Goal: Task Accomplishment & Management: Manage account settings

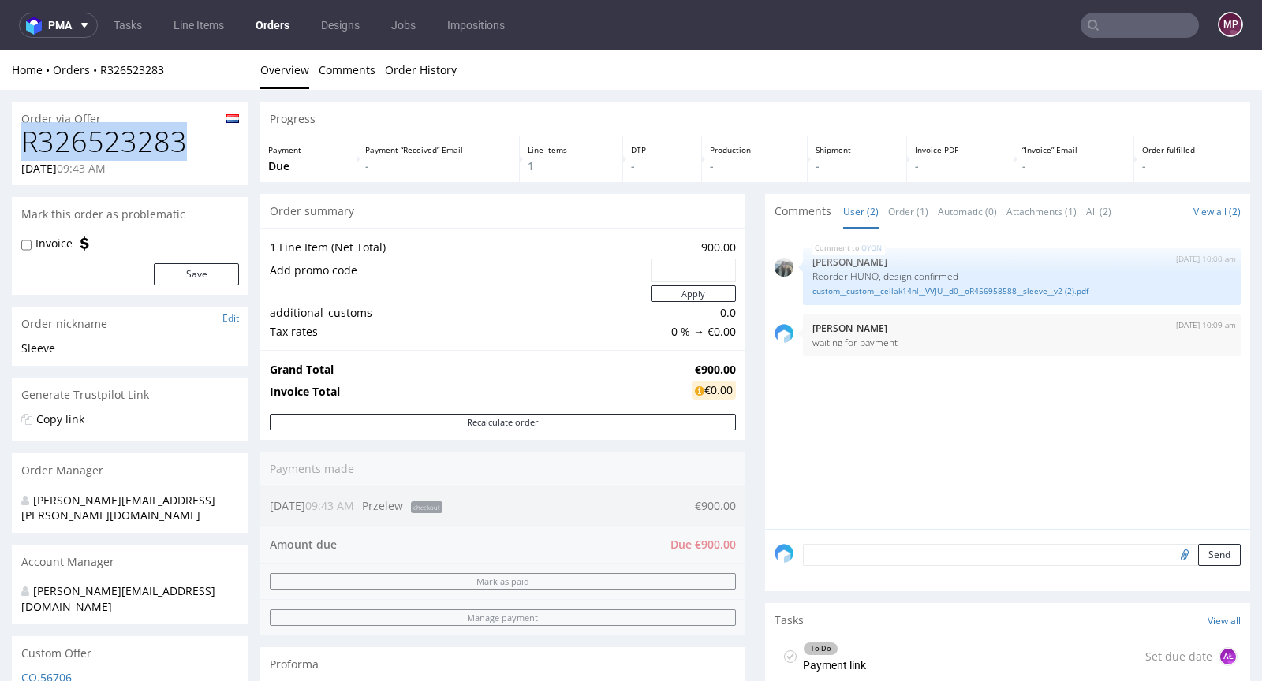
drag, startPoint x: 188, startPoint y: 147, endPoint x: 3, endPoint y: 153, distance: 185.4
copy h1 "R326523283"
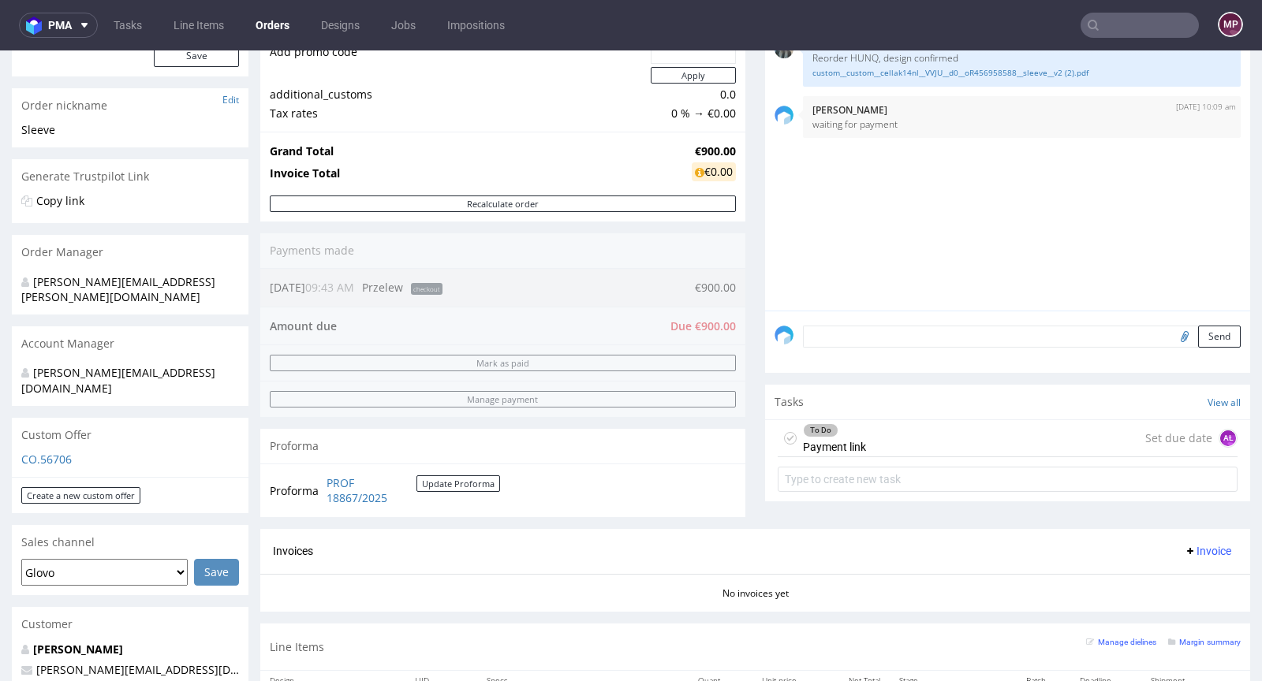
scroll to position [530, 0]
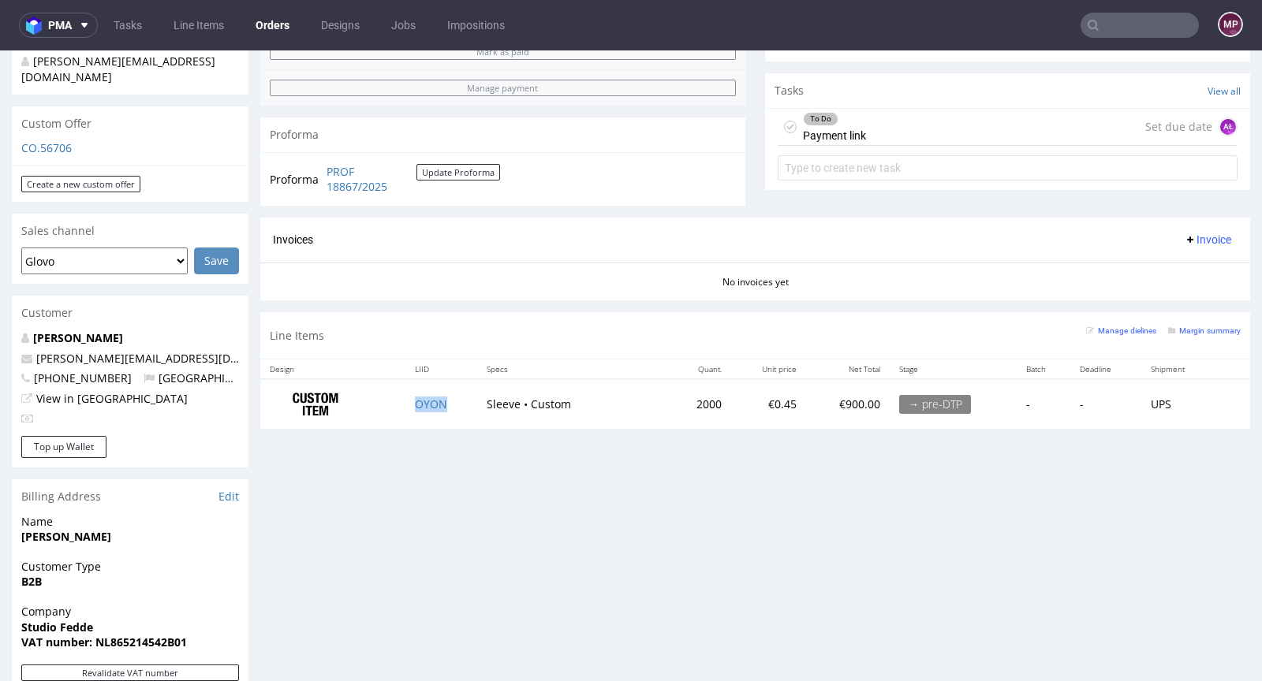
click at [453, 398] on td "OYON" at bounding box center [441, 404] width 72 height 50
copy link "OYON"
drag, startPoint x: 704, startPoint y: 401, endPoint x: 677, endPoint y: 399, distance: 27.6
click at [677, 399] on td "2000" at bounding box center [700, 404] width 62 height 50
copy td "2000"
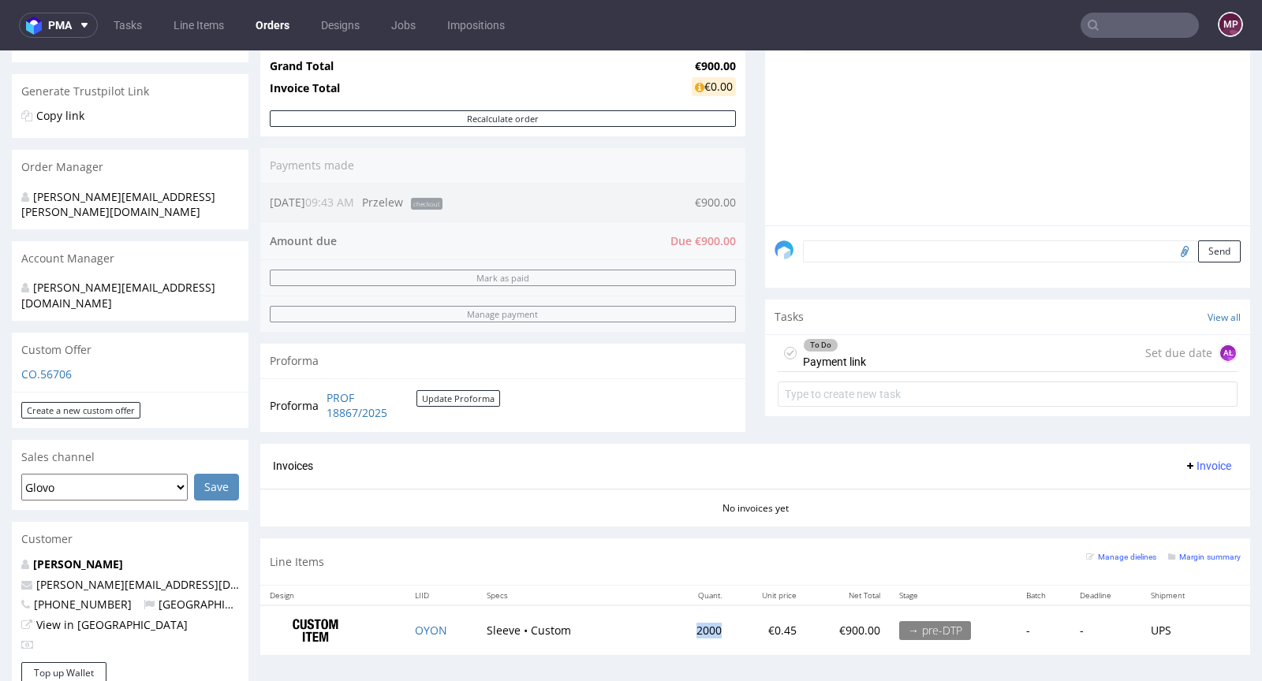
scroll to position [550, 0]
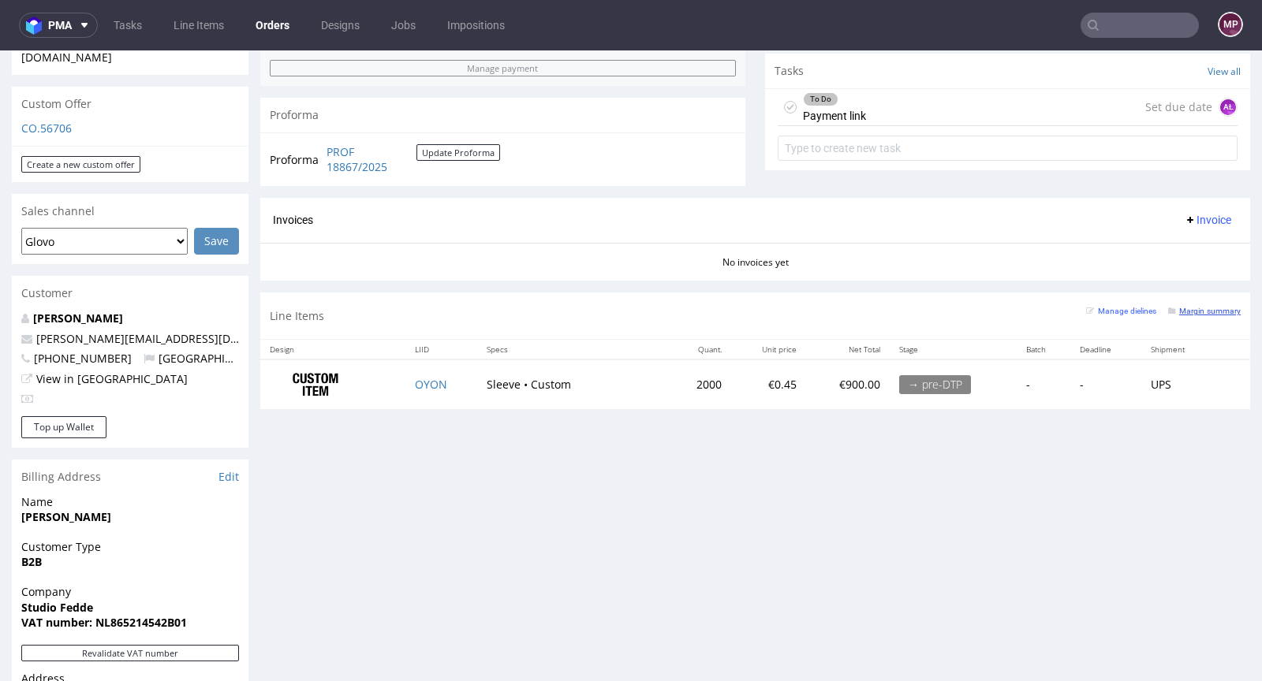
click at [1186, 311] on small "Margin summary" at bounding box center [1204, 311] width 73 height 9
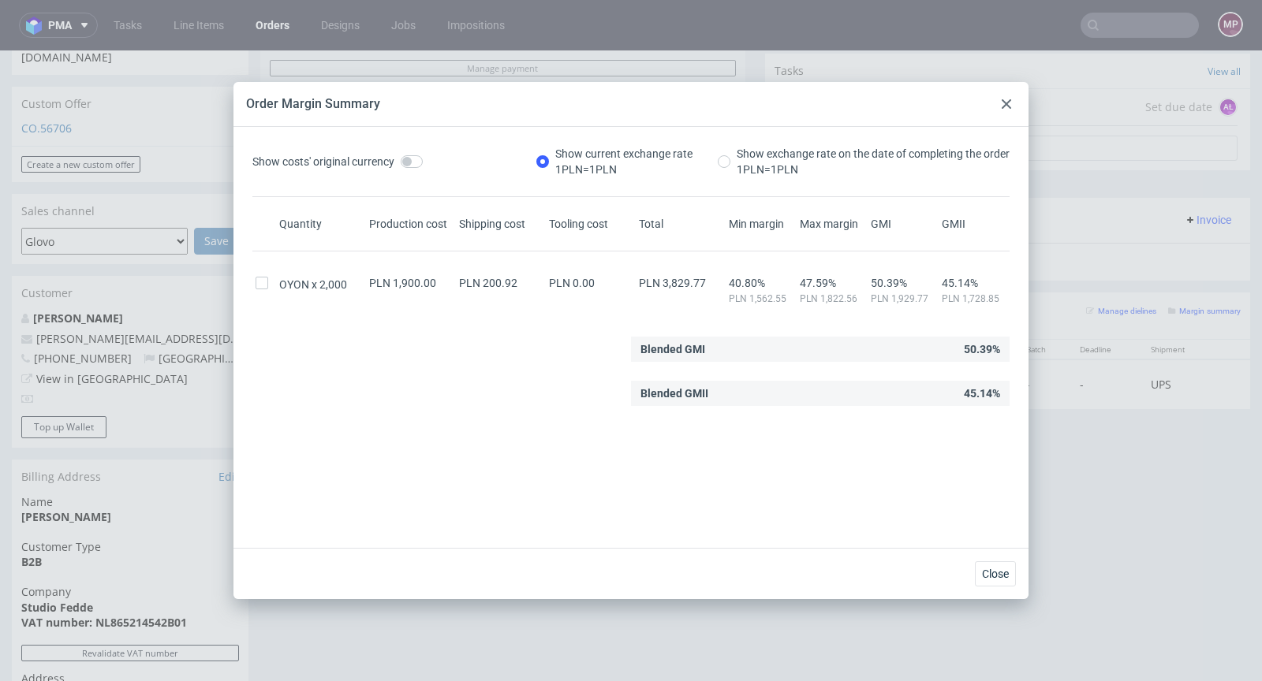
click at [977, 121] on div "Order Margin Summary" at bounding box center [630, 104] width 795 height 45
click at [998, 106] on div at bounding box center [1006, 104] width 19 height 19
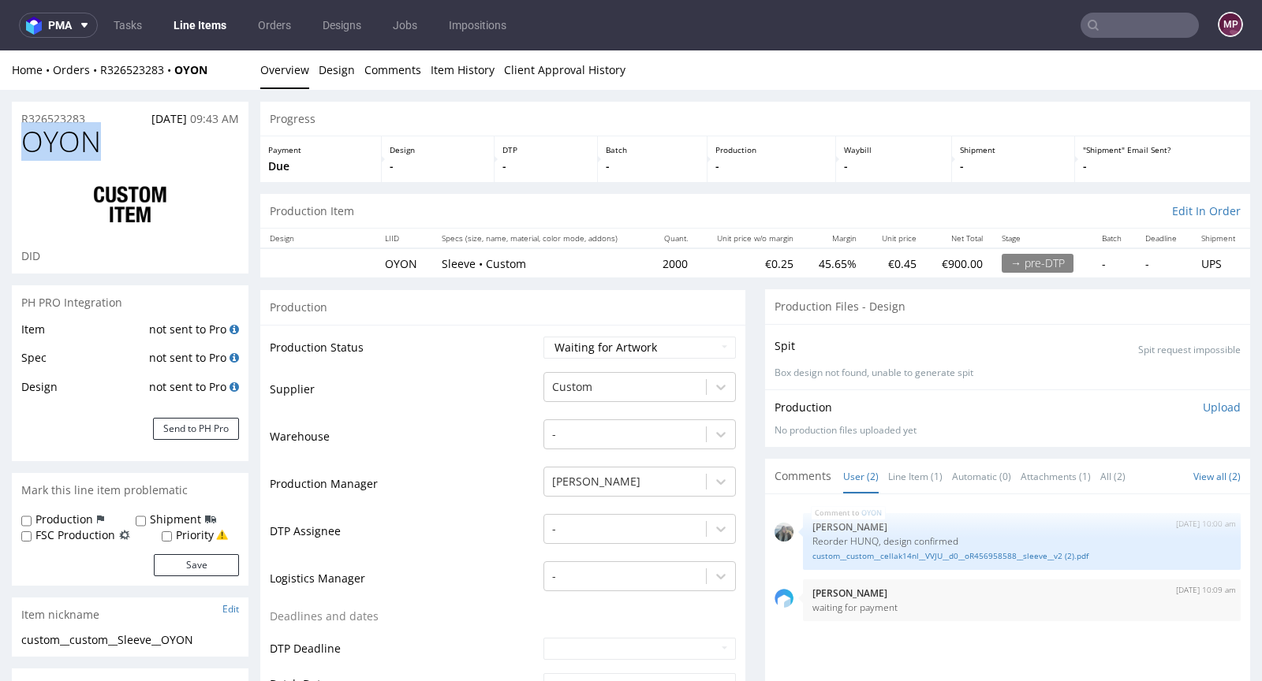
drag, startPoint x: 120, startPoint y: 143, endPoint x: 17, endPoint y: 137, distance: 103.5
click at [17, 137] on div "OYON DID" at bounding box center [130, 199] width 237 height 147
copy span "OYON"
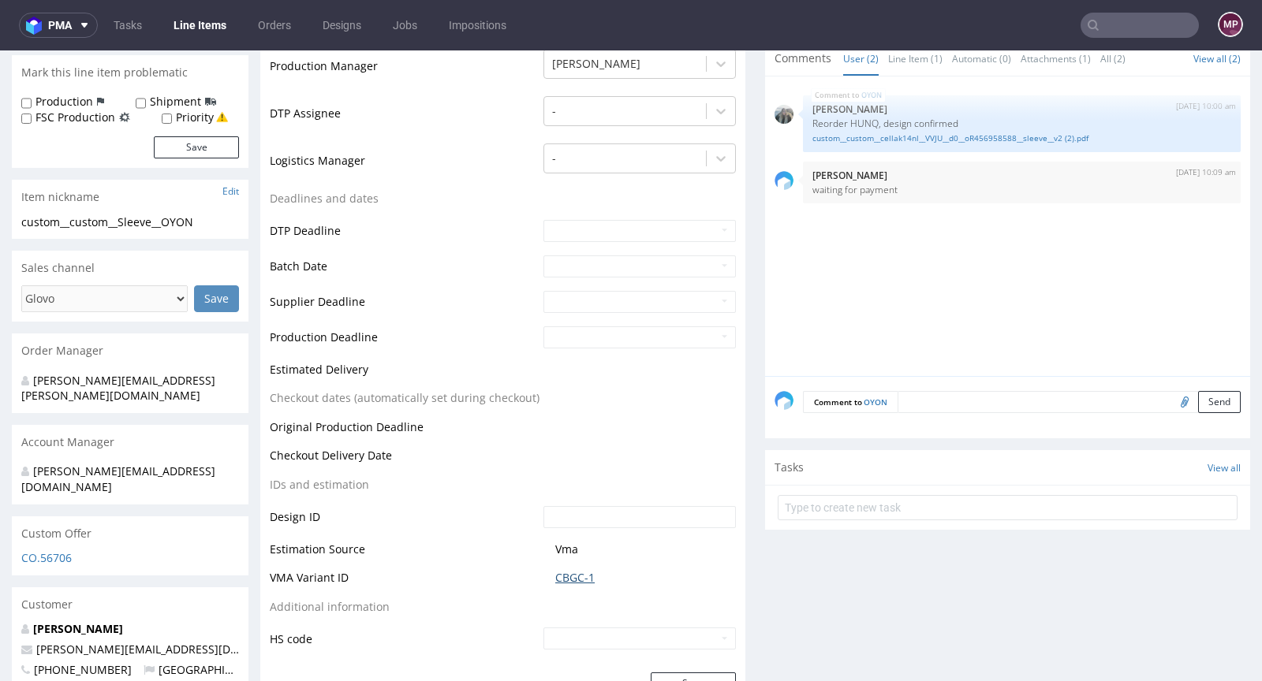
scroll to position [588, 0]
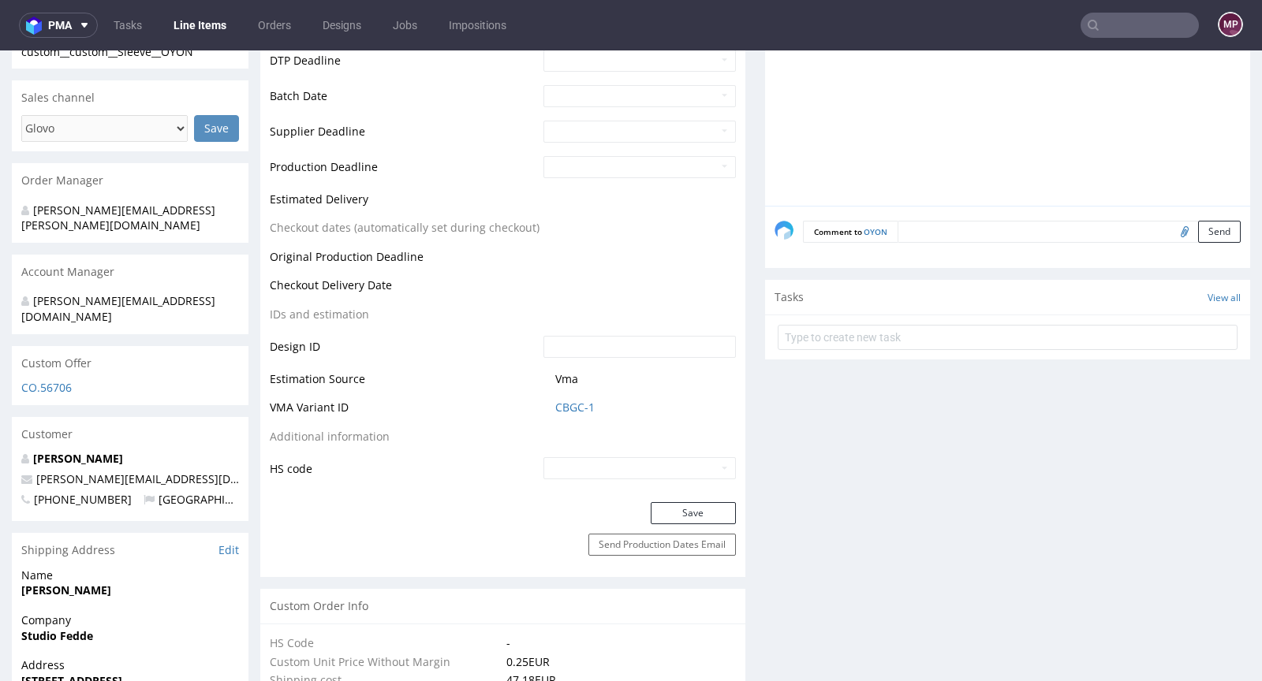
click at [628, 400] on span "CBGC-1" at bounding box center [645, 408] width 181 height 16
drag, startPoint x: 622, startPoint y: 404, endPoint x: 550, endPoint y: 405, distance: 72.6
click at [555, 405] on span "CBGC-1" at bounding box center [645, 408] width 181 height 16
copy link "CBGC-1"
click at [573, 403] on link "CBGC-1" at bounding box center [574, 408] width 39 height 16
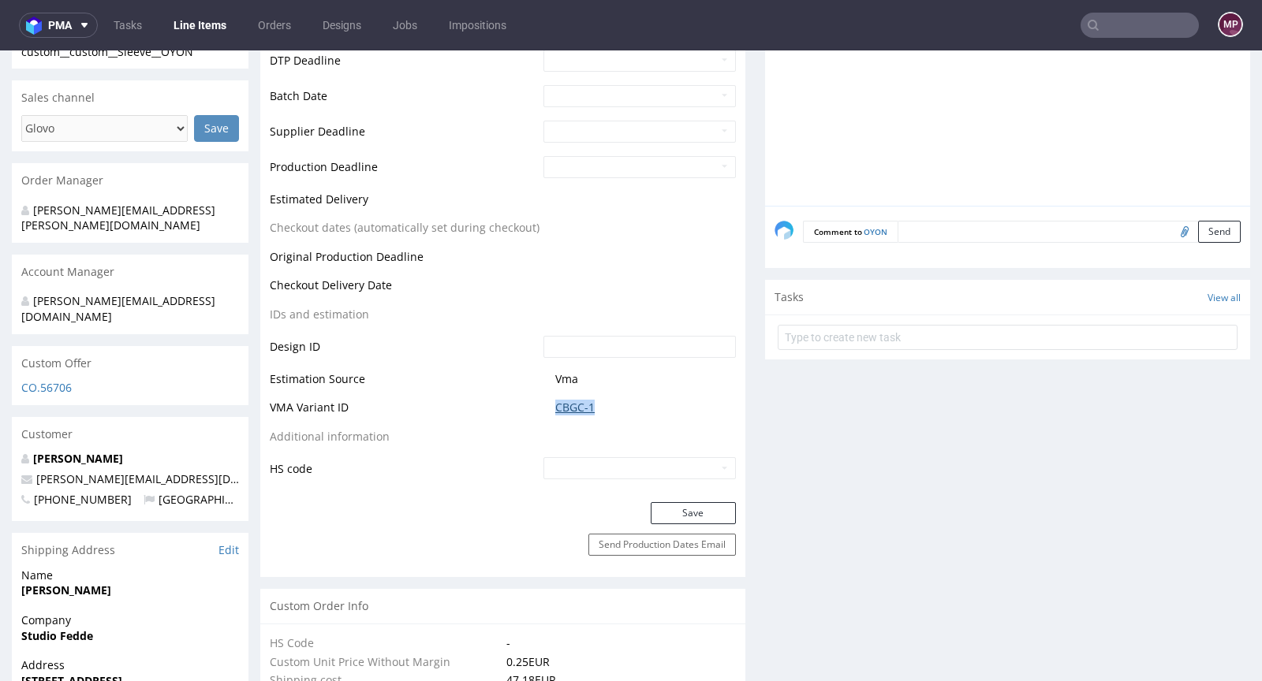
scroll to position [0, 0]
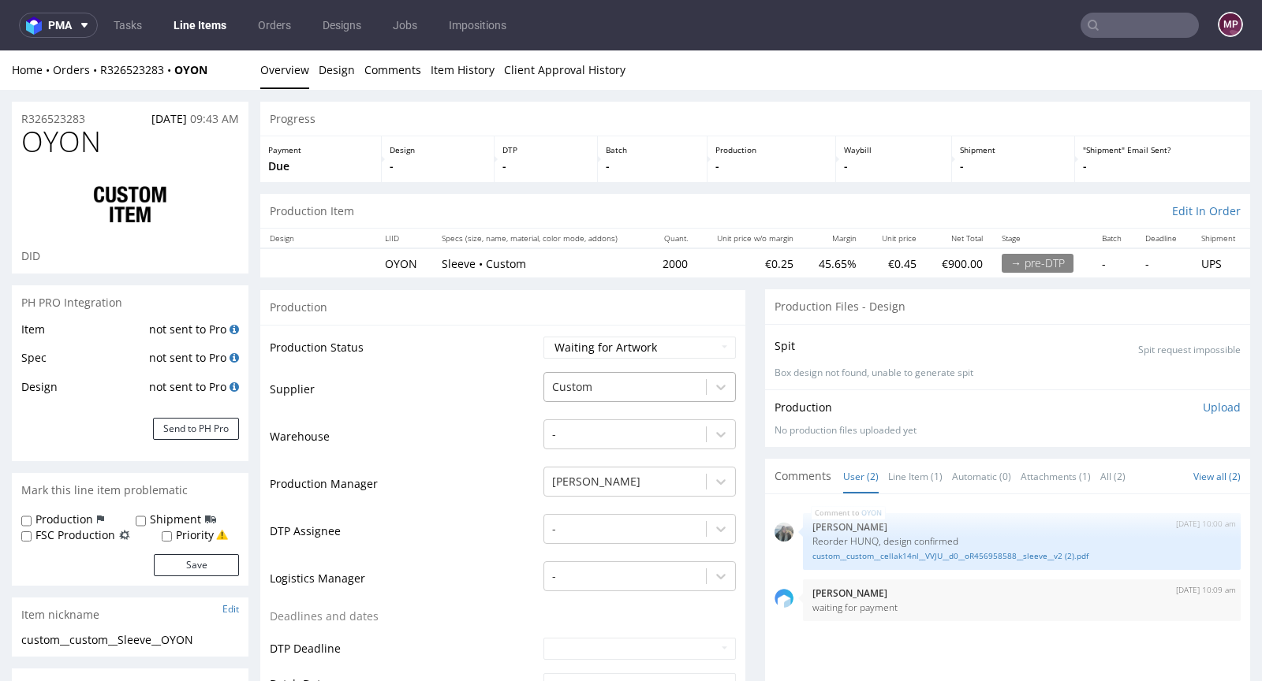
click at [611, 386] on div at bounding box center [625, 387] width 146 height 19
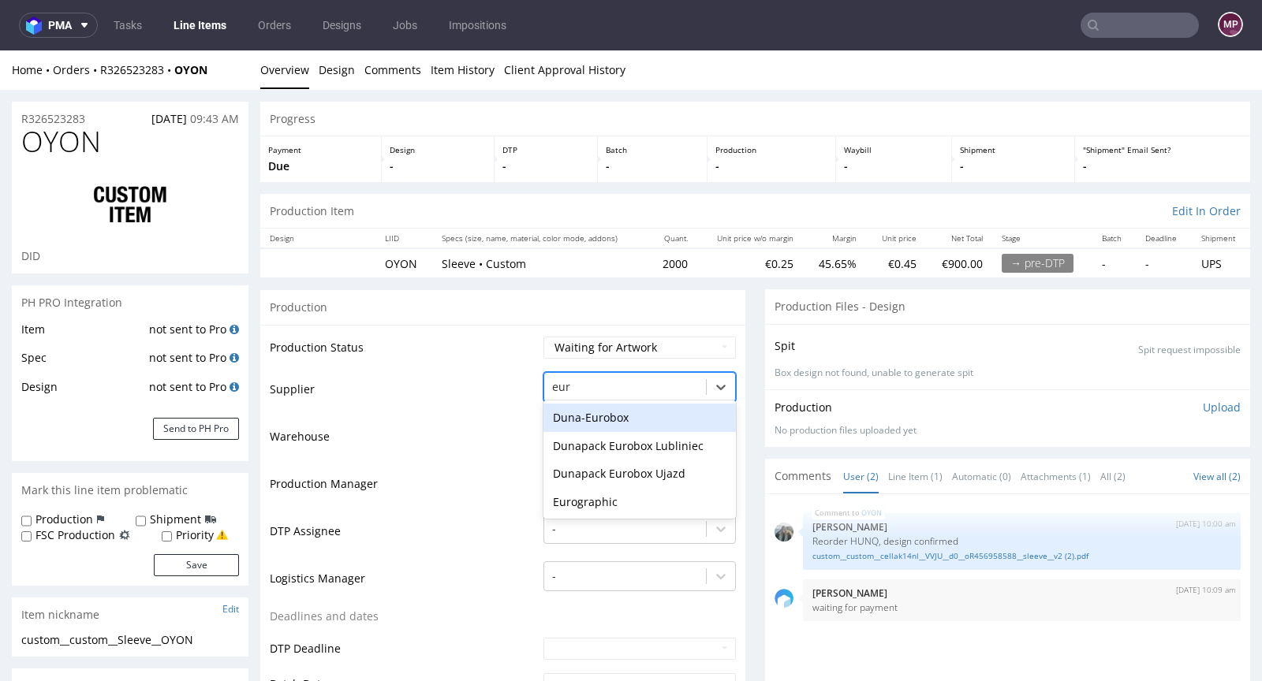
type input "euro"
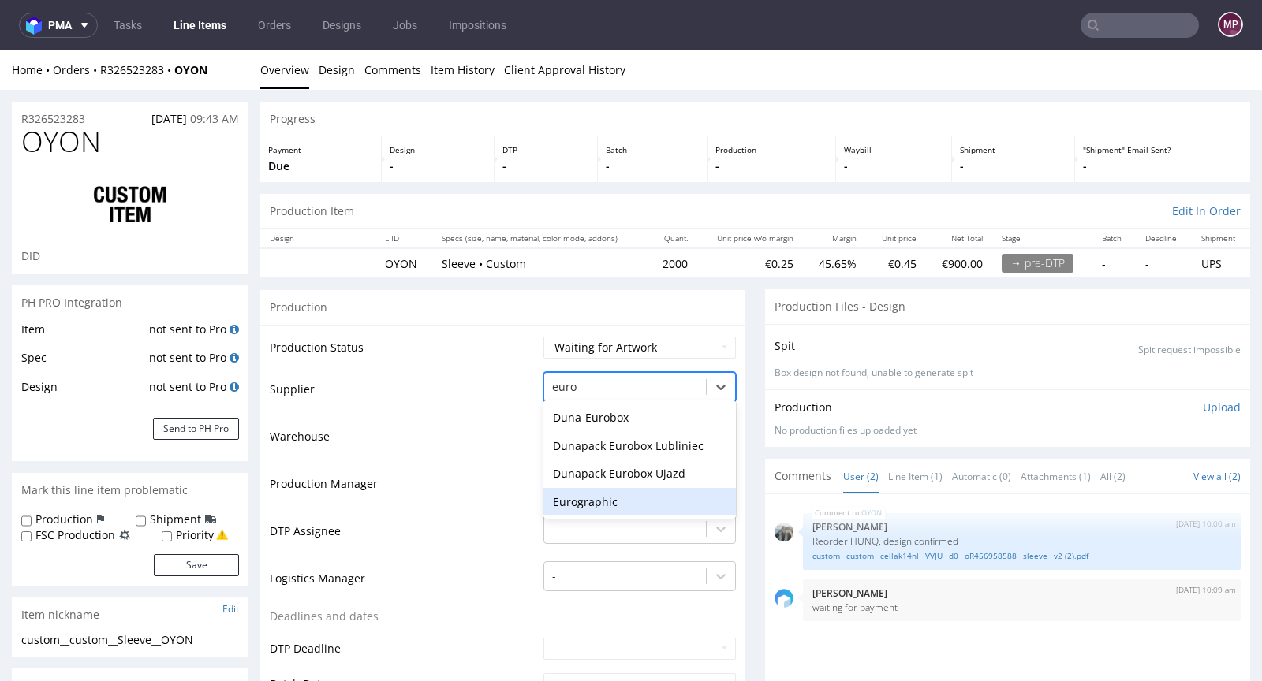
click at [603, 498] on div "Eurographic" at bounding box center [639, 502] width 192 height 28
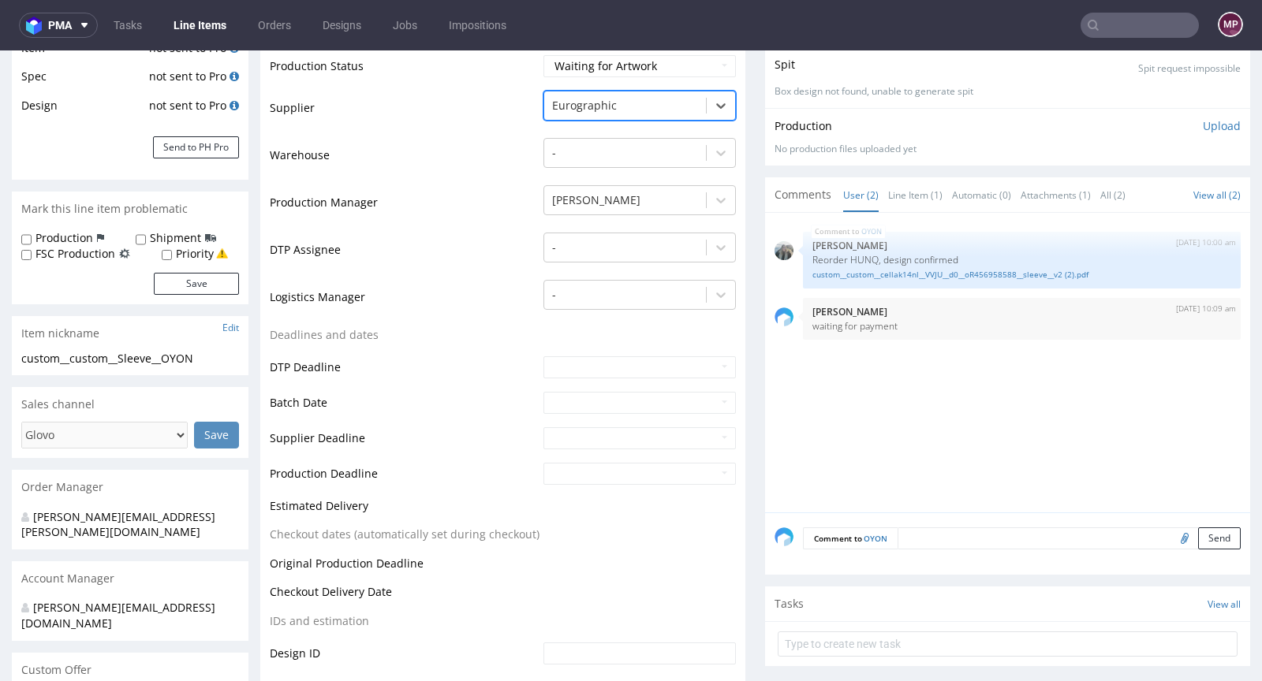
scroll to position [681, 0]
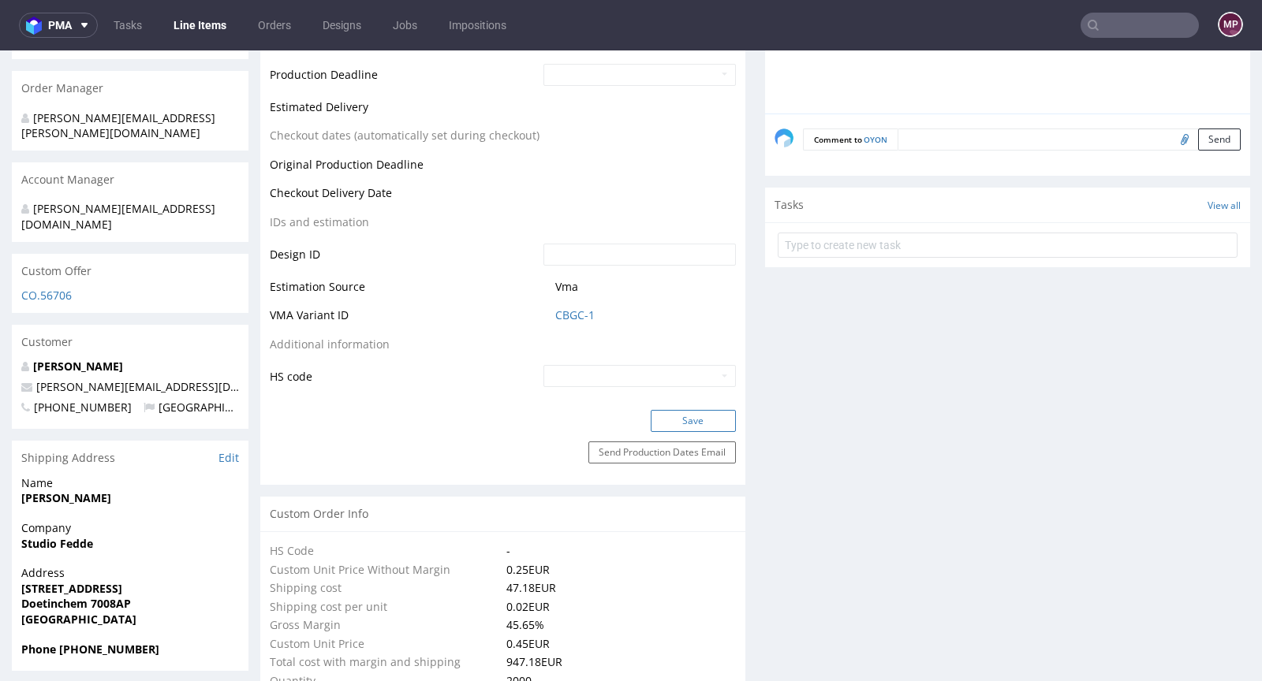
click at [711, 410] on button "Save" at bounding box center [693, 421] width 85 height 22
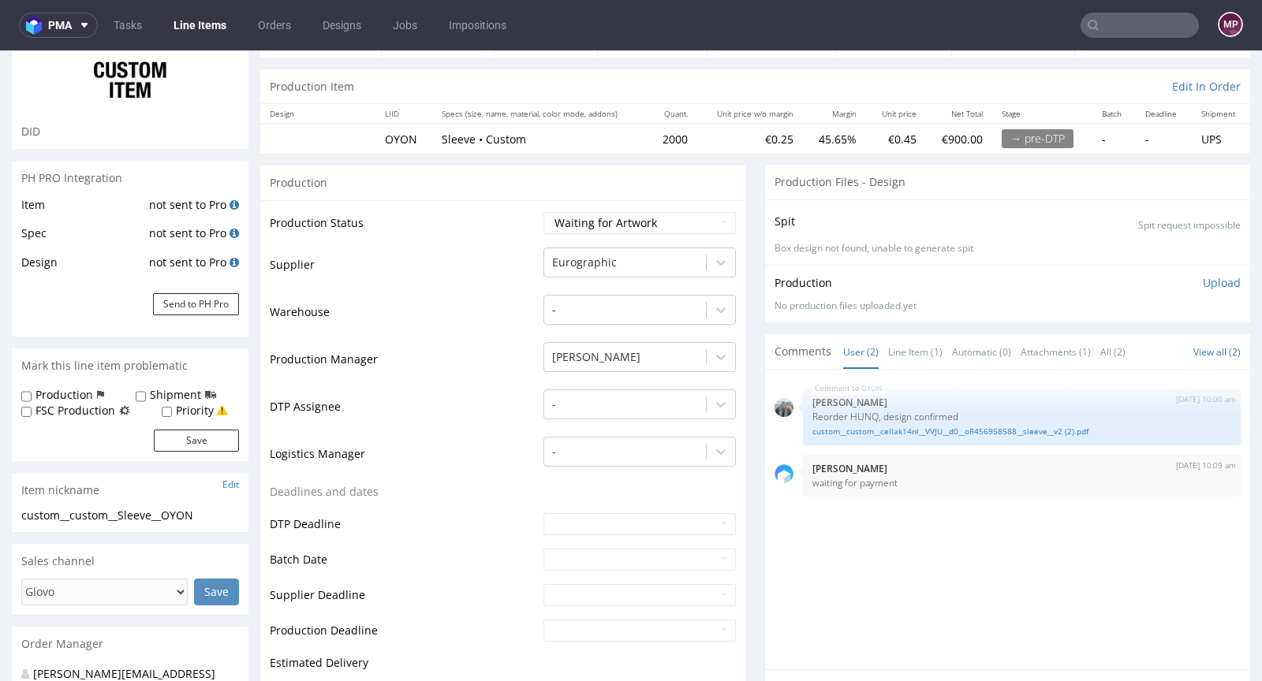
scroll to position [0, 0]
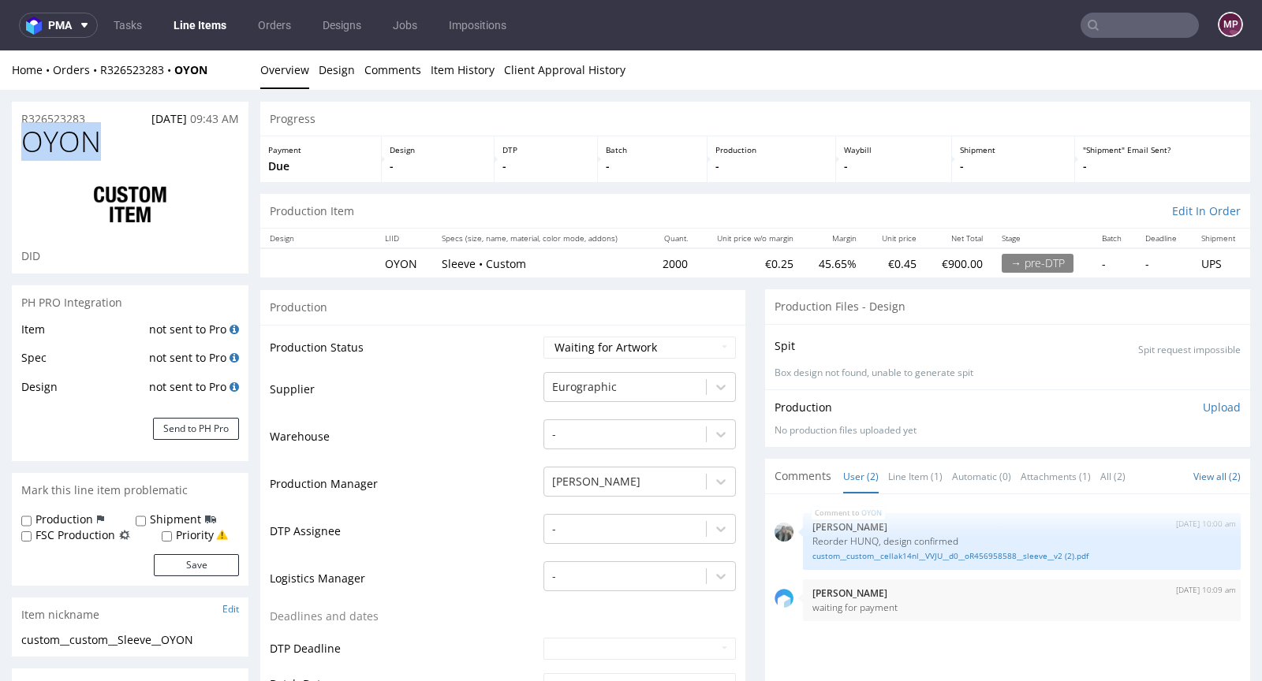
drag, startPoint x: 114, startPoint y: 127, endPoint x: 22, endPoint y: 140, distance: 92.3
click at [22, 140] on h1 "OYON" at bounding box center [130, 142] width 218 height 32
copy span "OYON"
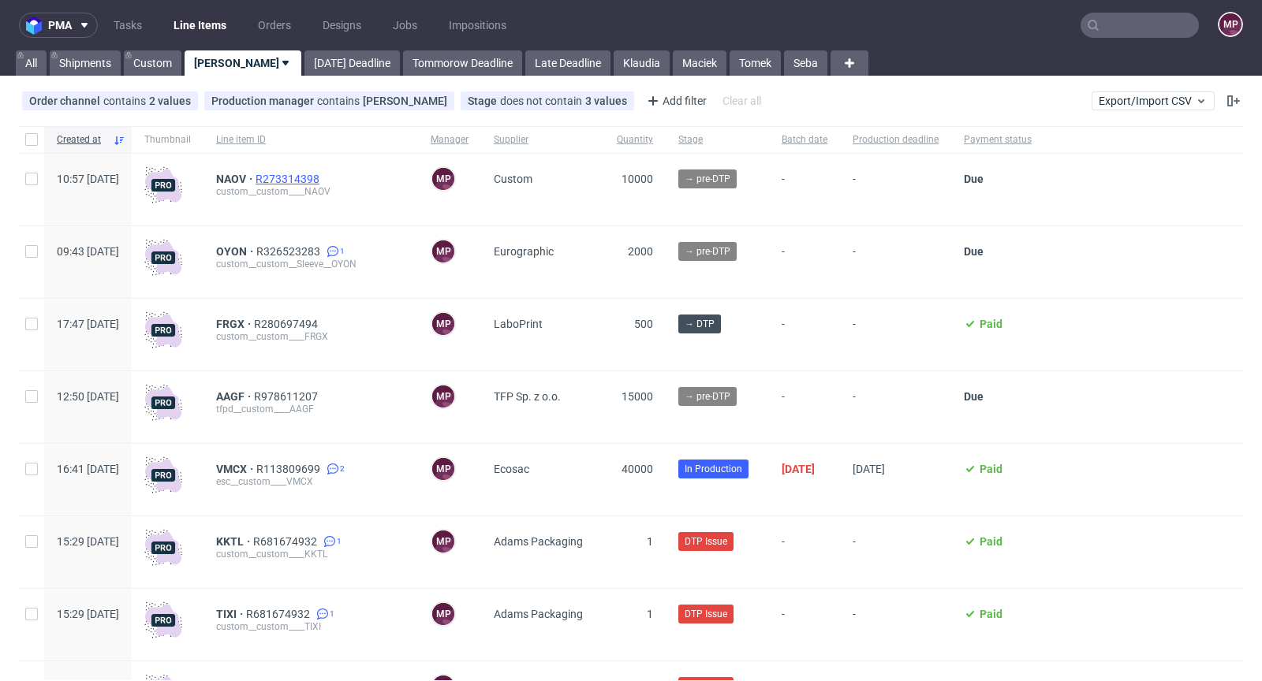
click at [323, 173] on span "R273314398" at bounding box center [289, 179] width 67 height 13
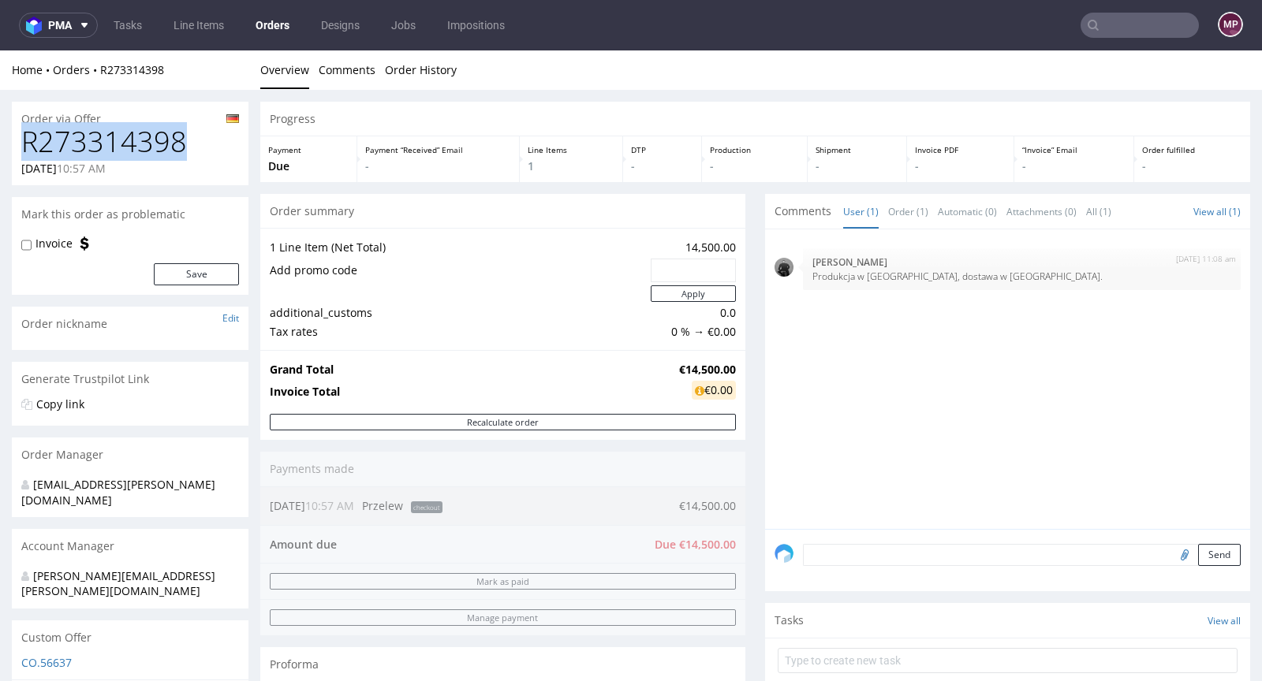
drag, startPoint x: 196, startPoint y: 143, endPoint x: 25, endPoint y: 141, distance: 170.3
click at [25, 141] on h1 "R273314398" at bounding box center [130, 142] width 218 height 32
copy h1 "R273314398"
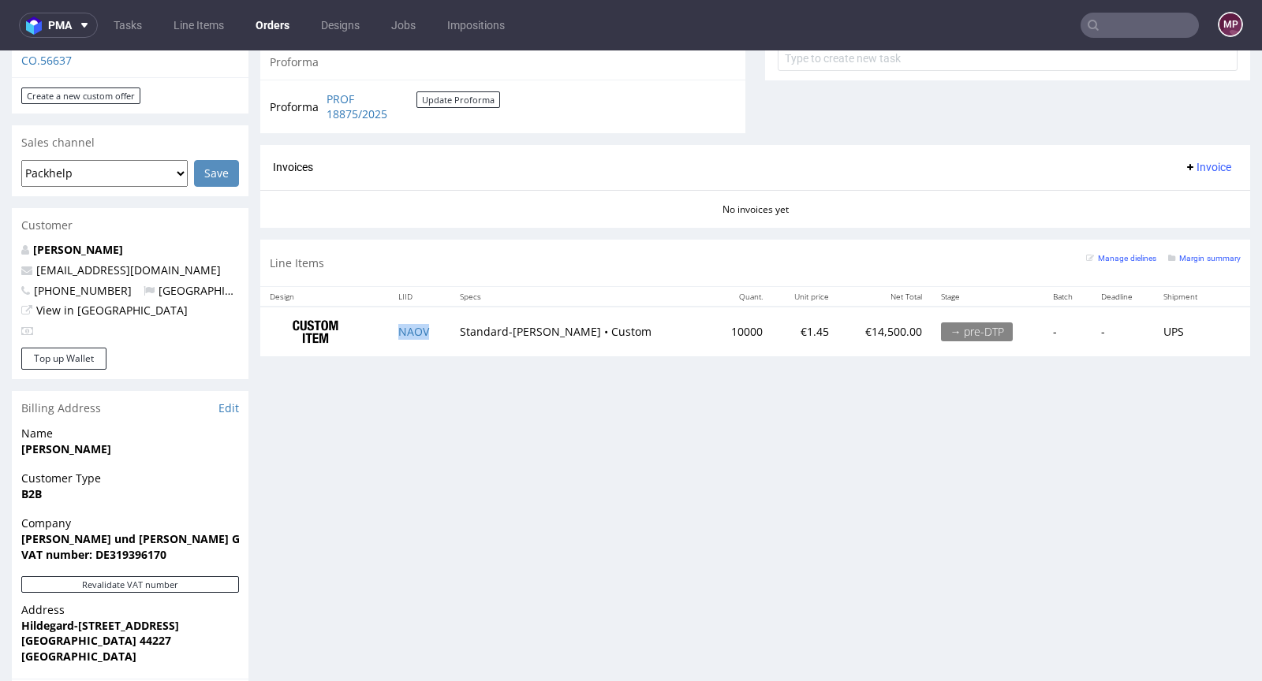
click at [437, 334] on td "NAOV" at bounding box center [420, 332] width 62 height 50
copy link "NAOV"
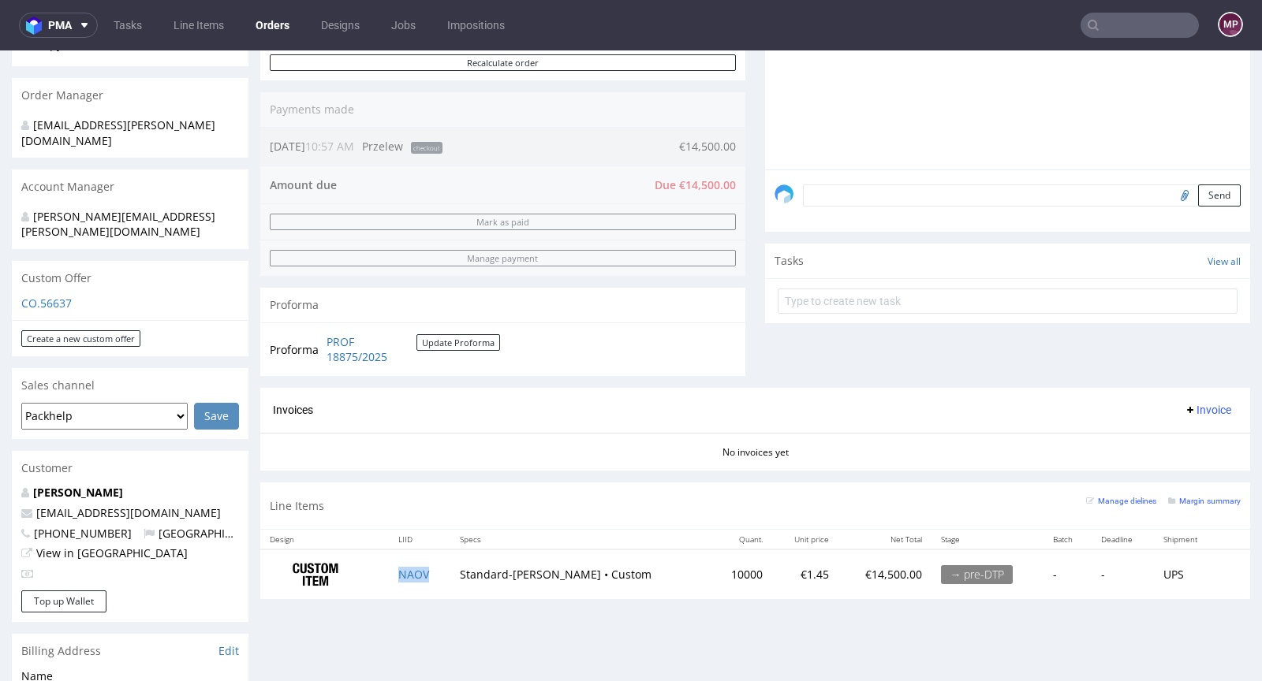
scroll to position [509, 0]
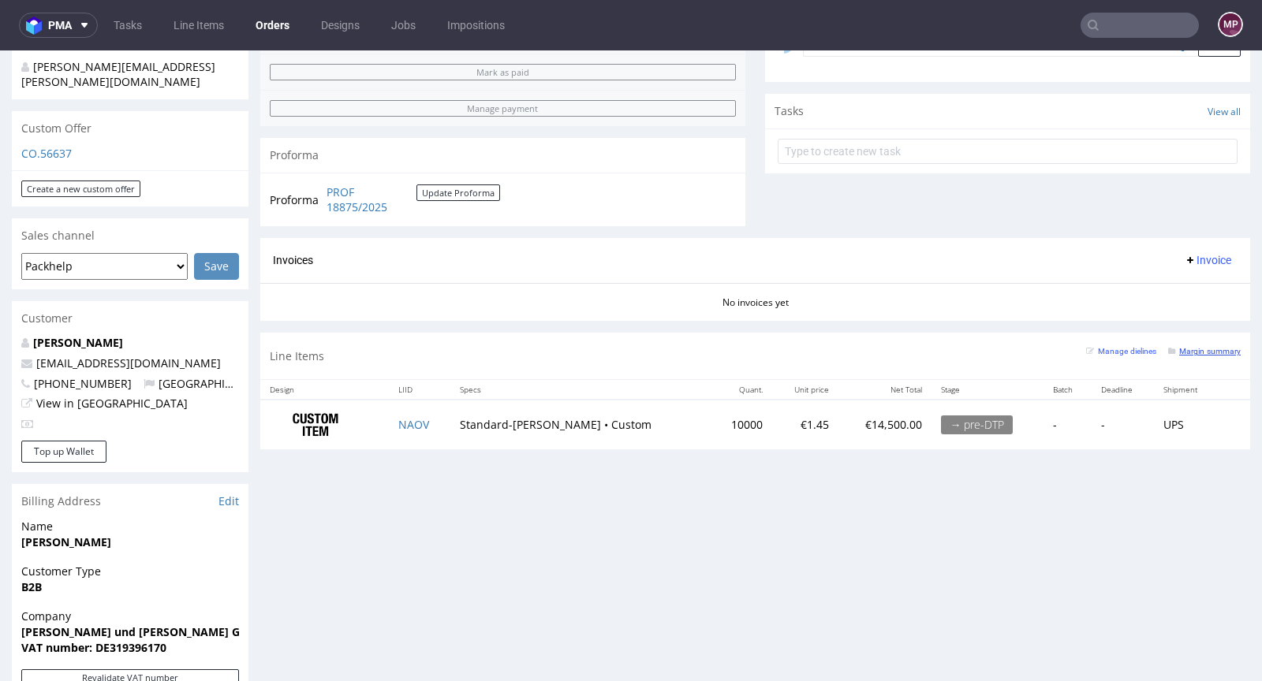
click at [1185, 351] on small "Margin summary" at bounding box center [1204, 351] width 73 height 9
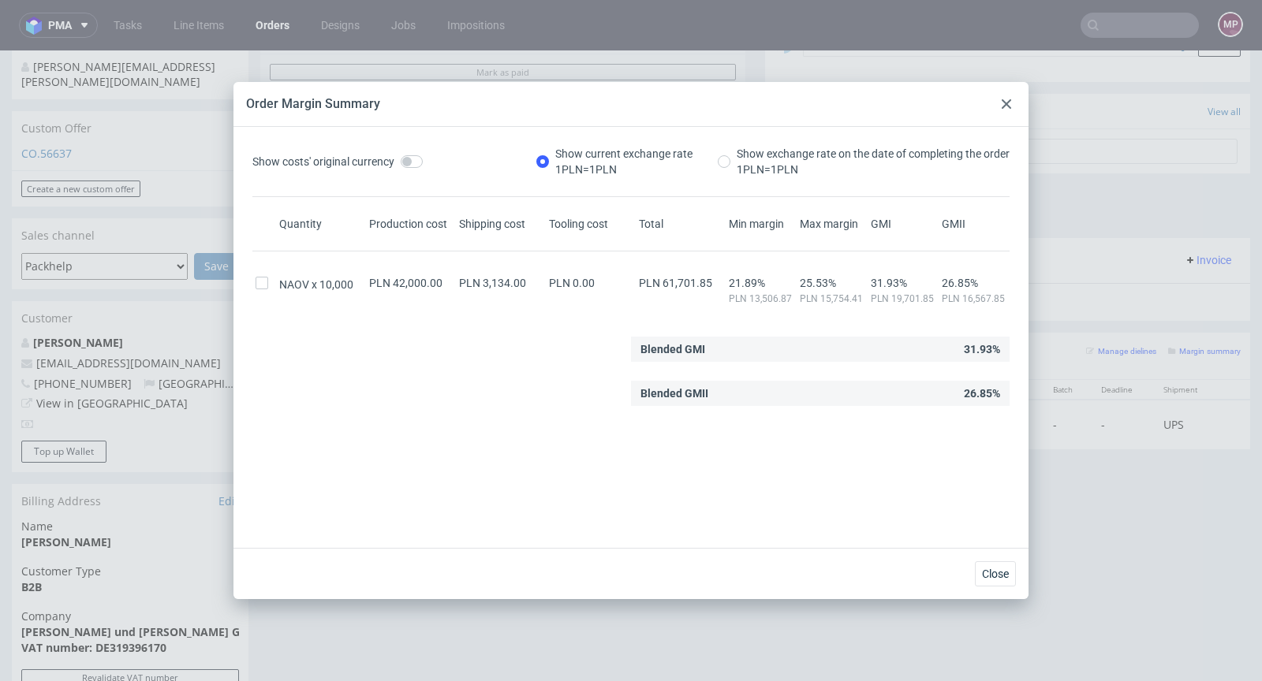
drag, startPoint x: 1006, startPoint y: 103, endPoint x: 639, endPoint y: 236, distance: 390.9
click at [1006, 103] on use at bounding box center [1006, 103] width 9 height 9
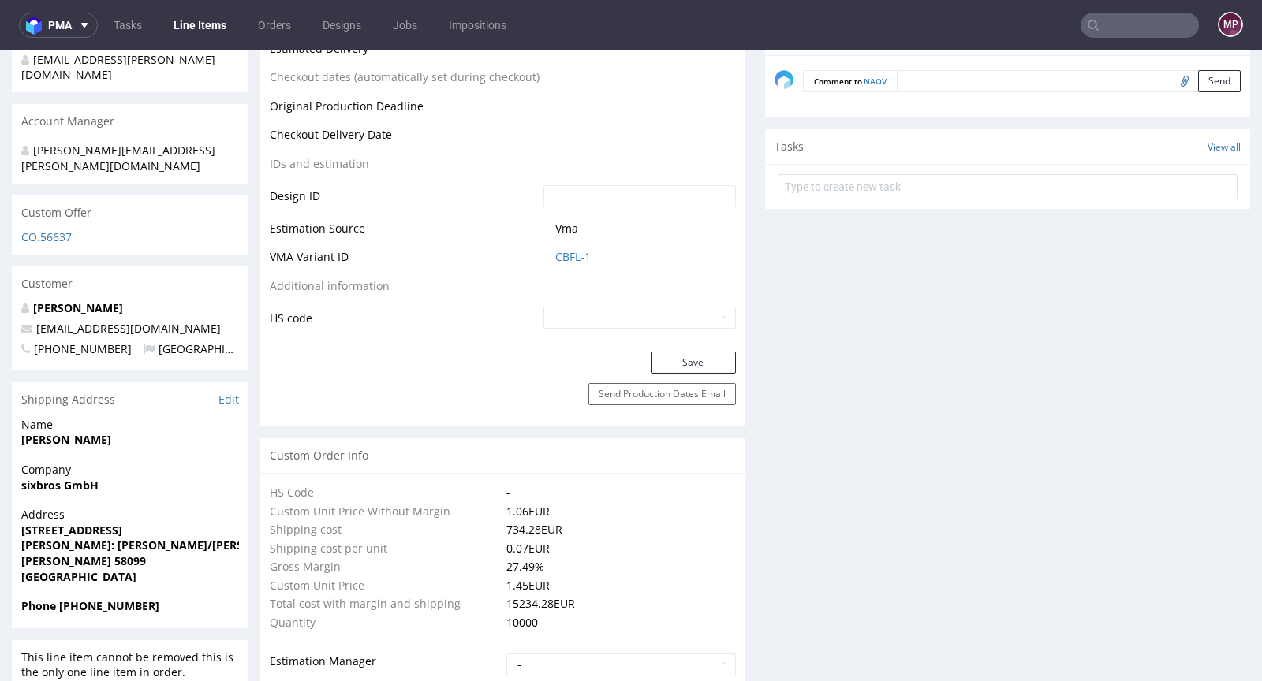
scroll to position [694, 0]
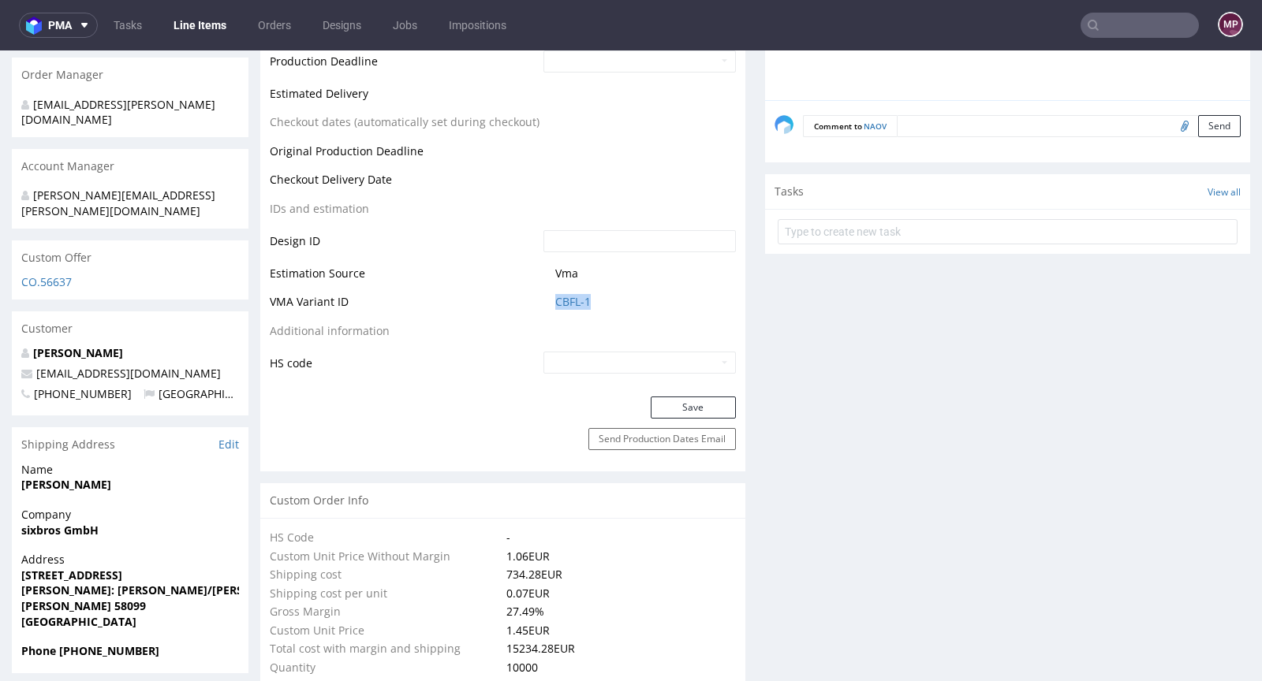
drag, startPoint x: 569, startPoint y: 304, endPoint x: 539, endPoint y: 303, distance: 30.8
click at [539, 303] on td "CBFL-1" at bounding box center [637, 307] width 196 height 29
copy link "CBFL-1"
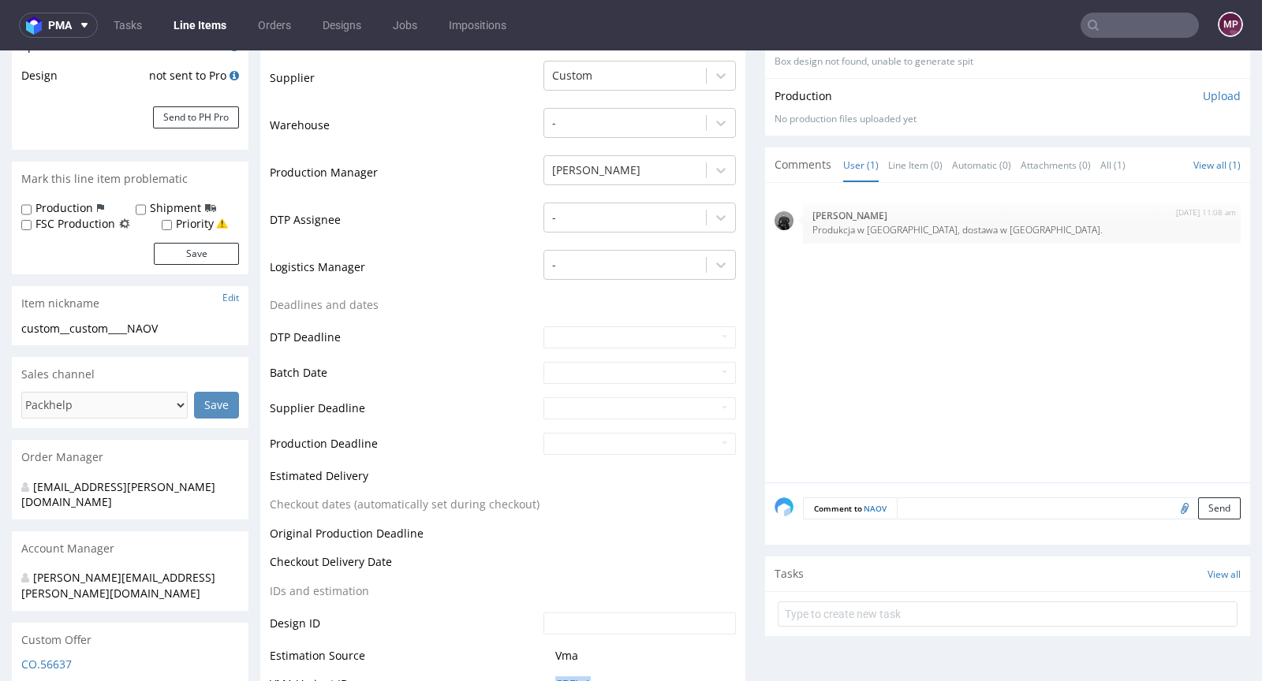
scroll to position [459, 0]
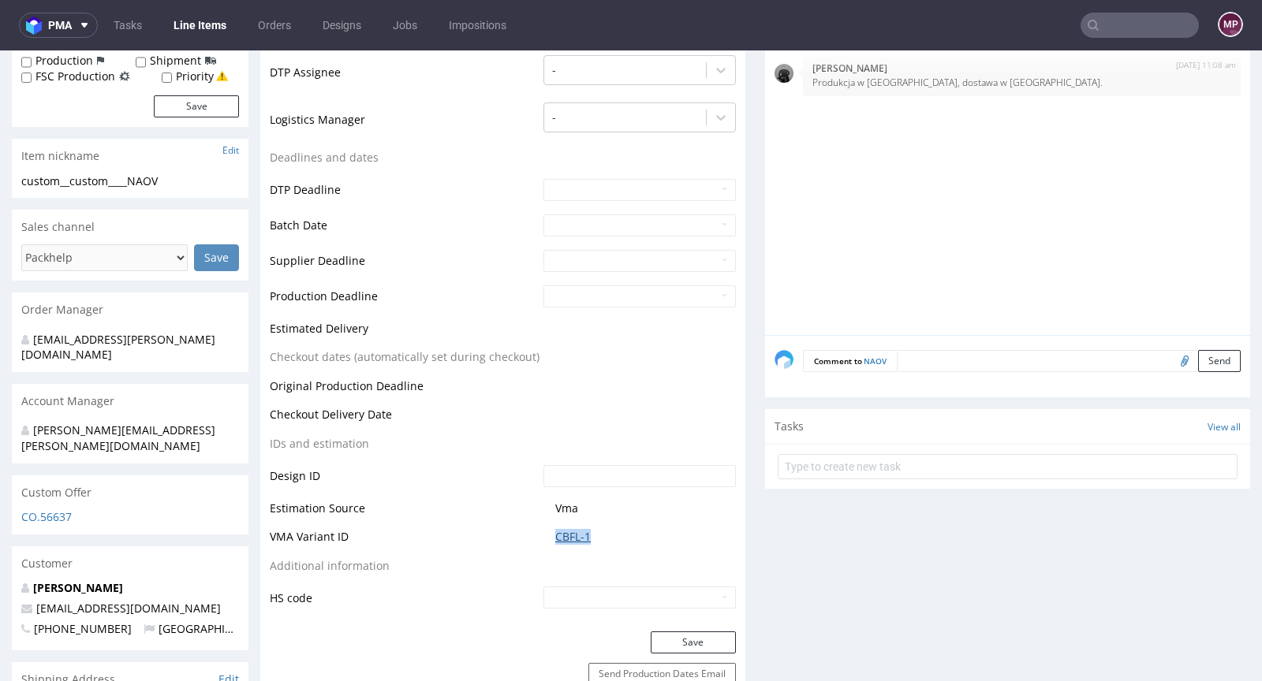
click at [561, 532] on link "CBFL-1" at bounding box center [572, 537] width 35 height 16
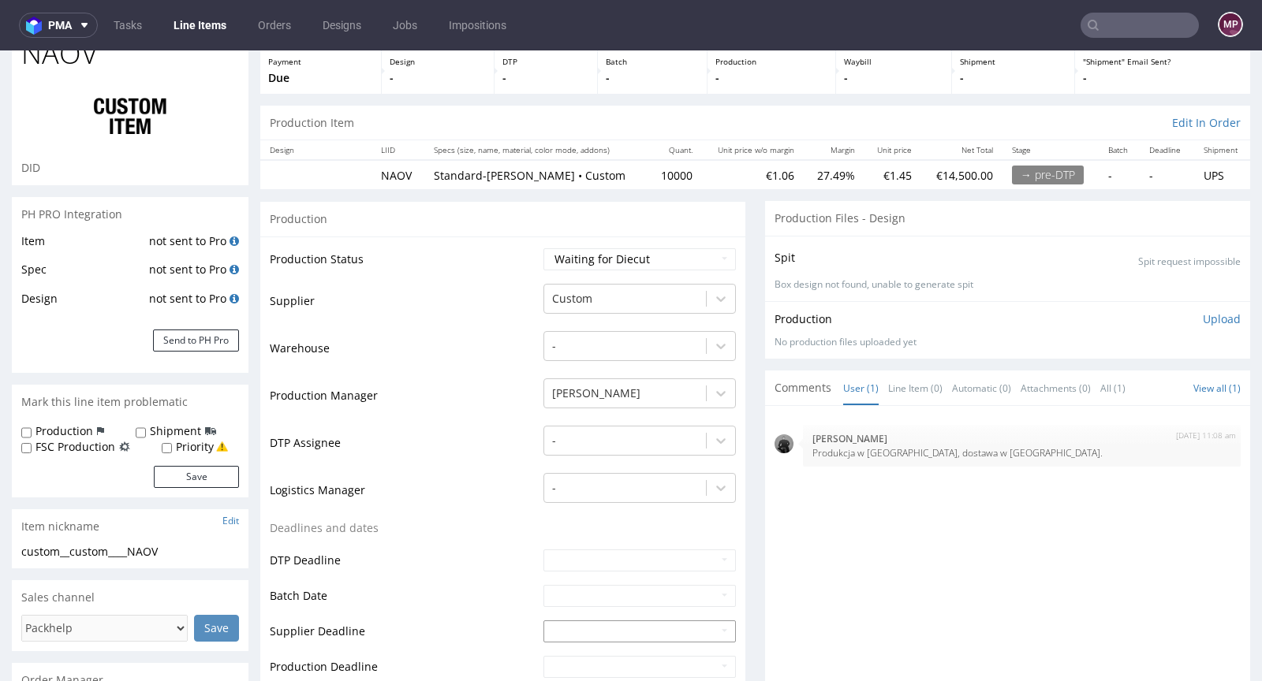
scroll to position [0, 0]
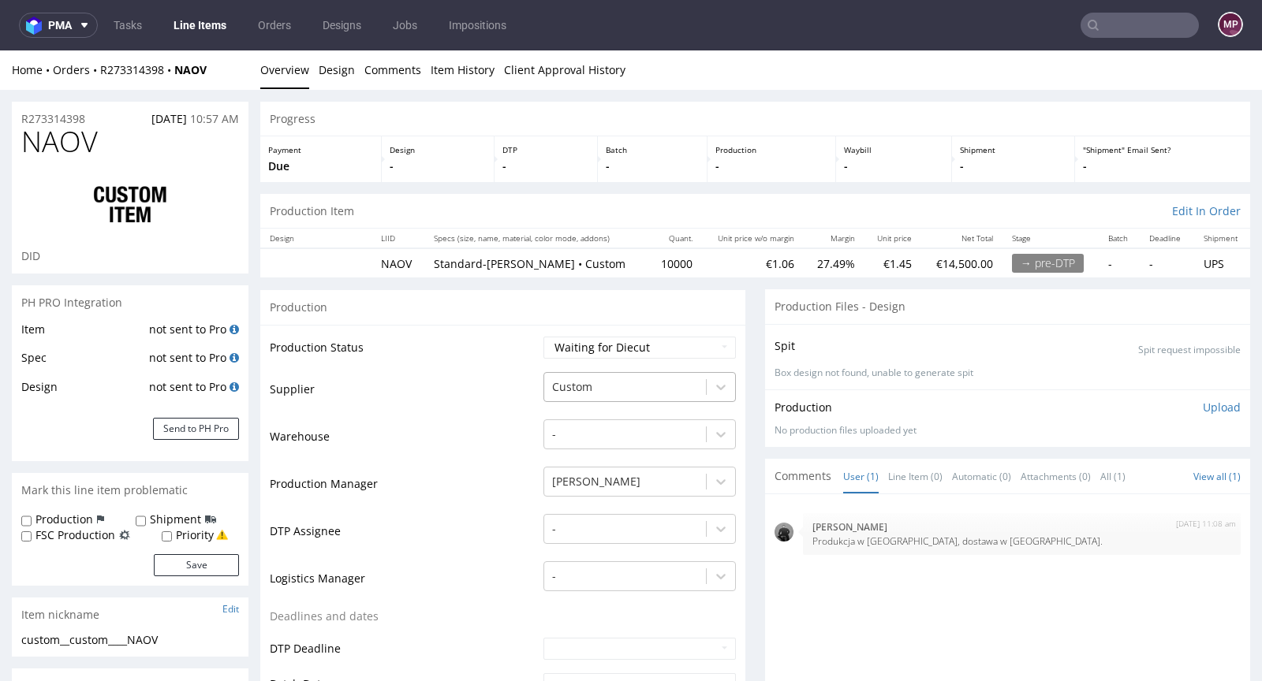
click at [585, 383] on div at bounding box center [625, 387] width 146 height 19
type input "tuby"
click at [612, 412] on div "[DOMAIN_NAME]" at bounding box center [639, 418] width 192 height 28
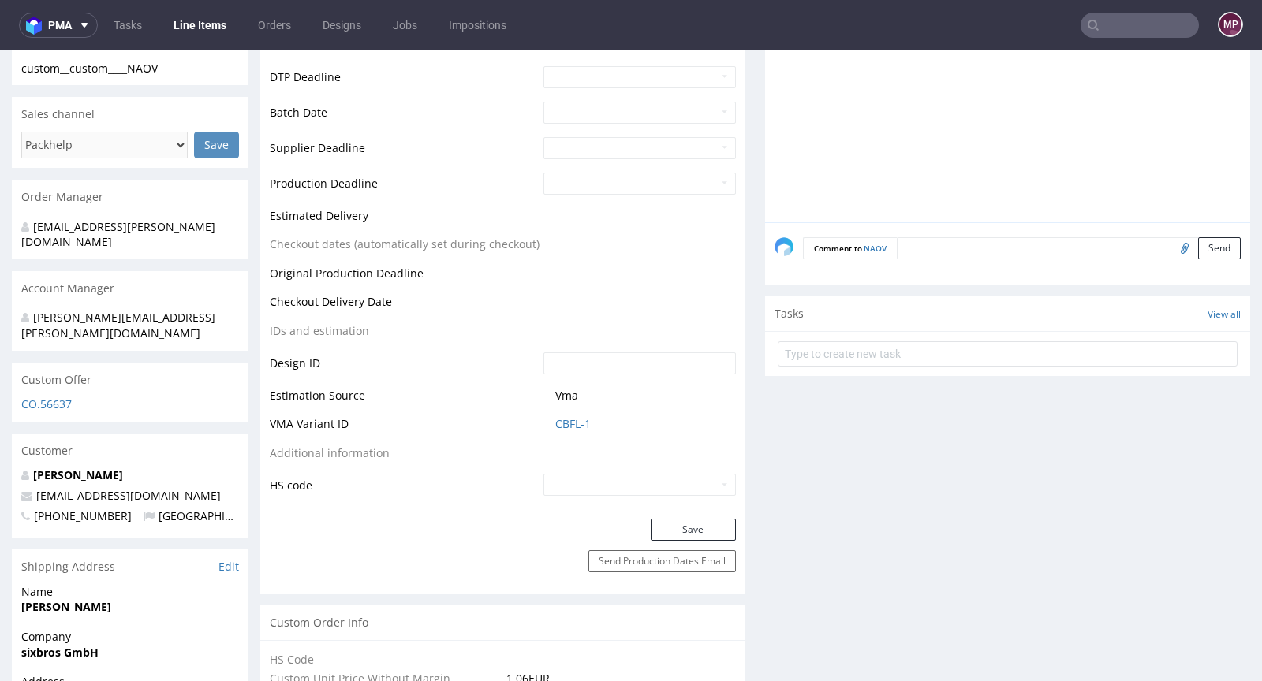
scroll to position [602, 0]
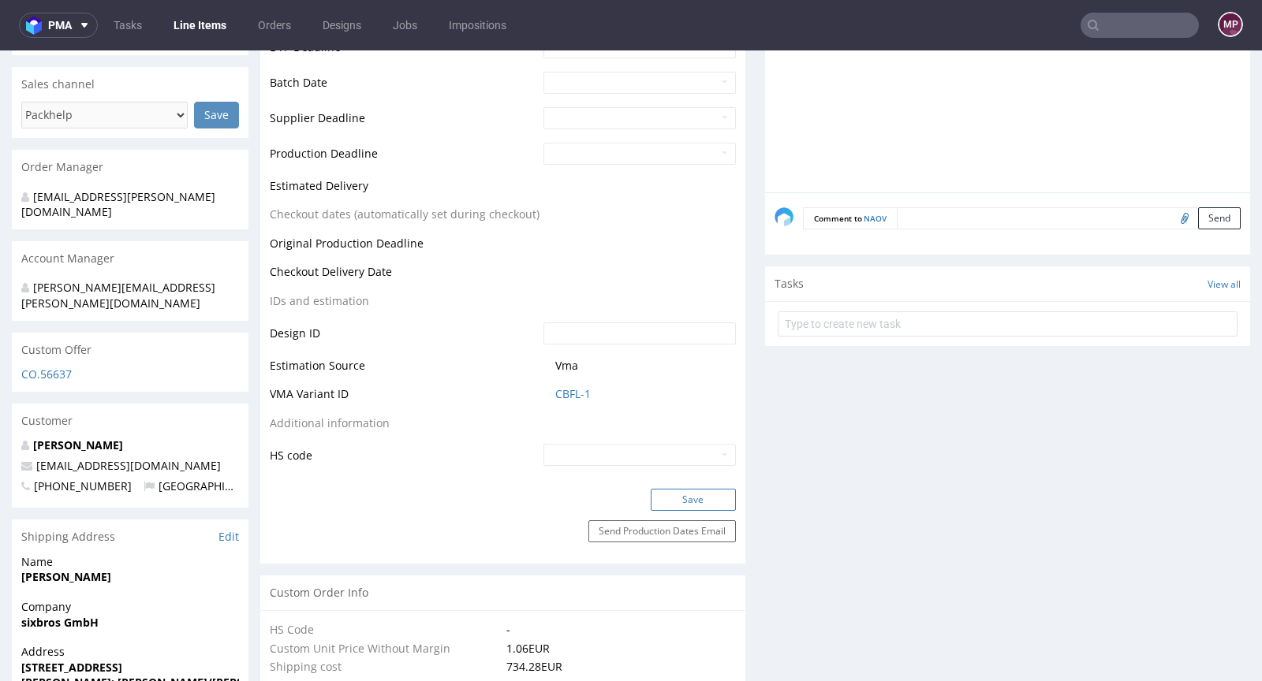
click at [681, 496] on button "Save" at bounding box center [693, 500] width 85 height 22
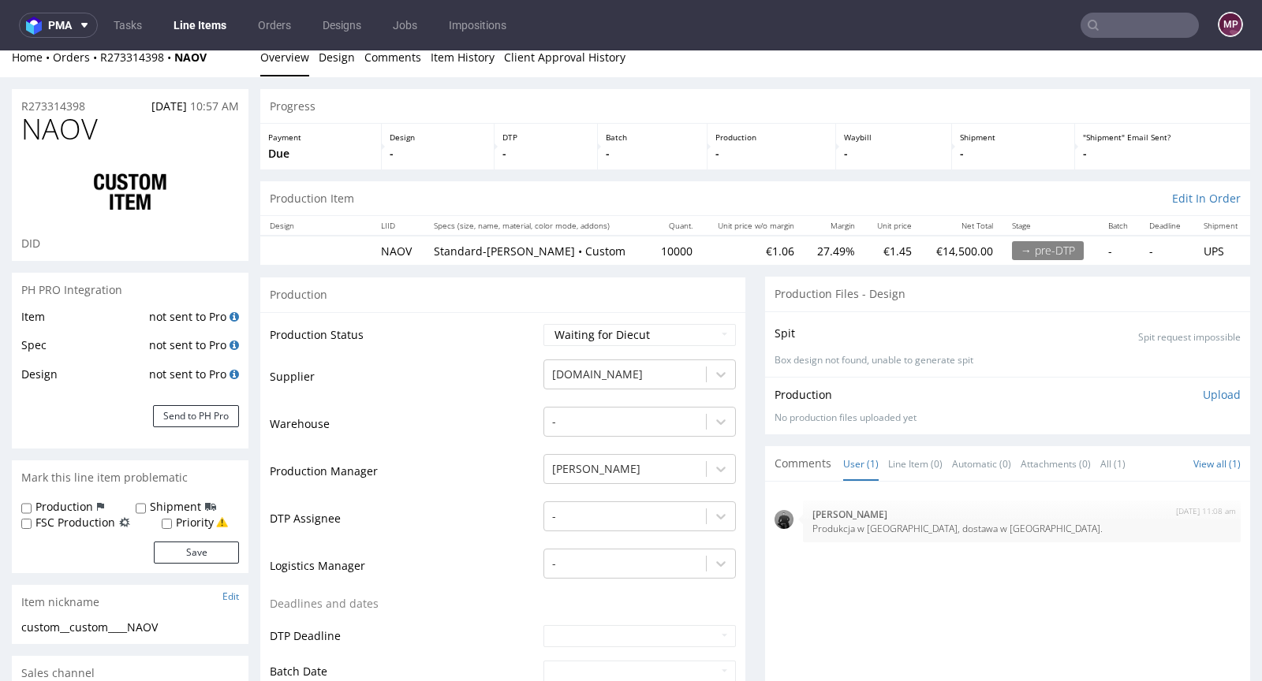
scroll to position [0, 0]
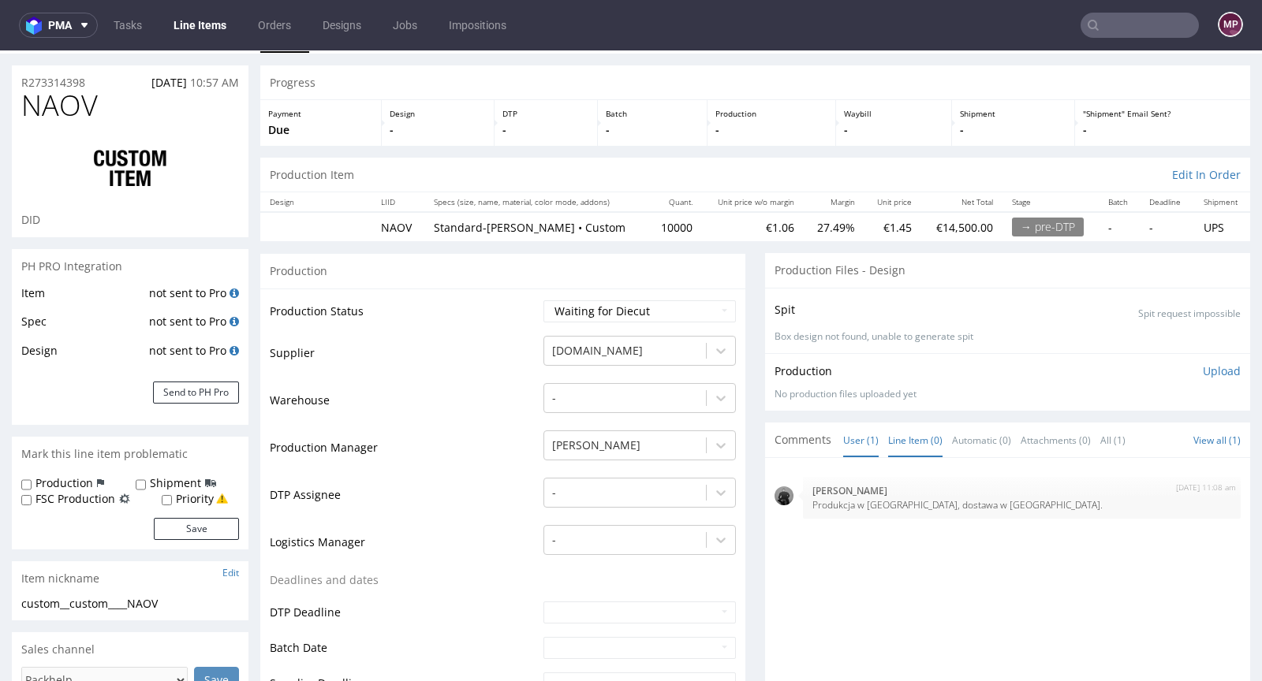
click at [888, 426] on link "Line Item (0)" at bounding box center [915, 440] width 54 height 34
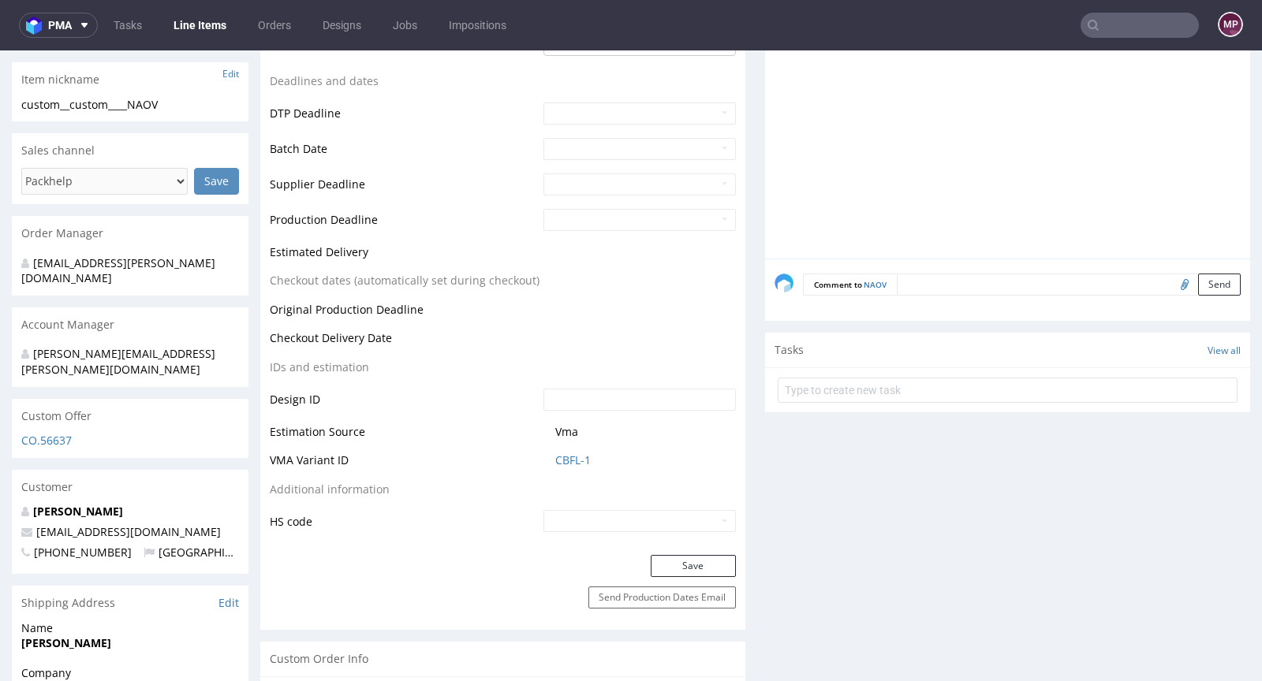
scroll to position [545, 0]
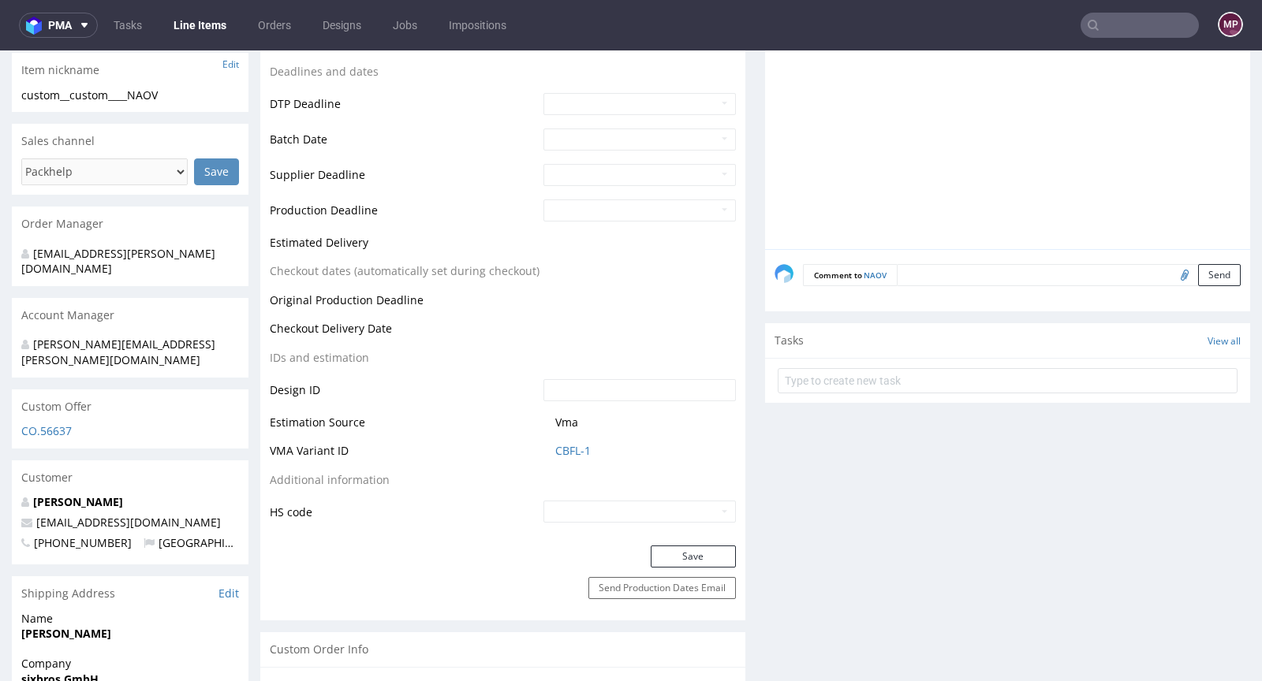
click div "Tasks View all"
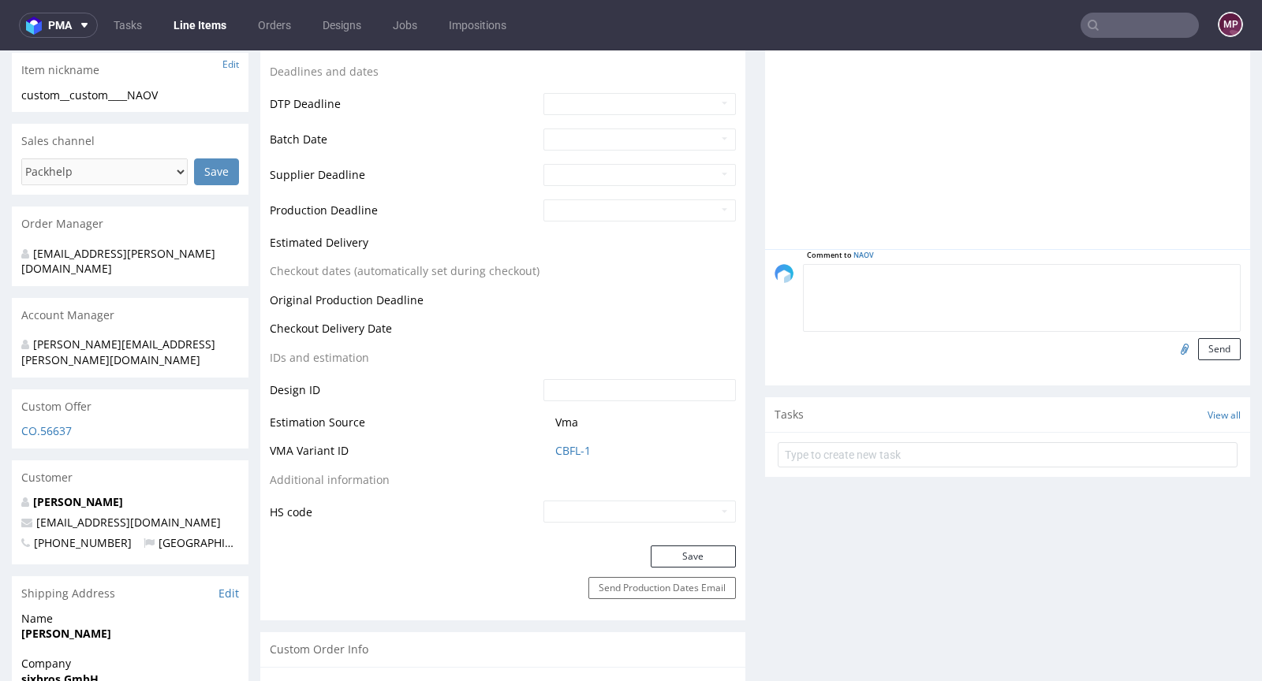
click textarea
type textarea "Production file from previous order, please confirm re-order 1:1"
click input "file"
type input "C:\fakepath\custom__custom____SXLC__d0__oR833050976.pdf"
click button "Send"
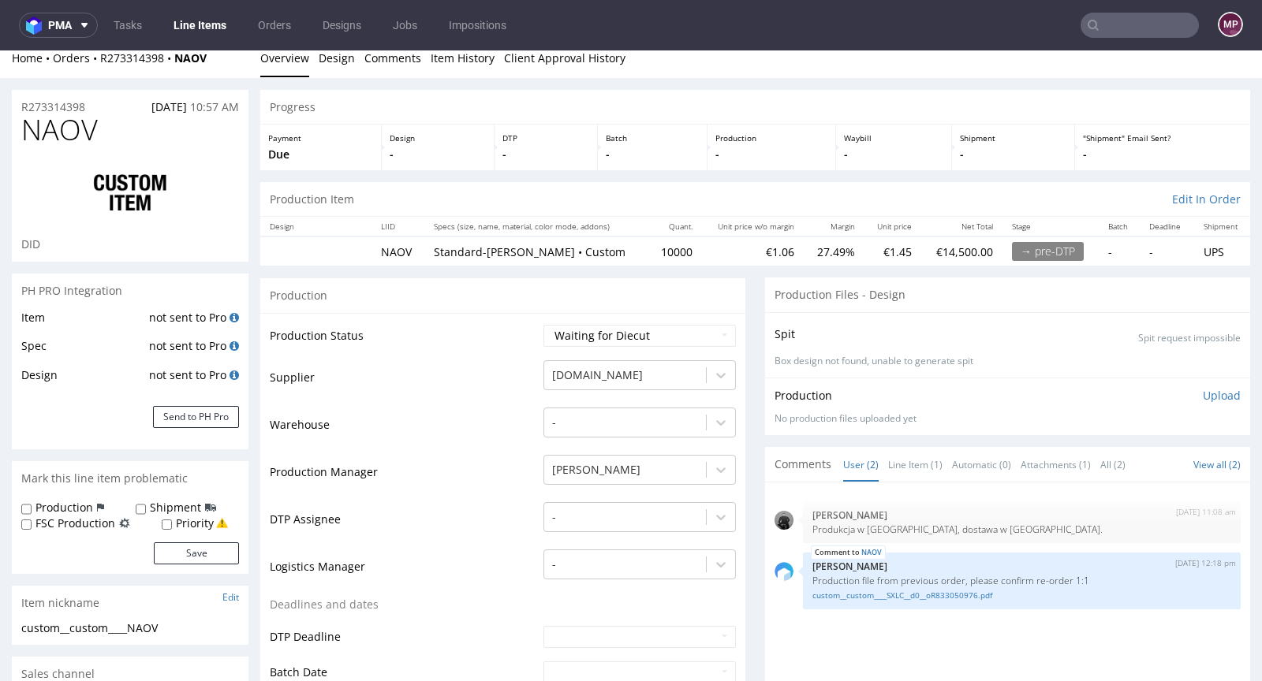
scroll to position [31, 0]
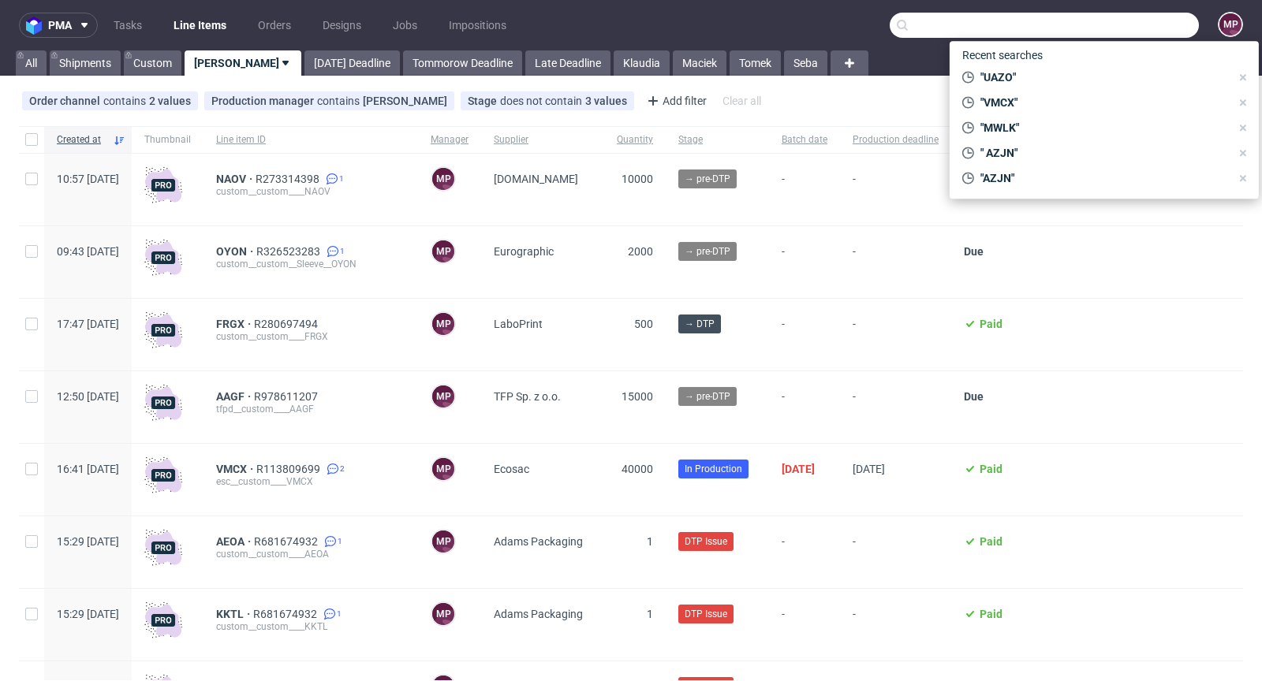
click at [1121, 28] on input "text" at bounding box center [1044, 25] width 309 height 25
paste input "LIPF"
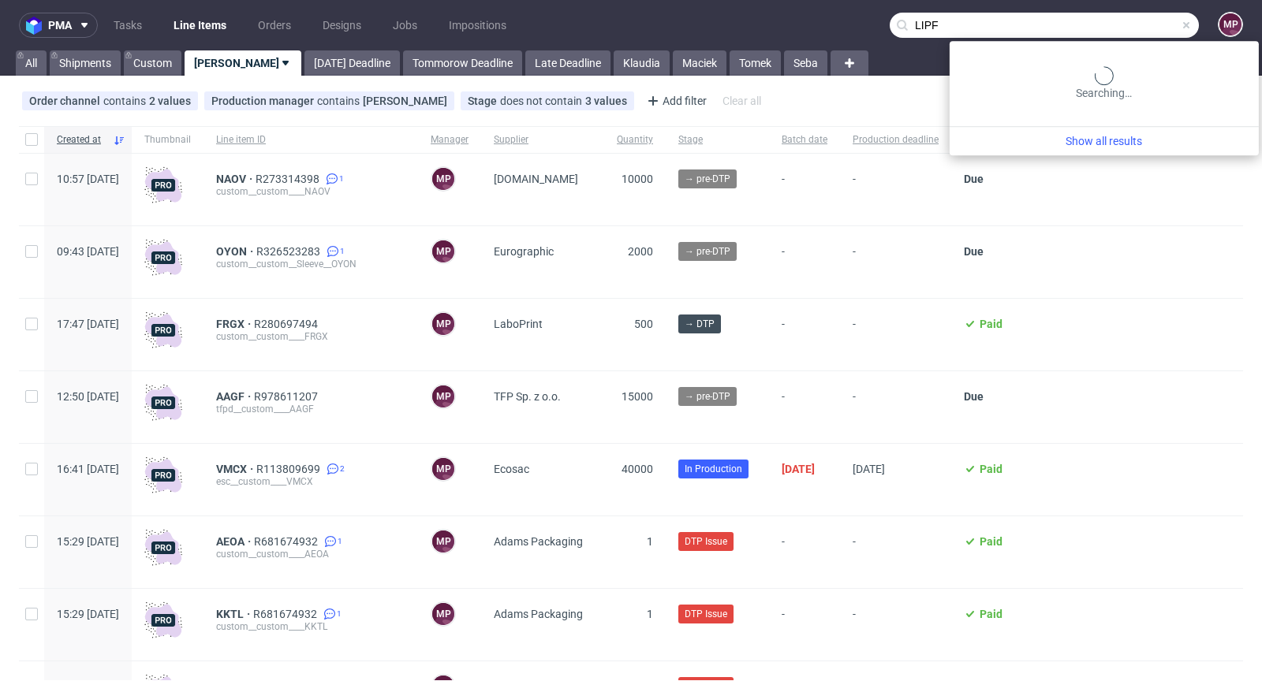
type input "LIPF"
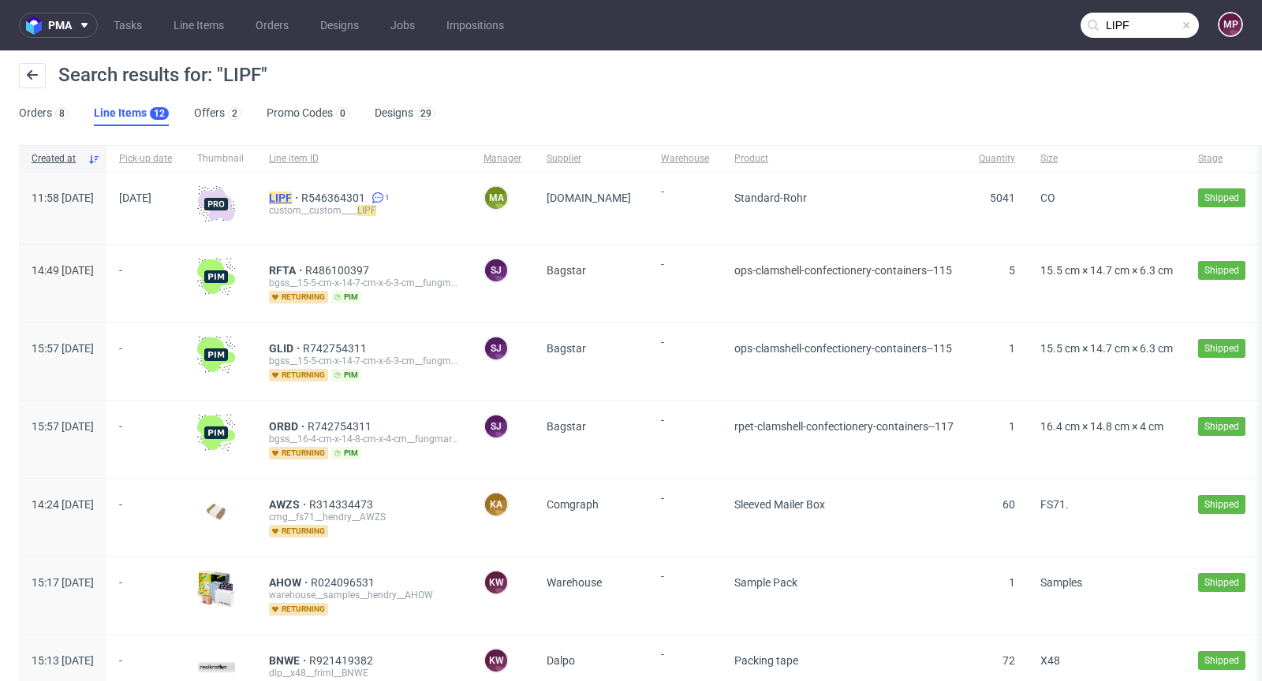
click at [292, 196] on mark "LIPF" at bounding box center [280, 198] width 23 height 13
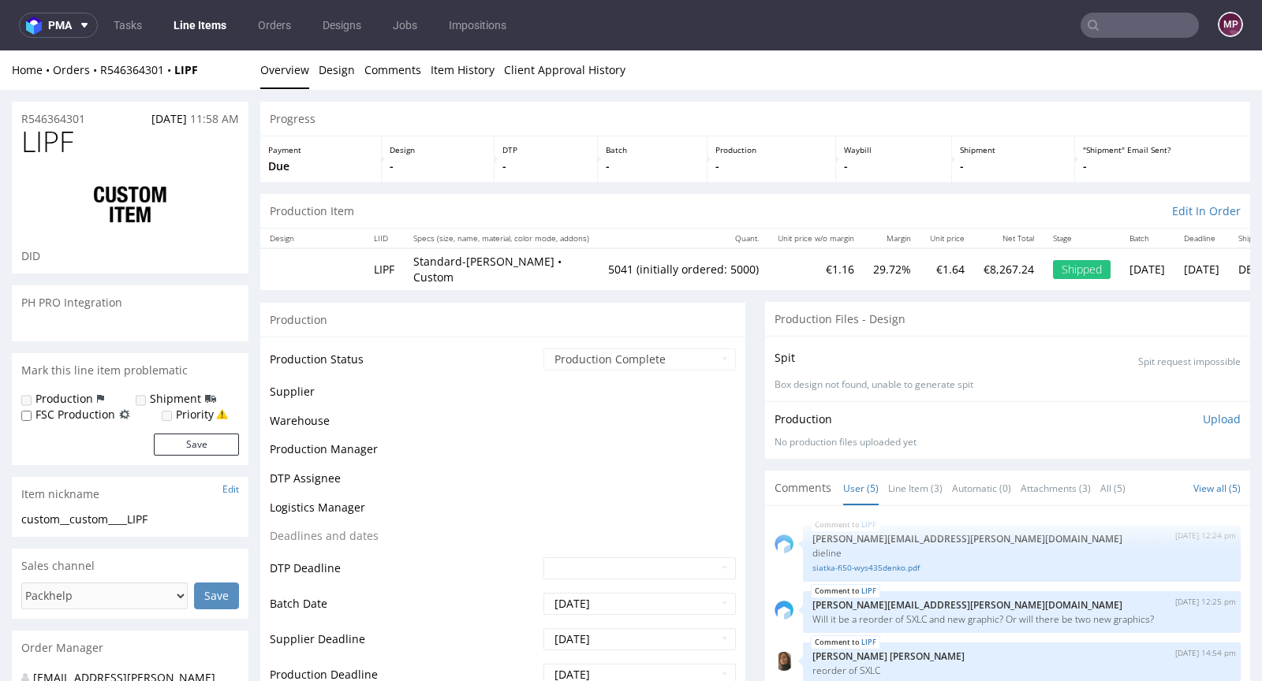
scroll to position [44, 0]
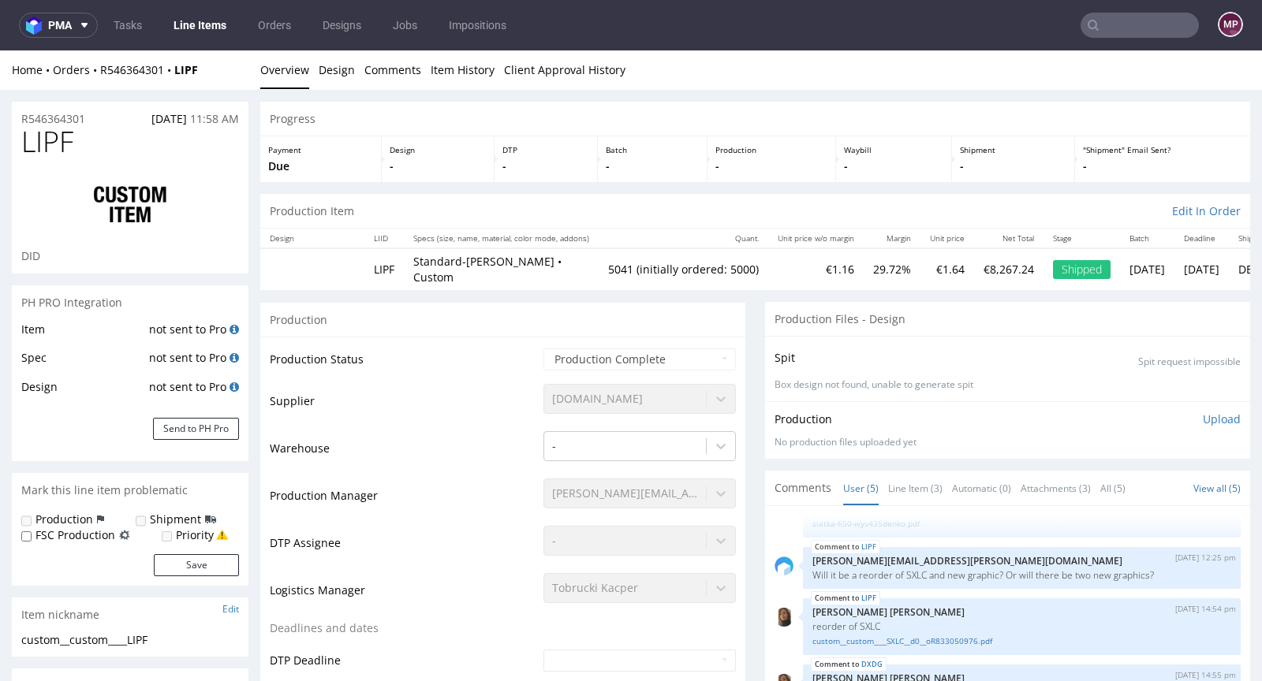
type input "5041"
select select "in_progress"
click at [896, 472] on link "Line Item (3)" at bounding box center [915, 489] width 54 height 34
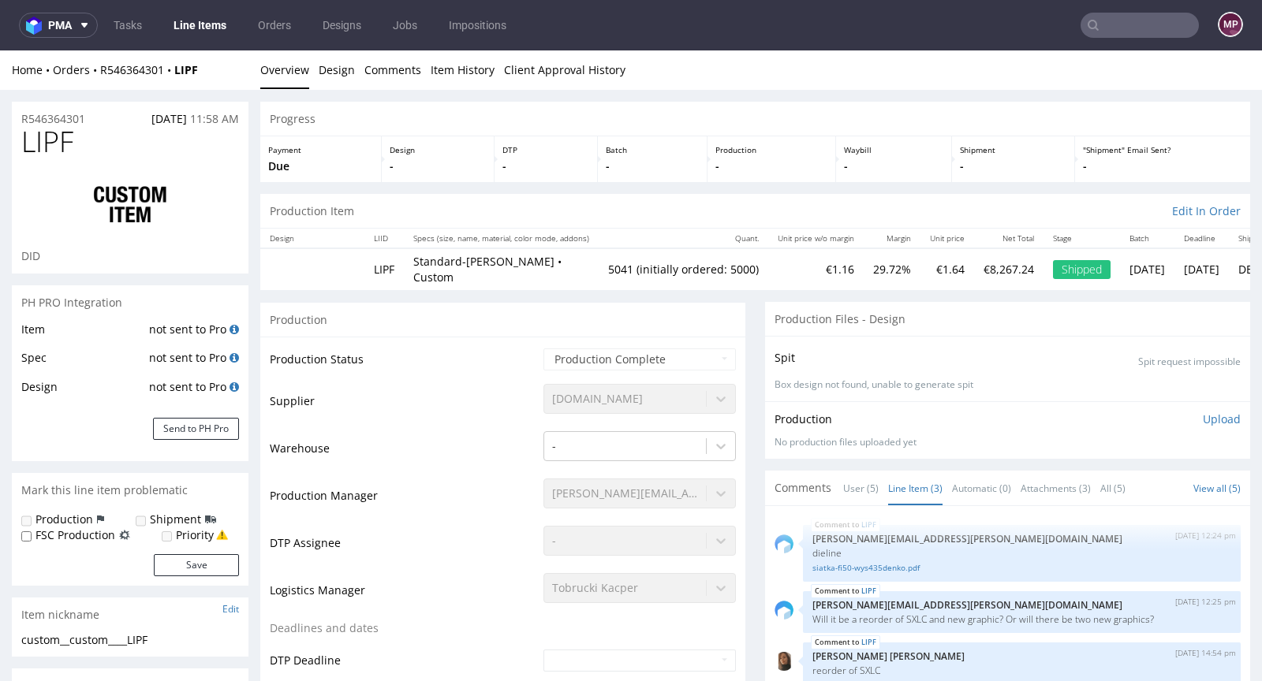
scroll to position [282, 0]
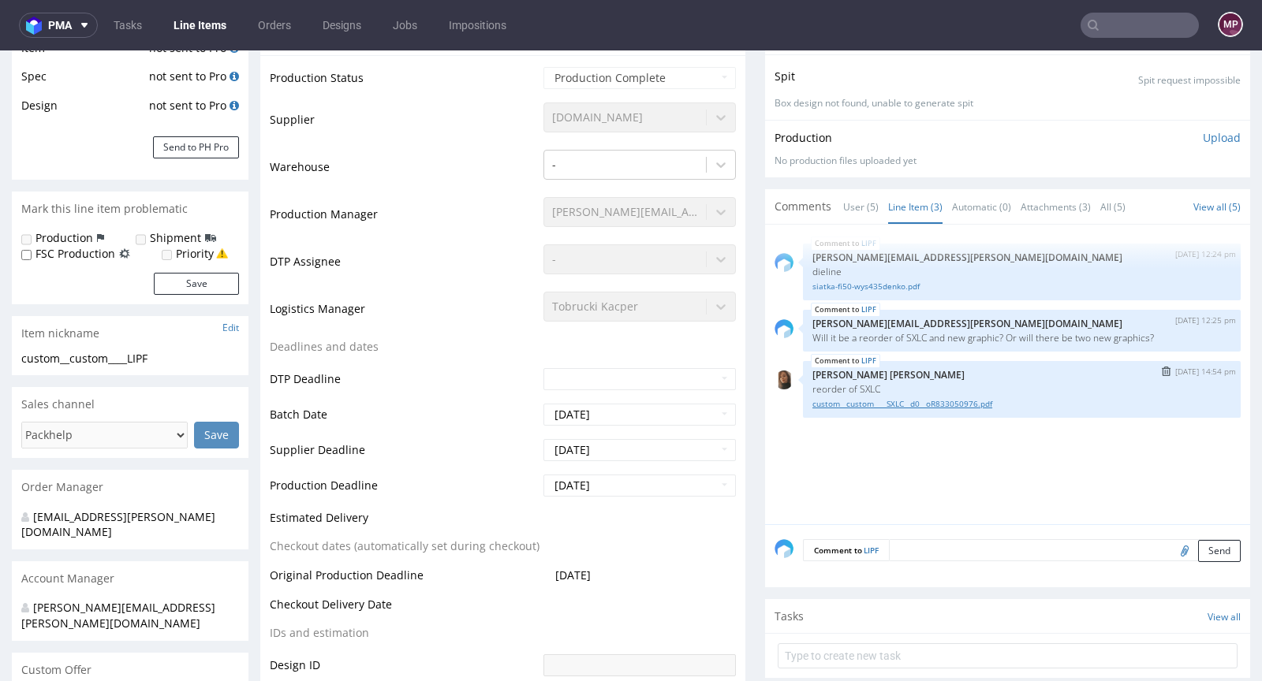
click at [849, 398] on link "custom__custom____SXLC__d0__oR833050976.pdf" at bounding box center [1021, 404] width 419 height 12
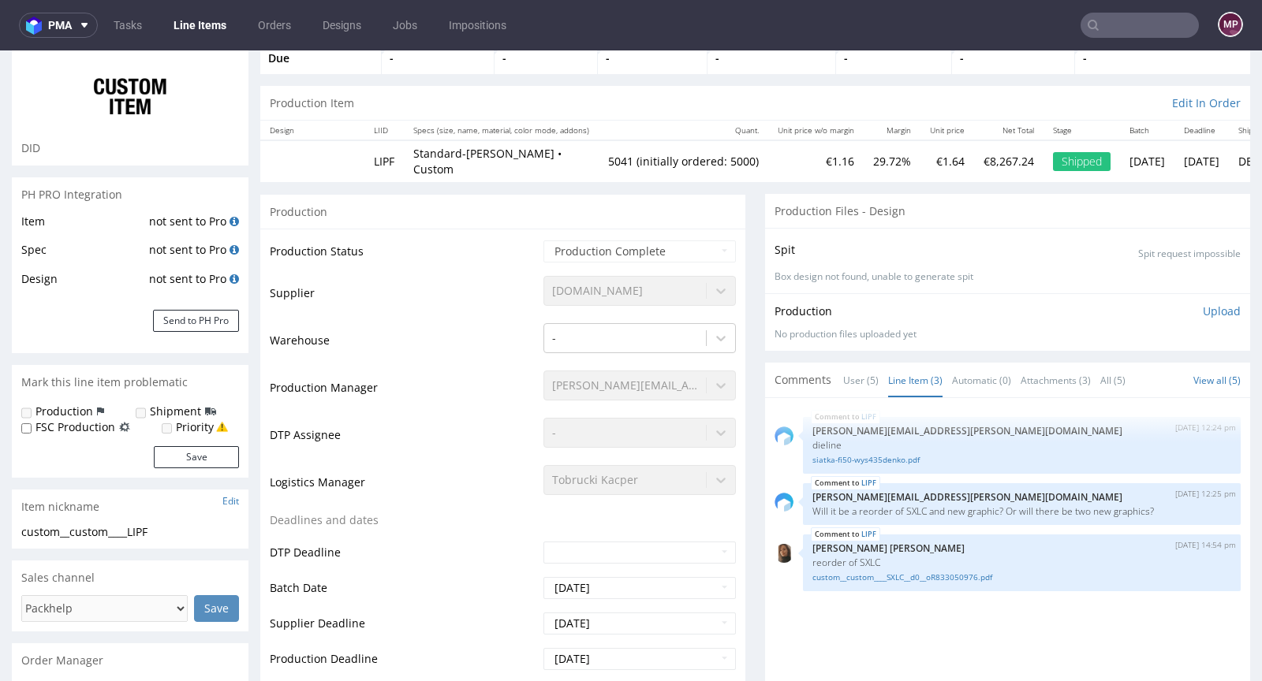
scroll to position [0, 0]
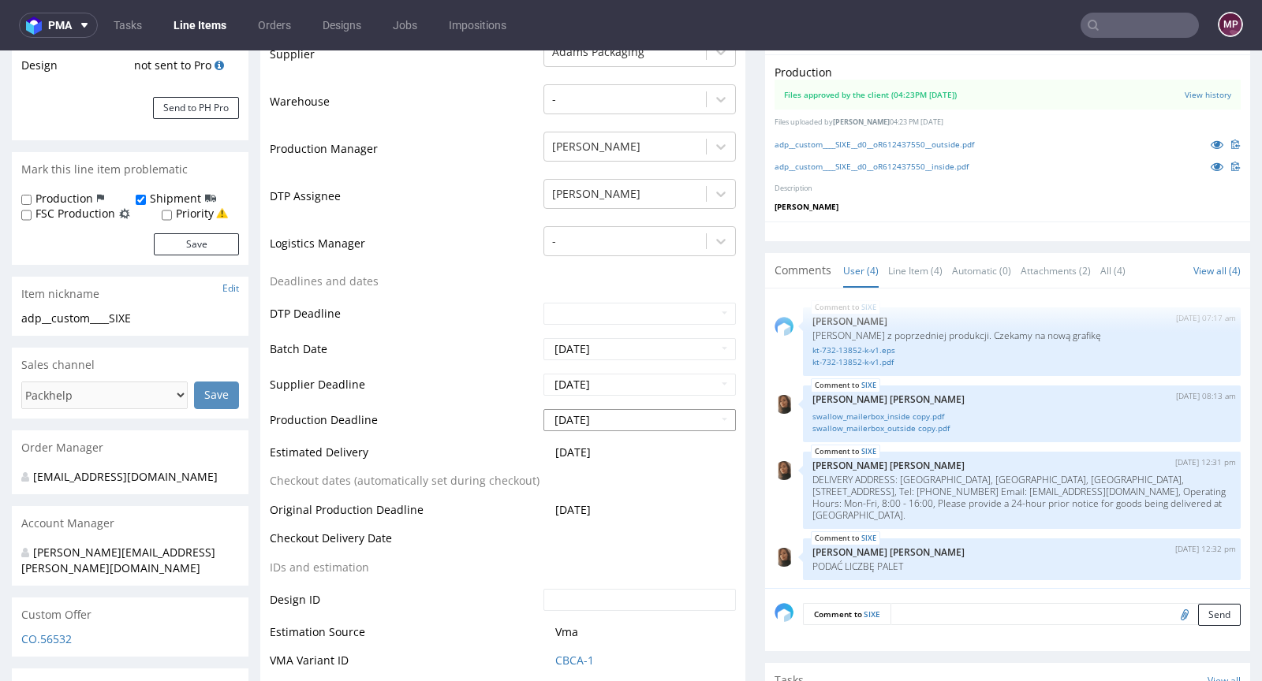
scroll to position [702, 0]
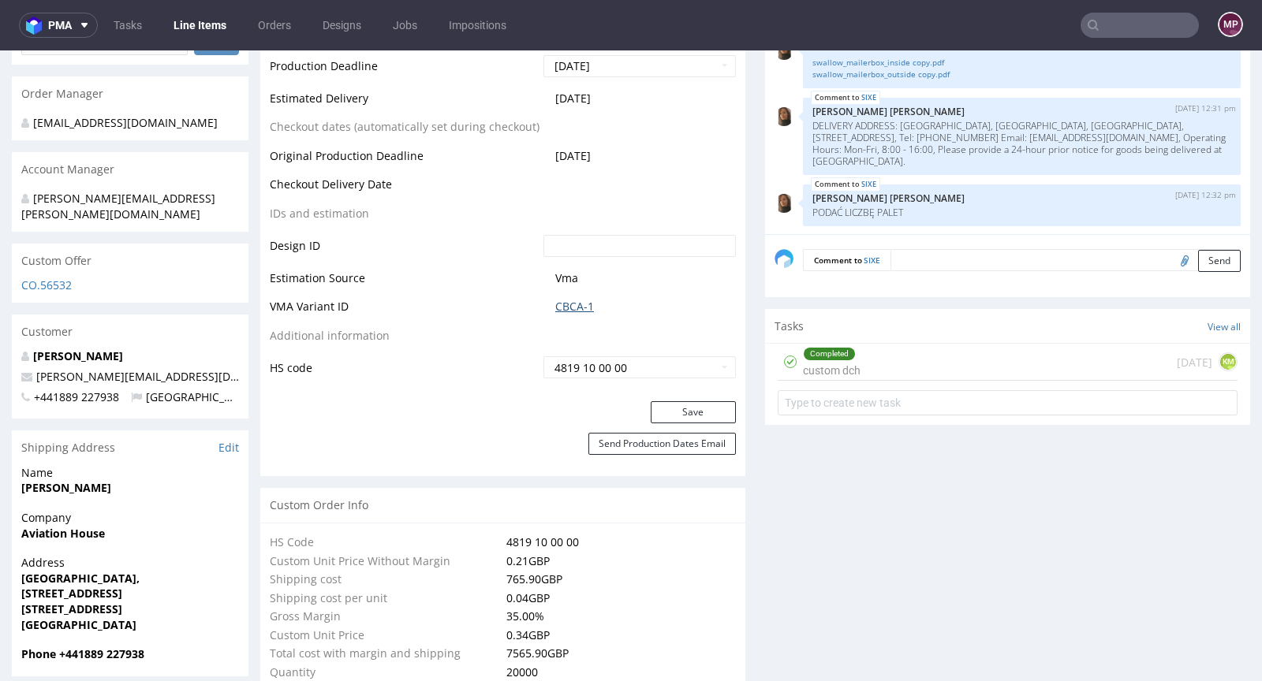
click at [572, 308] on link "CBCA-1" at bounding box center [574, 307] width 39 height 16
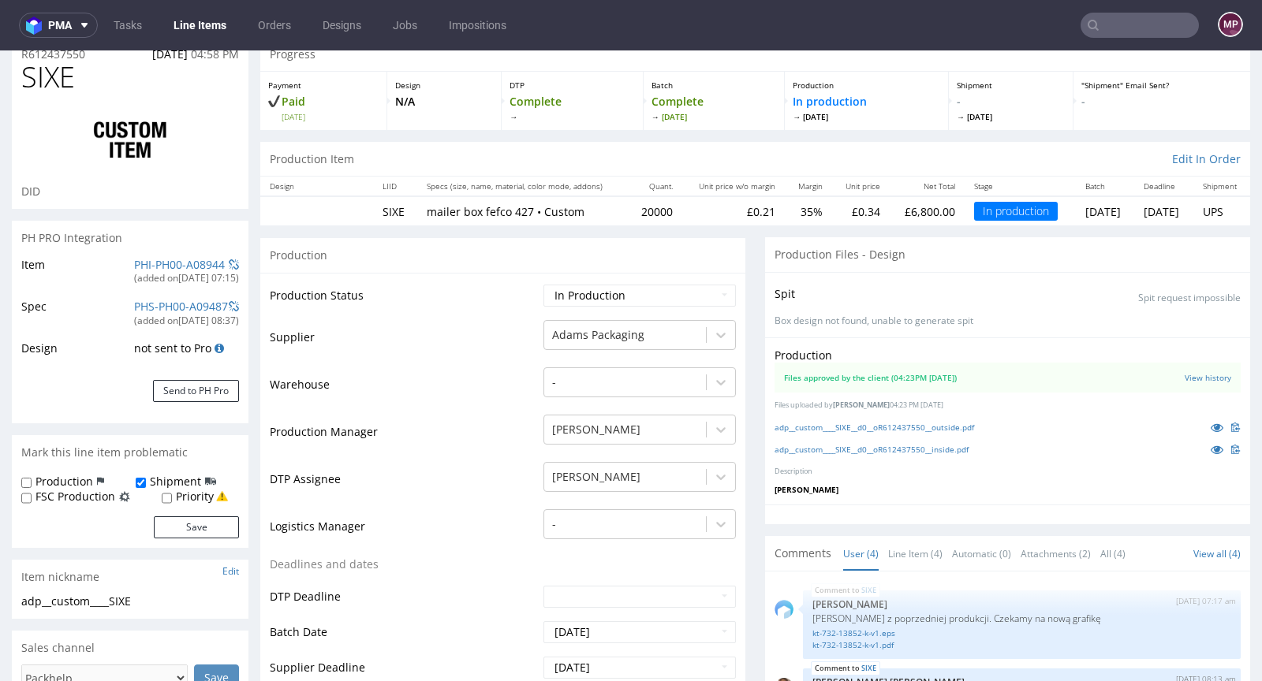
scroll to position [0, 0]
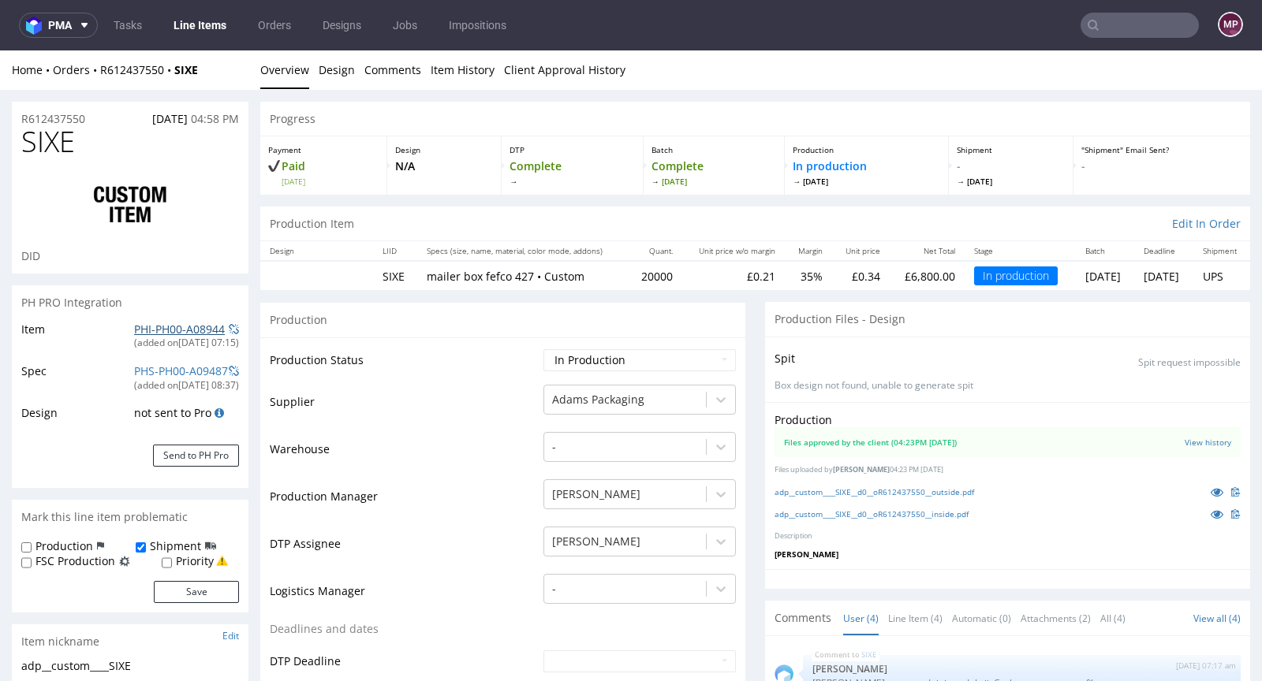
click at [177, 326] on link "PHI-PH00-A08944" at bounding box center [179, 329] width 91 height 15
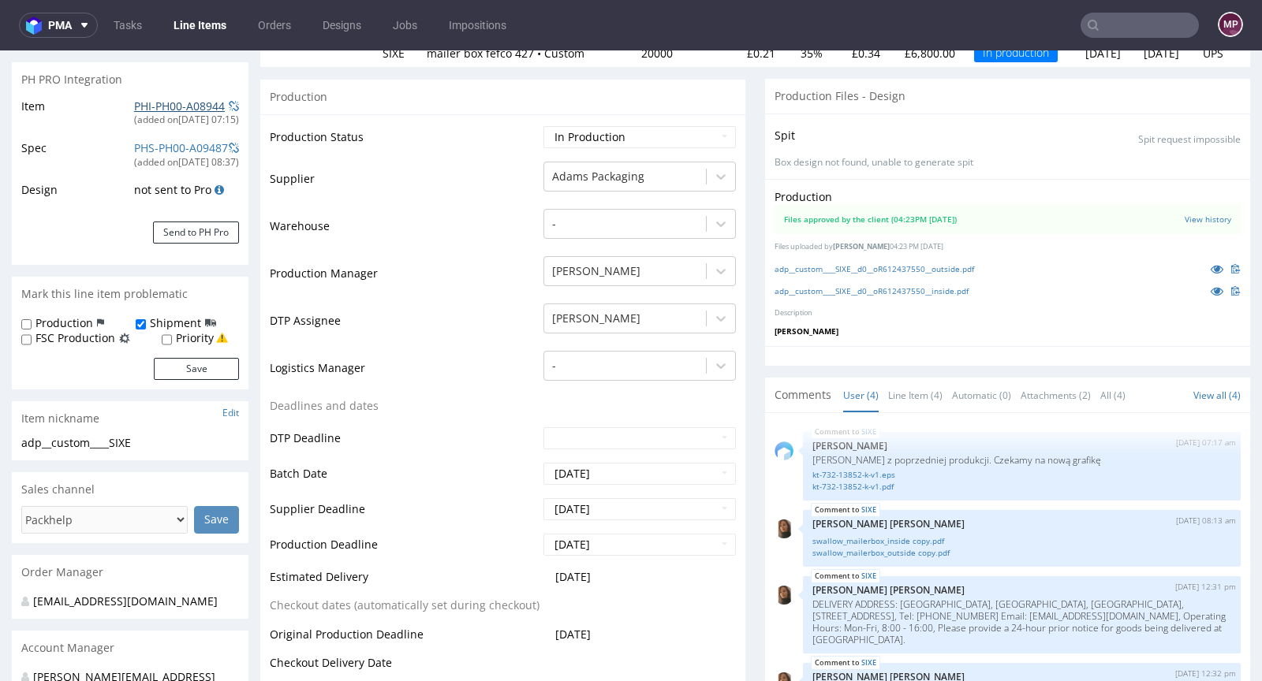
scroll to position [319, 0]
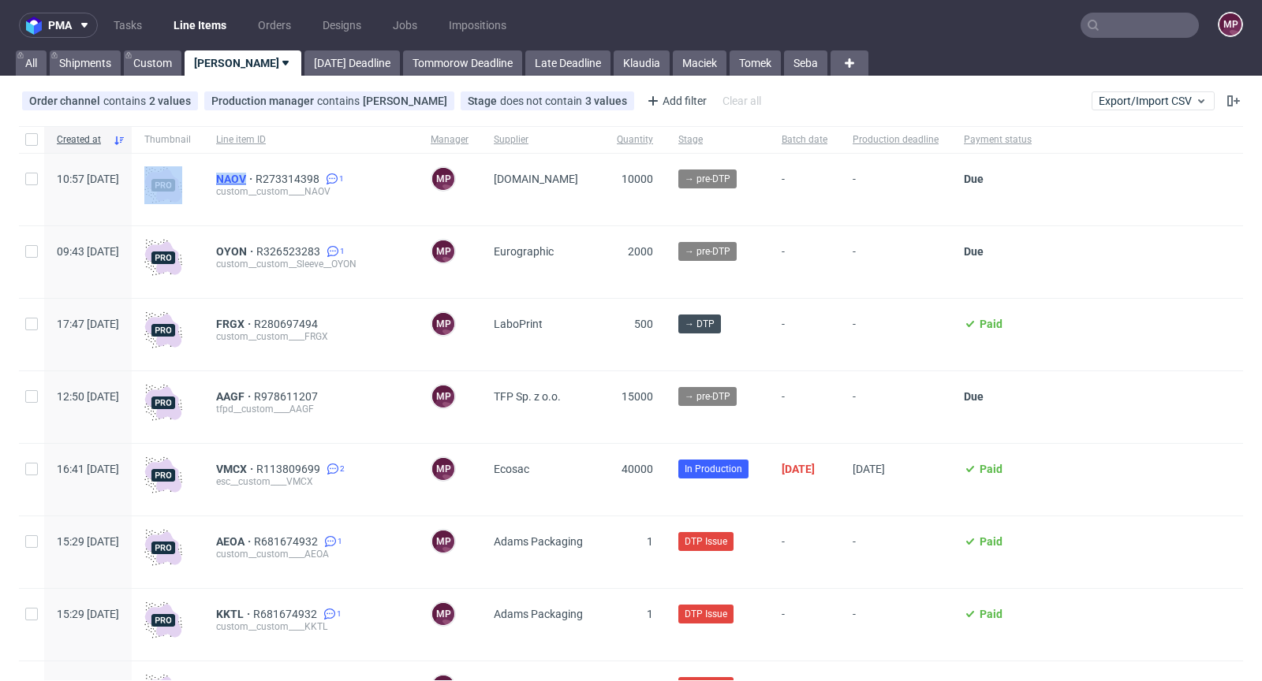
drag, startPoint x: 244, startPoint y: 176, endPoint x: 289, endPoint y: 176, distance: 45.7
click at [289, 176] on div "10:57 [DATE] NAOV R273314398 1 custom__custom____NAOV MP [PERSON_NAME] [DOMAIN_…" at bounding box center [631, 190] width 1224 height 73
copy div "NAOV"
click at [1180, 209] on div at bounding box center [1143, 190] width 199 height 72
click at [1120, 24] on input "text" at bounding box center [1139, 25] width 118 height 25
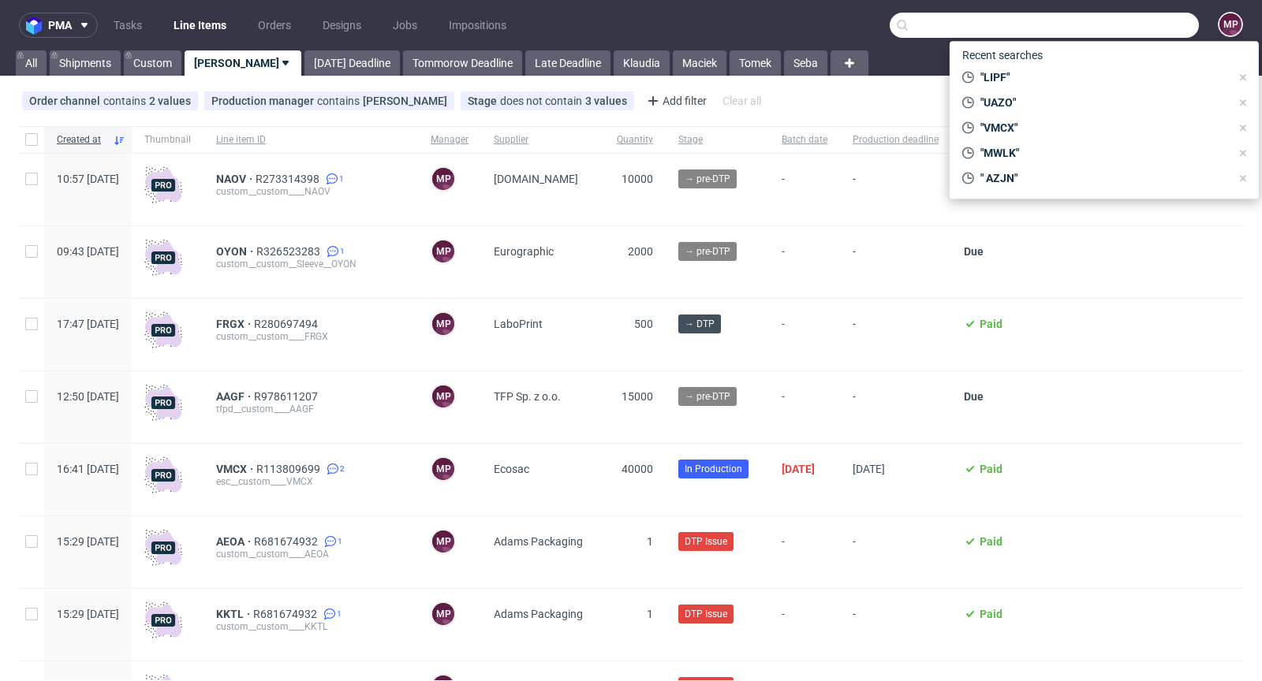
paste input "DEEP"
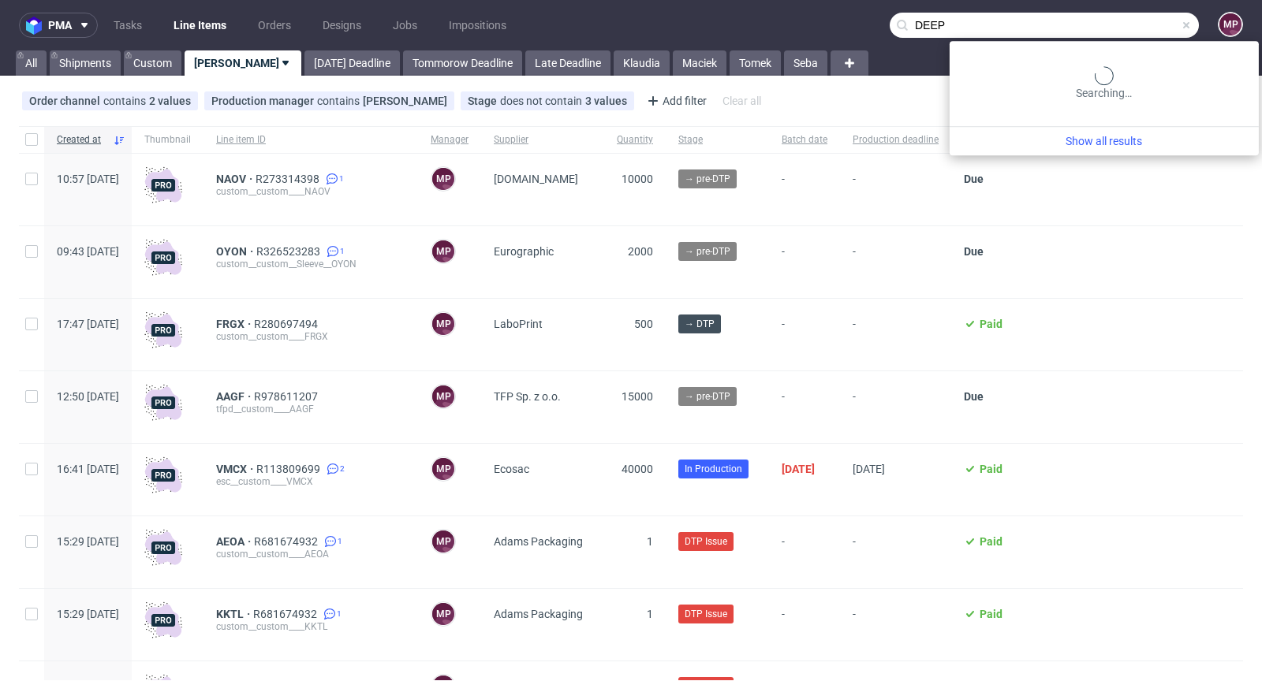
type input "DEEP"
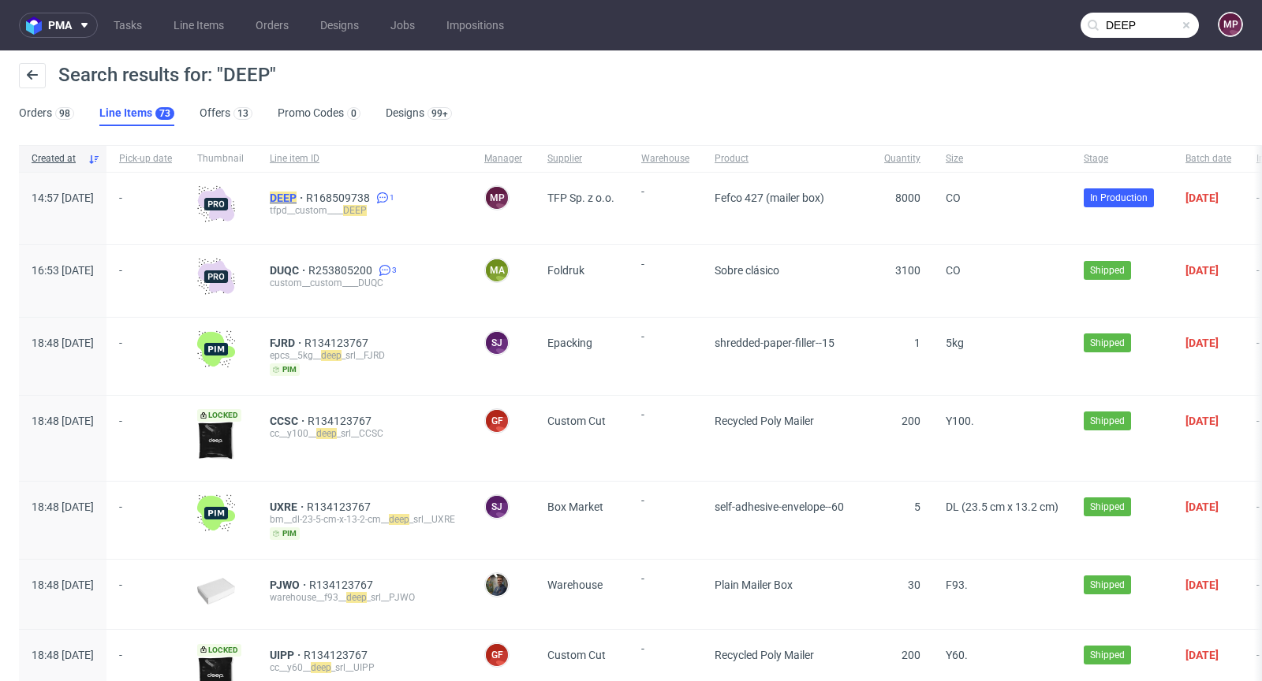
click at [297, 199] on mark "DEEP" at bounding box center [283, 198] width 27 height 13
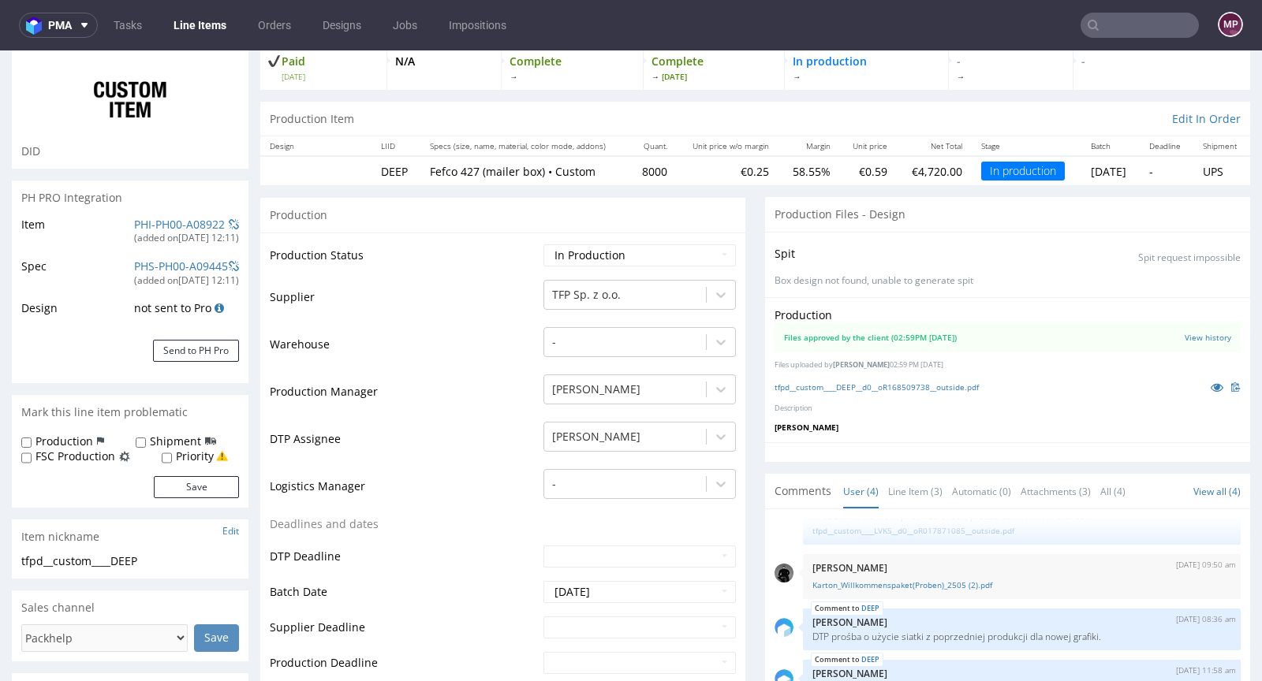
scroll to position [318, 0]
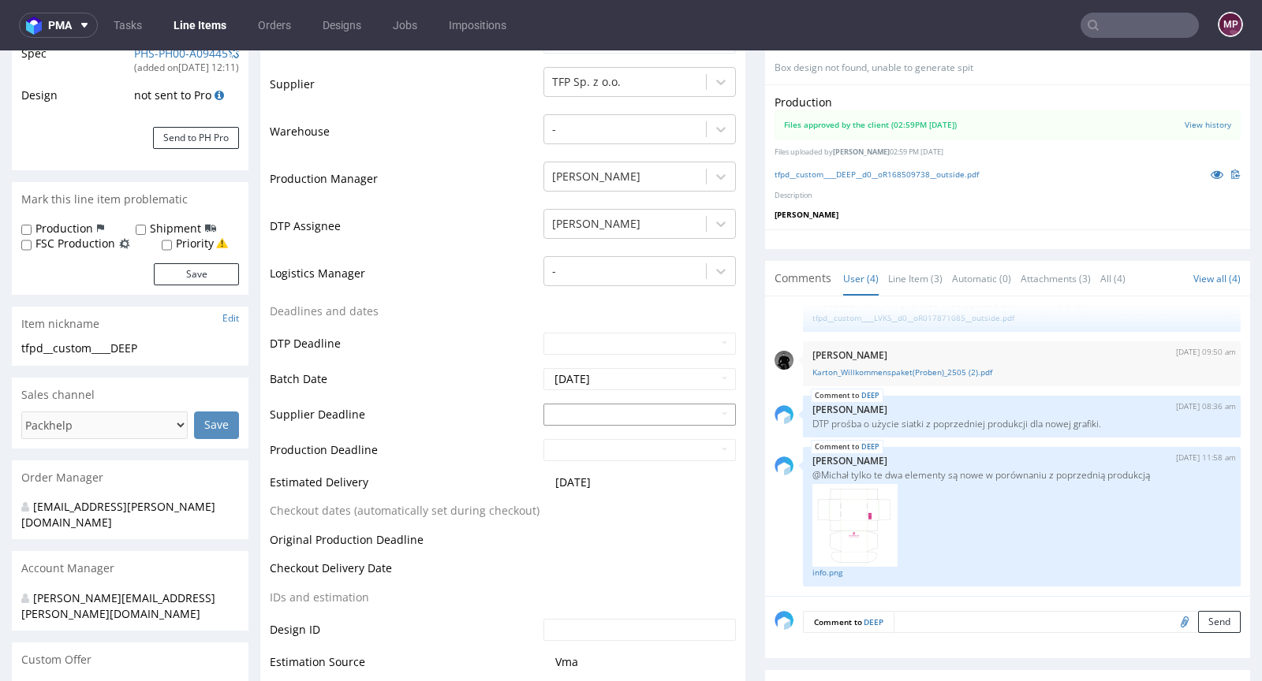
click at [582, 407] on input "text" at bounding box center [639, 415] width 192 height 22
click at [583, 317] on td "15" at bounding box center [577, 319] width 24 height 24
type input "2025-09-15"
click at [604, 442] on input "text" at bounding box center [639, 450] width 192 height 22
click at [622, 356] on td "17" at bounding box center [626, 354] width 24 height 24
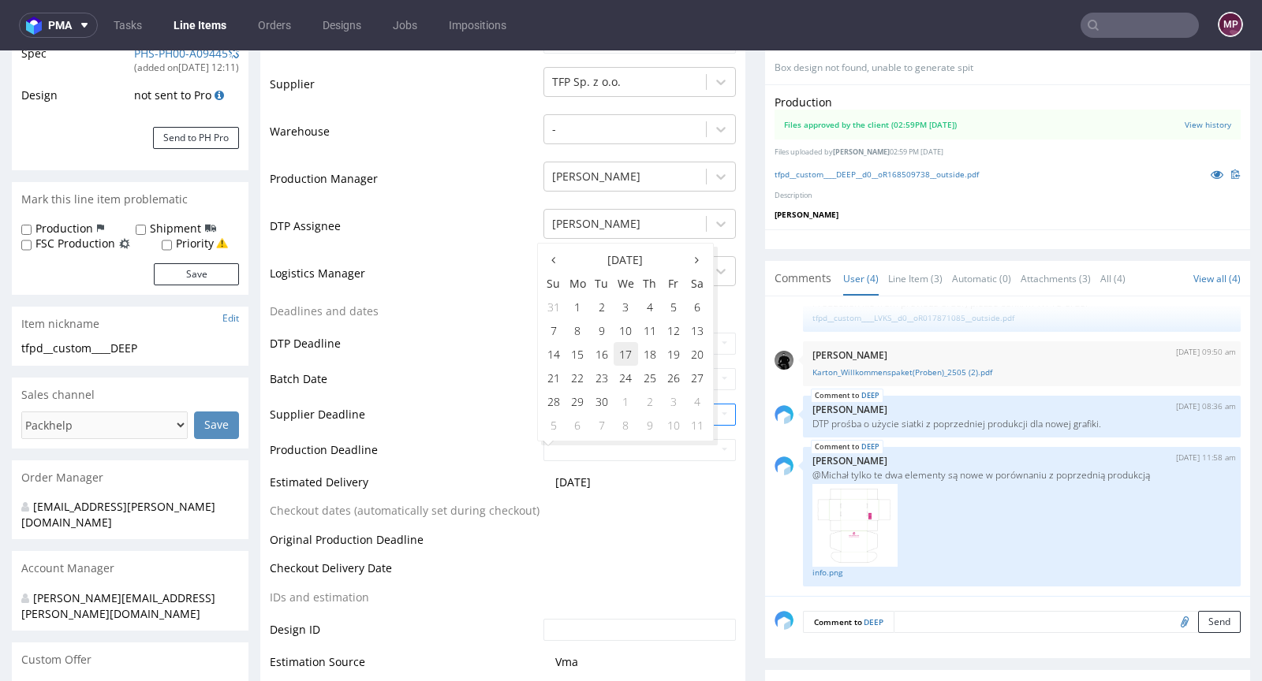
type input "2025-09-17"
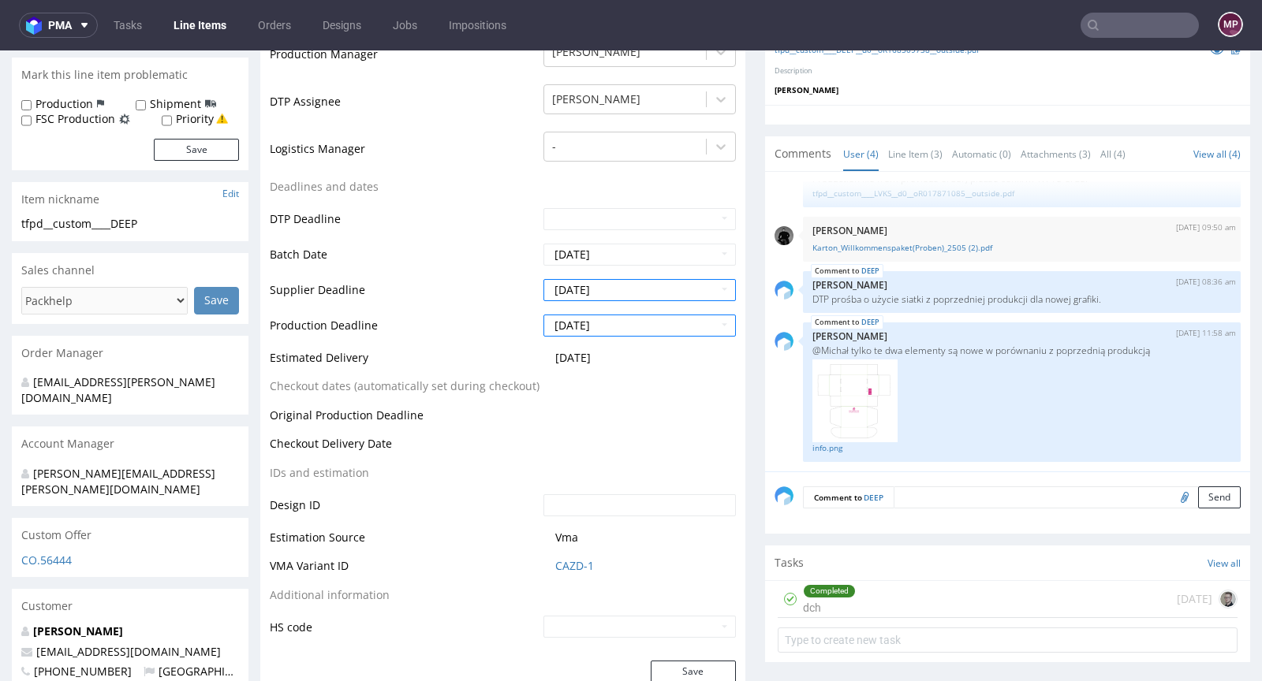
scroll to position [658, 0]
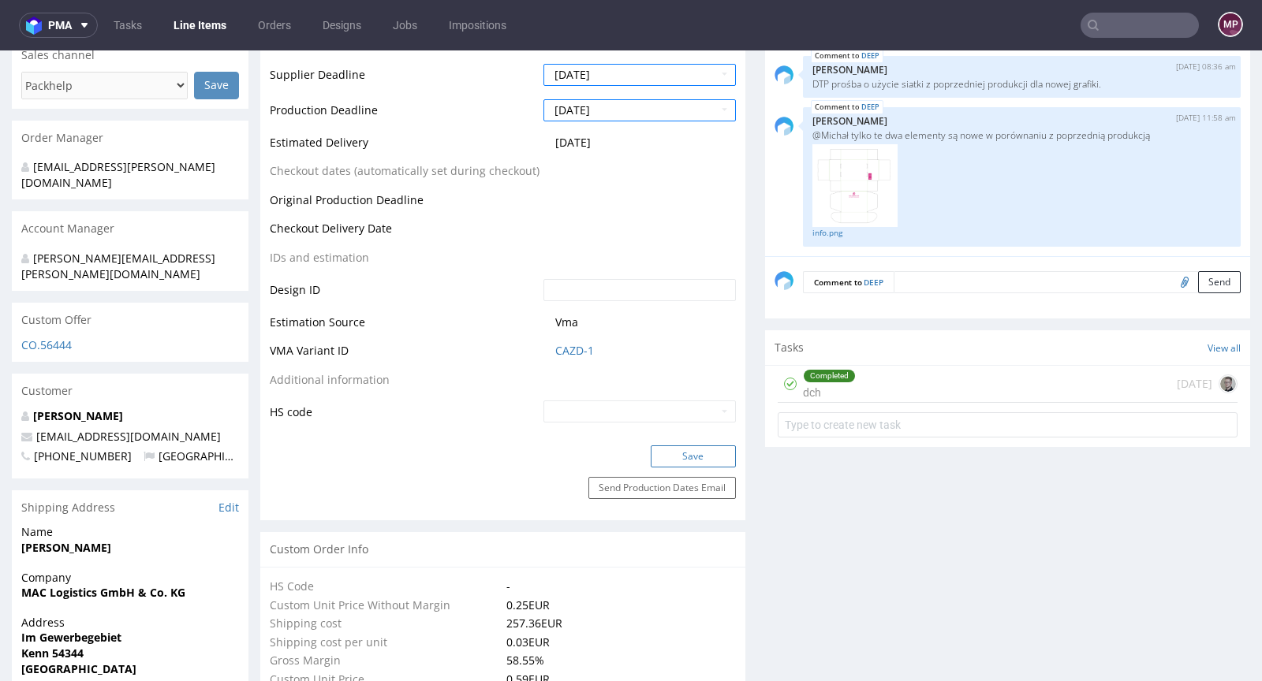
click at [692, 454] on button "Save" at bounding box center [693, 457] width 85 height 22
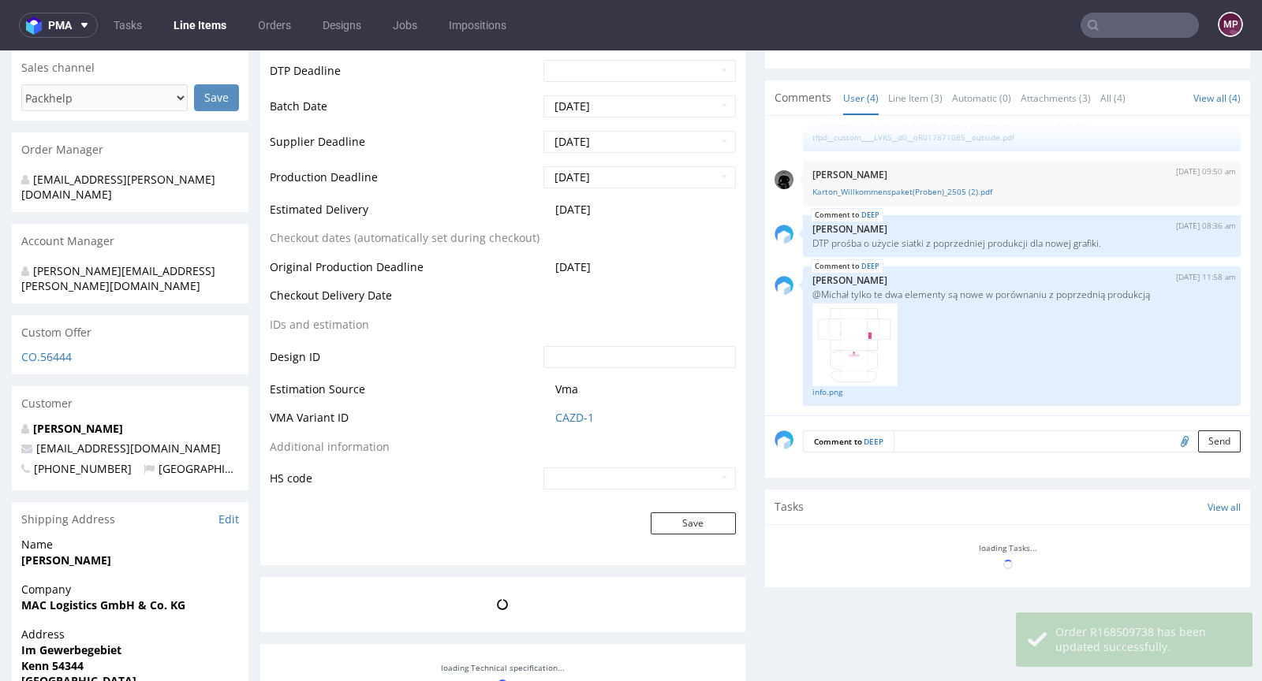
scroll to position [0, 0]
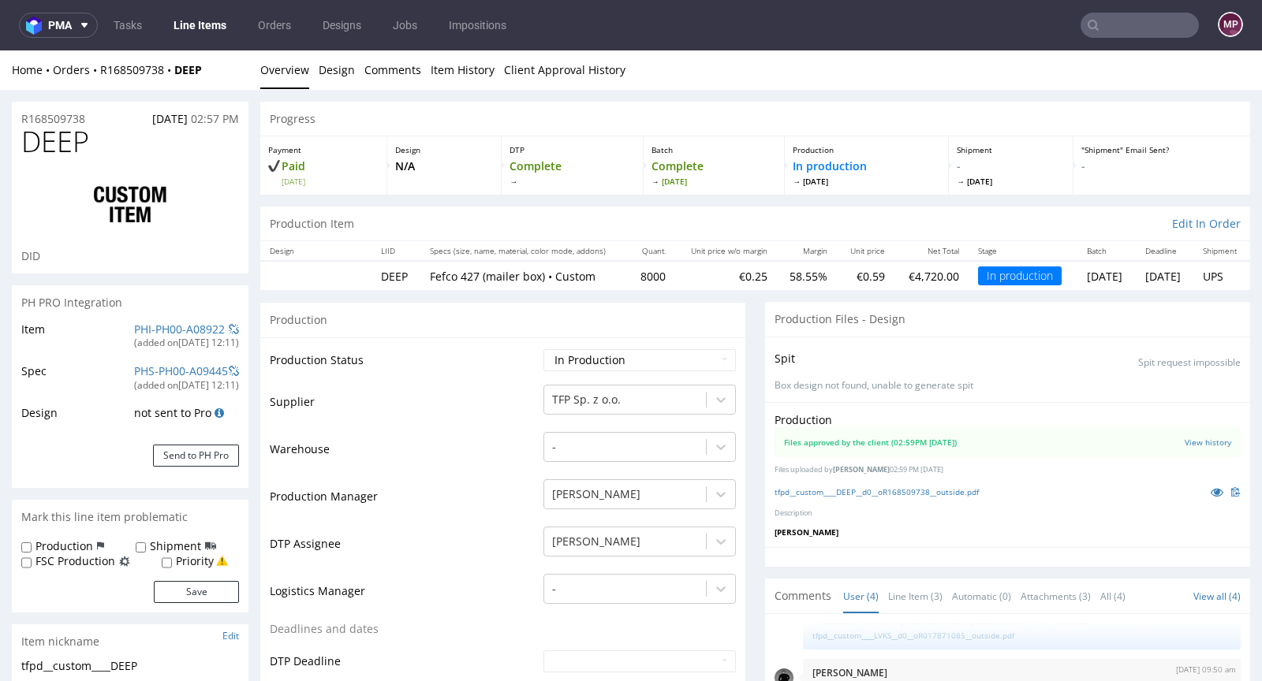
click at [1110, 29] on input "text" at bounding box center [1139, 25] width 118 height 25
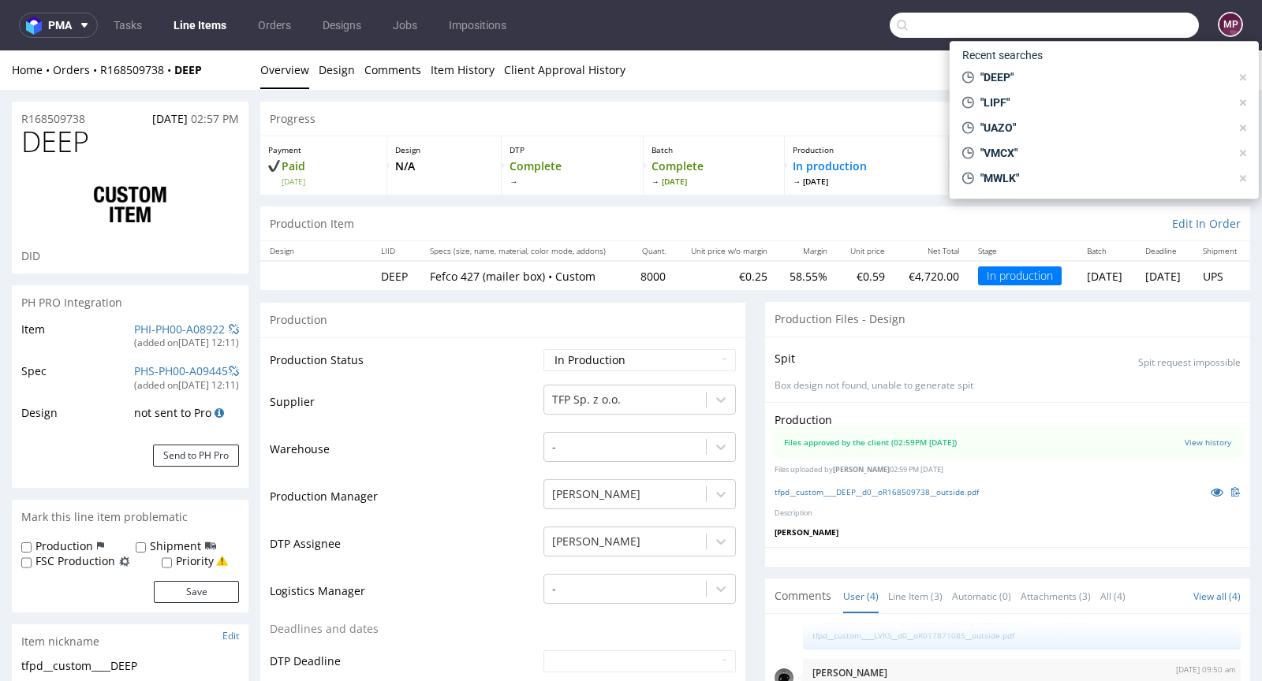
paste input "MWLK"
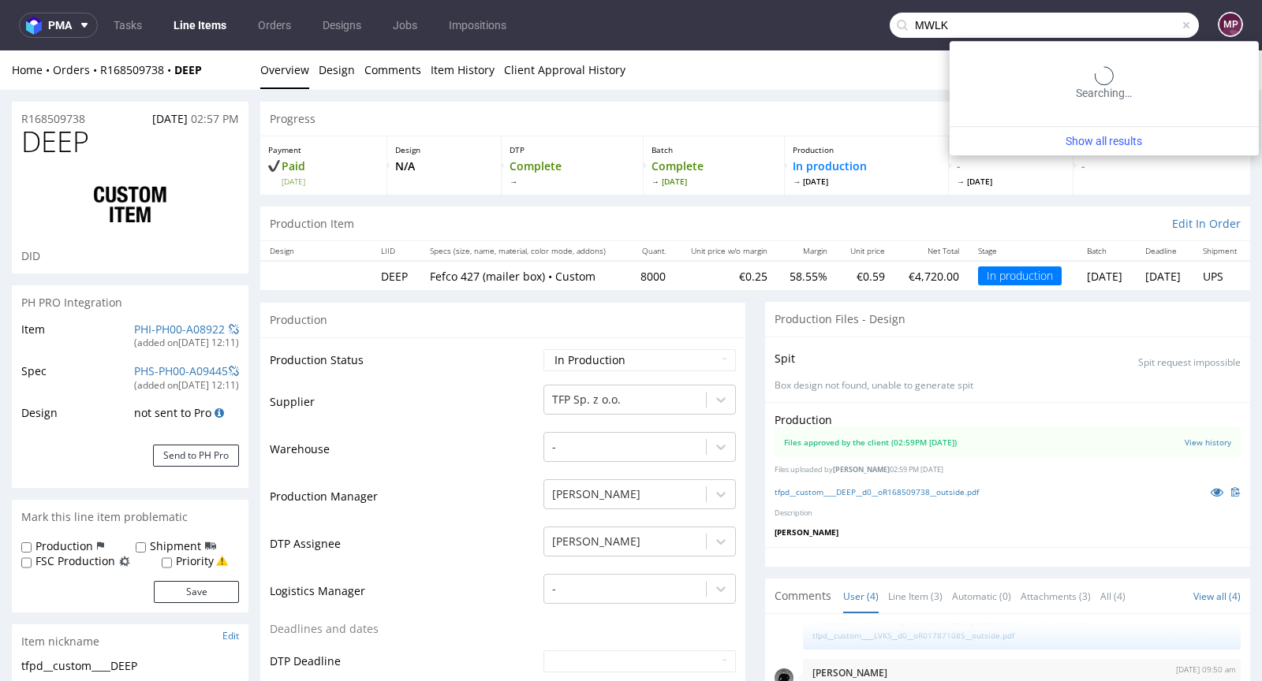
type input "MWLK"
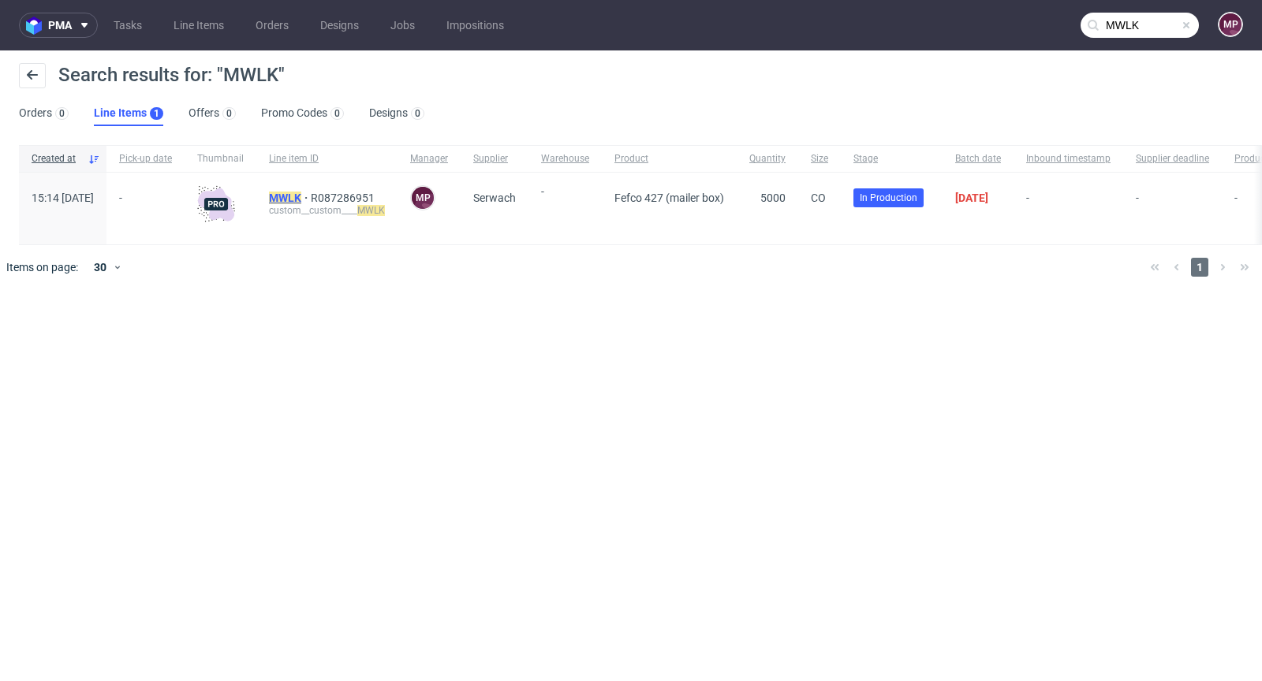
click at [301, 193] on mark "MWLK" at bounding box center [285, 198] width 32 height 13
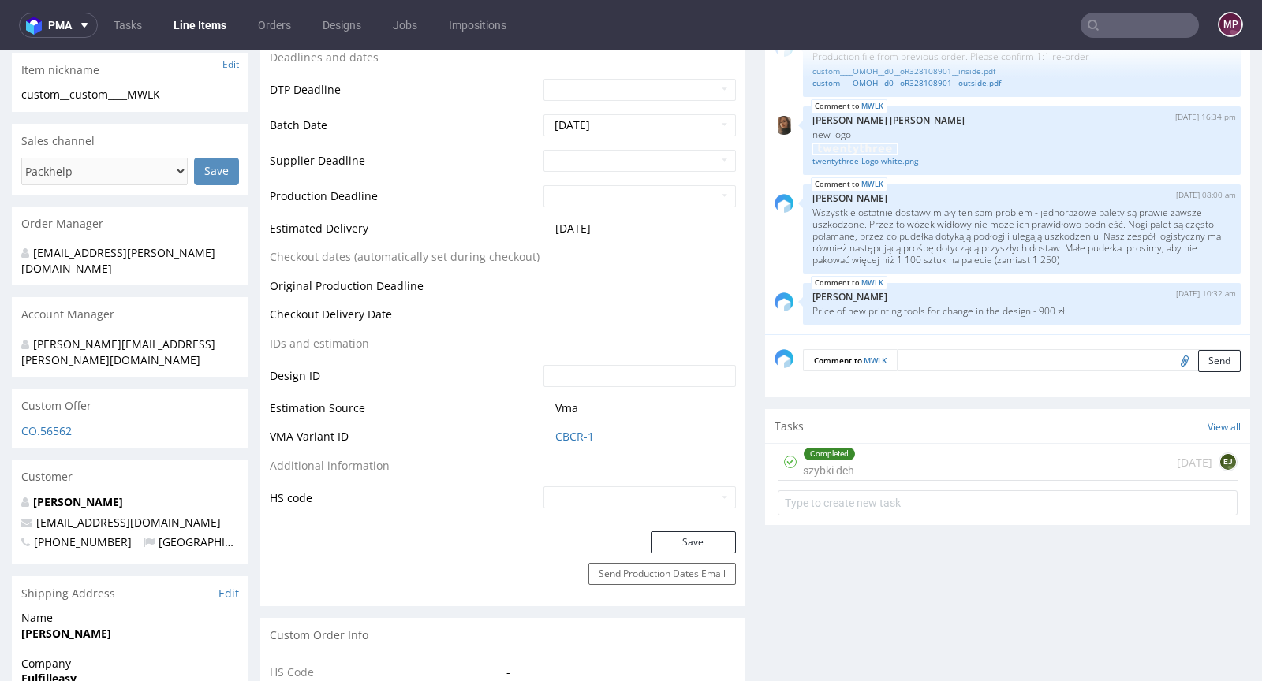
scroll to position [561, 0]
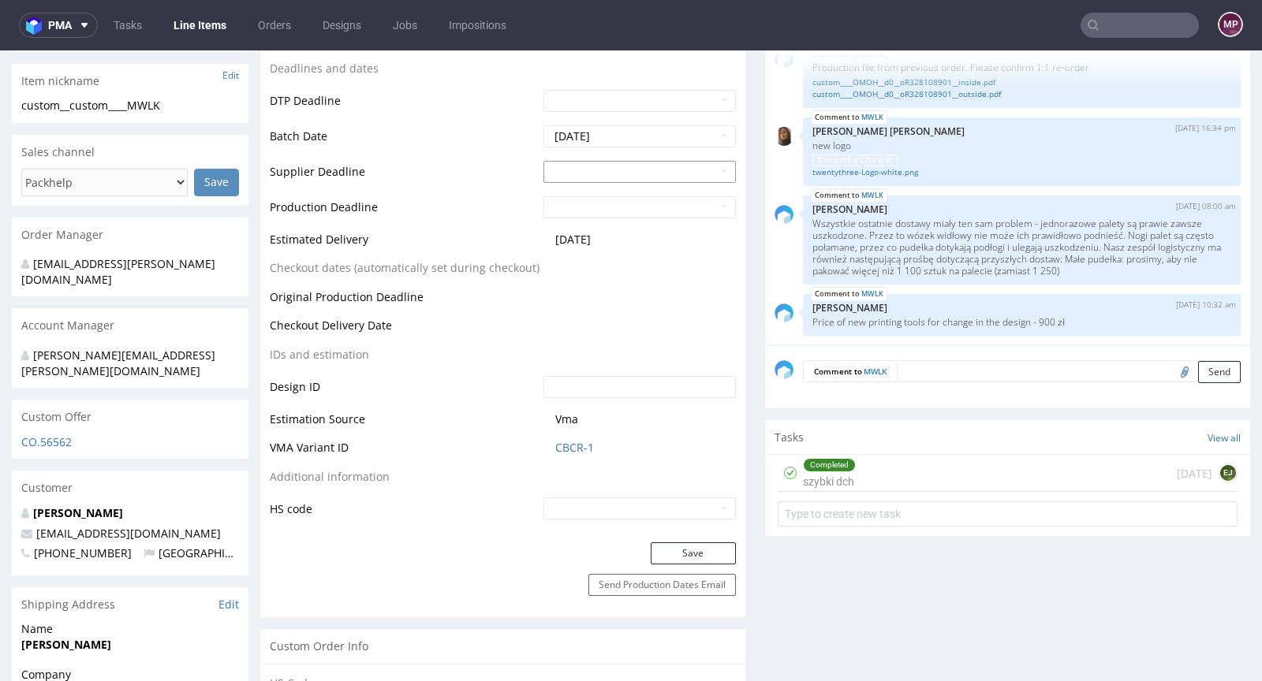
click input "text"
click td "26"
type input "2025-09-26"
click input "text"
click td "29"
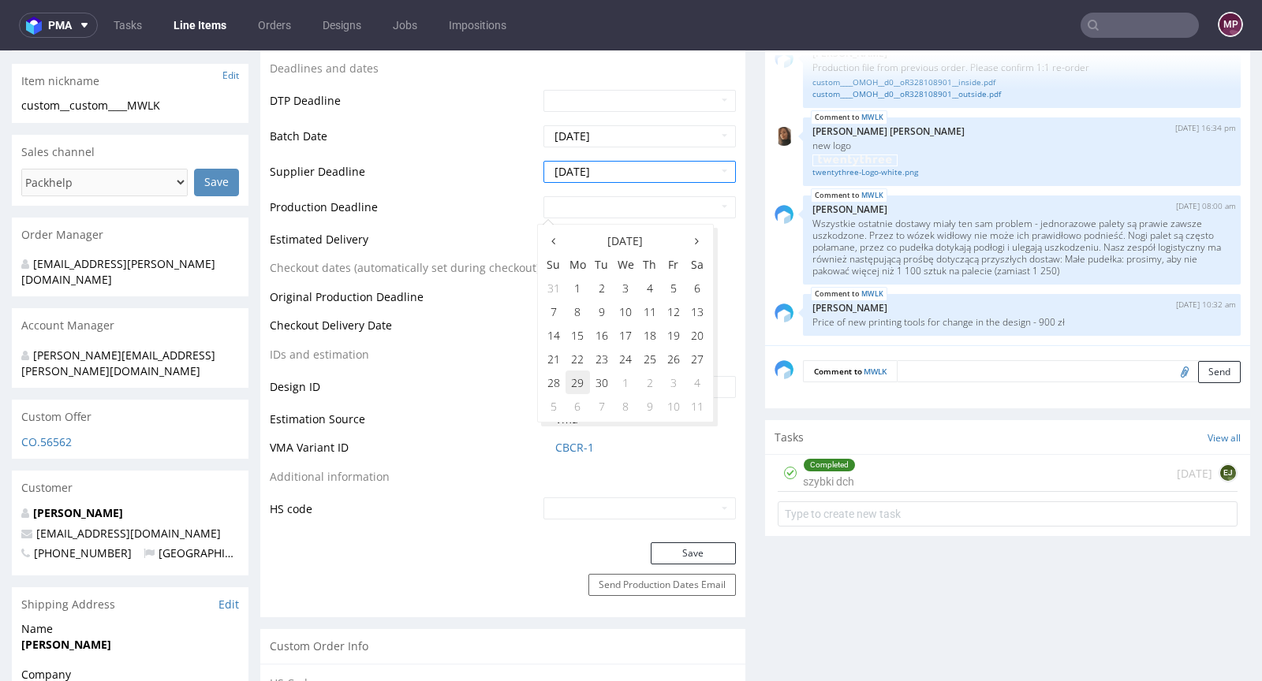
type input "2025-09-29"
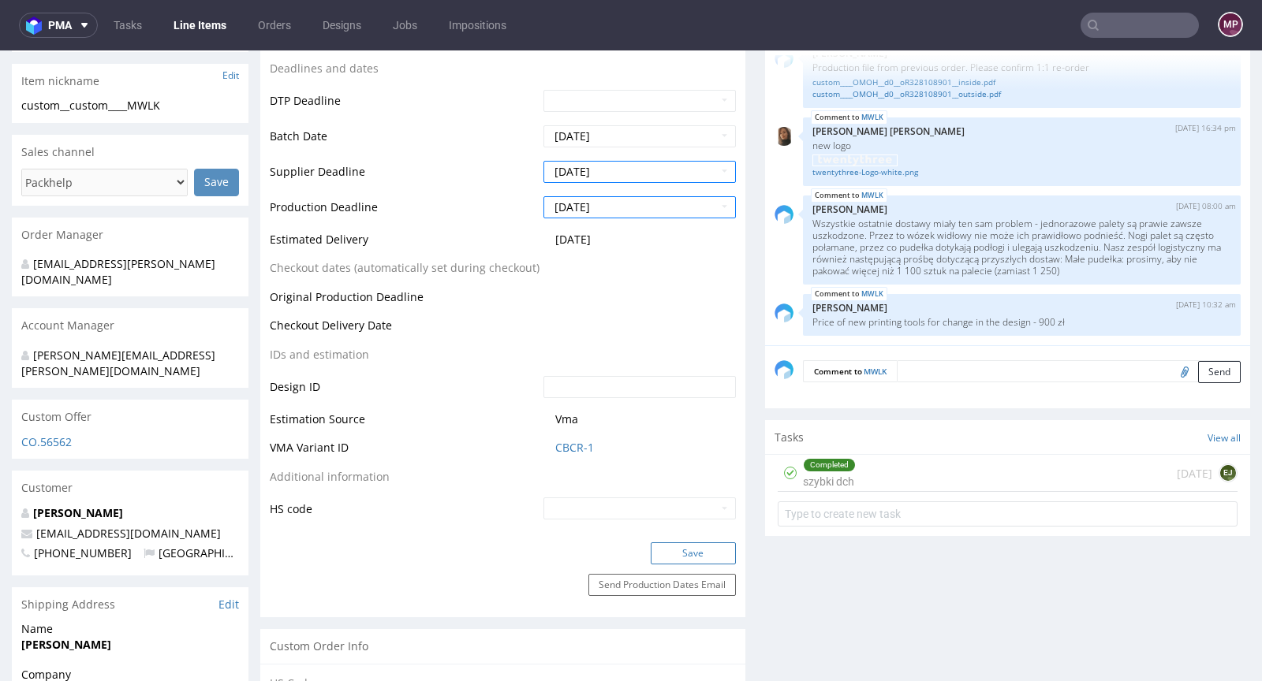
click button "Save"
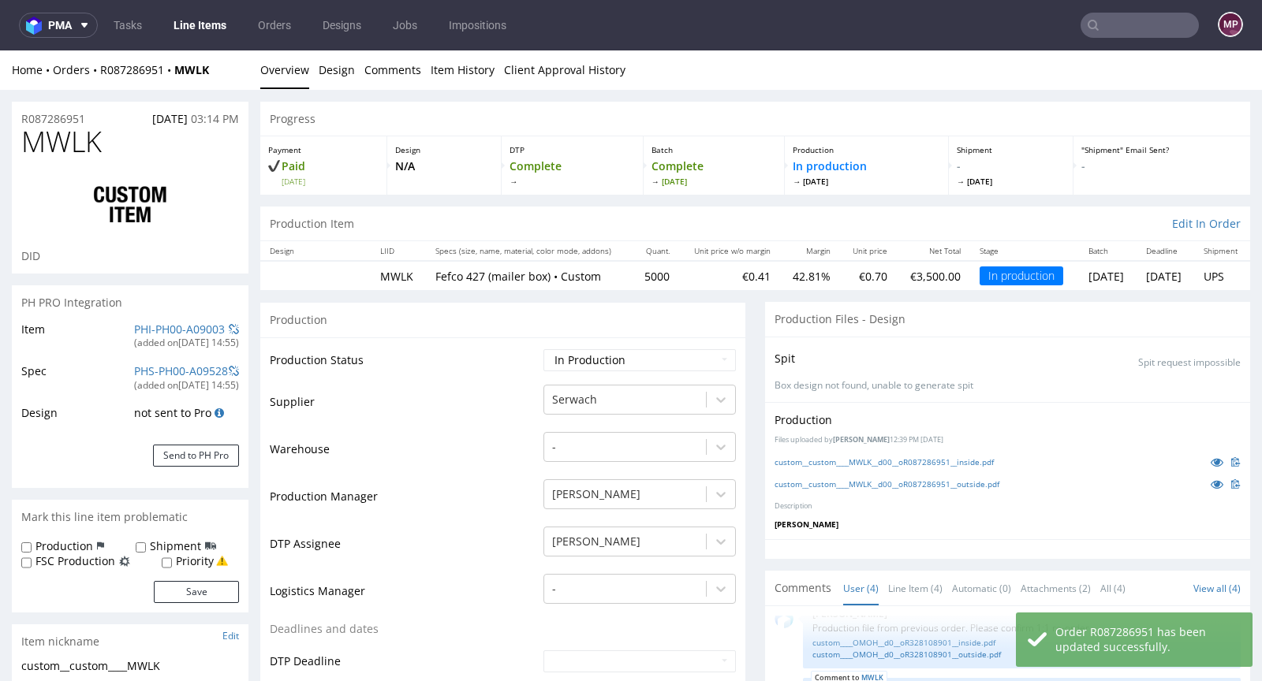
scroll to position [0, 0]
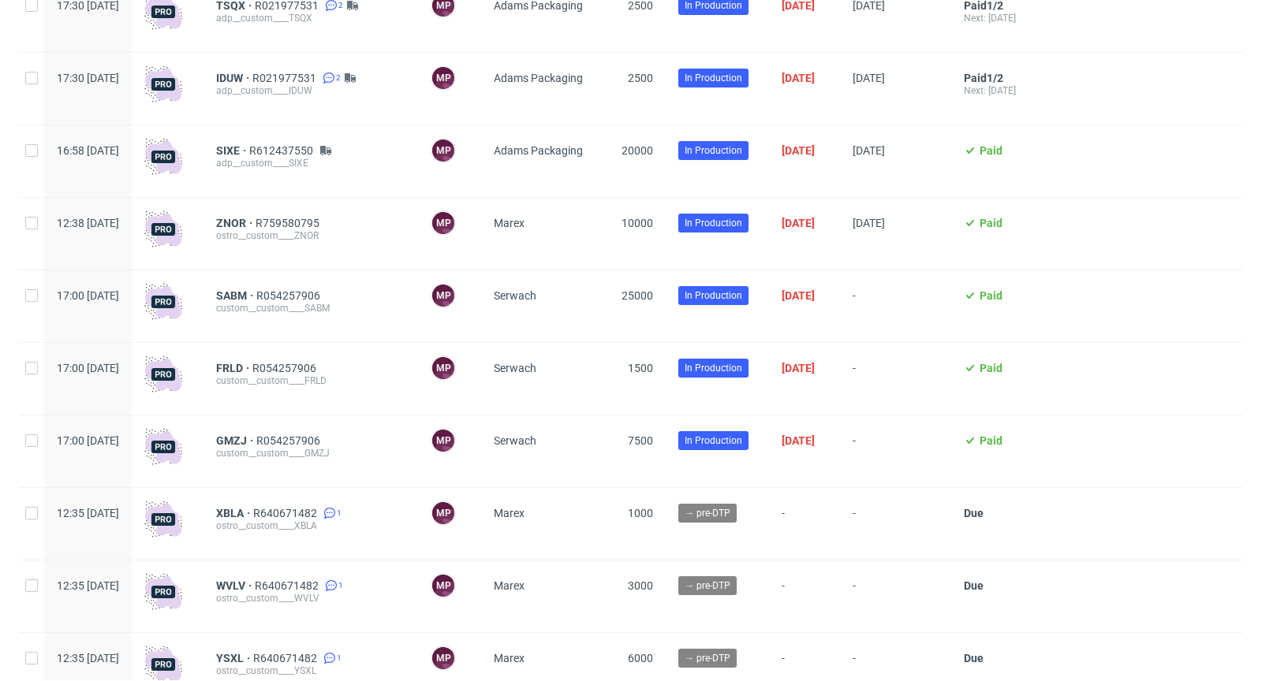
scroll to position [2740, 0]
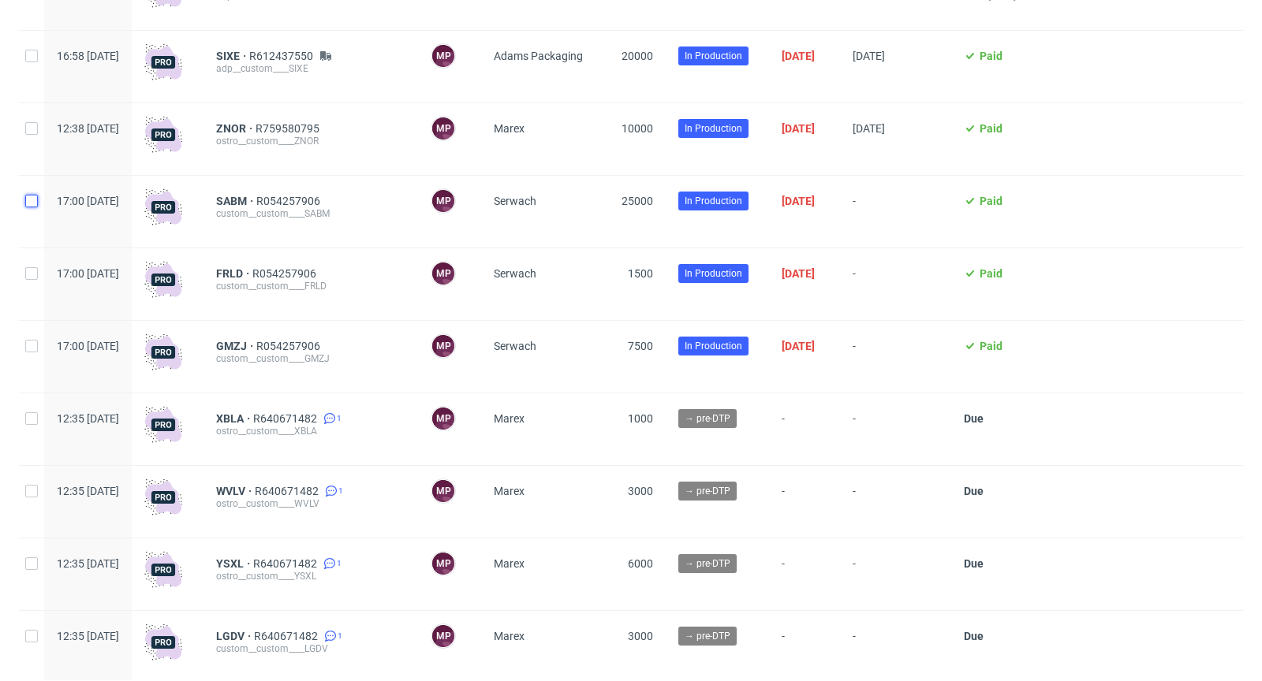
click at [26, 207] on input "checkbox" at bounding box center [31, 201] width 13 height 13
checkbox input "true"
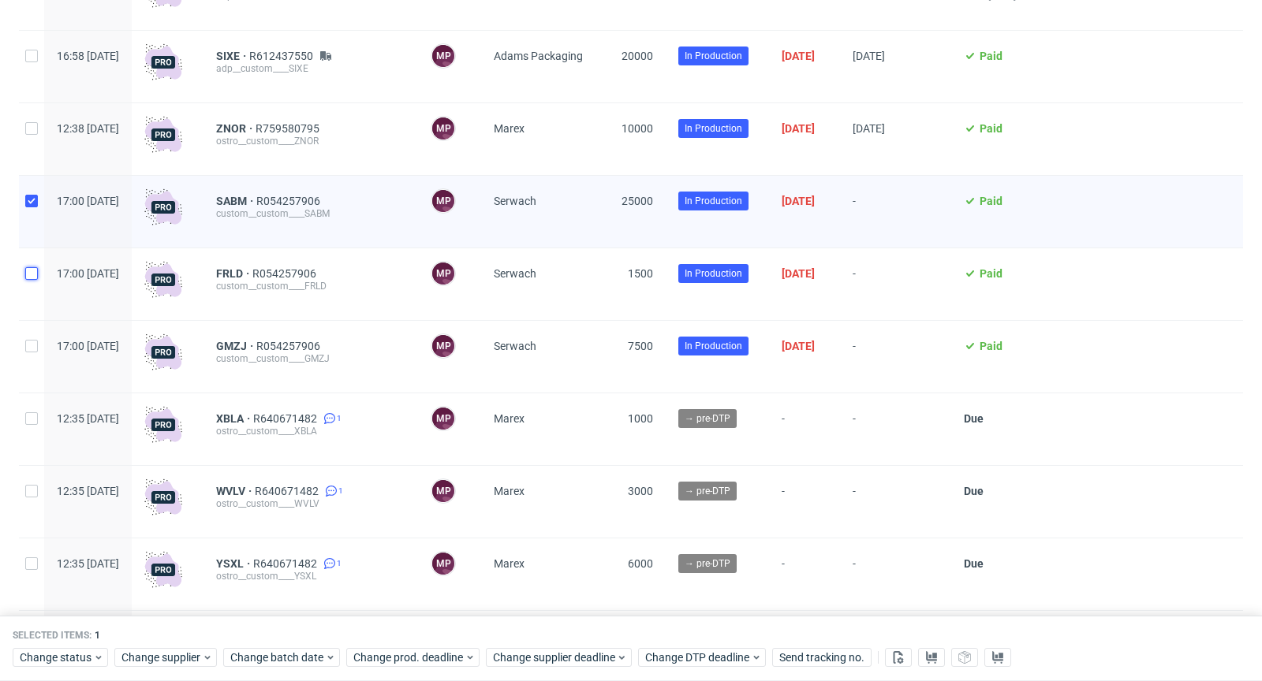
click at [32, 280] on input "checkbox" at bounding box center [31, 273] width 13 height 13
checkbox input "true"
click at [35, 353] on input "checkbox" at bounding box center [31, 346] width 13 height 13
checkbox input "true"
click at [524, 658] on span "Change supplier deadline" at bounding box center [554, 659] width 123 height 16
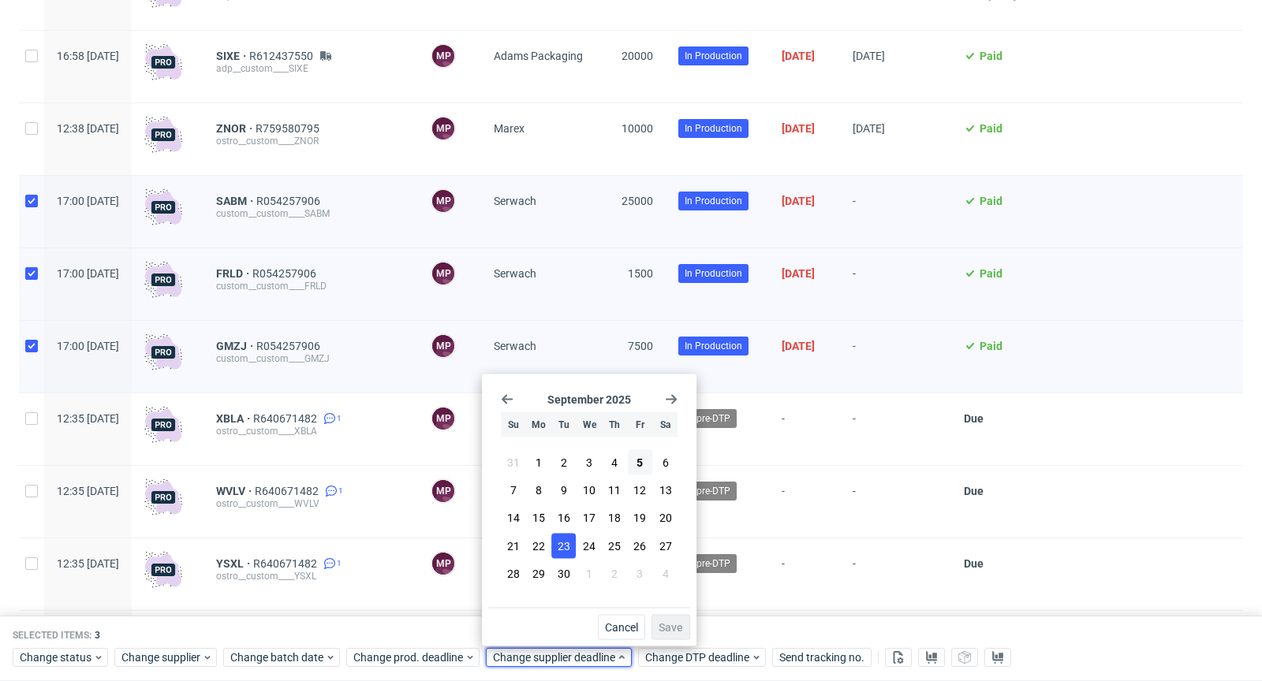
click at [570, 547] on button "23" at bounding box center [563, 545] width 24 height 25
click at [685, 624] on button "Save" at bounding box center [670, 627] width 39 height 25
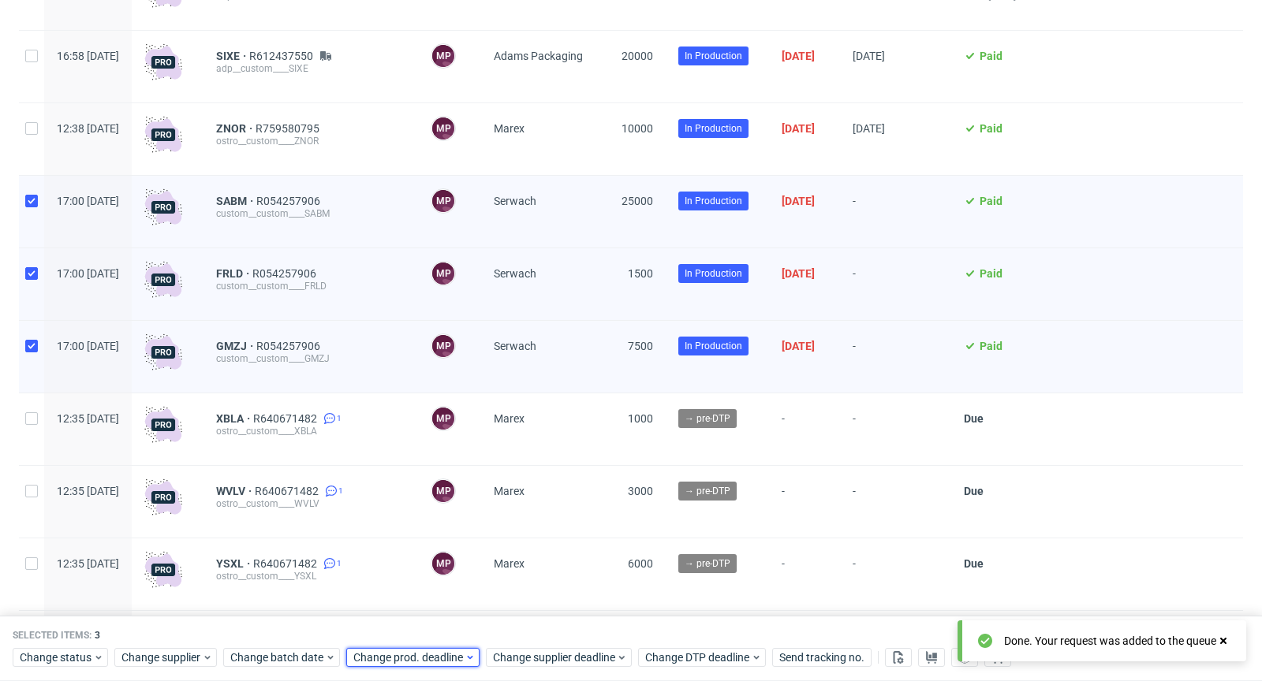
click at [457, 656] on span "Change prod. deadline" at bounding box center [408, 659] width 111 height 16
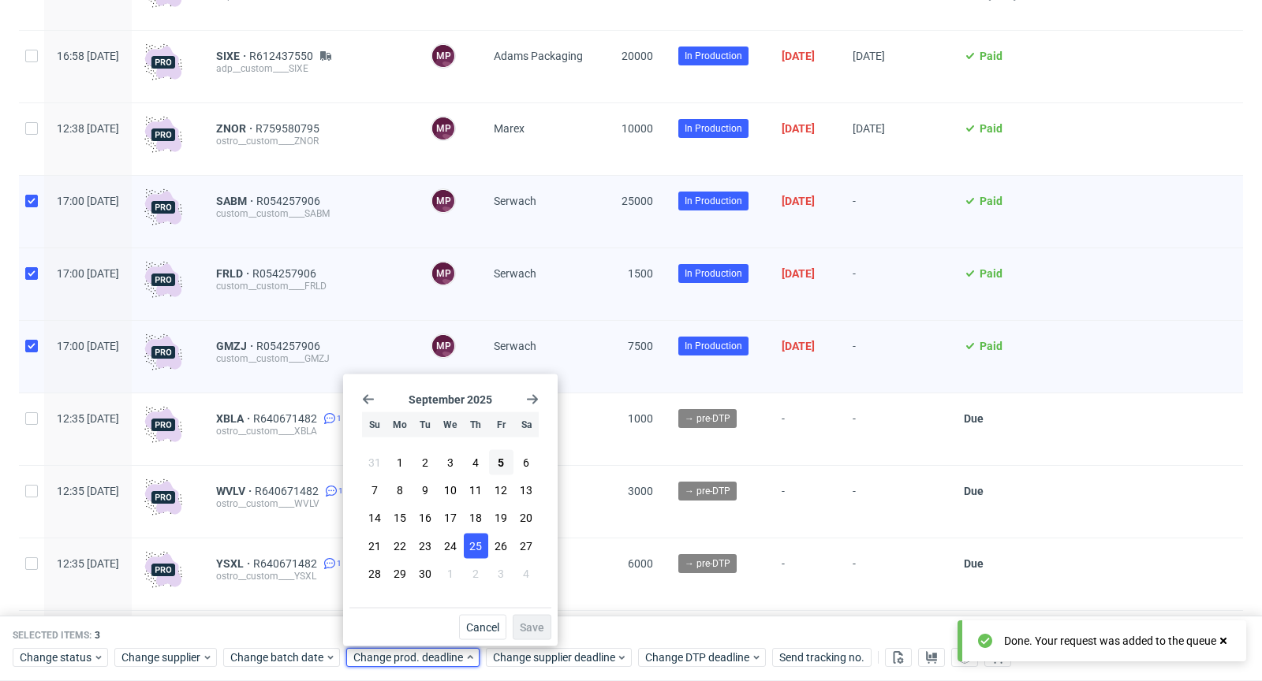
click at [482, 550] on button "25" at bounding box center [476, 545] width 24 height 25
click at [537, 623] on span "Save" at bounding box center [532, 627] width 24 height 11
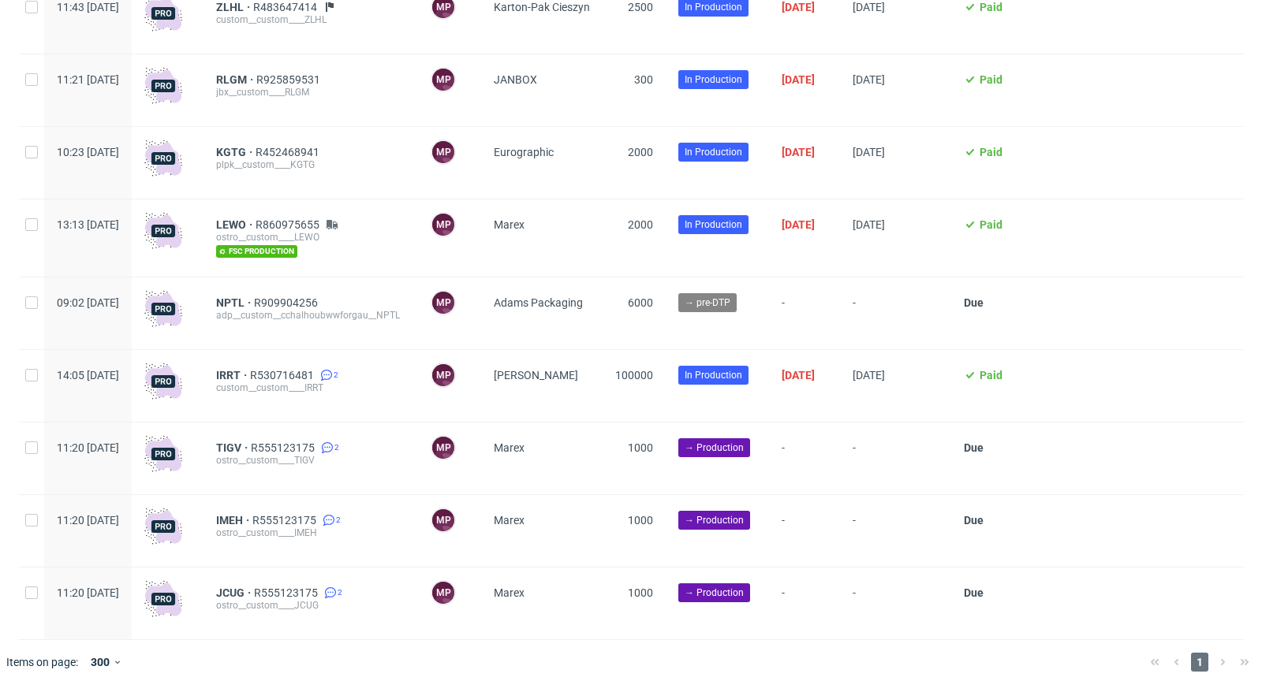
scroll to position [3826, 0]
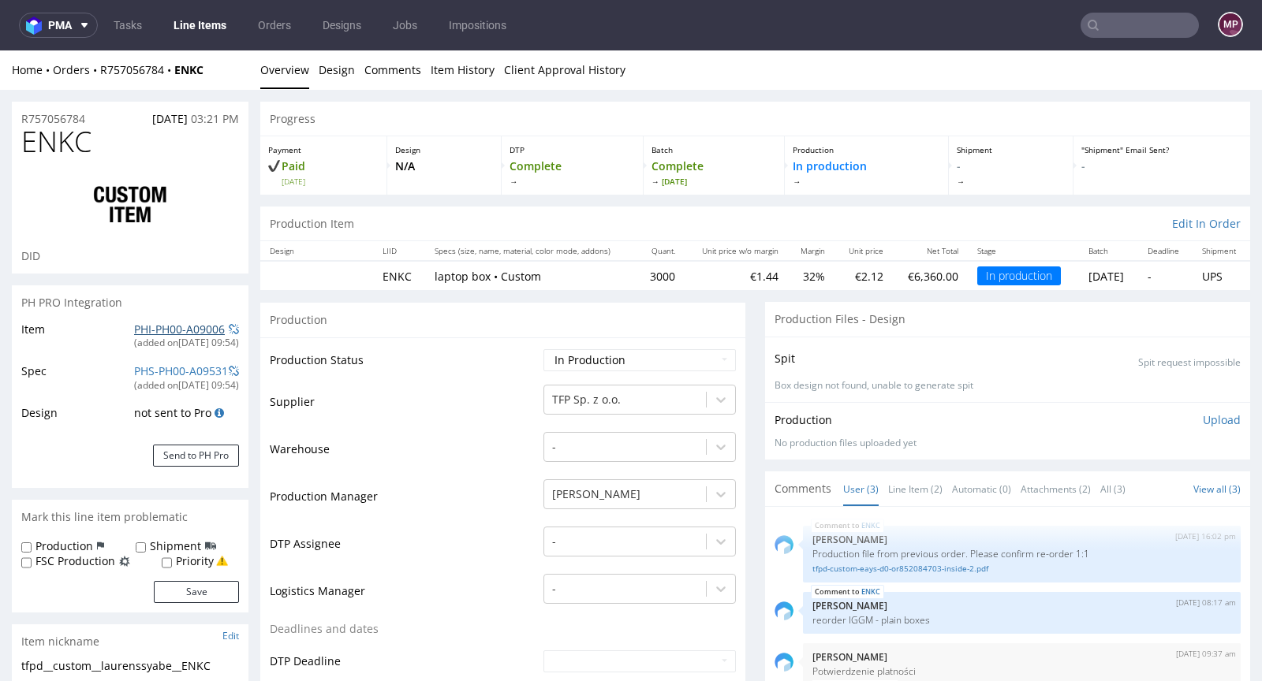
click at [178, 327] on link "PHI-PH00-A09006" at bounding box center [179, 329] width 91 height 15
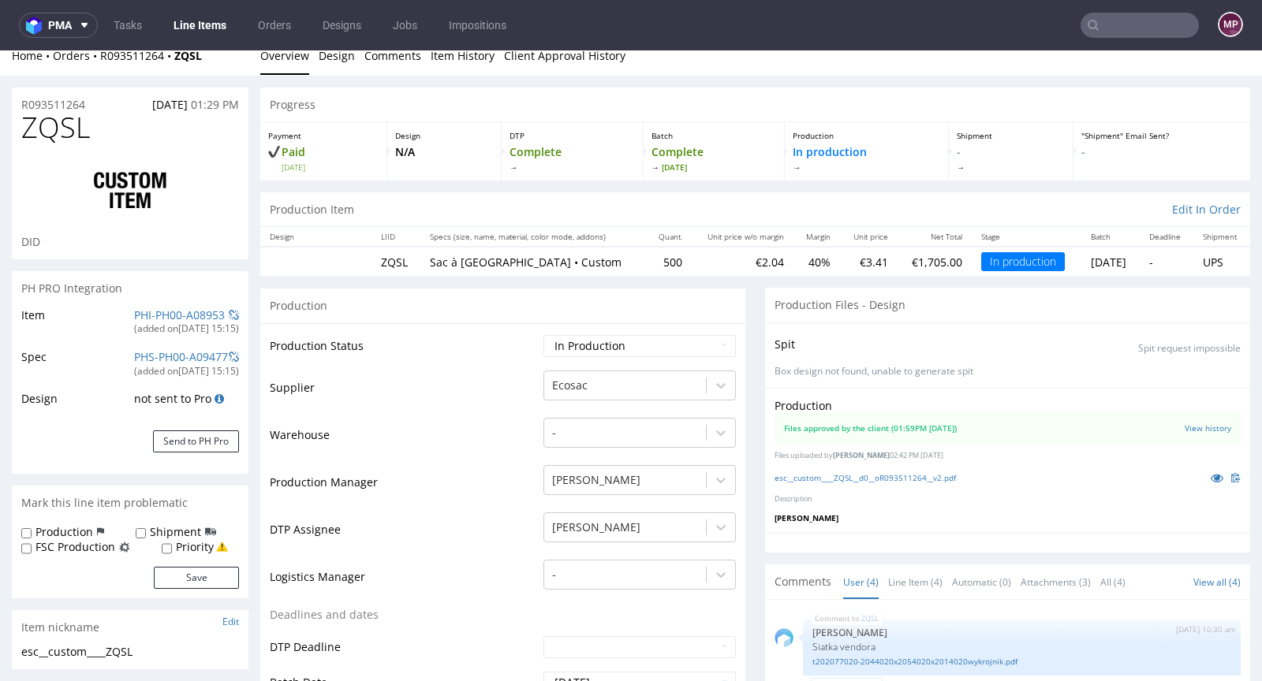
scroll to position [33, 0]
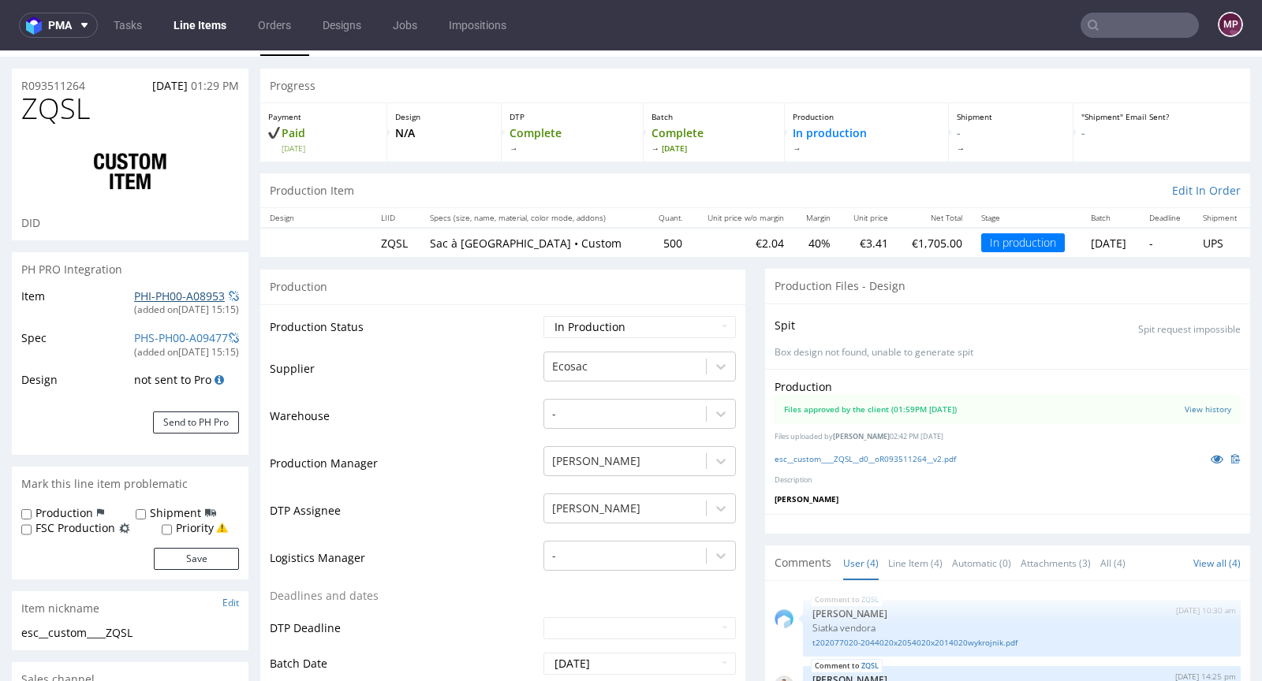
click at [205, 295] on link "PHI-PH00-A08953" at bounding box center [179, 296] width 91 height 15
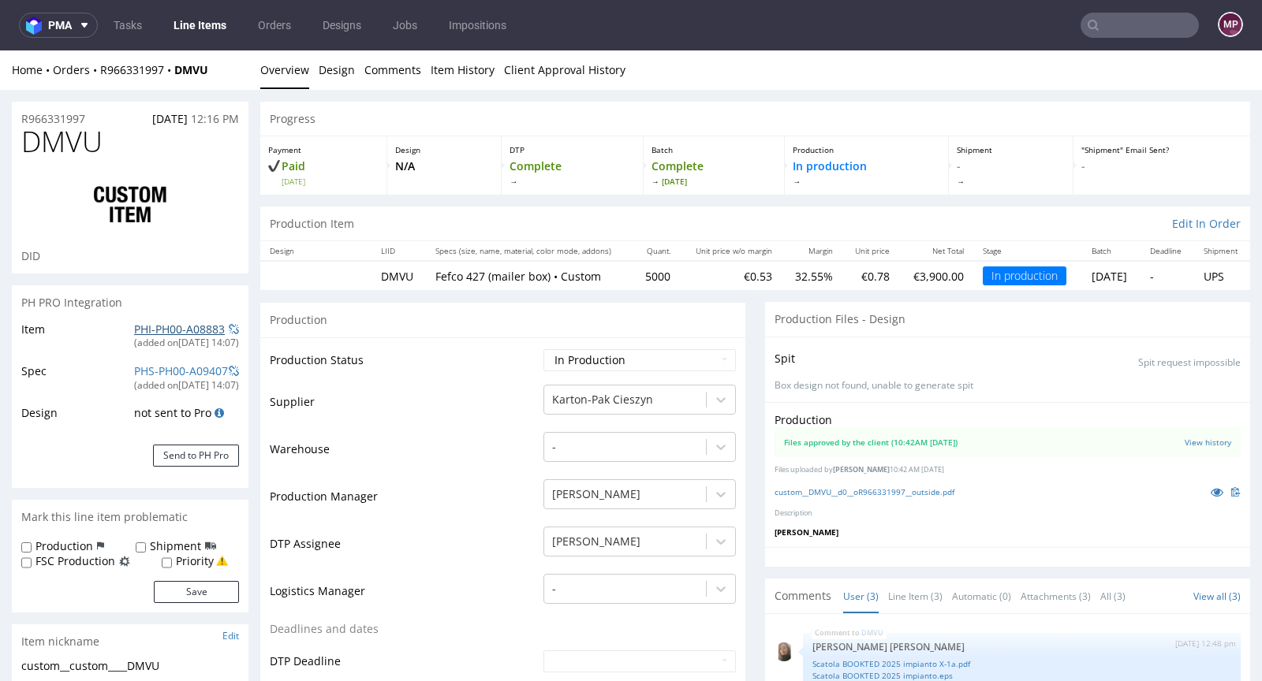
click at [191, 325] on link "PHI-PH00-A08883" at bounding box center [179, 329] width 91 height 15
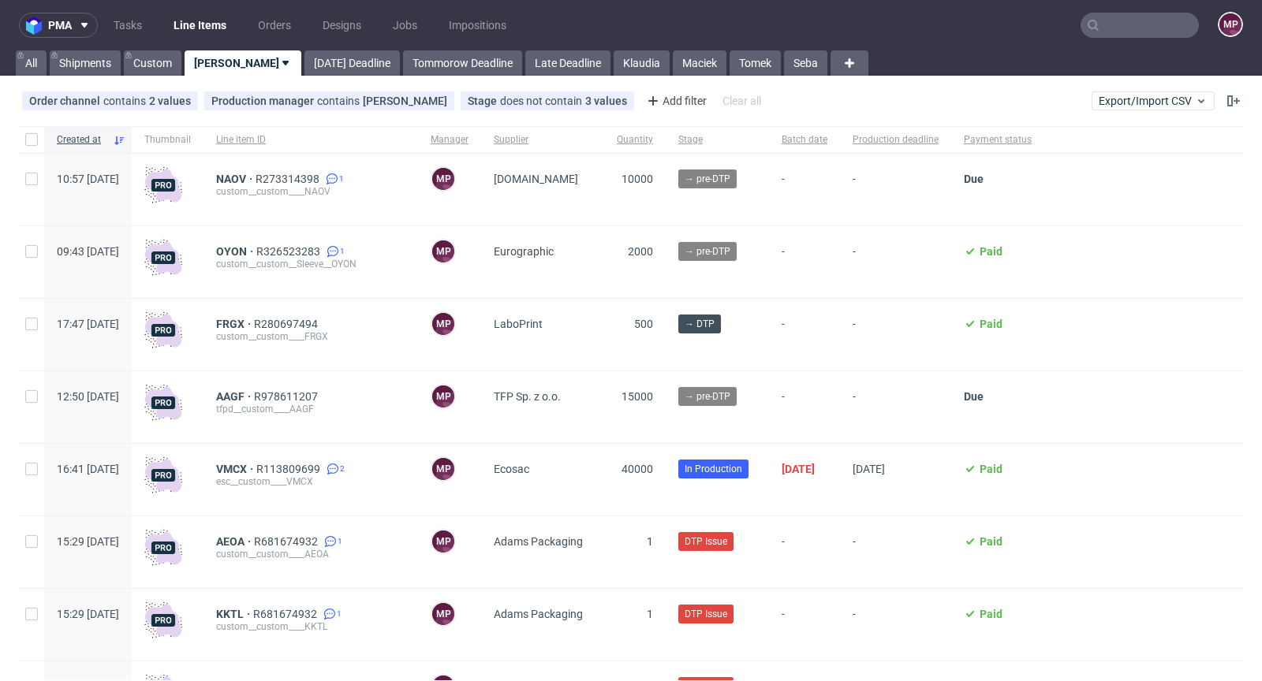
click at [1156, 30] on input "text" at bounding box center [1139, 25] width 118 height 25
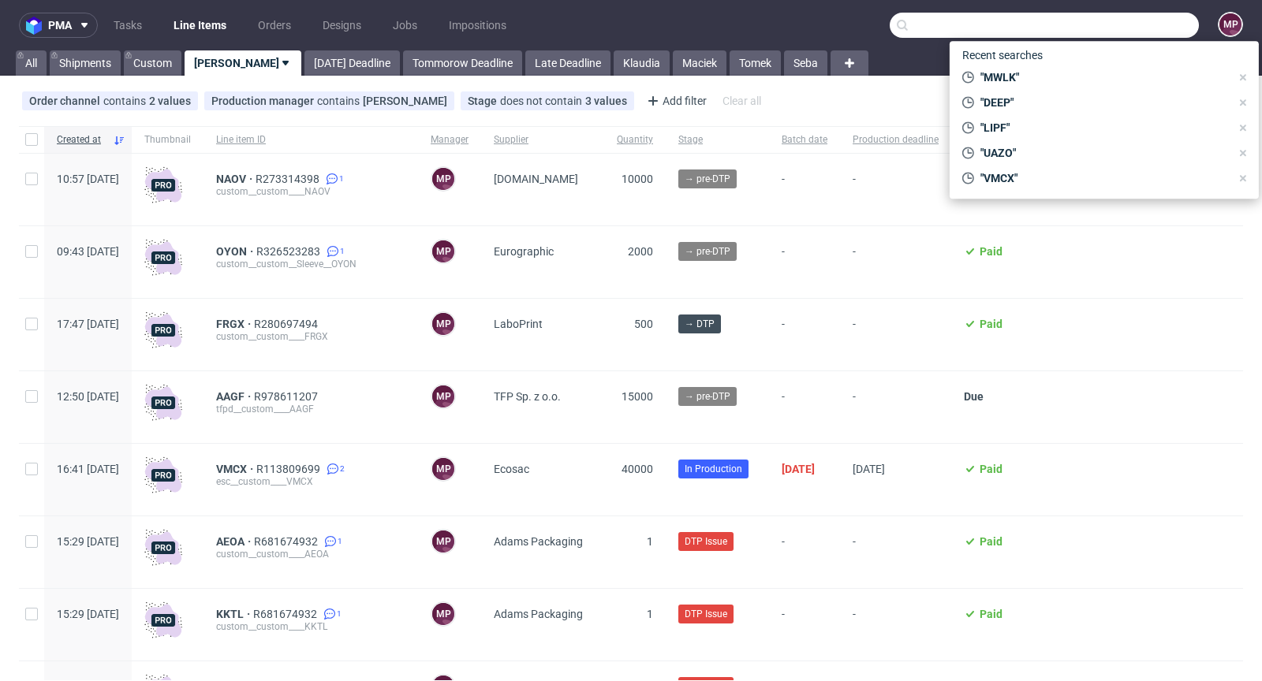
paste input "DMVU"
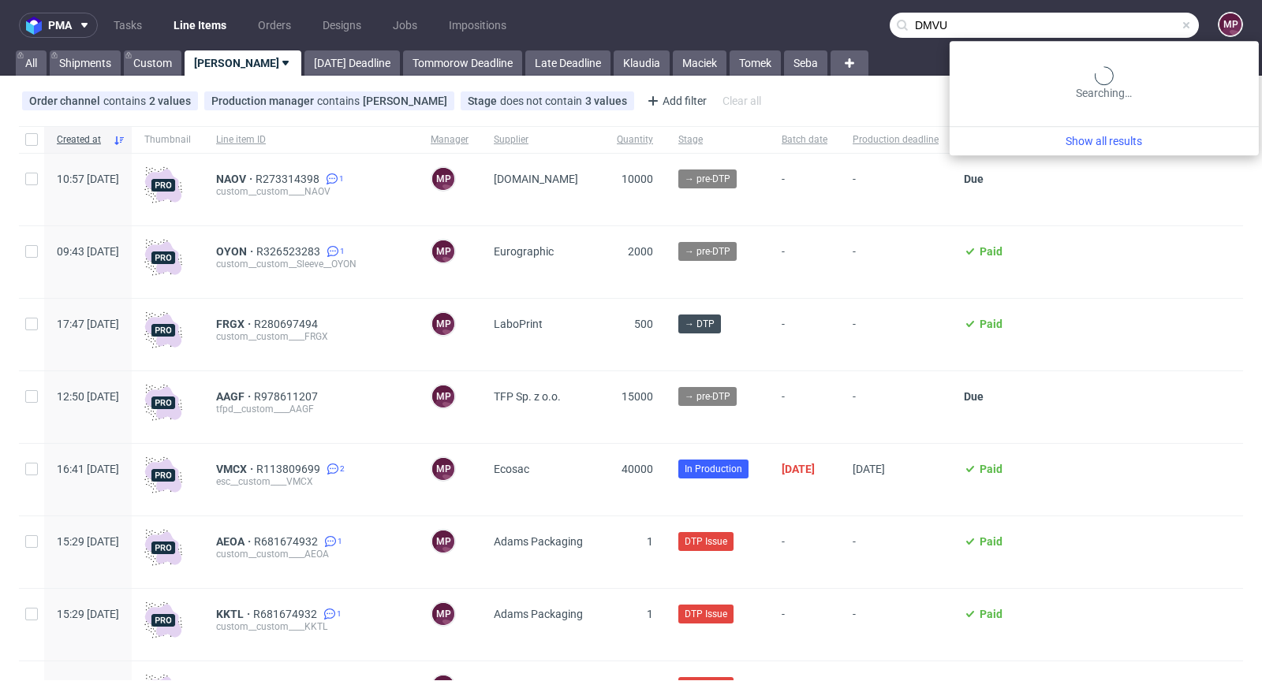
type input "DMVU"
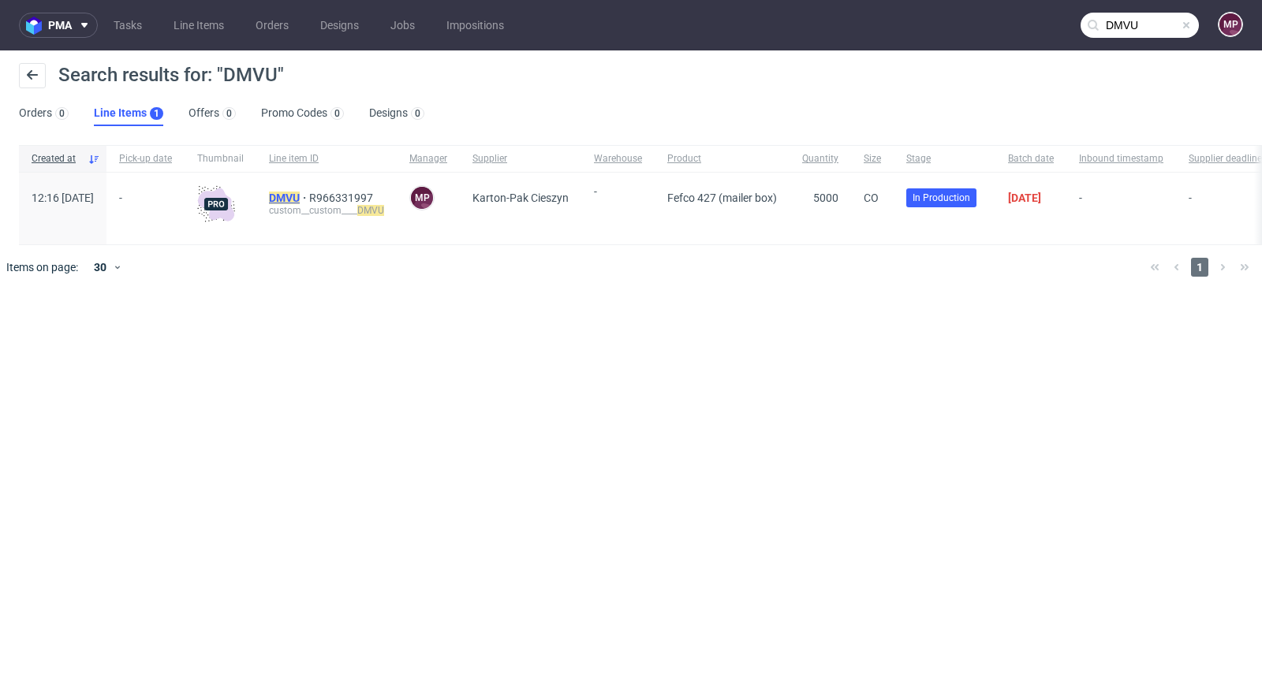
click at [300, 197] on mark "DMVU" at bounding box center [284, 198] width 31 height 13
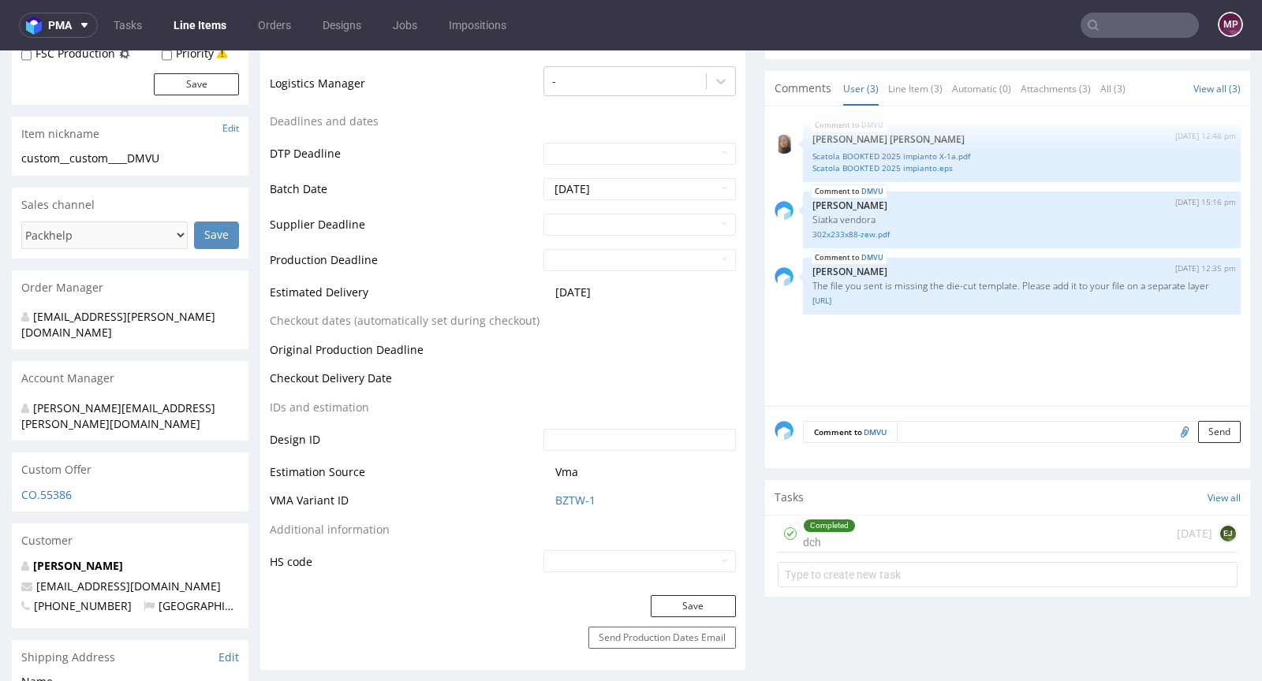
scroll to position [415, 0]
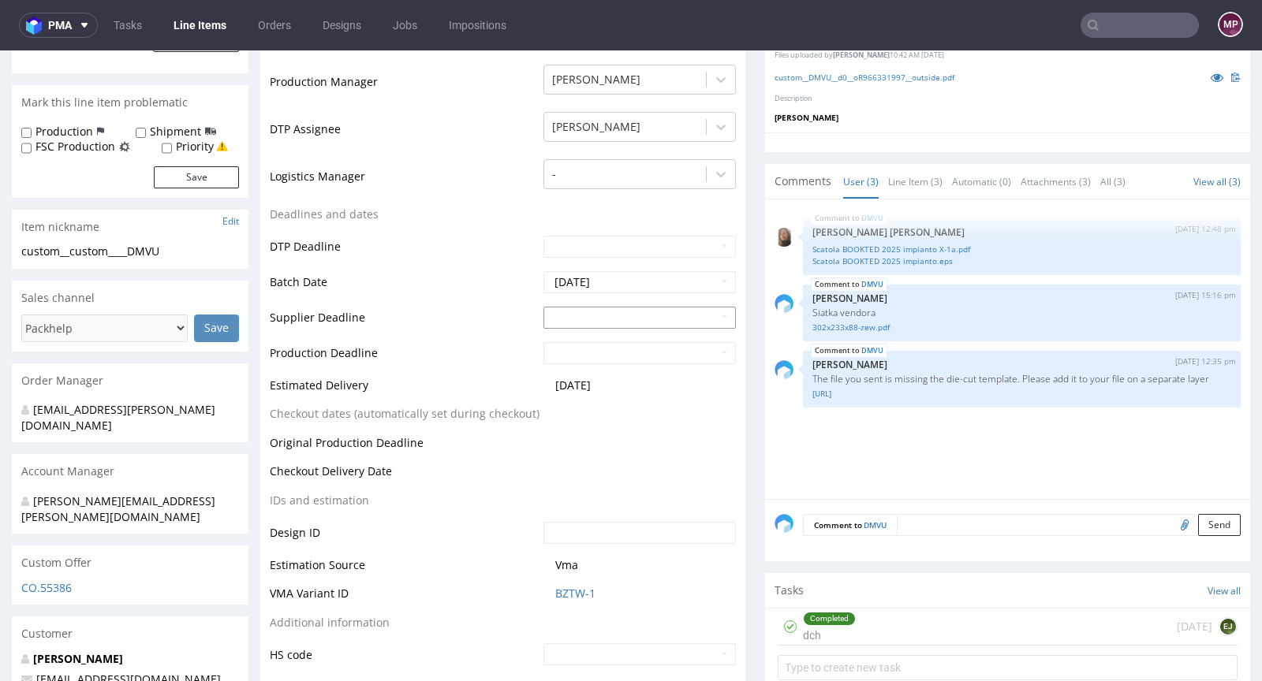
click at [580, 319] on input "text" at bounding box center [639, 318] width 192 height 22
click at [669, 247] on td "26" at bounding box center [674, 245] width 24 height 24
type input "[DATE]"
click at [604, 349] on input "text" at bounding box center [639, 353] width 192 height 22
click at [584, 305] on td "29" at bounding box center [577, 305] width 24 height 24
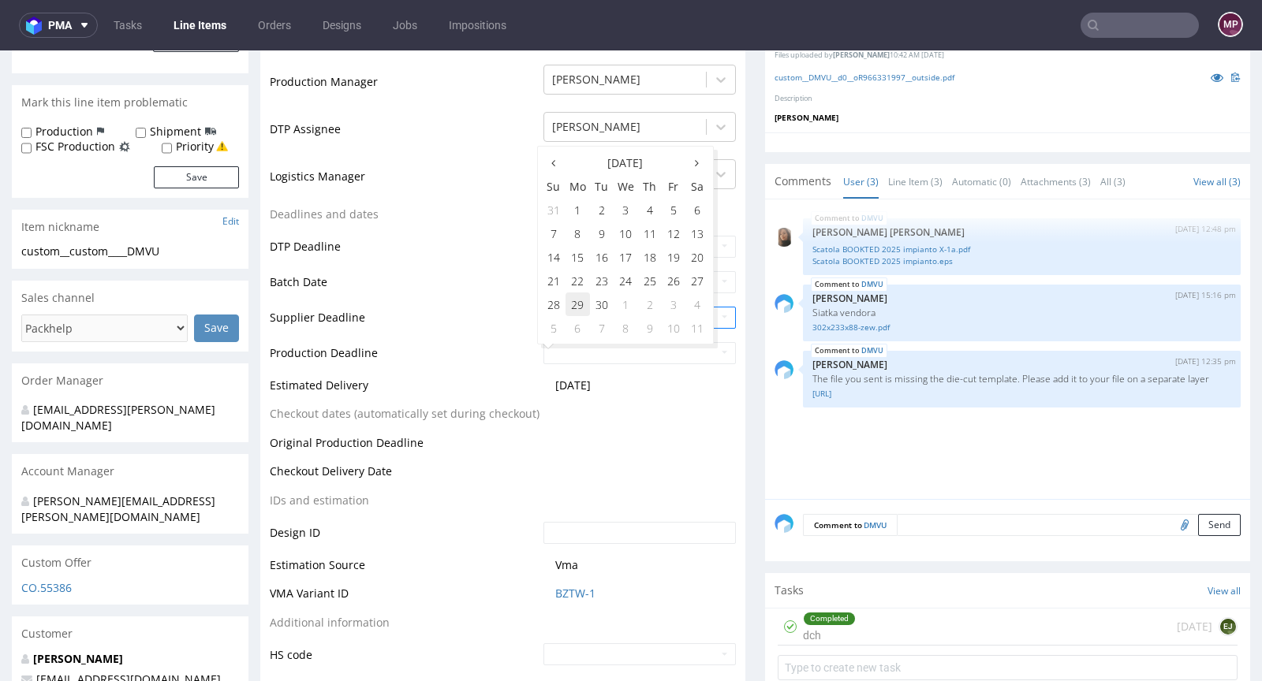
type input "[DATE]"
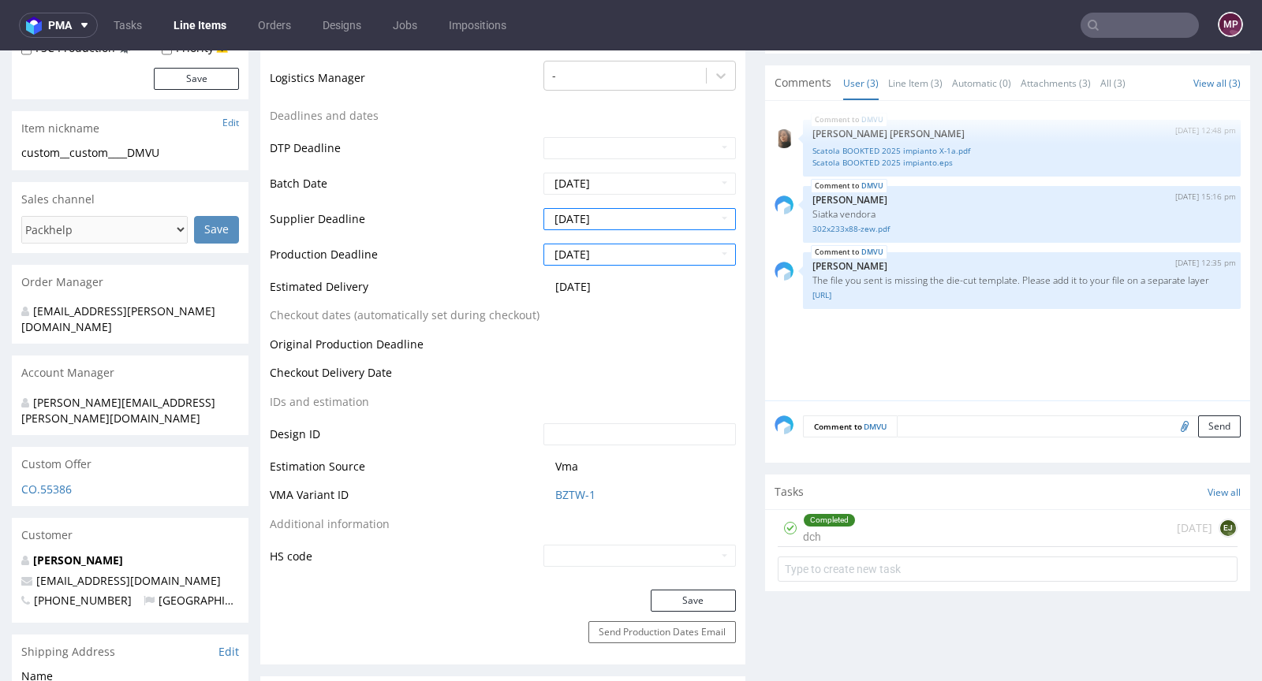
scroll to position [524, 0]
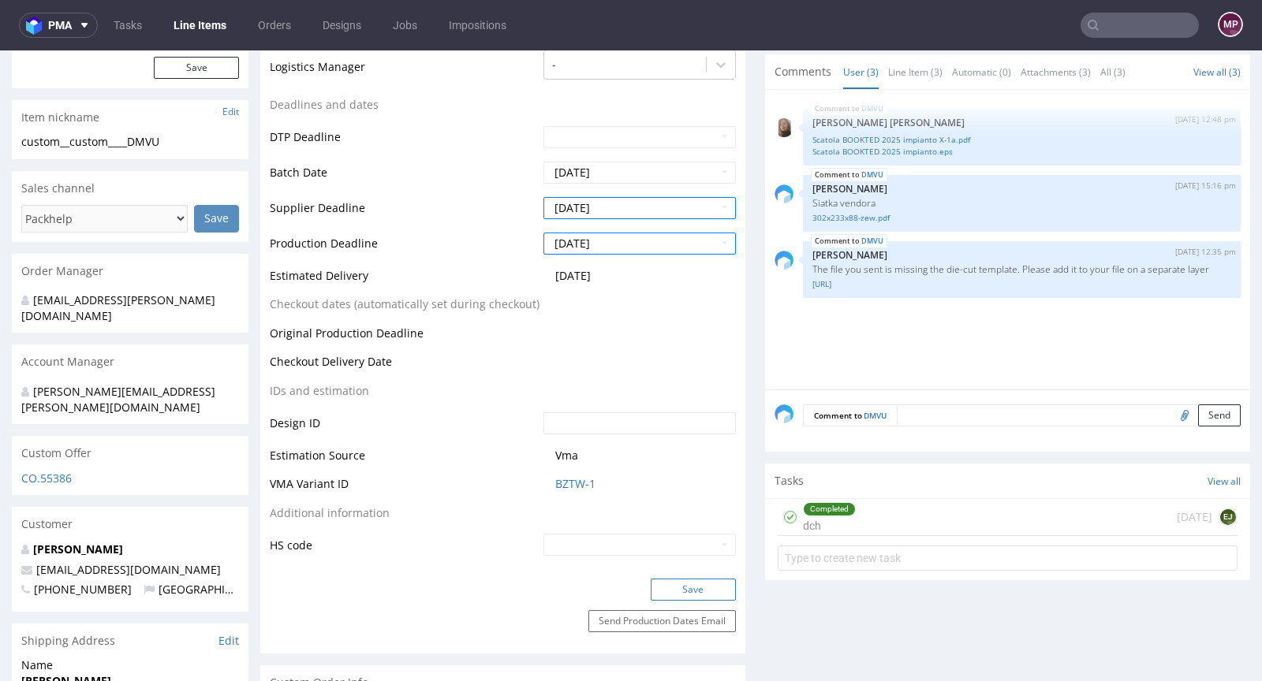
click at [693, 586] on button "Save" at bounding box center [693, 590] width 85 height 22
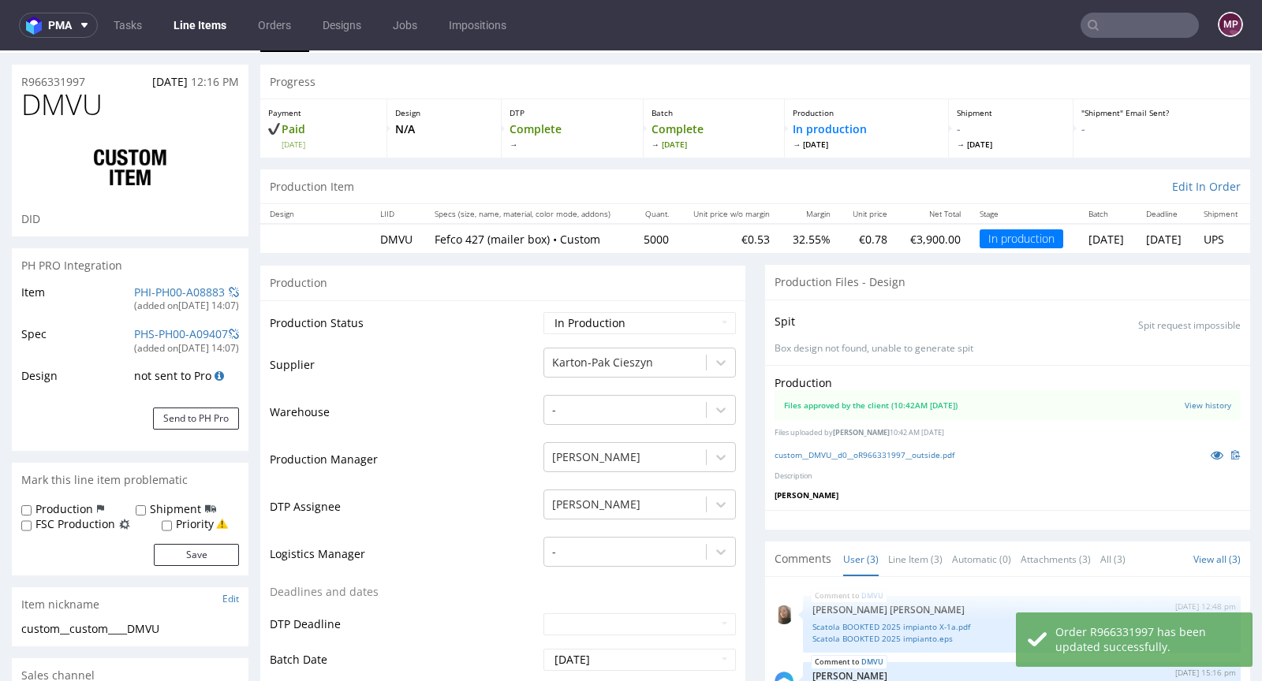
scroll to position [0, 0]
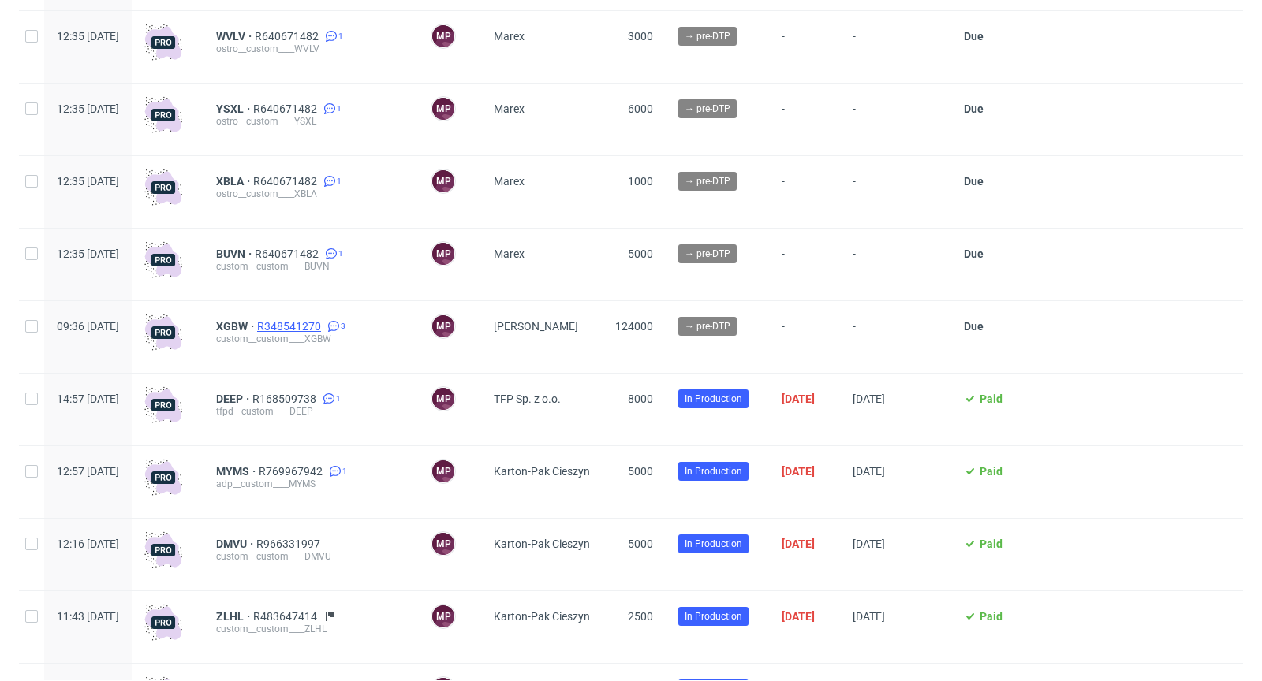
scroll to position [3179, 0]
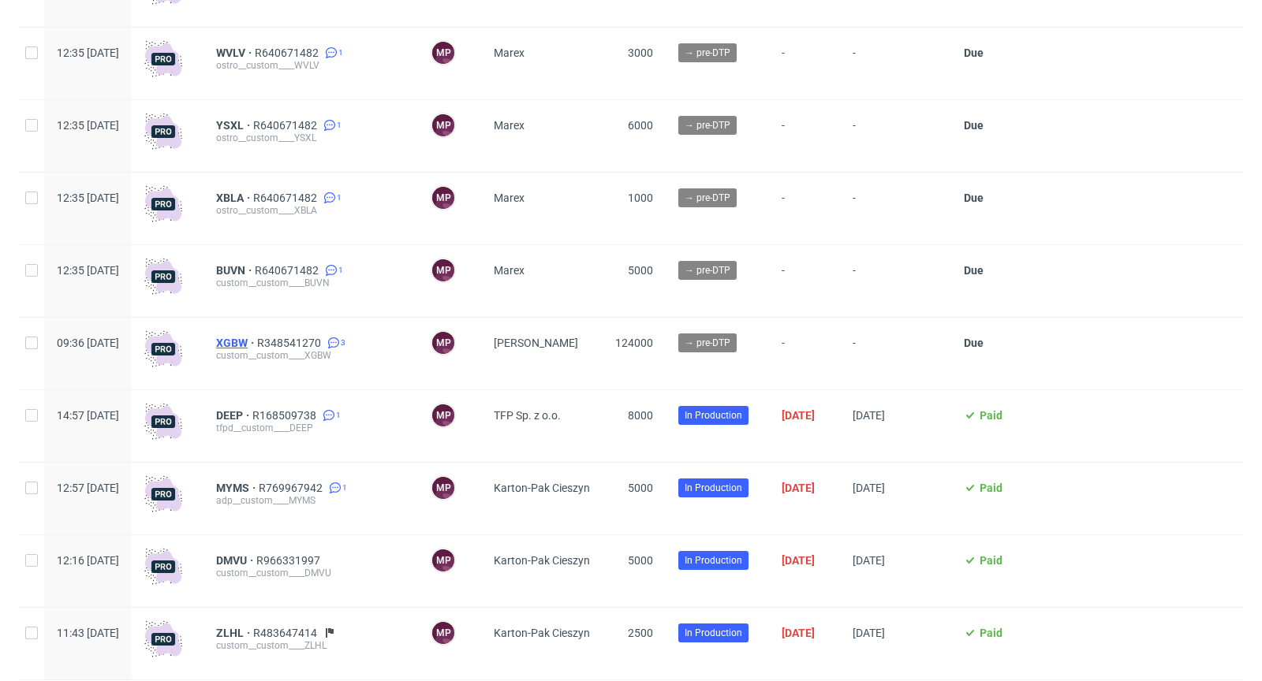
click at [257, 348] on span "XGBW" at bounding box center [236, 343] width 41 height 13
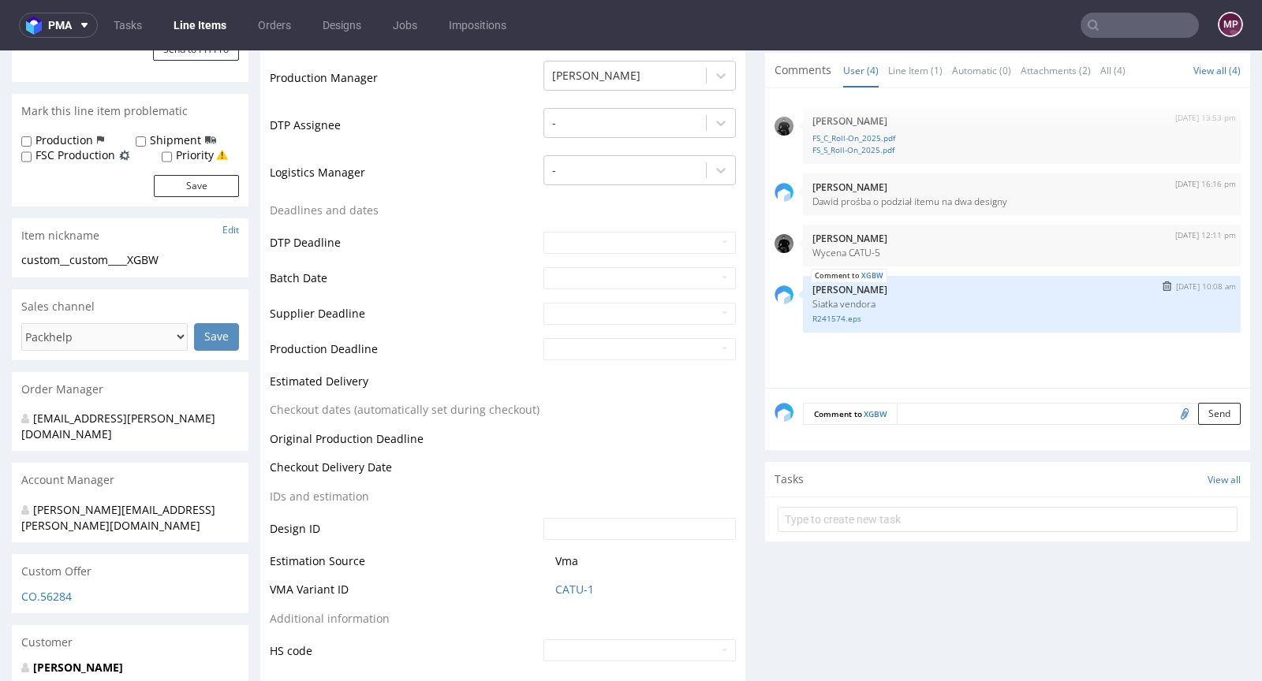
scroll to position [257, 0]
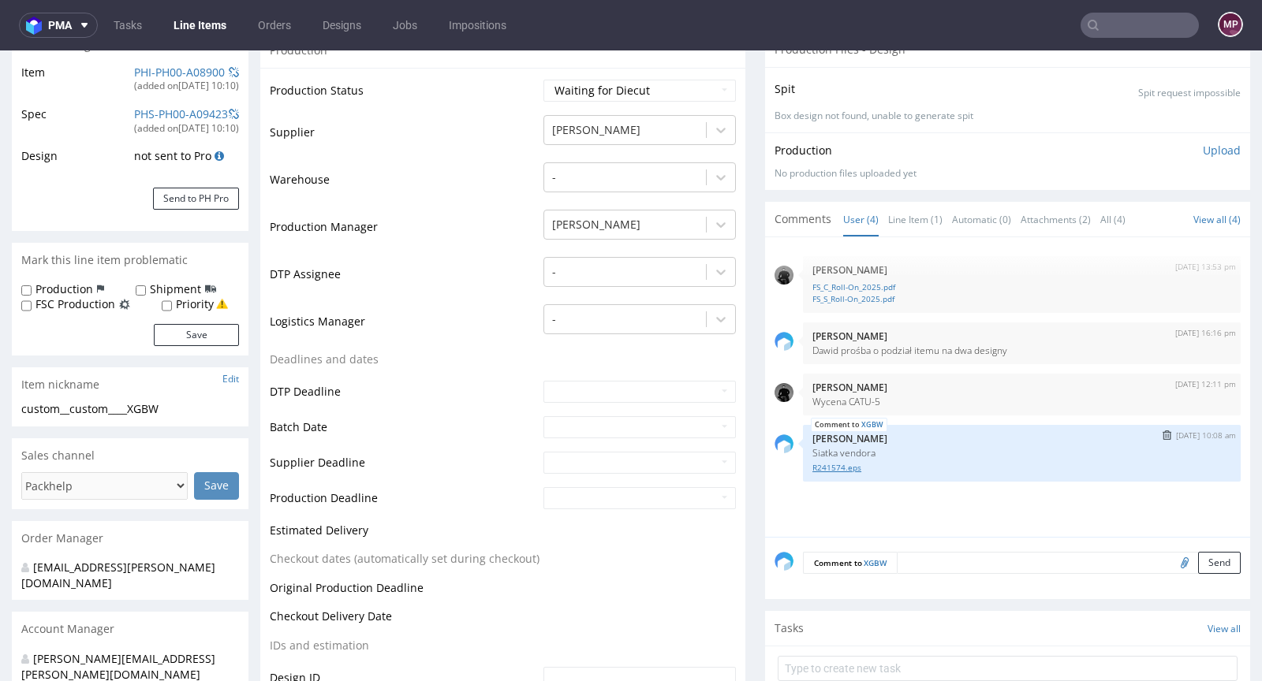
click at [825, 466] on link "R241574.eps" at bounding box center [1021, 468] width 419 height 12
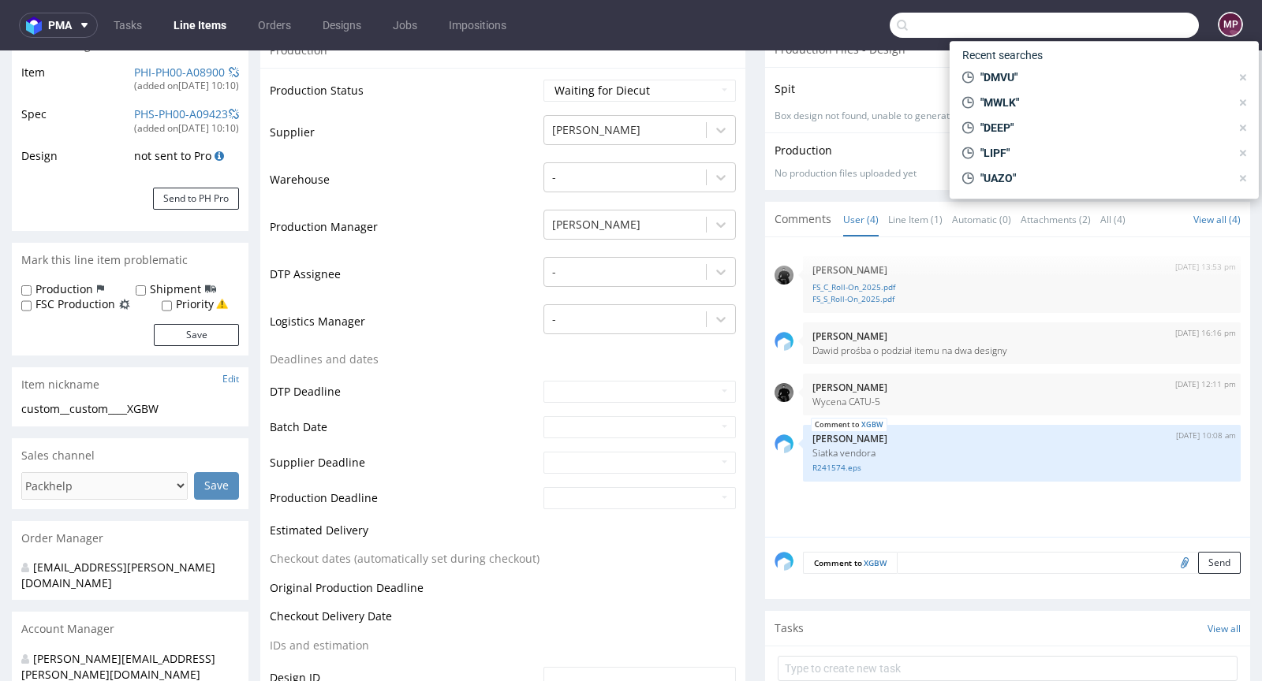
click at [1113, 23] on input "text" at bounding box center [1044, 25] width 309 height 25
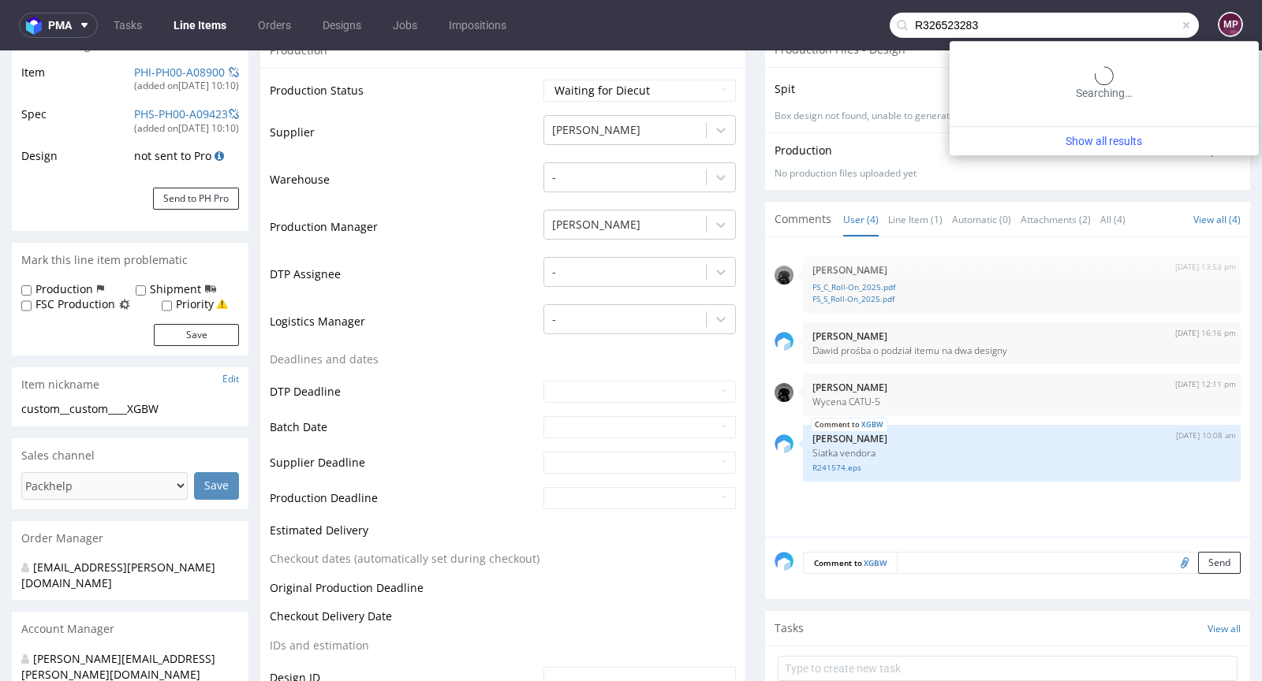
type input "R326523283"
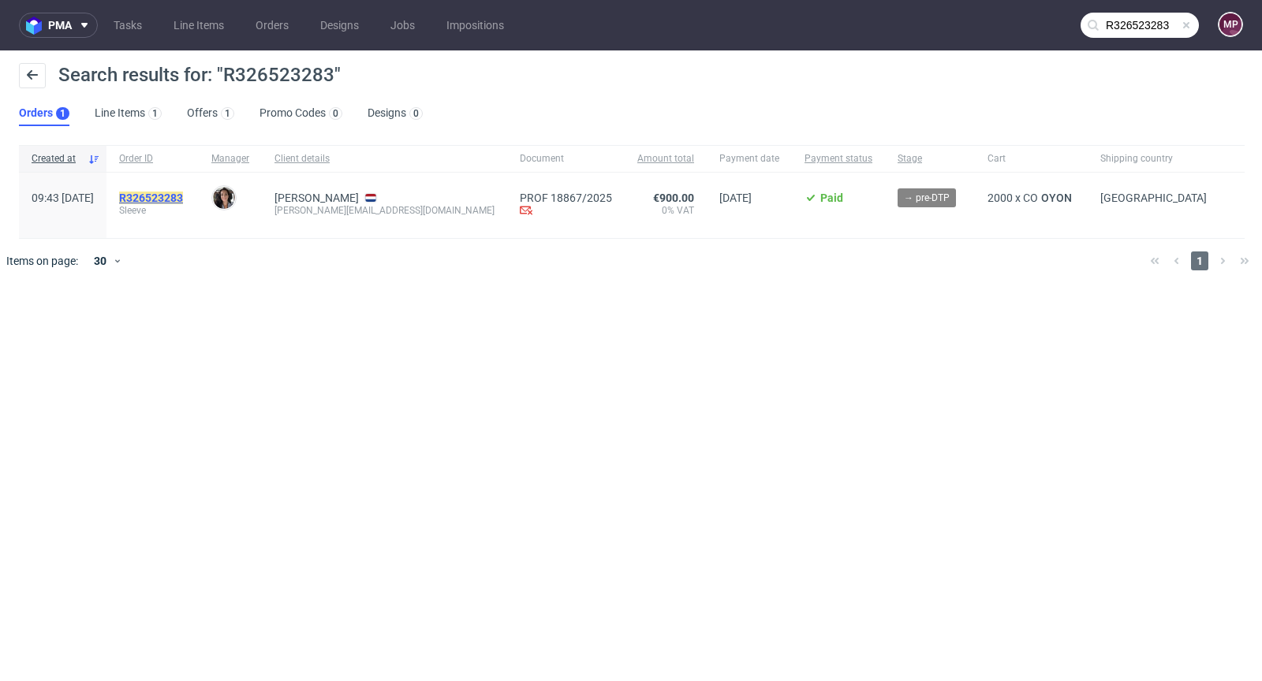
click at [183, 192] on mark "R326523283" at bounding box center [151, 198] width 64 height 13
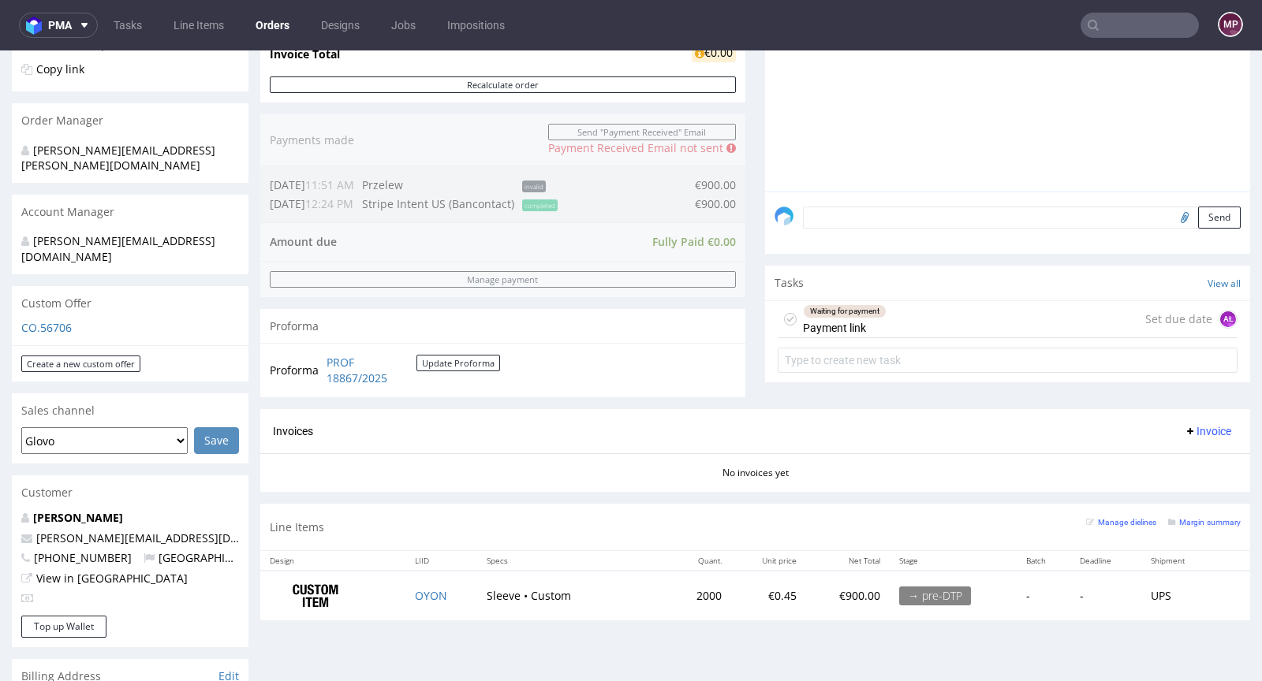
scroll to position [440, 0]
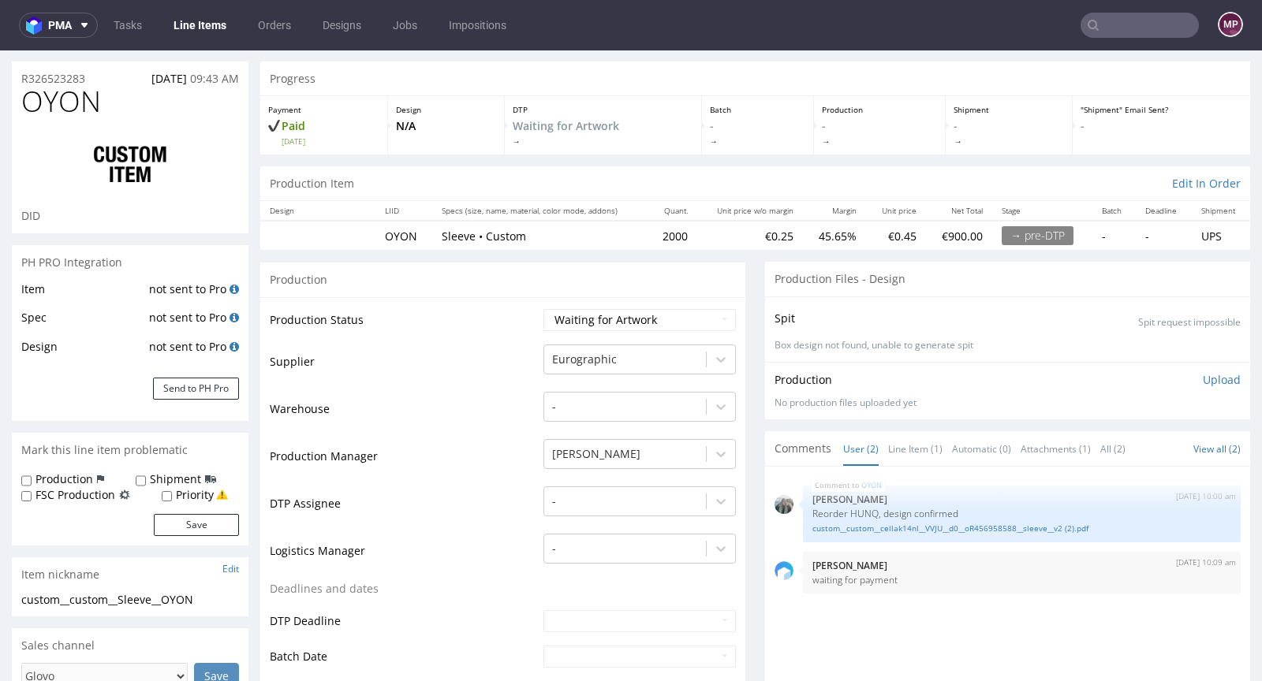
scroll to position [140, 0]
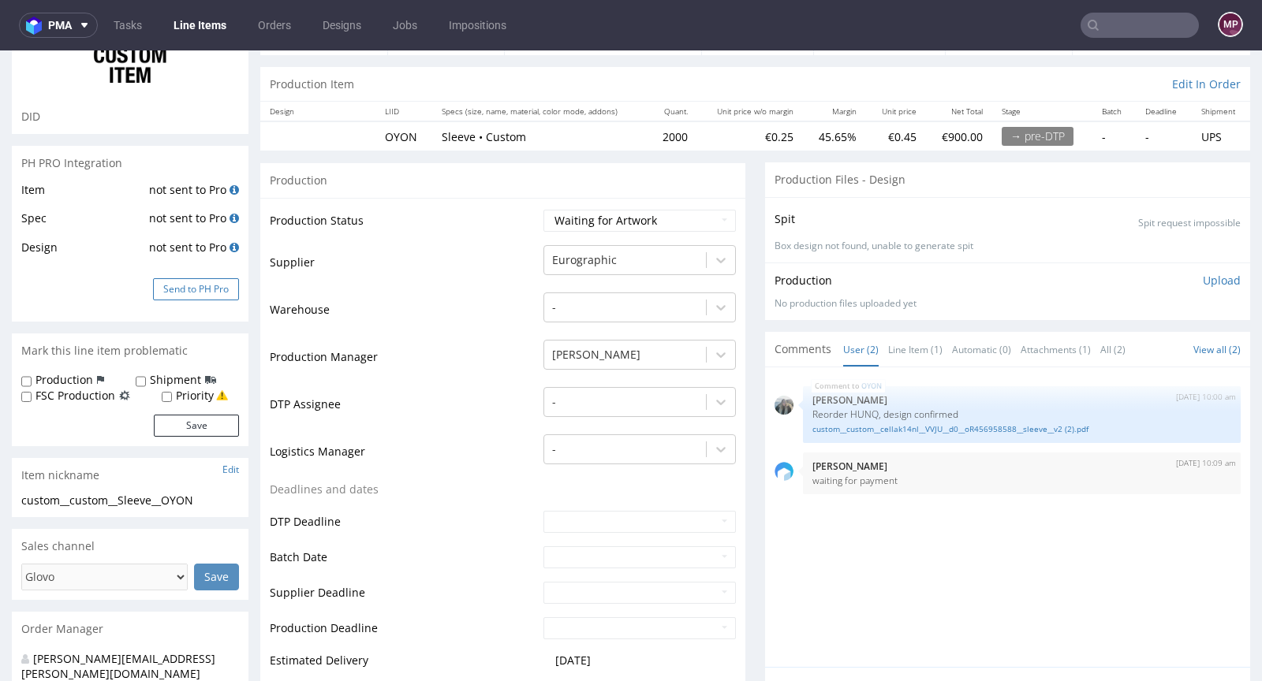
click at [204, 291] on button "Send to PH Pro" at bounding box center [196, 289] width 86 height 22
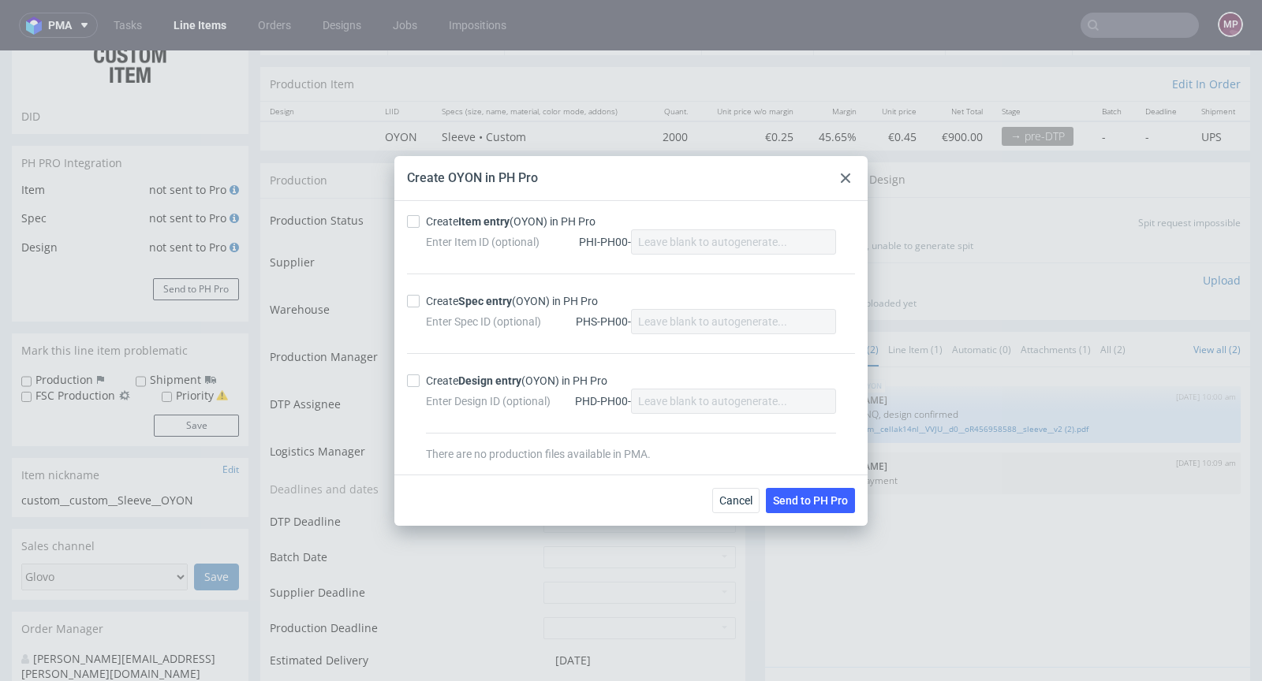
click at [438, 222] on div "Create Item entry (OYON) in PH Pro" at bounding box center [511, 222] width 170 height 16
click at [420, 222] on input "Create Item entry (OYON) in PH Pro" at bounding box center [413, 221] width 13 height 13
checkbox input "true"
click at [419, 309] on div "Create Spec entry (OYON) in PH Pro Enter Spec ID (optional) PHS-PH00-" at bounding box center [631, 314] width 448 height 80
click at [418, 308] on label "Create Spec entry (OYON) in PH Pro" at bounding box center [631, 301] width 448 height 16
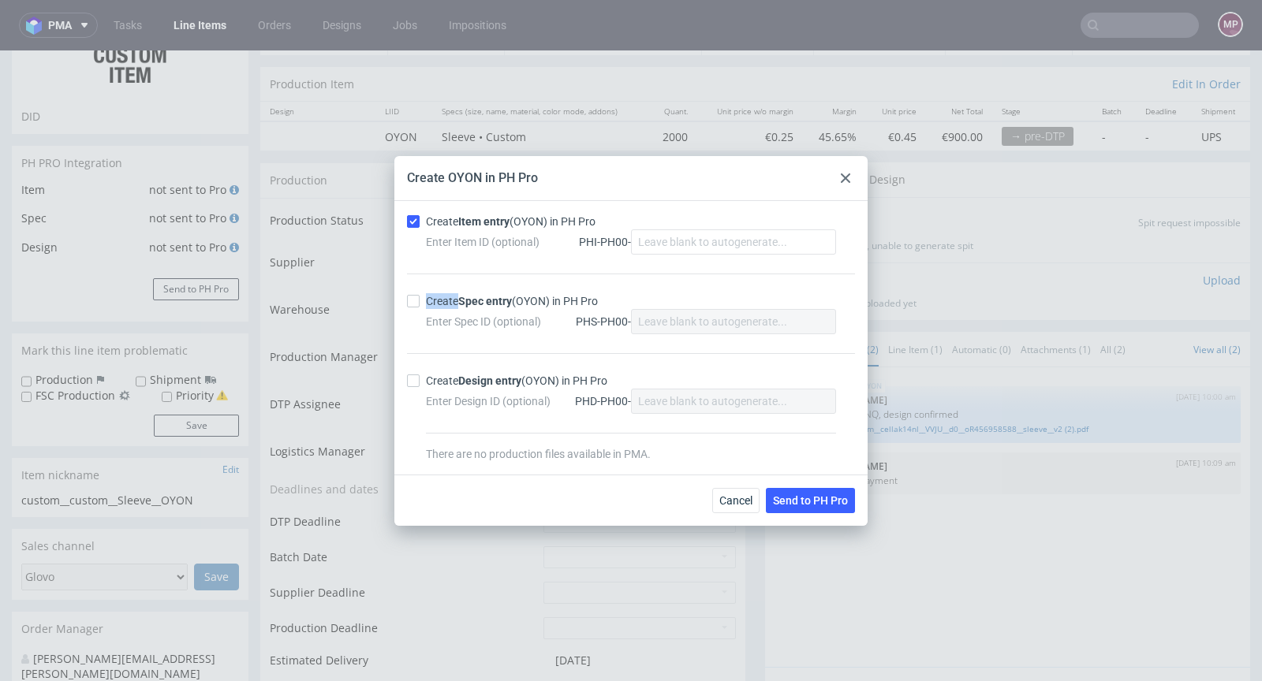
click at [418, 308] on input "Create Spec entry (OYON) in PH Pro" at bounding box center [413, 301] width 13 height 13
checkbox input "true"
click at [824, 507] on button "Send to PH Pro" at bounding box center [810, 500] width 89 height 25
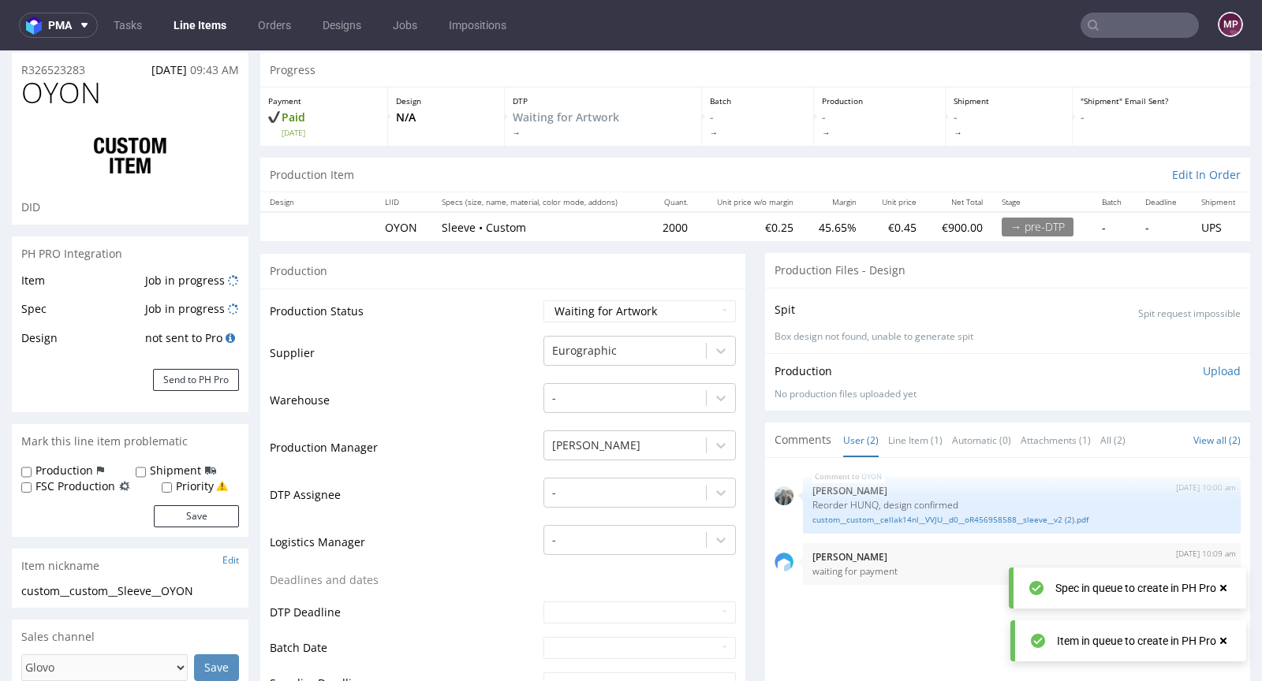
scroll to position [132, 0]
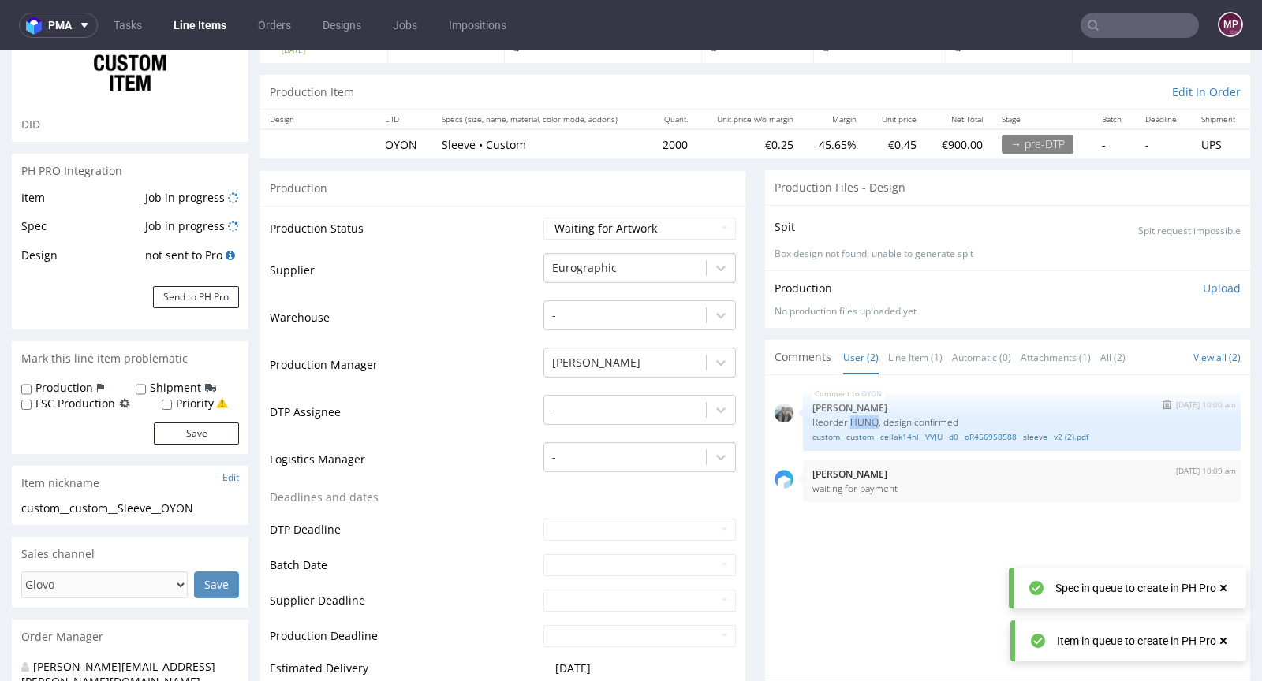
drag, startPoint x: 839, startPoint y: 417, endPoint x: 852, endPoint y: 427, distance: 15.8
click at [864, 418] on p "Reorder HUNQ, design confirmed" at bounding box center [1021, 422] width 419 height 12
copy p "HUNQ"
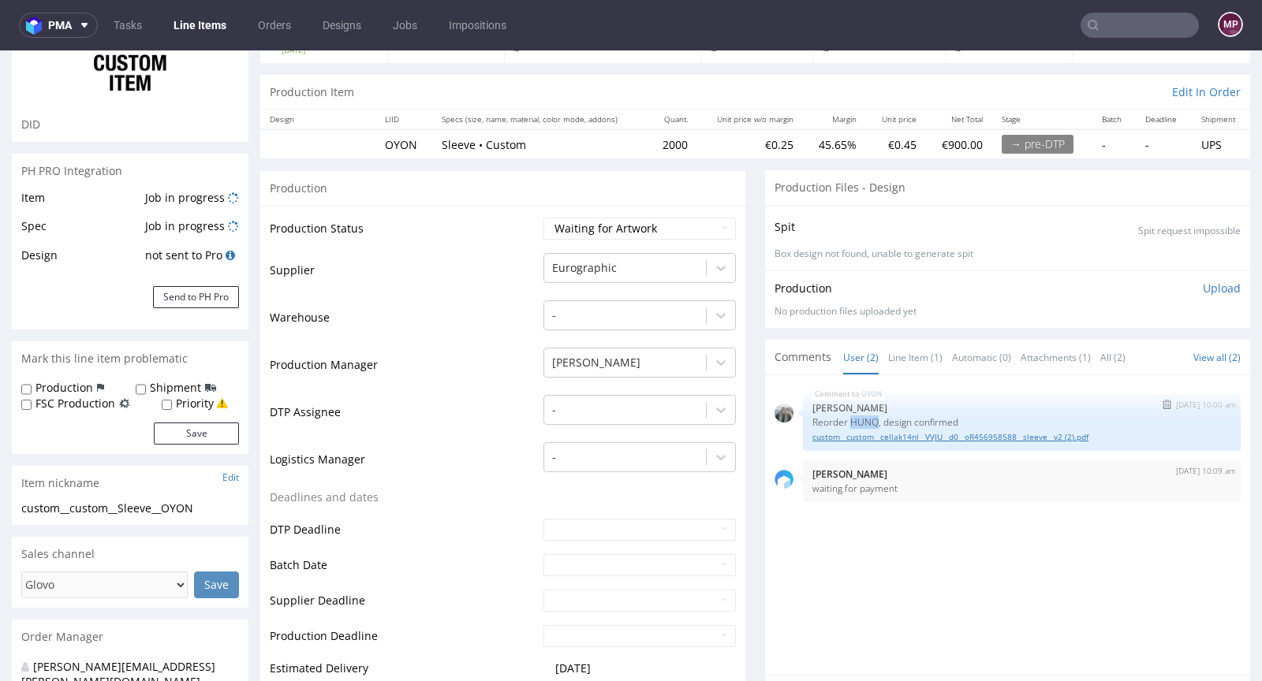
click at [1002, 431] on link "custom__custom__cellak14nl__VVJU__d0__oR456958588__sleeve__v2 (2).pdf" at bounding box center [1021, 437] width 419 height 12
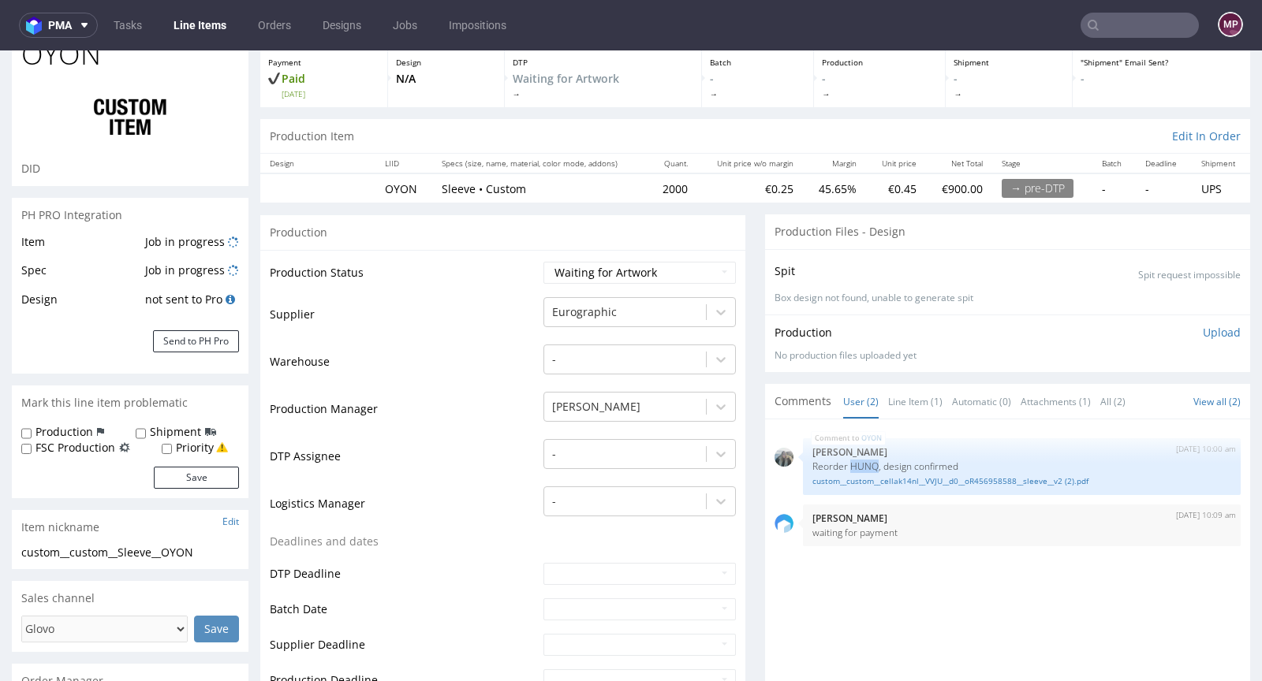
scroll to position [0, 0]
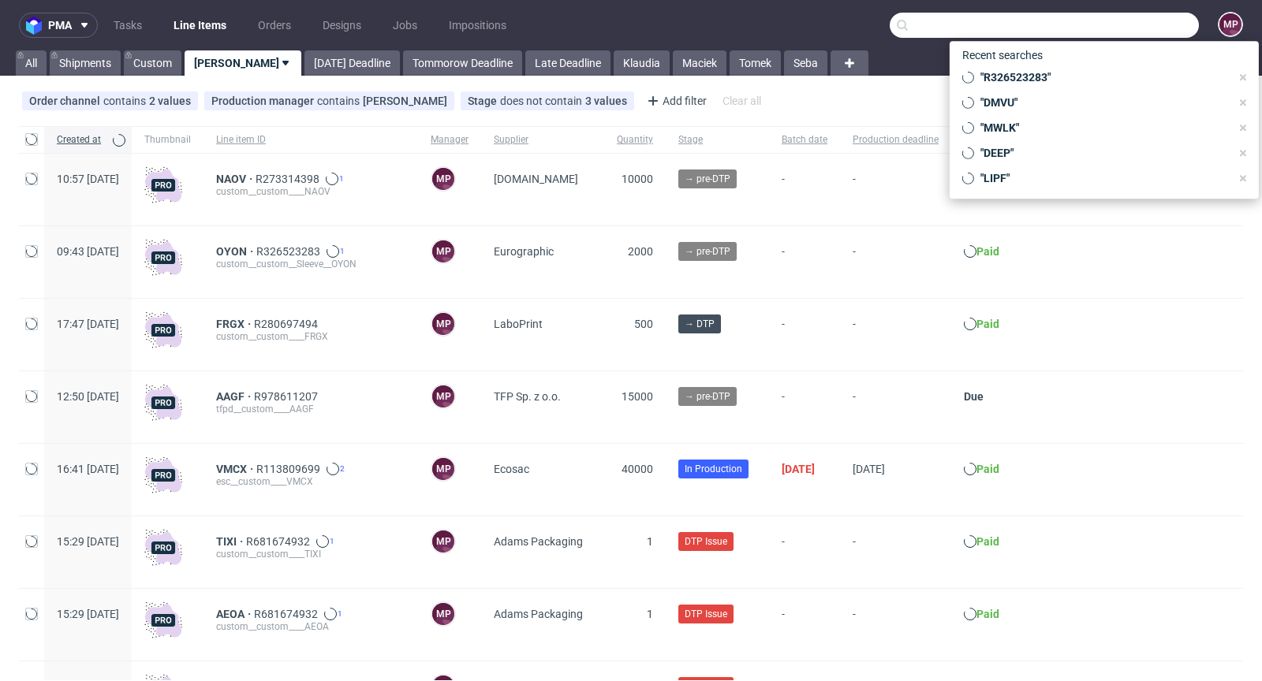
click at [1173, 25] on input "text" at bounding box center [1044, 25] width 309 height 25
paste input "ENKC"
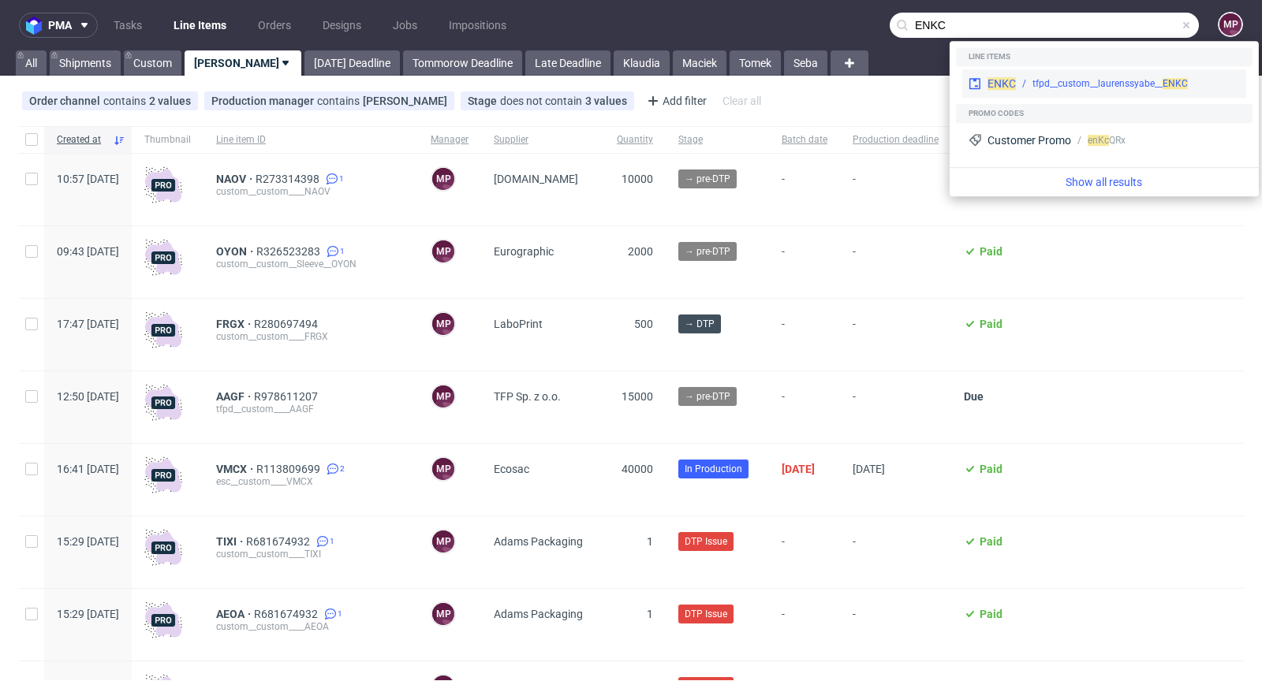
type input "ENKC"
click at [995, 77] on span "ENKC" at bounding box center [1001, 83] width 28 height 13
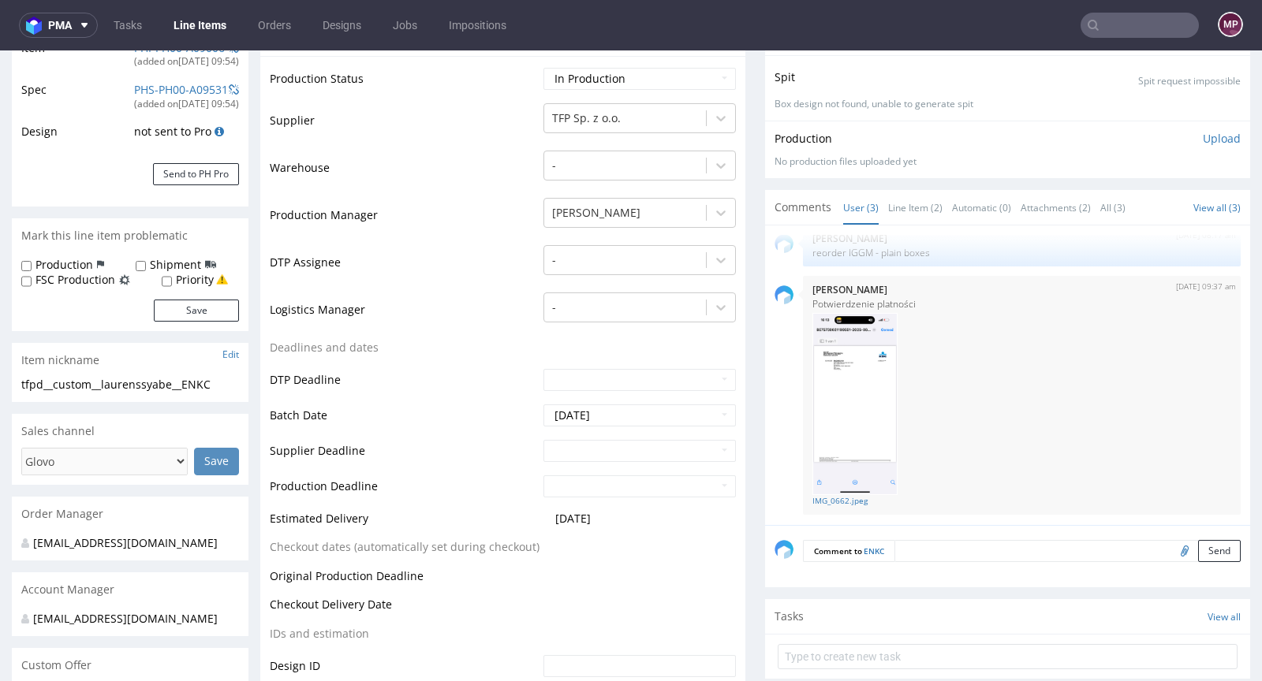
scroll to position [407, 0]
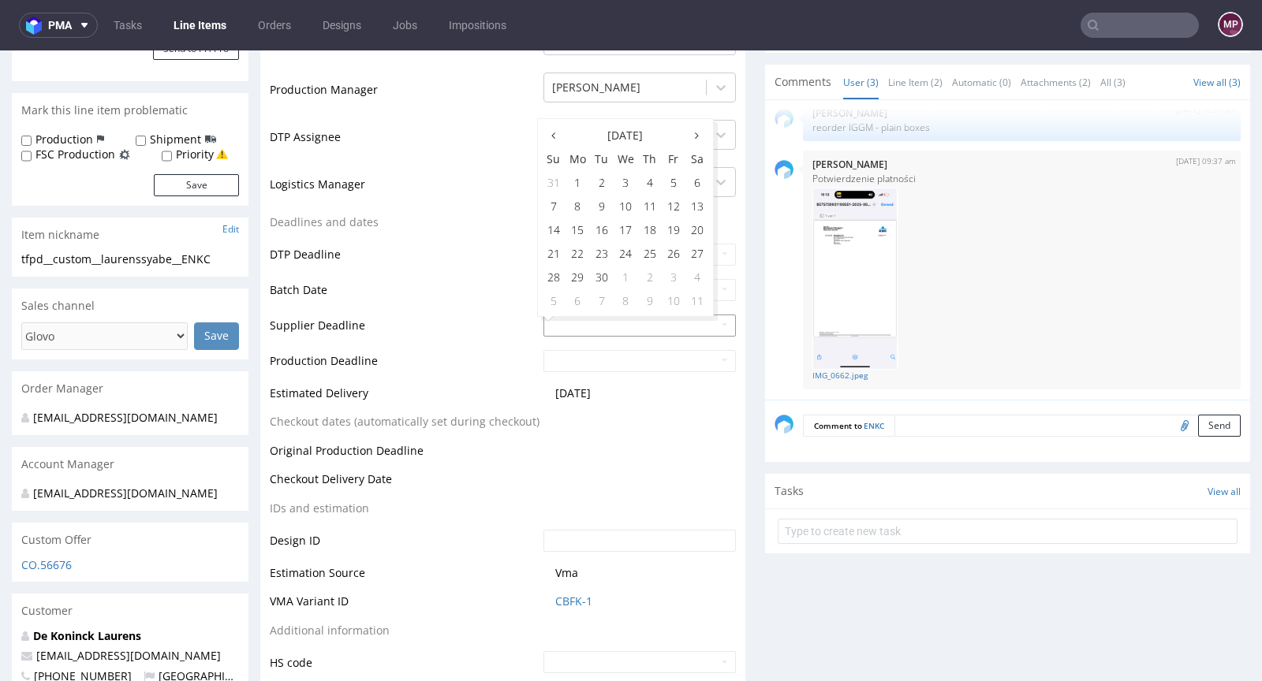
click at [550, 326] on input "text" at bounding box center [639, 326] width 192 height 22
click at [631, 259] on td "24" at bounding box center [626, 253] width 24 height 24
type input "2025-09-24"
click at [589, 356] on input "text" at bounding box center [639, 361] width 192 height 22
click at [666, 287] on td "26" at bounding box center [674, 289] width 24 height 24
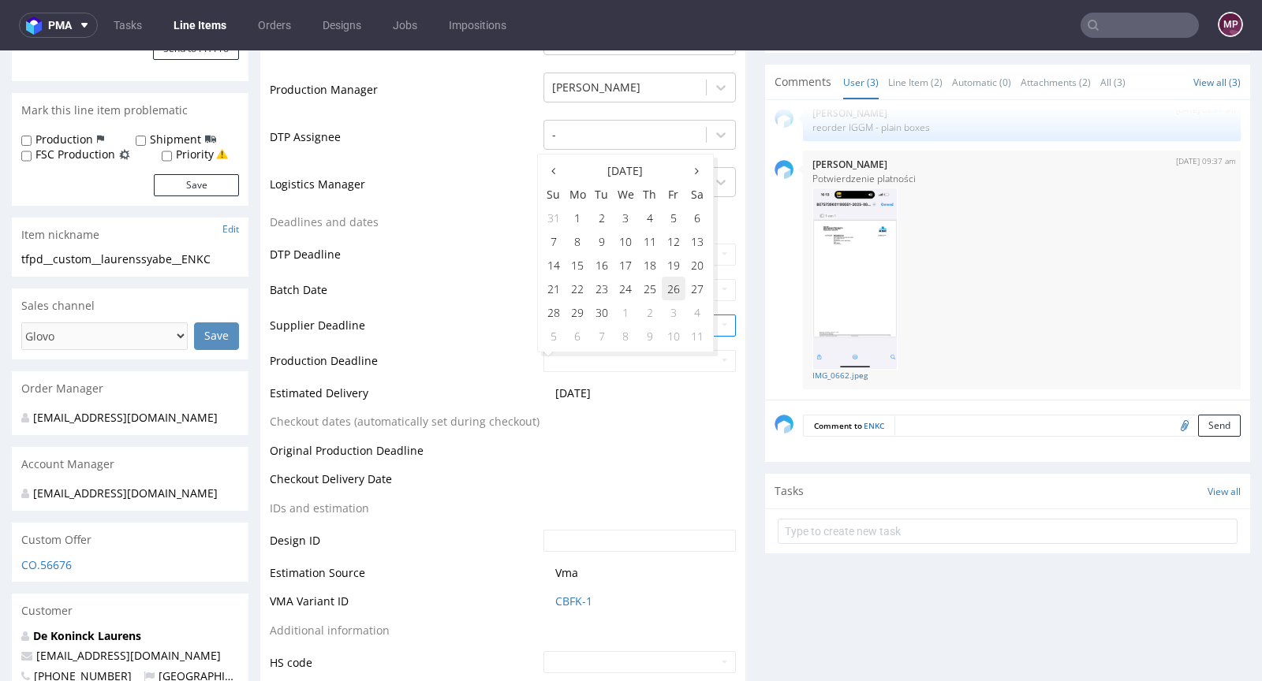
type input "2025-09-26"
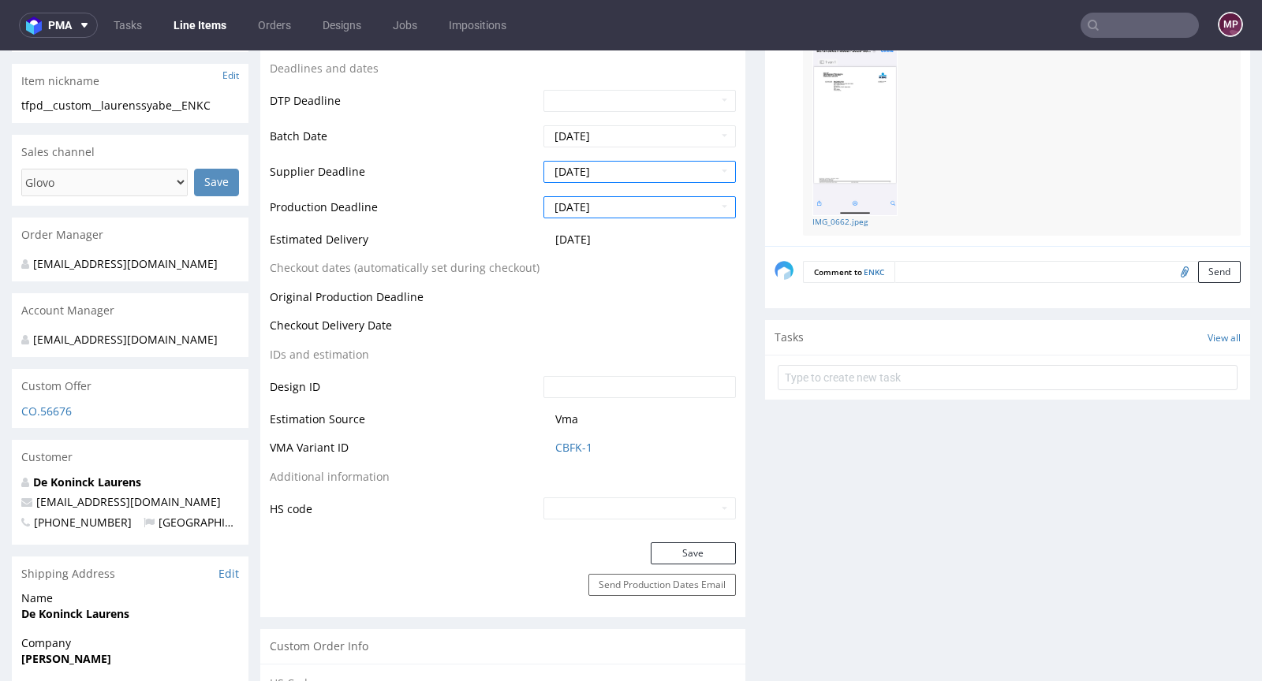
scroll to position [564, 0]
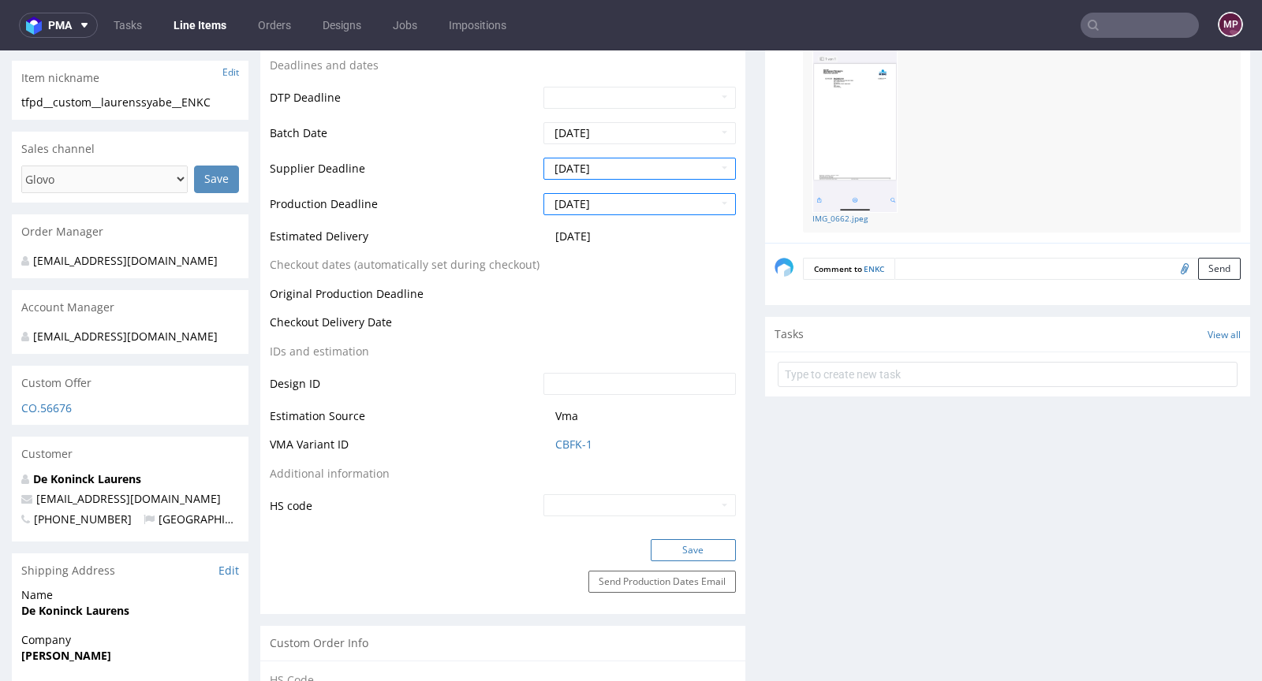
click at [703, 549] on button "Save" at bounding box center [693, 550] width 85 height 22
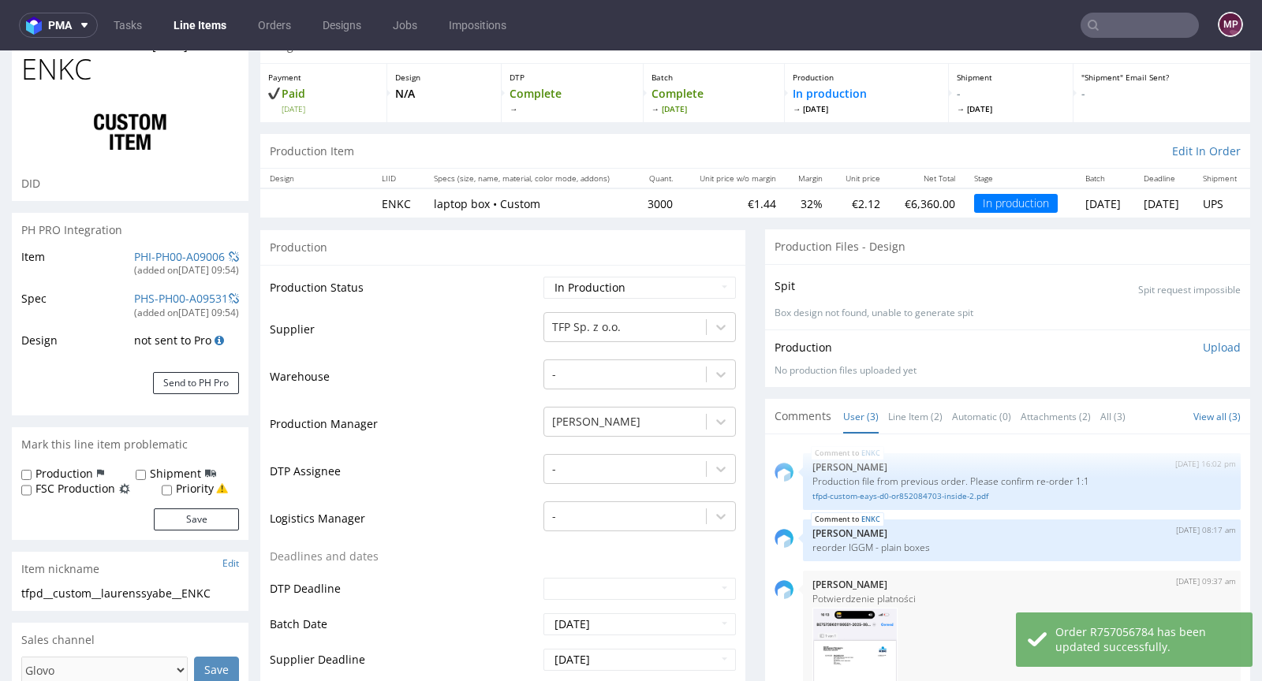
scroll to position [0, 0]
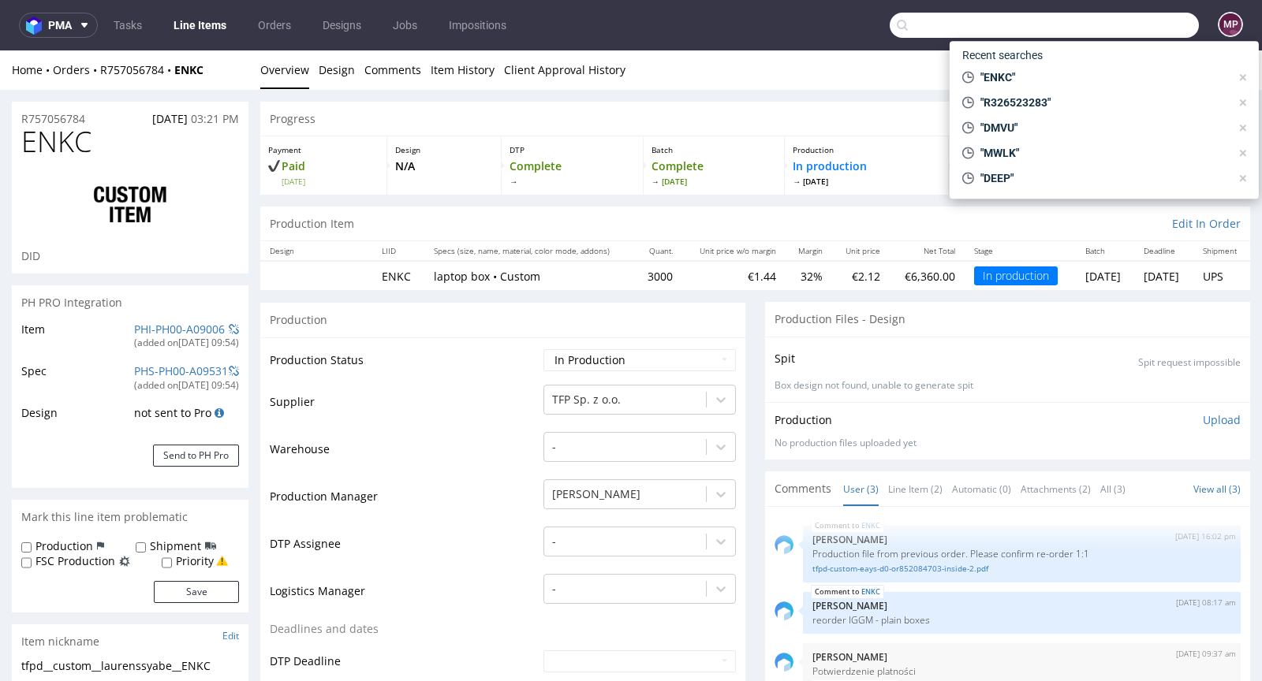
click at [1125, 31] on input "text" at bounding box center [1044, 25] width 309 height 25
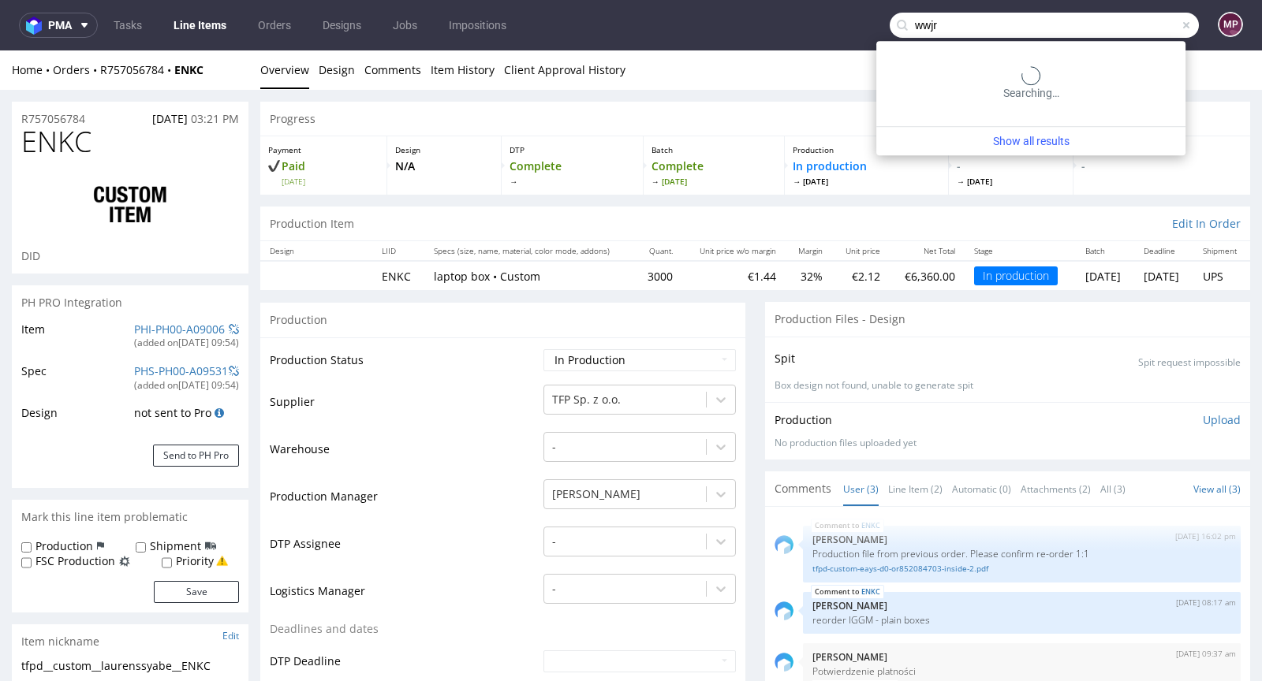
type input "wwjr"
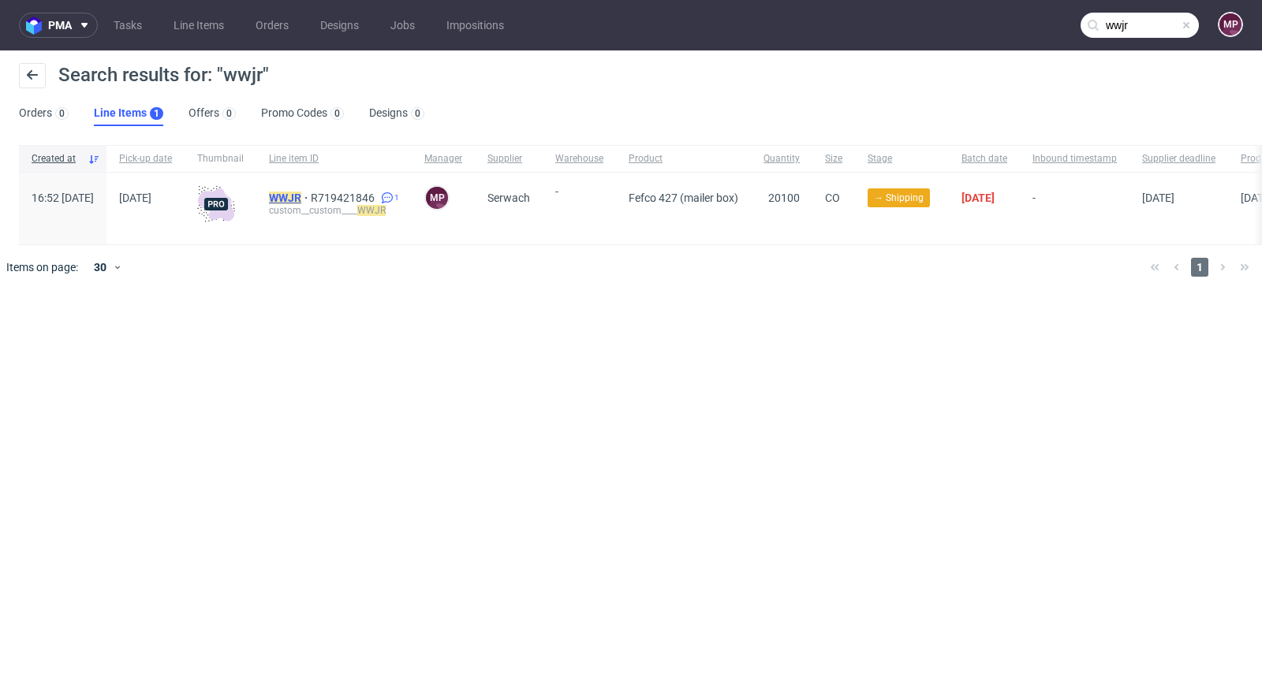
click at [301, 196] on mark "WWJR" at bounding box center [285, 198] width 32 height 13
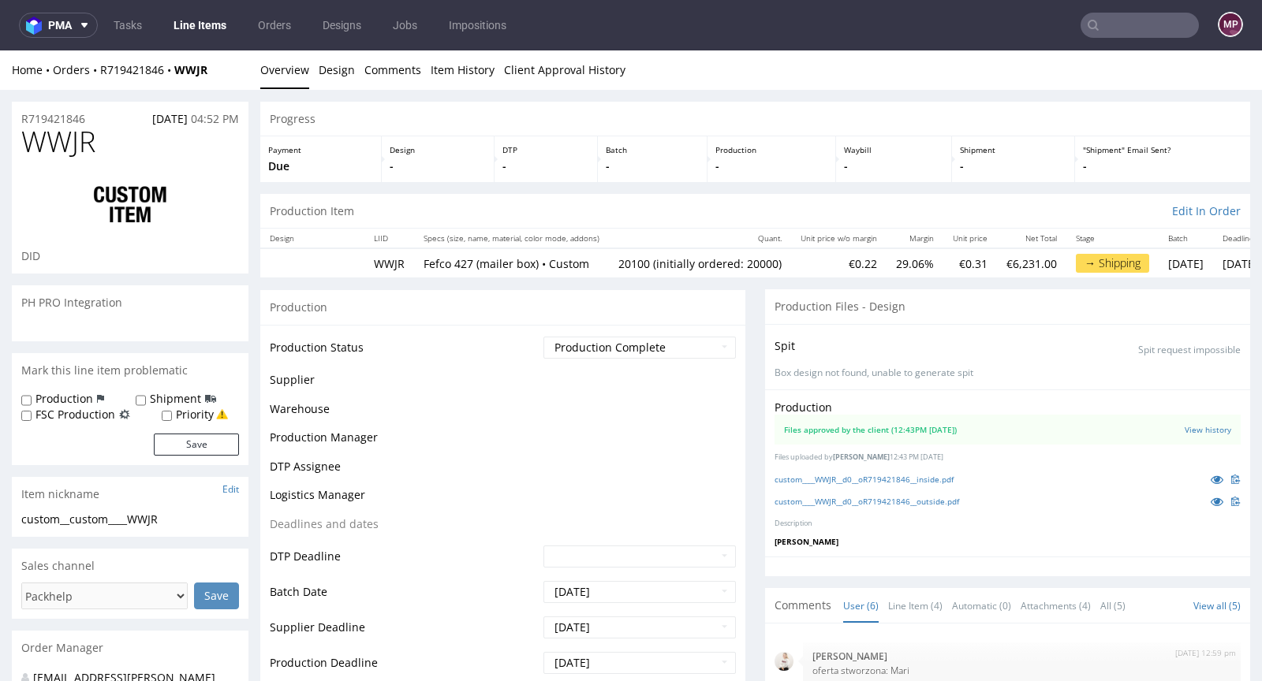
scroll to position [99, 0]
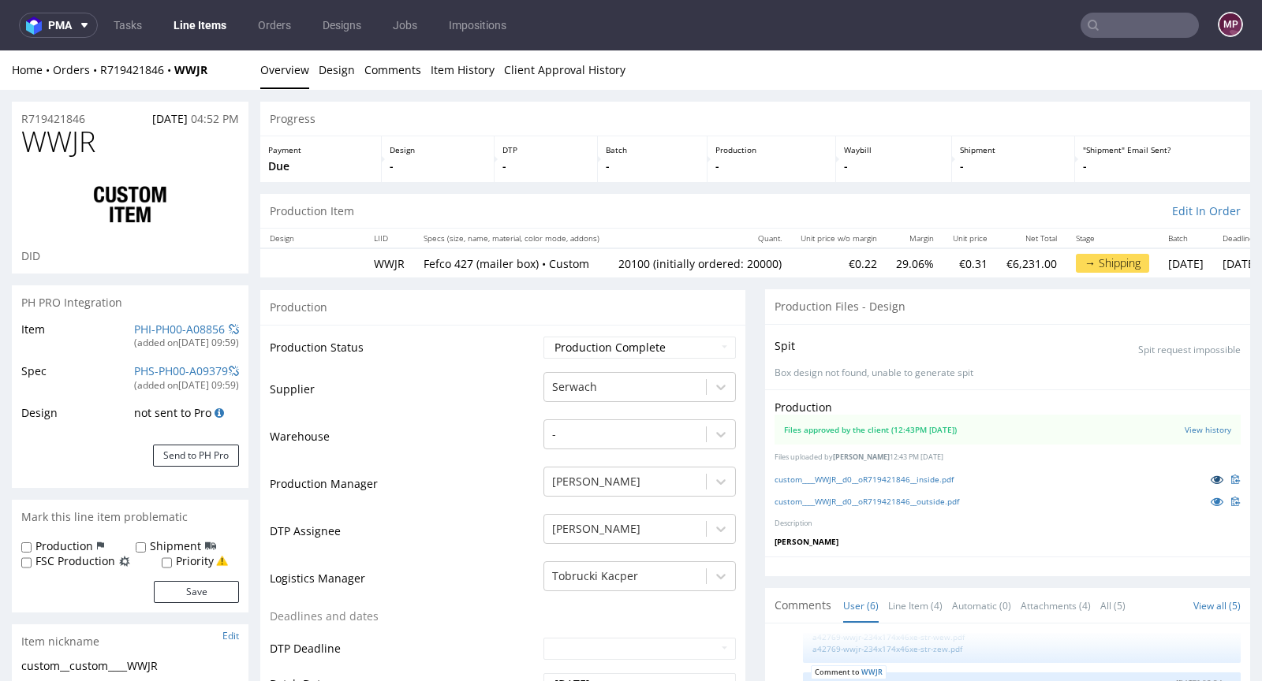
click at [1203, 478] on link at bounding box center [1217, 479] width 28 height 17
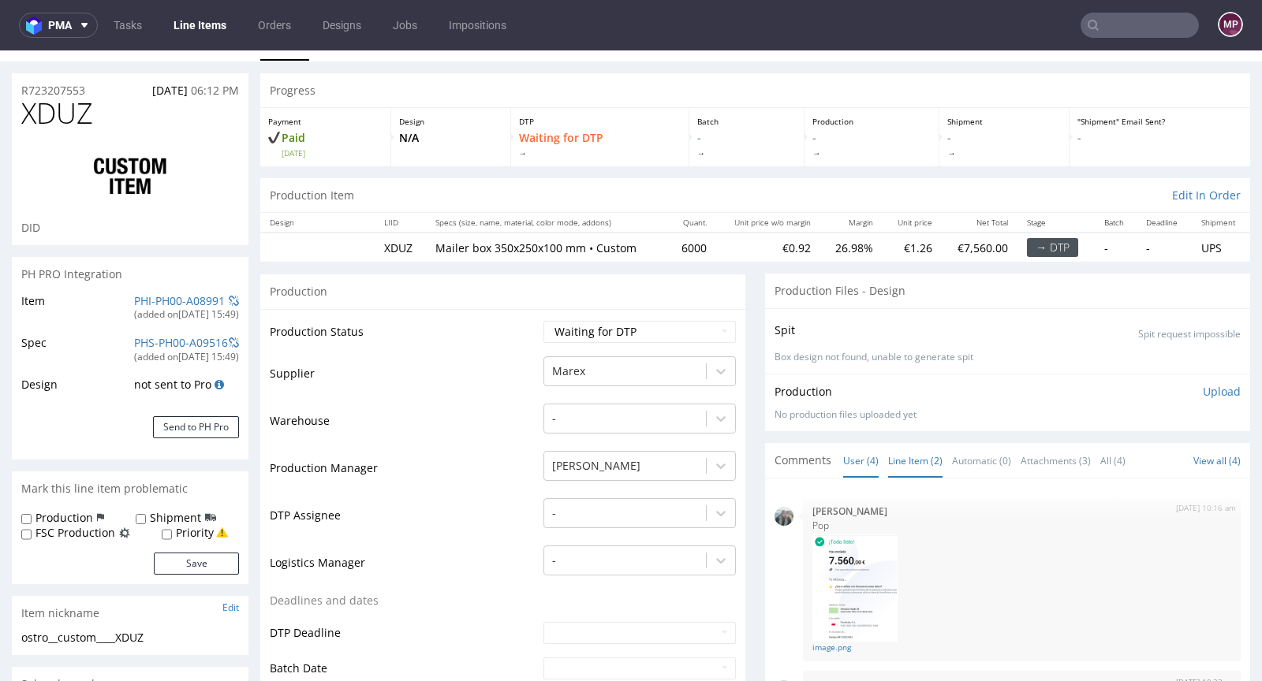
click at [927, 456] on link "Line Item (2)" at bounding box center [915, 461] width 54 height 34
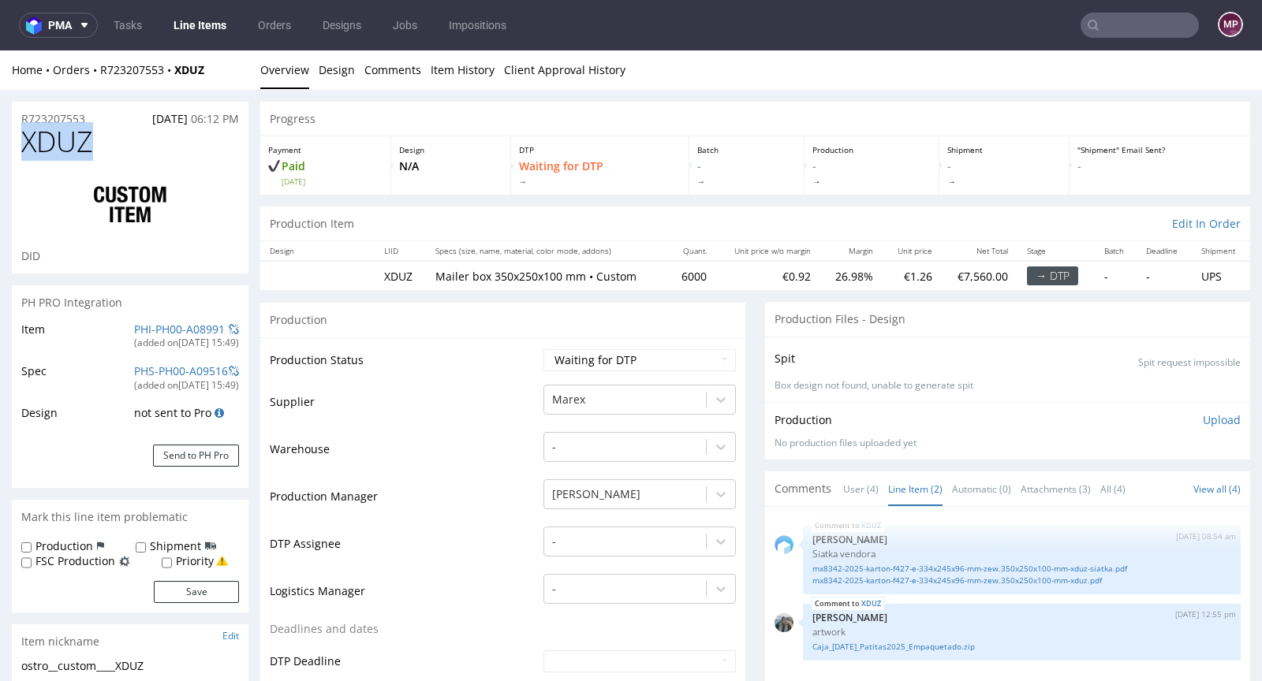
drag, startPoint x: 113, startPoint y: 154, endPoint x: 24, endPoint y: 142, distance: 89.1
click at [24, 142] on h1 "XDUZ" at bounding box center [130, 142] width 218 height 32
copy span "XDUZ"
click at [175, 147] on h1 "XDUZ" at bounding box center [130, 142] width 218 height 32
drag, startPoint x: 140, startPoint y: 140, endPoint x: 24, endPoint y: 141, distance: 115.1
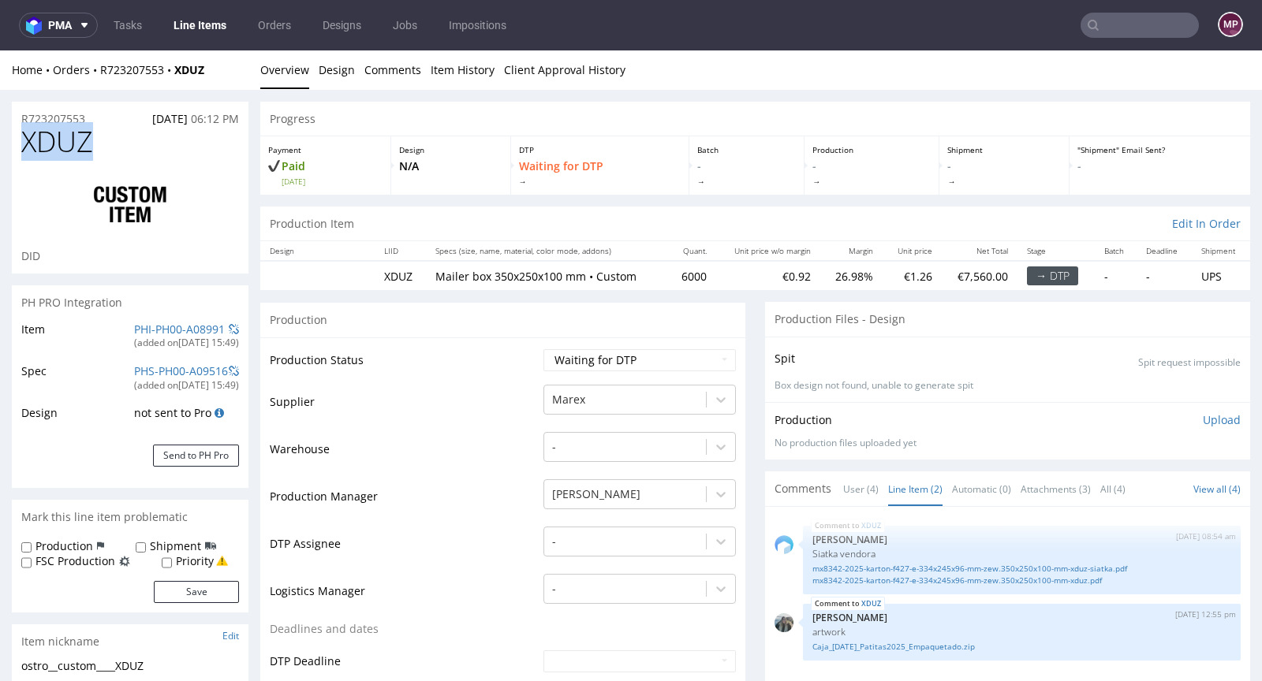
click at [24, 141] on h1 "XDUZ" at bounding box center [130, 142] width 218 height 32
copy span "XDUZ"
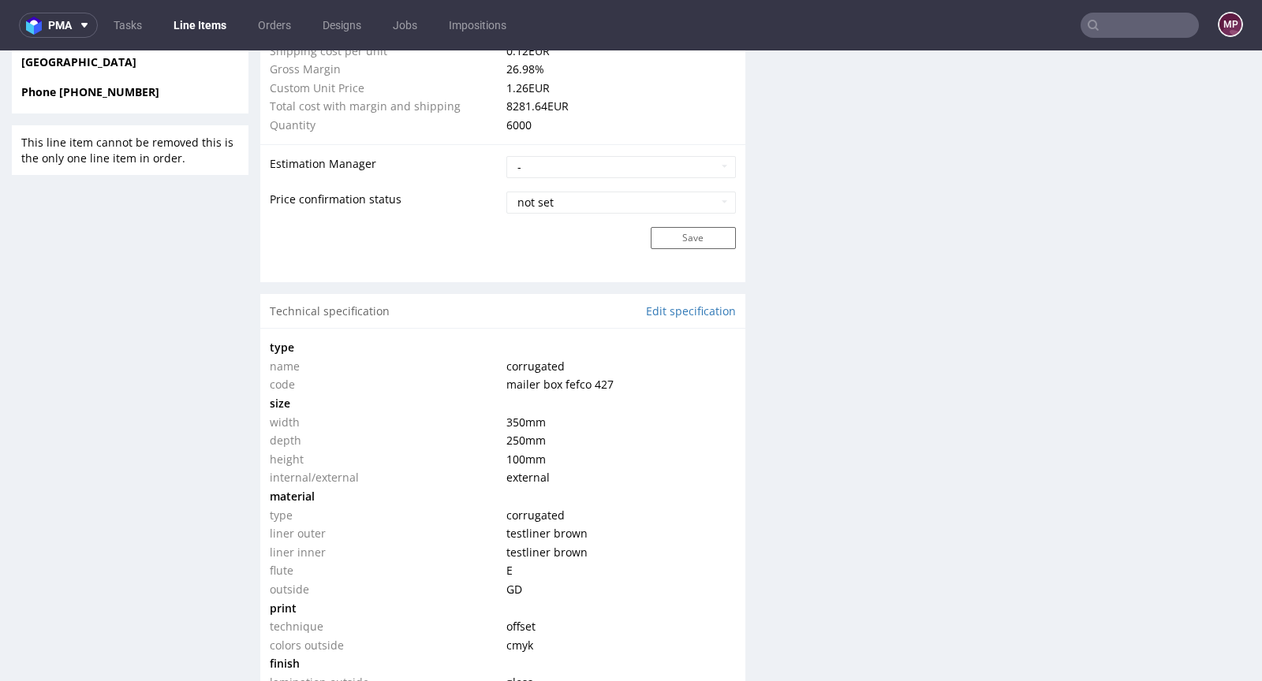
scroll to position [1254, 0]
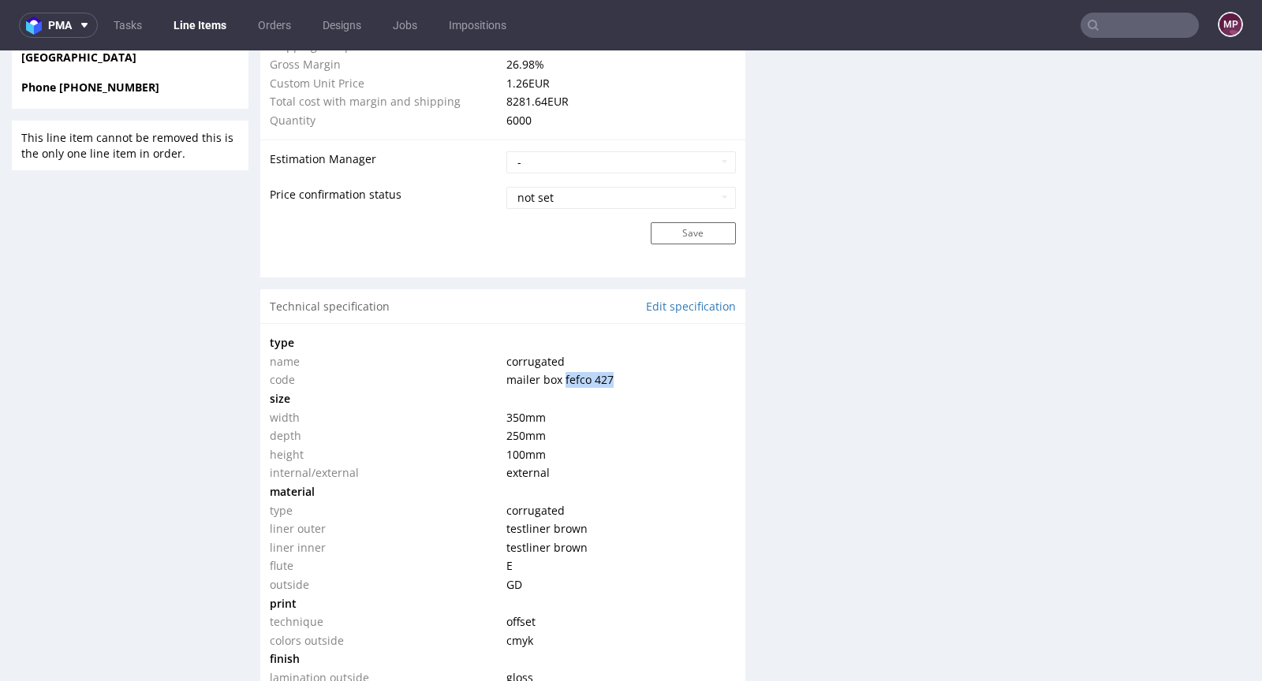
drag, startPoint x: 614, startPoint y: 380, endPoint x: 555, endPoint y: 374, distance: 58.7
click at [555, 374] on td "mailer box fefco 427" at bounding box center [618, 380] width 233 height 19
copy span "fefco 427"
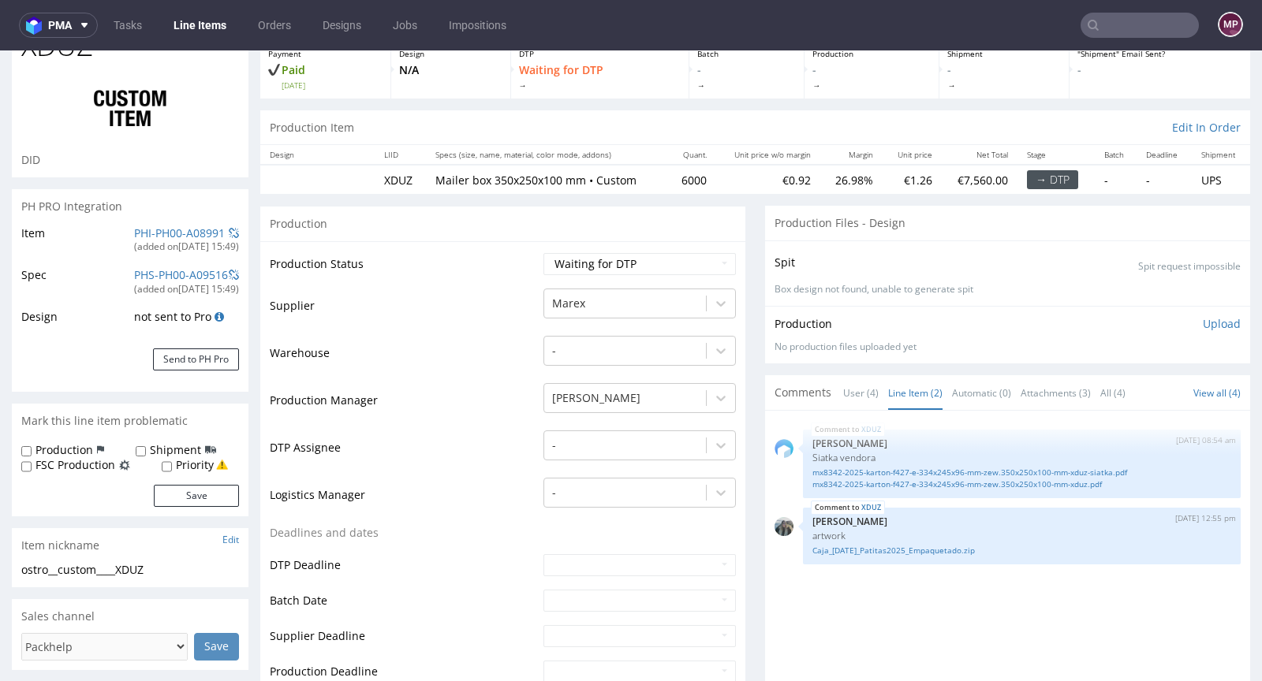
scroll to position [0, 0]
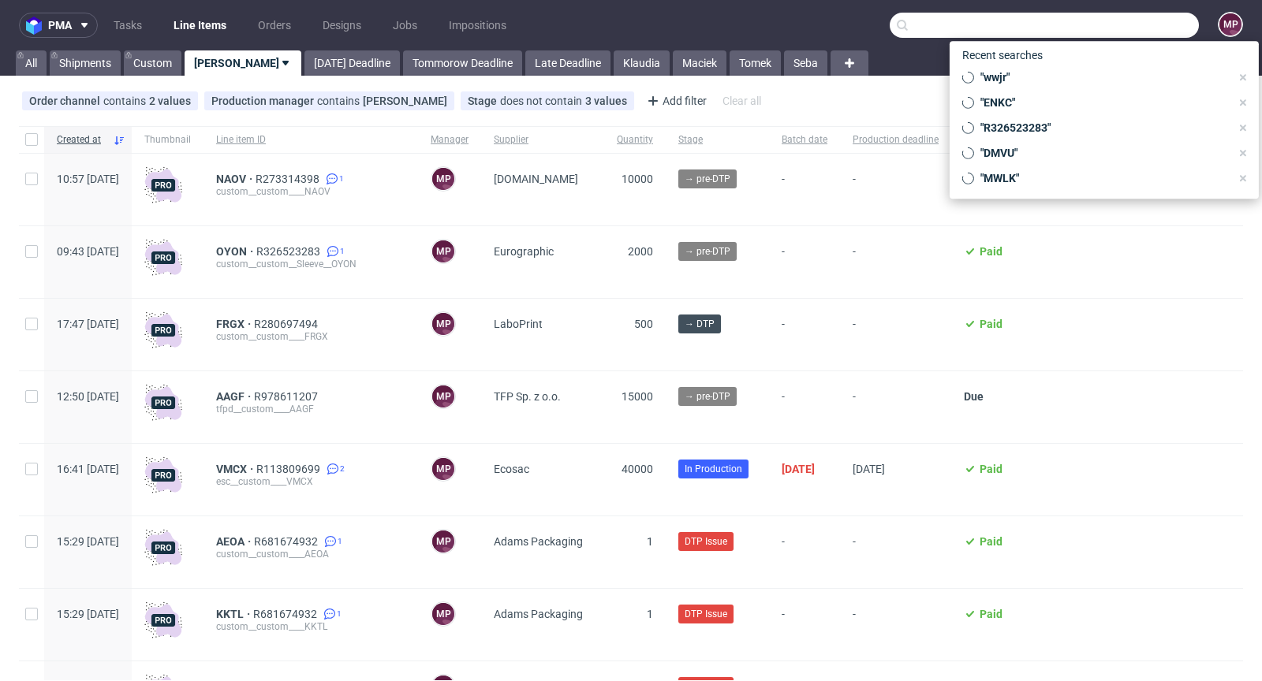
click at [1131, 33] on input "text" at bounding box center [1044, 25] width 309 height 25
paste input "LSHI"
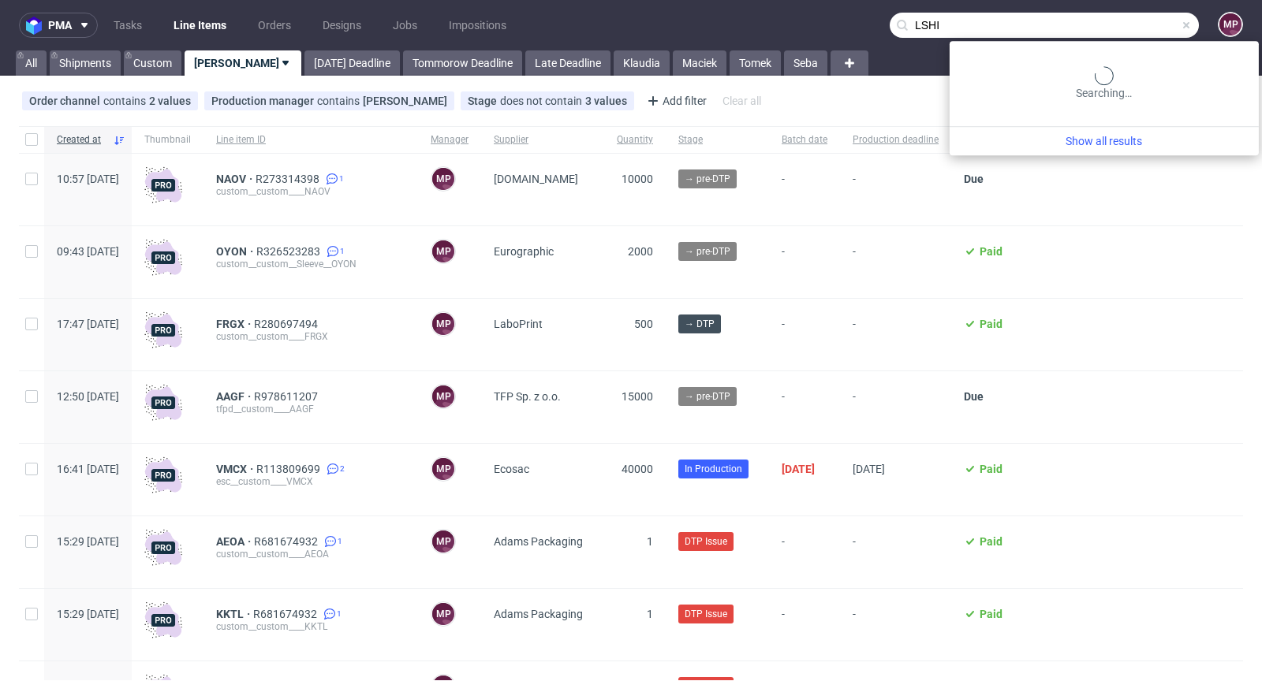
type input "LSHI"
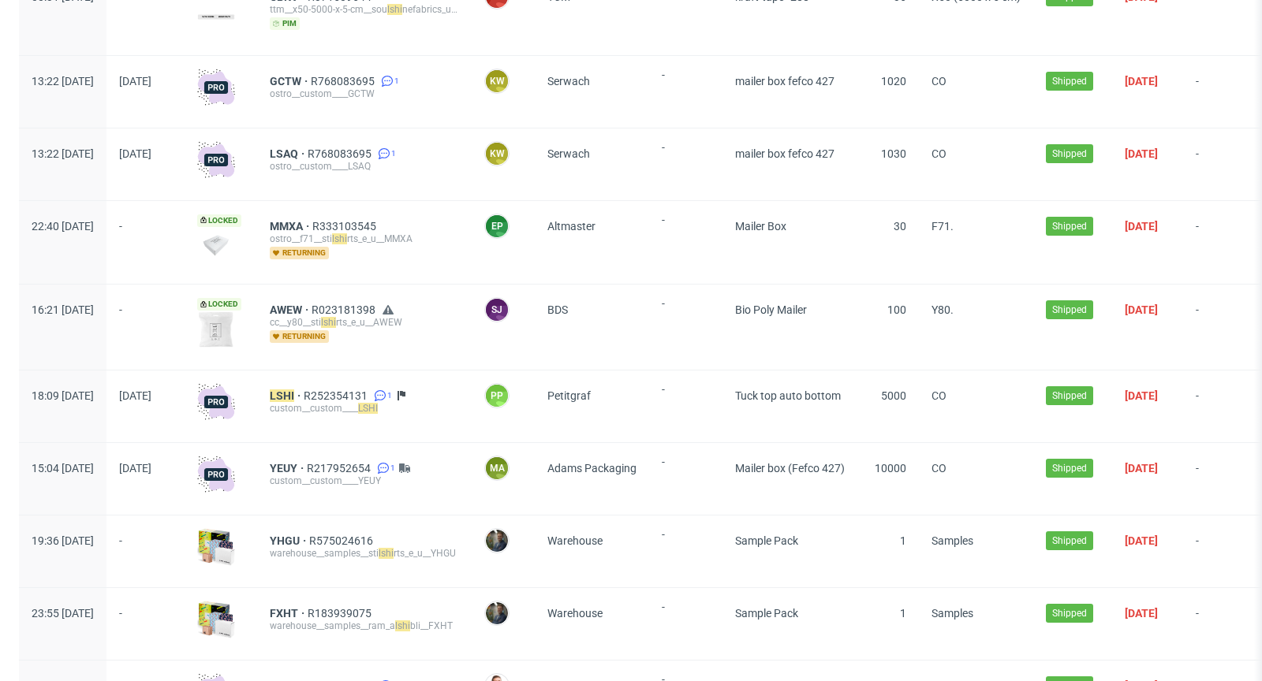
scroll to position [600, 0]
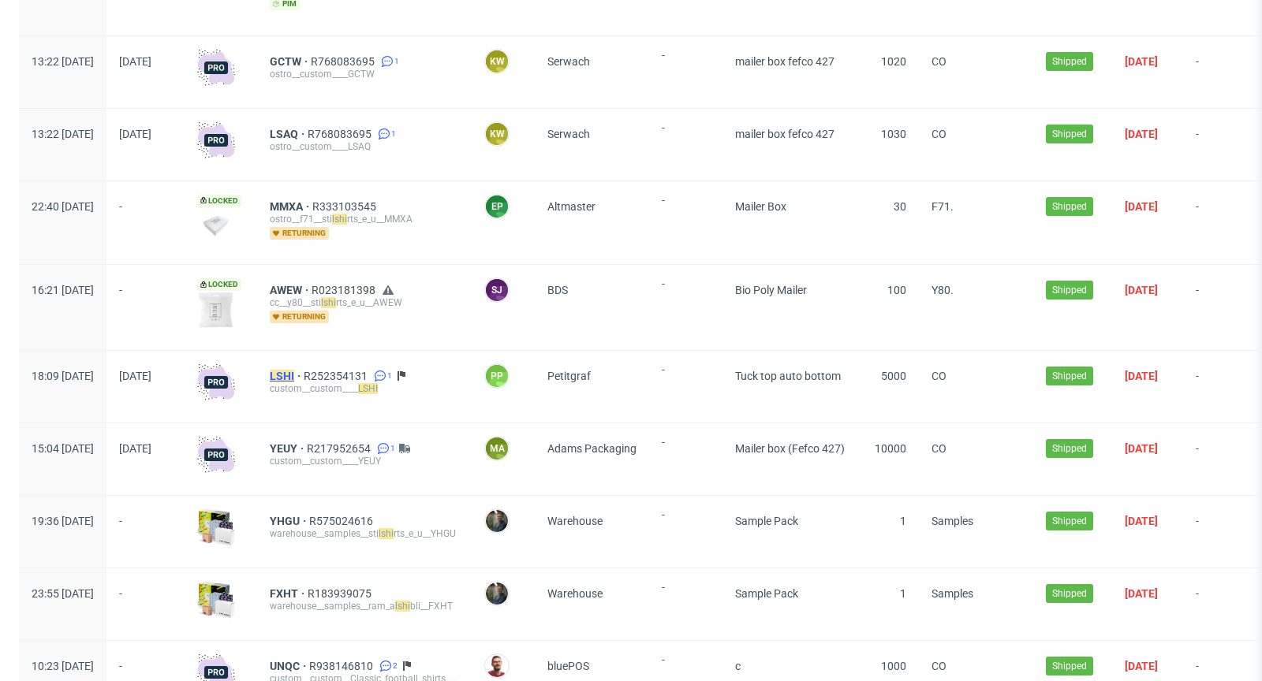
click at [294, 376] on mark "LSHI" at bounding box center [282, 376] width 24 height 13
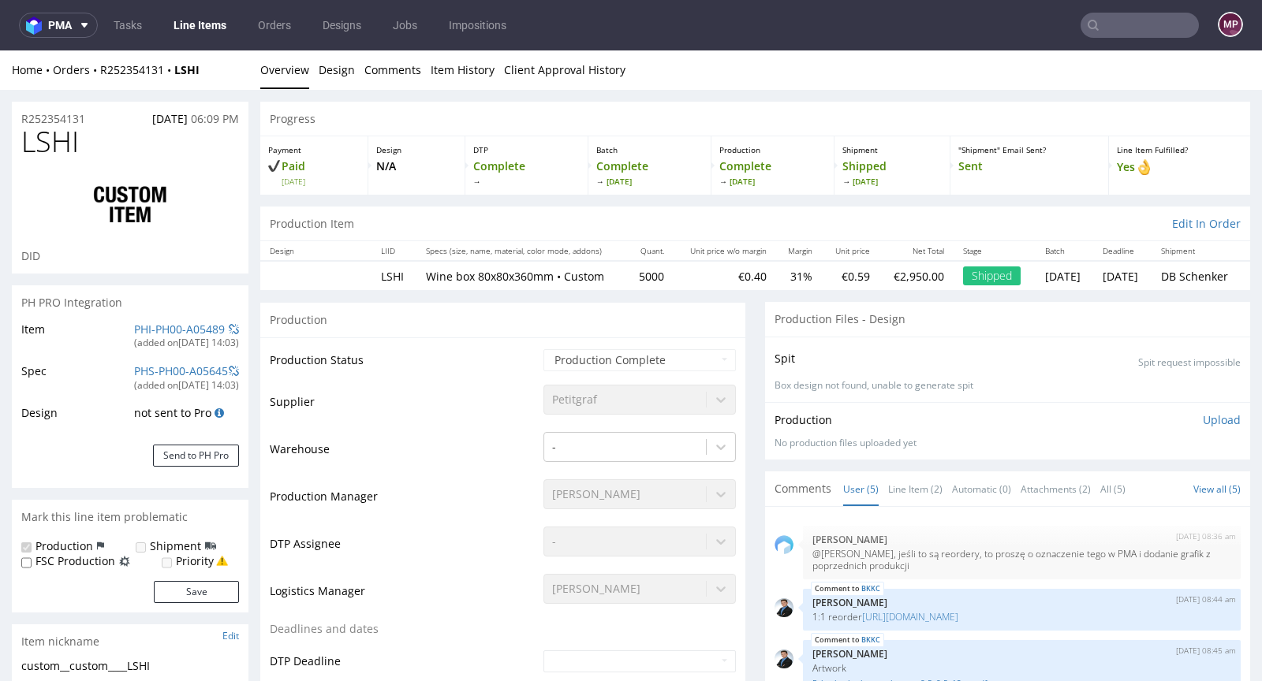
select select "in_progress"
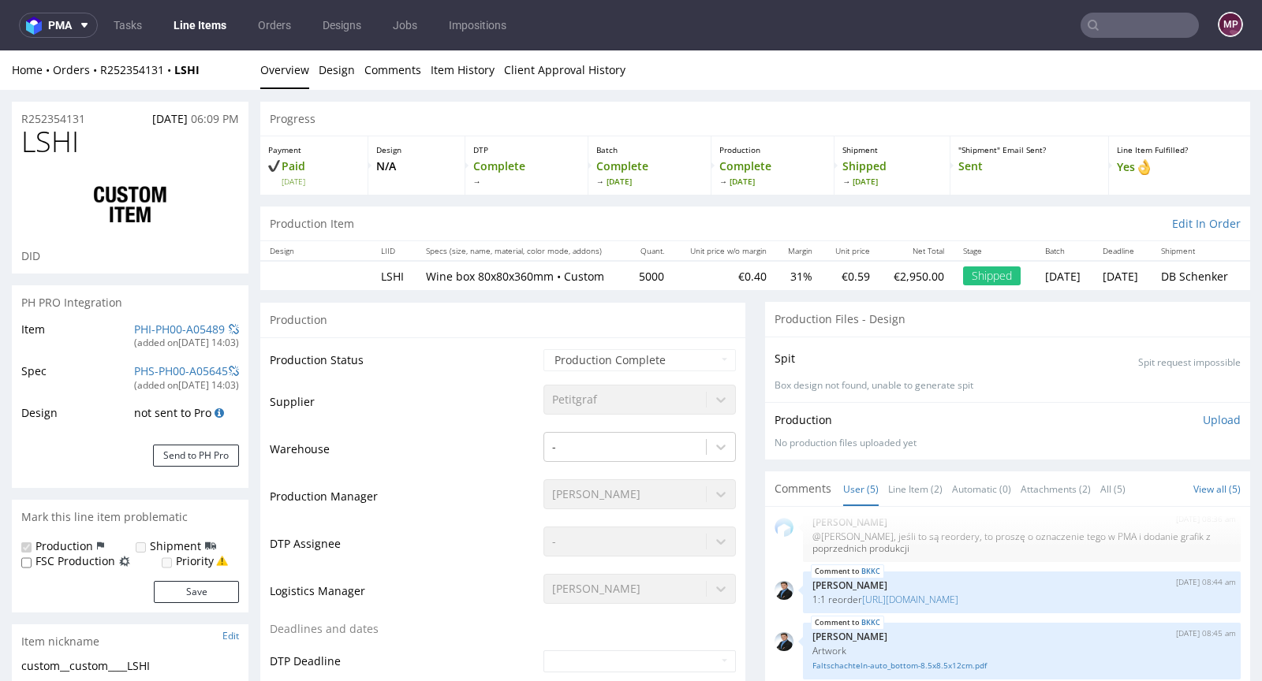
scroll to position [33, 0]
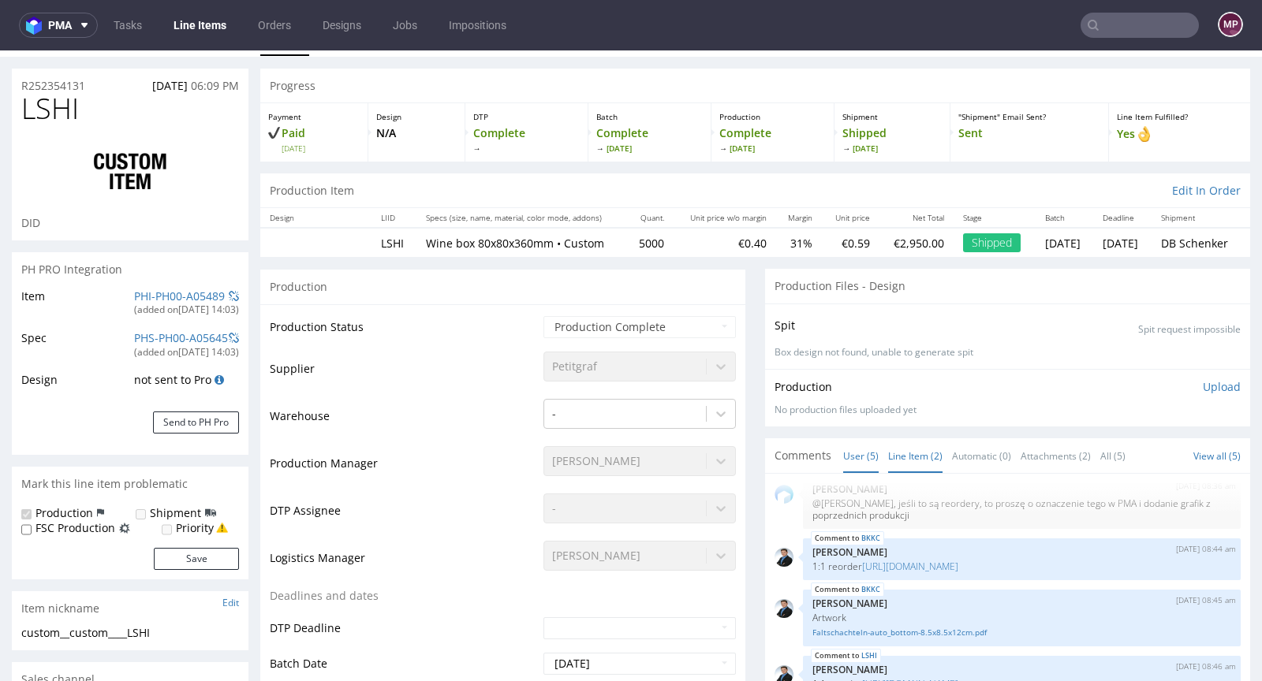
click at [911, 444] on link "Line Item (2)" at bounding box center [915, 456] width 54 height 34
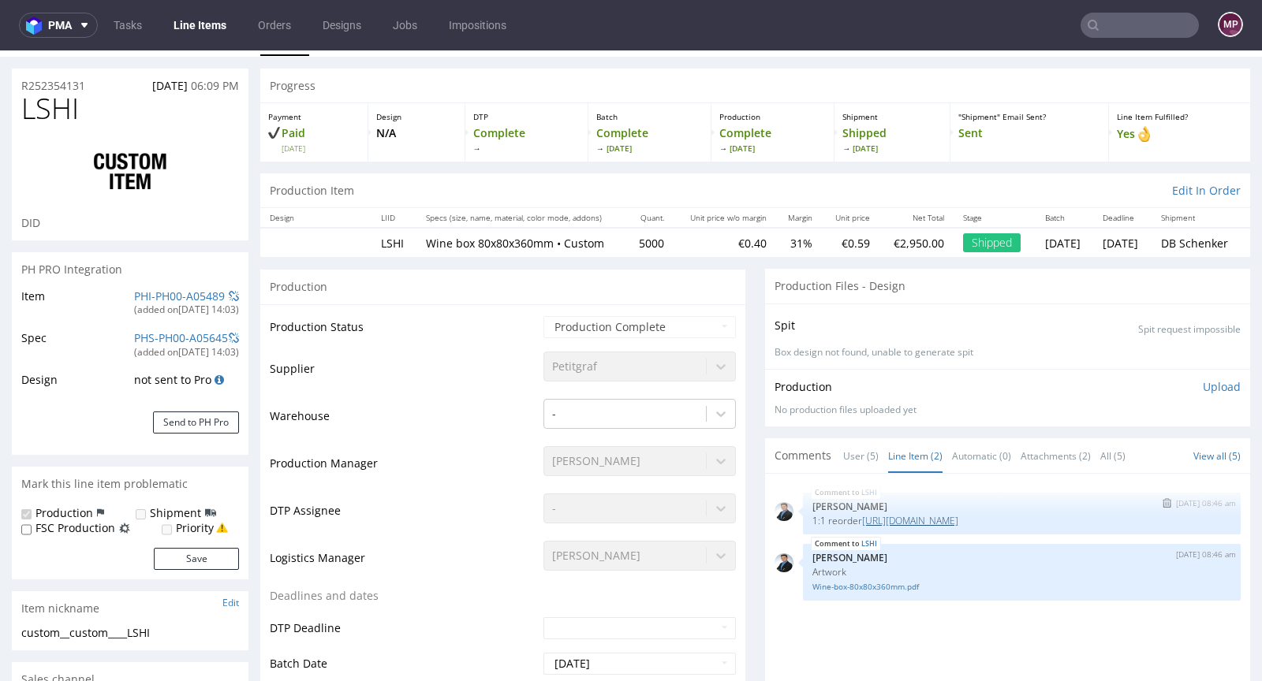
click at [953, 518] on link "https://platform.packhelp.com/pma/line-items/6334208/orders/R247044118" at bounding box center [910, 520] width 96 height 13
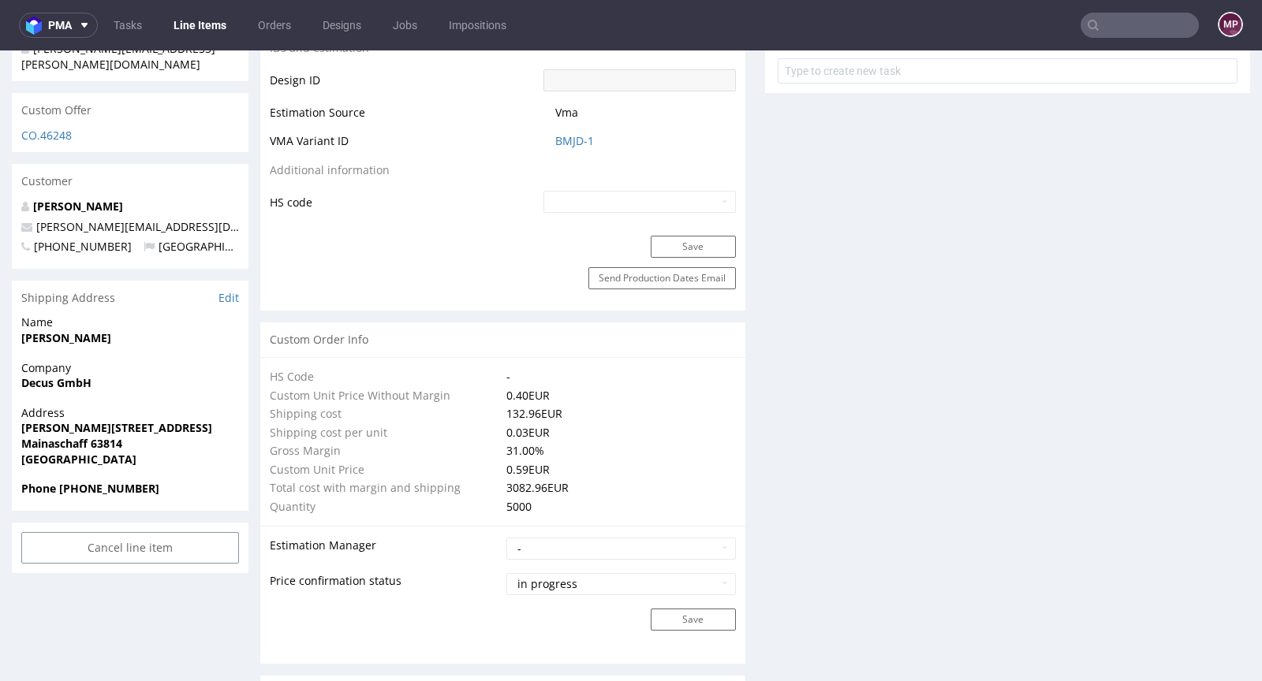
scroll to position [0, 0]
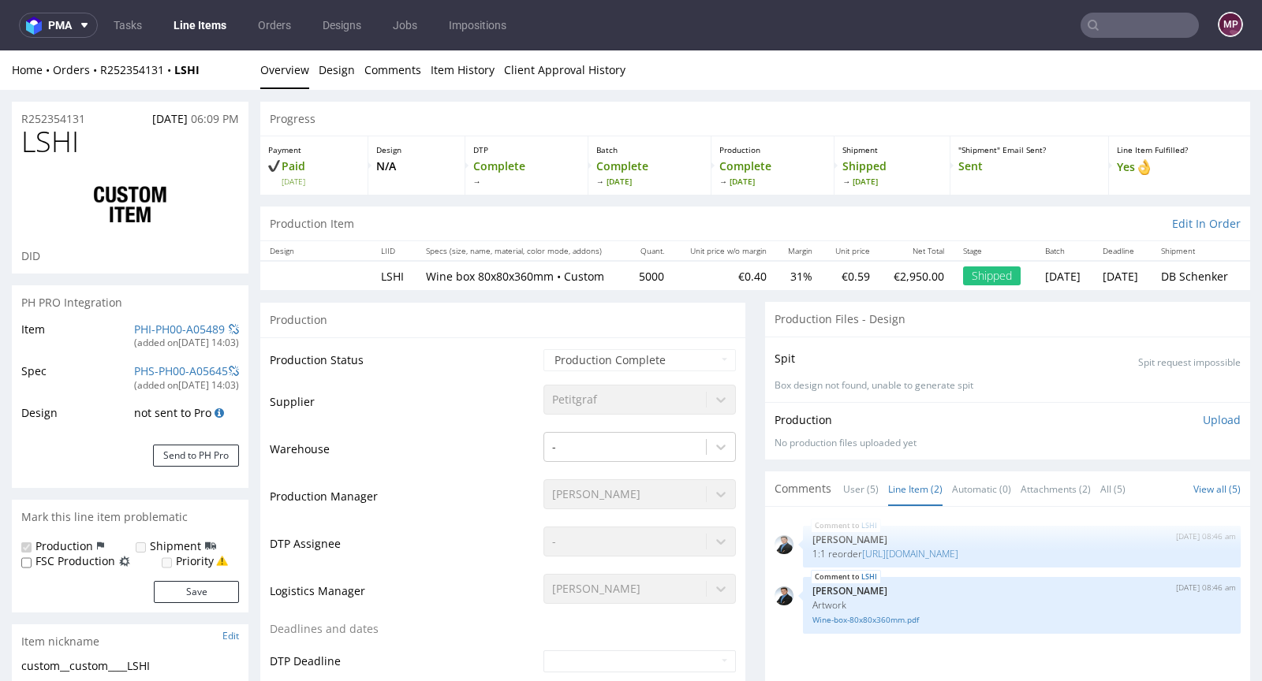
click at [1140, 27] on input "text" at bounding box center [1139, 25] width 118 height 25
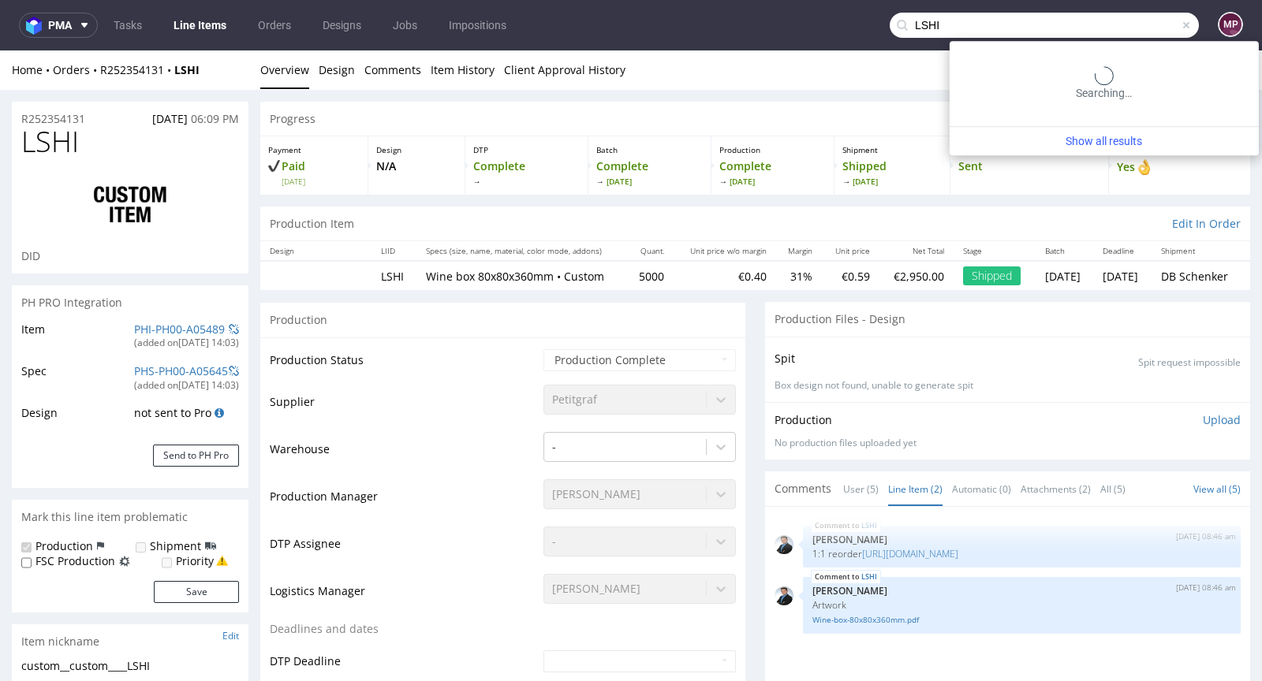
type input "LSHI"
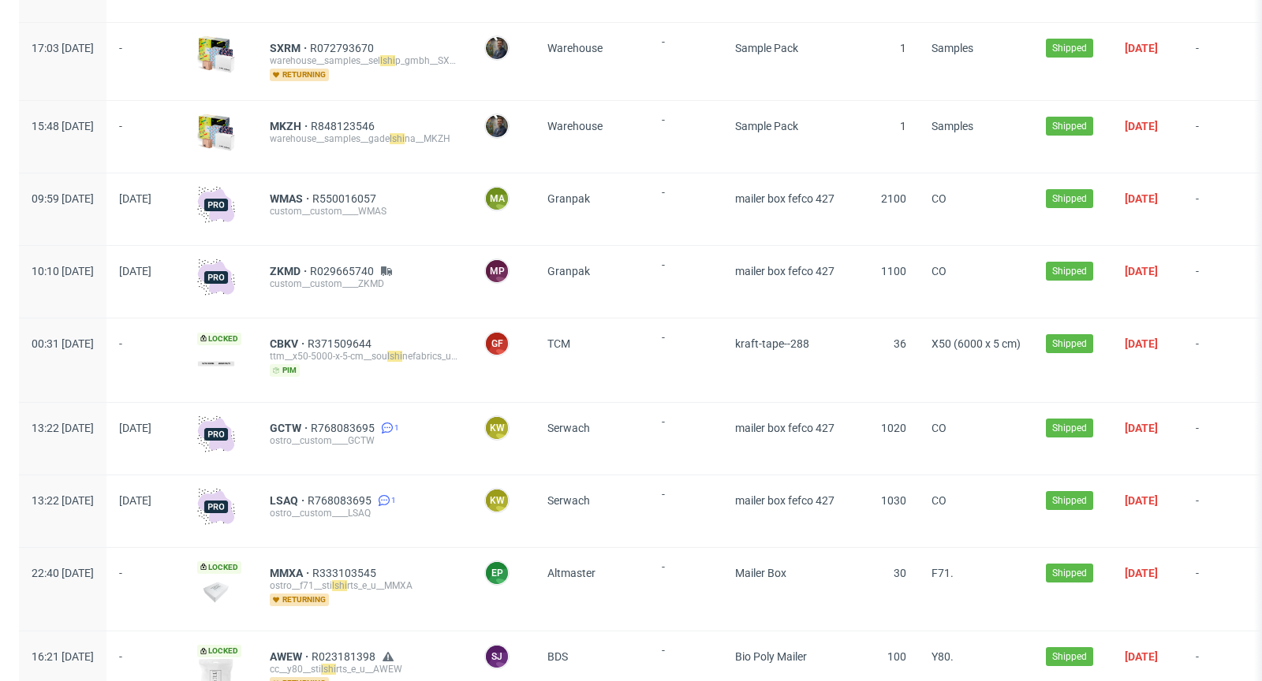
scroll to position [364, 0]
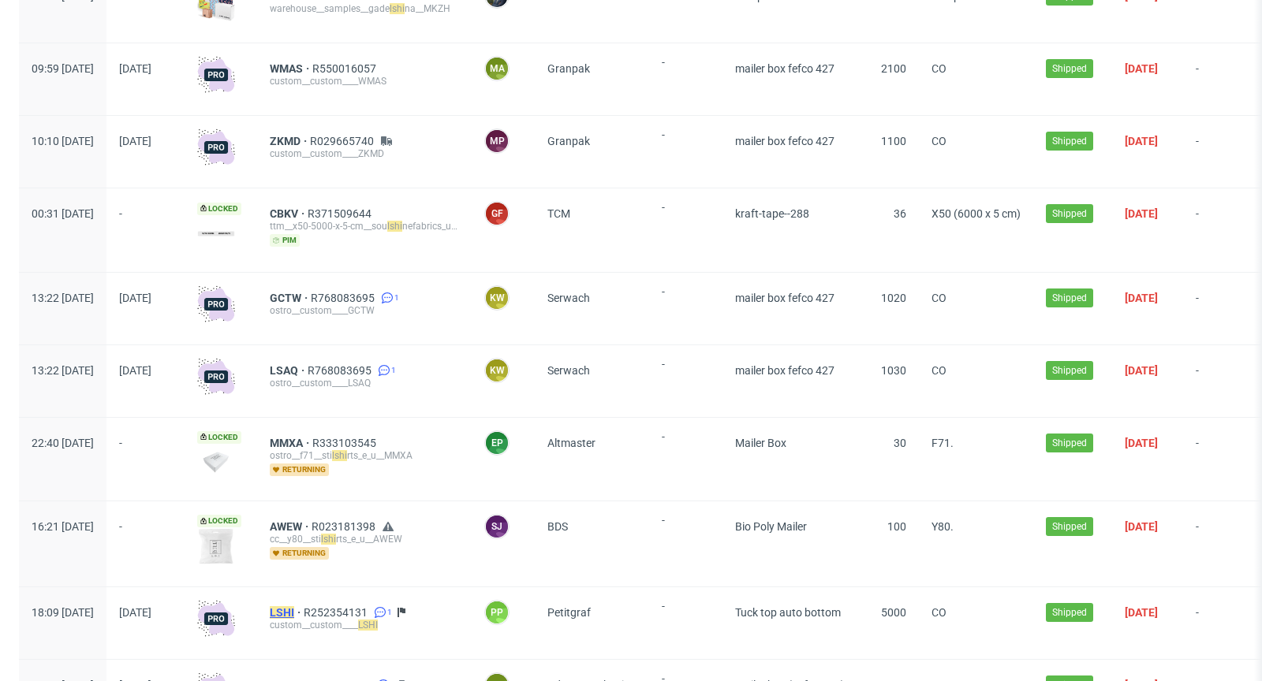
click at [294, 606] on mark "LSHI" at bounding box center [282, 612] width 24 height 13
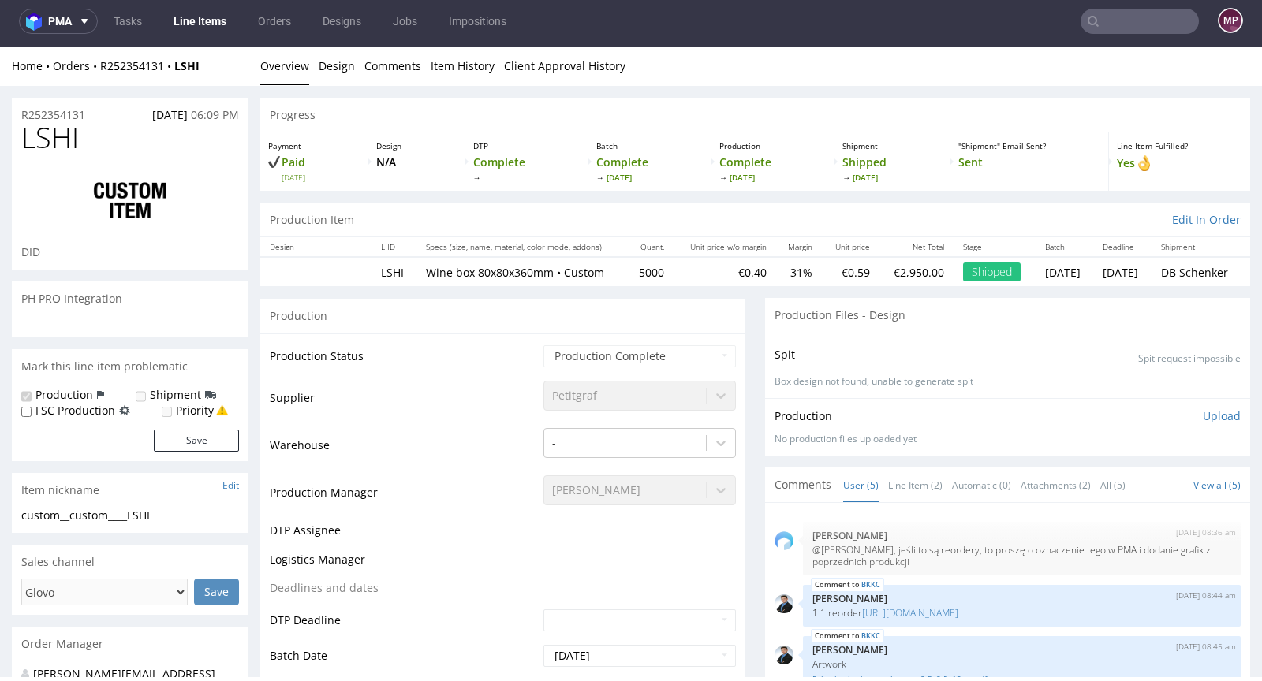
scroll to position [17, 0]
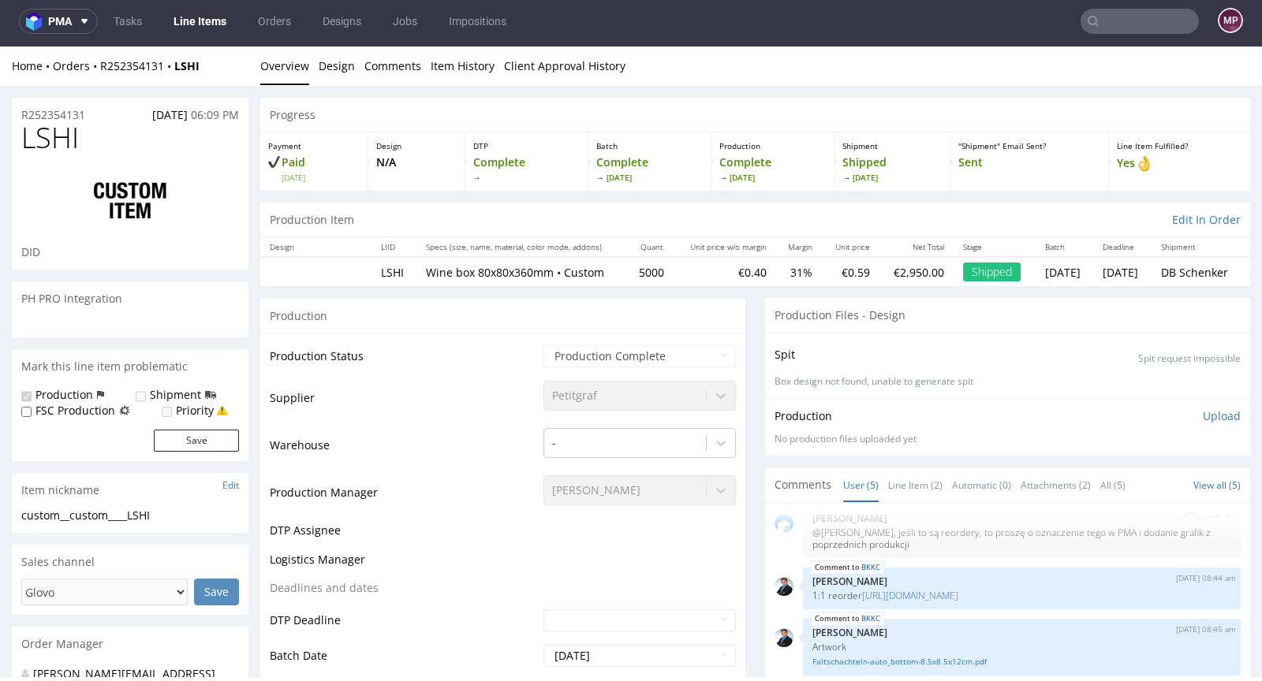
select select "in_progress"
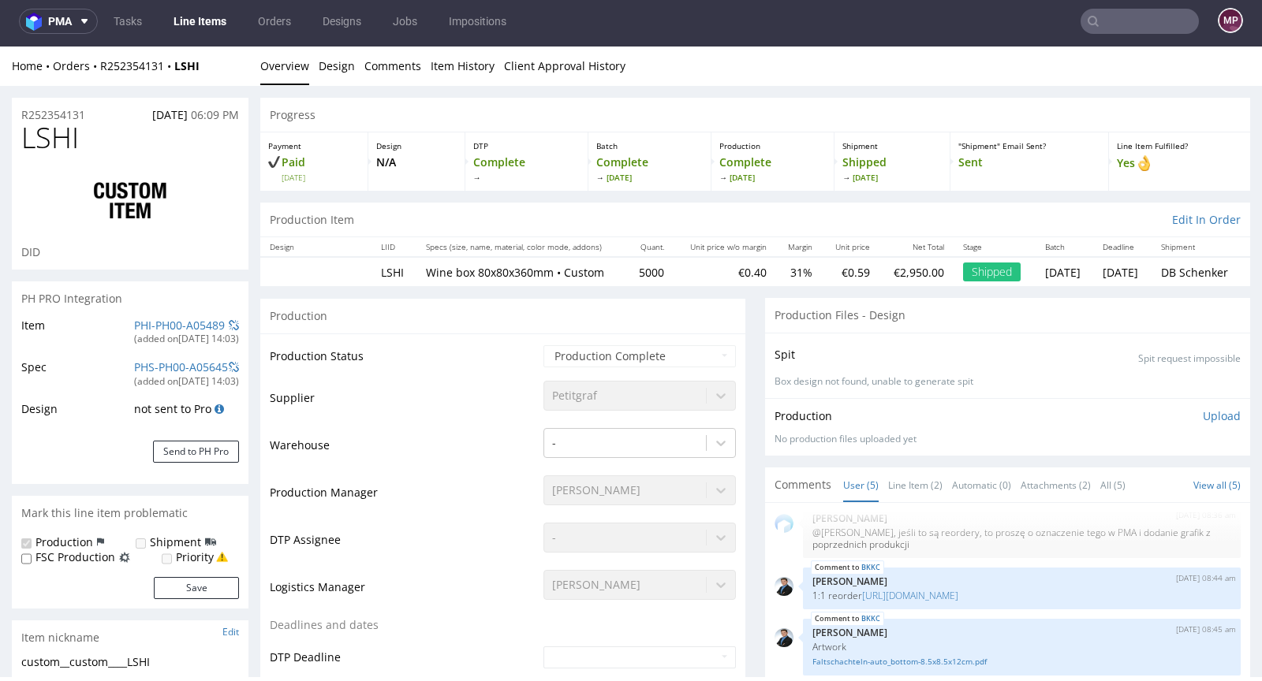
type input "5250"
drag, startPoint x: 204, startPoint y: 65, endPoint x: 101, endPoint y: 63, distance: 103.3
click at [101, 63] on div "Home Orders R252354131 LSHI" at bounding box center [130, 66] width 237 height 16
copy div "R252354131 LSHI"
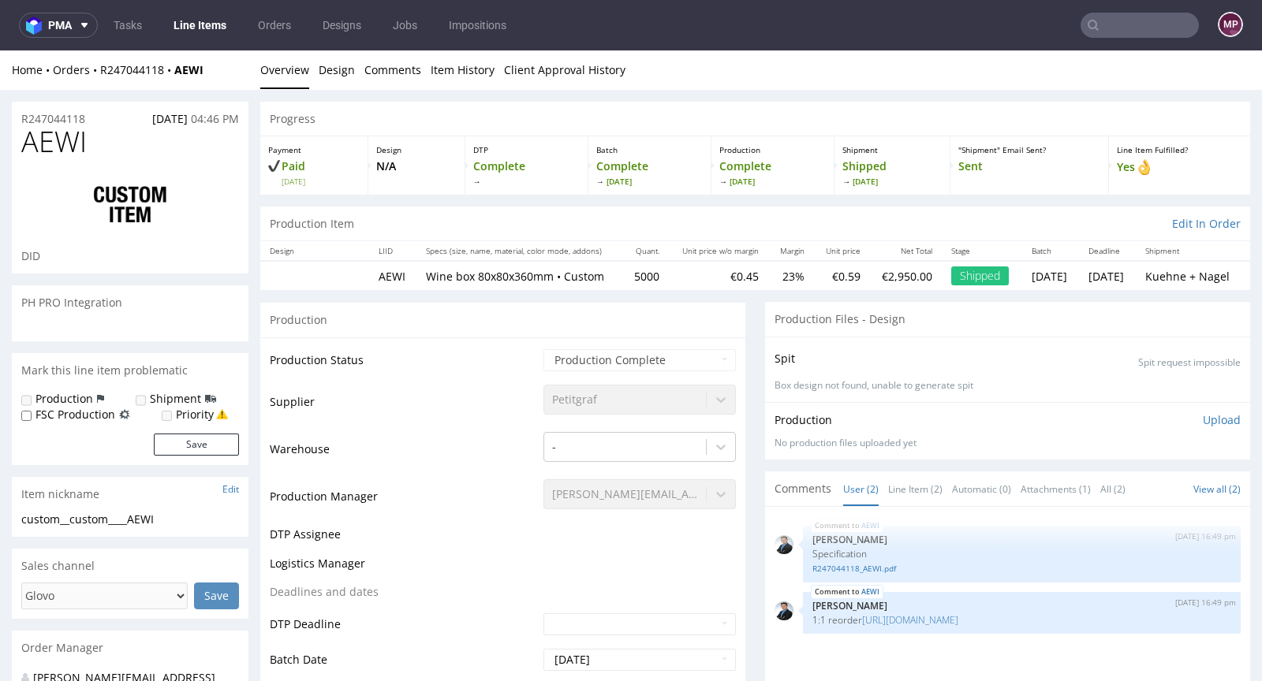
select select "in_progress"
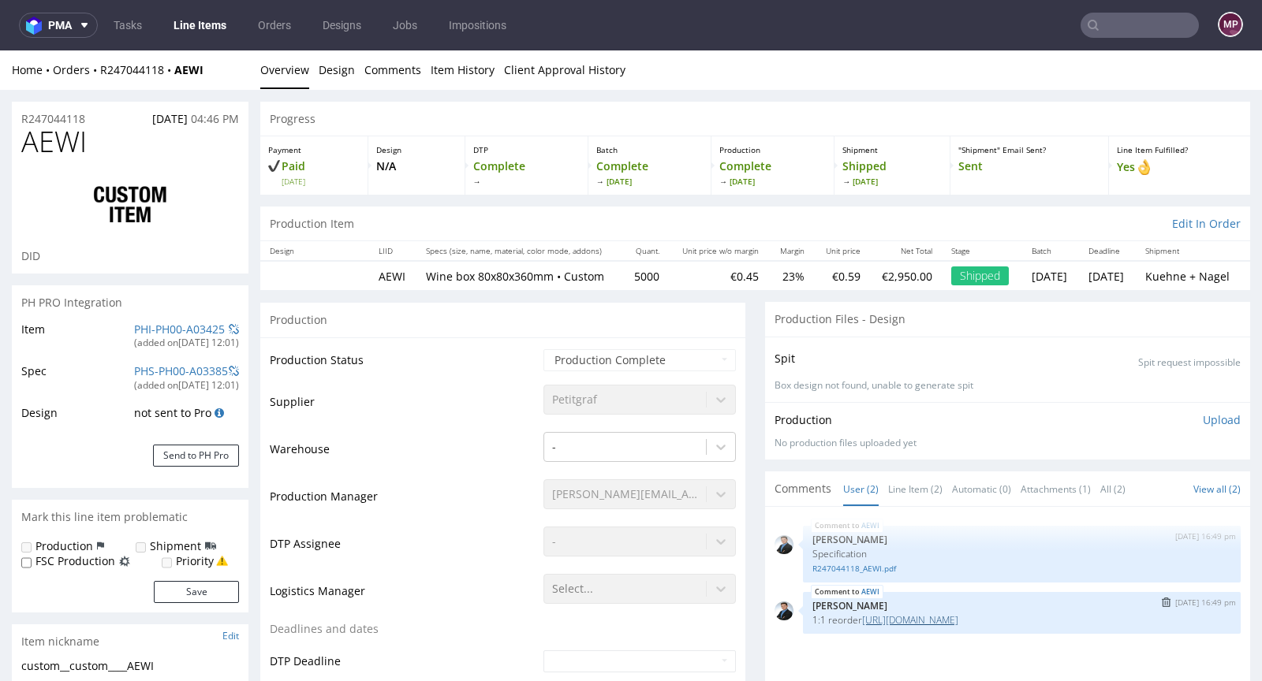
click at [900, 614] on link "[URL][DOMAIN_NAME]" at bounding box center [910, 620] width 96 height 13
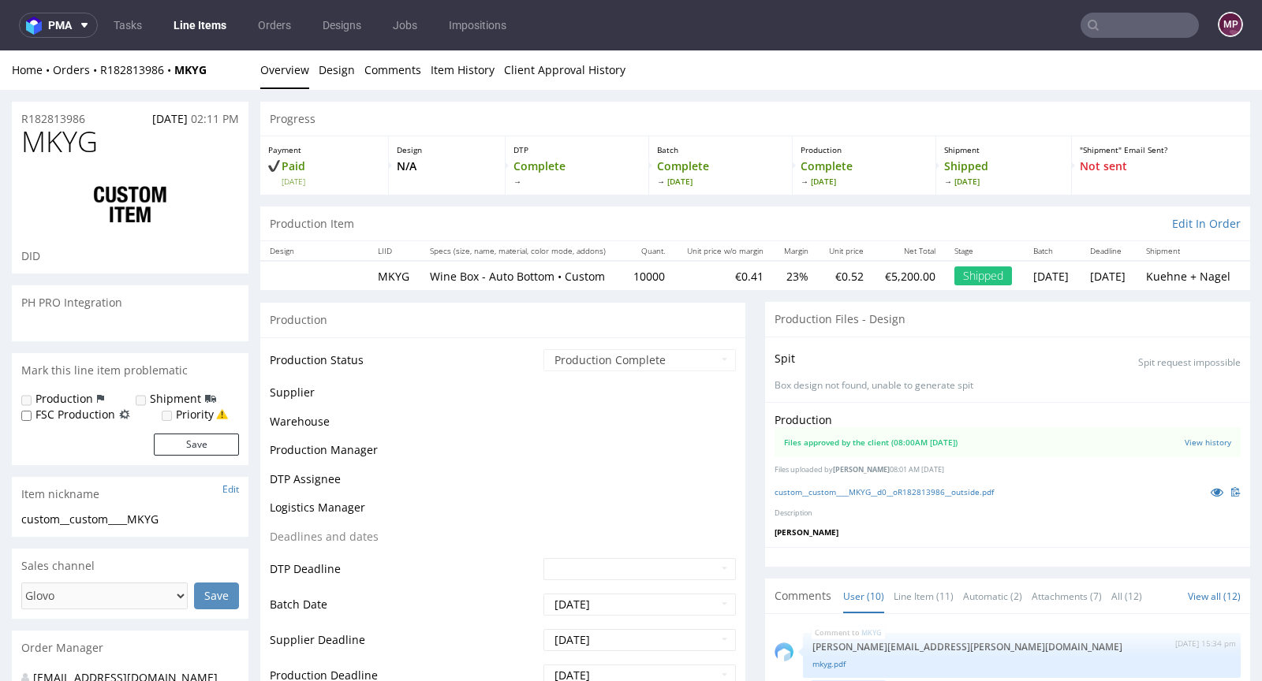
scroll to position [412, 0]
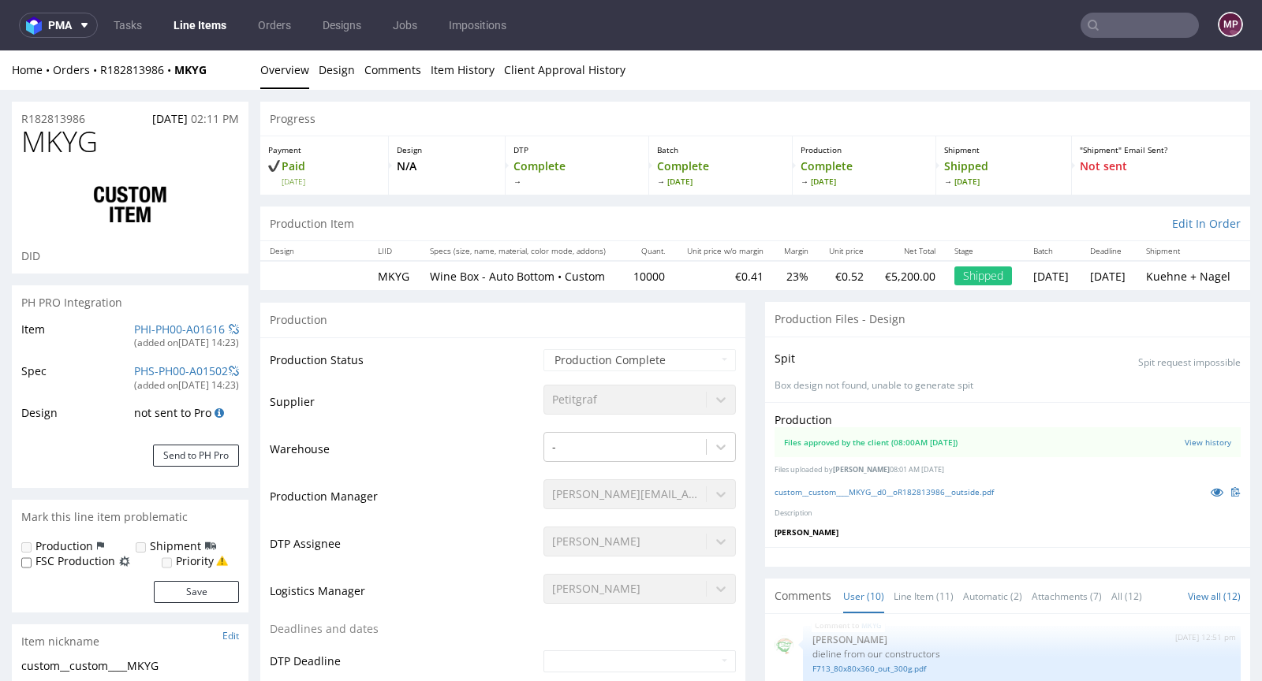
select select "in_progress"
click at [1211, 487] on icon at bounding box center [1217, 492] width 13 height 11
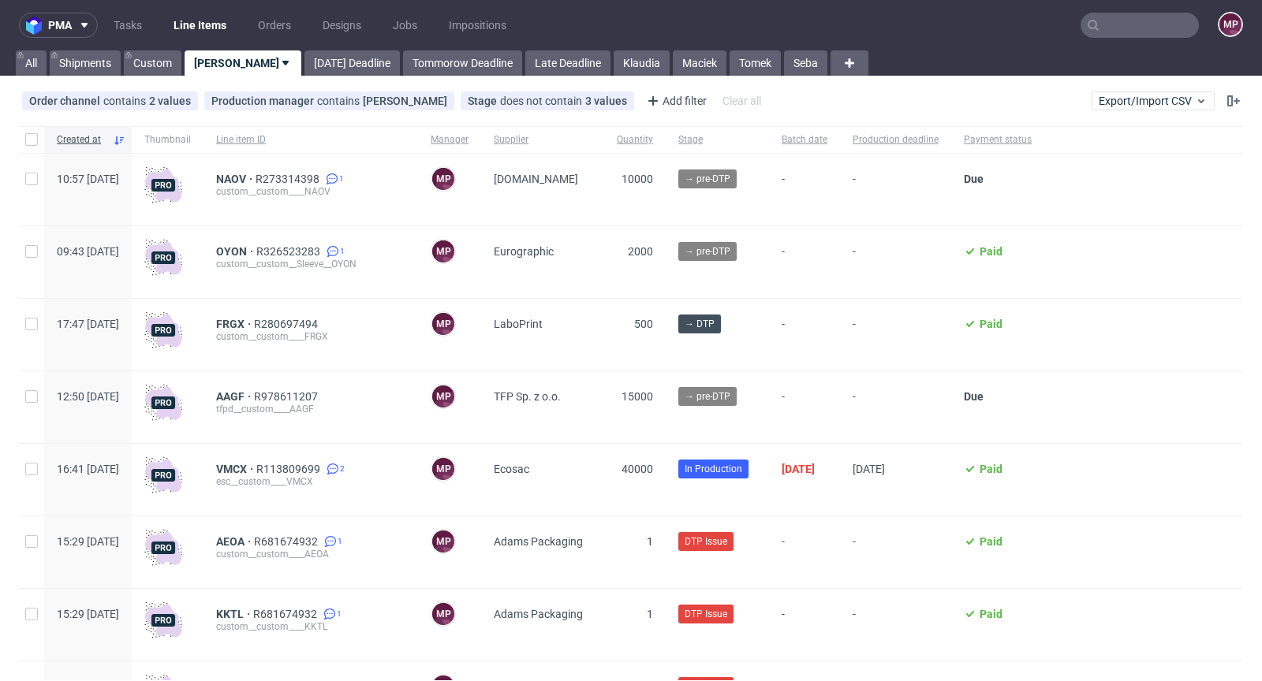
click at [1131, 31] on input "text" at bounding box center [1139, 25] width 118 height 25
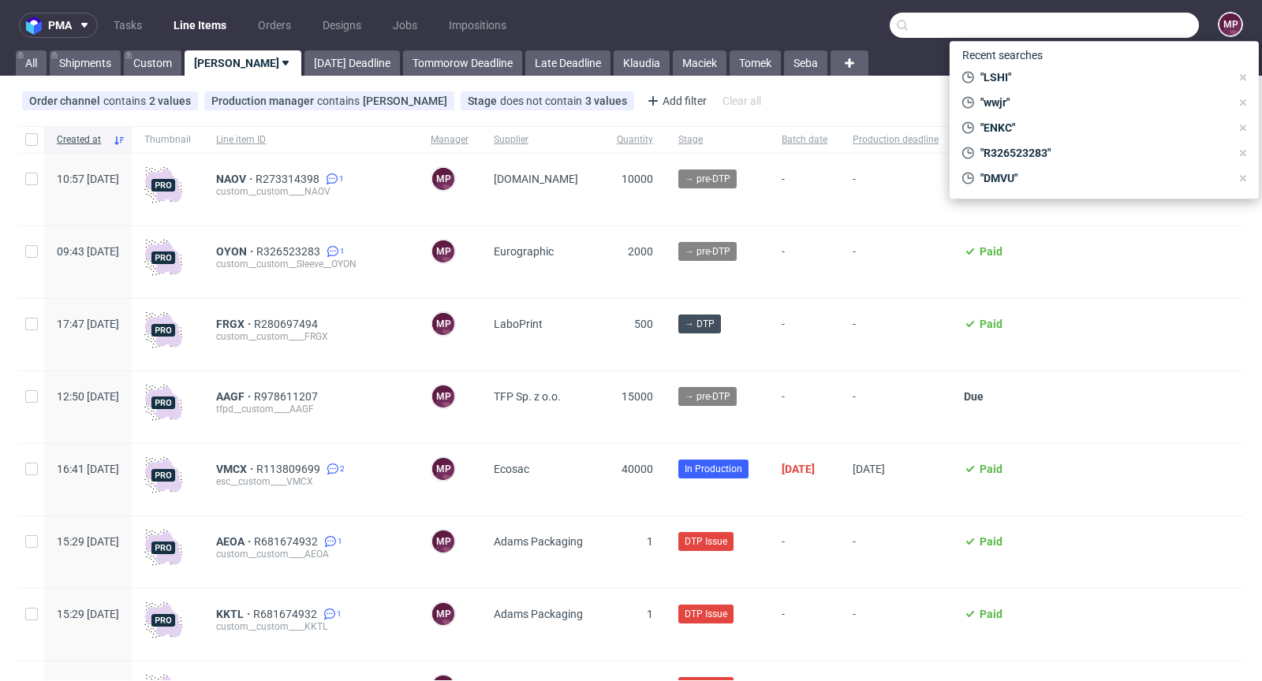
paste input "BXER"
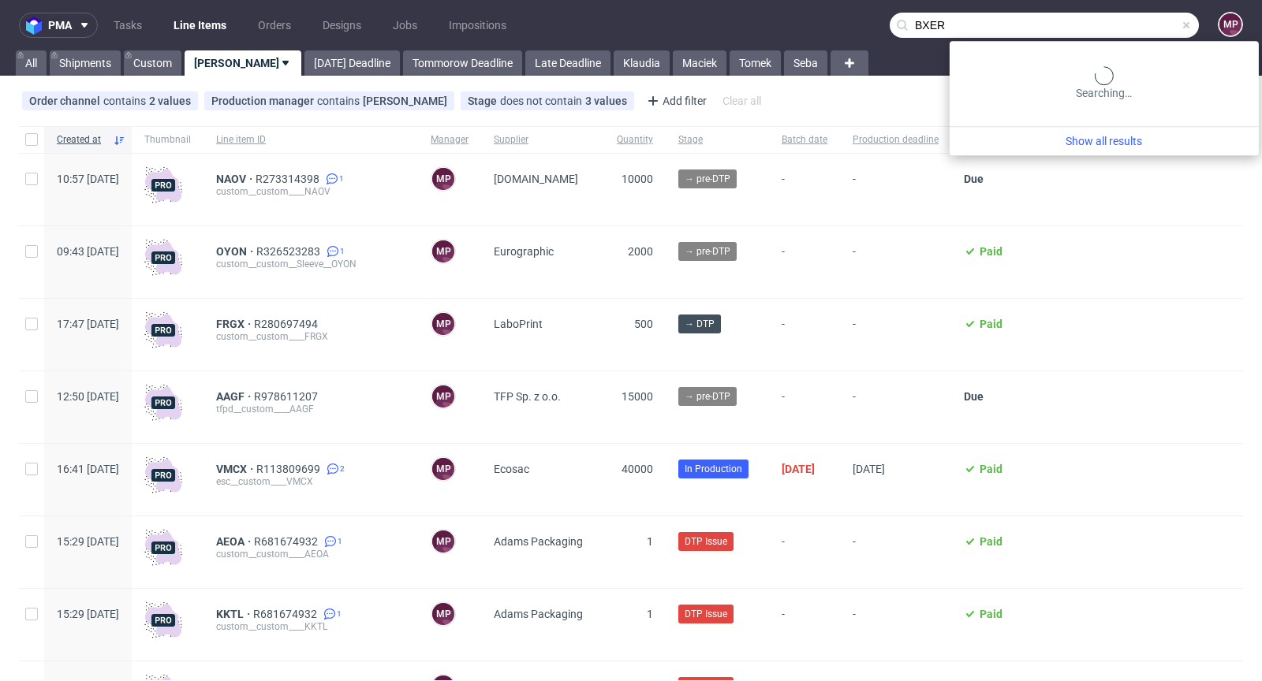
type input "BXER"
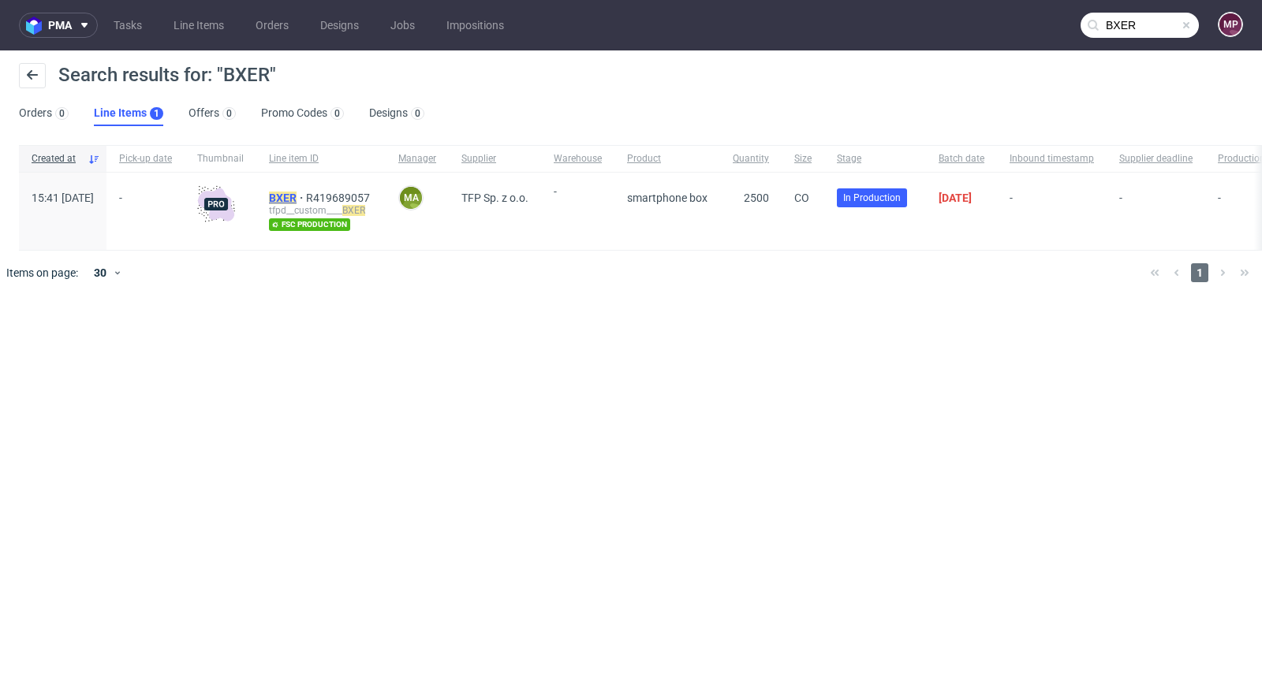
click at [297, 194] on mark "BXER" at bounding box center [283, 198] width 28 height 13
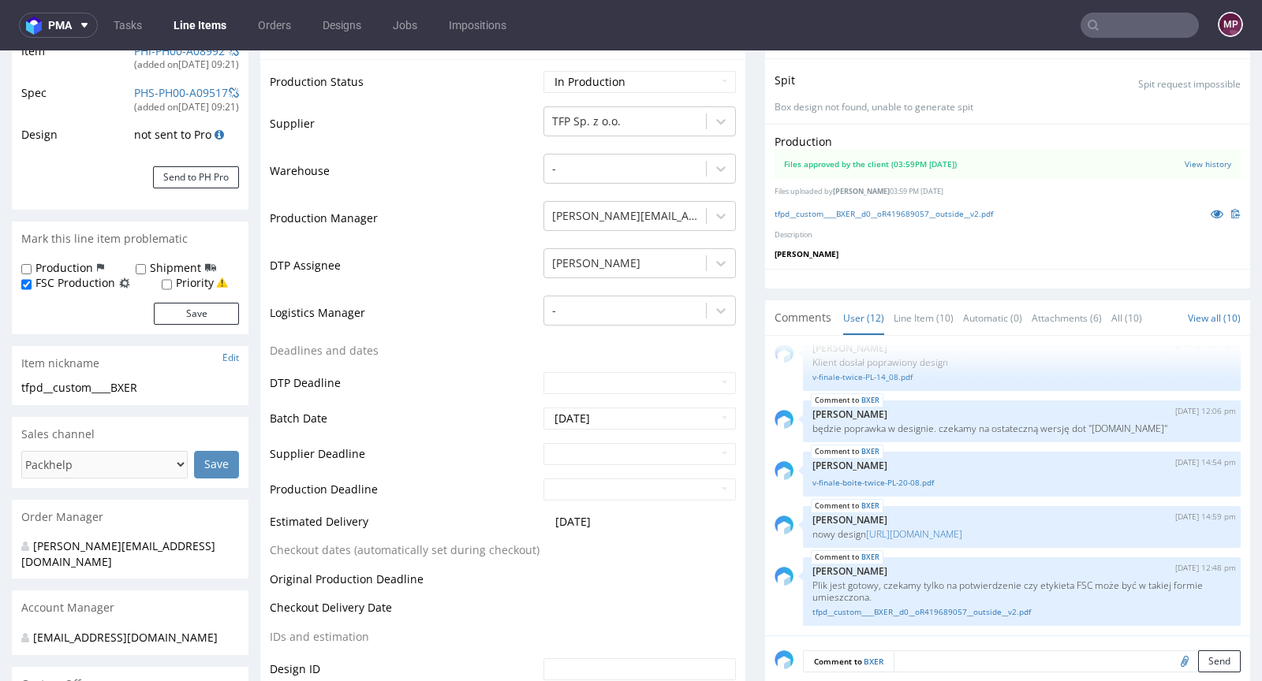
scroll to position [309, 0]
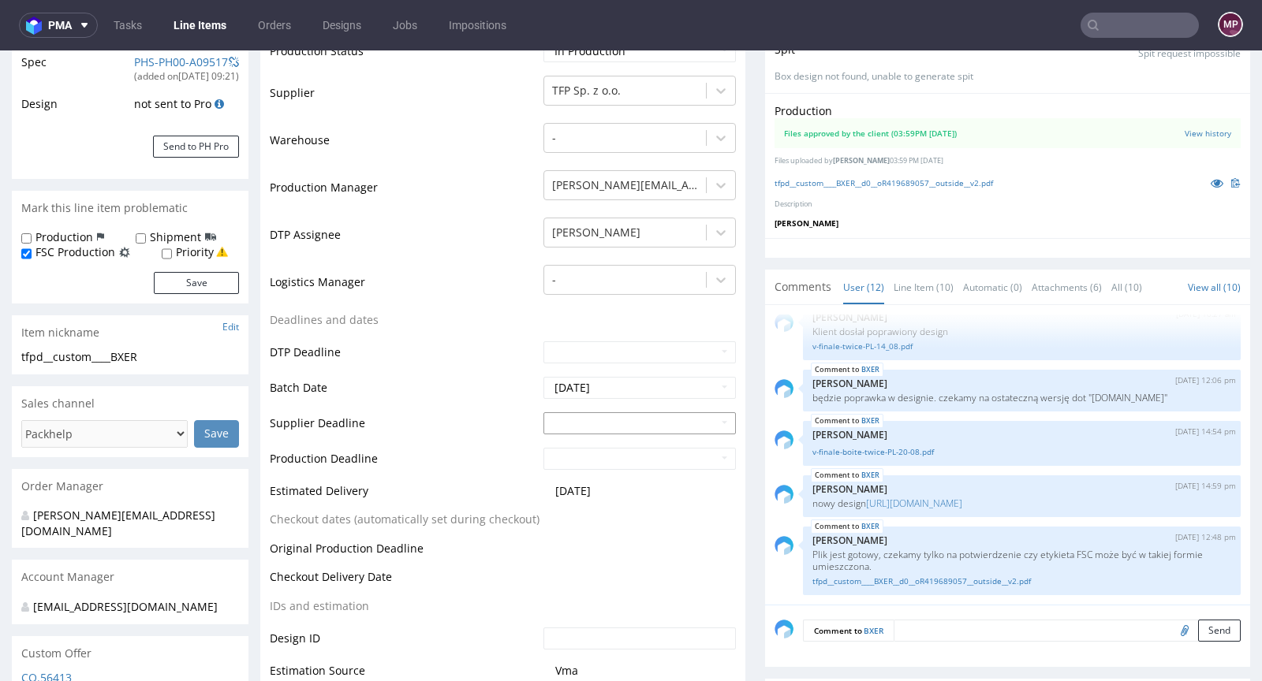
click at [556, 421] on input "text" at bounding box center [639, 423] width 192 height 22
click at [641, 330] on td "18" at bounding box center [650, 327] width 24 height 24
type input "2025-09-18"
click at [589, 460] on input "text" at bounding box center [639, 459] width 192 height 22
click at [575, 387] on td "22" at bounding box center [577, 387] width 24 height 24
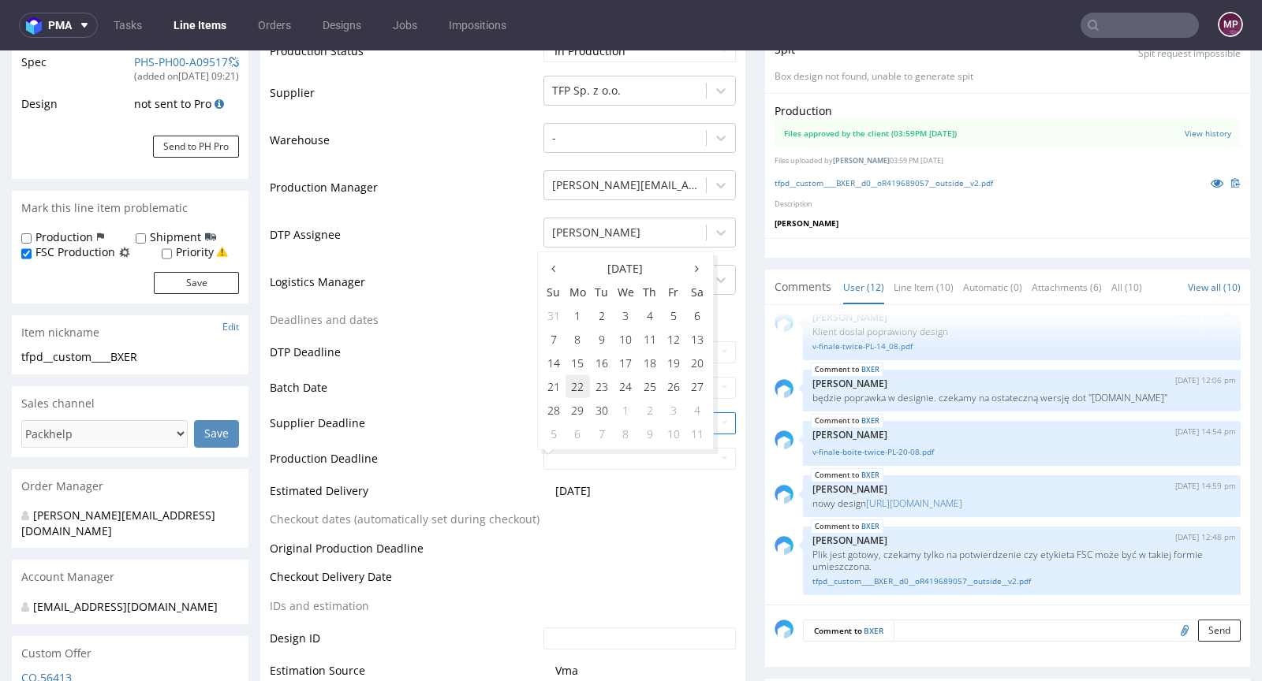
type input "2025-09-22"
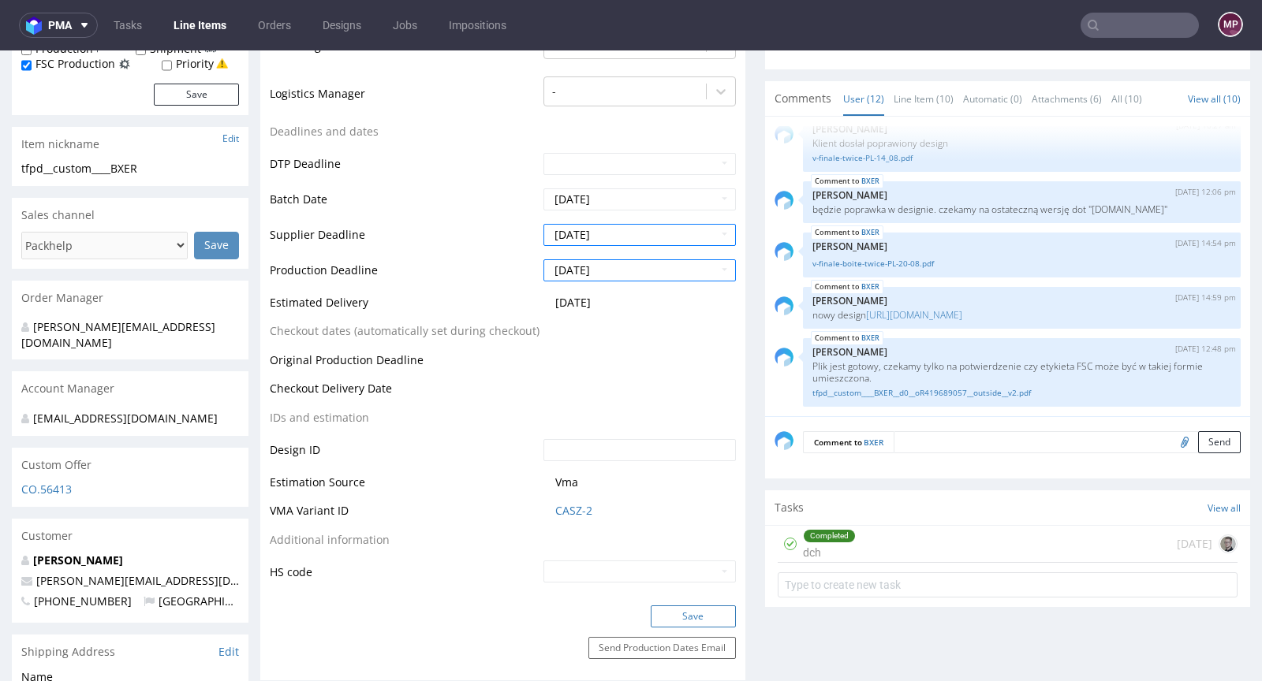
scroll to position [614, 0]
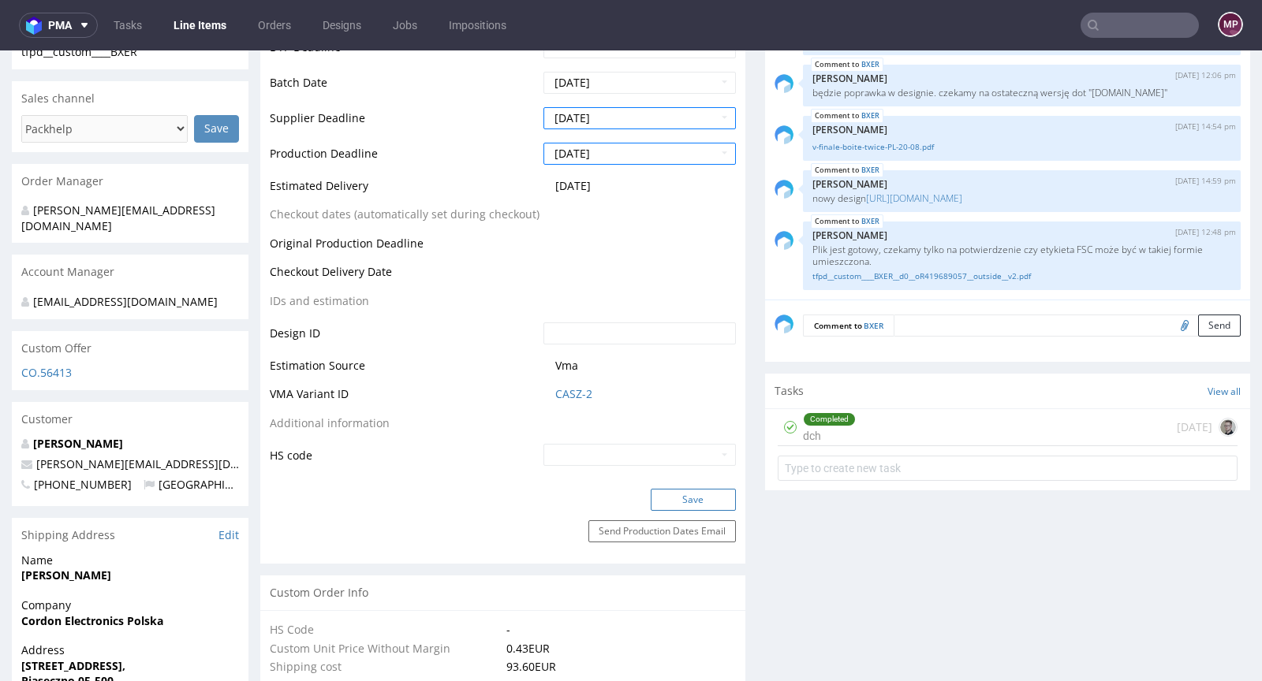
click at [683, 499] on button "Save" at bounding box center [693, 500] width 85 height 22
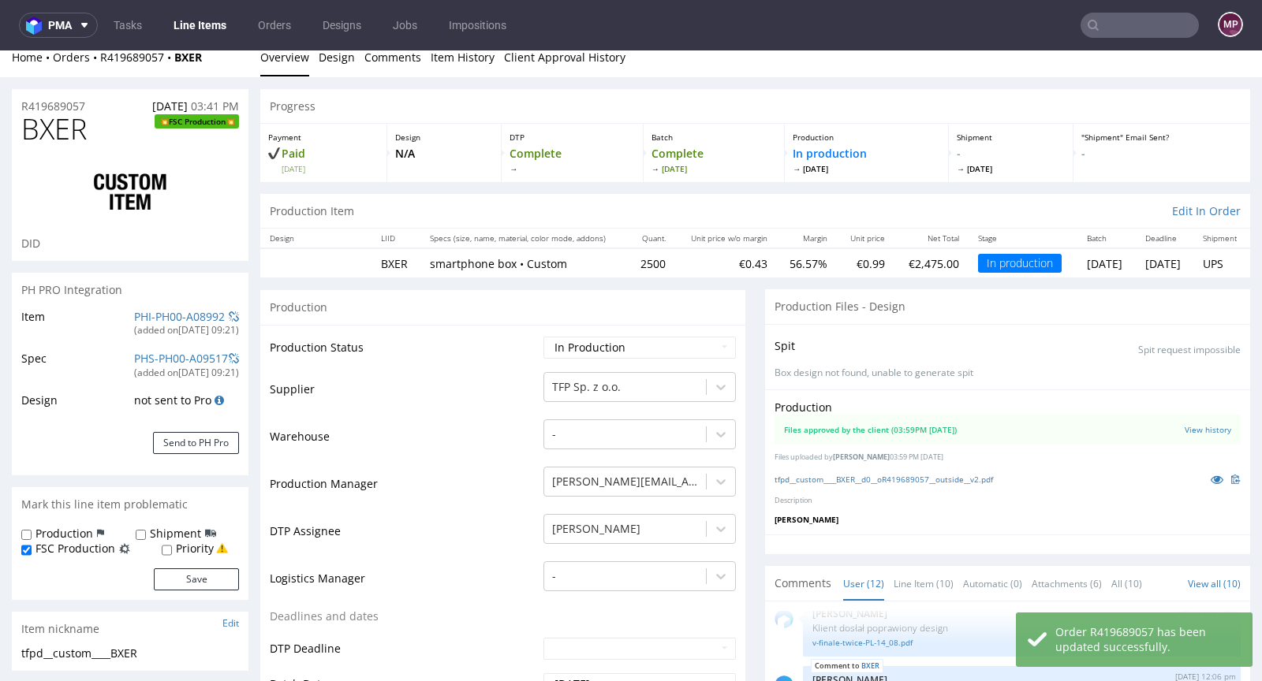
scroll to position [0, 0]
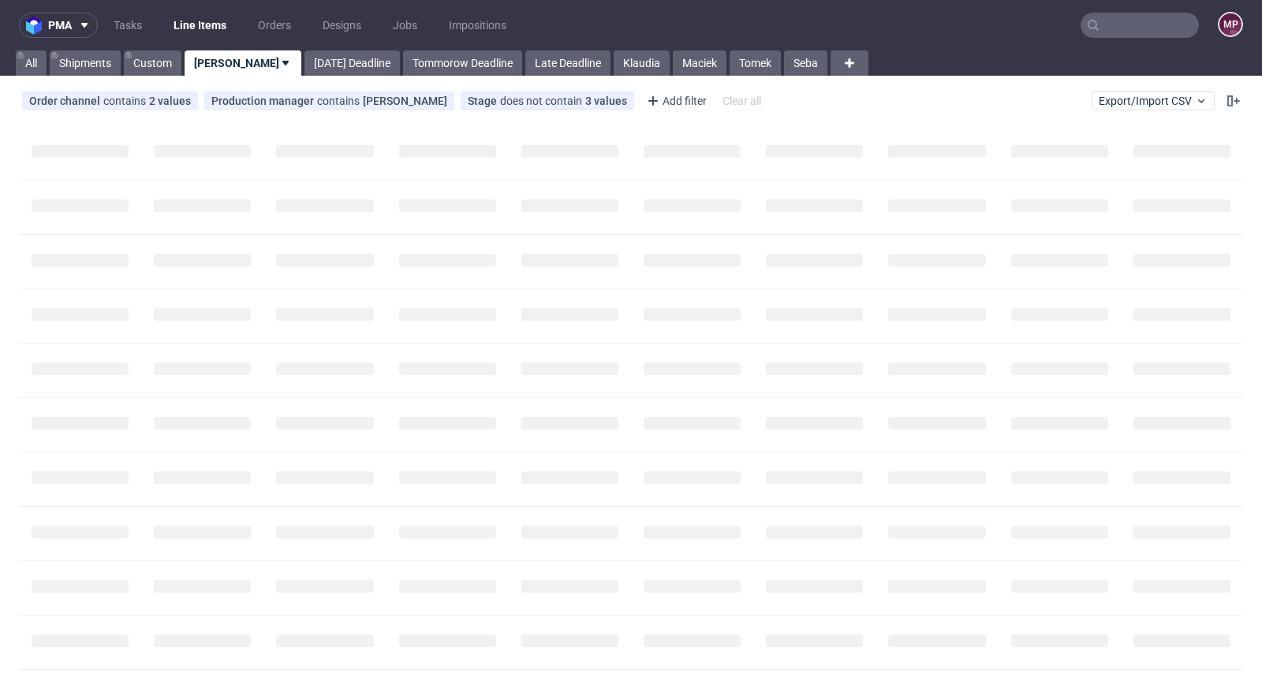
click at [1106, 23] on input "text" at bounding box center [1139, 25] width 118 height 25
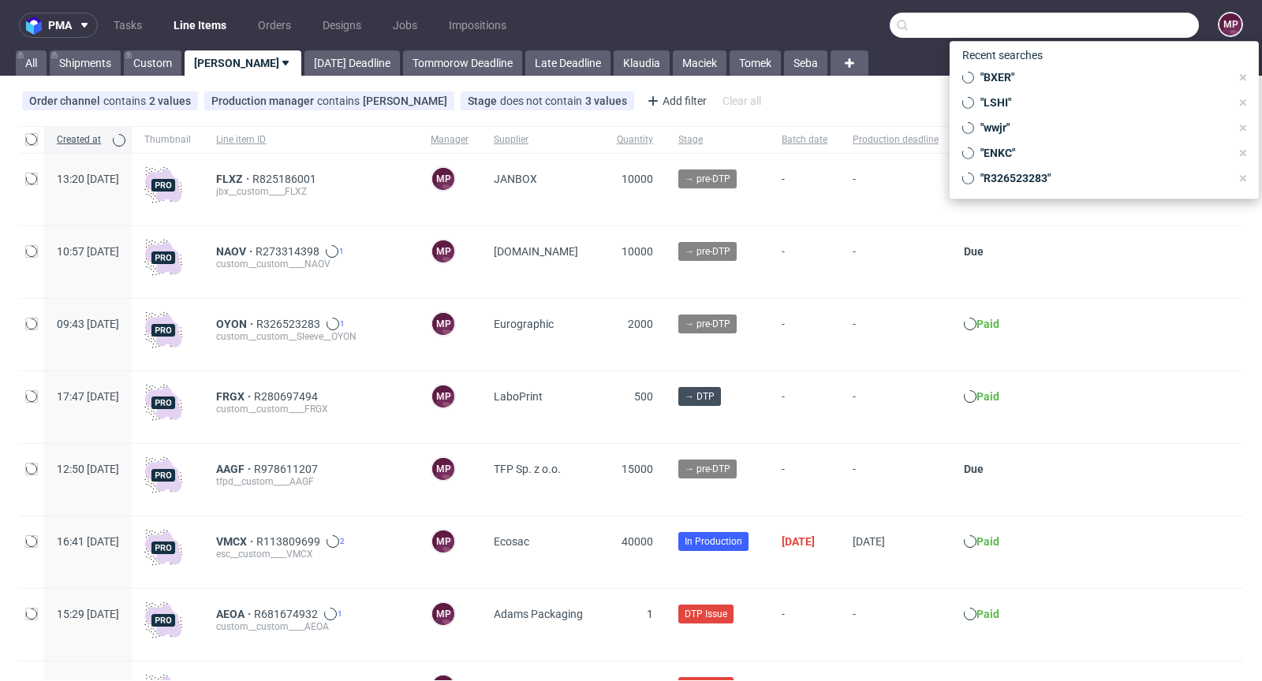
paste input "HUNQ"
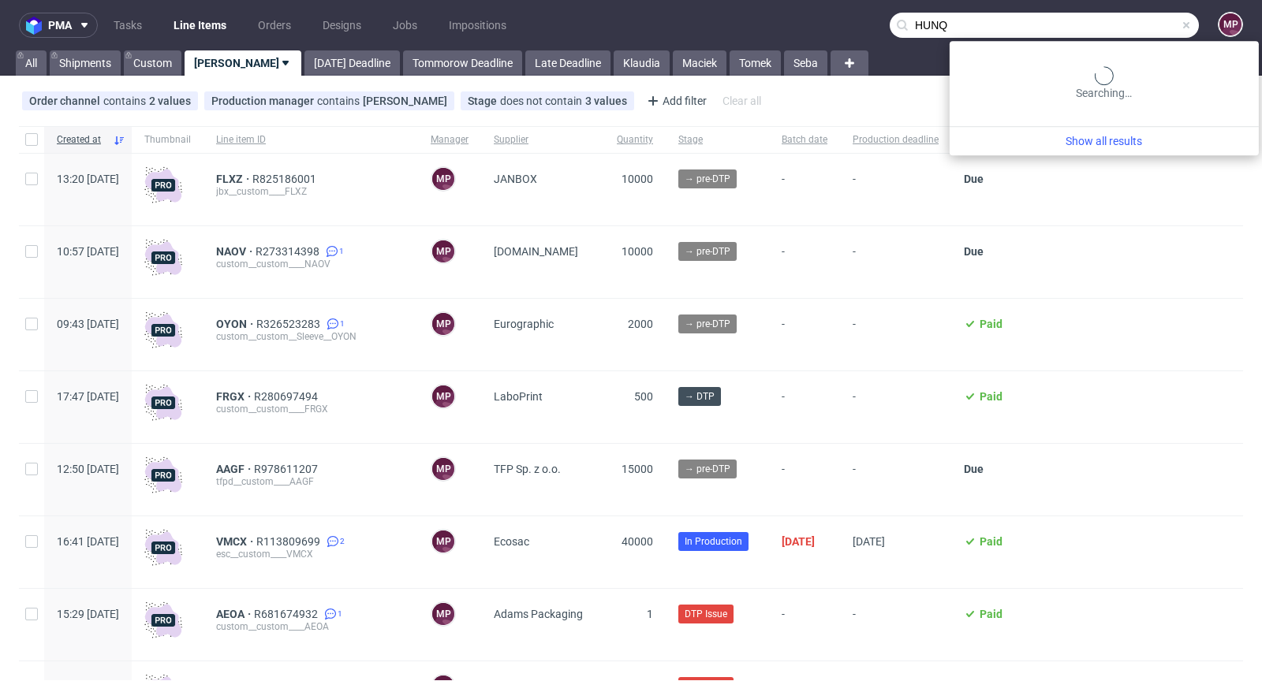
type input "HUNQ"
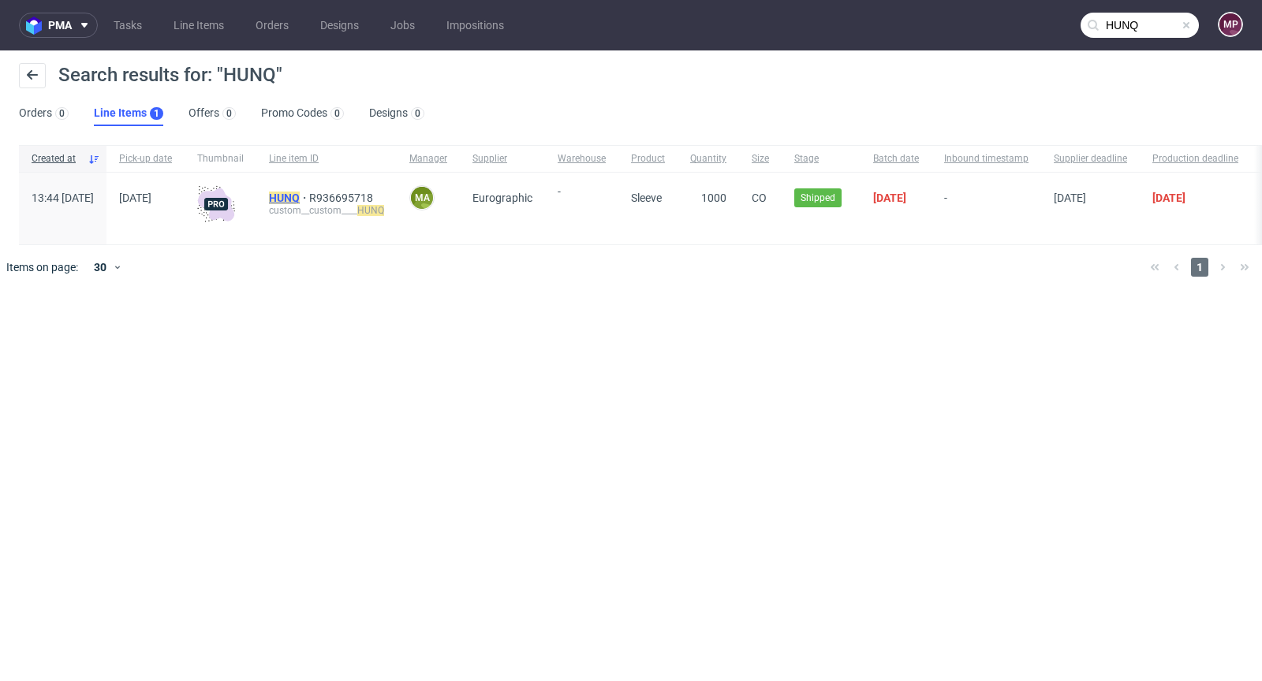
click at [300, 199] on mark "HUNQ" at bounding box center [284, 198] width 31 height 13
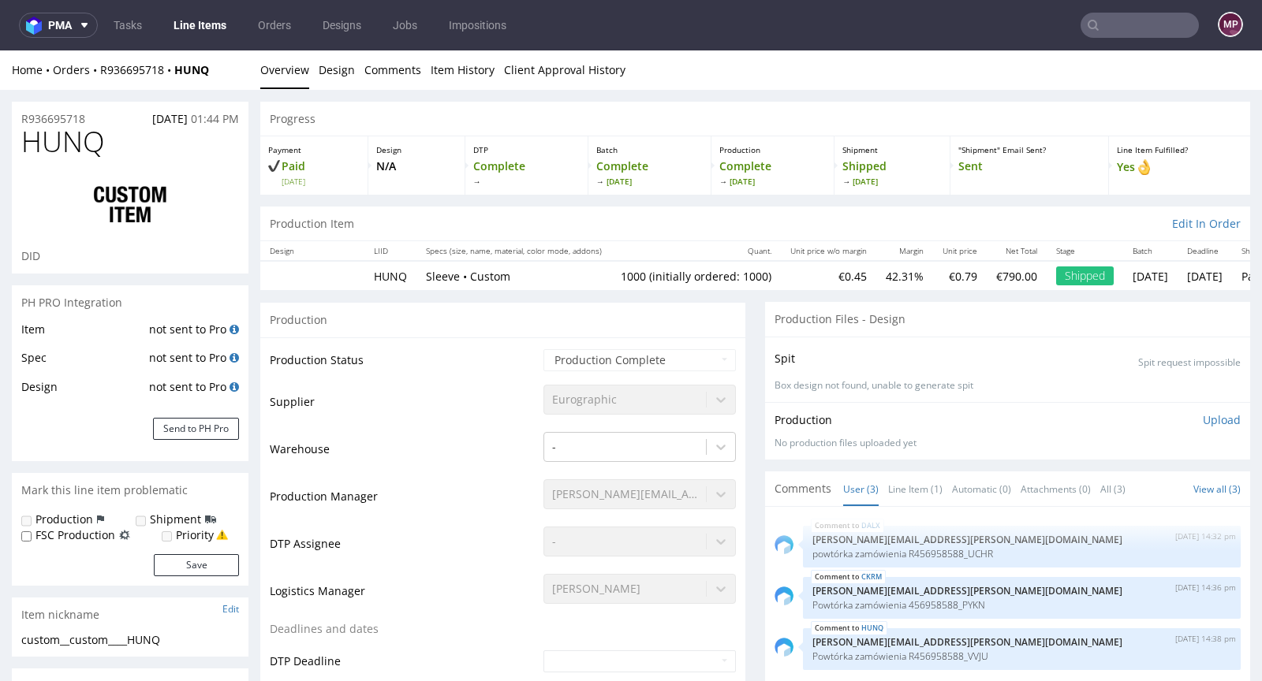
select select "in_progress"
click at [925, 487] on link "Line Item (1)" at bounding box center [915, 489] width 54 height 34
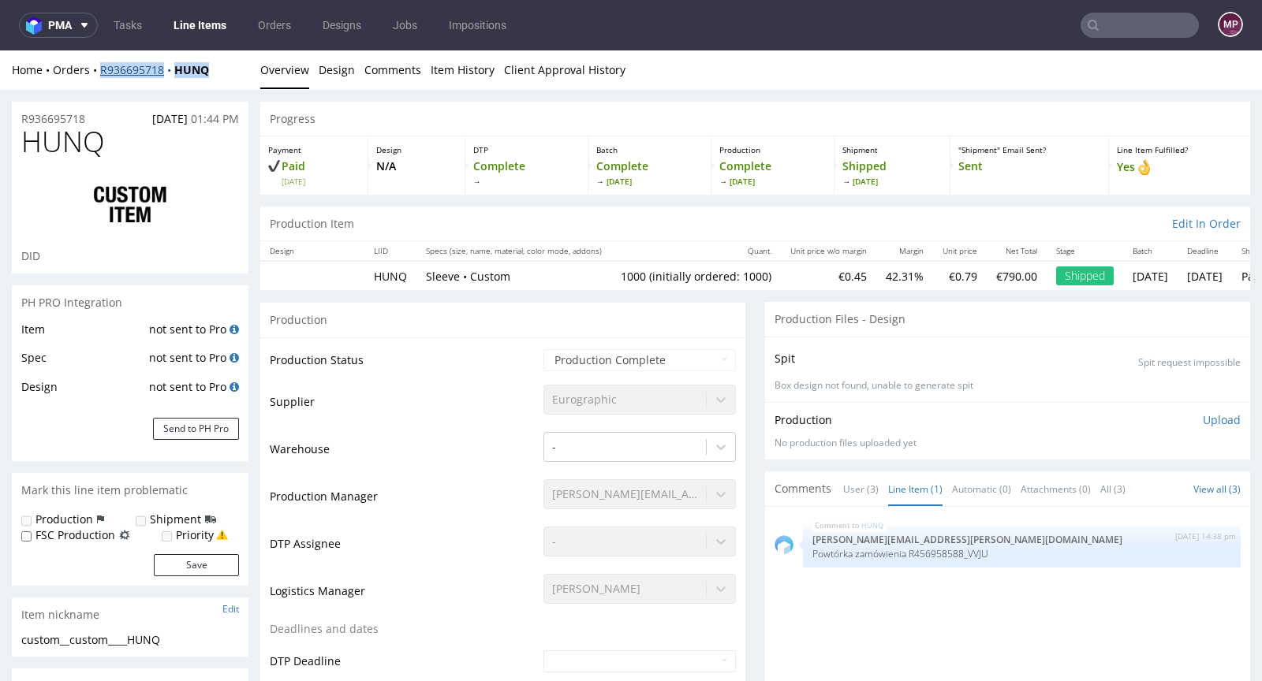
drag, startPoint x: 224, startPoint y: 70, endPoint x: 102, endPoint y: 69, distance: 122.2
click at [102, 69] on div "Home Orders R936695718 HUNQ" at bounding box center [130, 70] width 237 height 16
copy div "R936695718 HUNQ"
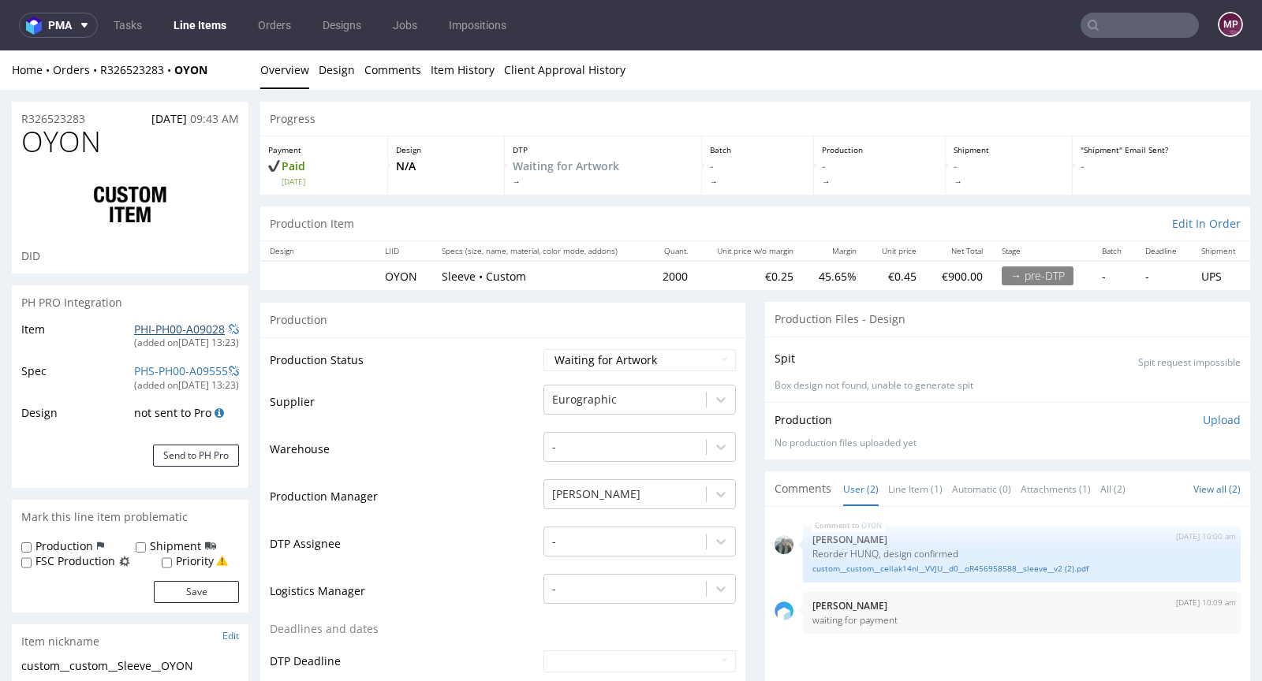
click at [172, 327] on link "PHI-PH00-A09028" at bounding box center [179, 329] width 91 height 15
drag, startPoint x: 688, startPoint y: 280, endPoint x: 647, endPoint y: 270, distance: 42.1
click at [647, 270] on tr "OYON Sleeve • Custom 2000 €0.25 45.65% €0.45 €900.00 → pre-DTP - - UPS" at bounding box center [755, 275] width 990 height 29
copy td "2000"
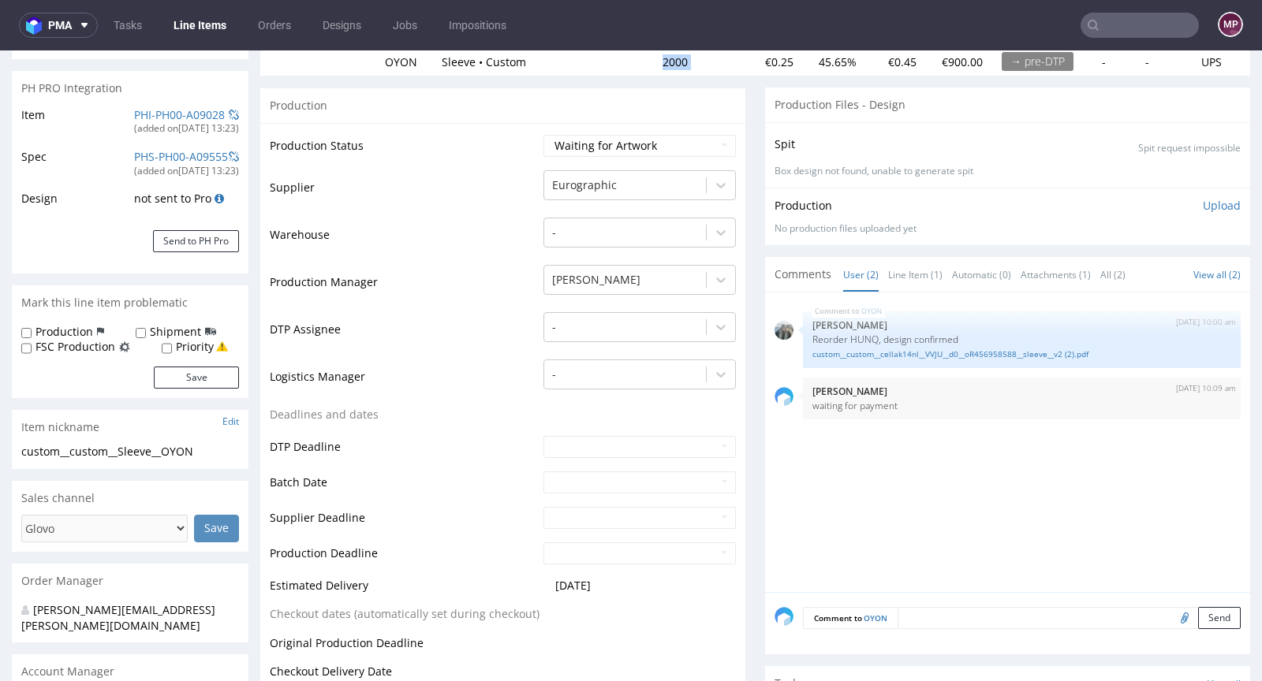
scroll to position [578, 0]
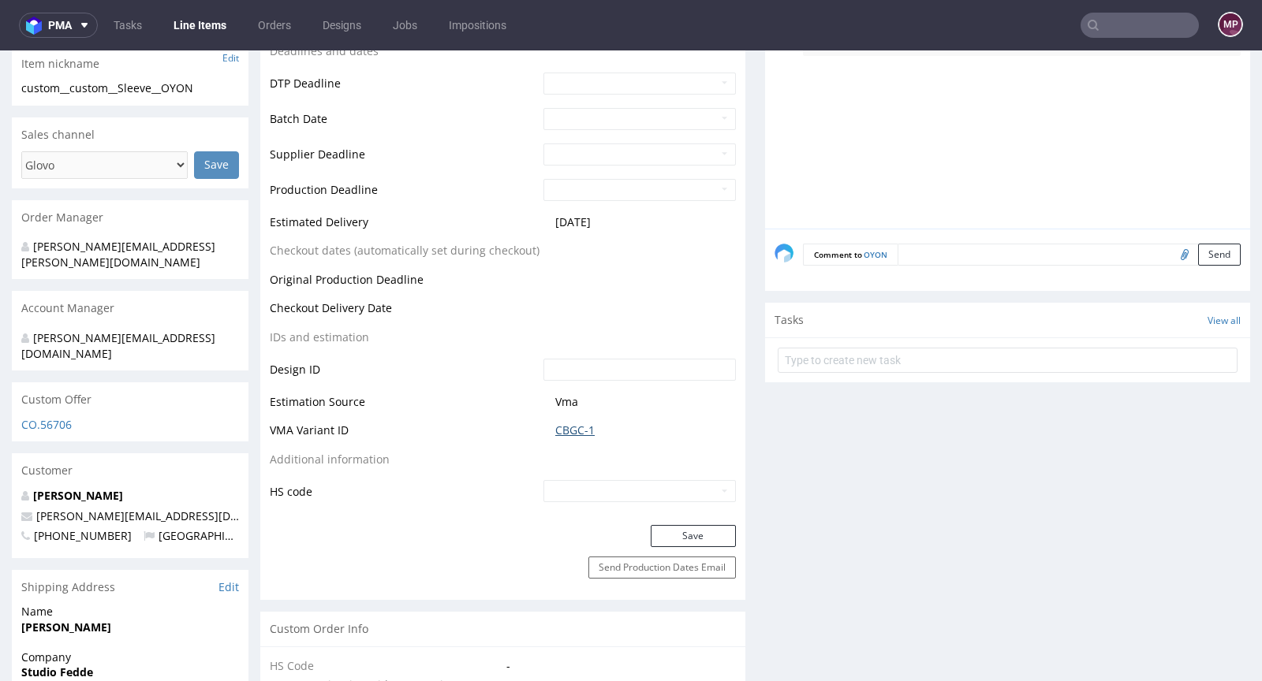
click at [577, 431] on link "CBGC-1" at bounding box center [574, 431] width 39 height 16
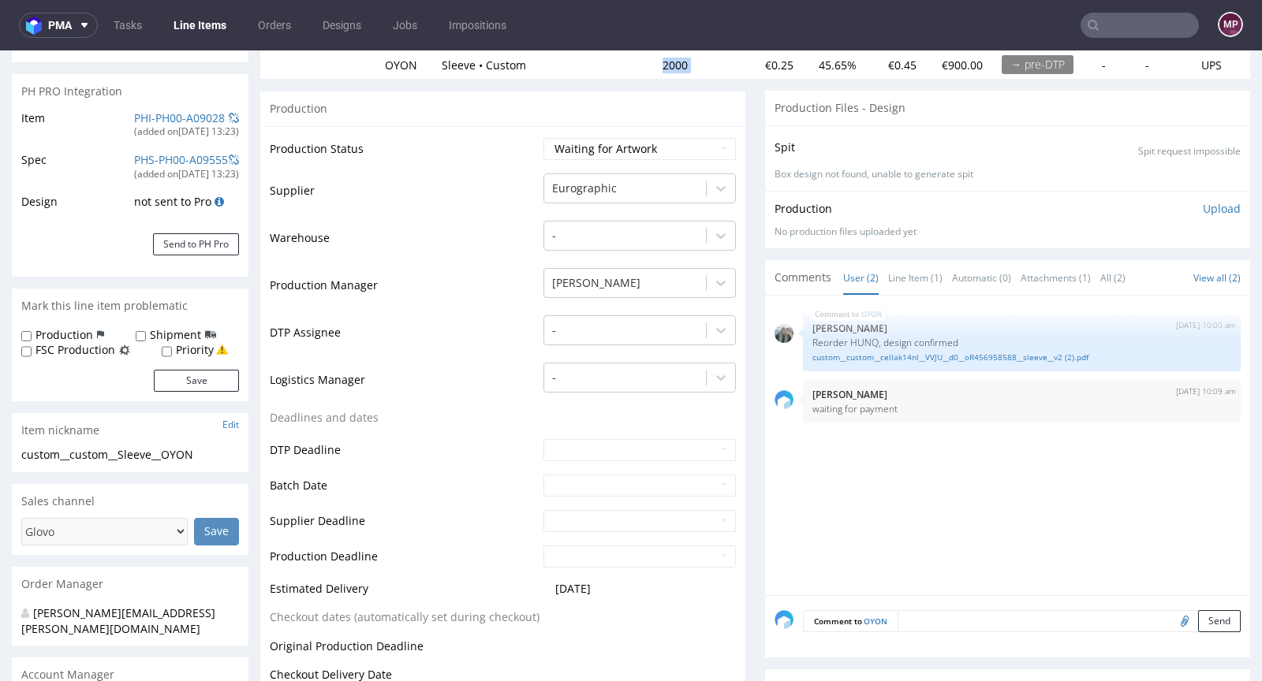
scroll to position [0, 0]
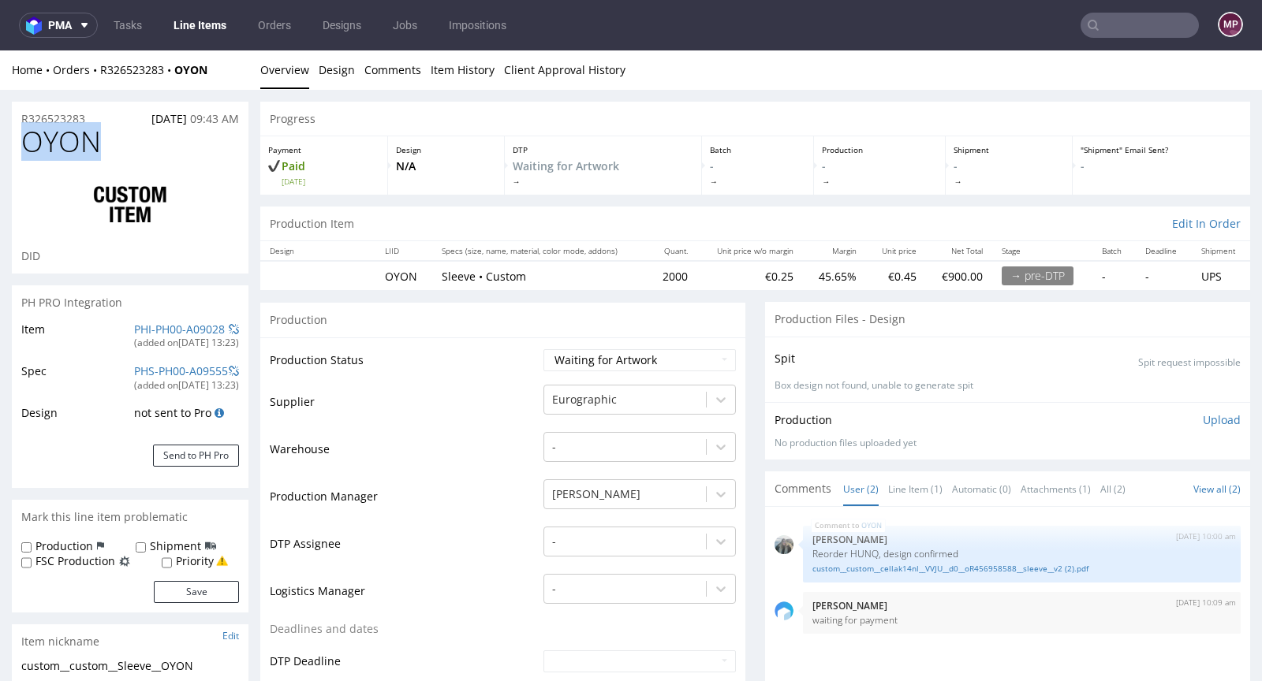
drag, startPoint x: 140, startPoint y: 147, endPoint x: 28, endPoint y: 147, distance: 112.0
click at [28, 147] on h1 "OYON" at bounding box center [130, 142] width 218 height 32
copy span "OYON"
click at [98, 118] on div "R326523283 05.09.2025 09:43 AM" at bounding box center [130, 114] width 237 height 25
drag, startPoint x: 98, startPoint y: 118, endPoint x: 43, endPoint y: 118, distance: 55.2
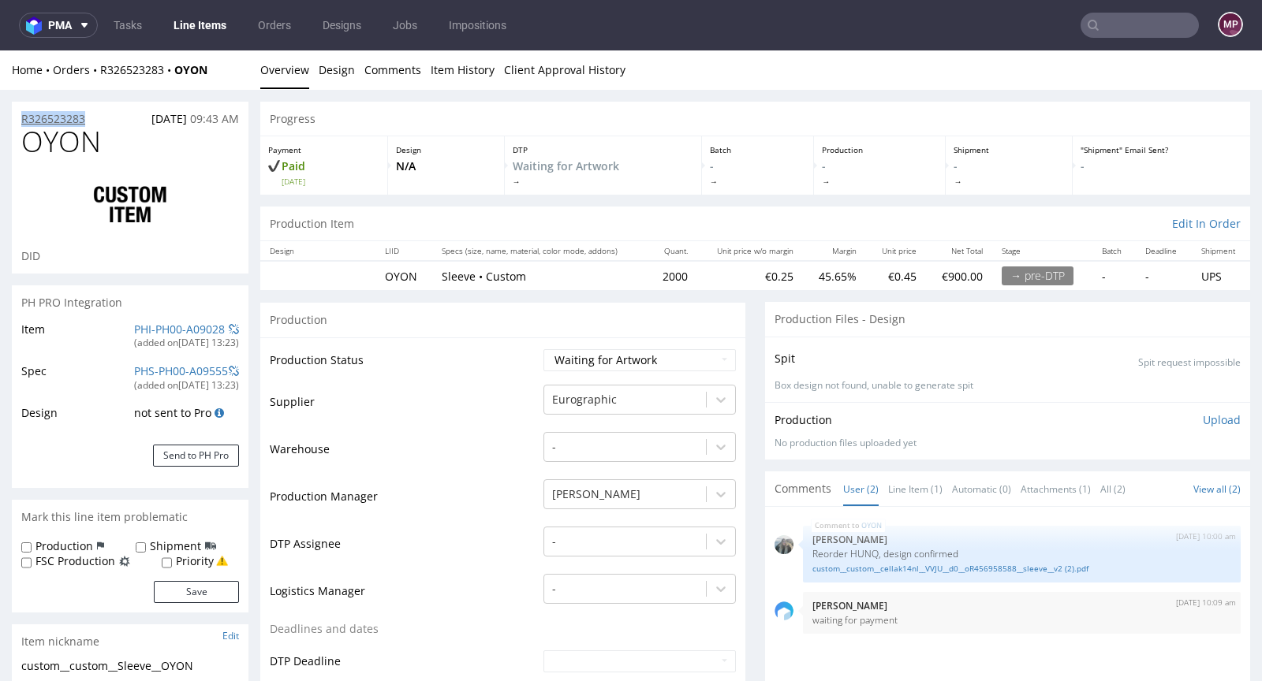
click at [43, 118] on div "R326523283 05.09.2025 09:43 AM" at bounding box center [130, 114] width 237 height 25
copy p "R326523283"
drag, startPoint x: 106, startPoint y: 145, endPoint x: 32, endPoint y: 143, distance: 74.2
click at [32, 143] on h1 "OYON" at bounding box center [130, 142] width 218 height 32
click at [32, 143] on span "OYON" at bounding box center [61, 142] width 80 height 32
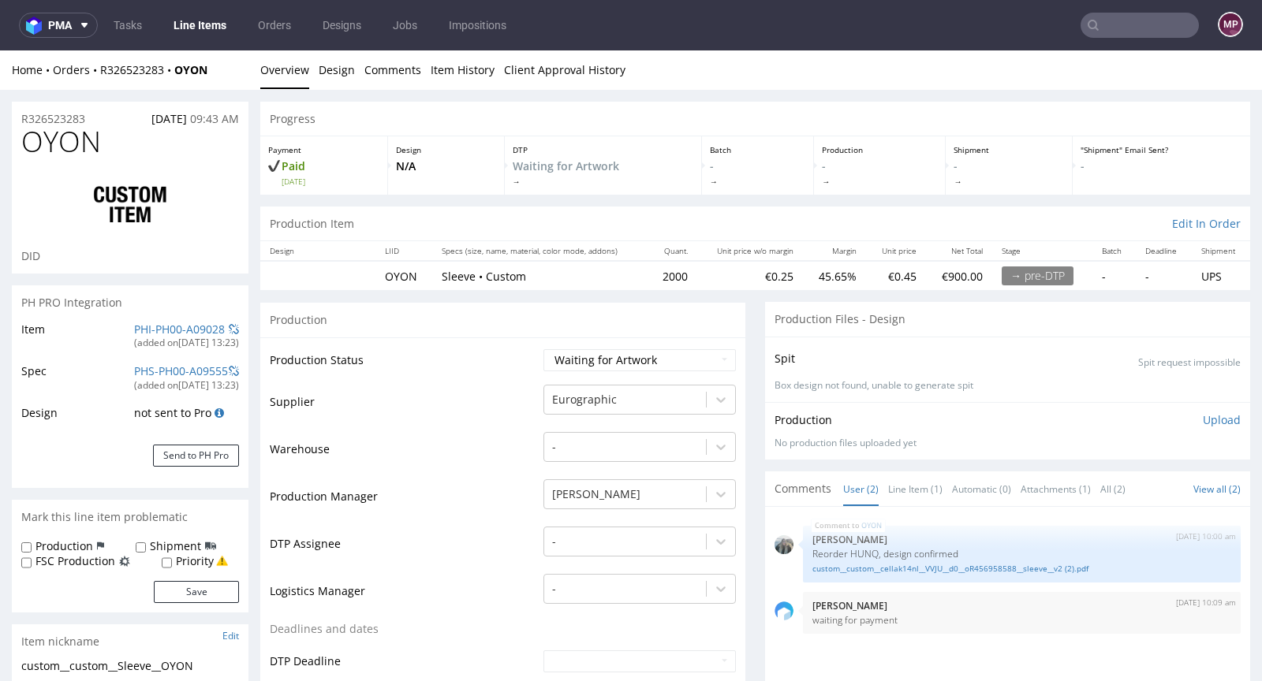
click at [123, 141] on h1 "OYON" at bounding box center [130, 142] width 218 height 32
drag, startPoint x: 104, startPoint y: 140, endPoint x: 13, endPoint y: 137, distance: 90.7
click at [13, 137] on div "OYON DID" at bounding box center [130, 199] width 237 height 147
copy span "OYON"
click at [580, 348] on td "Waiting for Artwork Waiting for Diecut Waiting for Mockup Waiting for DTP Waiti…" at bounding box center [637, 365] width 196 height 35
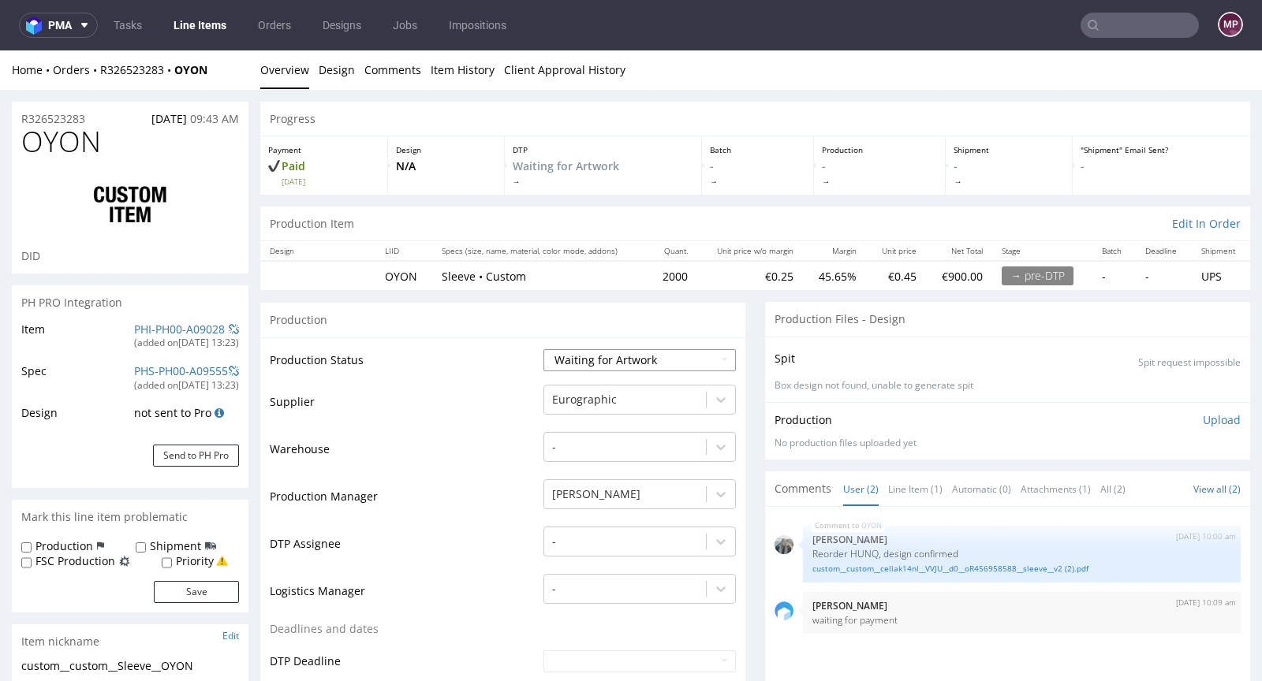
click at [585, 356] on select "Waiting for Artwork Waiting for Diecut Waiting for Mockup Waiting for DTP Waiti…" at bounding box center [639, 360] width 192 height 22
select select "production_in_process"
click at [543, 349] on select "Waiting for Artwork Waiting for Diecut Waiting for Mockup Waiting for DTP Waiti…" at bounding box center [639, 360] width 192 height 22
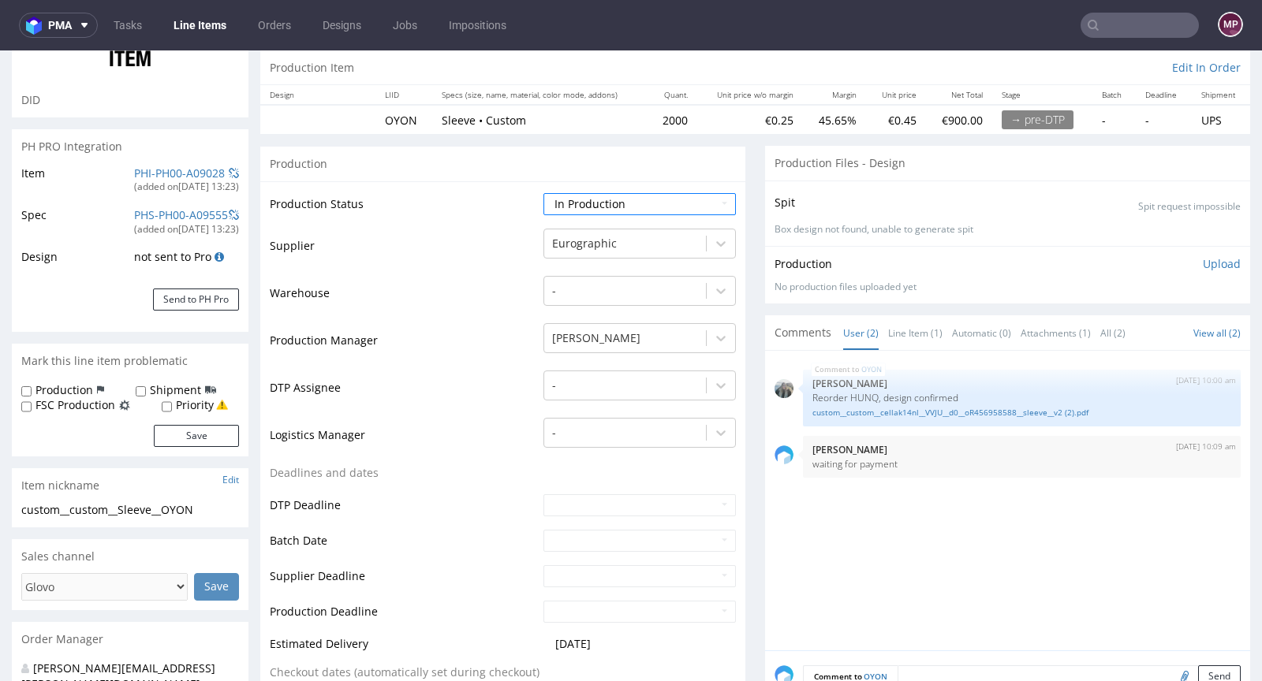
scroll to position [177, 0]
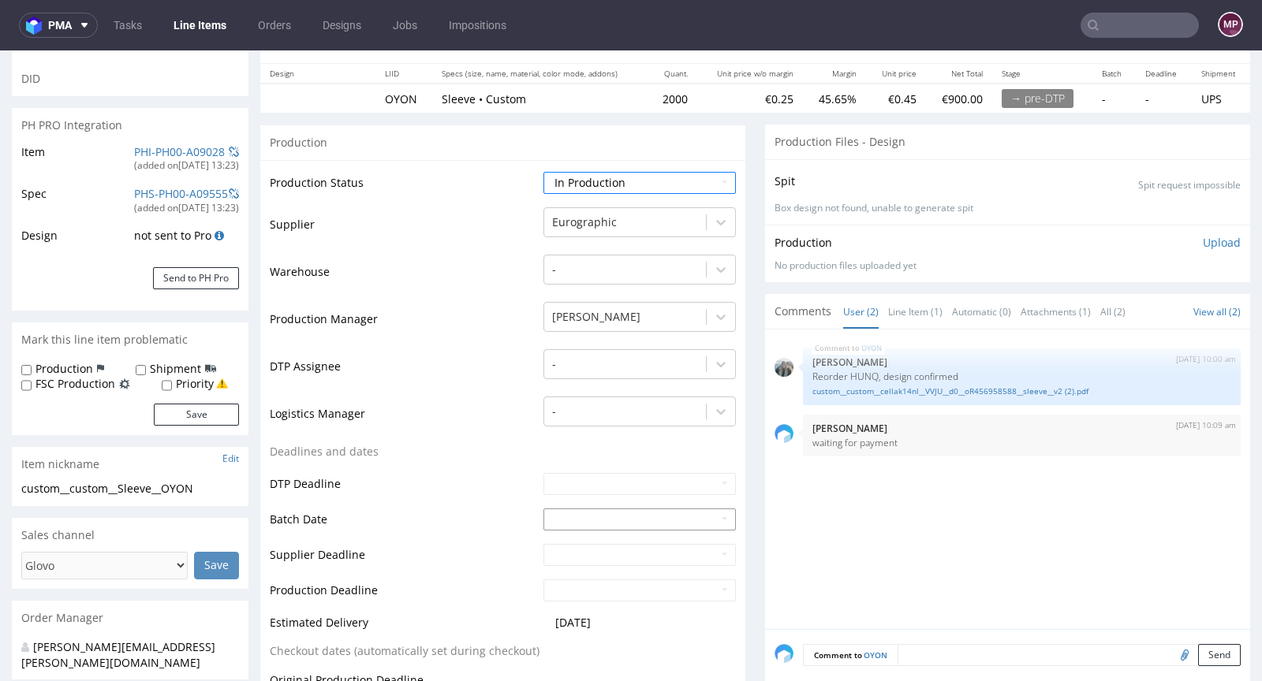
click at [546, 517] on input "text" at bounding box center [639, 520] width 192 height 22
click at [665, 376] on td "5" at bounding box center [674, 376] width 24 height 24
type input "2025-09-05"
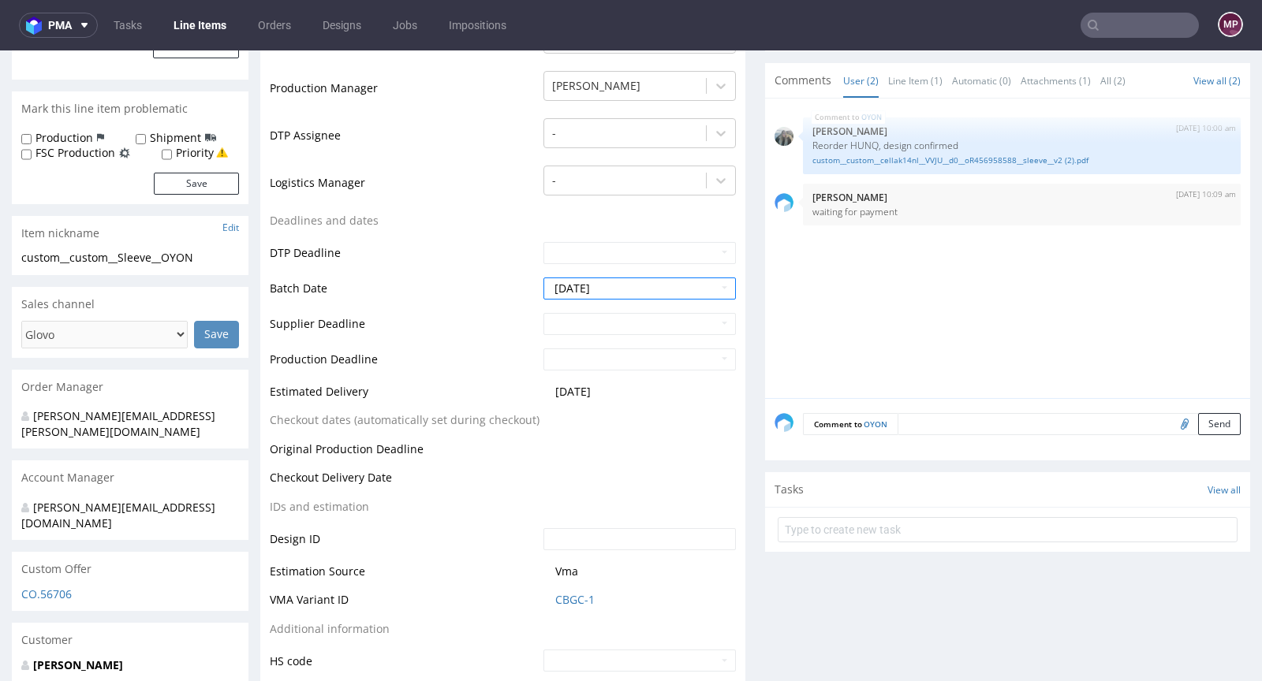
scroll to position [719, 0]
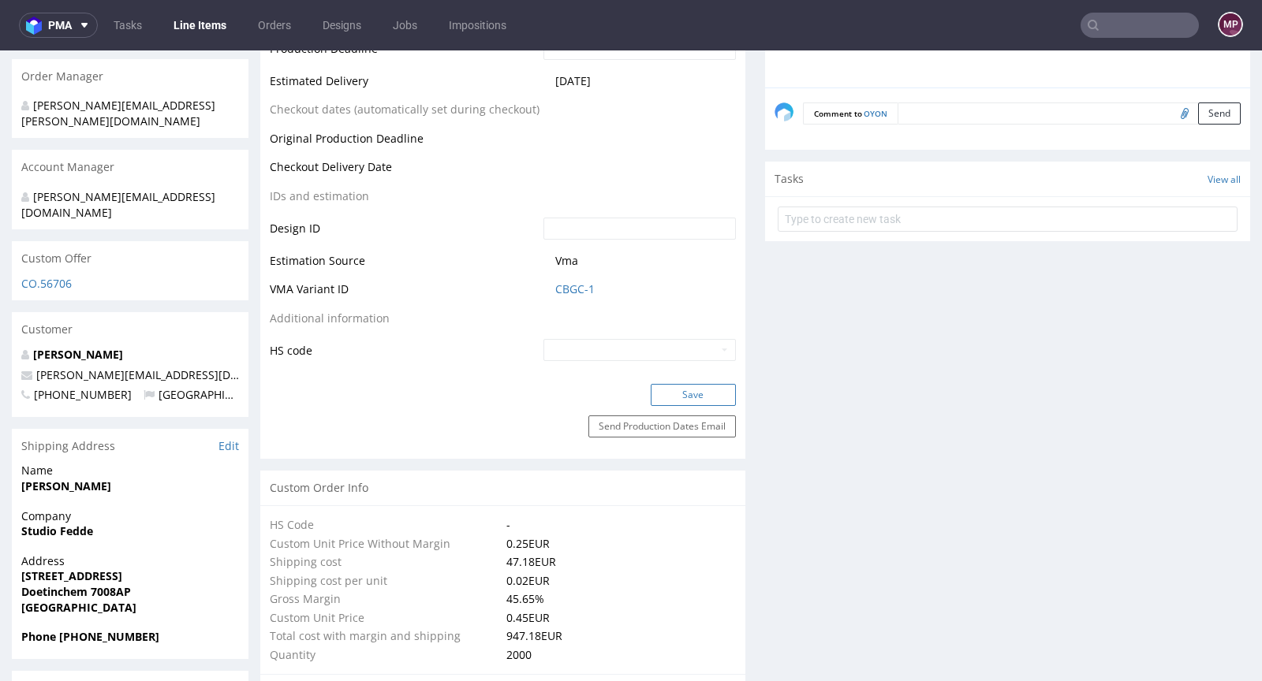
click at [684, 390] on button "Save" at bounding box center [693, 395] width 85 height 22
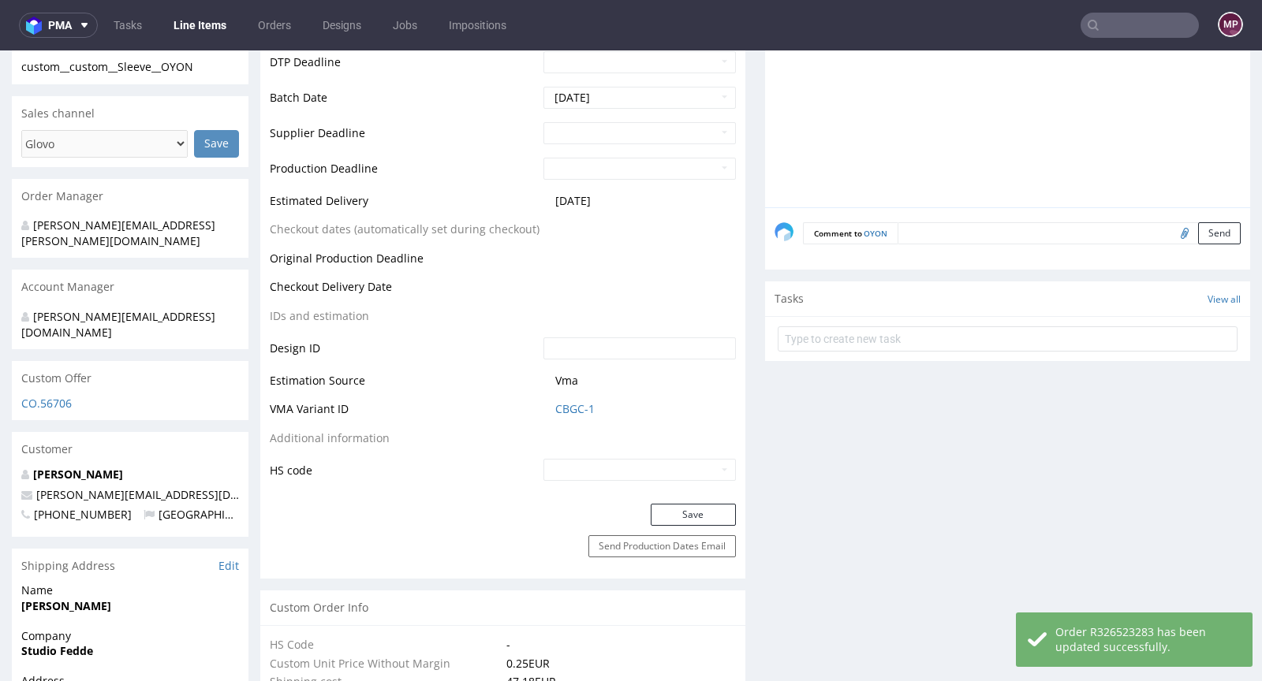
scroll to position [0, 0]
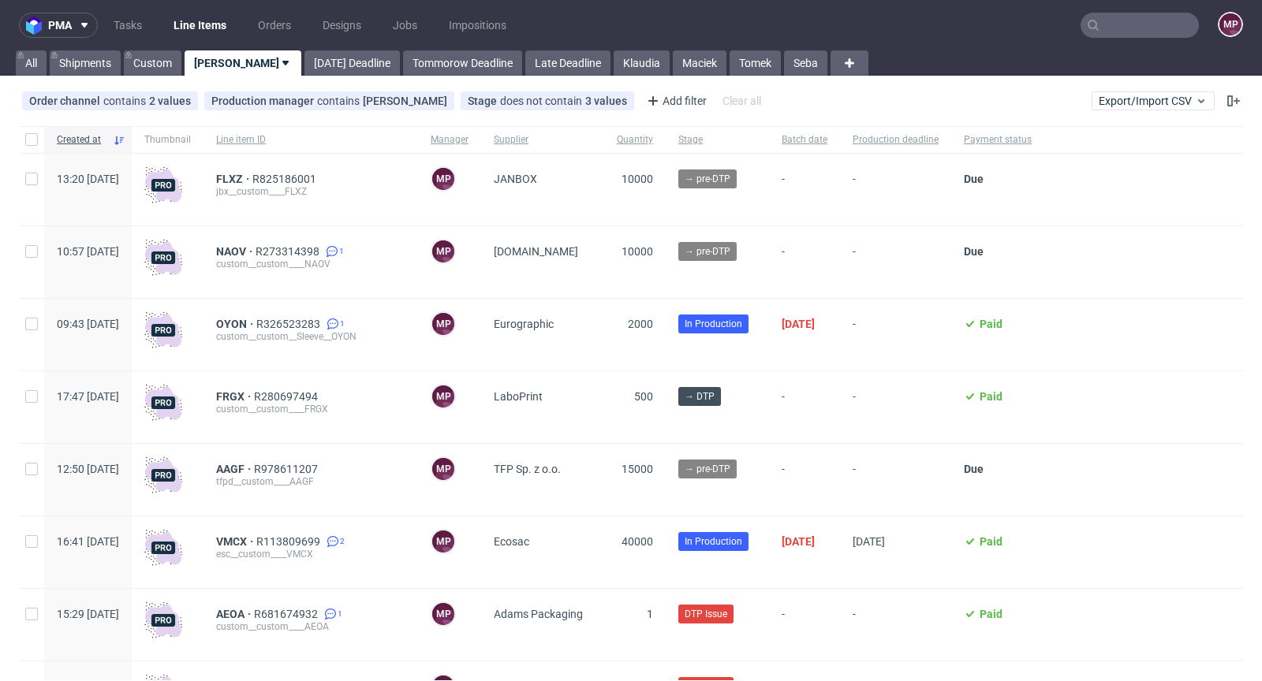
click at [1129, 49] on nav "pma Tasks Line Items Orders Designs Jobs Impositions MP" at bounding box center [631, 25] width 1262 height 50
click at [1141, 24] on input "text" at bounding box center [1139, 25] width 118 height 25
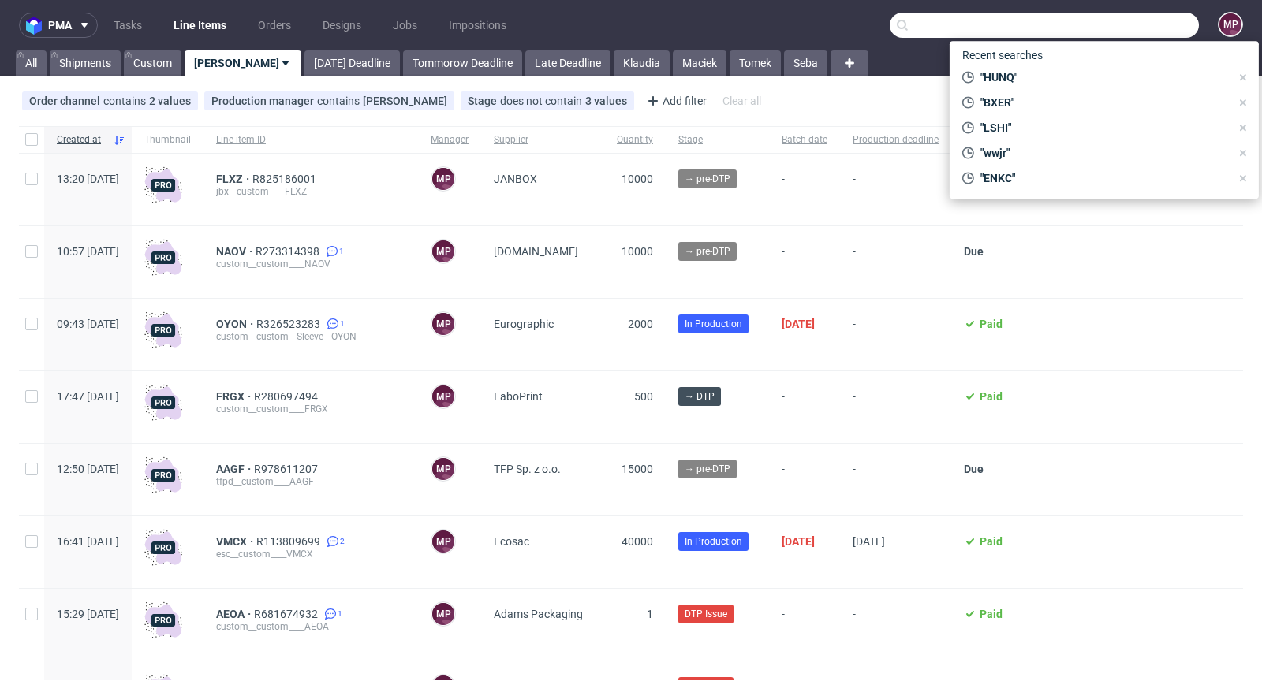
paste input "R643579300"
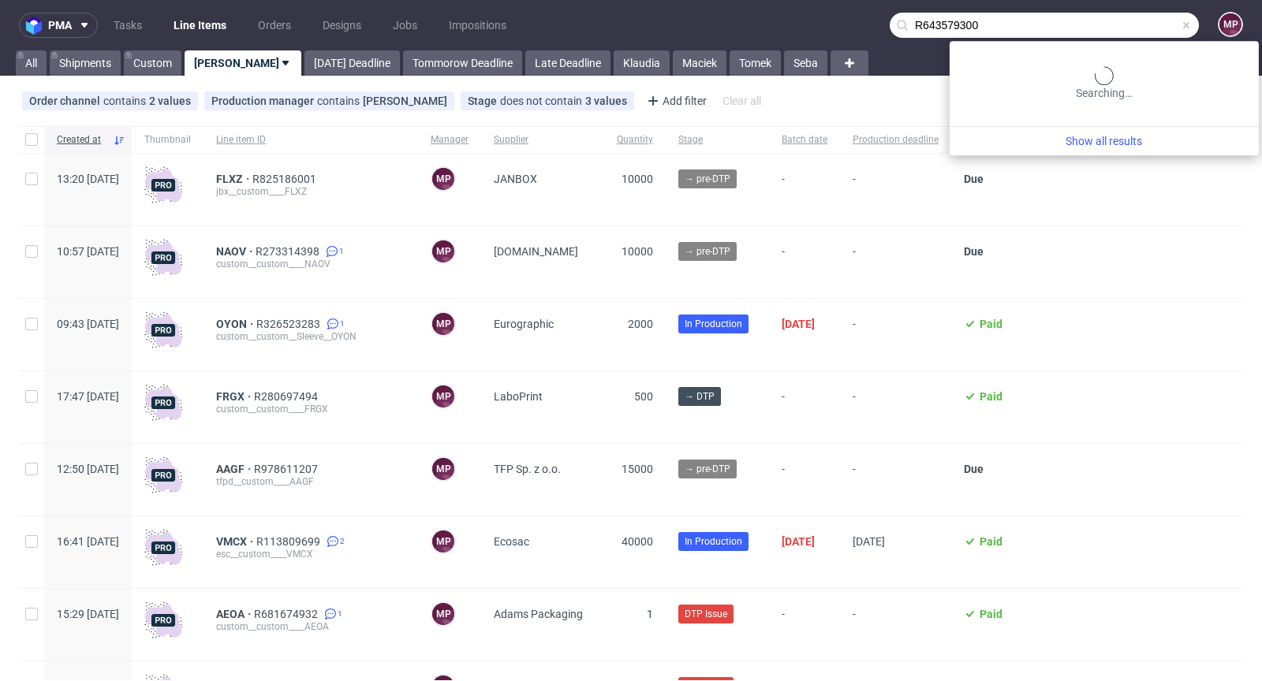
type input "R643579300"
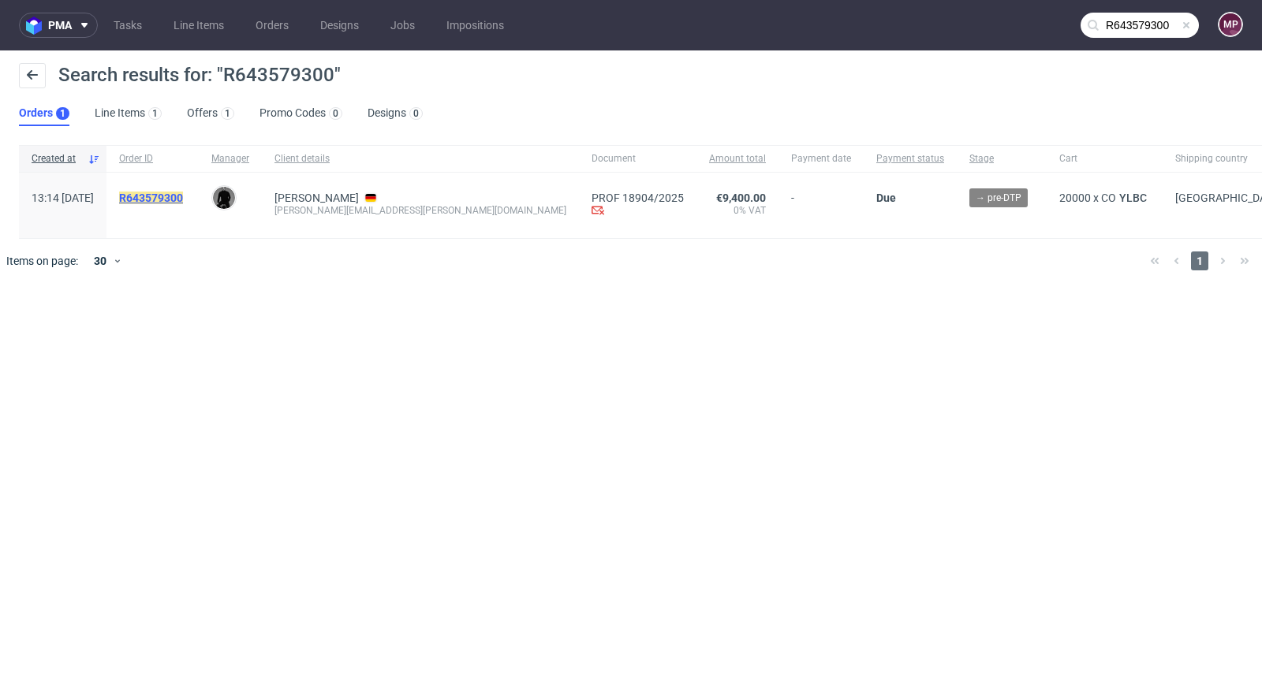
click at [183, 195] on mark "R643579300" at bounding box center [151, 198] width 64 height 13
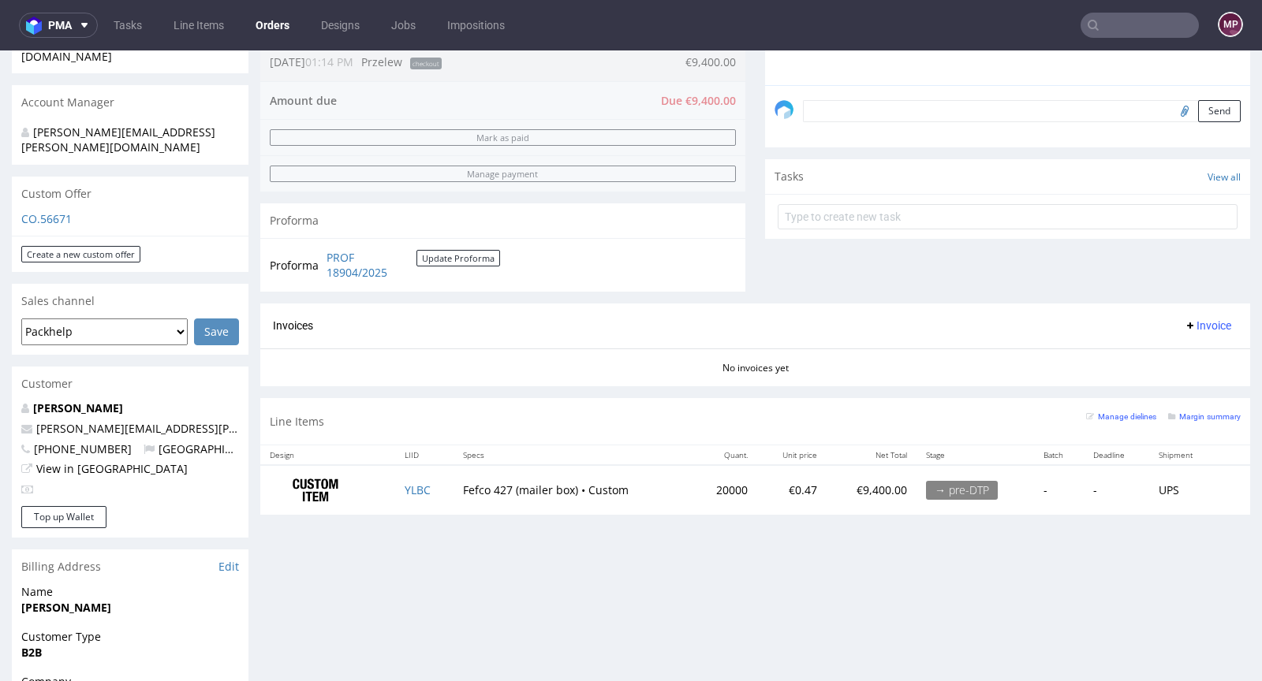
scroll to position [446, 0]
click at [412, 492] on td "YLBC" at bounding box center [424, 489] width 58 height 50
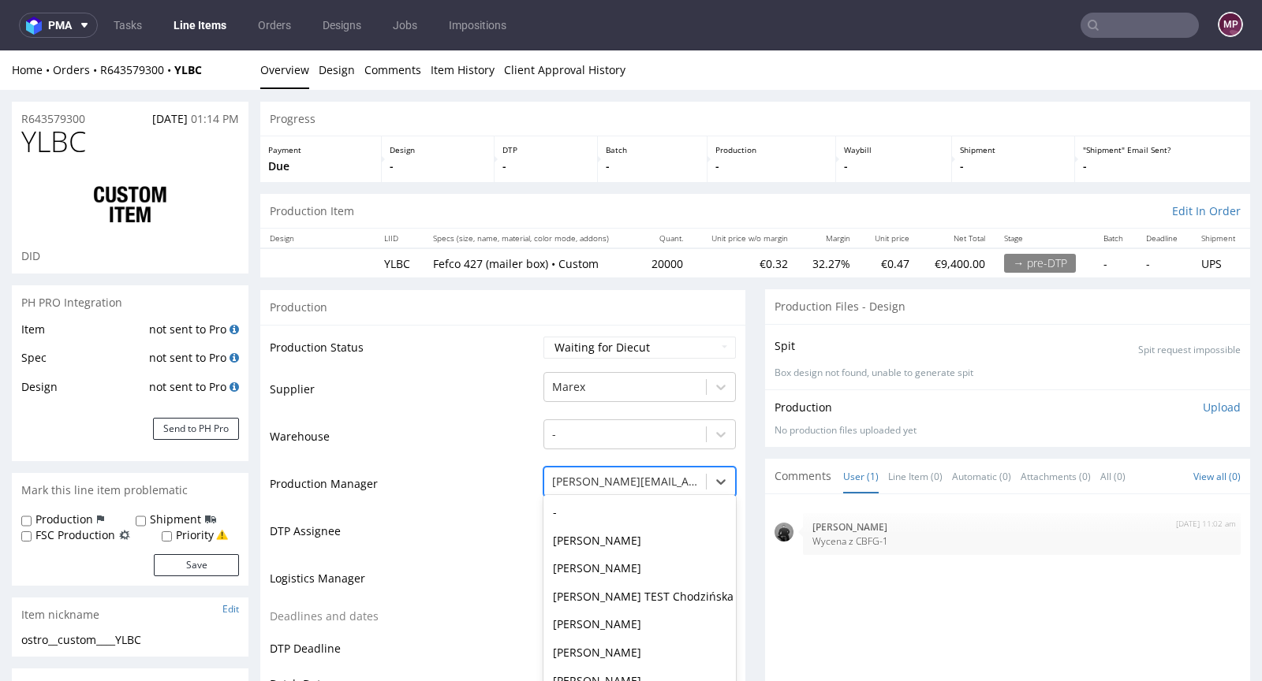
scroll to position [41, 0]
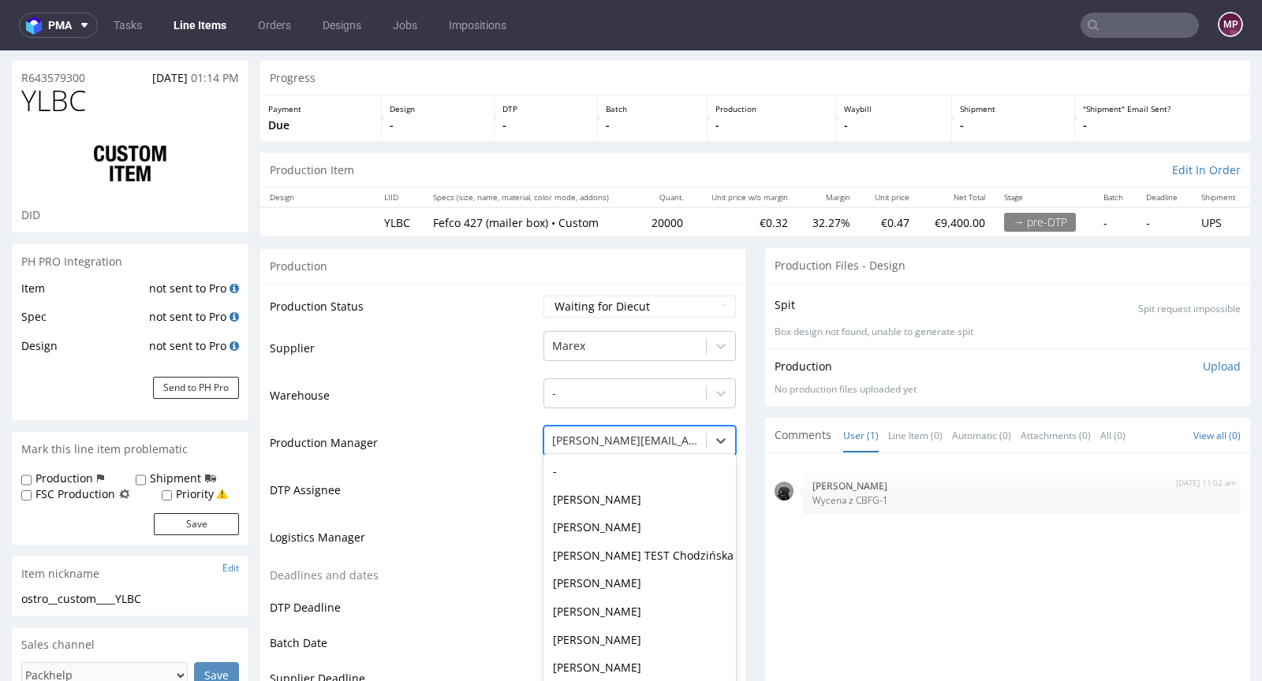
click at [603, 448] on div "[PERSON_NAME][EMAIL_ADDRESS][PERSON_NAME][DOMAIN_NAME] selected, 55 of 62. 62 r…" at bounding box center [639, 437] width 192 height 22
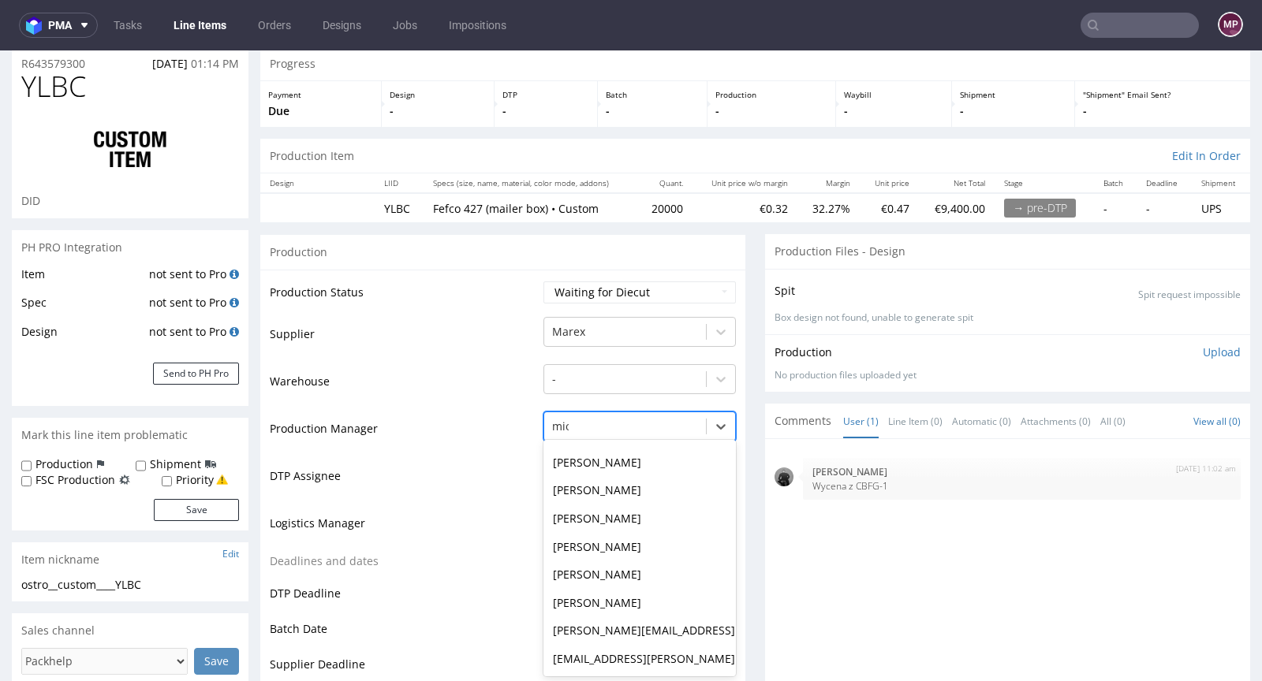
scroll to position [0, 0]
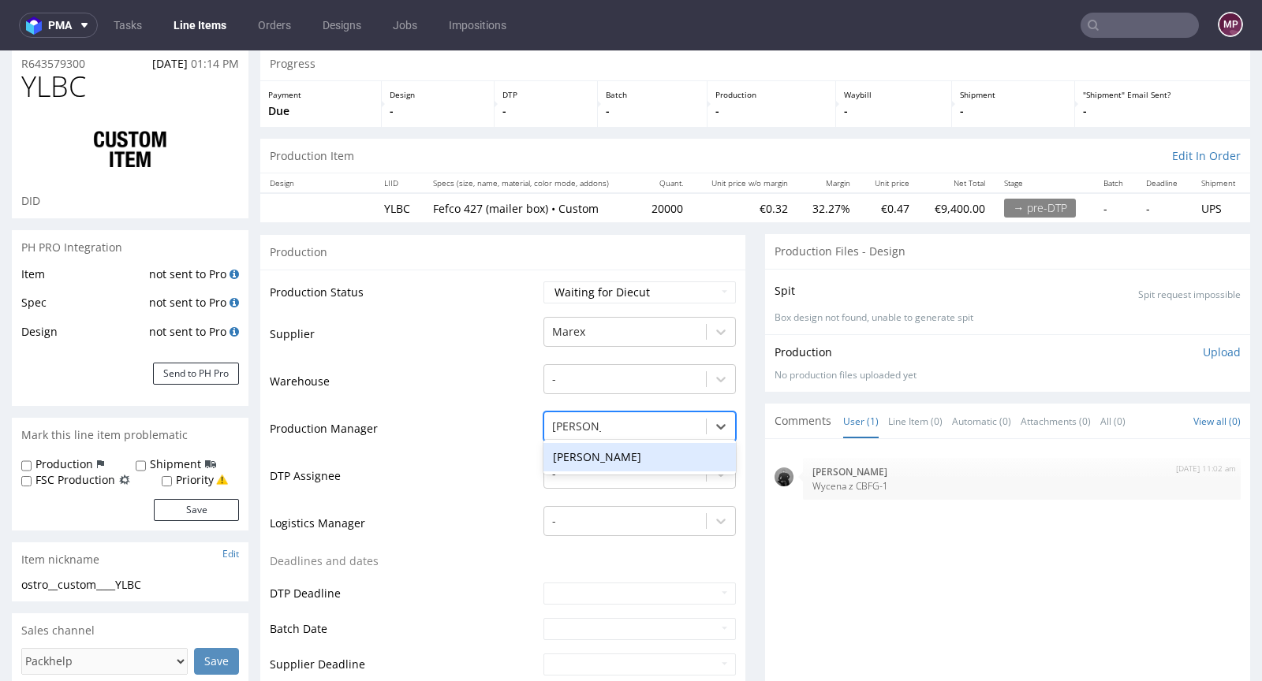
type input "[PERSON_NAME]"
click at [566, 451] on div "[PERSON_NAME]" at bounding box center [639, 457] width 192 height 28
click at [446, 423] on td "Production Manager" at bounding box center [405, 433] width 270 height 47
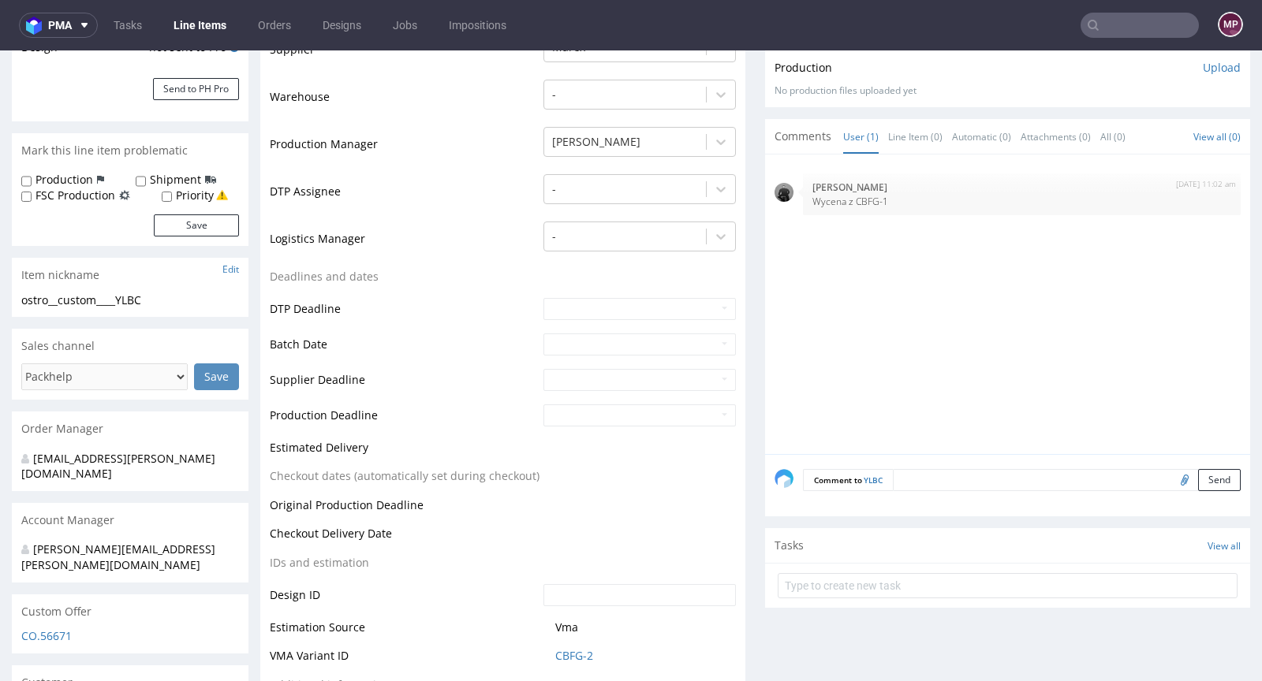
scroll to position [485, 0]
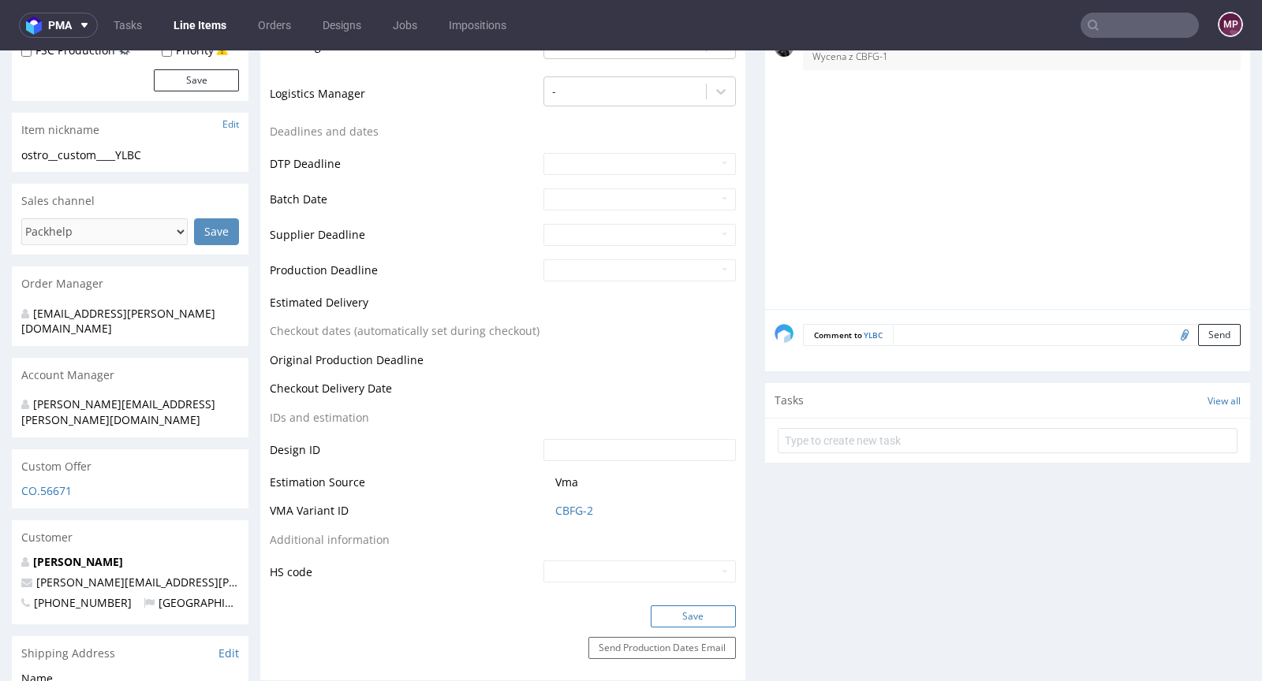
click at [662, 606] on button "Save" at bounding box center [693, 617] width 85 height 22
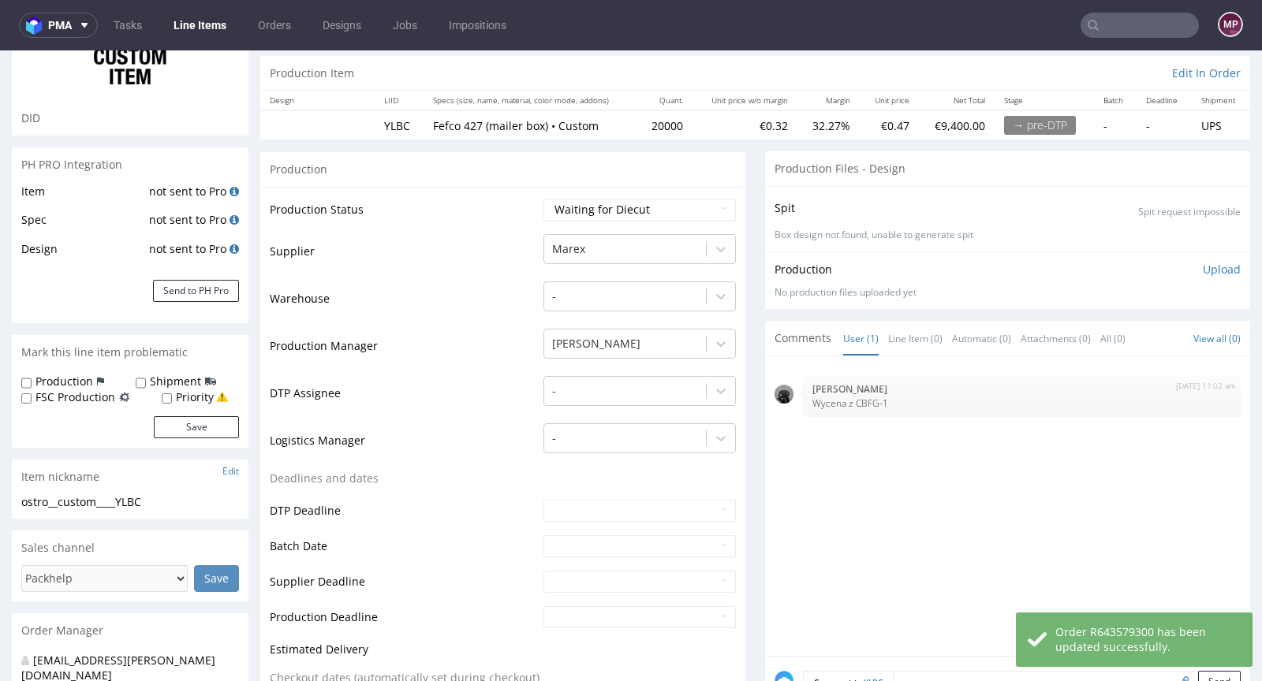
scroll to position [0, 0]
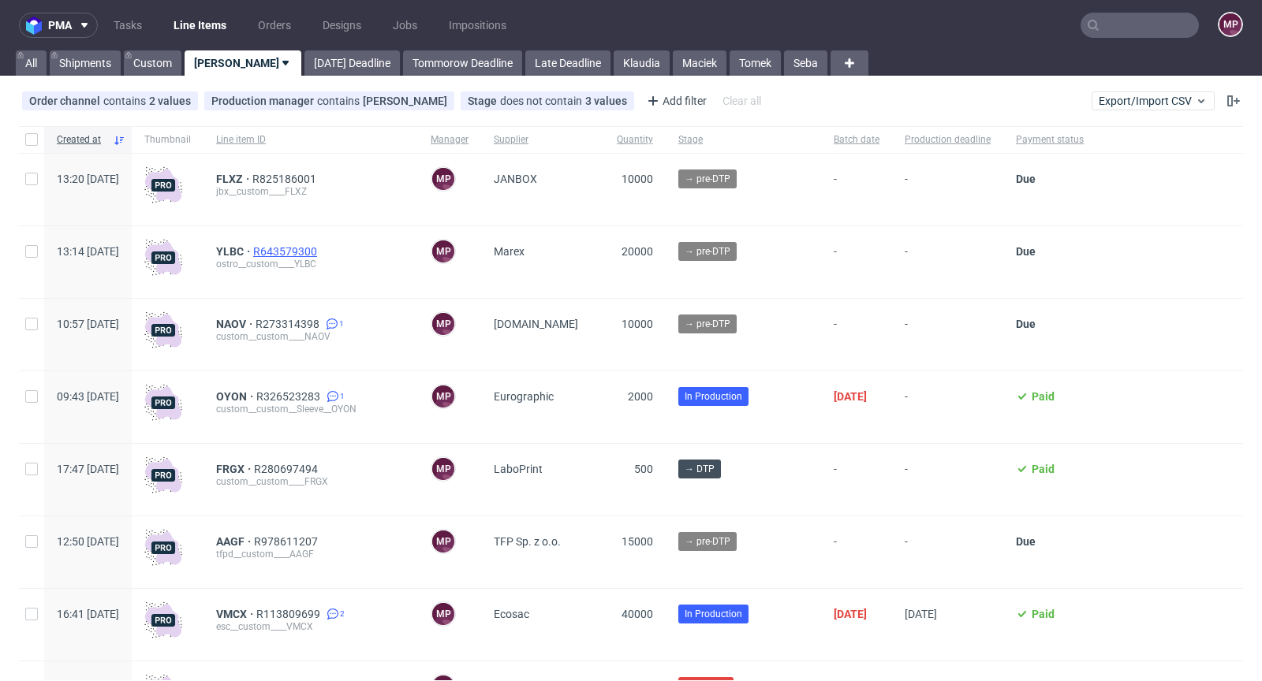
click at [320, 249] on span "R643579300" at bounding box center [286, 251] width 67 height 13
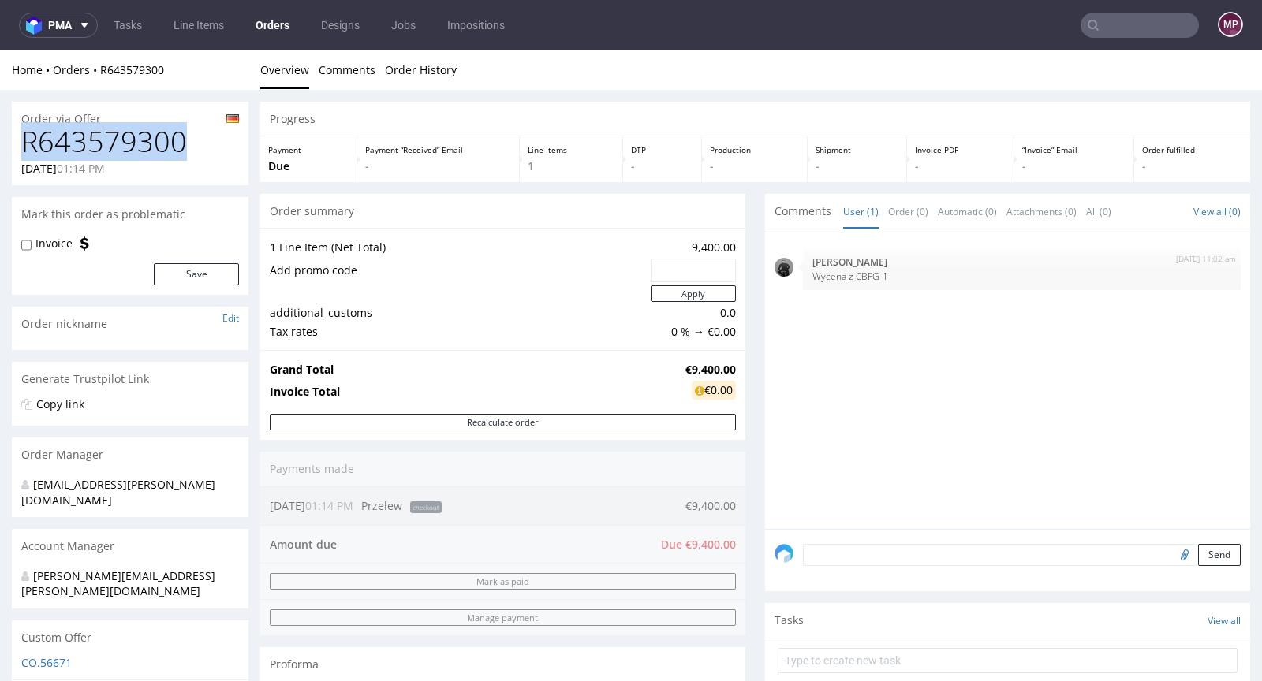
drag, startPoint x: 210, startPoint y: 151, endPoint x: 27, endPoint y: 140, distance: 183.3
click at [27, 140] on h1 "R643579300" at bounding box center [130, 142] width 218 height 32
copy h1 "R643579300"
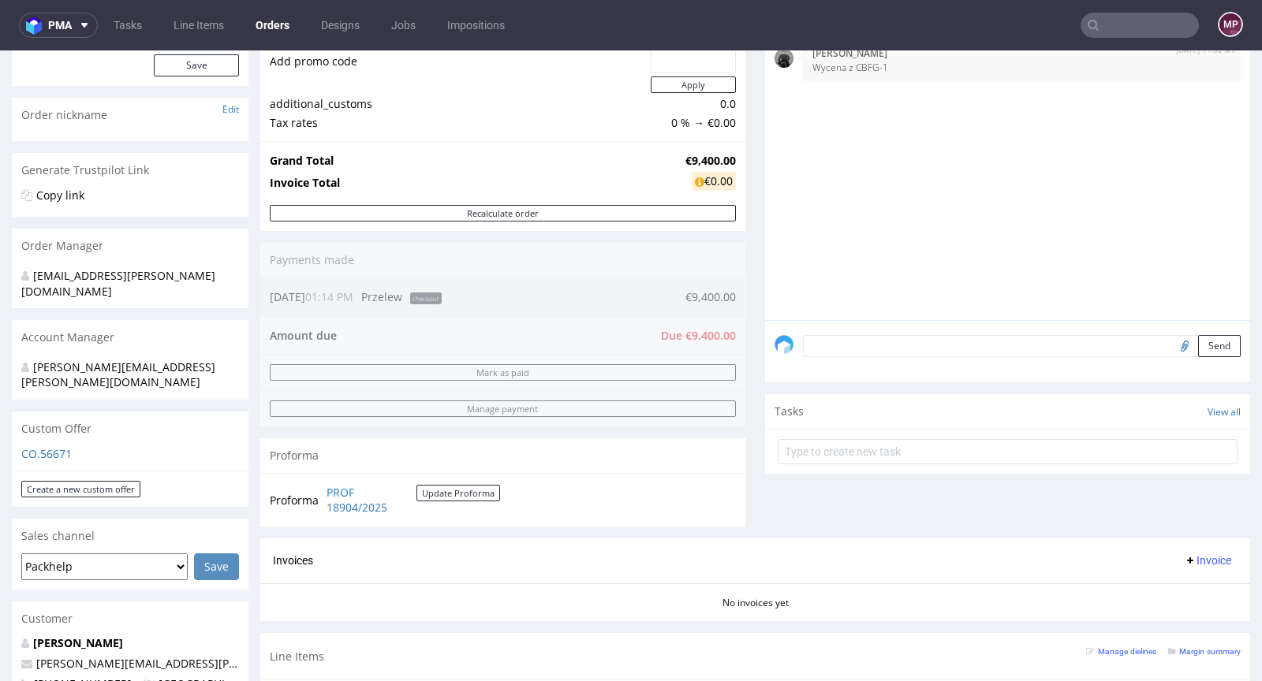
scroll to position [578, 0]
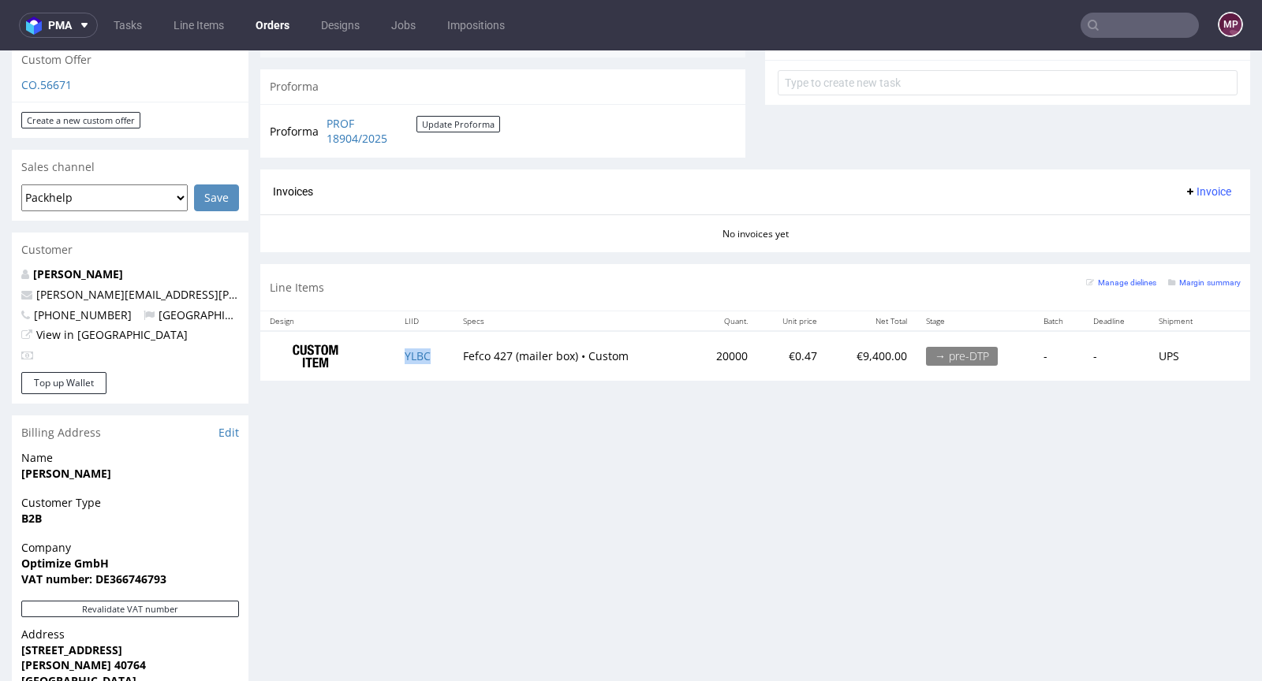
click at [438, 360] on td "YLBC" at bounding box center [424, 356] width 58 height 50
copy link "YLBC"
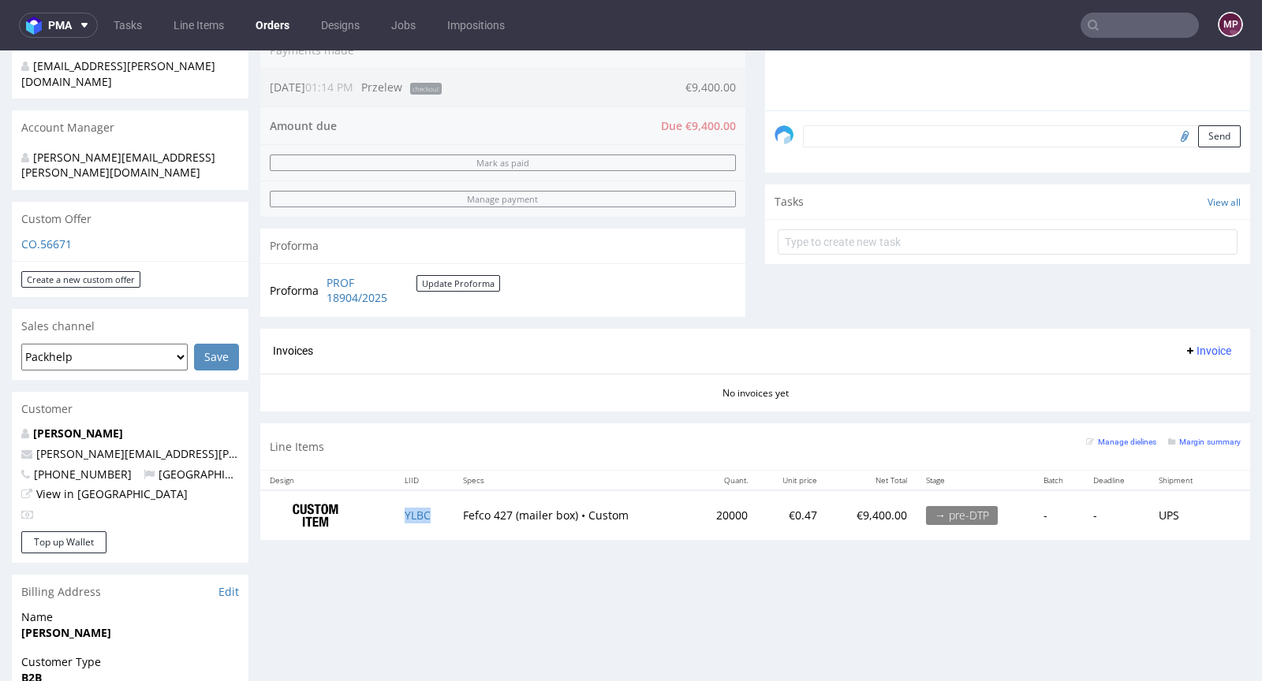
scroll to position [525, 0]
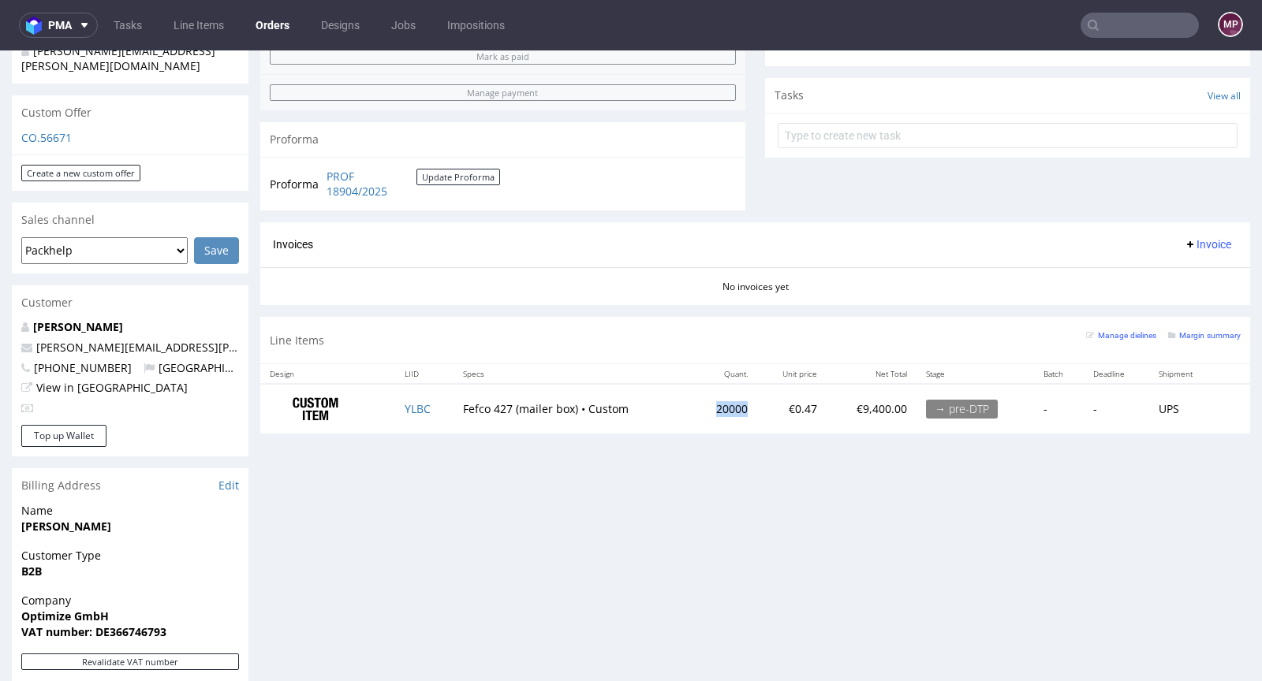
drag, startPoint x: 737, startPoint y: 412, endPoint x: 698, endPoint y: 409, distance: 39.6
click at [698, 409] on td "20000" at bounding box center [724, 409] width 65 height 50
copy td "20000"
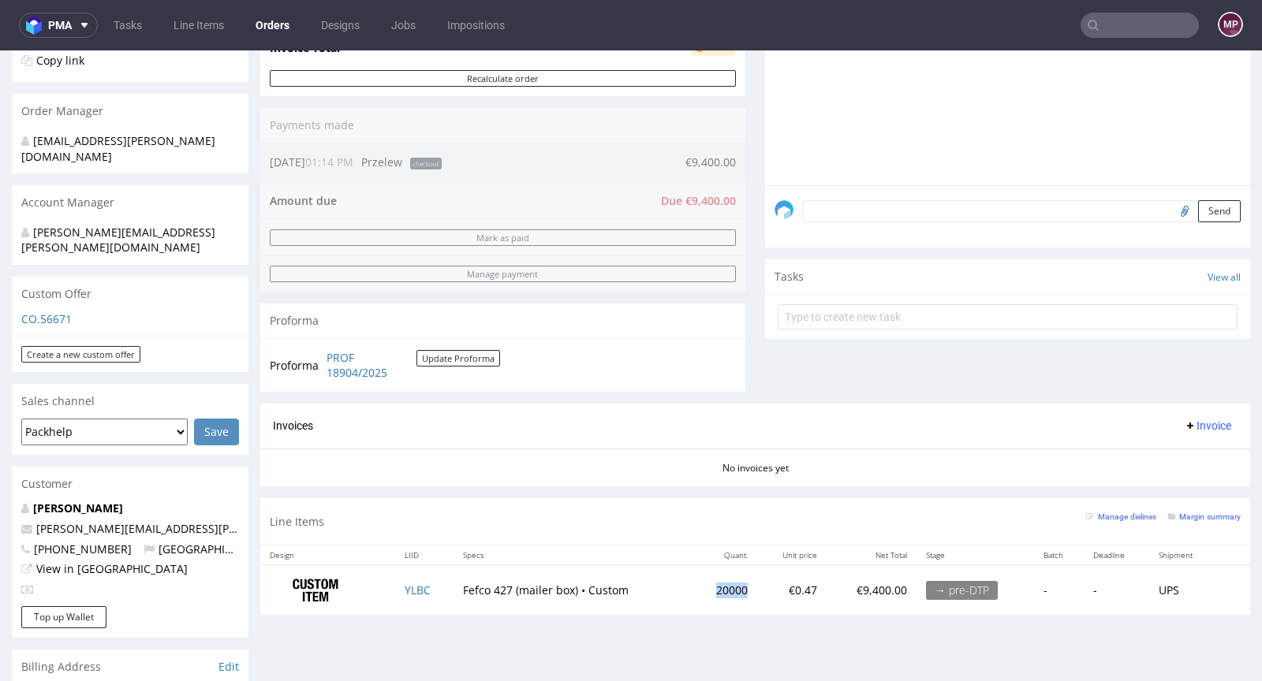
scroll to position [502, 0]
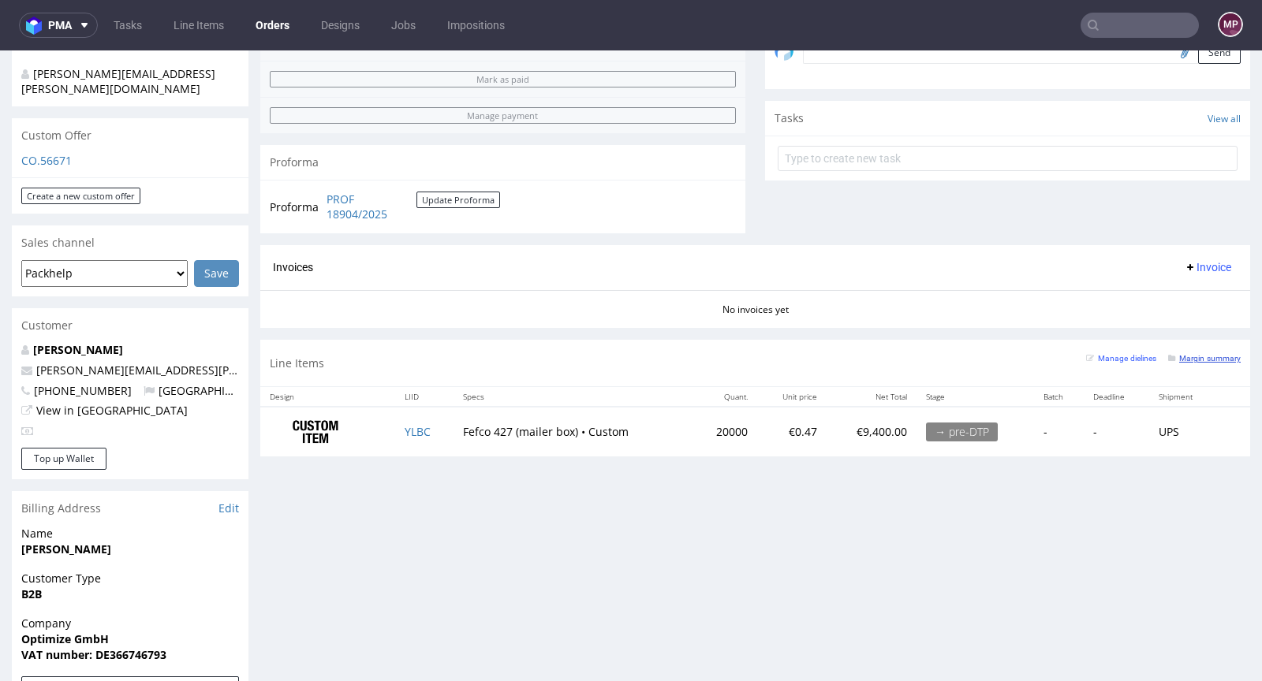
click at [1179, 354] on small "Margin summary" at bounding box center [1204, 358] width 73 height 9
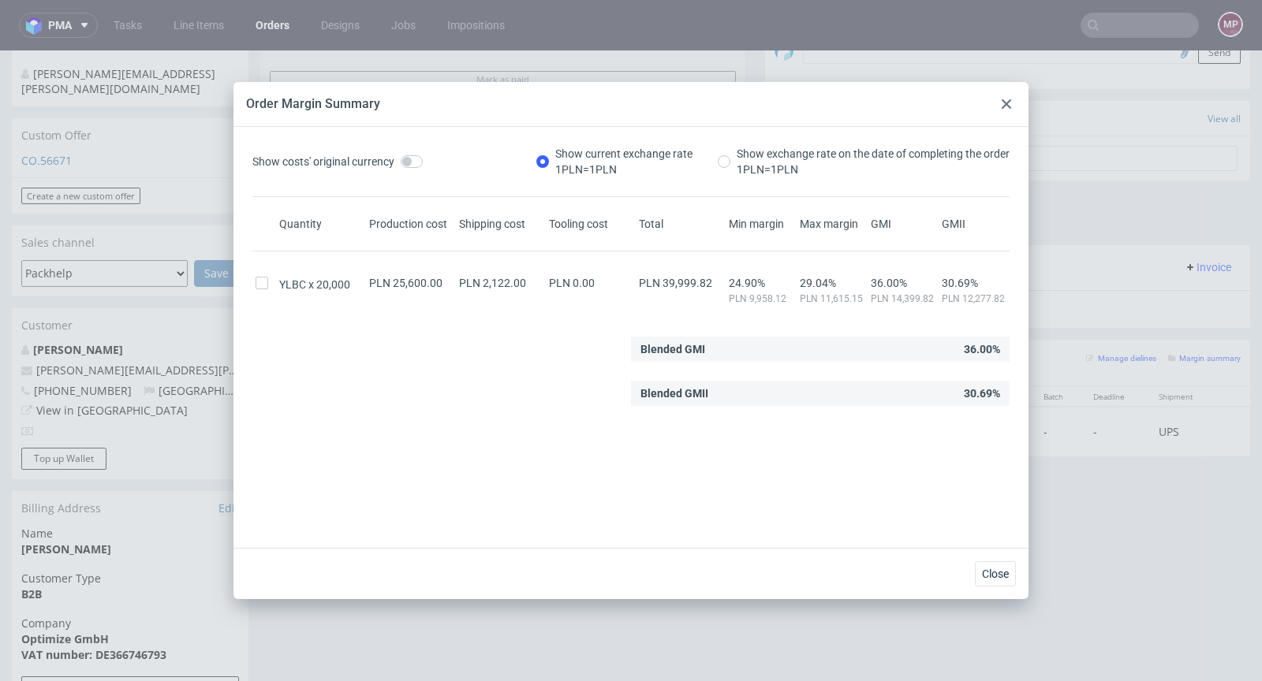
click at [998, 95] on div at bounding box center [1006, 104] width 19 height 19
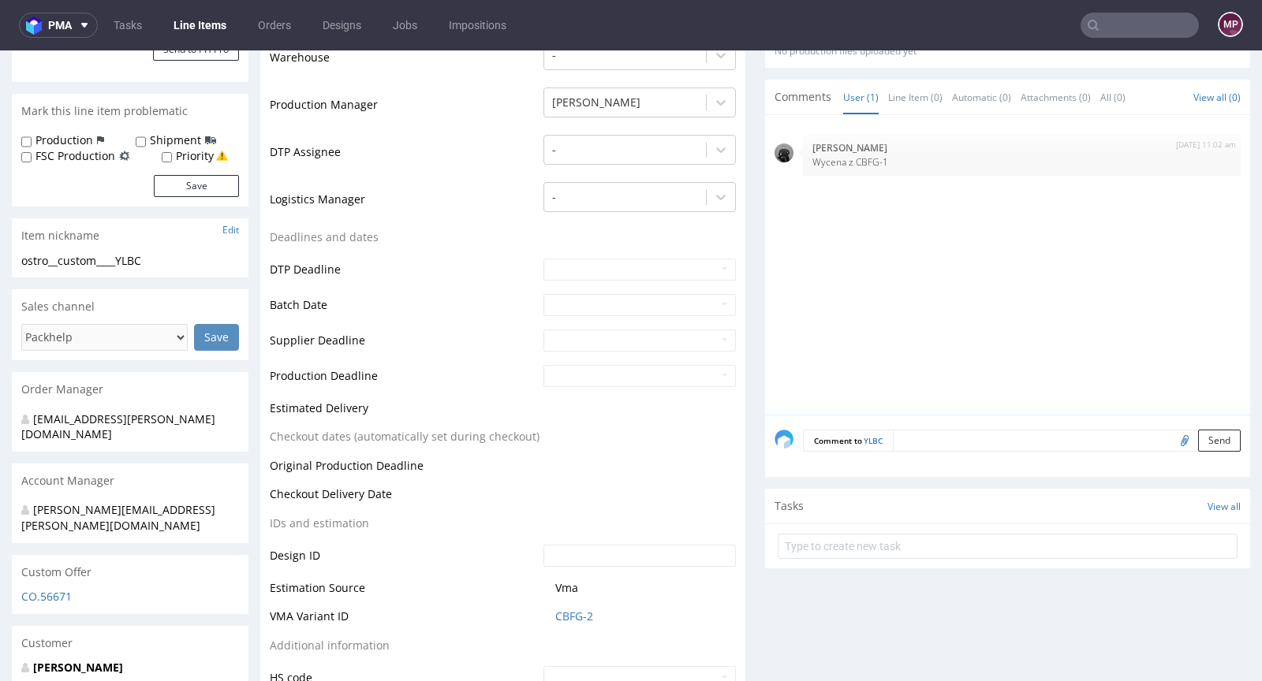
scroll to position [684, 0]
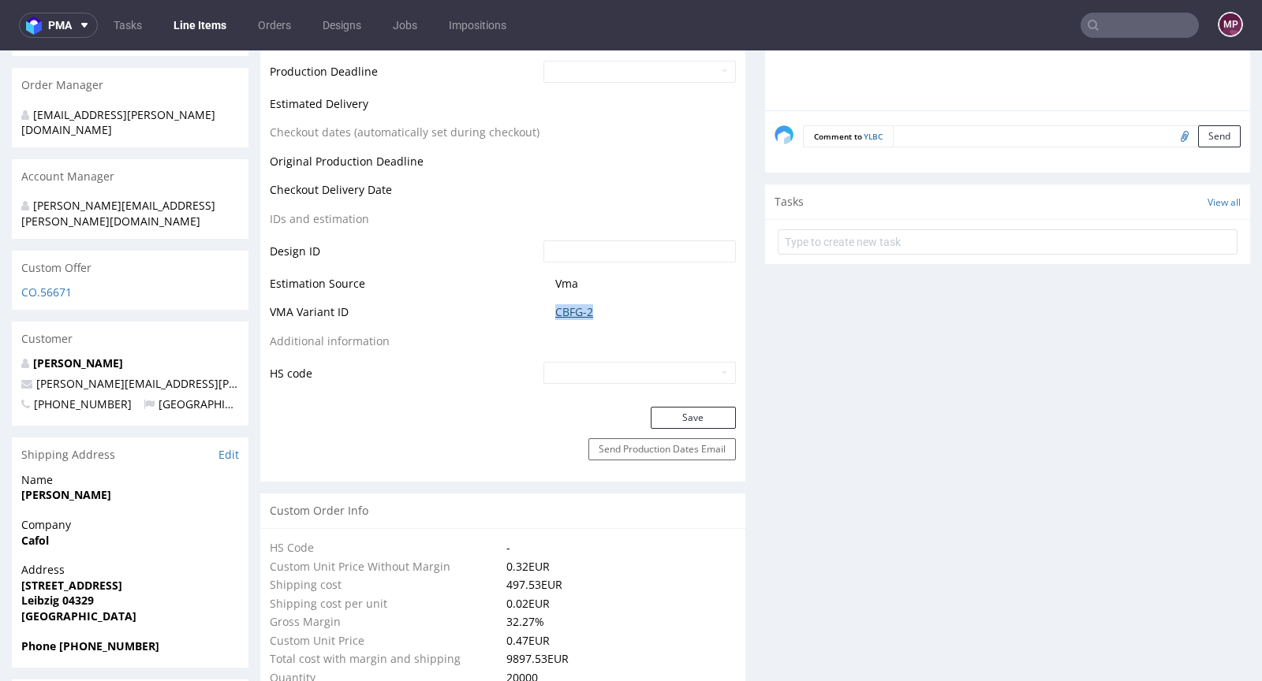
drag, startPoint x: 603, startPoint y: 312, endPoint x: 549, endPoint y: 311, distance: 53.6
click at [555, 311] on span "CBFG-2" at bounding box center [645, 312] width 181 height 16
copy link "CBFG-2"
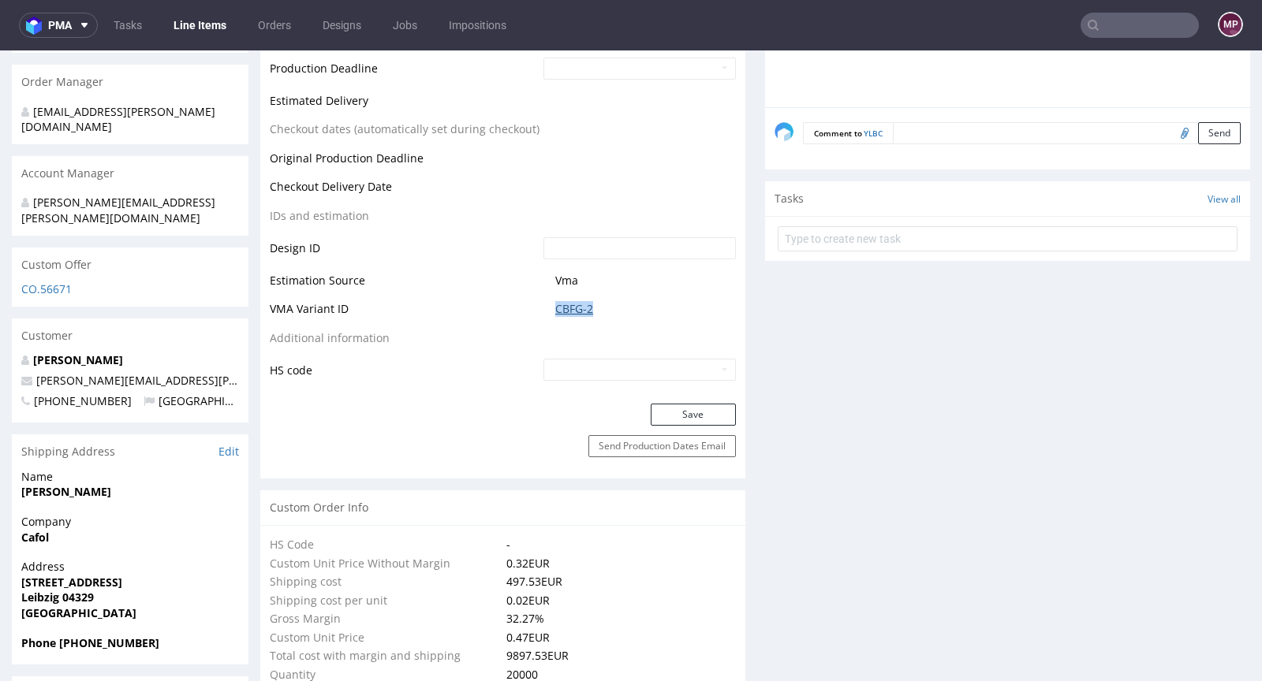
click at [567, 301] on link "CBFG-2" at bounding box center [574, 309] width 38 height 16
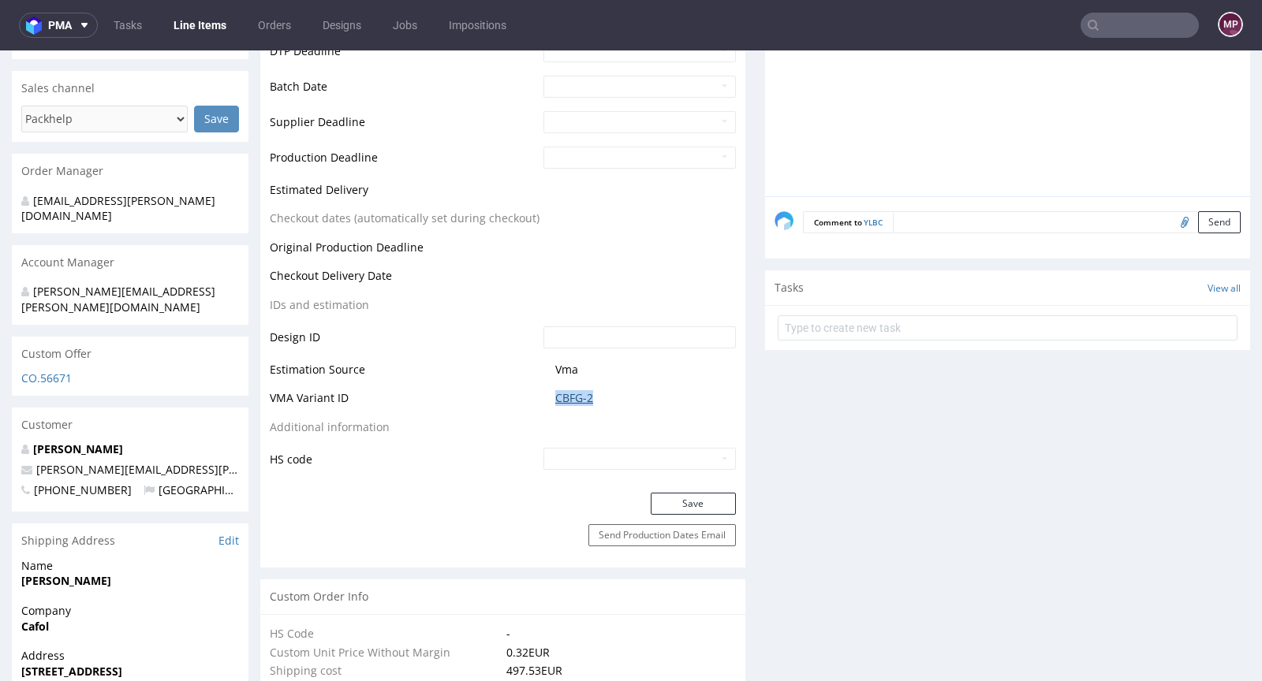
scroll to position [609, 0]
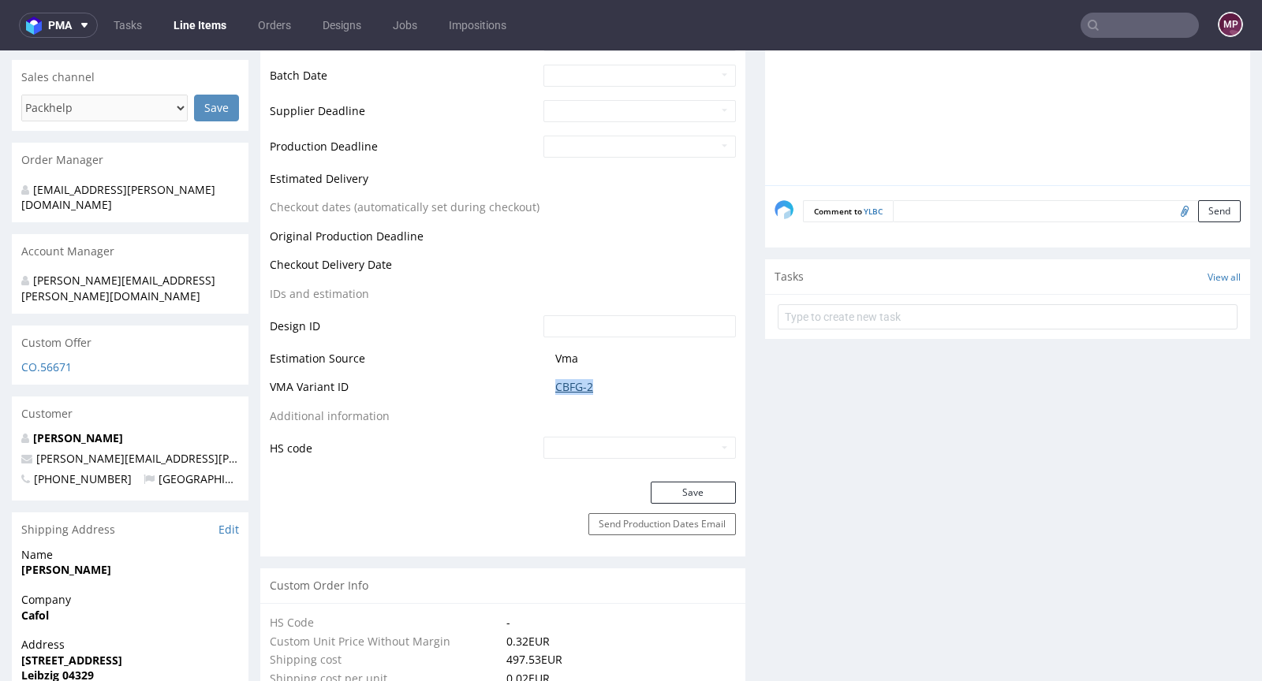
click at [583, 384] on link "CBFG-2" at bounding box center [574, 387] width 38 height 16
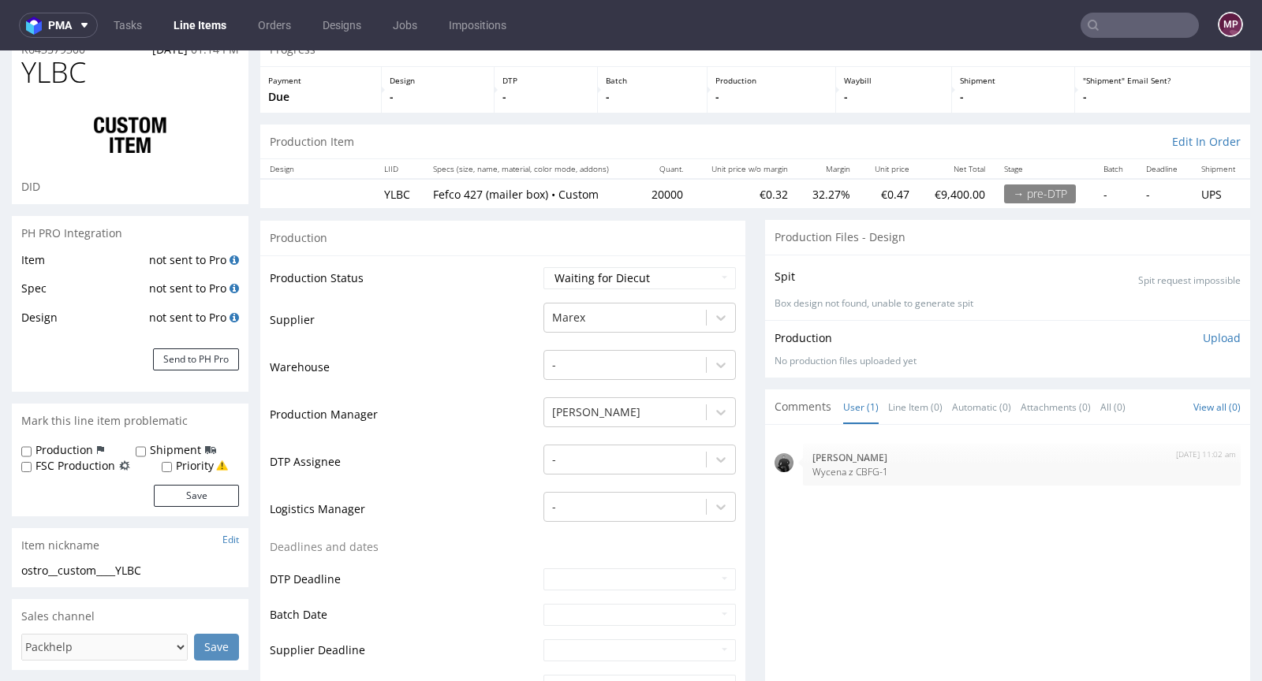
scroll to position [0, 0]
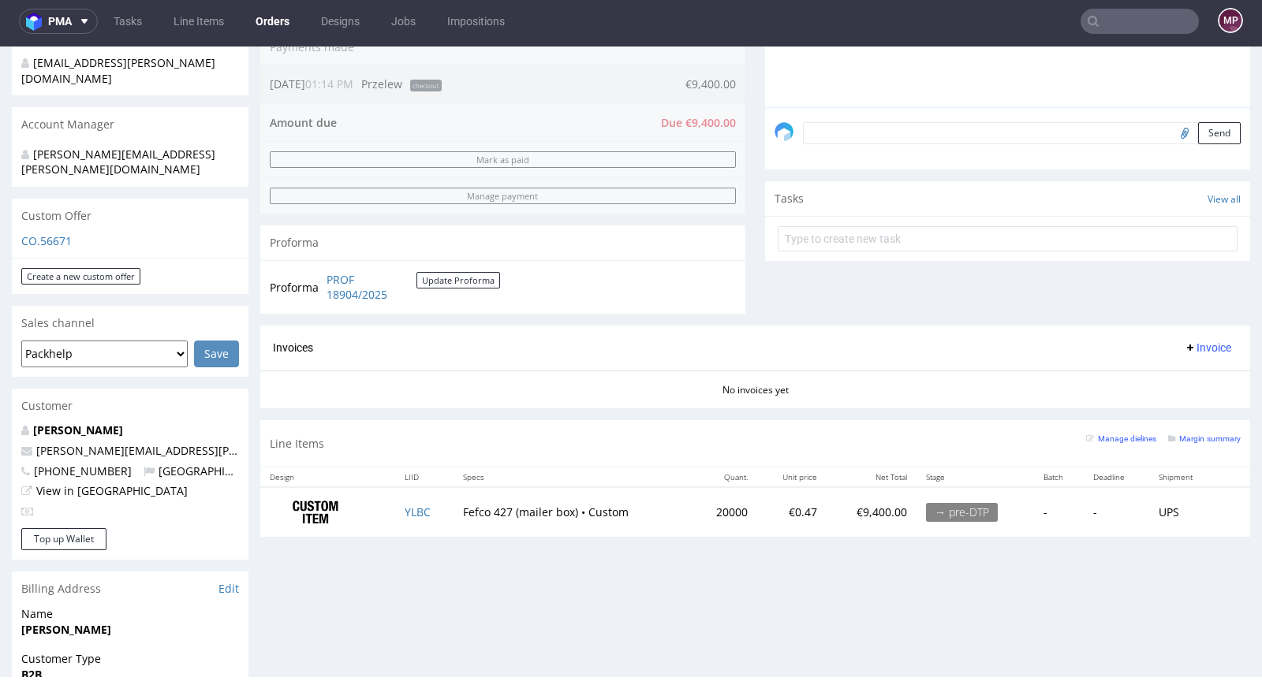
scroll to position [483, 0]
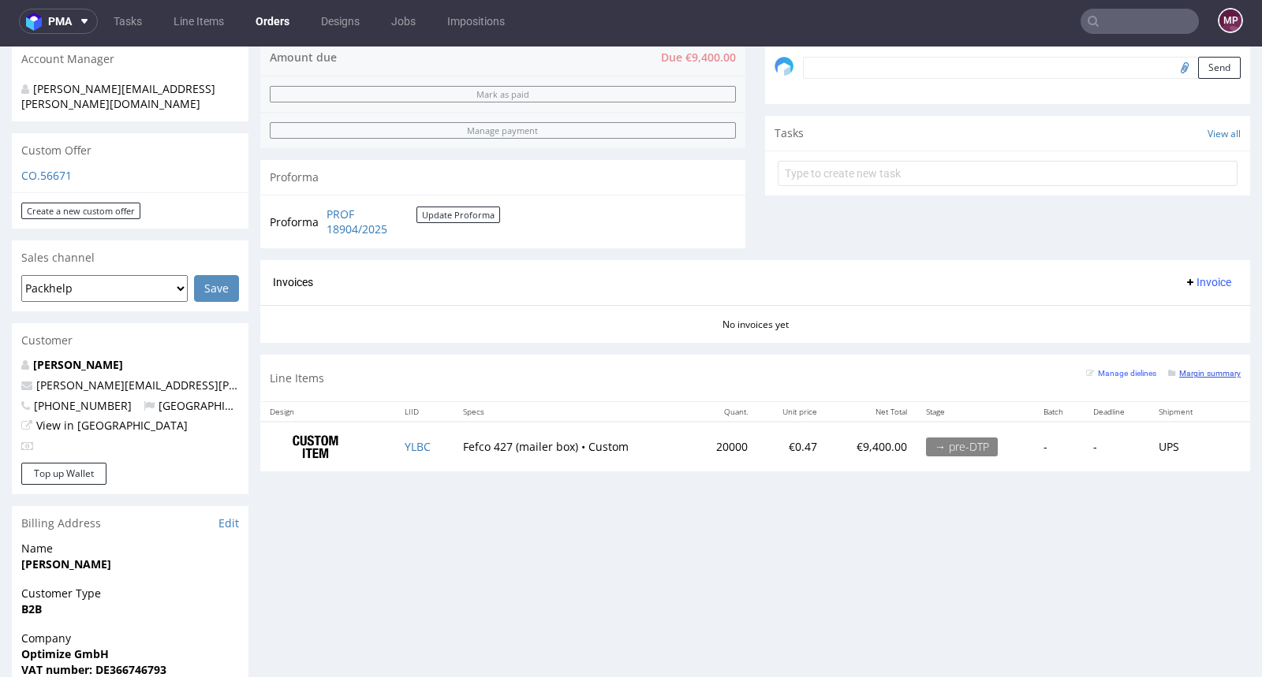
click at [1175, 372] on small "Margin summary" at bounding box center [1204, 373] width 73 height 9
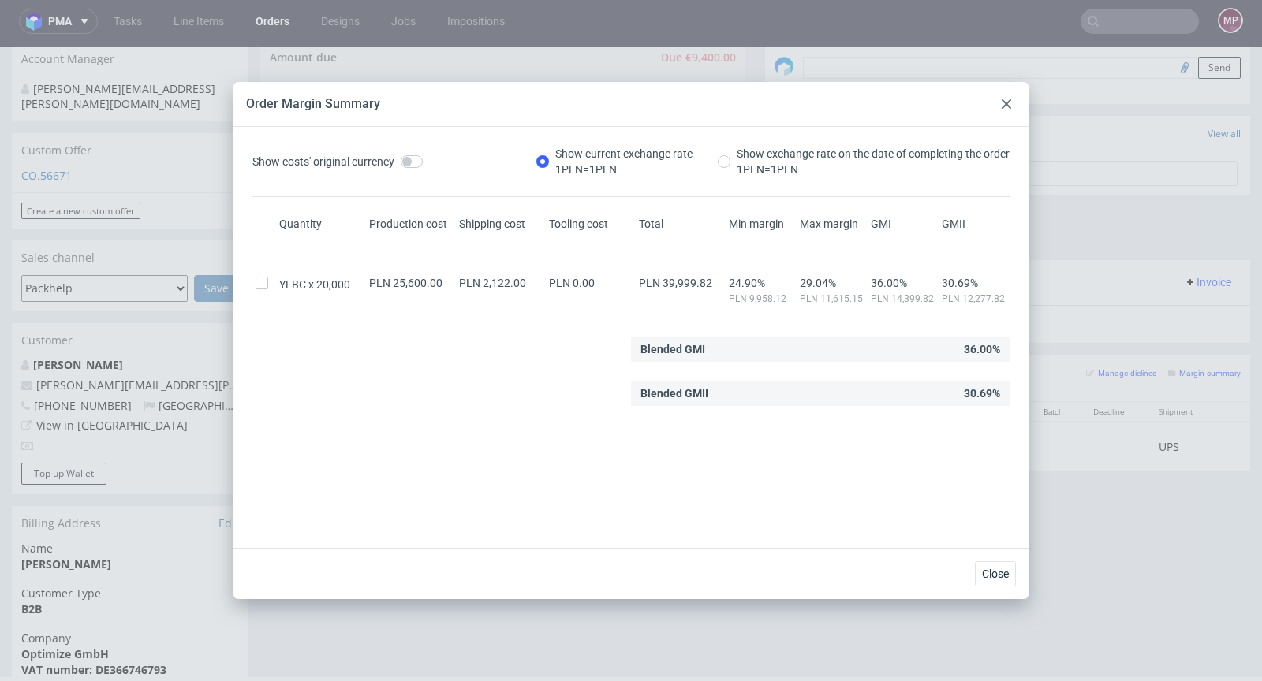
click at [1007, 104] on use at bounding box center [1006, 103] width 9 height 9
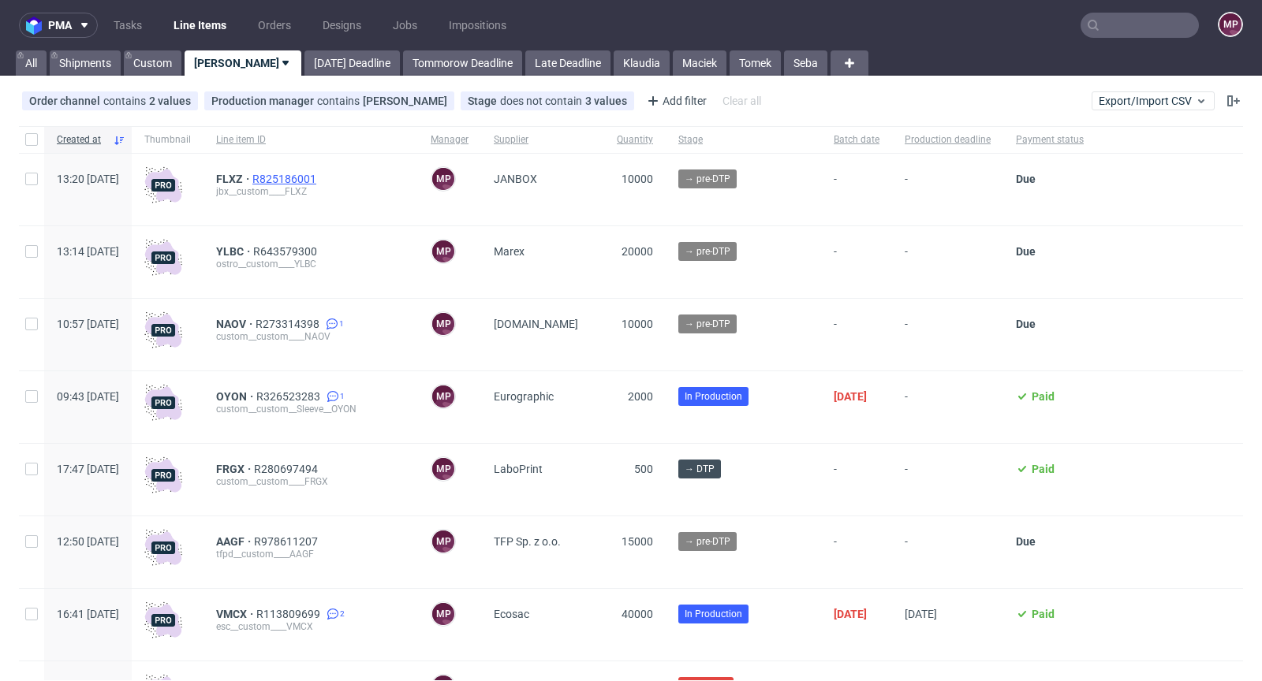
click at [319, 177] on span "R825186001" at bounding box center [285, 179] width 67 height 13
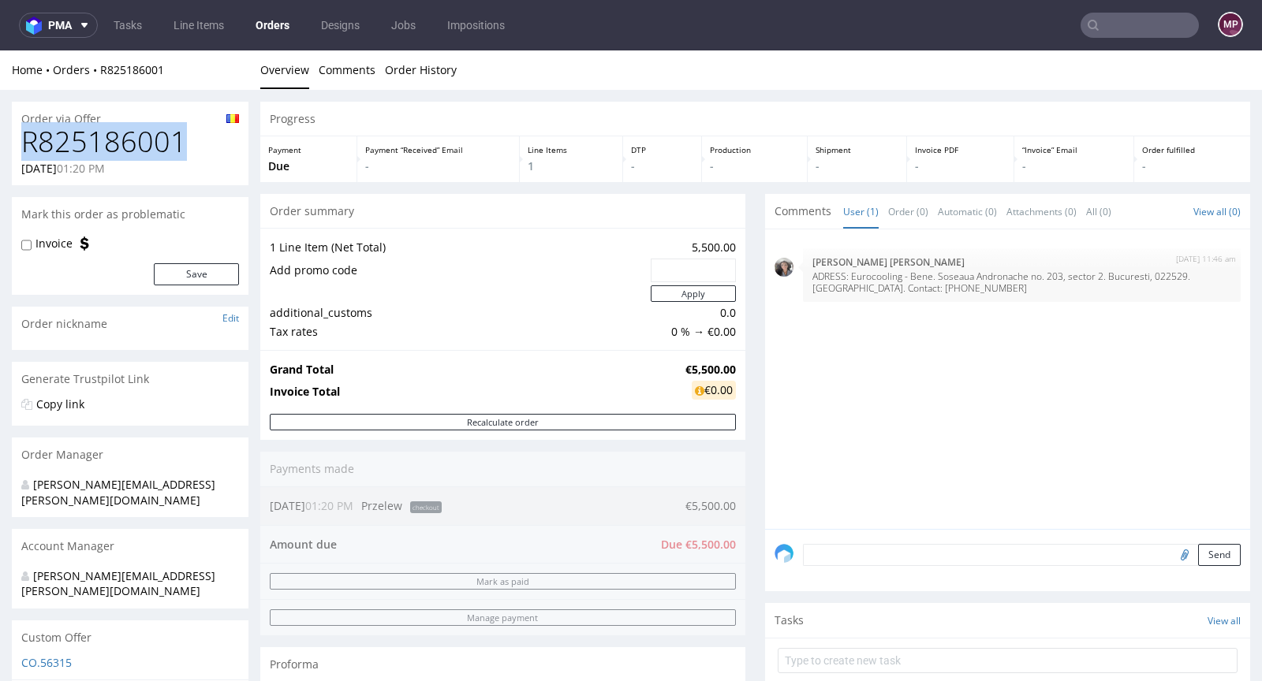
drag, startPoint x: 190, startPoint y: 145, endPoint x: 23, endPoint y: 145, distance: 167.2
click at [23, 145] on h1 "R825186001" at bounding box center [130, 142] width 218 height 32
copy h1 "R825186001"
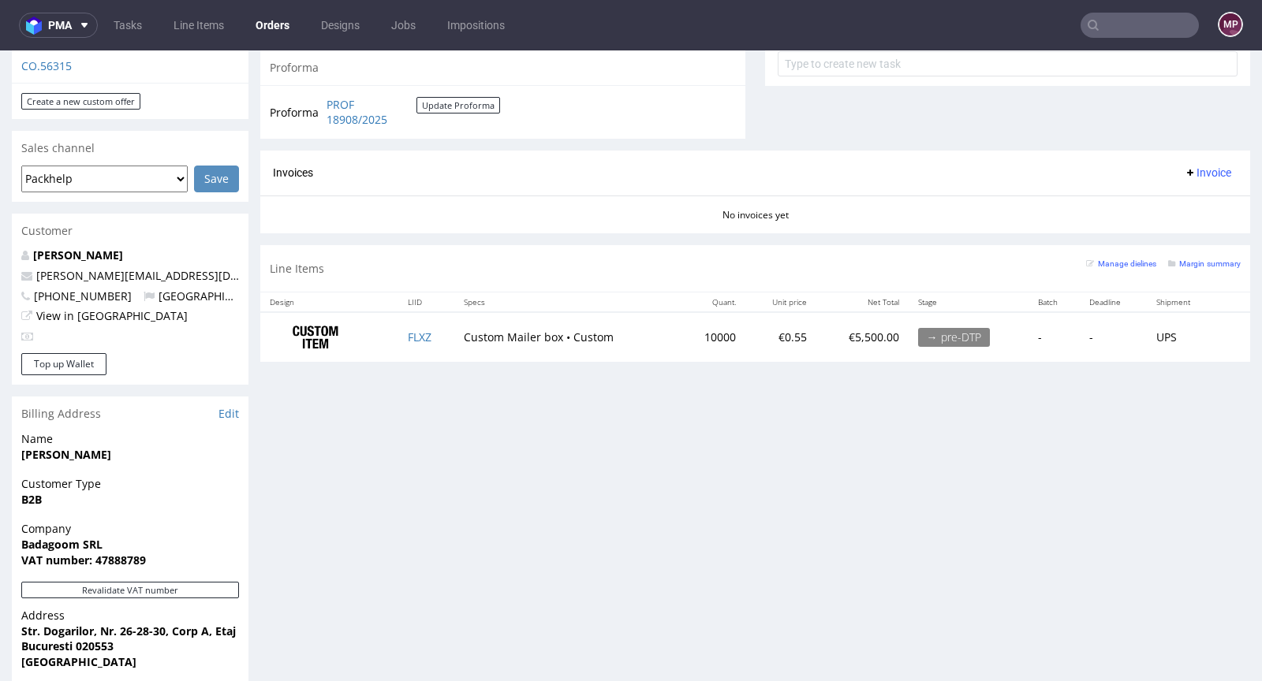
scroll to position [612, 0]
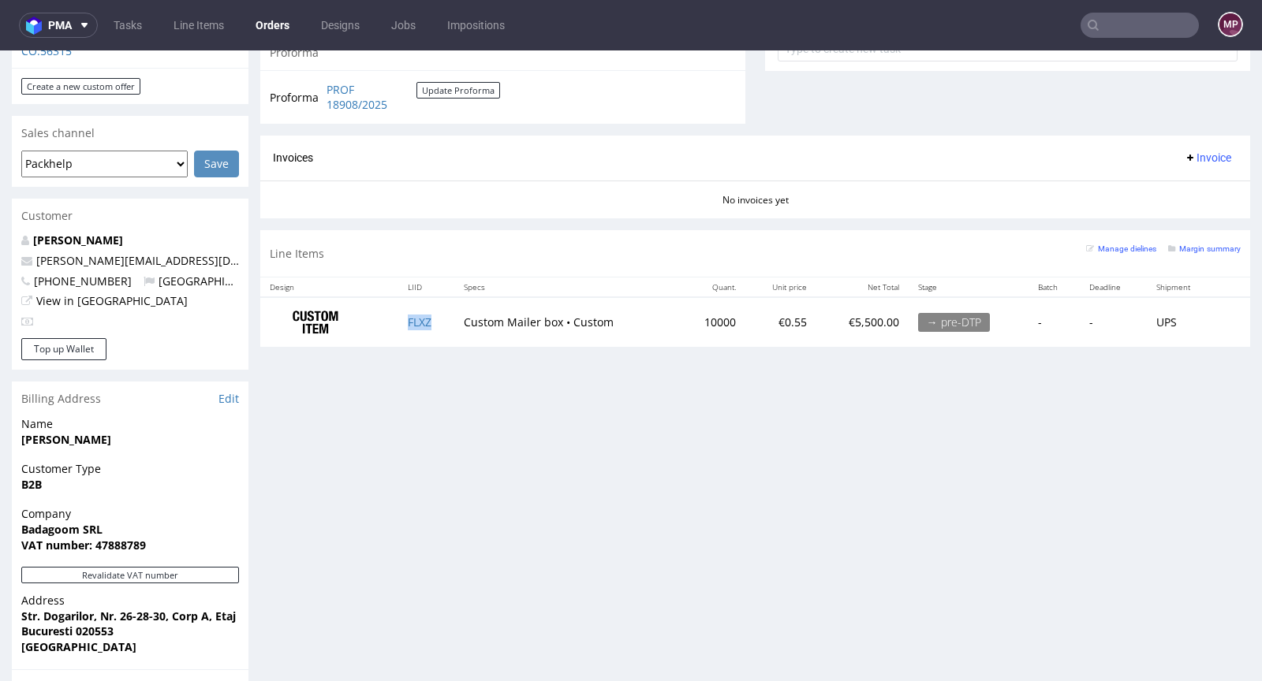
click at [441, 323] on td "FLXZ" at bounding box center [426, 322] width 57 height 50
copy link "FLXZ"
drag, startPoint x: 683, startPoint y: 317, endPoint x: 715, endPoint y: 317, distance: 32.3
click at [715, 317] on td "10000" at bounding box center [711, 322] width 67 height 50
copy td "10000"
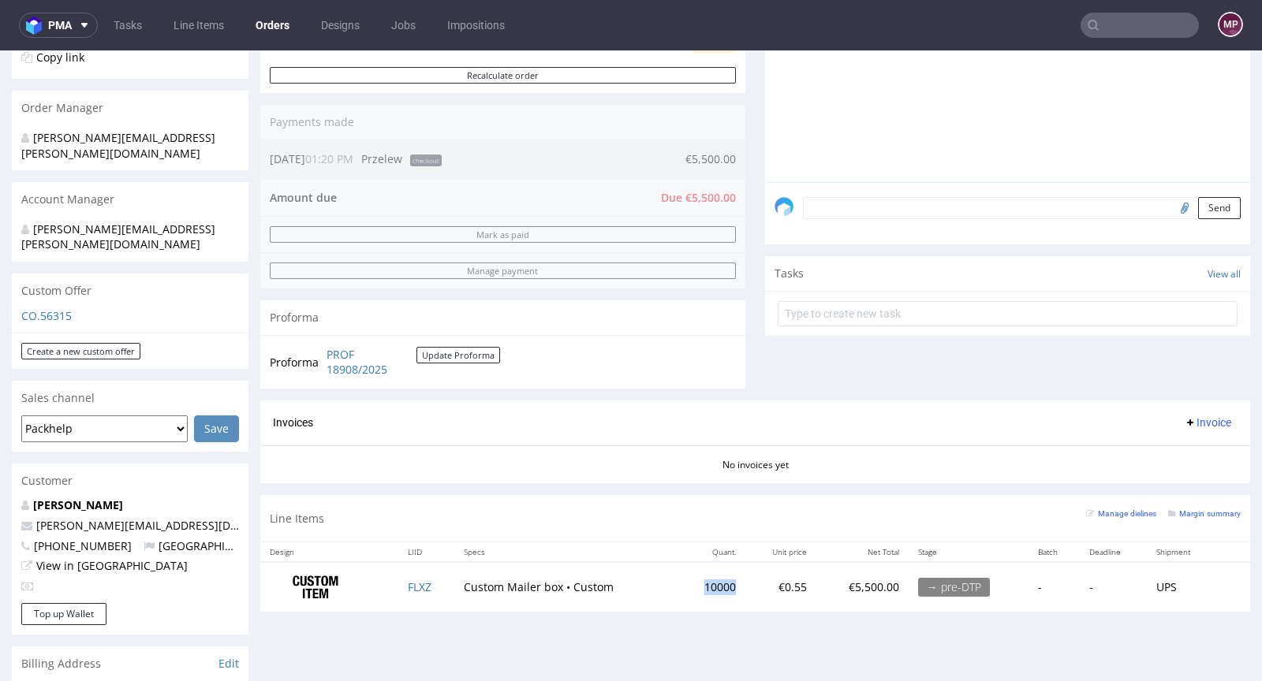
scroll to position [0, 0]
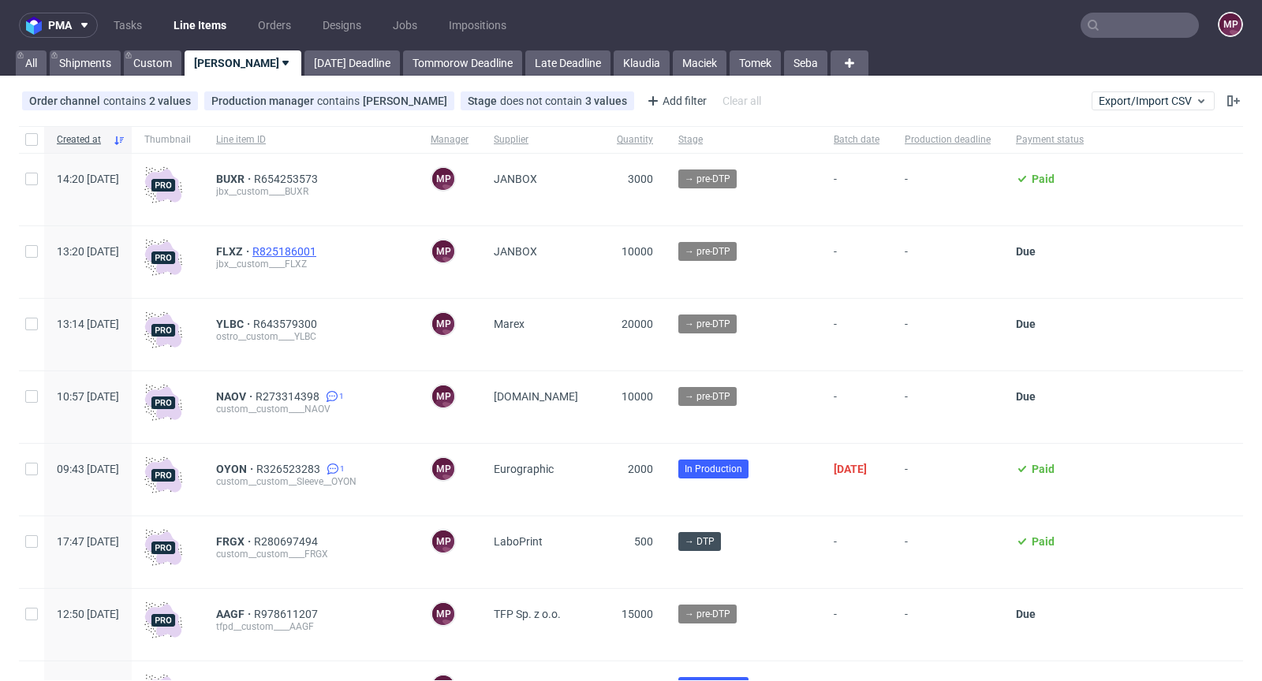
click at [319, 245] on span "R825186001" at bounding box center [285, 251] width 67 height 13
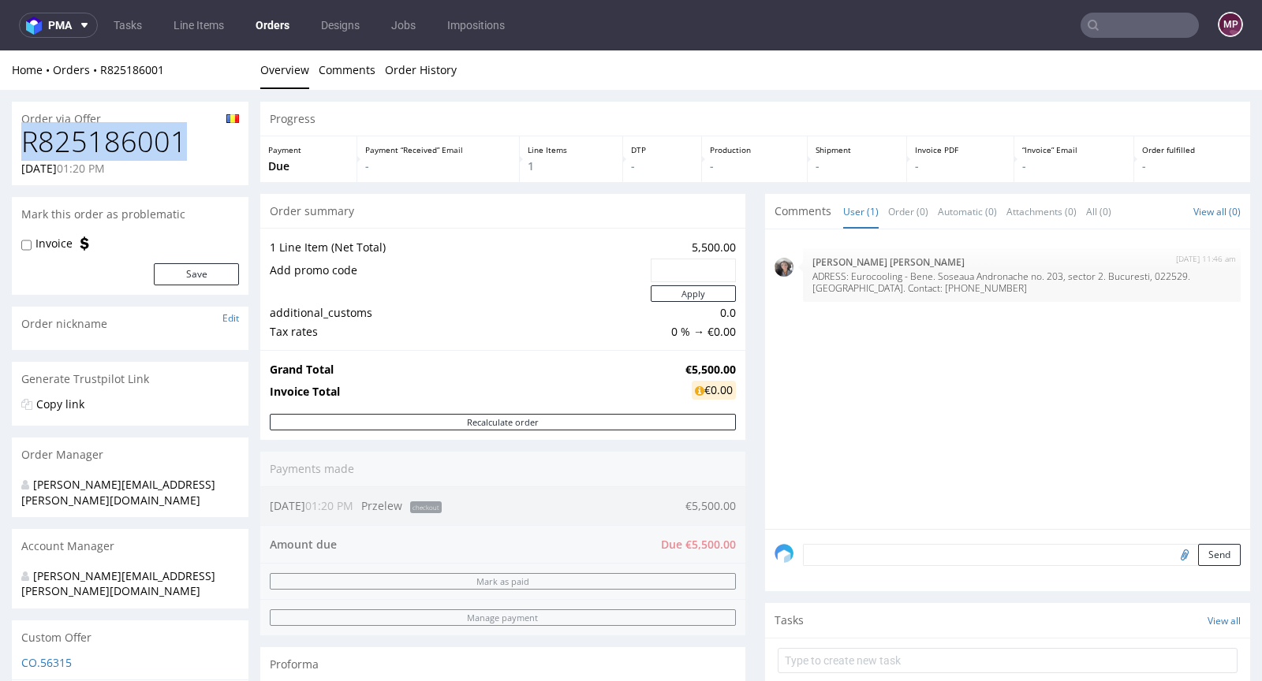
drag, startPoint x: 196, startPoint y: 147, endPoint x: 24, endPoint y: 138, distance: 172.1
click at [24, 138] on h1 "R825186001" at bounding box center [130, 142] width 218 height 32
copy h1 "R825186001"
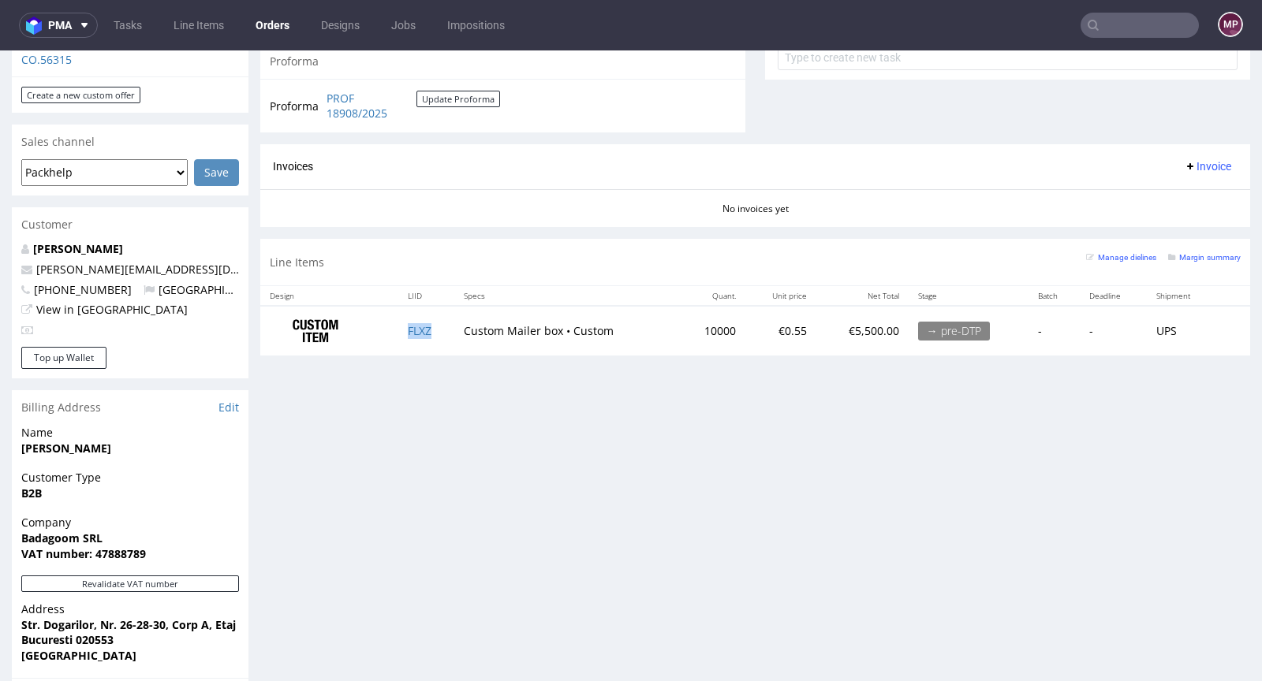
click at [441, 323] on td "FLXZ" at bounding box center [426, 331] width 57 height 50
copy link "FLXZ"
drag, startPoint x: 711, startPoint y: 326, endPoint x: 683, endPoint y: 327, distance: 28.4
click at [683, 327] on td "10000" at bounding box center [711, 331] width 67 height 50
copy td "10000"
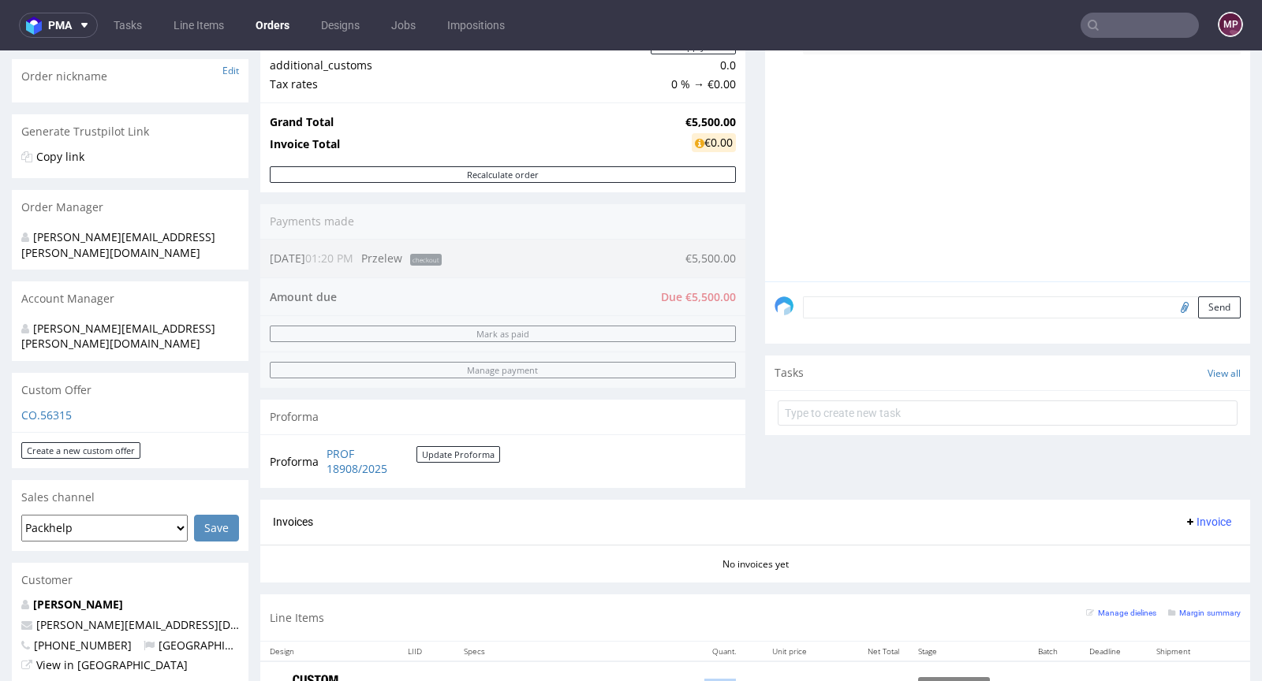
scroll to position [548, 0]
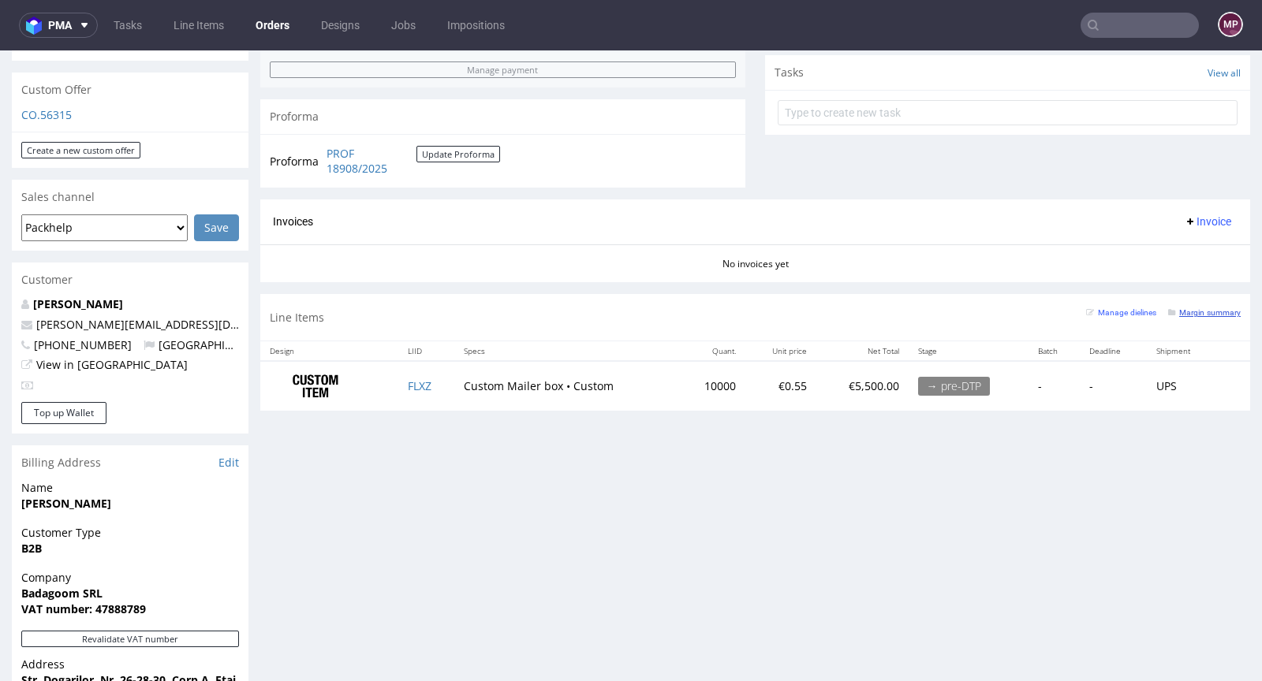
click at [1168, 309] on small "Margin summary" at bounding box center [1204, 312] width 73 height 9
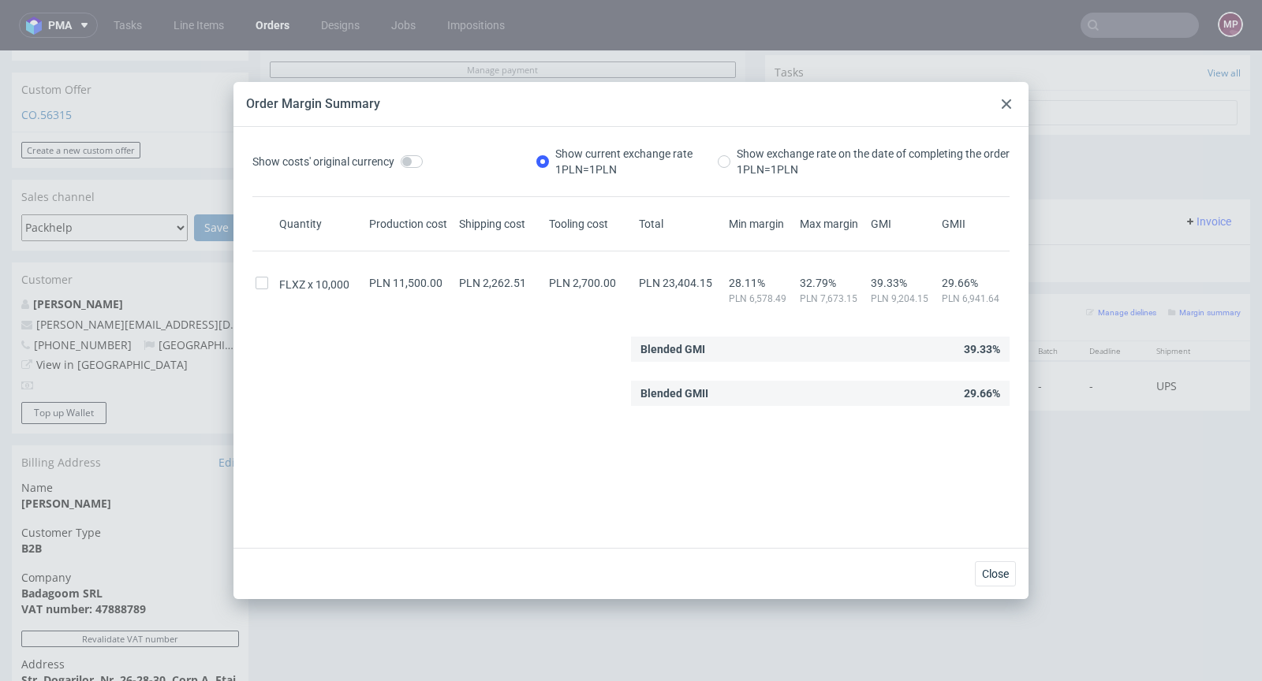
click at [999, 99] on div at bounding box center [1006, 104] width 19 height 19
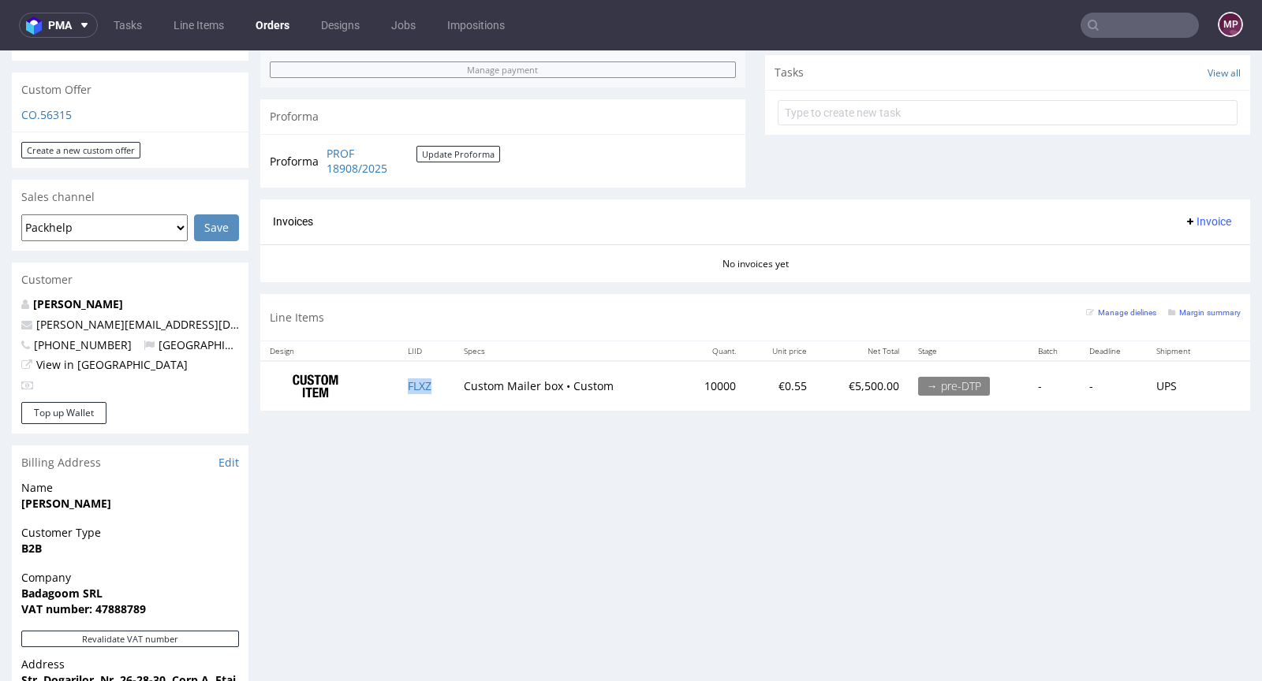
click at [420, 375] on td "FLXZ" at bounding box center [426, 386] width 57 height 50
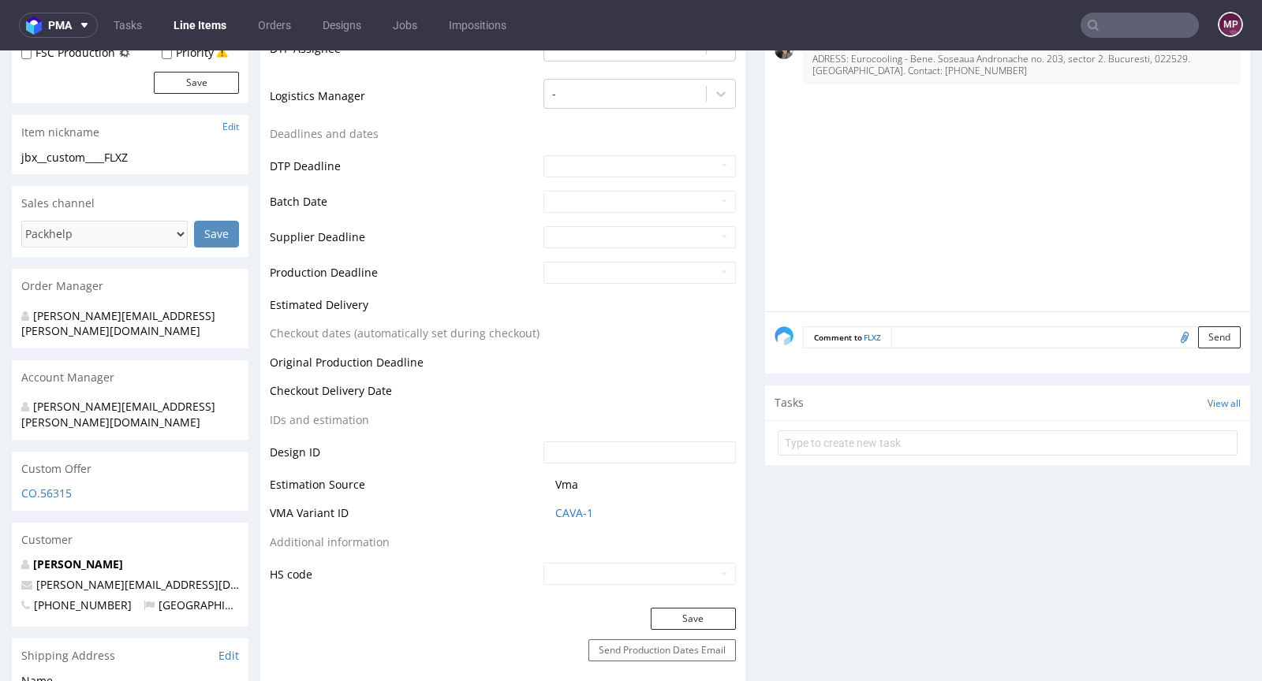
scroll to position [511, 0]
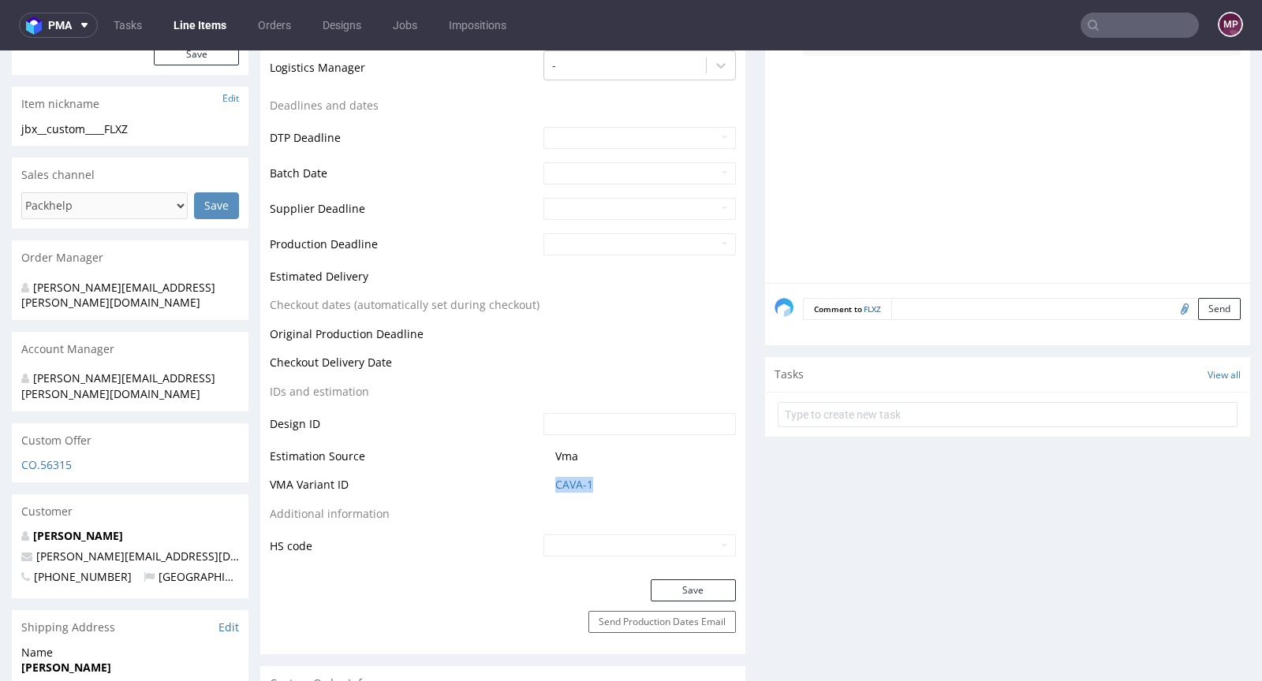
drag, startPoint x: 599, startPoint y: 487, endPoint x: 535, endPoint y: 483, distance: 63.2
click at [539, 483] on td "CAVA-1" at bounding box center [637, 490] width 196 height 29
copy link "CAVA-1"
click at [568, 483] on link "CAVA-1" at bounding box center [574, 485] width 38 height 16
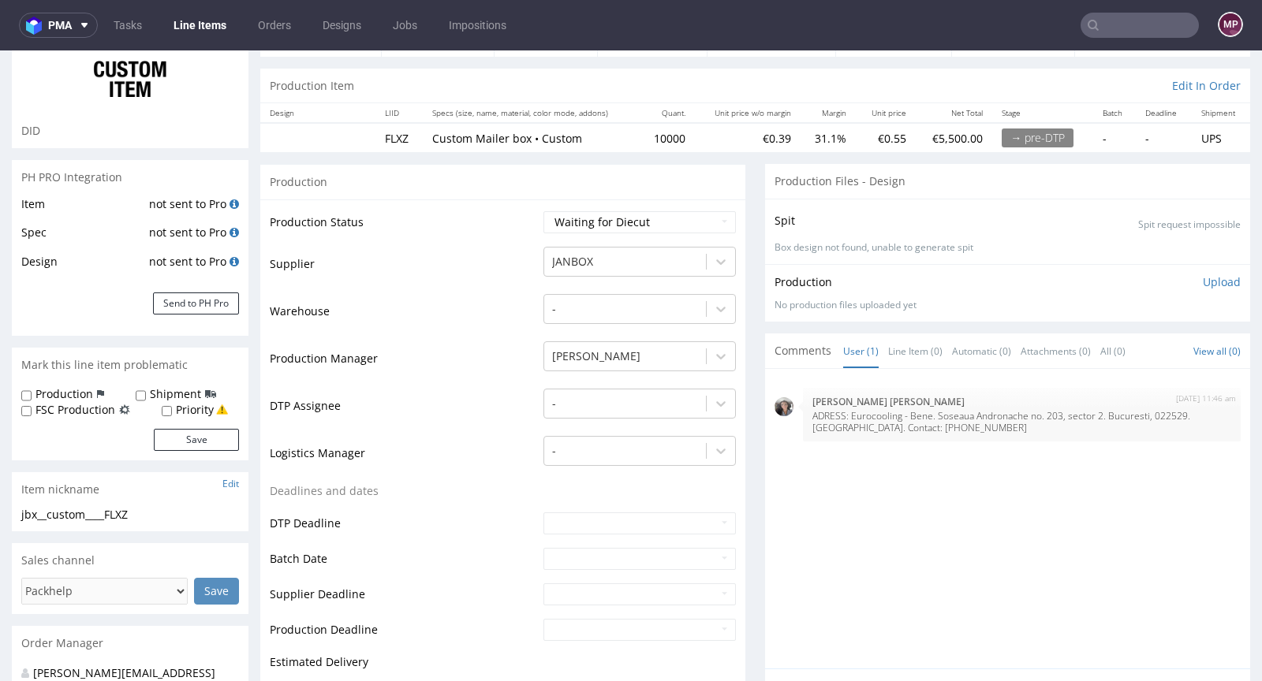
scroll to position [126, 0]
click at [191, 299] on button "Send to PH Pro" at bounding box center [196, 303] width 86 height 22
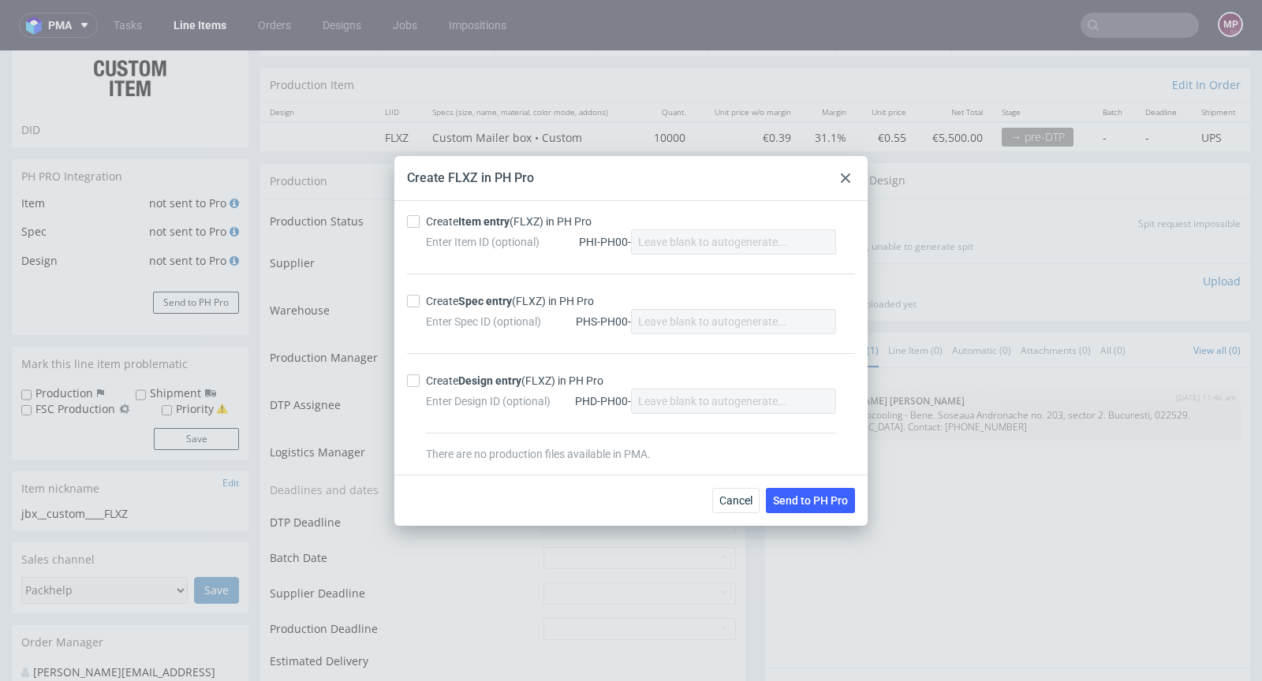
click at [328, 244] on div "Create FLXZ in PH Pro Create Item entry (FLXZ) in PH Pro Enter Item ID (optiona…" at bounding box center [631, 340] width 1262 height 681
click at [711, 490] on div "Cancel Send to PH Pro" at bounding box center [630, 500] width 473 height 51
click at [718, 494] on button "Cancel" at bounding box center [735, 500] width 47 height 25
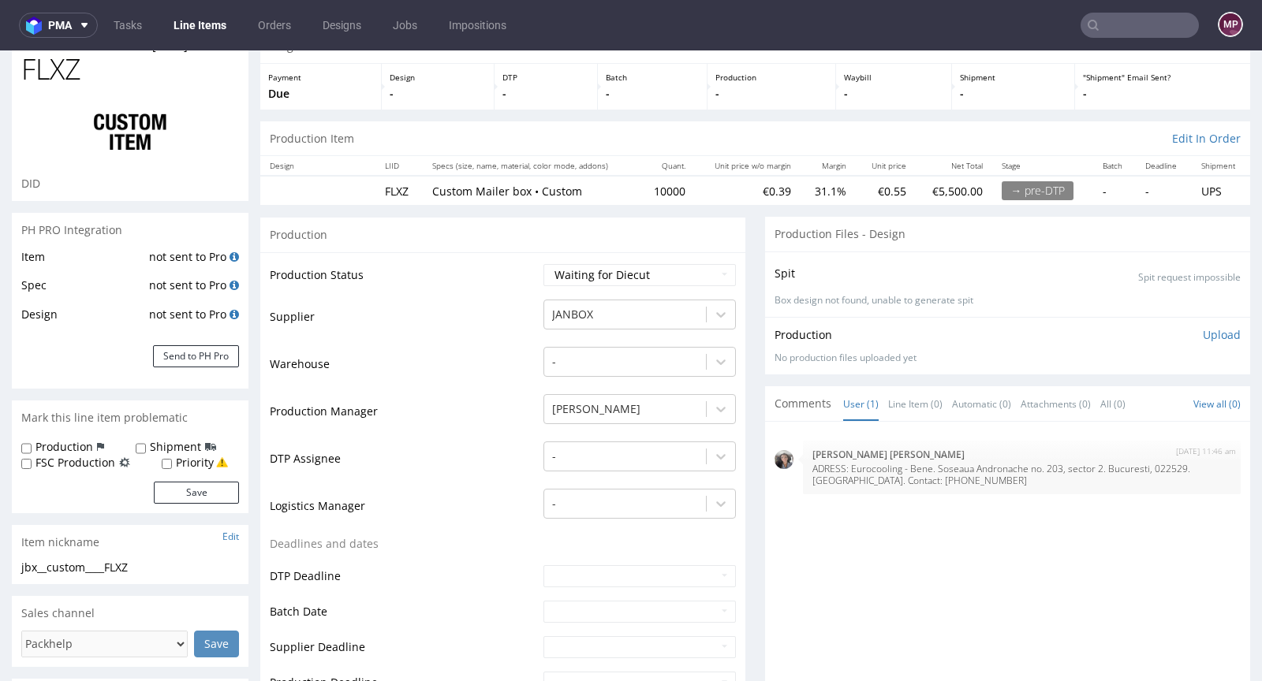
scroll to position [0, 0]
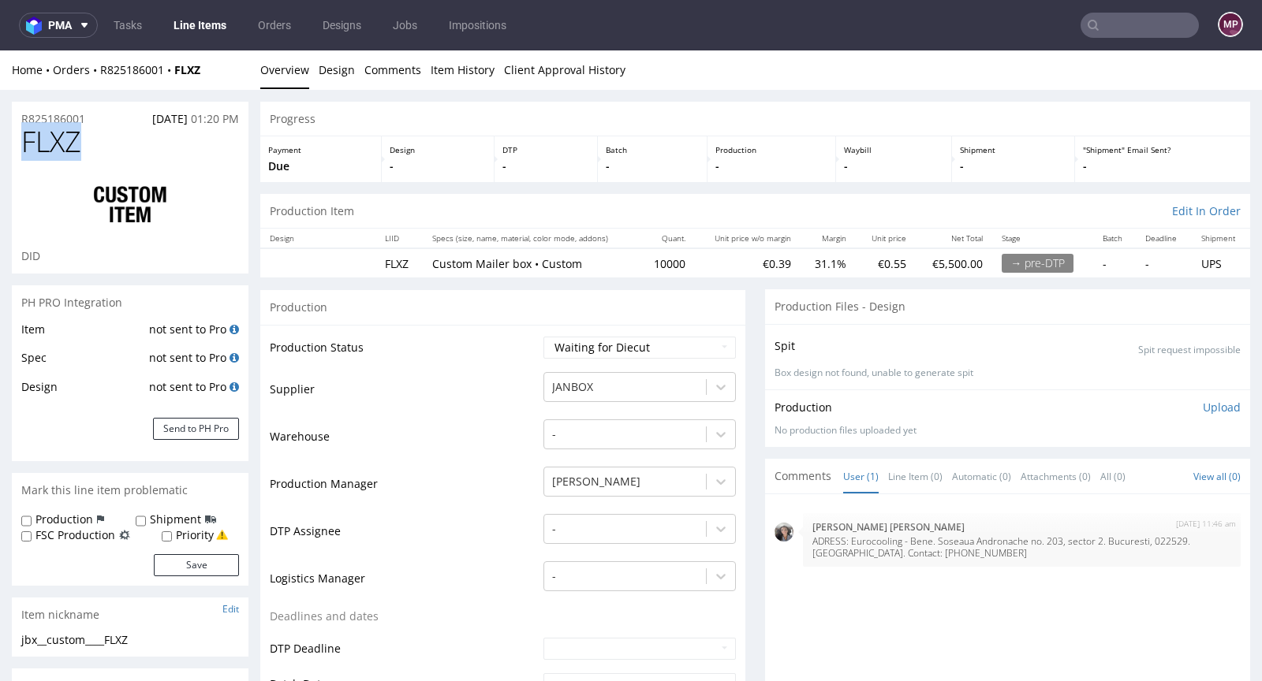
drag, startPoint x: 97, startPoint y: 153, endPoint x: 9, endPoint y: 151, distance: 88.4
copy span "FLXZ"
click at [197, 424] on button "Send to PH Pro" at bounding box center [196, 429] width 86 height 22
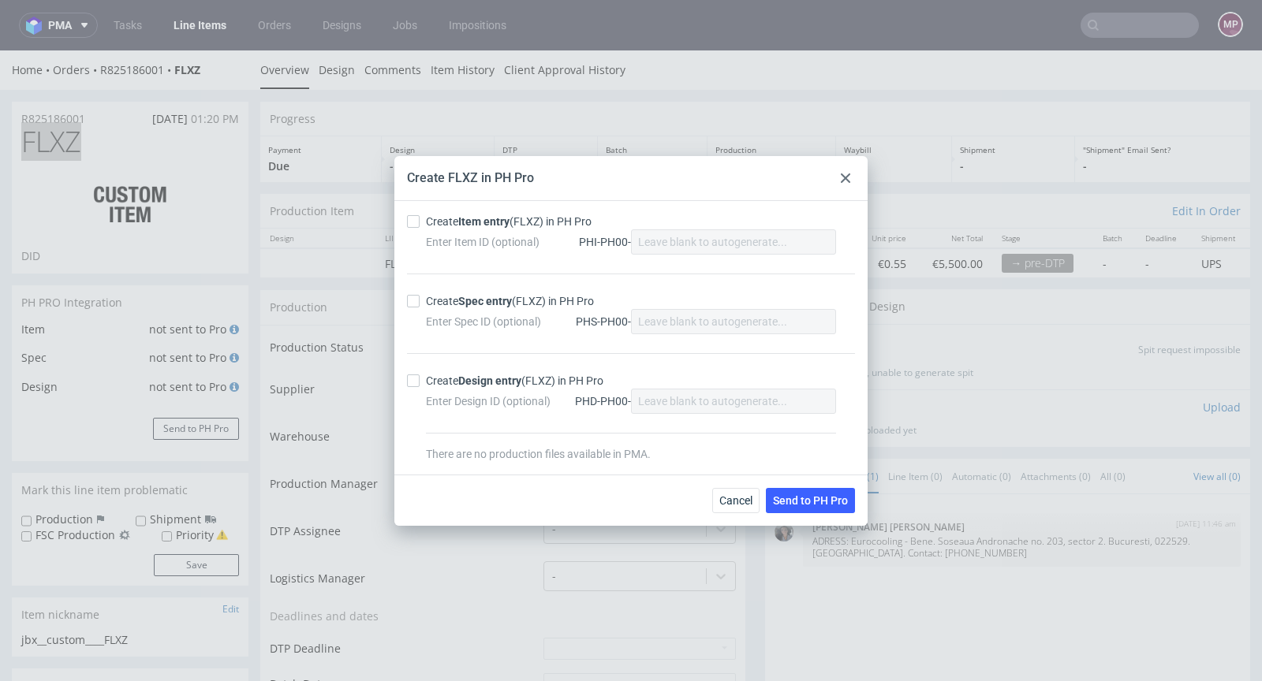
click at [514, 229] on div "Create Item entry (FLXZ) in PH Pro" at bounding box center [509, 222] width 166 height 16
click at [420, 228] on input "Create Item entry (FLXZ) in PH Pro" at bounding box center [413, 221] width 13 height 13
checkbox input "true"
click at [507, 307] on strong "Spec entry" at bounding box center [485, 301] width 54 height 13
click at [420, 307] on input "Create Spec entry (FLXZ) in PH Pro" at bounding box center [413, 301] width 13 height 13
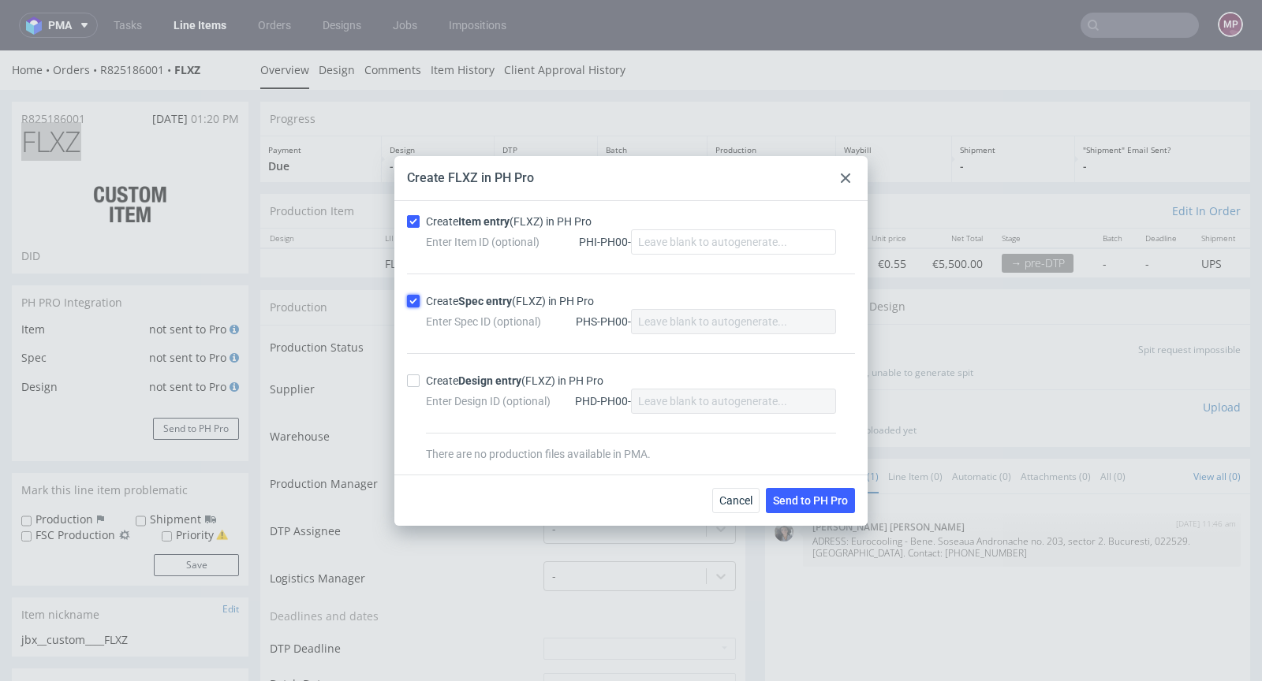
checkbox input "true"
click at [819, 507] on button "Send to PH Pro" at bounding box center [810, 500] width 89 height 25
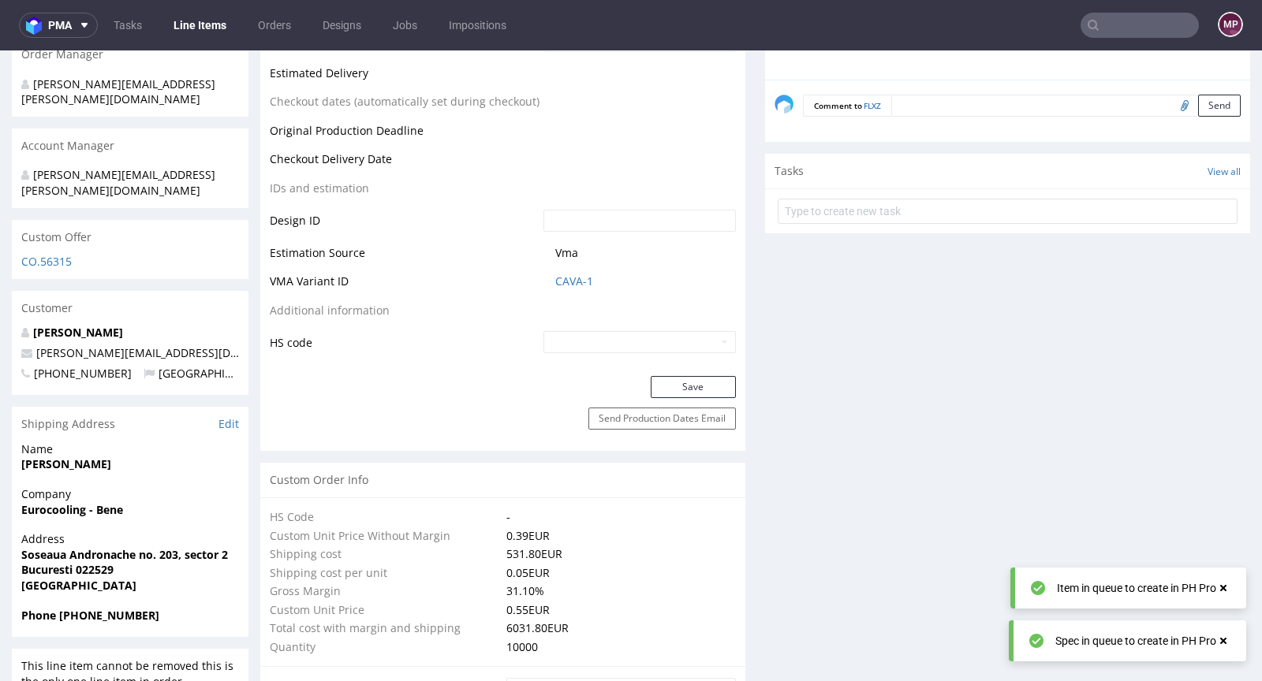
scroll to position [351, 0]
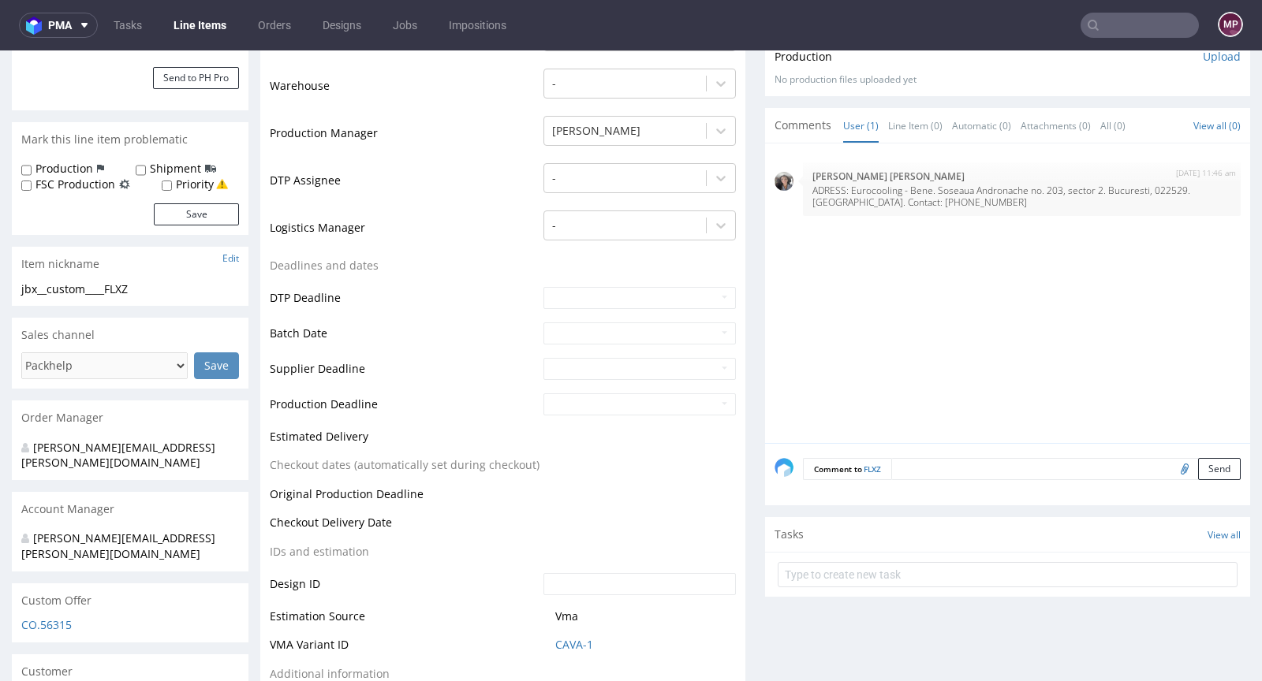
click at [979, 472] on textarea at bounding box center [1065, 469] width 349 height 22
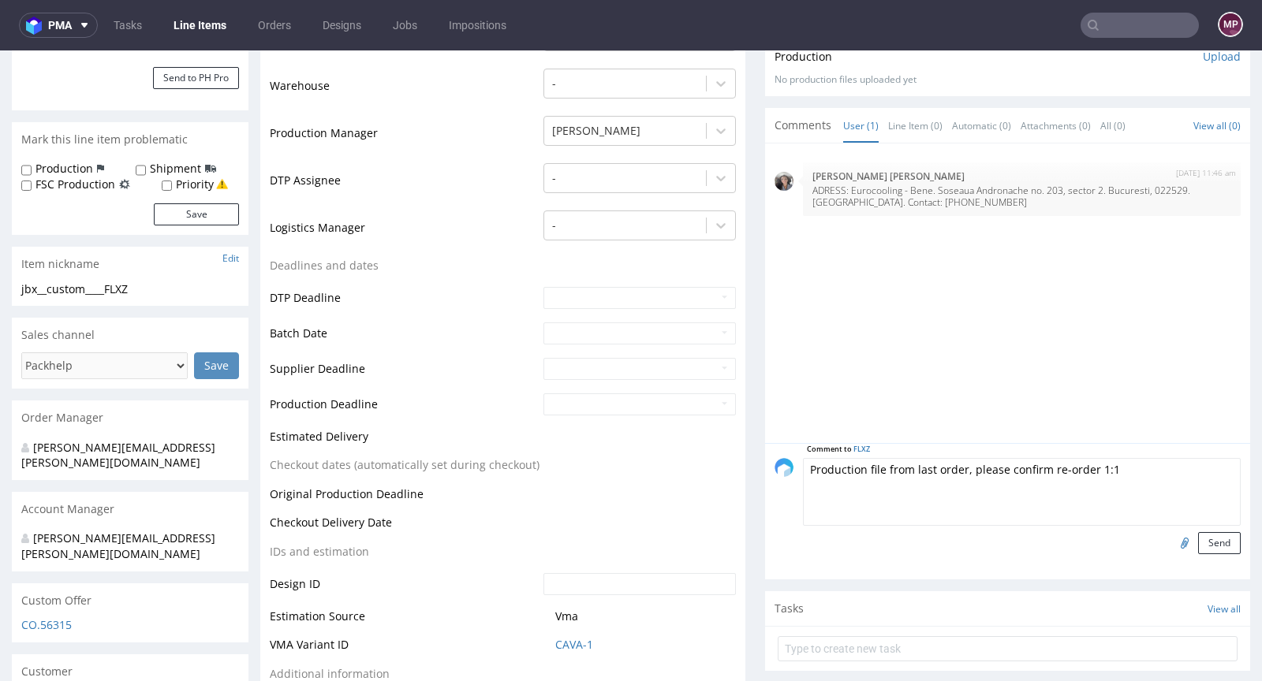
type textarea "Production file from last order, please confirm re-order 1:1"
click at [1171, 541] on input "file" at bounding box center [1182, 542] width 22 height 21
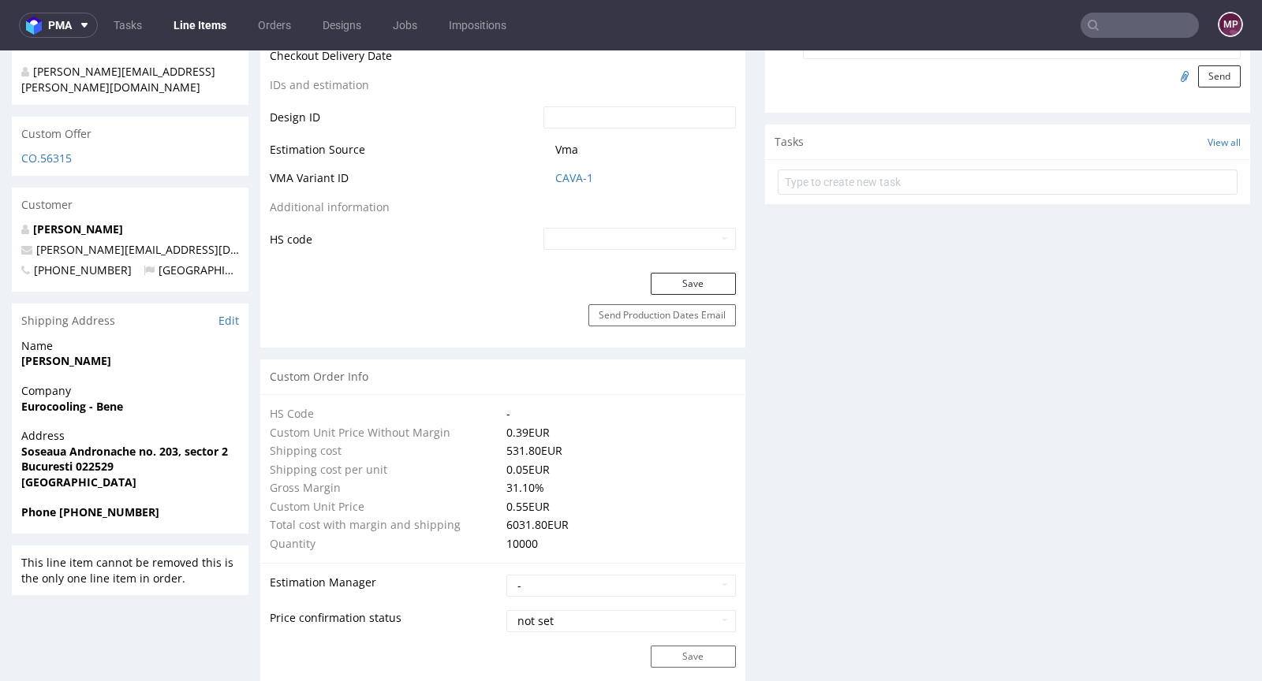
scroll to position [266, 0]
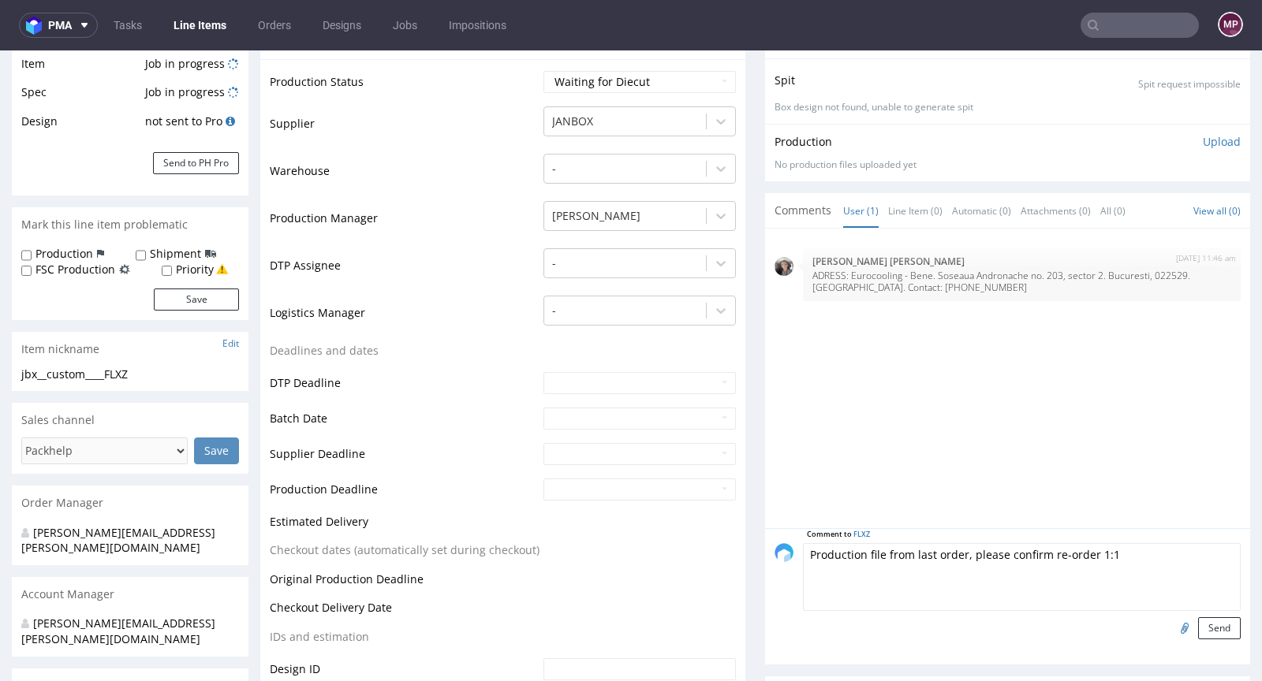
click at [1171, 621] on input "file" at bounding box center [1182, 627] width 22 height 21
type input "C:\fakepath\adp__custom____NTZG__d0__oR392770038__inside__v4.pdf"
click at [1198, 629] on button "Send" at bounding box center [1219, 628] width 43 height 22
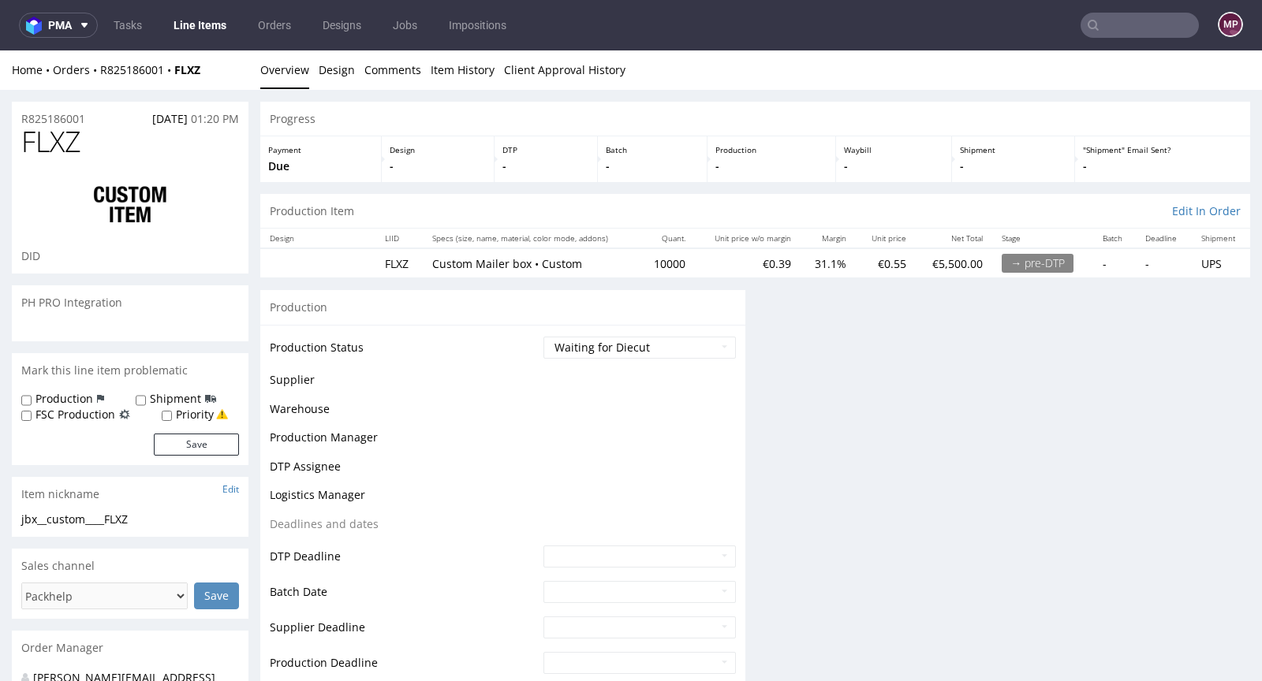
scroll to position [0, 0]
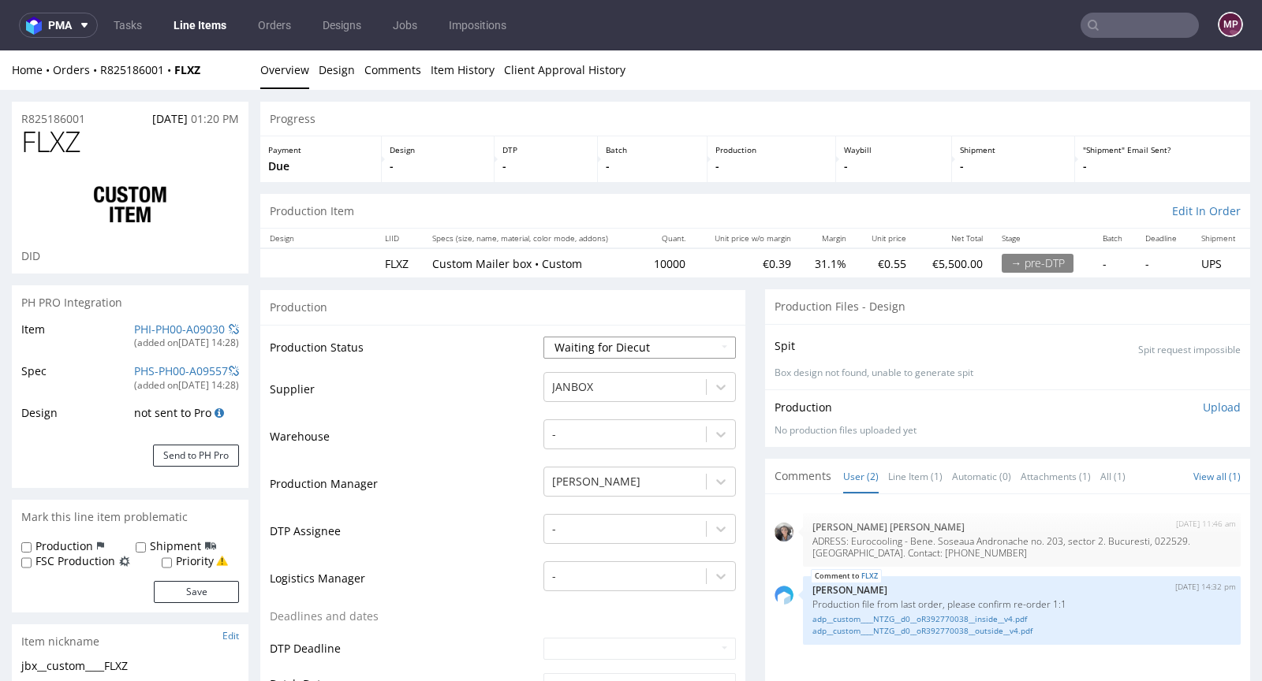
click at [575, 344] on select "Waiting for Artwork Waiting for Diecut Waiting for Mockup Waiting for DTP Waiti…" at bounding box center [639, 348] width 192 height 22
select select "pre_dtp_waiting_for_artwork"
click at [543, 337] on select "Waiting for Artwork Waiting for Diecut Waiting for Mockup Waiting for DTP Waiti…" at bounding box center [639, 348] width 192 height 22
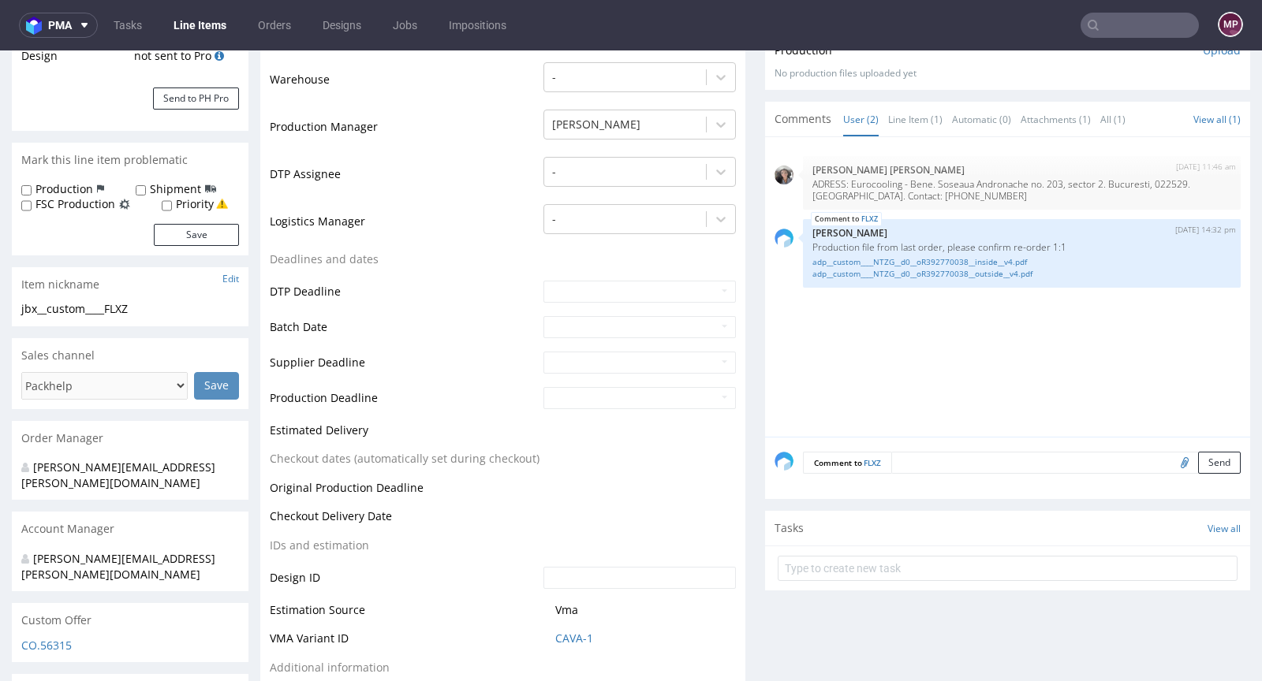
scroll to position [576, 0]
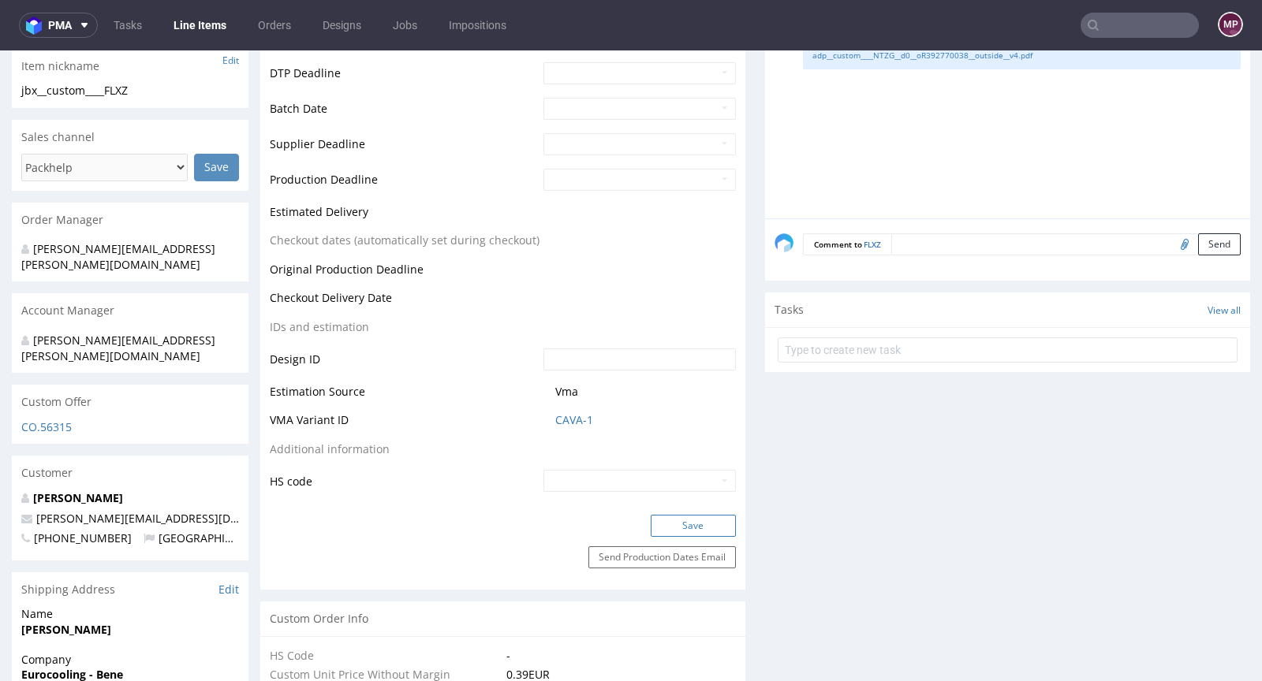
click at [669, 527] on button "Save" at bounding box center [693, 526] width 85 height 22
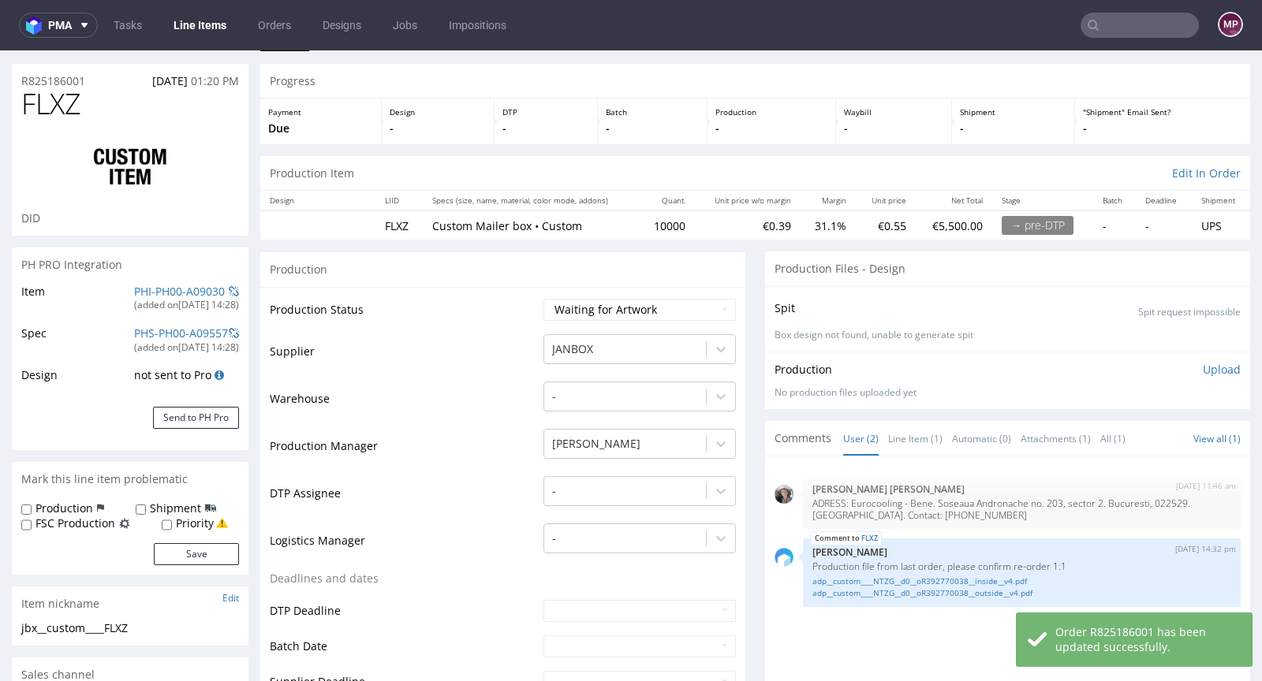
scroll to position [0, 0]
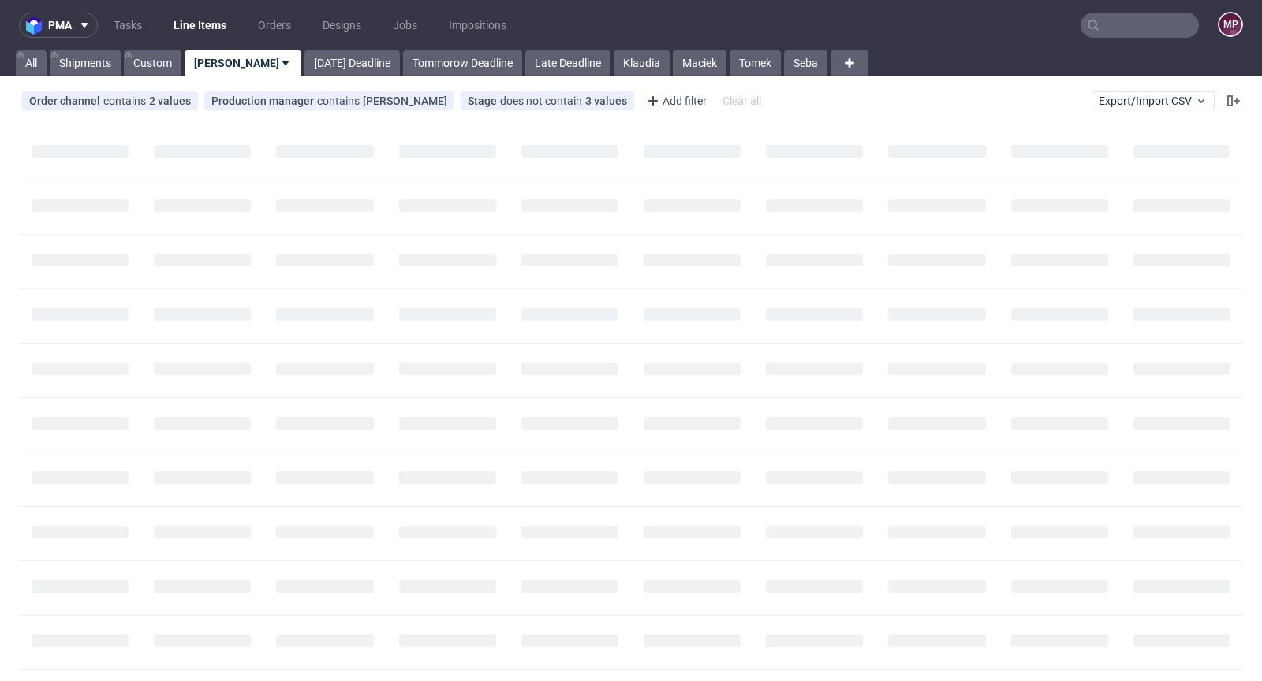
click at [1125, 21] on input "text" at bounding box center [1139, 25] width 118 height 25
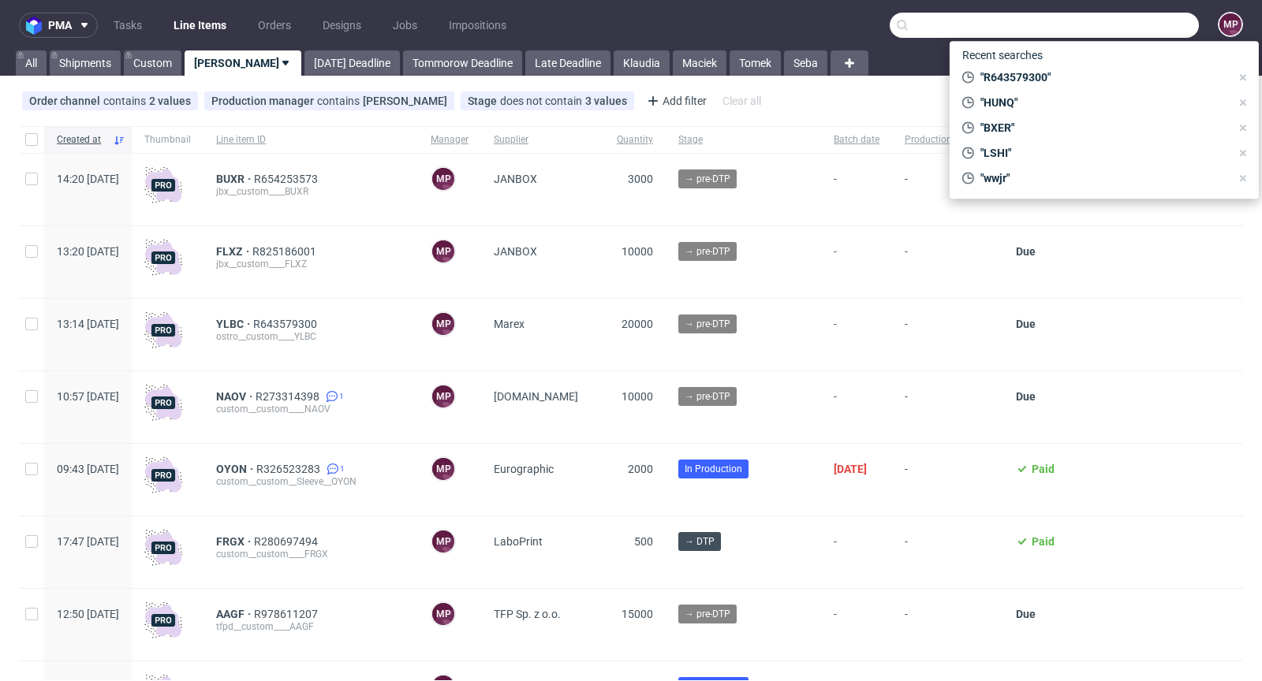
paste input "NTZG"
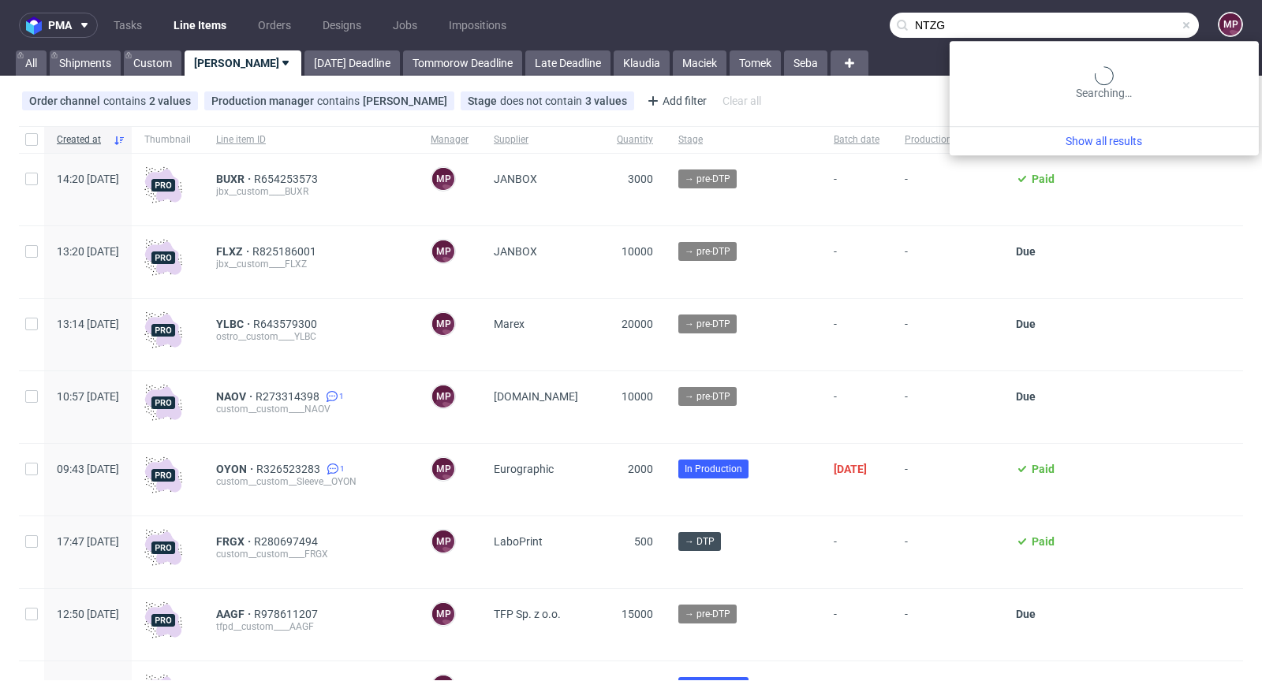
type input "NTZG"
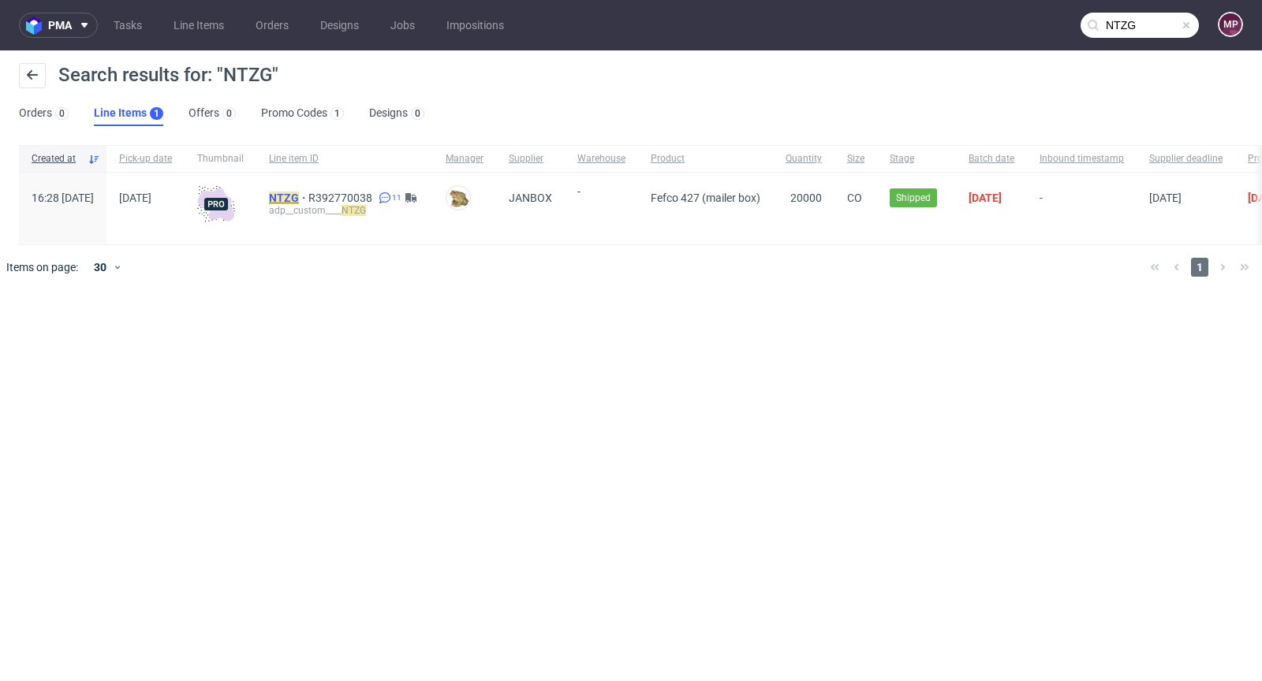
click at [299, 192] on mark "NTZG" at bounding box center [284, 198] width 30 height 13
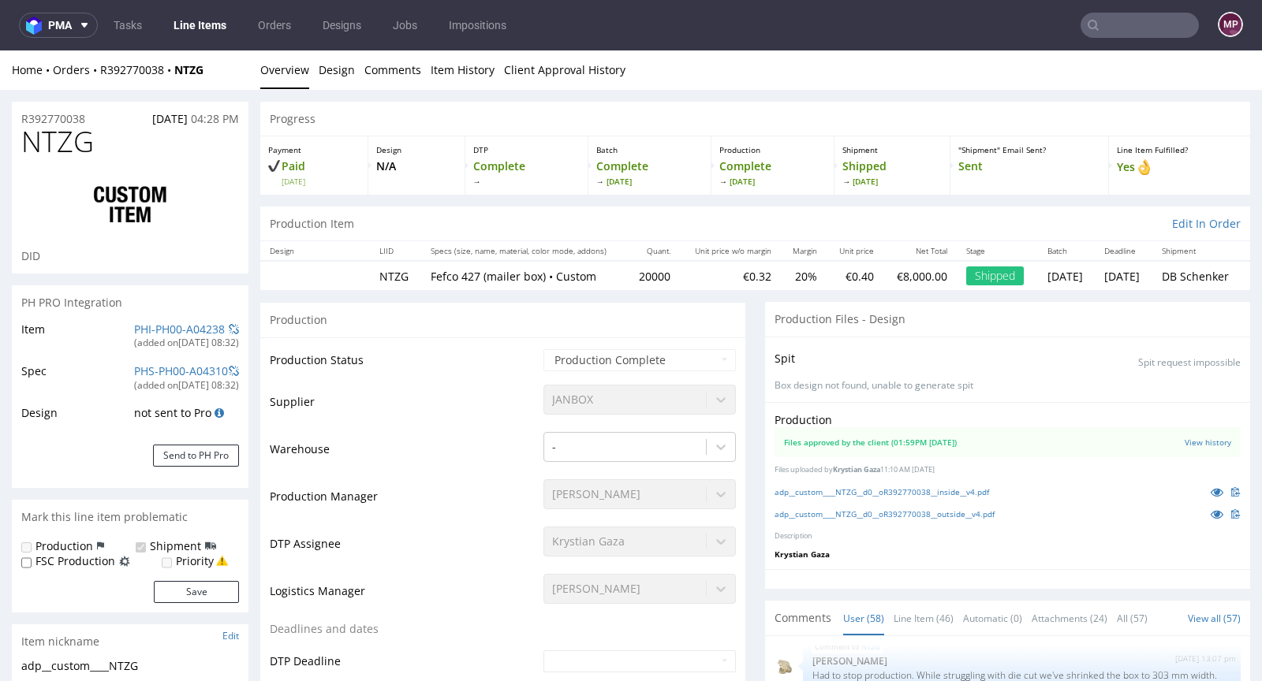
select select "in_progress"
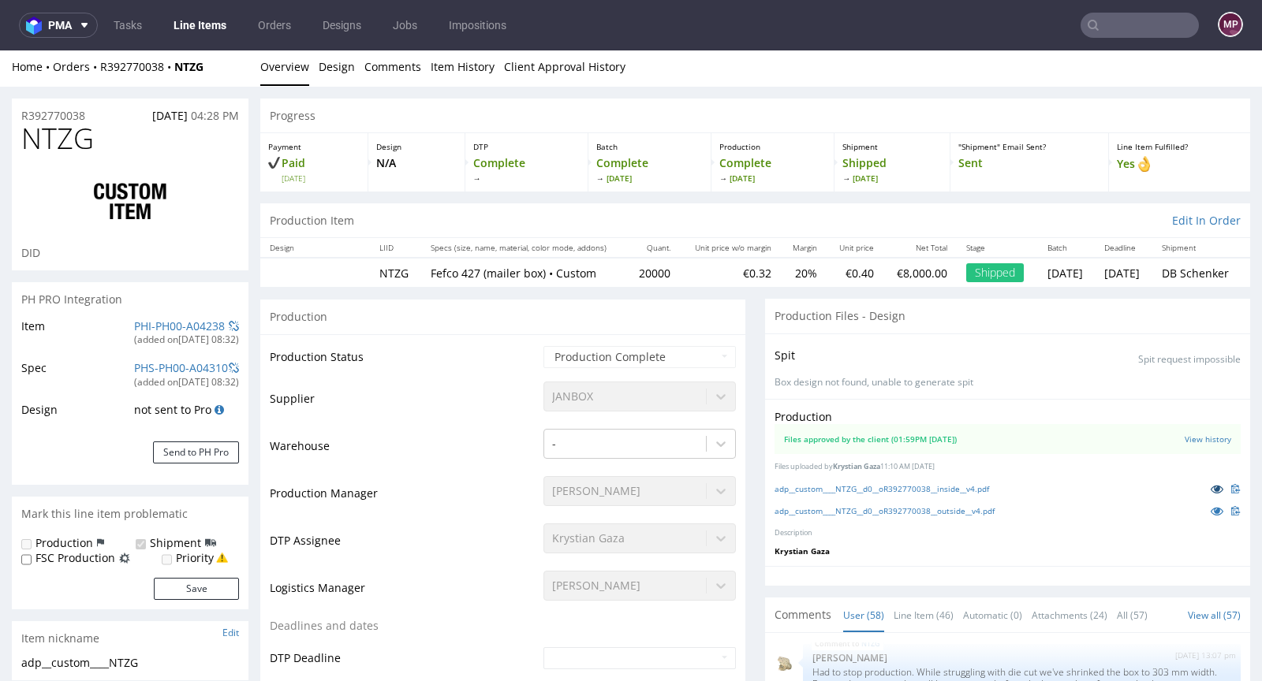
click at [1211, 484] on icon at bounding box center [1217, 488] width 13 height 11
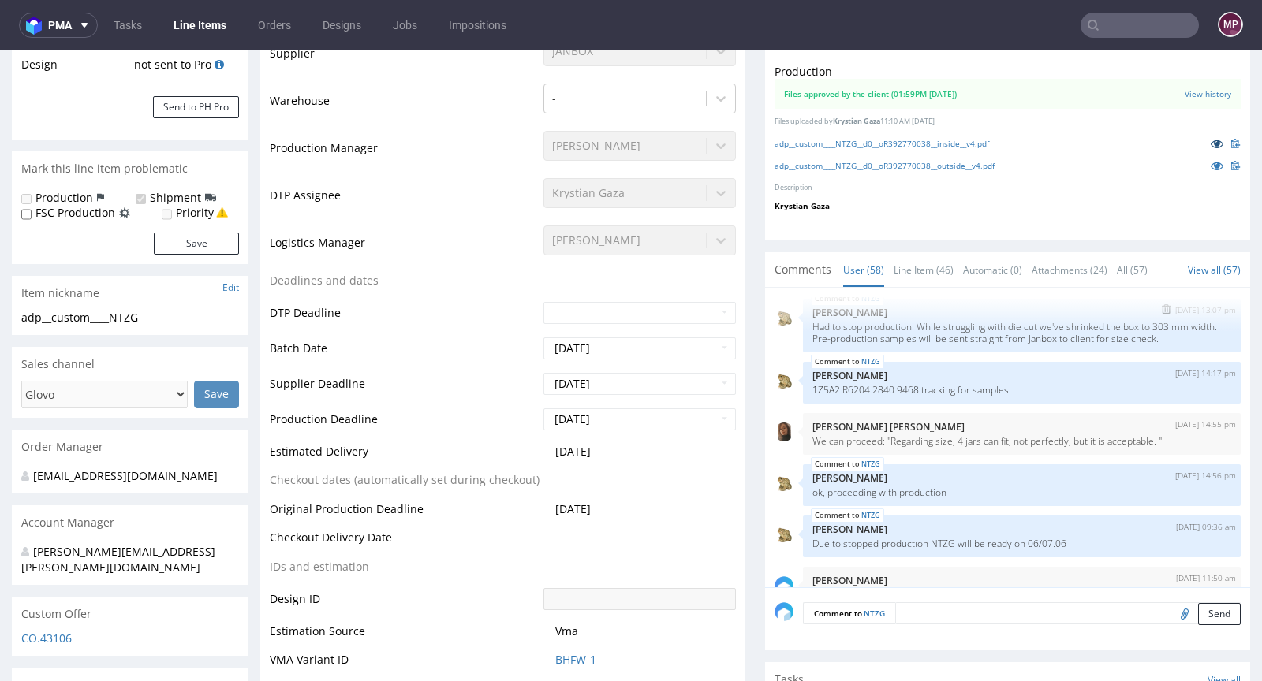
scroll to position [367, 0]
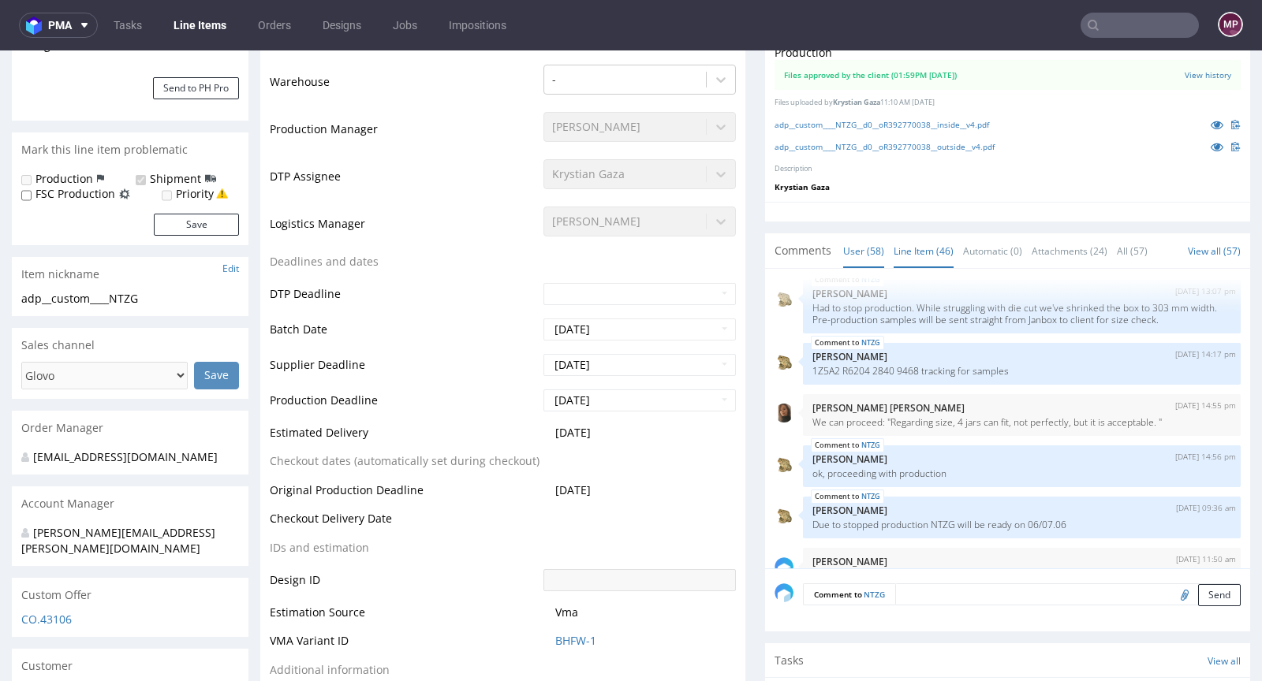
click at [894, 235] on link "Line Item (46)" at bounding box center [924, 251] width 60 height 34
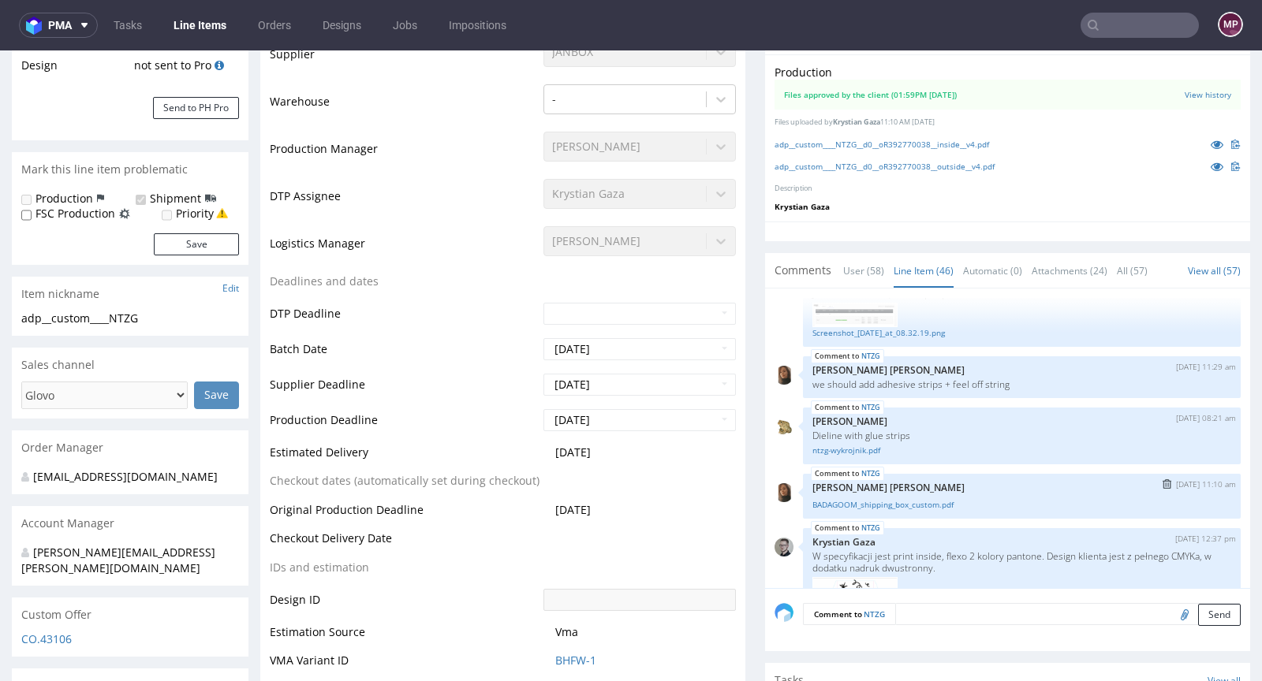
scroll to position [256, 0]
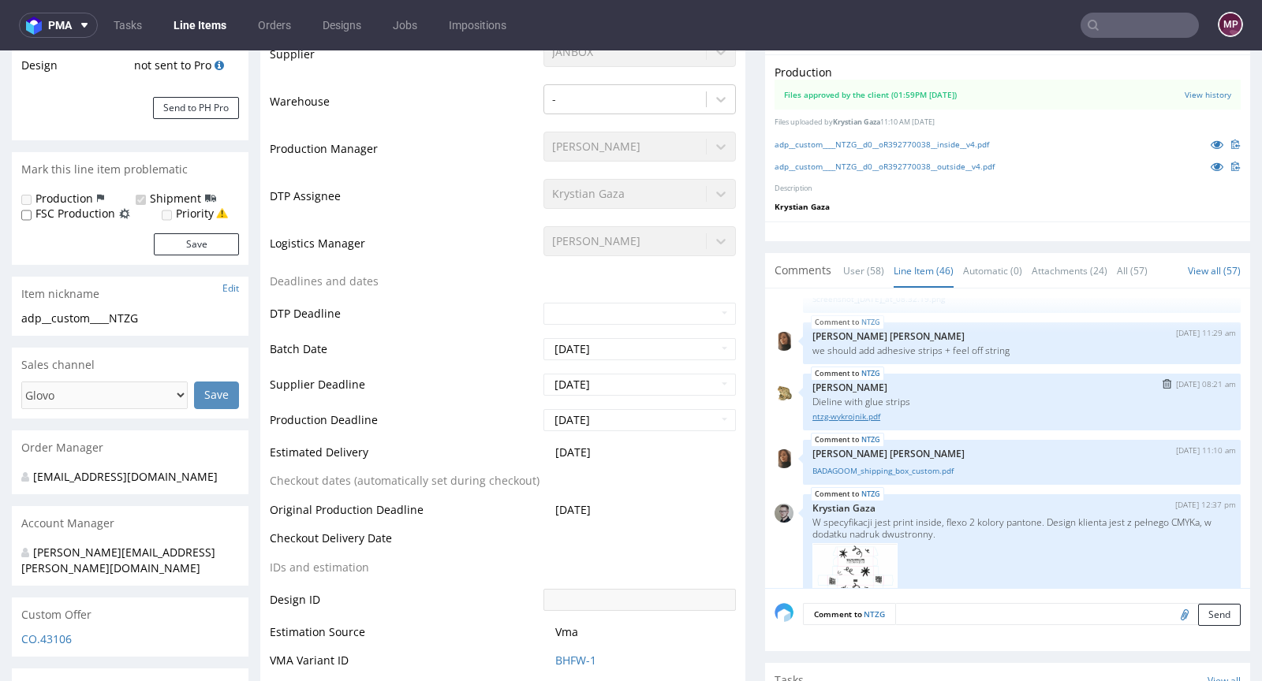
click at [836, 411] on link "ntzg-wykrojnik.pdf" at bounding box center [1021, 417] width 419 height 12
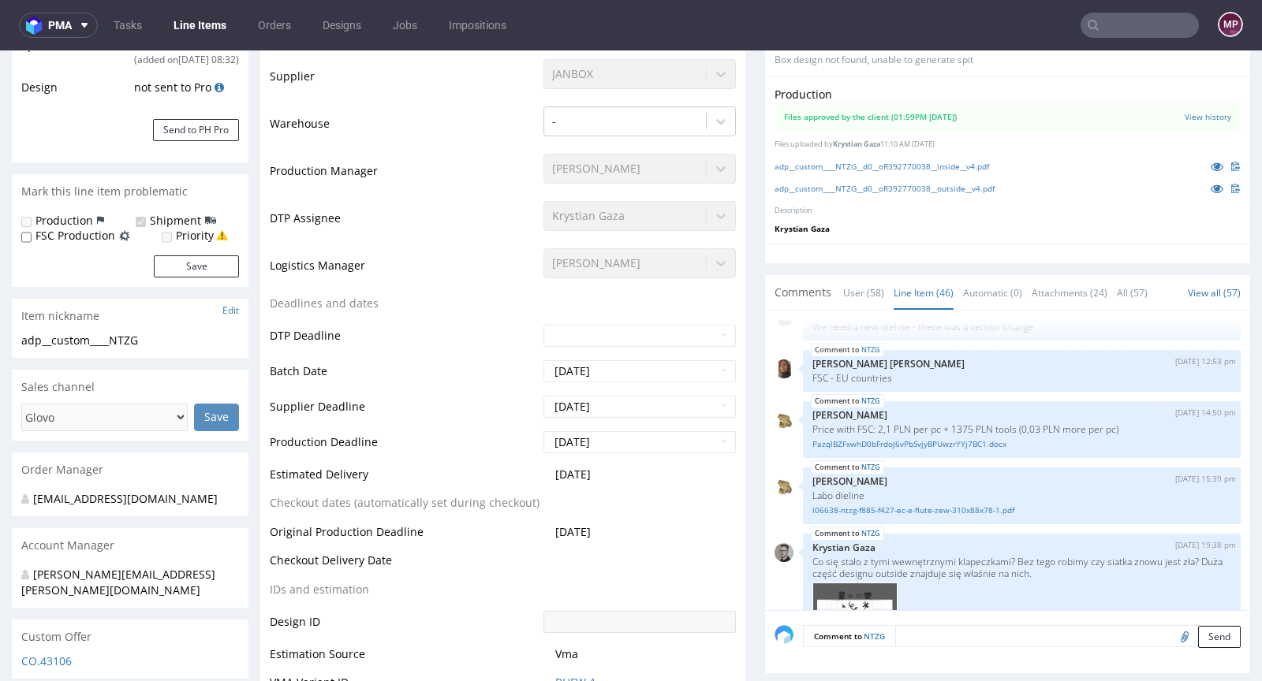
scroll to position [338, 0]
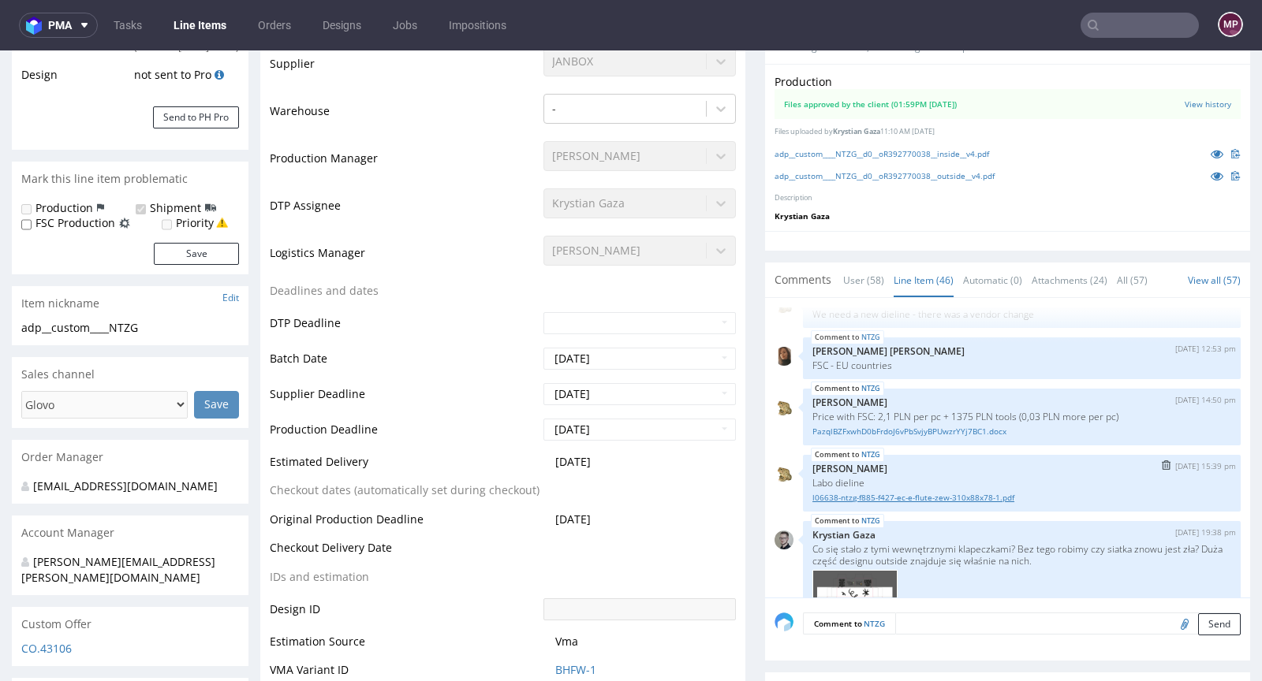
click at [866, 492] on link "l06638-ntzg-f885-f427-ec-e-flute-zew-310x88x78-1.pdf" at bounding box center [1021, 498] width 419 height 12
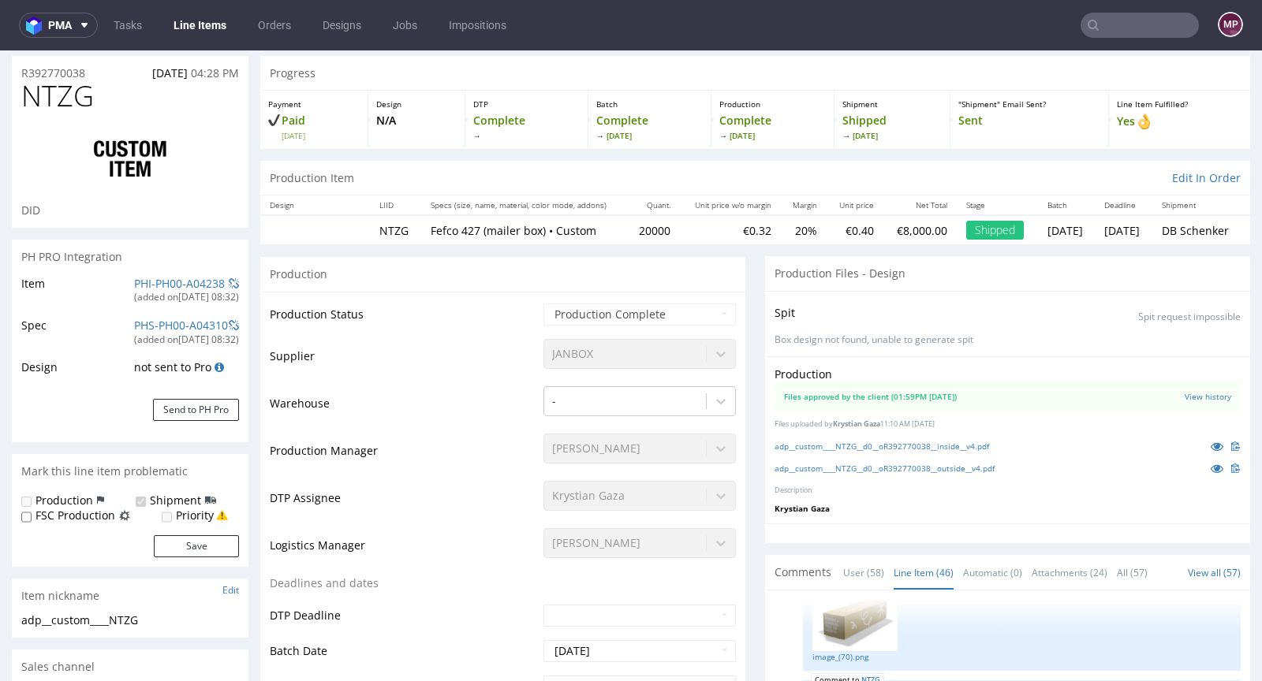
scroll to position [0, 0]
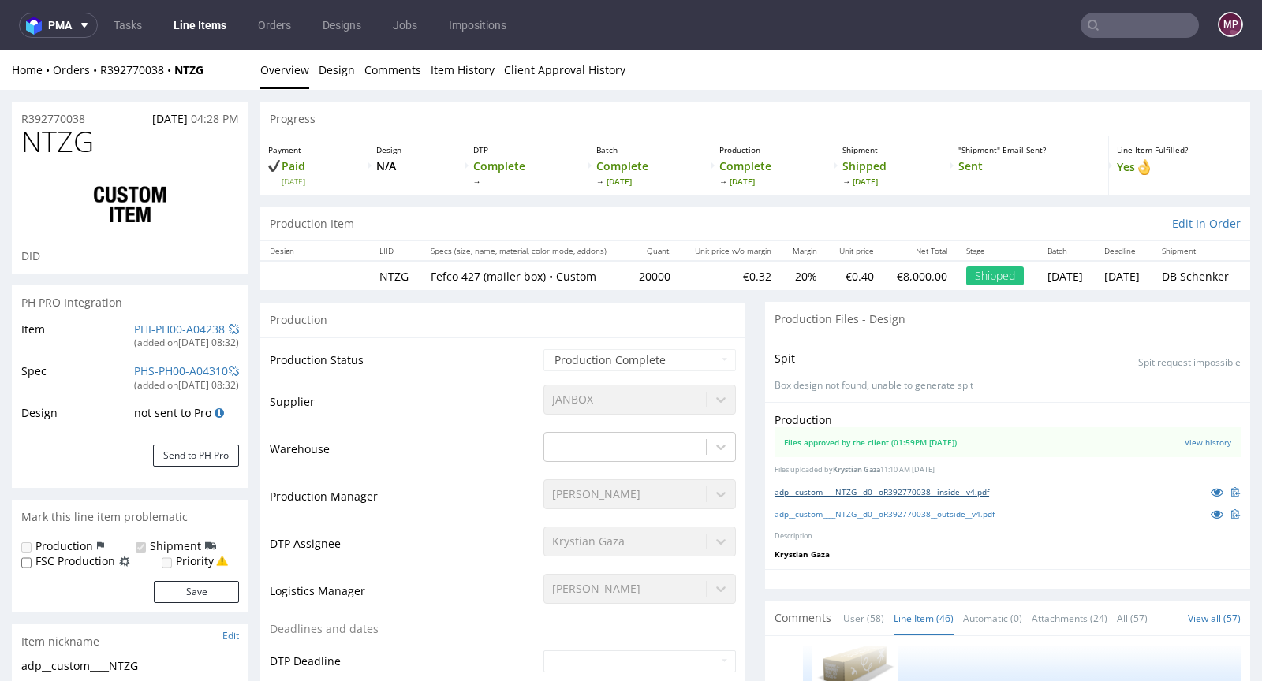
click at [929, 491] on link "adp__custom____NTZG__d0__oR392770038__inside__v4.pdf" at bounding box center [881, 492] width 215 height 11
click at [931, 513] on link "adp__custom____NTZG__d0__oR392770038__outside__v4.pdf" at bounding box center [884, 514] width 220 height 11
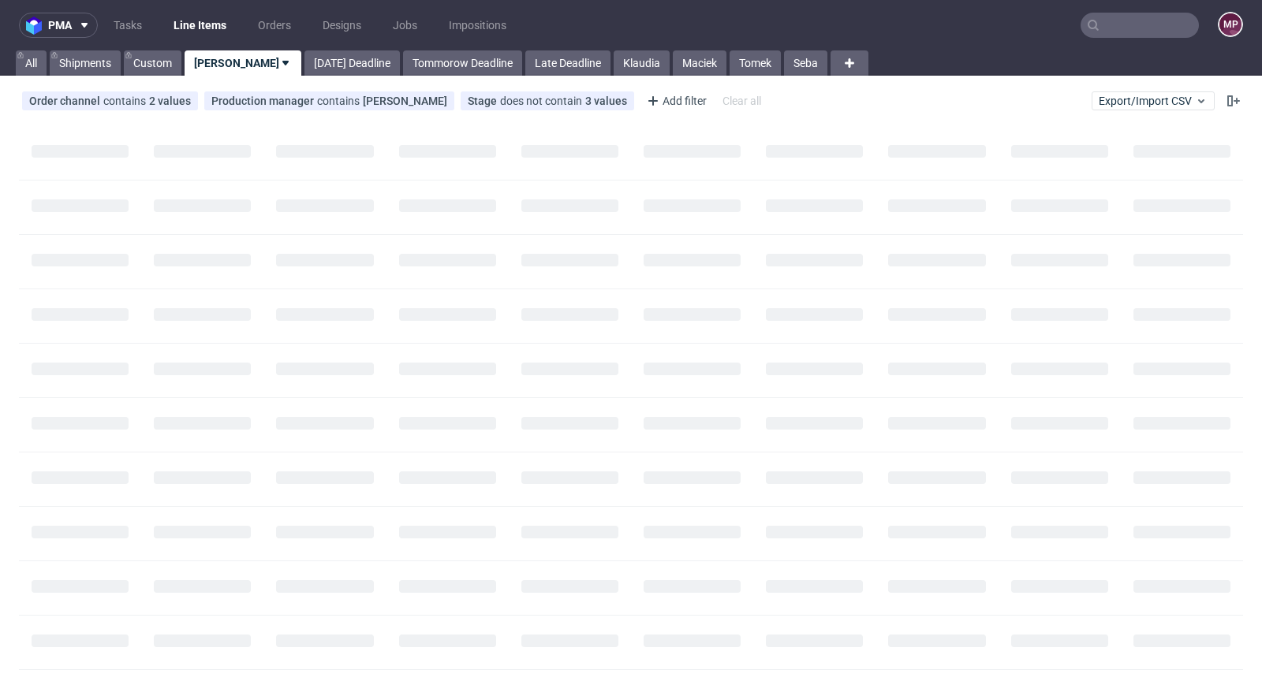
click at [1136, 18] on input "text" at bounding box center [1139, 25] width 118 height 25
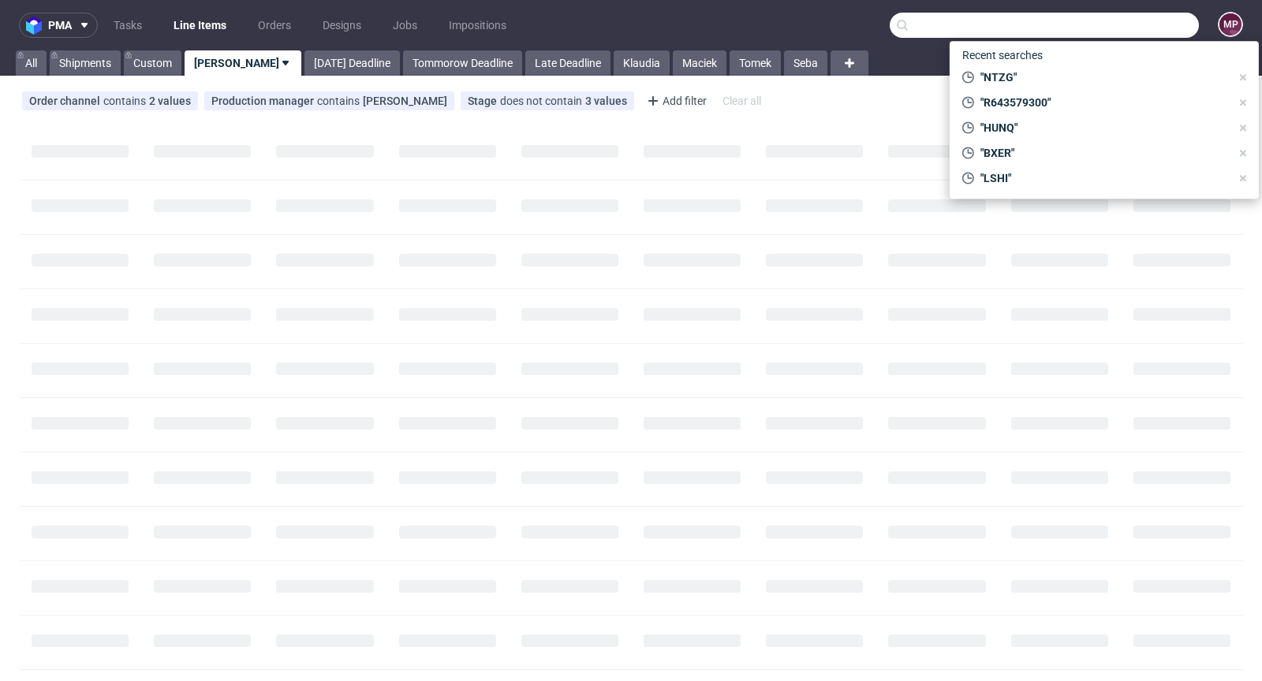
paste input "NTZG"
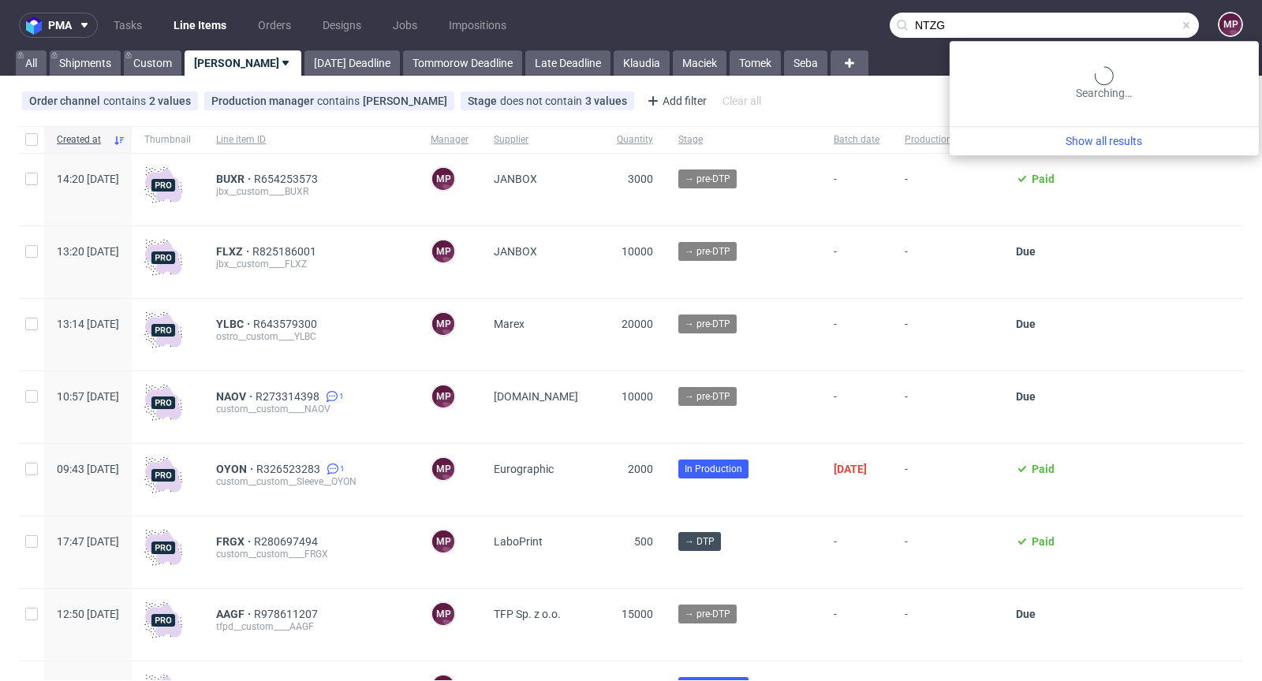
type input "NTZG"
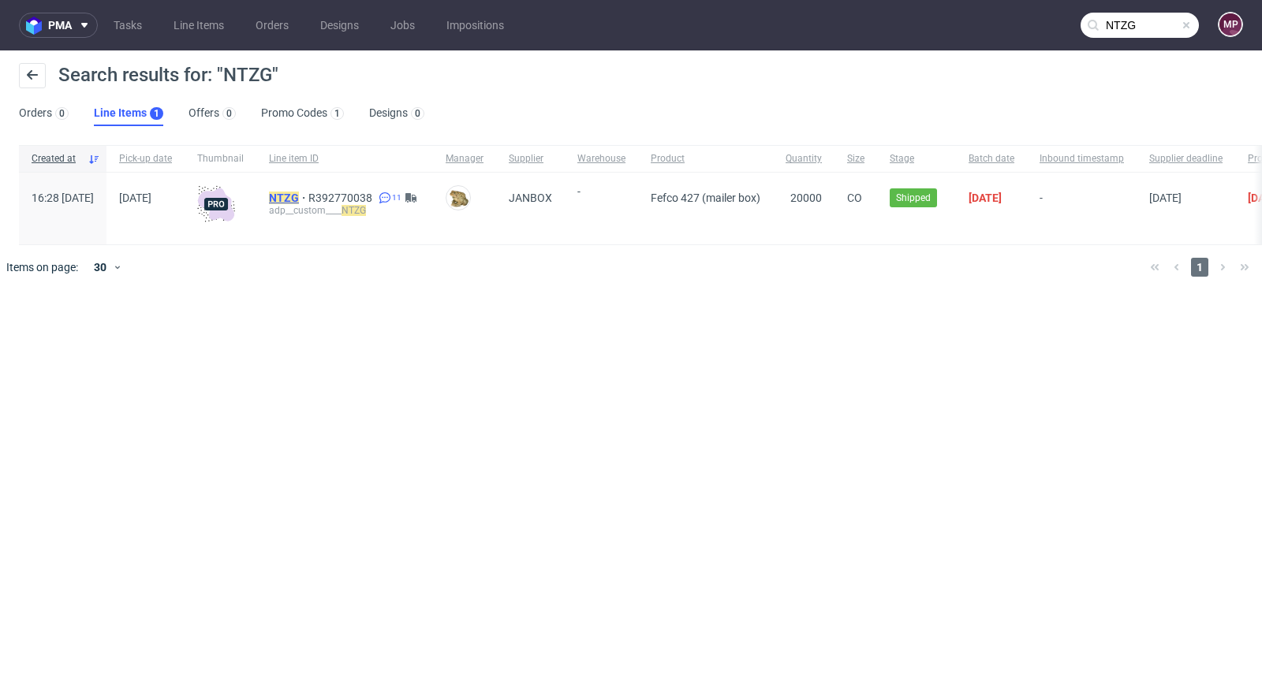
click at [299, 195] on mark "NTZG" at bounding box center [284, 198] width 30 height 13
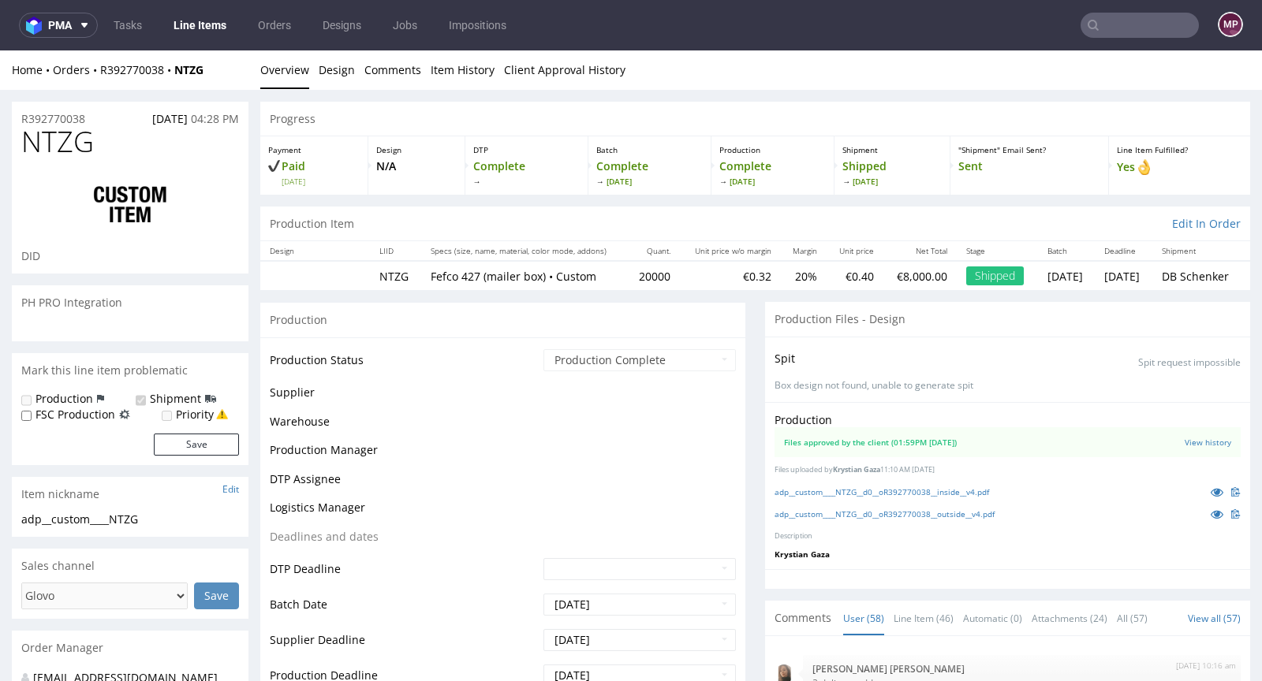
scroll to position [4516, 0]
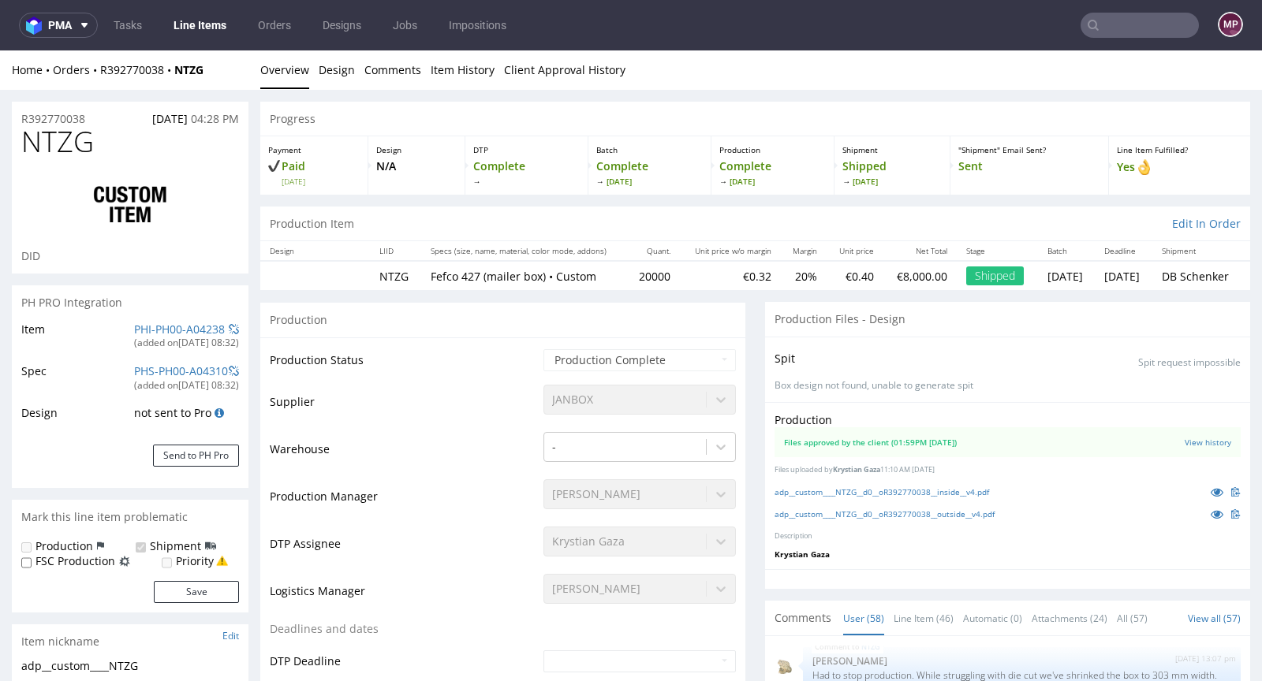
select select "in_progress"
click at [827, 489] on link "adp__custom____NTZG__d0__oR392770038__inside__v4.pdf" at bounding box center [881, 492] width 215 height 11
click at [863, 509] on link "adp__custom____NTZG__d0__oR392770038__outside__v4.pdf" at bounding box center [884, 514] width 220 height 11
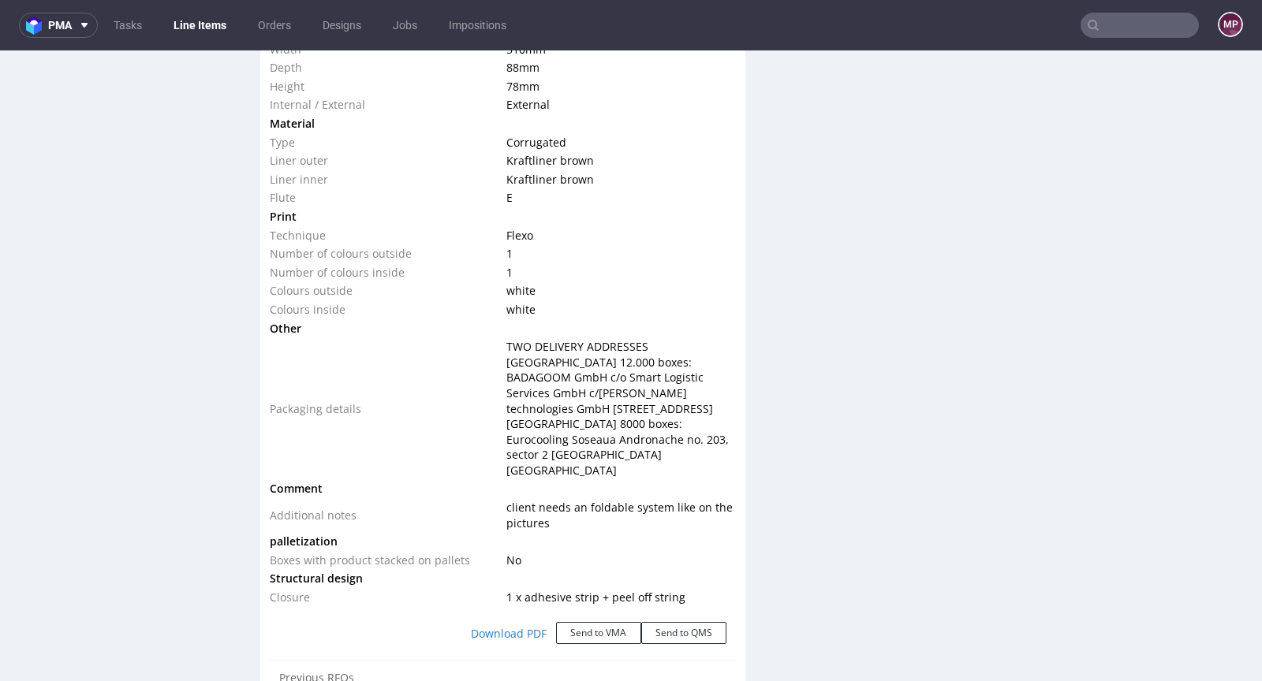
scroll to position [1741, 0]
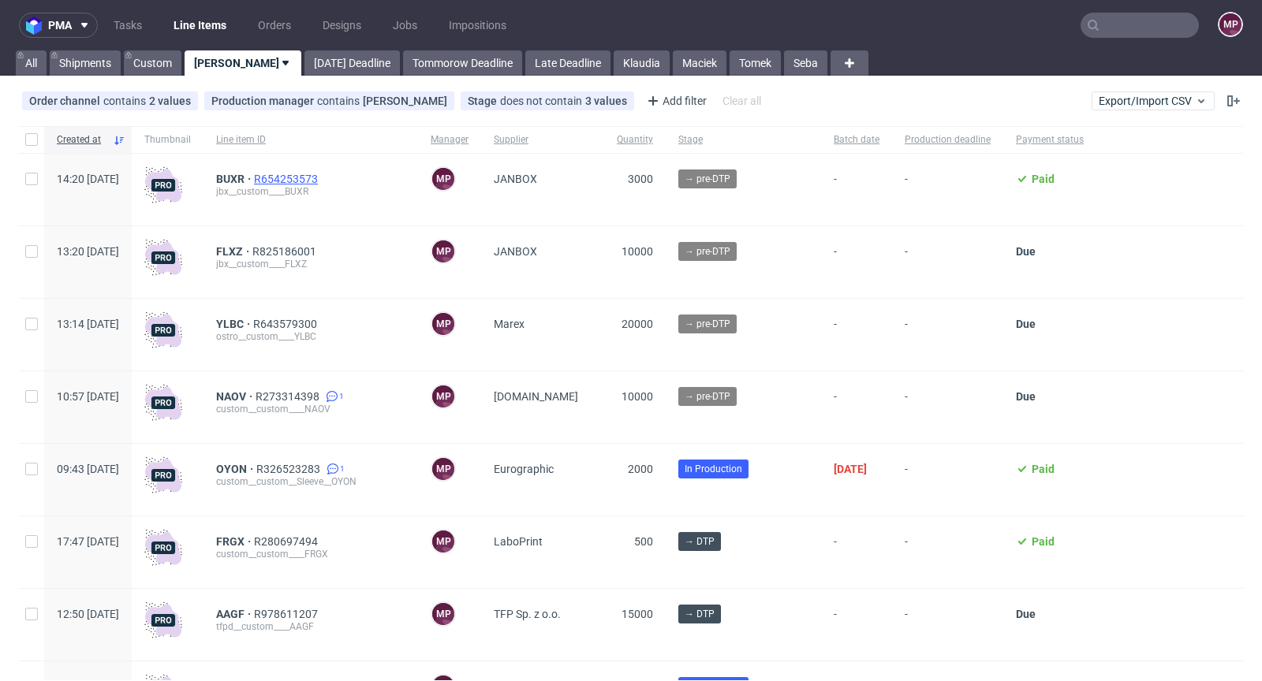
click at [321, 178] on span "R654253573" at bounding box center [287, 179] width 67 height 13
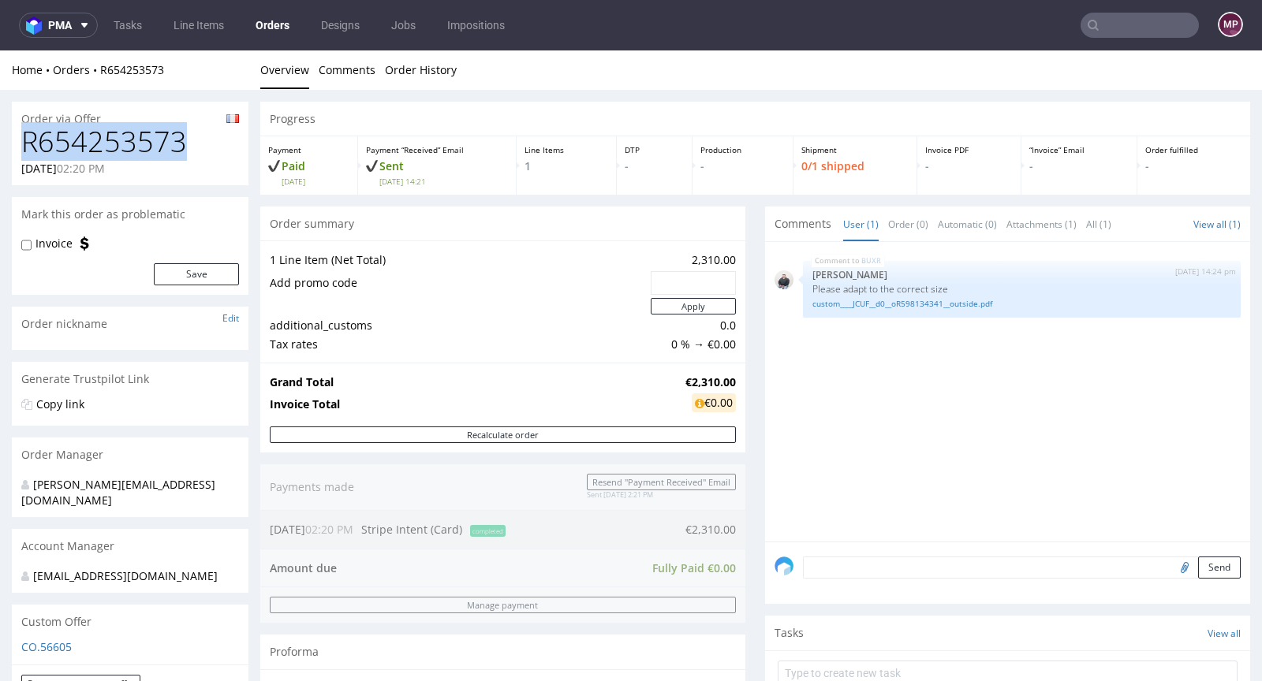
drag, startPoint x: 196, startPoint y: 146, endPoint x: 28, endPoint y: 138, distance: 168.2
click at [28, 138] on h1 "R654253573" at bounding box center [130, 142] width 218 height 32
copy h1 "R654253573"
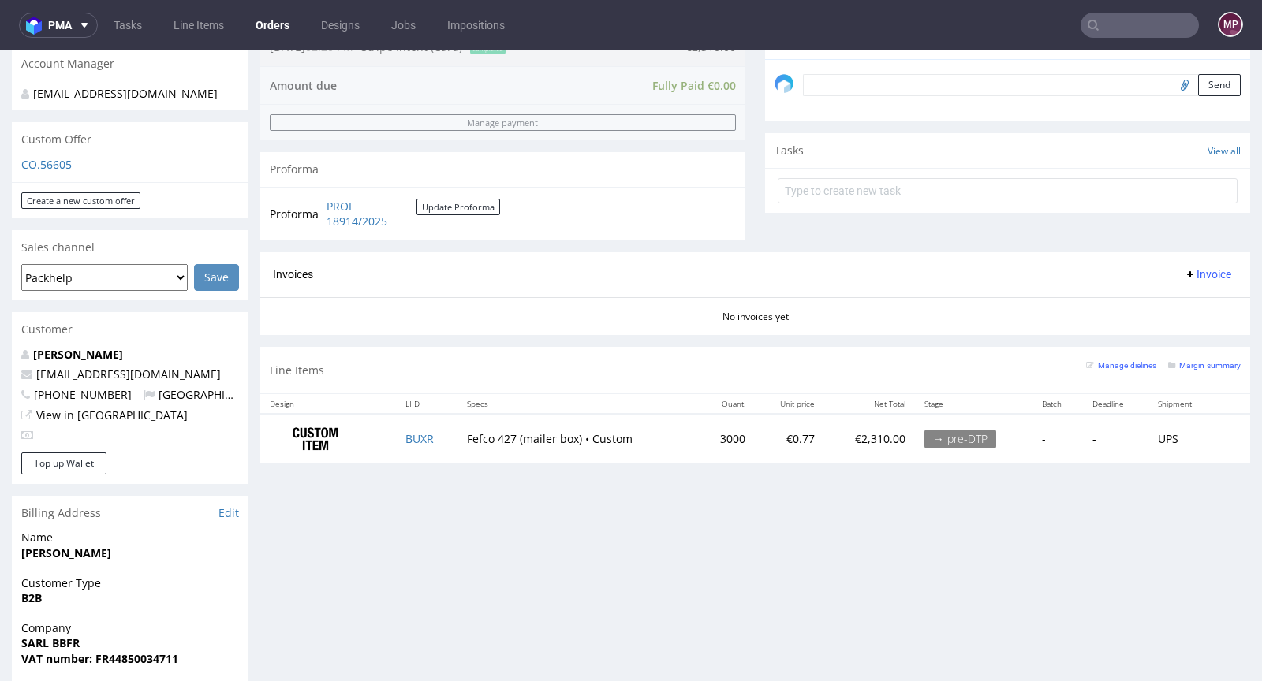
scroll to position [531, 0]
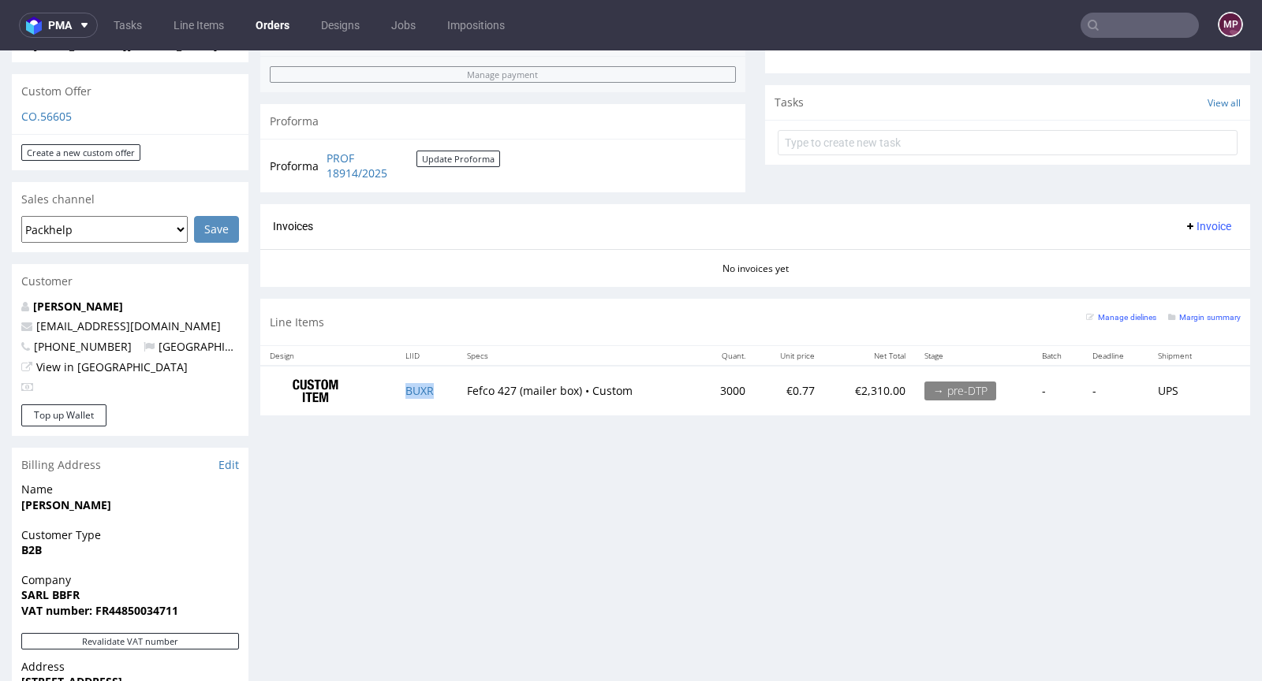
click at [441, 390] on td "BUXR" at bounding box center [427, 391] width 62 height 50
copy link "BUXR"
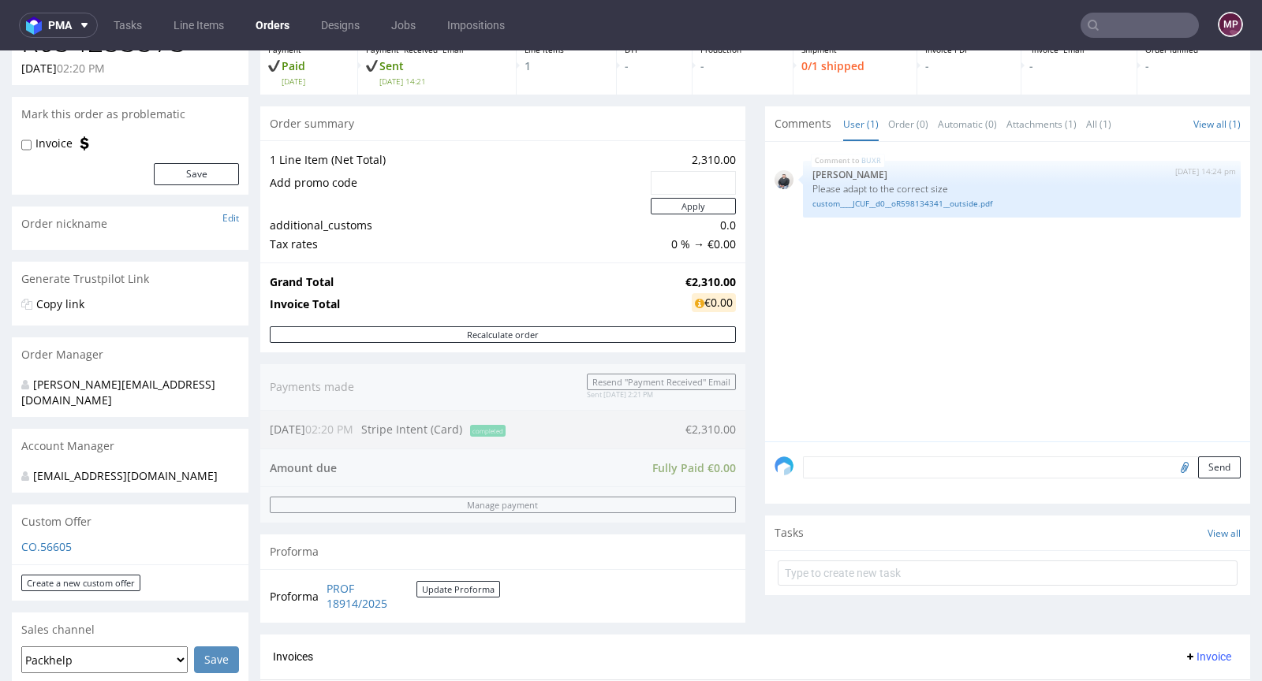
scroll to position [0, 0]
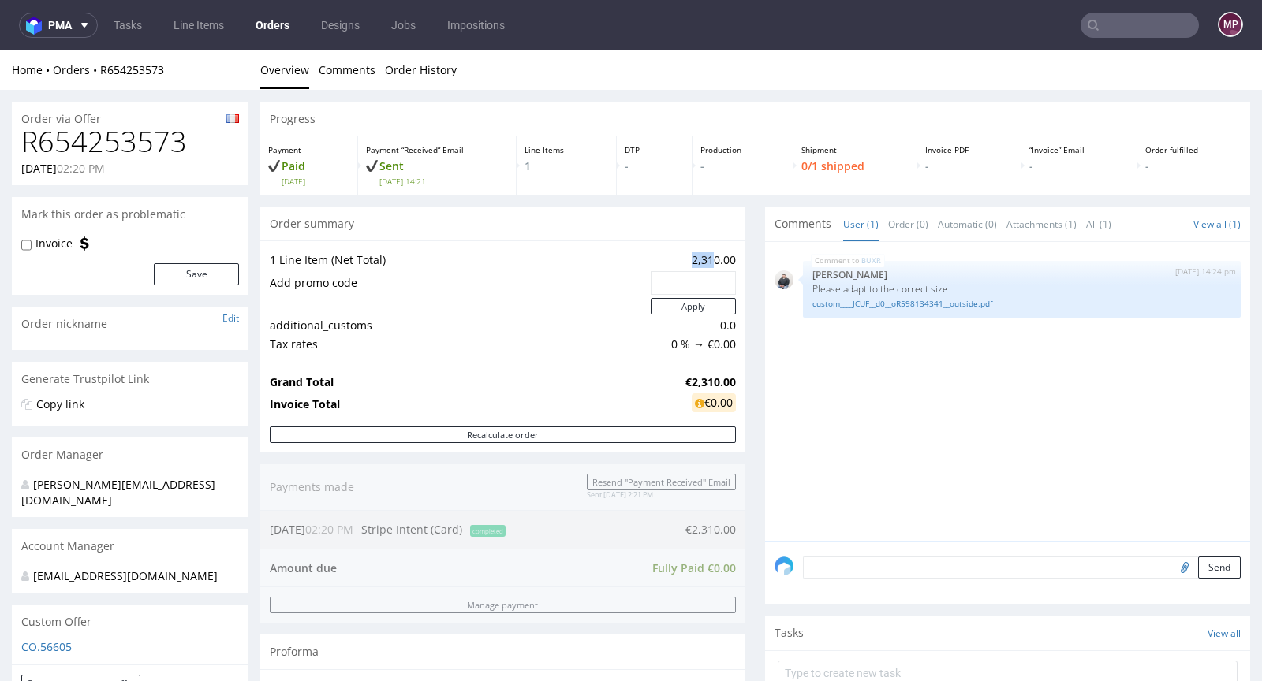
drag, startPoint x: 678, startPoint y: 258, endPoint x: 703, endPoint y: 252, distance: 25.1
click at [703, 252] on td "2,310.00" at bounding box center [691, 260] width 89 height 19
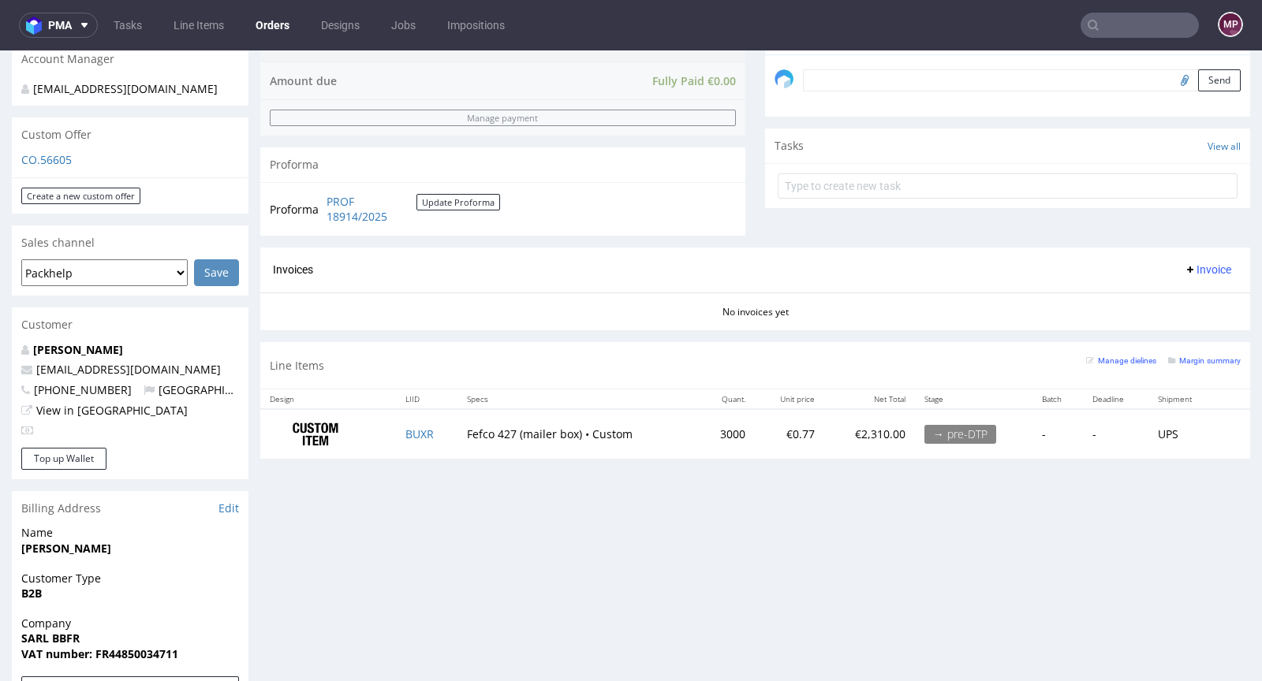
scroll to position [518, 0]
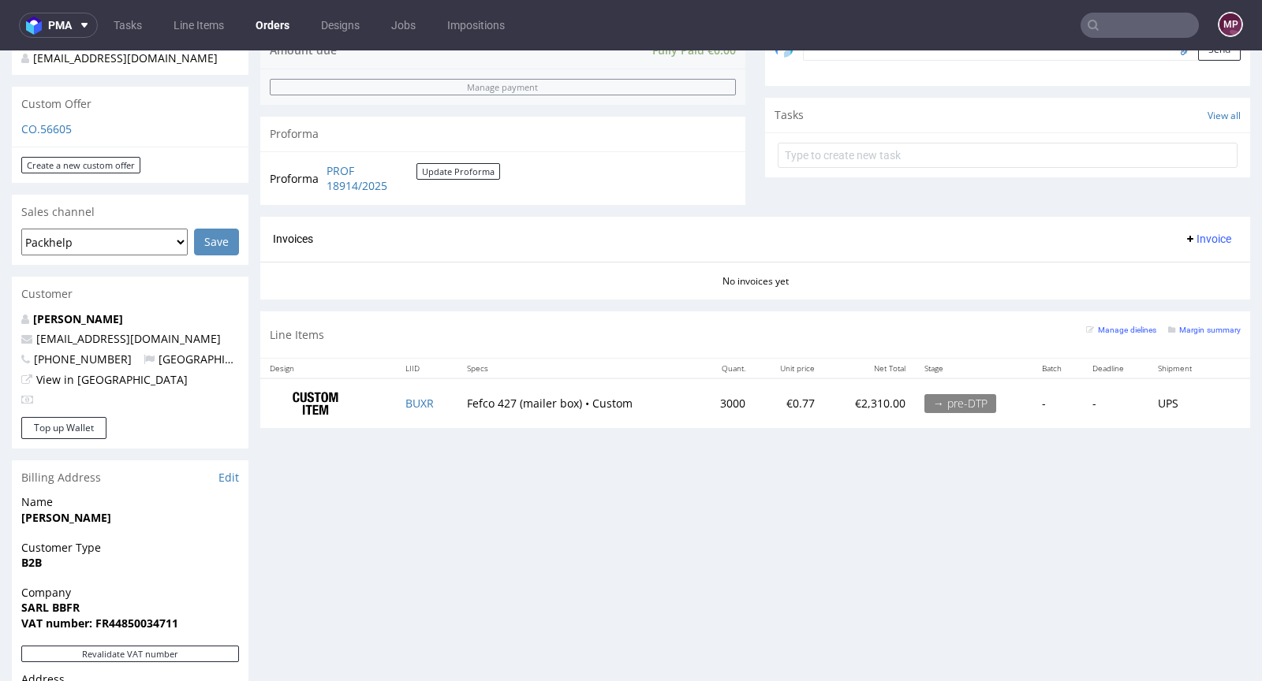
click at [1177, 334] on div "Manage dielines Margin summary" at bounding box center [1163, 335] width 155 height 28
click at [1177, 328] on small "Margin summary" at bounding box center [1204, 330] width 73 height 9
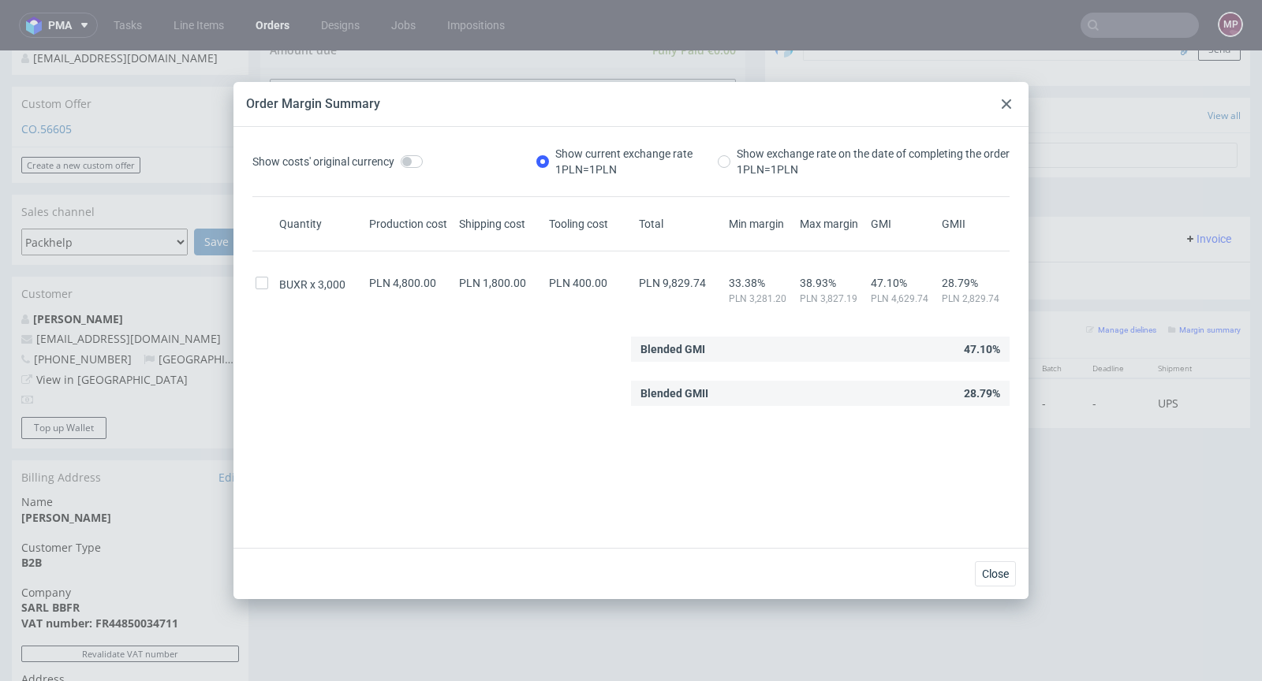
click at [1002, 102] on icon at bounding box center [1006, 103] width 9 height 9
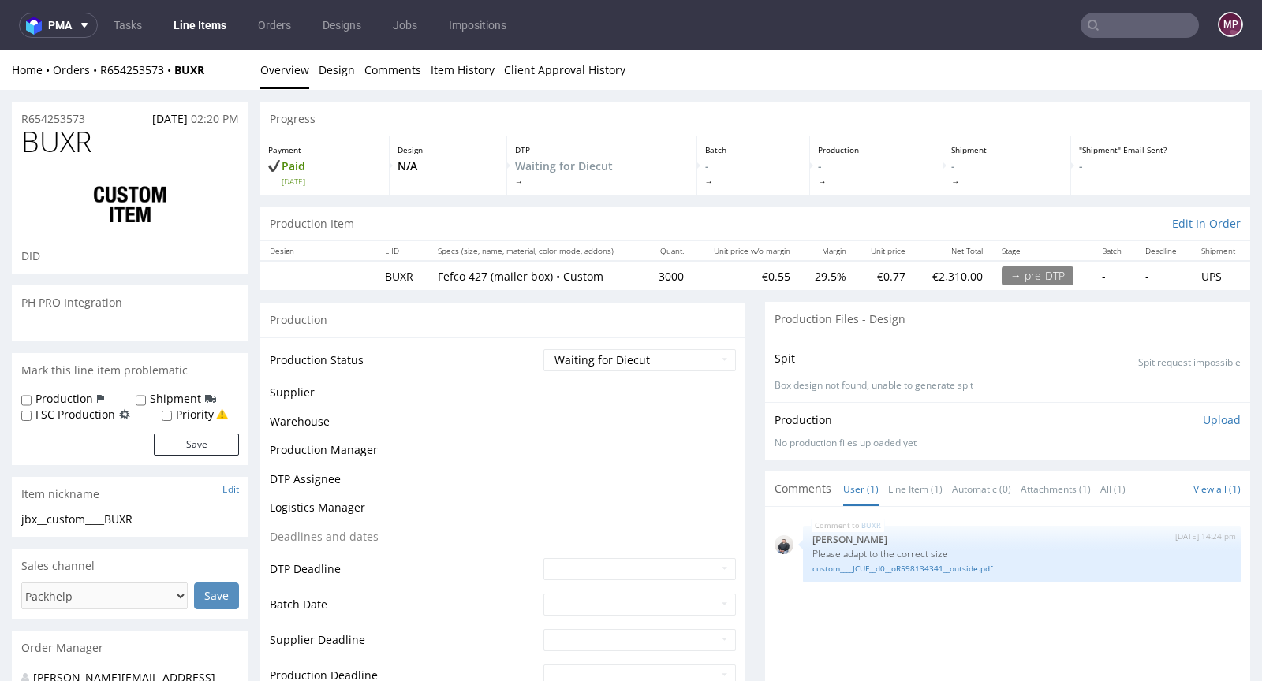
scroll to position [644, 0]
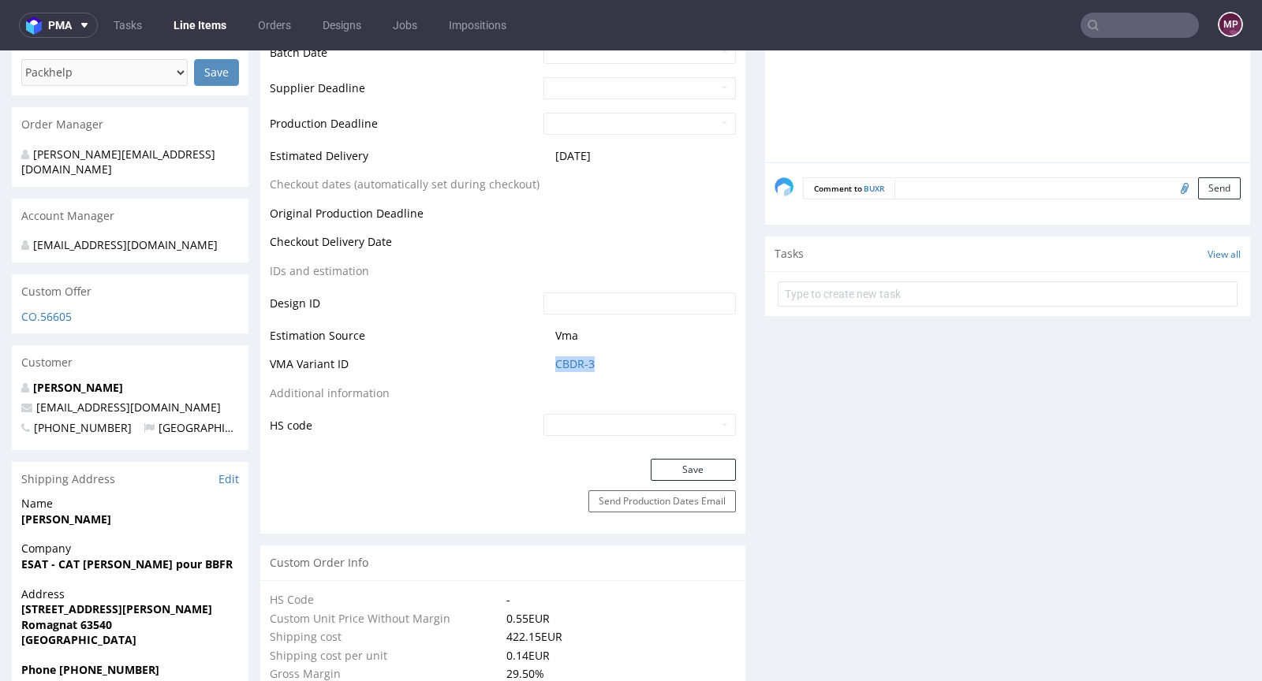
drag, startPoint x: 616, startPoint y: 366, endPoint x: 547, endPoint y: 364, distance: 69.4
click at [547, 364] on td "CBDR-3" at bounding box center [637, 369] width 196 height 29
copy link "CBDR-3"
click at [578, 359] on link "CBDR-3" at bounding box center [574, 364] width 39 height 16
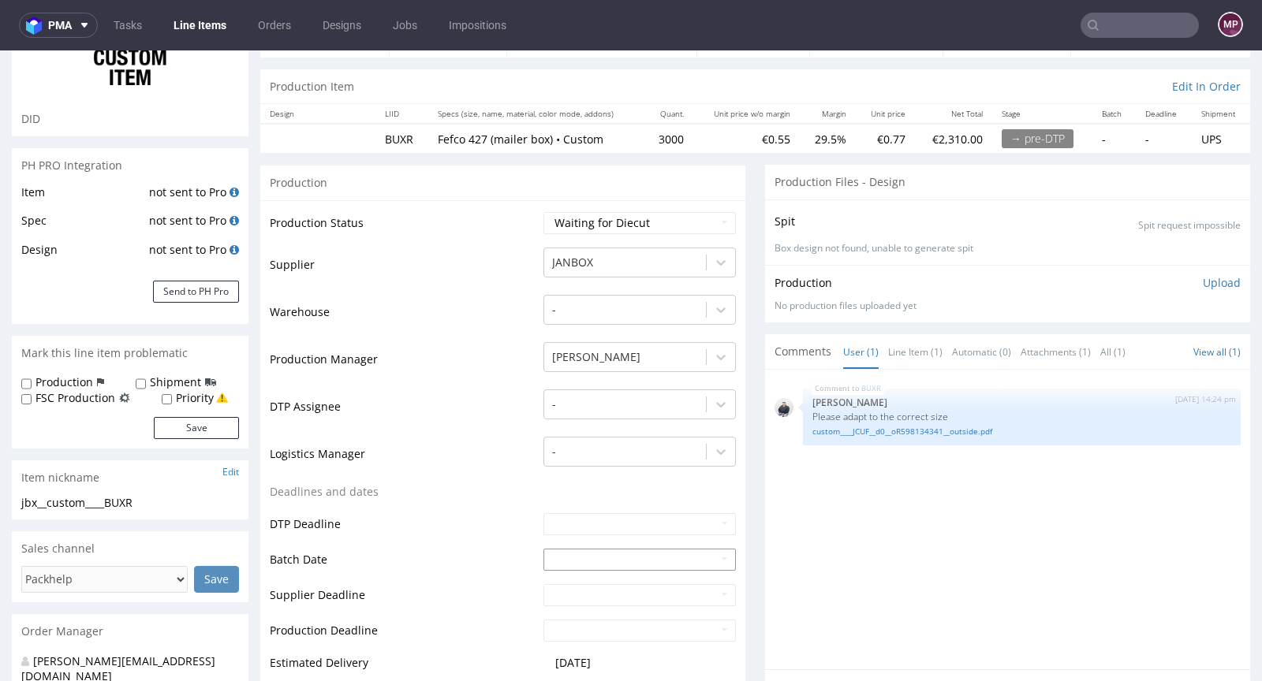
scroll to position [0, 0]
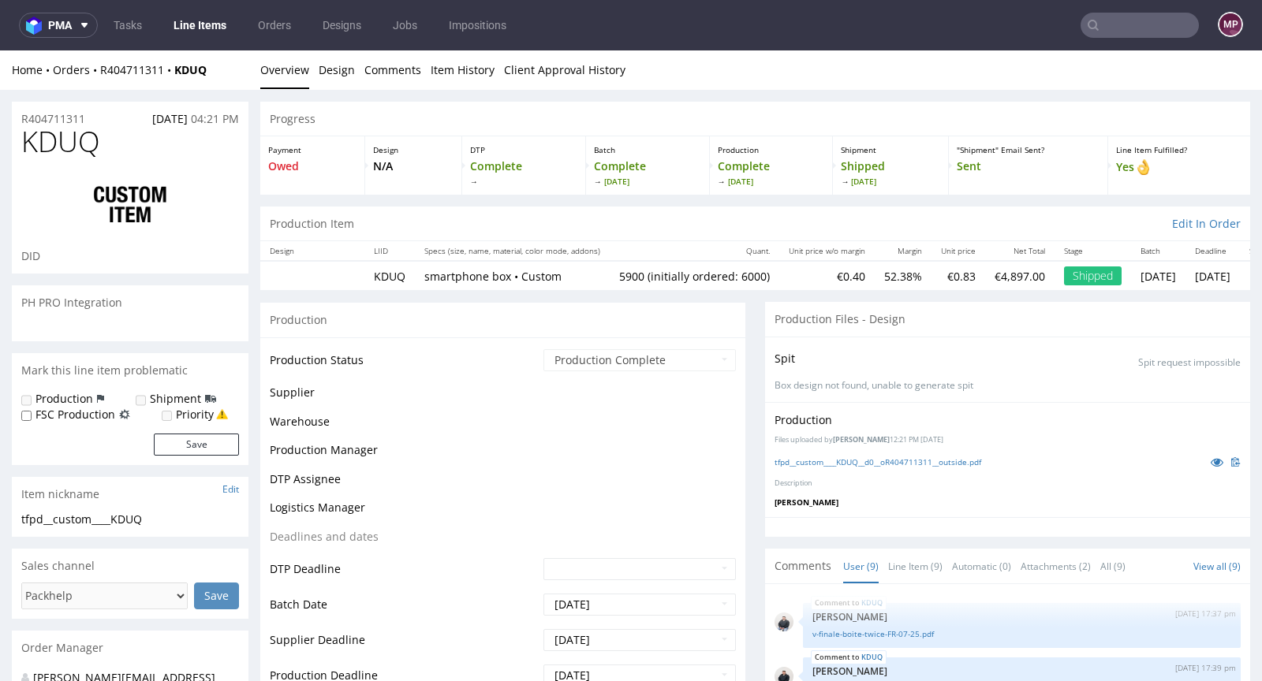
scroll to position [234, 0]
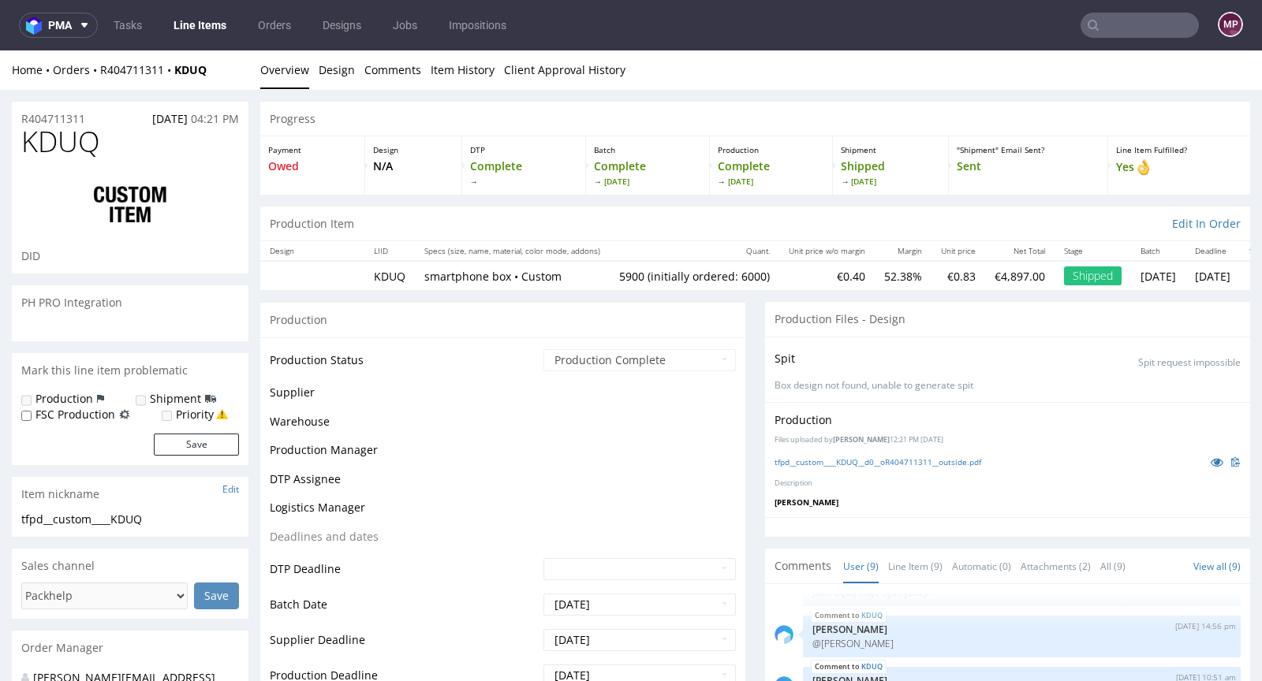
select select "in_progress"
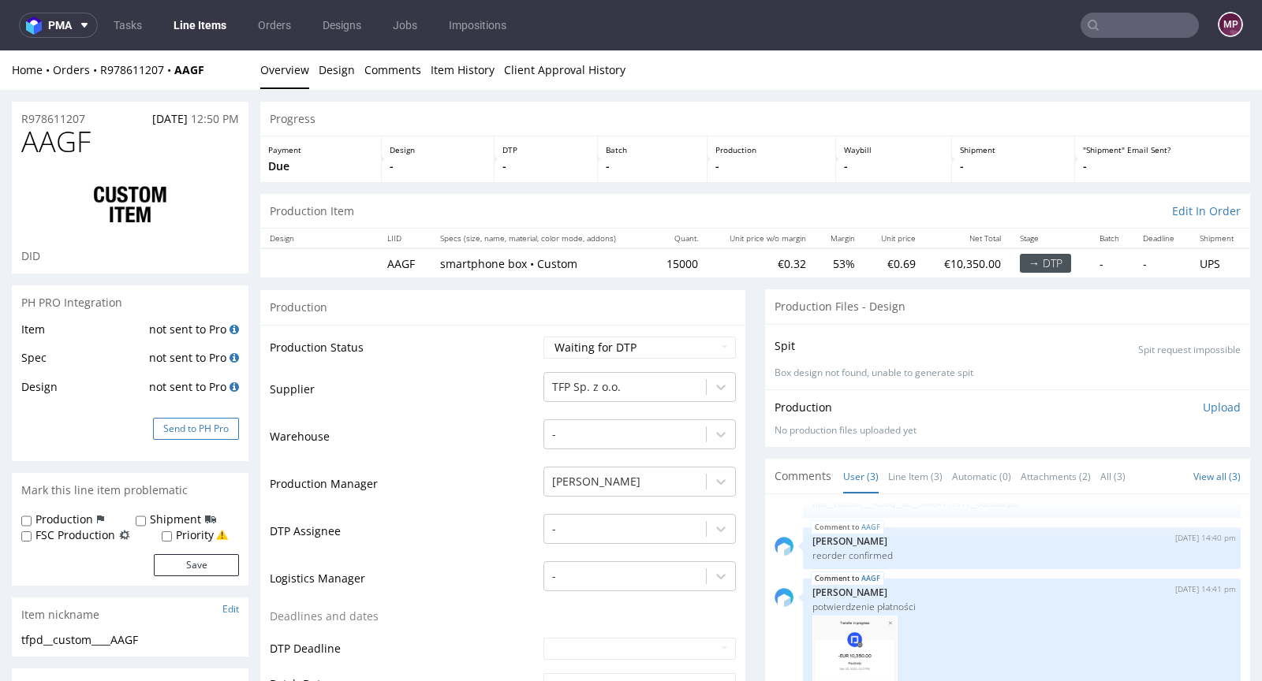
click at [204, 424] on button "Send to PH Pro" at bounding box center [196, 429] width 86 height 22
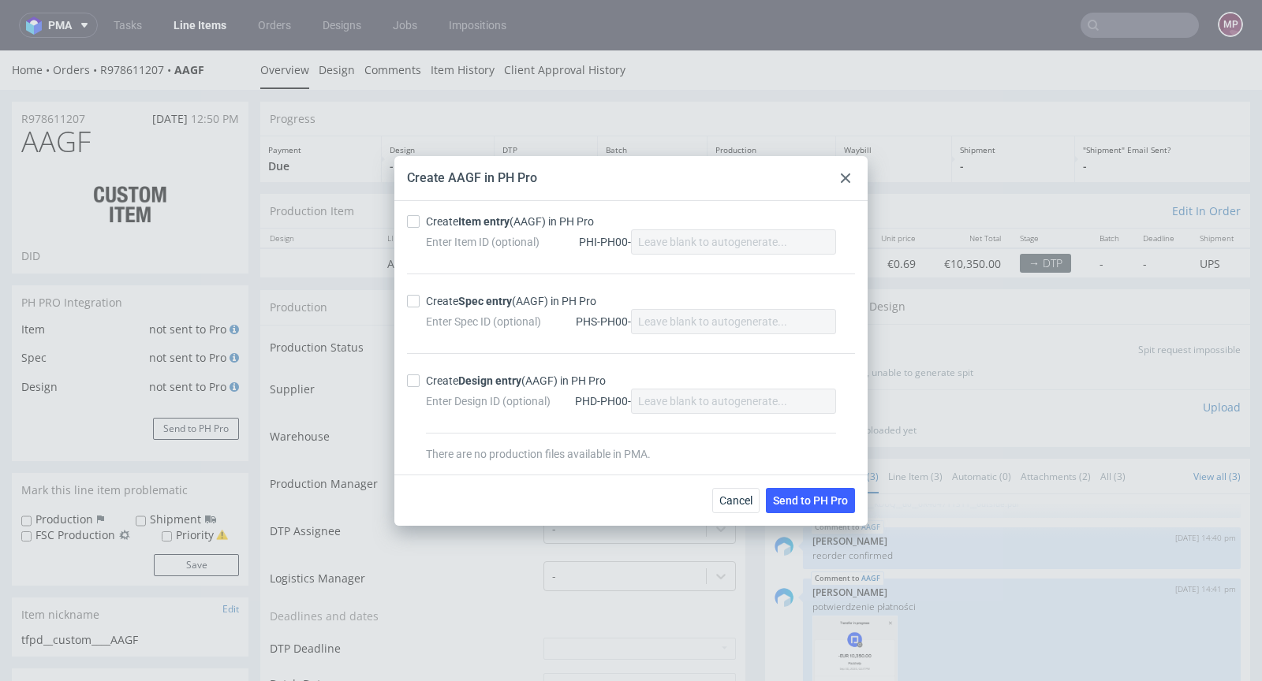
click at [453, 218] on div "Create Item entry (AAGF) in PH Pro" at bounding box center [510, 222] width 168 height 16
click at [420, 218] on input "Create Item entry (AAGF) in PH Pro" at bounding box center [413, 221] width 13 height 13
checkbox input "true"
click at [453, 301] on div "Create Spec entry (AAGF) in PH Pro" at bounding box center [511, 301] width 170 height 16
click at [420, 301] on input "Create Spec entry (AAGF) in PH Pro" at bounding box center [413, 301] width 13 height 13
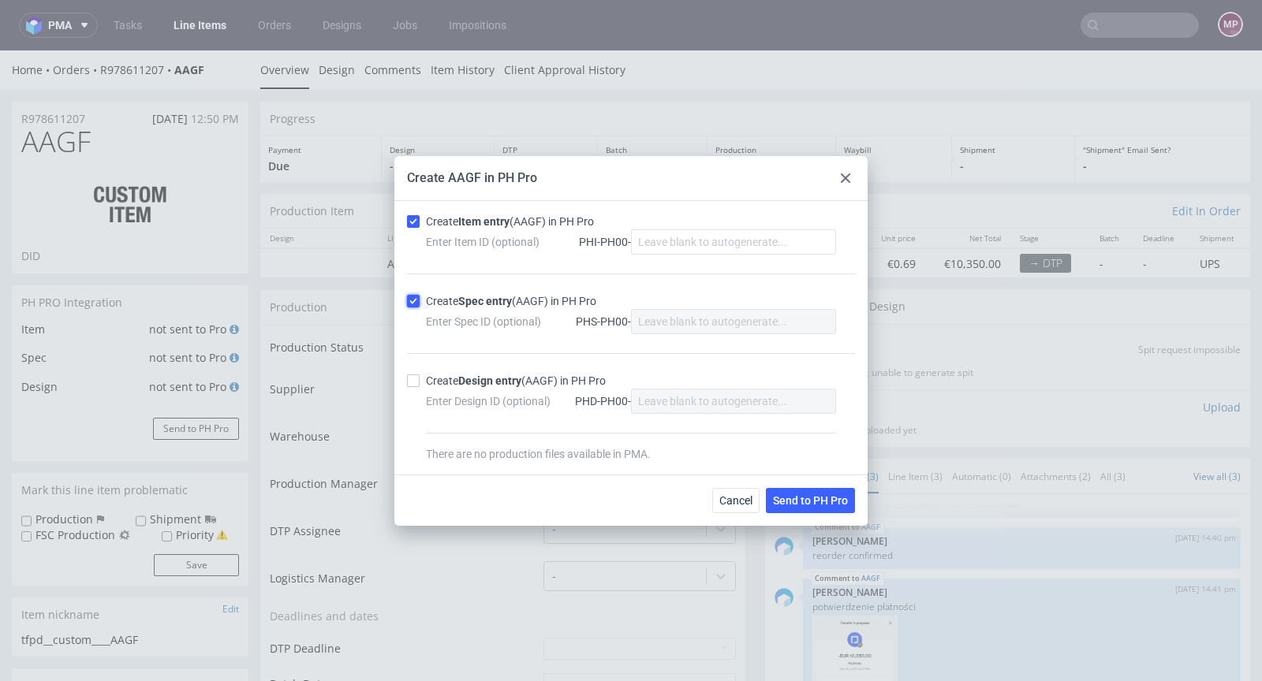
checkbox input "true"
click at [802, 492] on button "Send to PH Pro" at bounding box center [810, 500] width 89 height 25
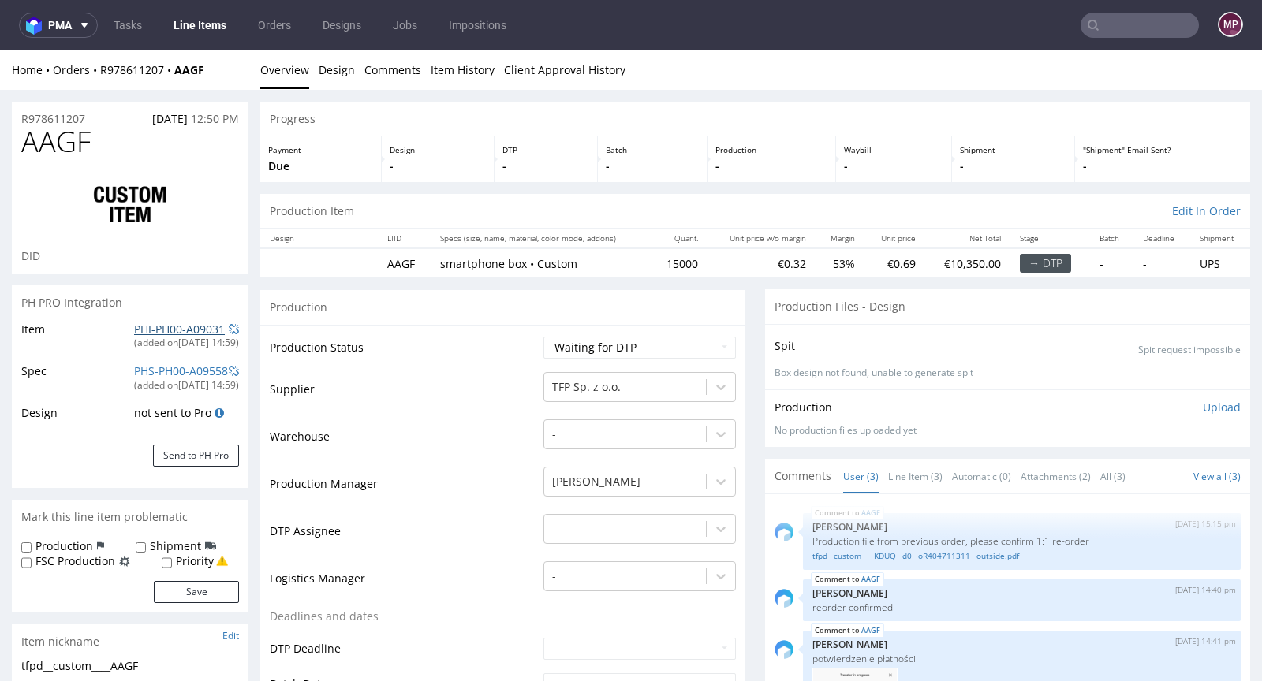
click at [181, 323] on link "PHI-PH00-A09031" at bounding box center [179, 329] width 91 height 15
drag, startPoint x: 102, startPoint y: 117, endPoint x: 12, endPoint y: 114, distance: 89.9
click at [12, 114] on div "R978611207 04.09.2025 12:50 PM" at bounding box center [130, 114] width 237 height 25
copy p "R978611207"
drag, startPoint x: 695, startPoint y: 263, endPoint x: 646, endPoint y: 257, distance: 49.2
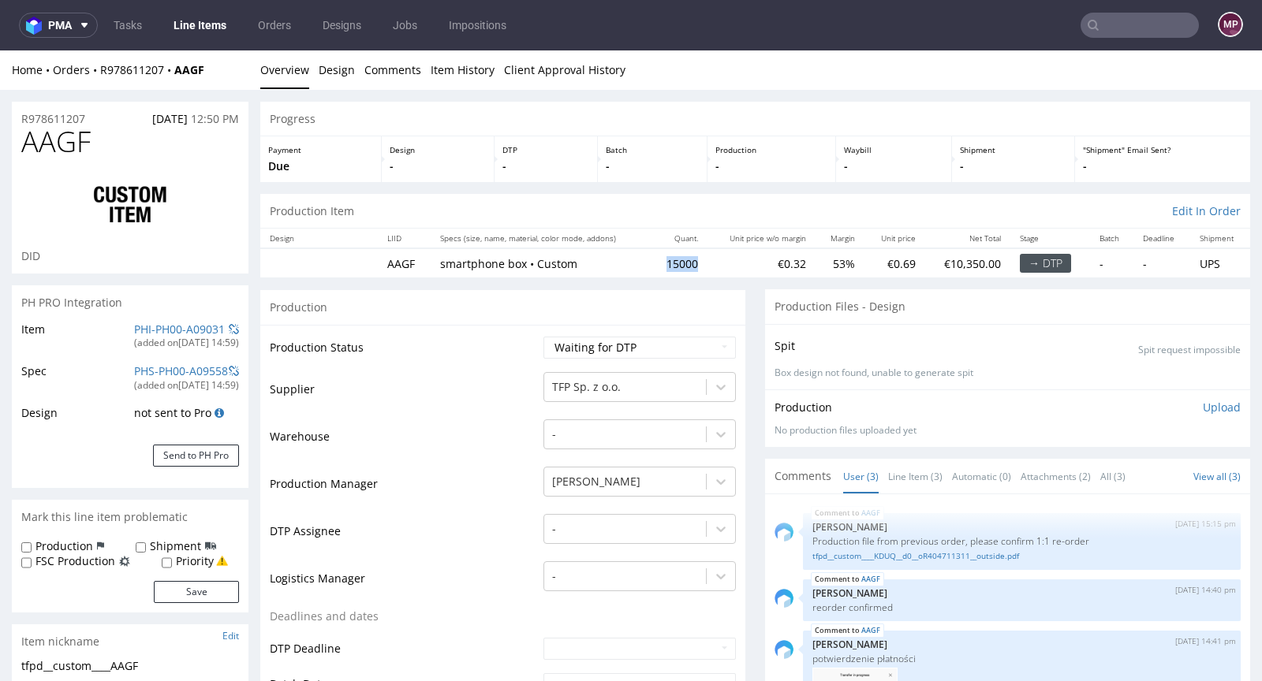
click at [651, 257] on td "15000" at bounding box center [679, 262] width 57 height 29
copy td "15000"
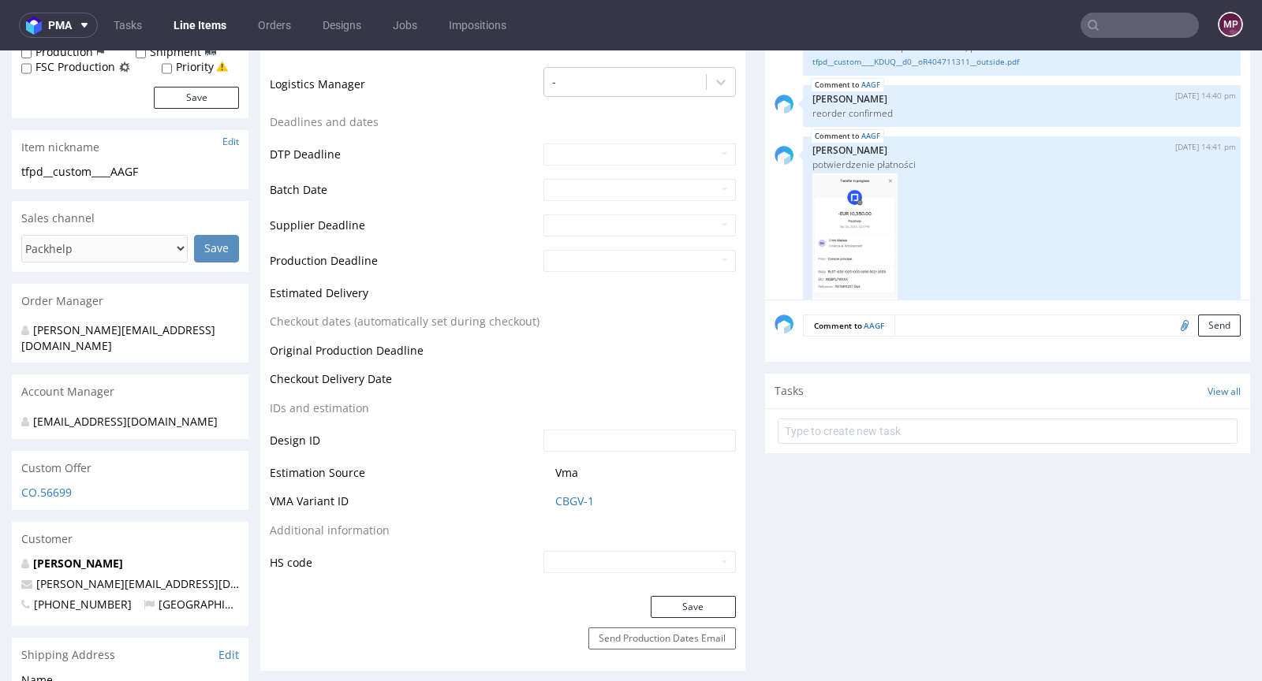
scroll to position [501, 0]
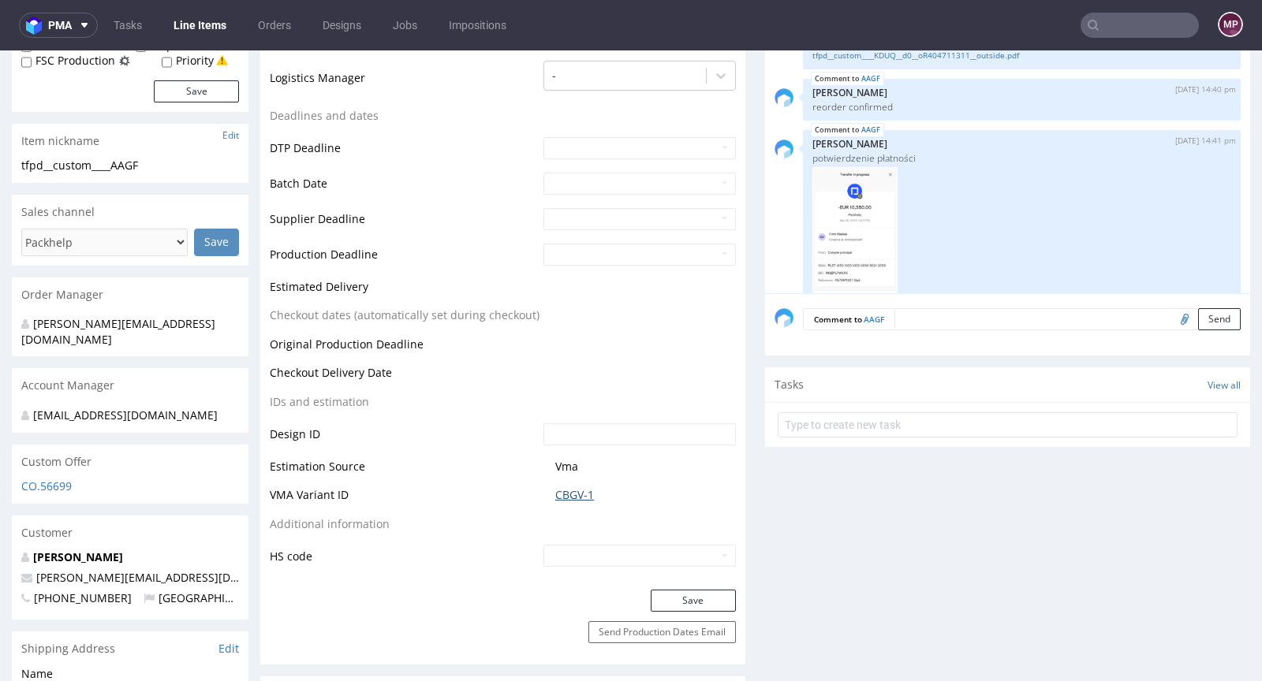
click at [555, 501] on link "CBGV-1" at bounding box center [574, 495] width 39 height 16
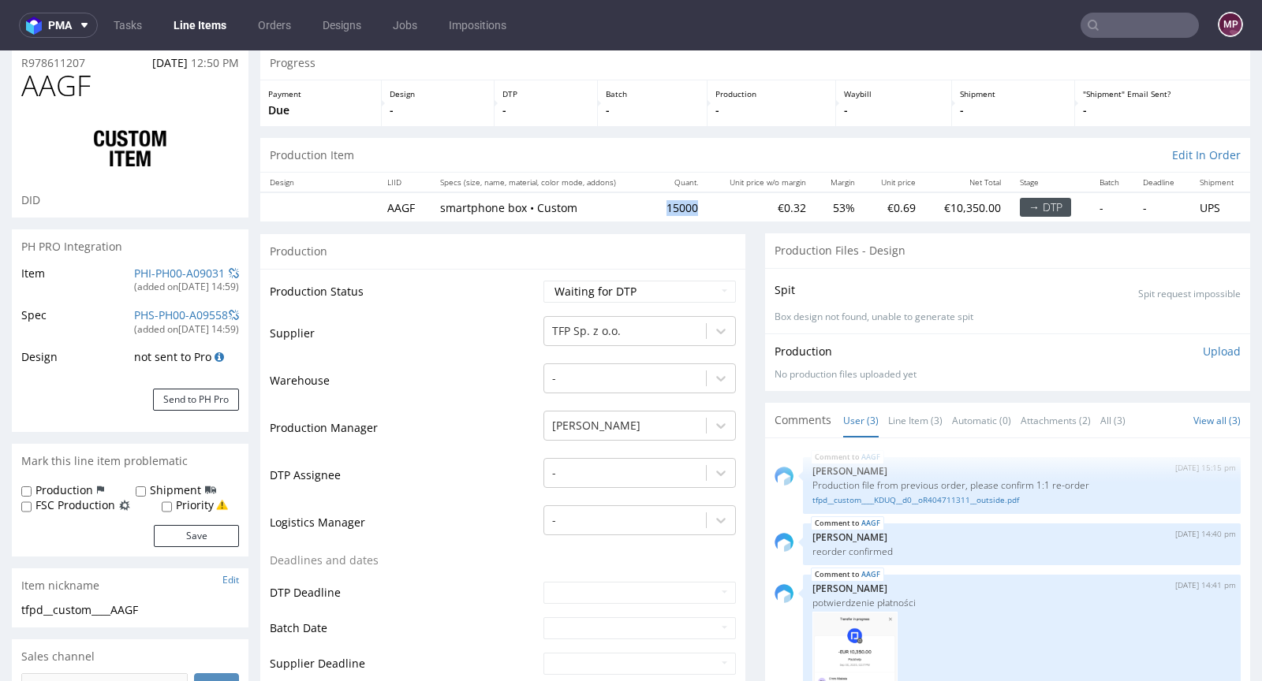
scroll to position [0, 0]
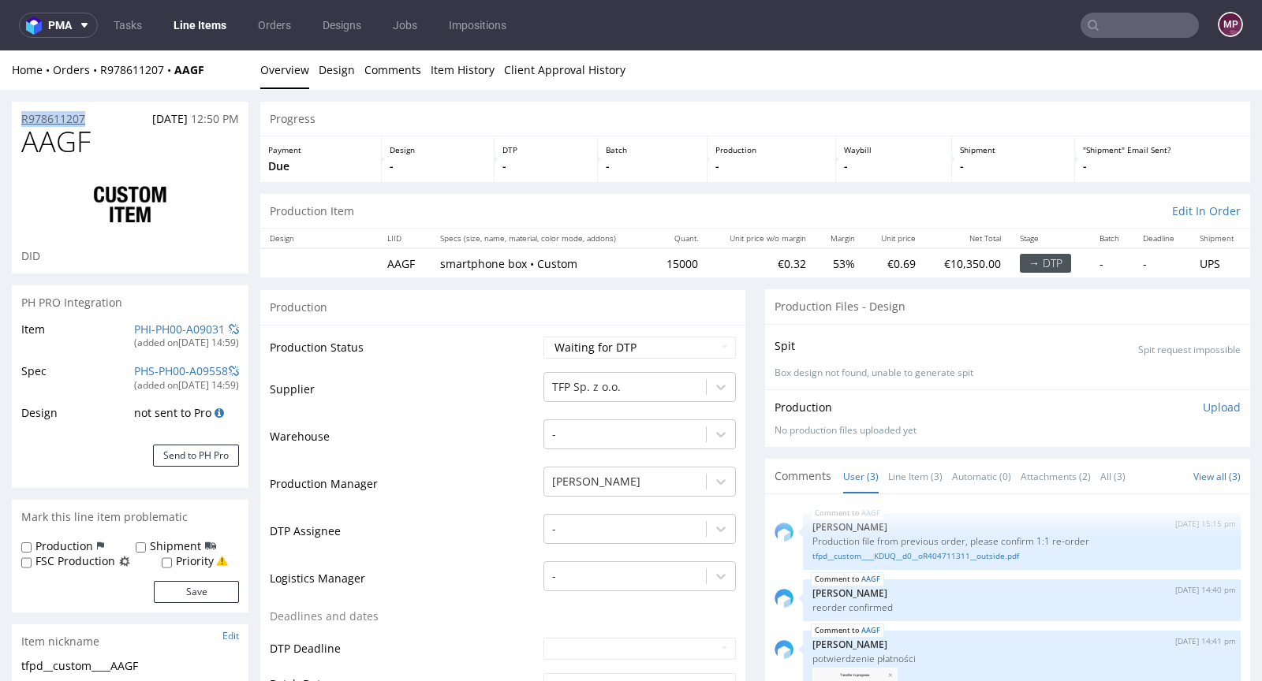
drag, startPoint x: 94, startPoint y: 114, endPoint x: 24, endPoint y: 116, distance: 70.2
click at [24, 116] on div "R978611207 04.09.2025 12:50 PM" at bounding box center [130, 114] width 237 height 25
copy p "R978611207"
drag, startPoint x: 113, startPoint y: 140, endPoint x: 30, endPoint y: 140, distance: 82.8
click at [30, 140] on h1 "AAGF" at bounding box center [130, 142] width 218 height 32
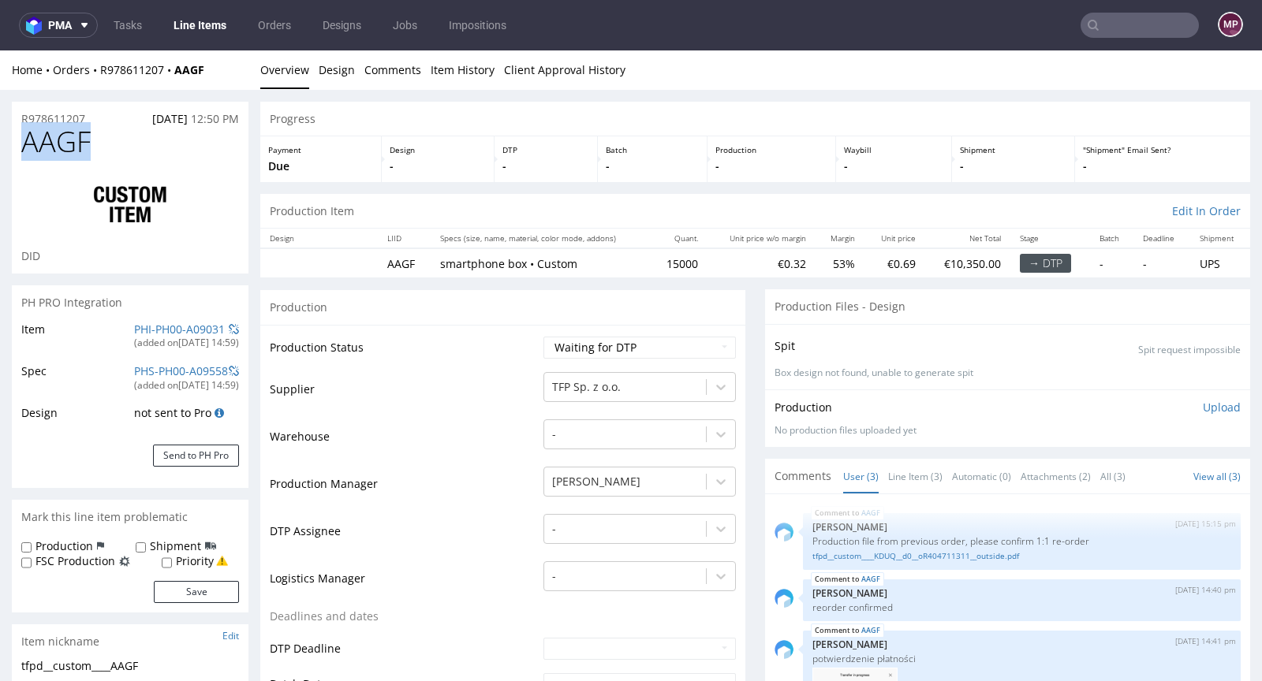
copy span "AAGF"
click at [582, 338] on select "Waiting for Artwork Waiting for Diecut Waiting for Mockup Waiting for DTP Waiti…" at bounding box center [639, 348] width 192 height 22
select select "production_in_process"
click at [543, 337] on select "Waiting for Artwork Waiting for Diecut Waiting for Mockup Waiting for DTP Waiti…" at bounding box center [639, 348] width 192 height 22
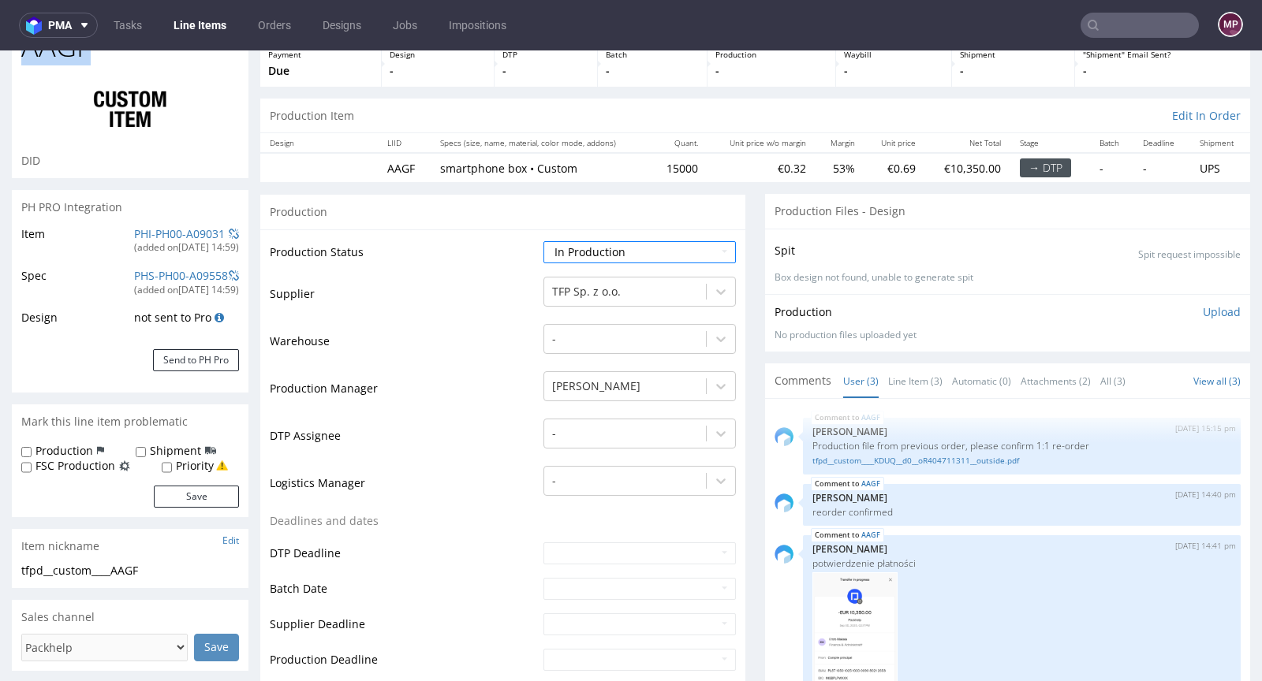
scroll to position [143, 0]
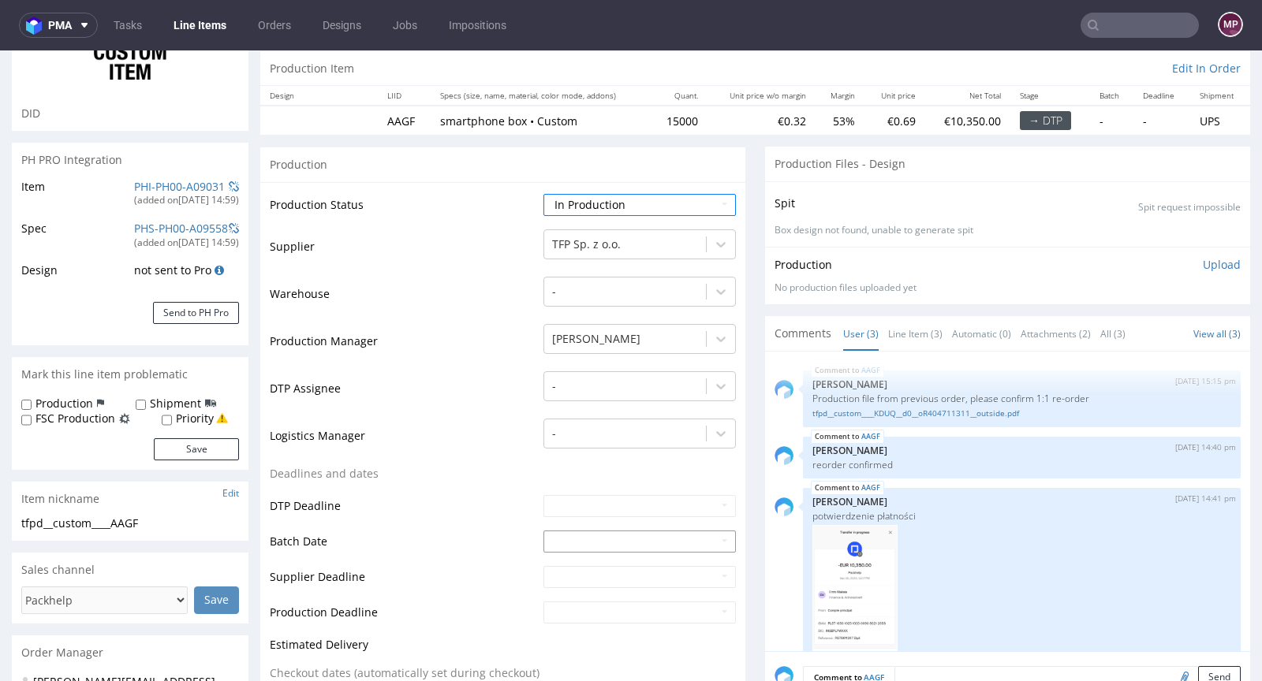
click at [558, 543] on input "text" at bounding box center [639, 542] width 192 height 22
click at [669, 401] on td "5" at bounding box center [674, 398] width 24 height 24
type input "2025-09-05"
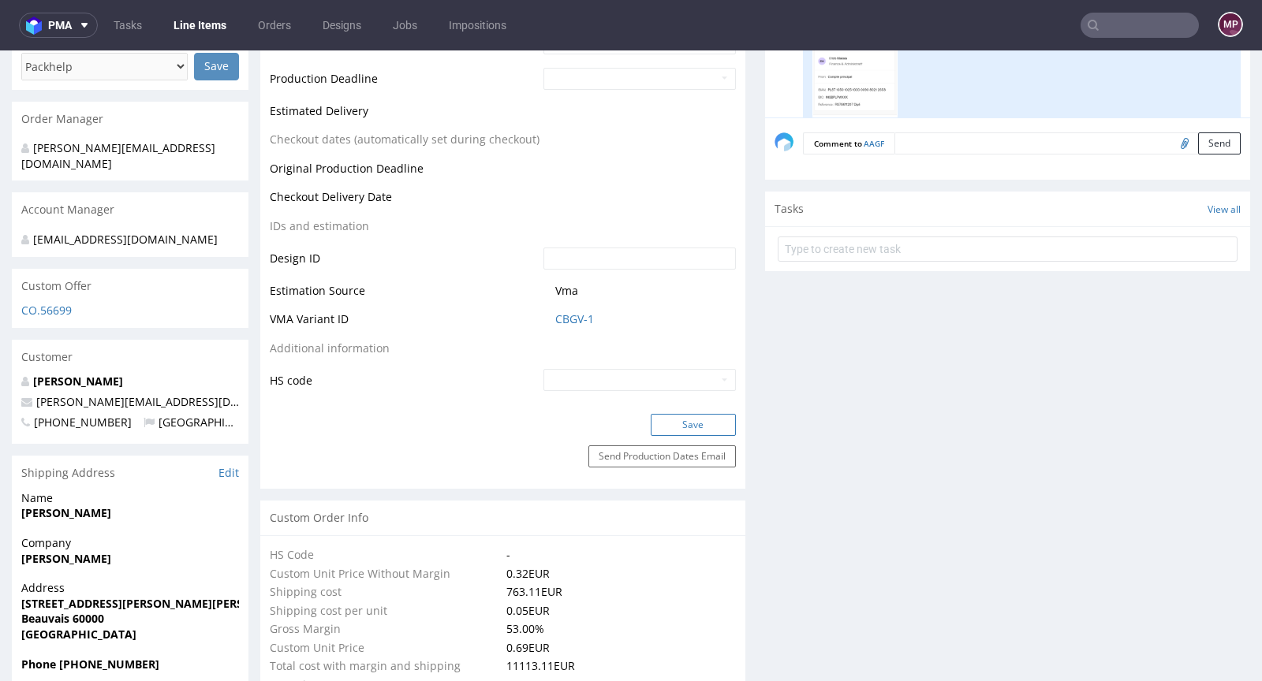
click at [677, 421] on button "Save" at bounding box center [693, 425] width 85 height 22
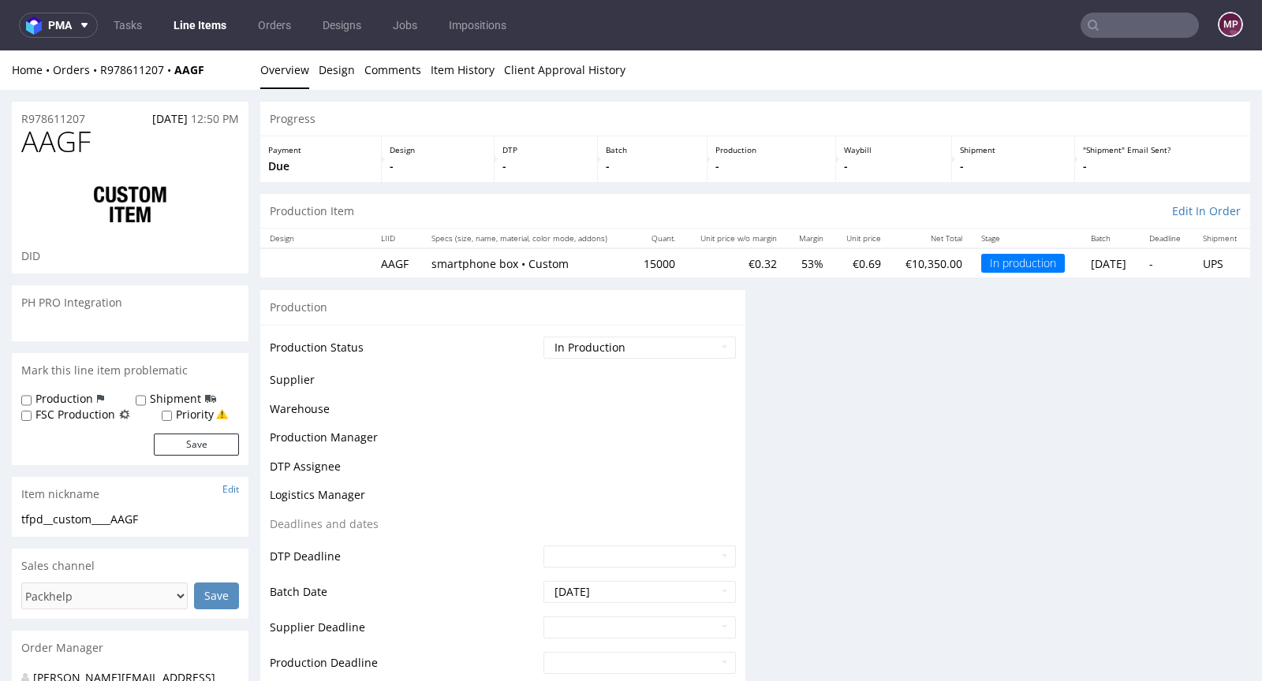
scroll to position [0, 0]
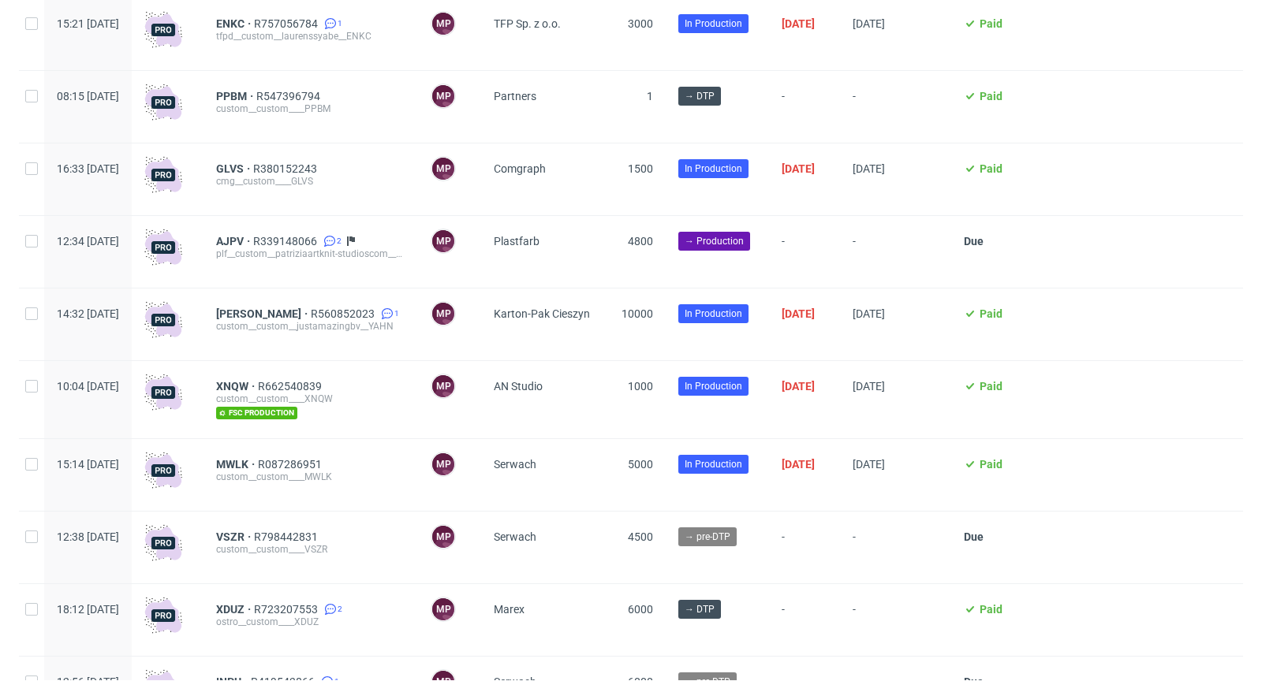
scroll to position [1095, 0]
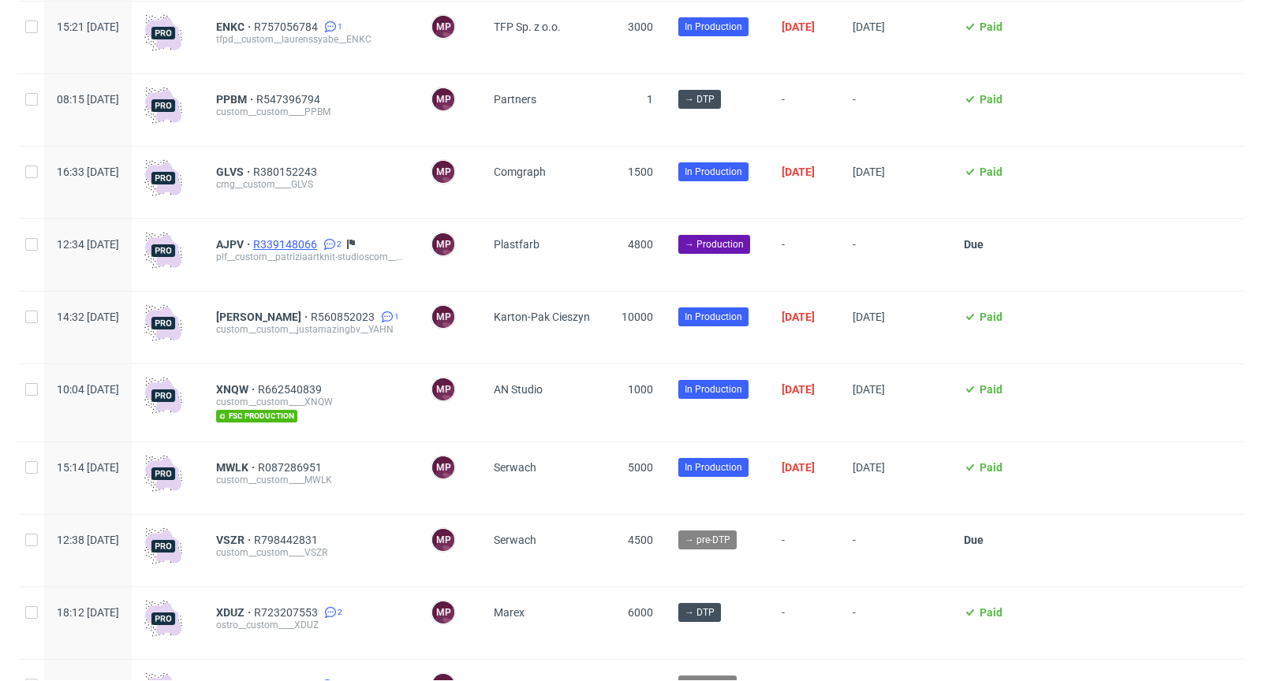
click at [320, 242] on span "R339148066" at bounding box center [286, 244] width 67 height 13
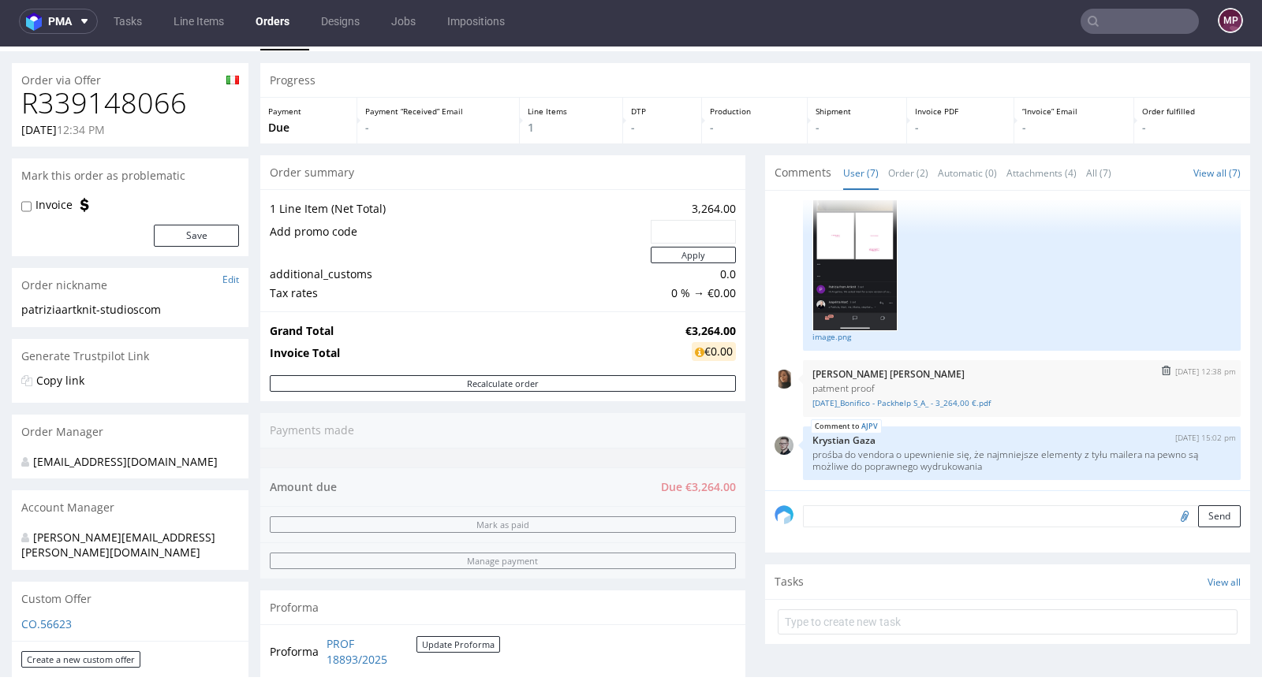
scroll to position [37, 0]
click at [876, 520] on textarea at bounding box center [1022, 514] width 438 height 22
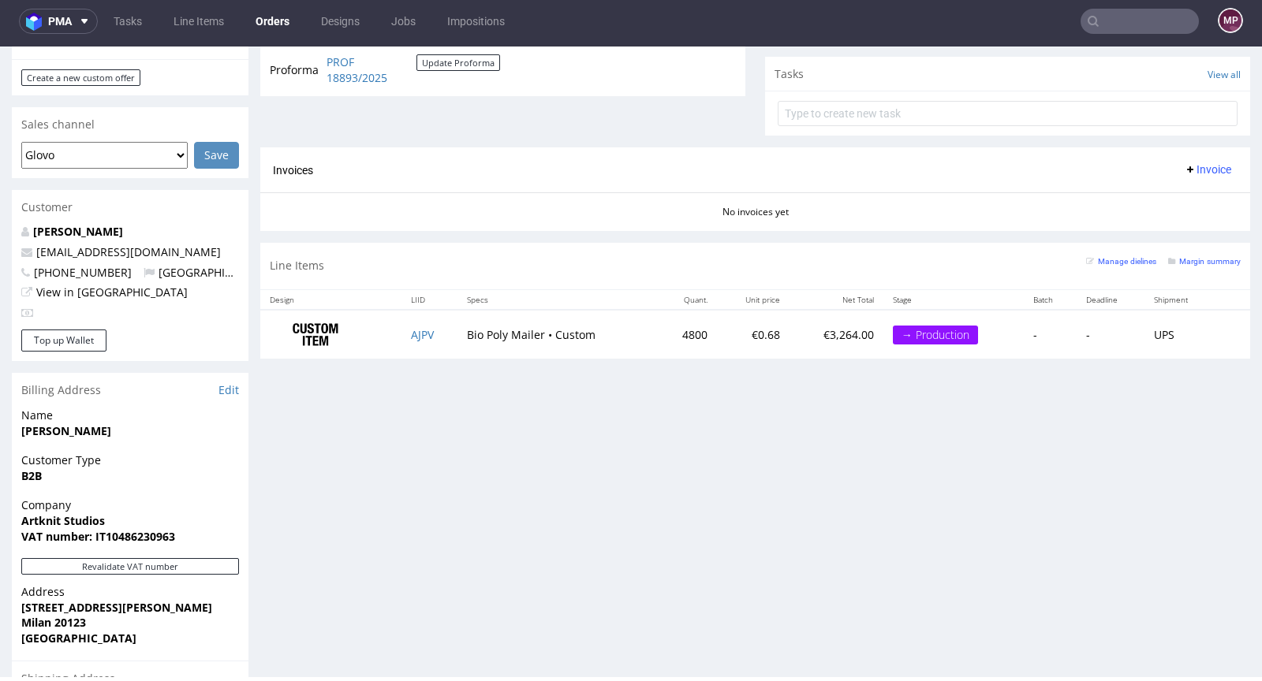
scroll to position [834, 0]
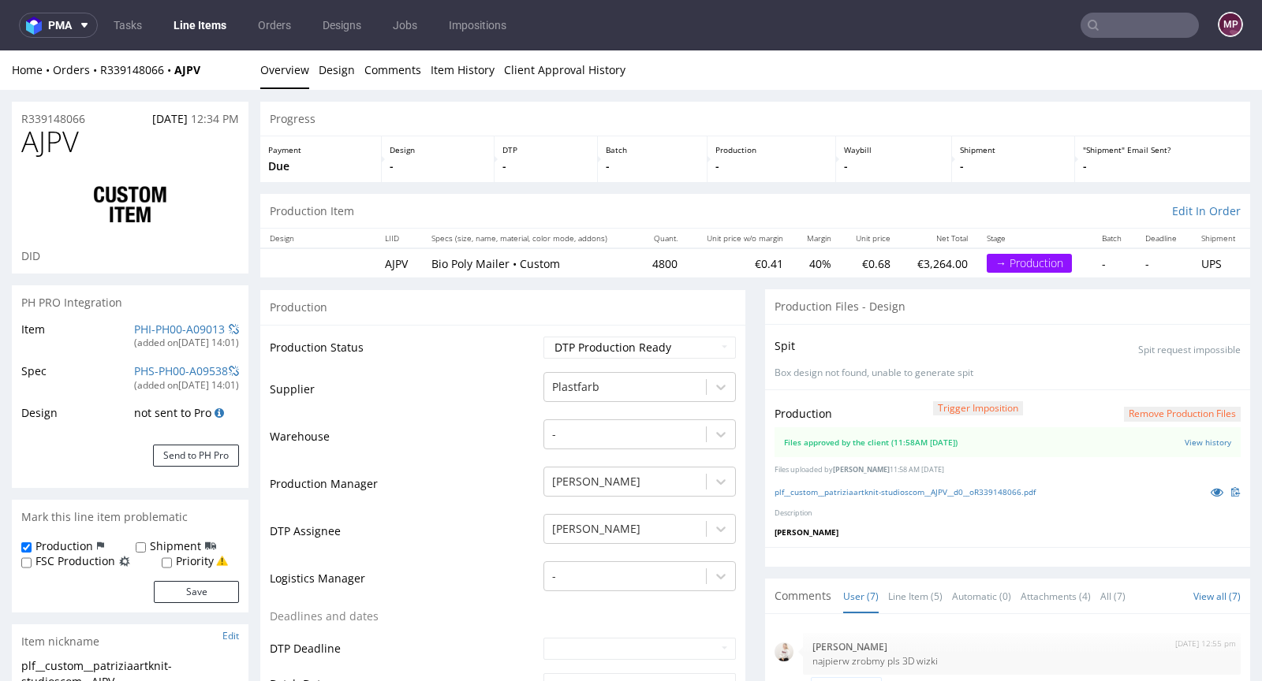
scroll to position [345, 0]
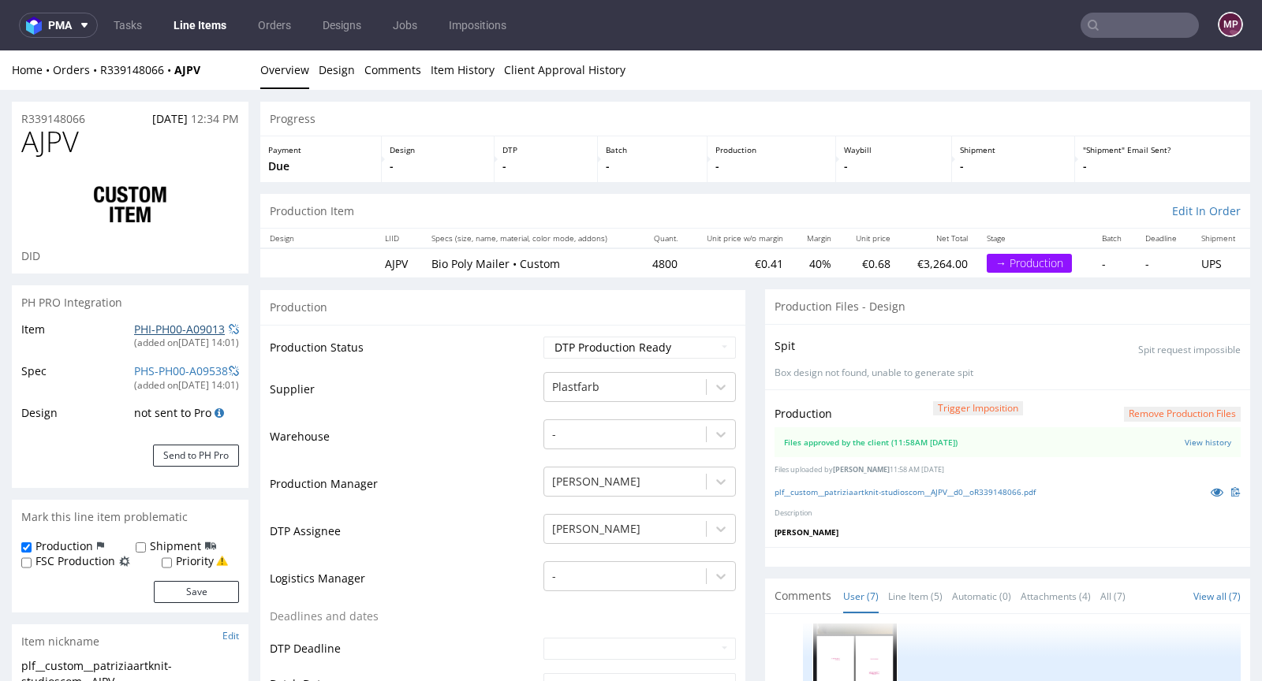
click at [171, 326] on link "PHI-PH00-A09013" at bounding box center [179, 329] width 91 height 15
click at [893, 491] on link "plf__custom__patriziaartknit-studioscom__AJPV__d0__oR339148066.pdf" at bounding box center [904, 492] width 261 height 11
click at [1203, 490] on link at bounding box center [1217, 491] width 28 height 17
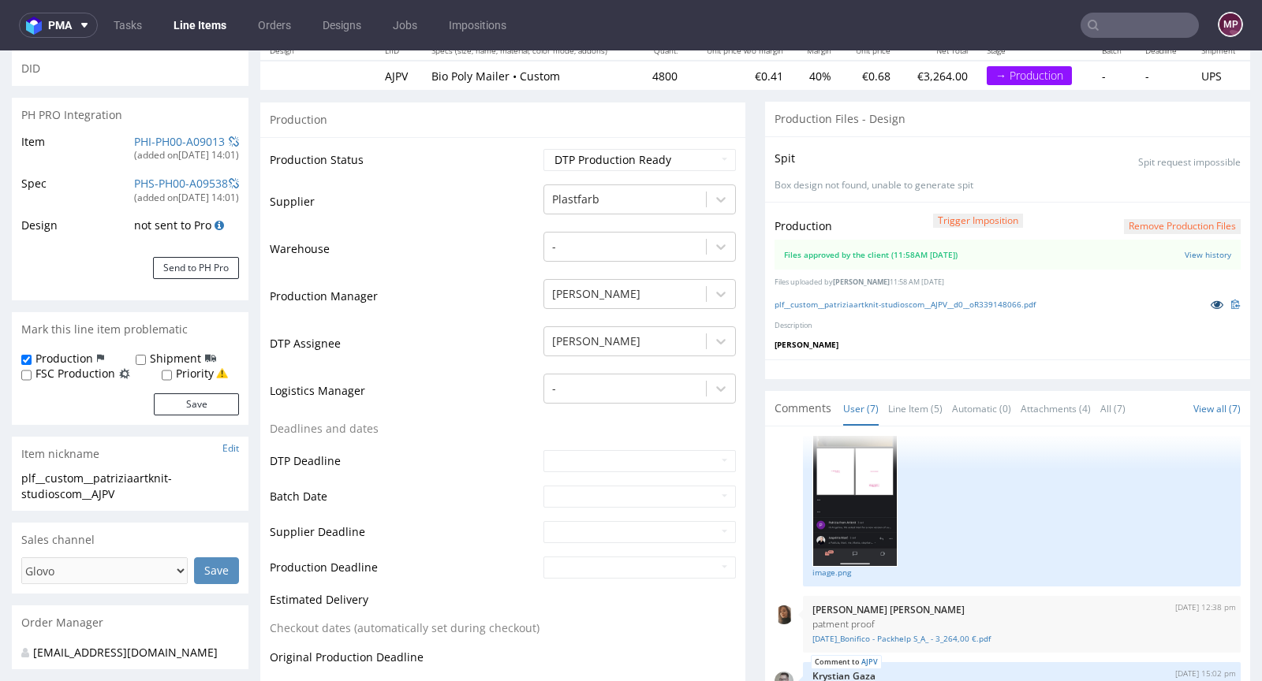
scroll to position [0, 0]
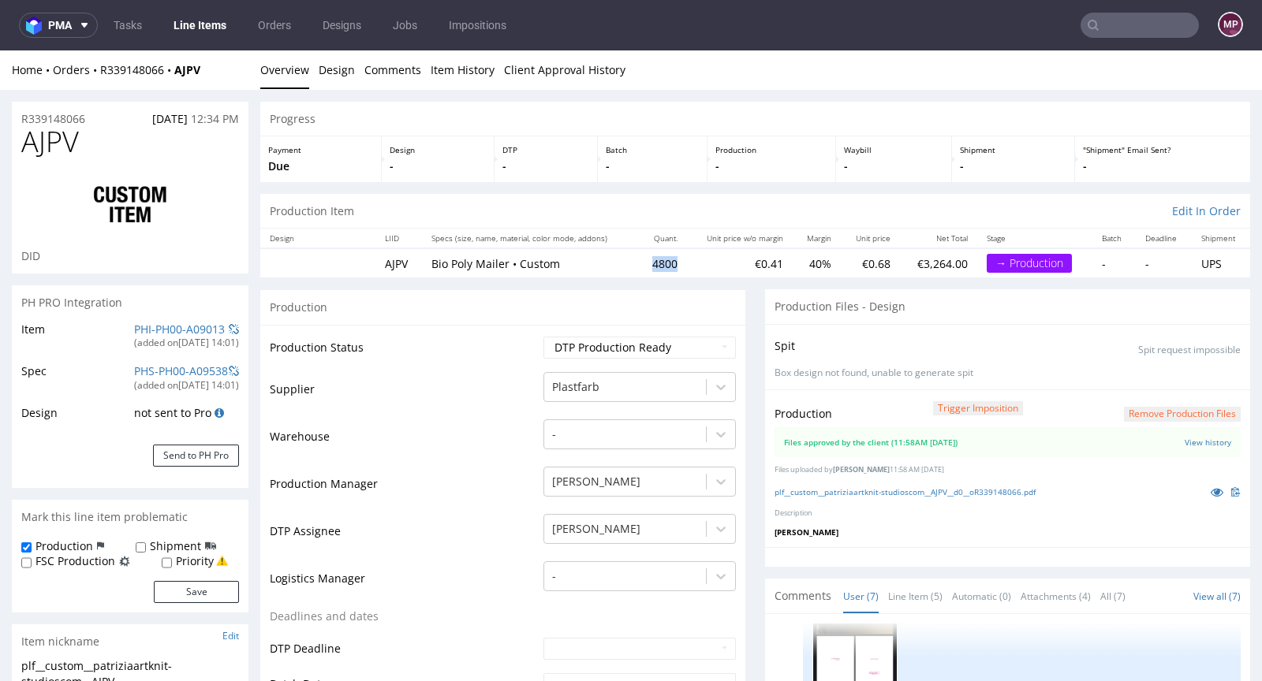
drag, startPoint x: 642, startPoint y: 255, endPoint x: 668, endPoint y: 258, distance: 26.2
click at [668, 258] on td "4800" at bounding box center [662, 262] width 49 height 29
copy td "4800"
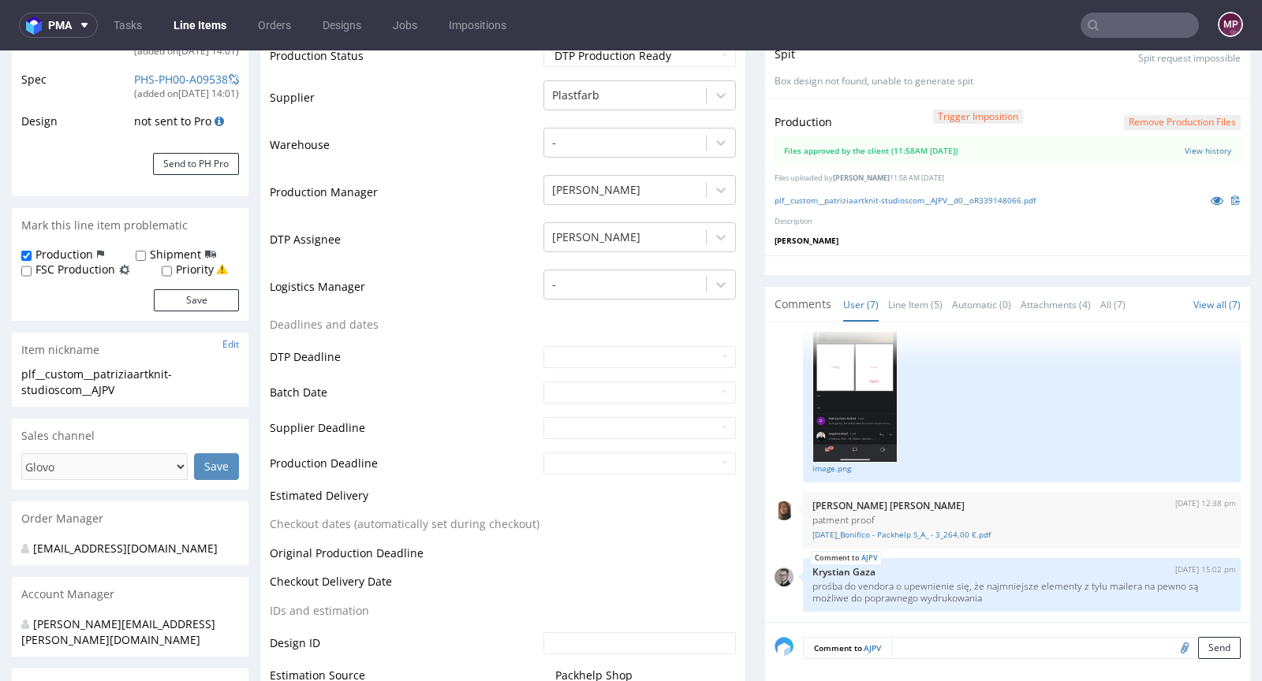
scroll to position [580, 0]
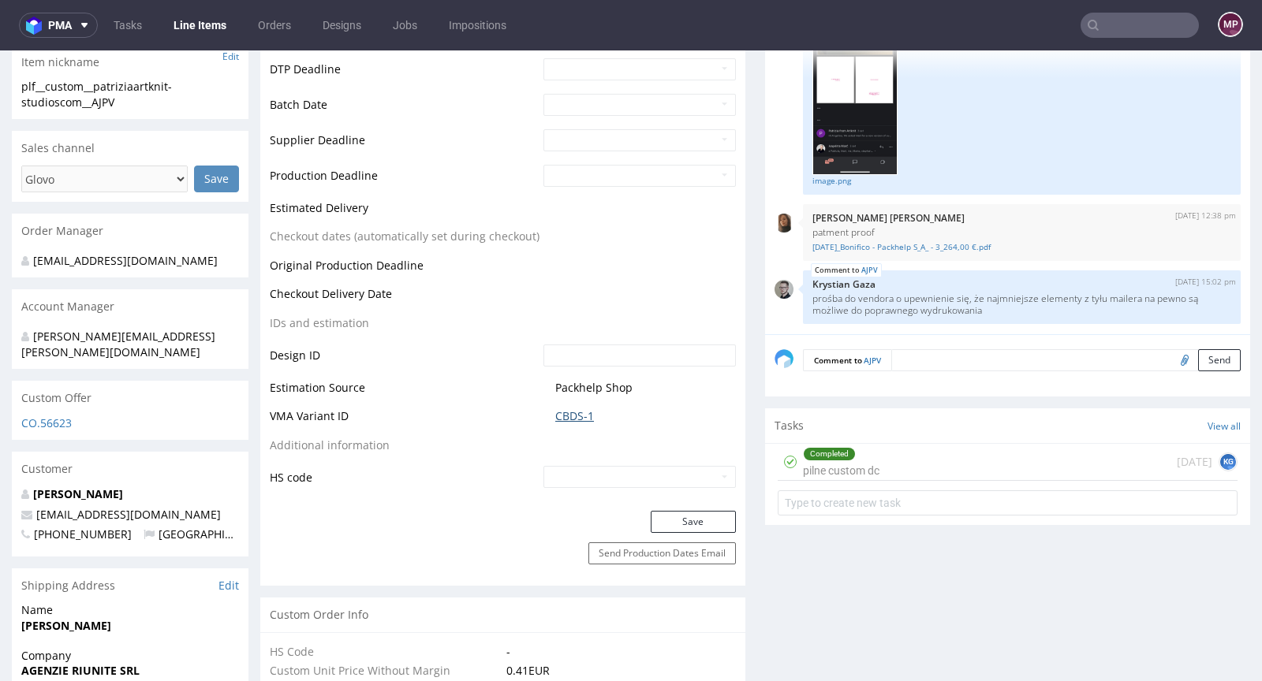
click at [577, 417] on link "CBDS-1" at bounding box center [574, 417] width 39 height 16
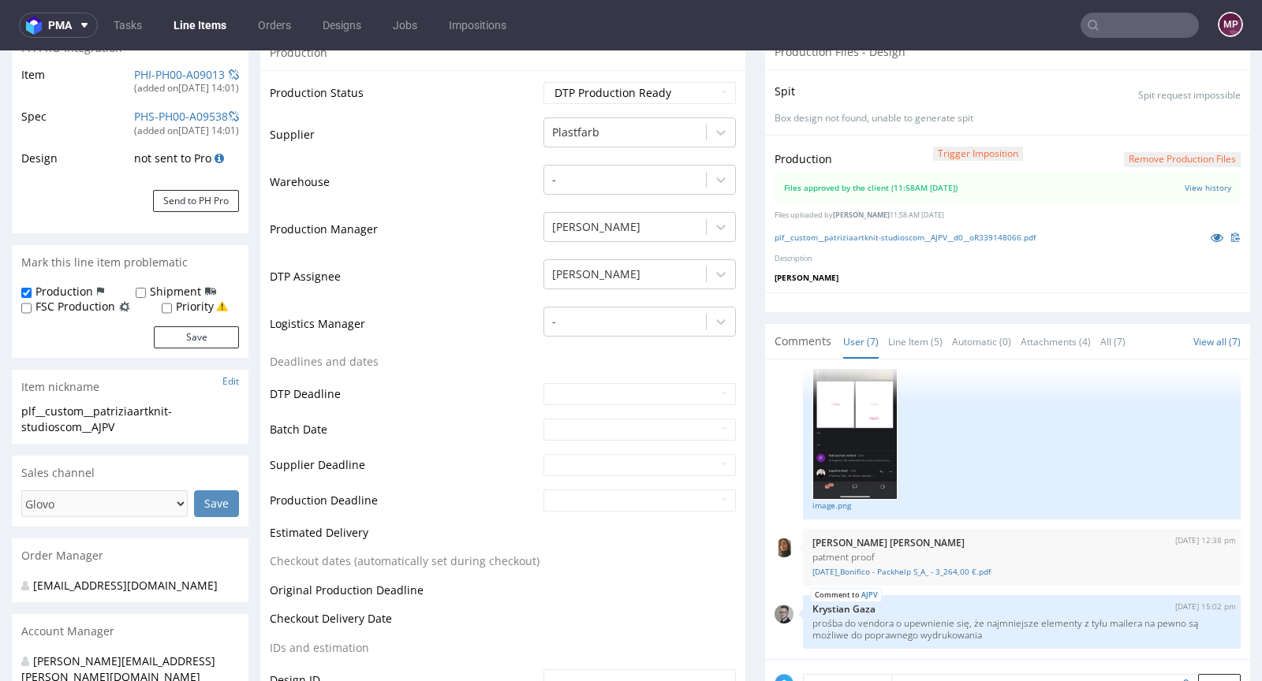
scroll to position [581, 0]
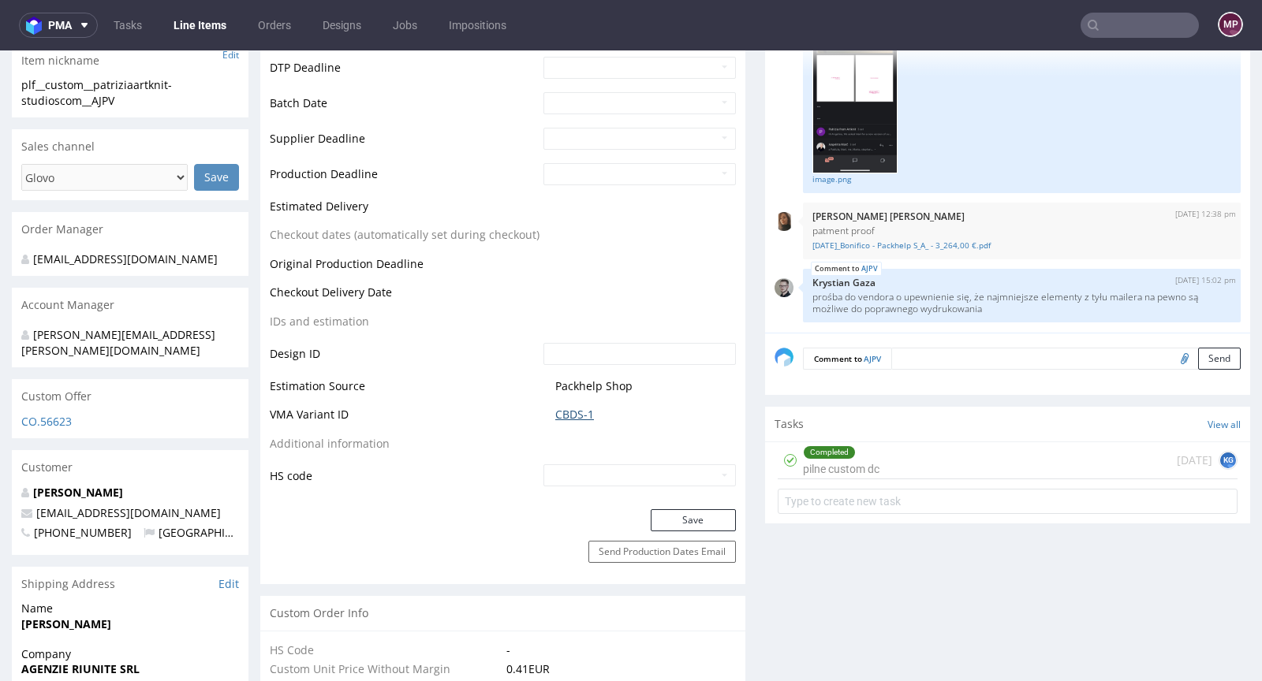
click at [560, 417] on link "CBDS-1" at bounding box center [574, 415] width 39 height 16
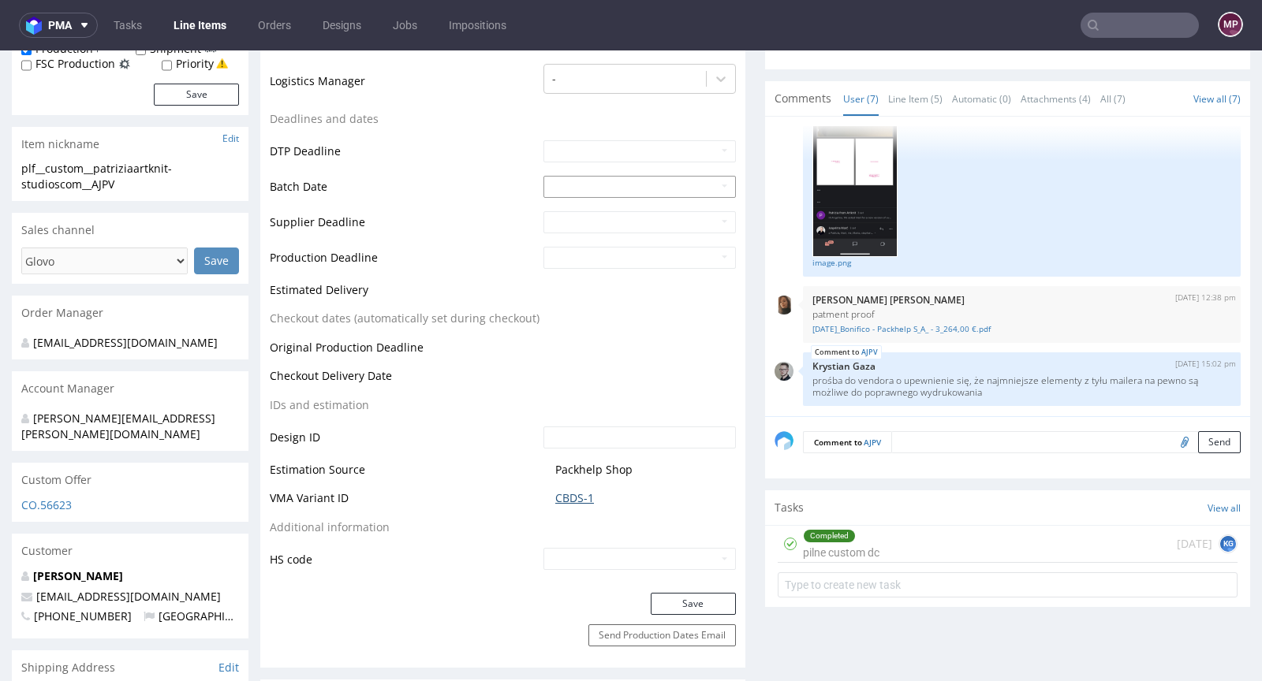
scroll to position [707, 0]
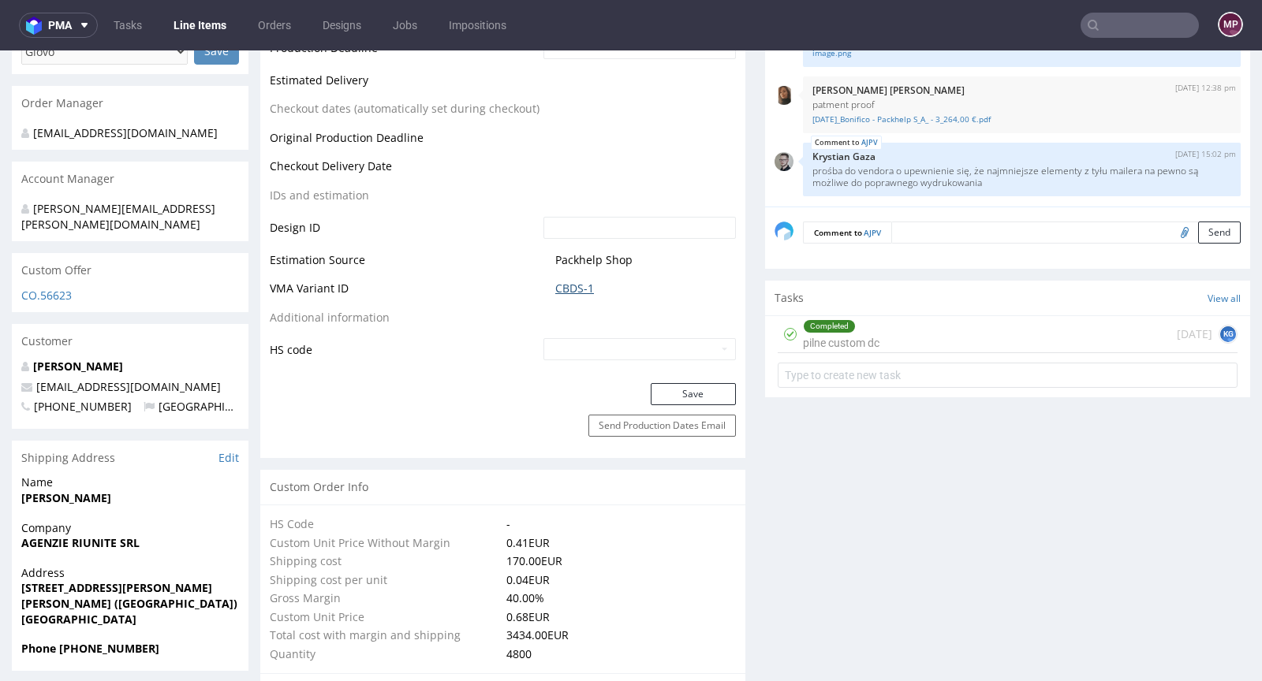
click at [567, 282] on link "CBDS-1" at bounding box center [574, 289] width 39 height 16
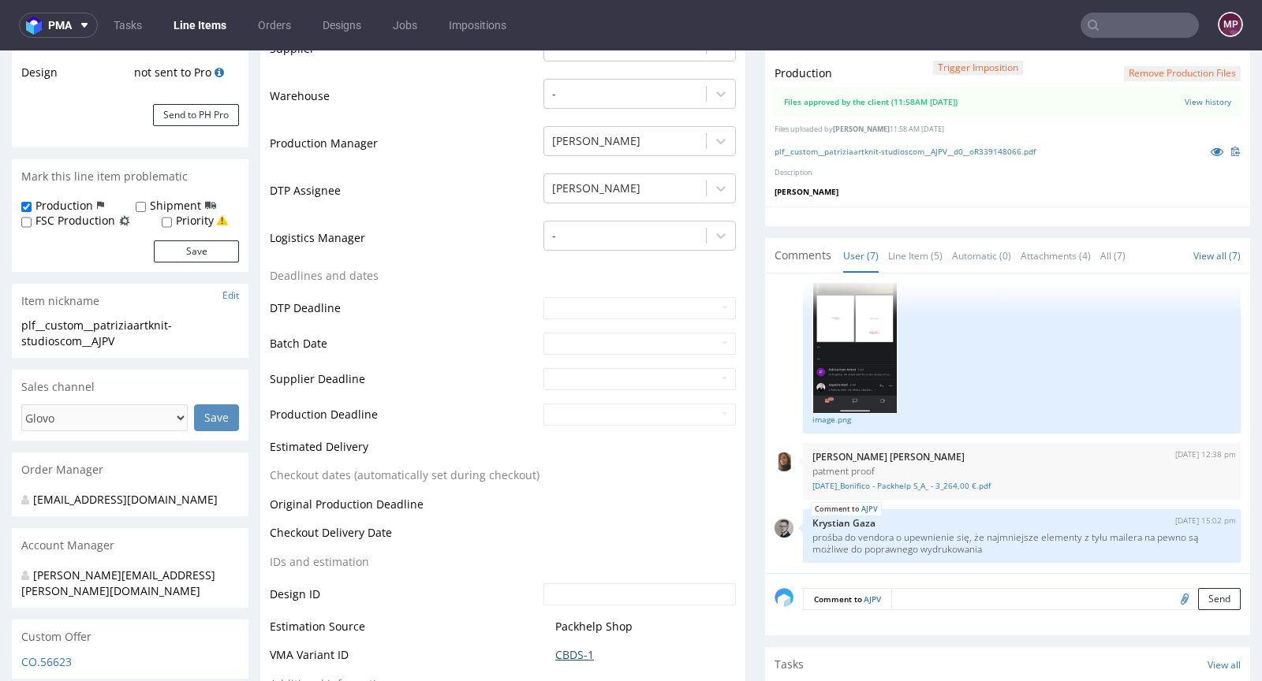
scroll to position [0, 0]
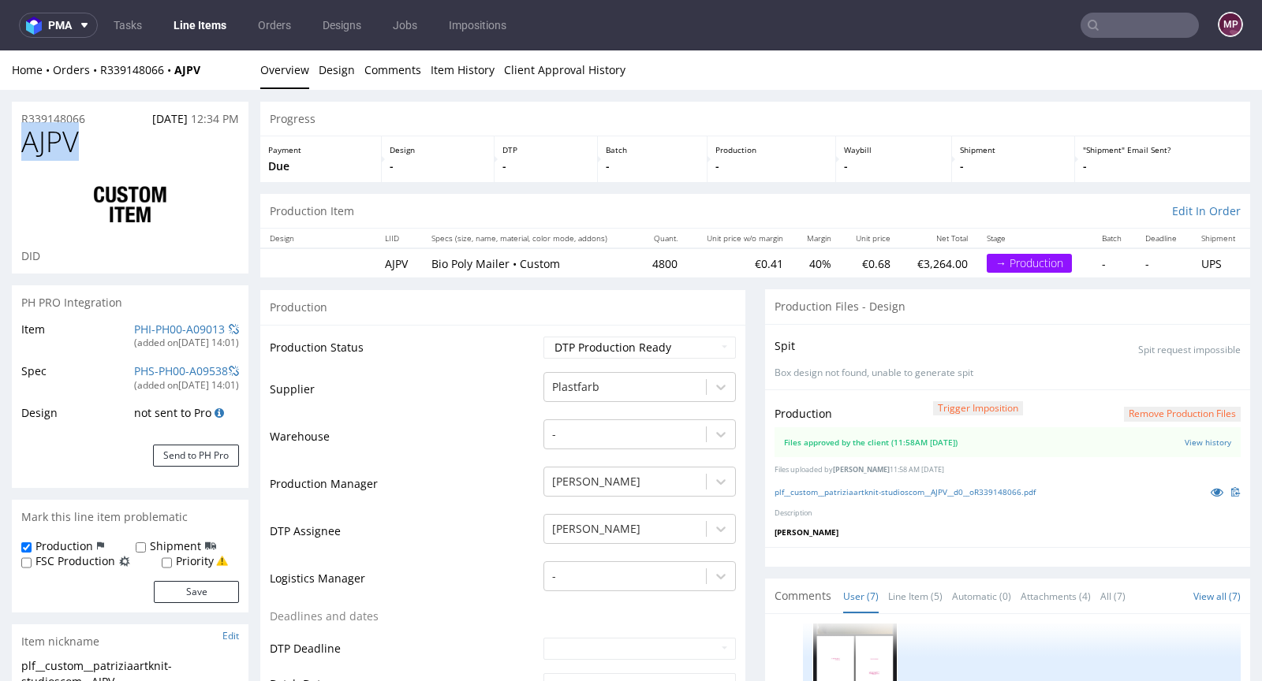
drag, startPoint x: 91, startPoint y: 140, endPoint x: 22, endPoint y: 140, distance: 69.4
click at [22, 140] on h1 "AJPV" at bounding box center [130, 142] width 218 height 32
copy span "AJPV"
click at [173, 330] on link "PHI-PH00-A09013" at bounding box center [179, 329] width 91 height 15
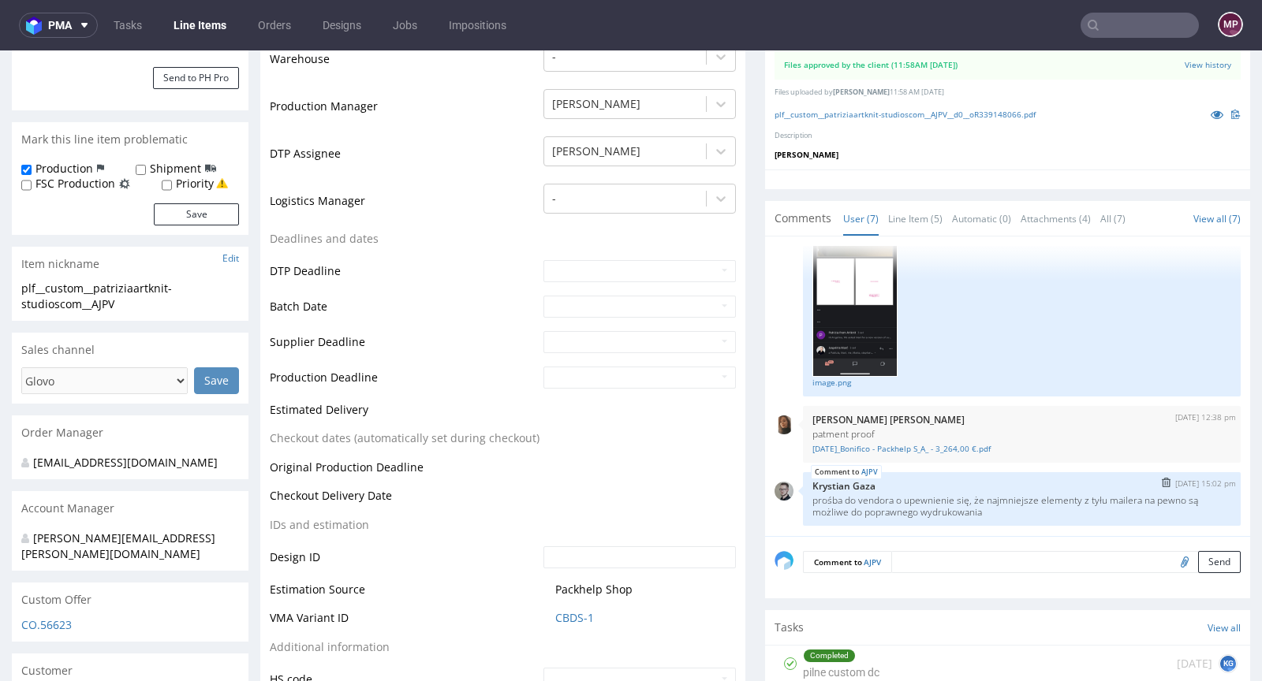
scroll to position [379, 0]
drag, startPoint x: 978, startPoint y: 496, endPoint x: 1024, endPoint y: 507, distance: 47.1
click at [1024, 507] on p "prośba do vendora o upewnienie się, że najmniejsze elementy z tyłu mailera na p…" at bounding box center [1021, 506] width 419 height 24
copy p "najmniejsze elementy z tyłu mailera na pewno są możliwe do poprawnego wydrukowa…"
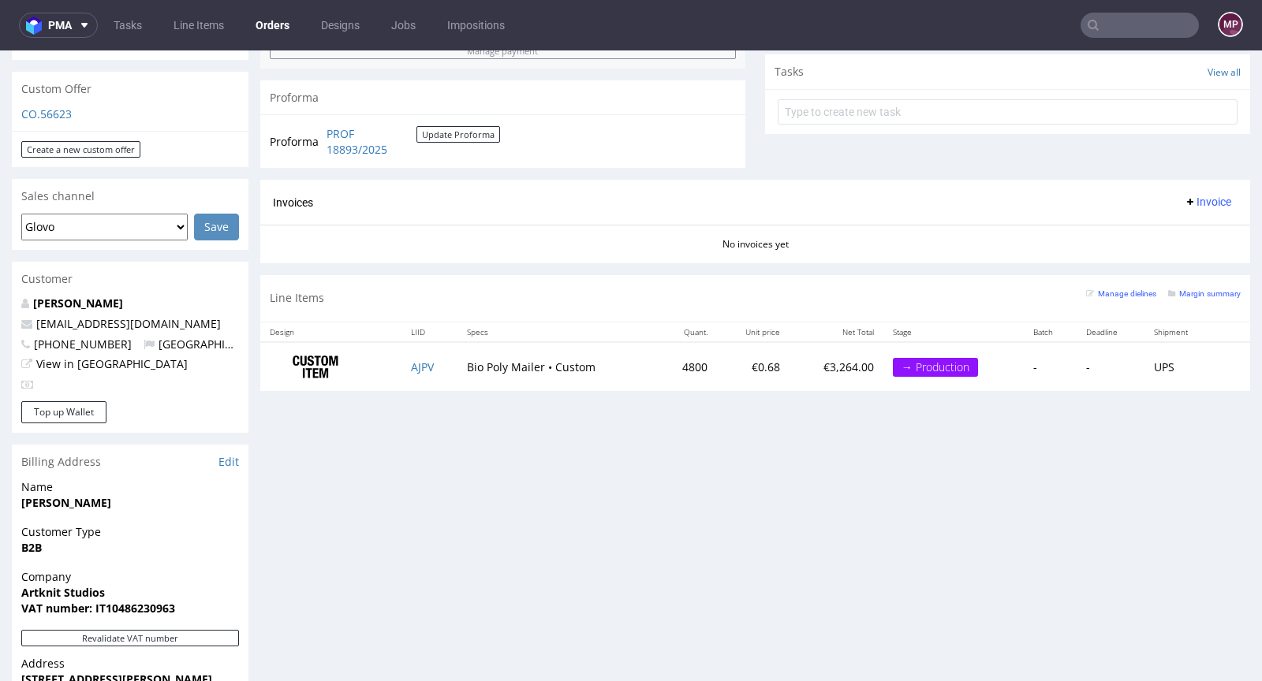
scroll to position [549, 0]
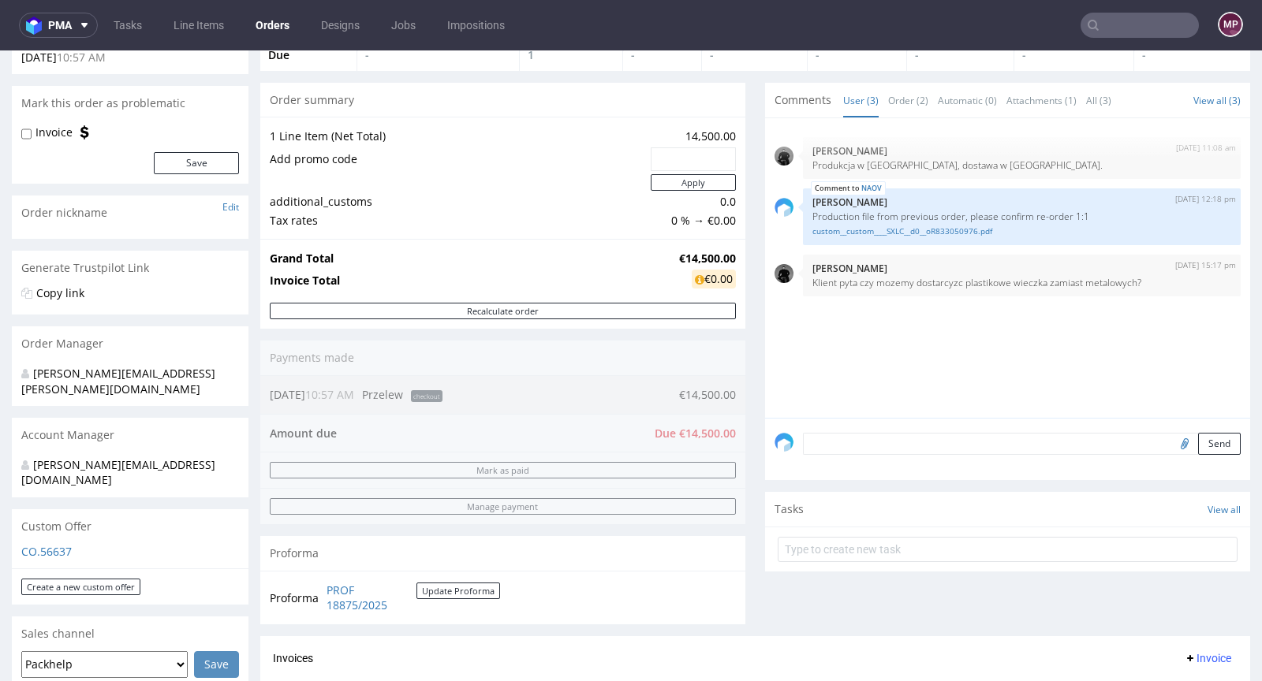
scroll to position [360, 0]
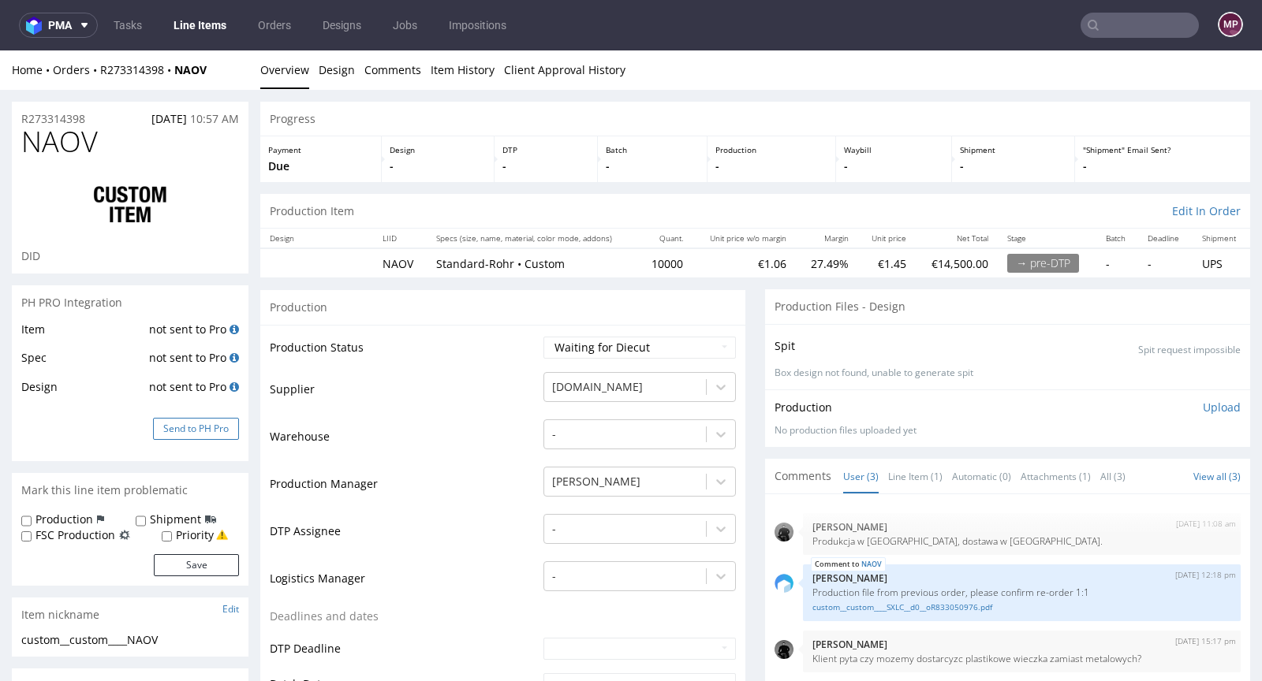
click at [204, 427] on button "Send to PH Pro" at bounding box center [196, 429] width 86 height 22
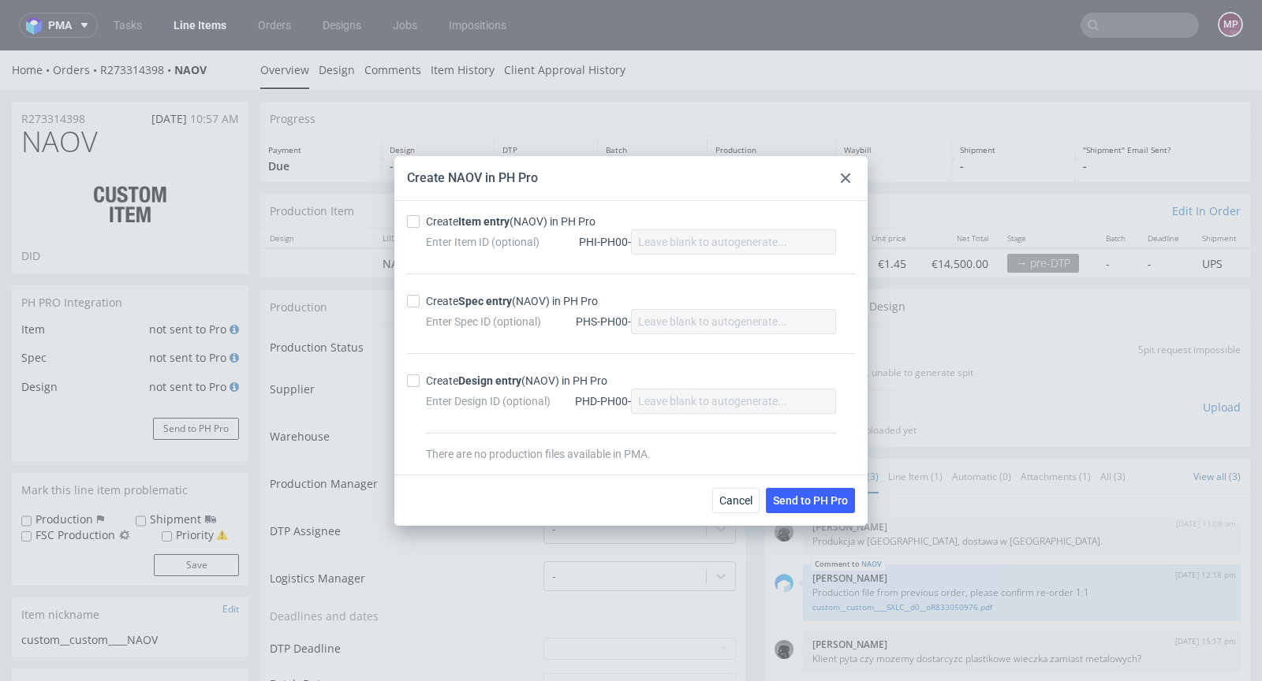
click at [850, 176] on div at bounding box center [845, 178] width 19 height 19
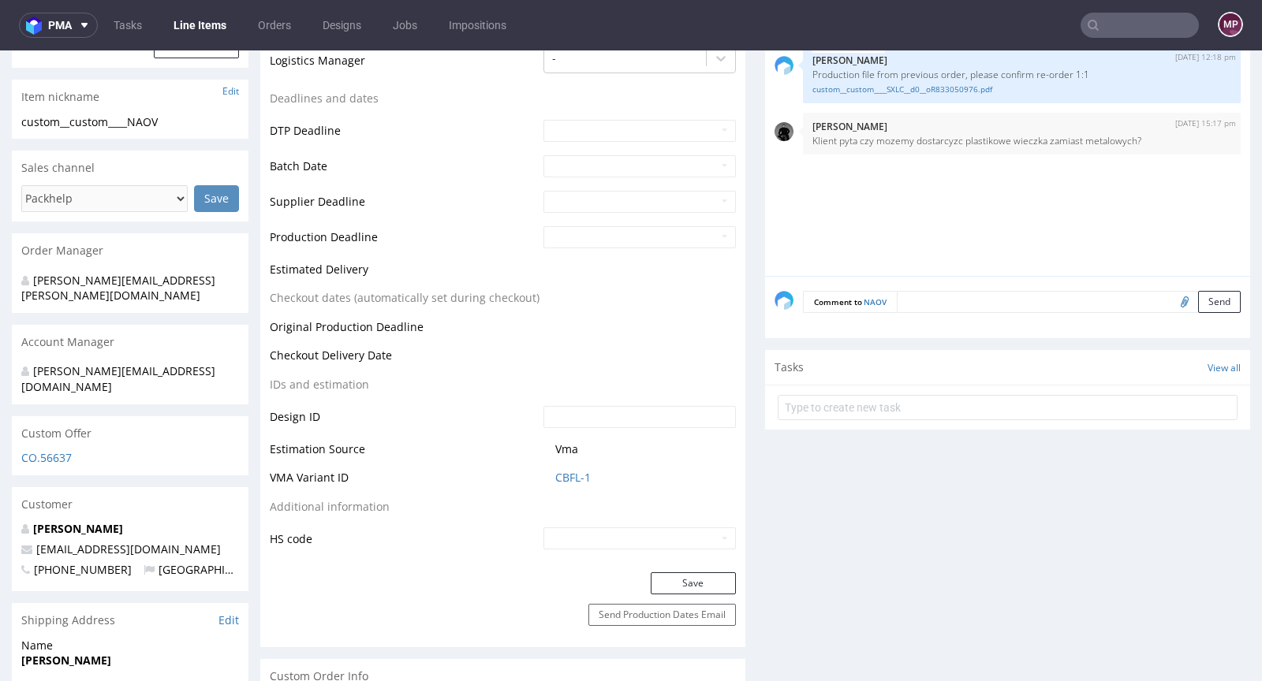
scroll to position [519, 0]
drag, startPoint x: 546, startPoint y: 476, endPoint x: 576, endPoint y: 479, distance: 30.9
click at [576, 479] on td "CBFL-1" at bounding box center [637, 482] width 196 height 29
copy link "CBFL"
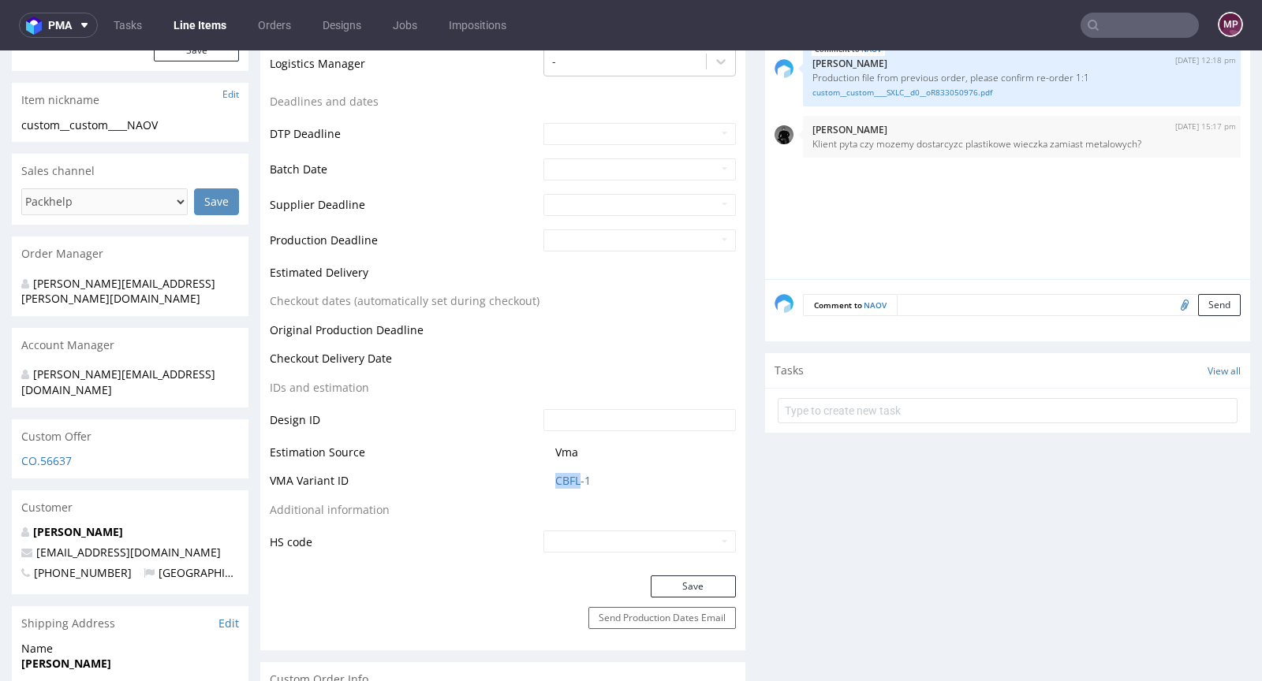
click at [570, 472] on td "CBFL-1" at bounding box center [637, 486] width 196 height 29
click at [567, 477] on link "CBFL-1" at bounding box center [572, 481] width 35 height 16
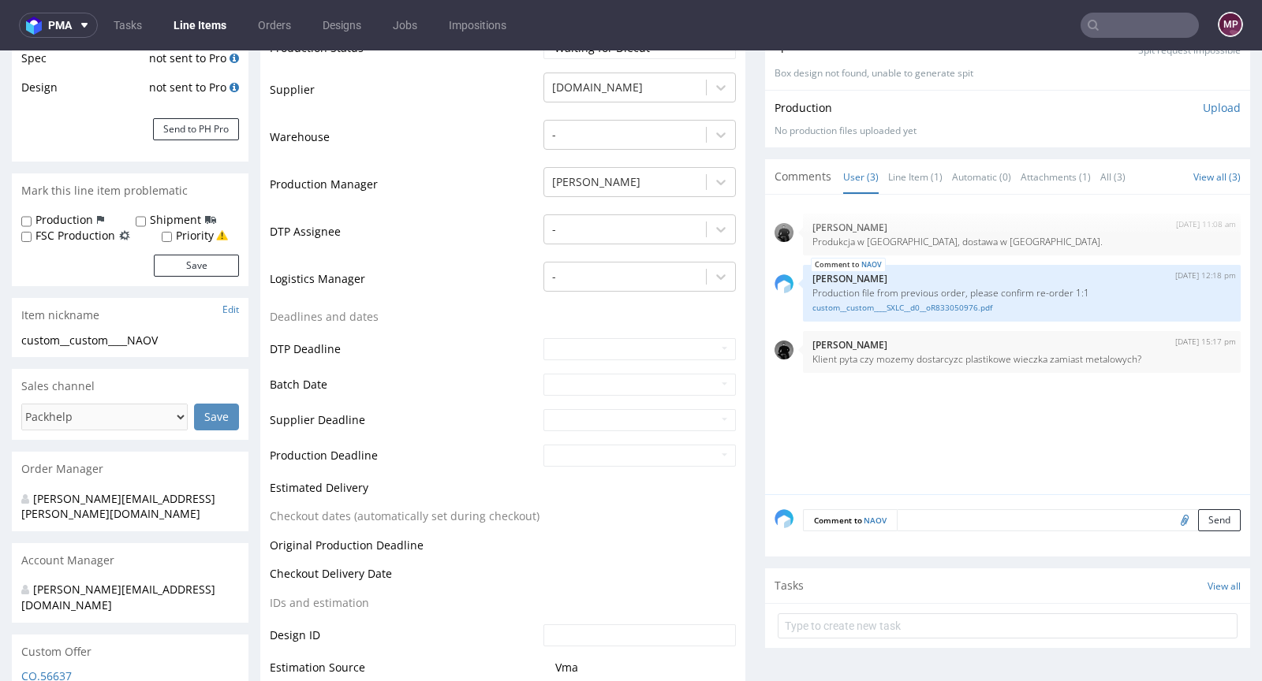
scroll to position [0, 0]
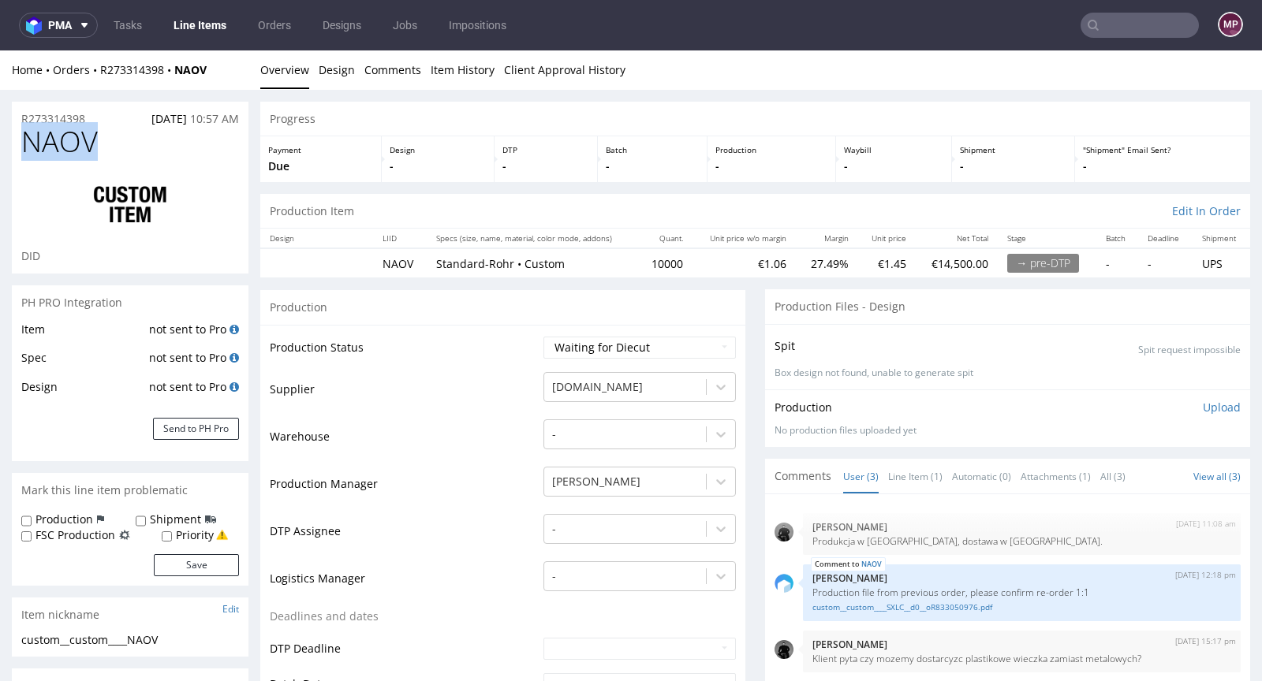
drag, startPoint x: 108, startPoint y: 144, endPoint x: 15, endPoint y: 144, distance: 93.1
click at [15, 144] on div "NAOV DID" at bounding box center [130, 199] width 237 height 147
copy span "NAOV"
drag, startPoint x: 218, startPoint y: 73, endPoint x: 180, endPoint y: 69, distance: 38.1
click at [180, 69] on div "Home Orders R273314398 NAOV" at bounding box center [130, 70] width 237 height 16
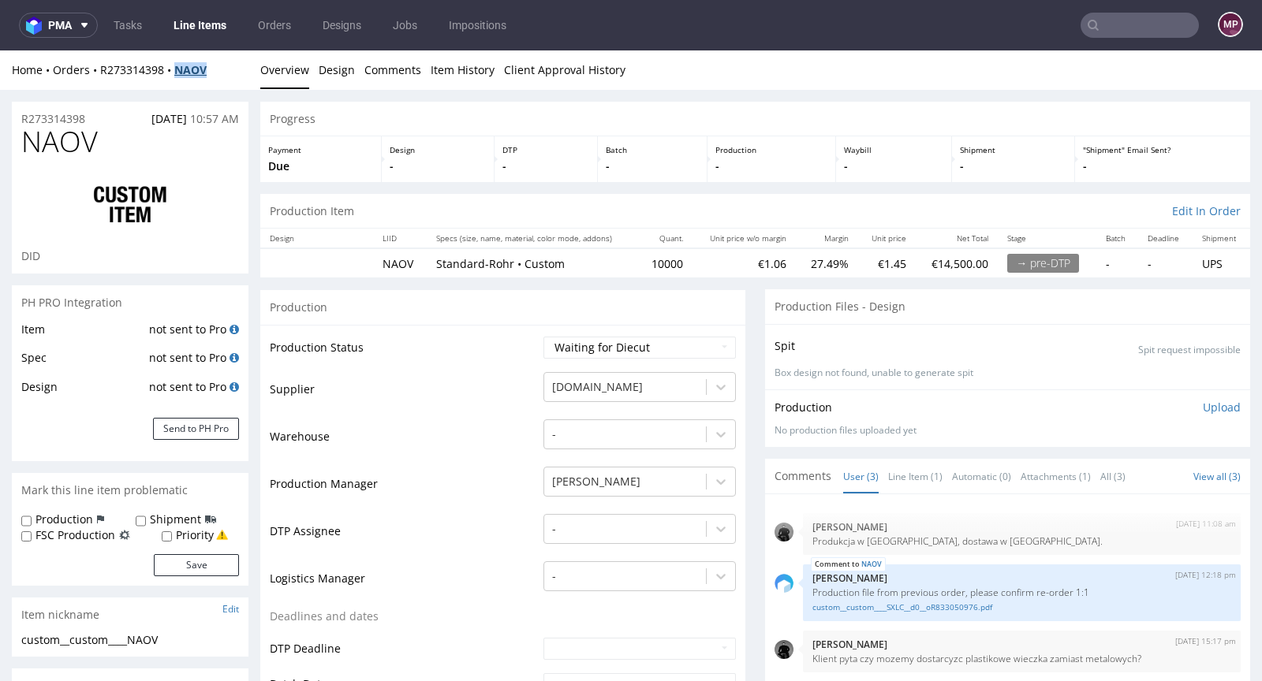
copy strong "NAOV"
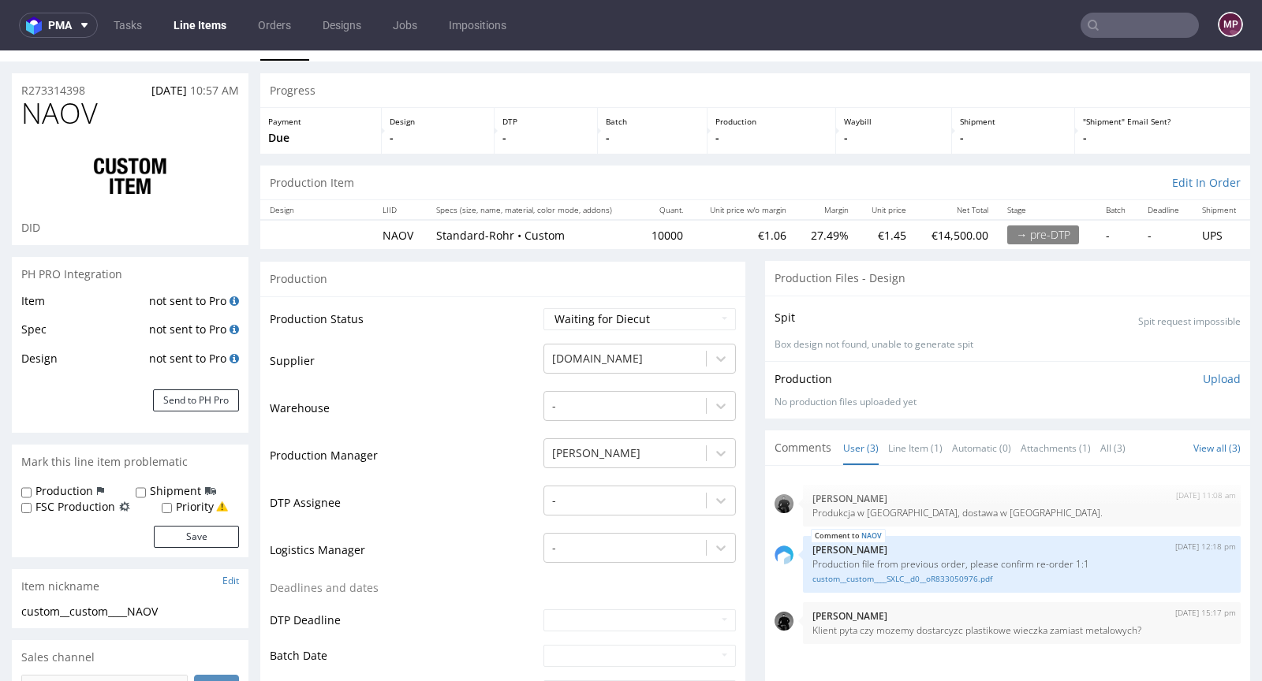
scroll to position [59, 0]
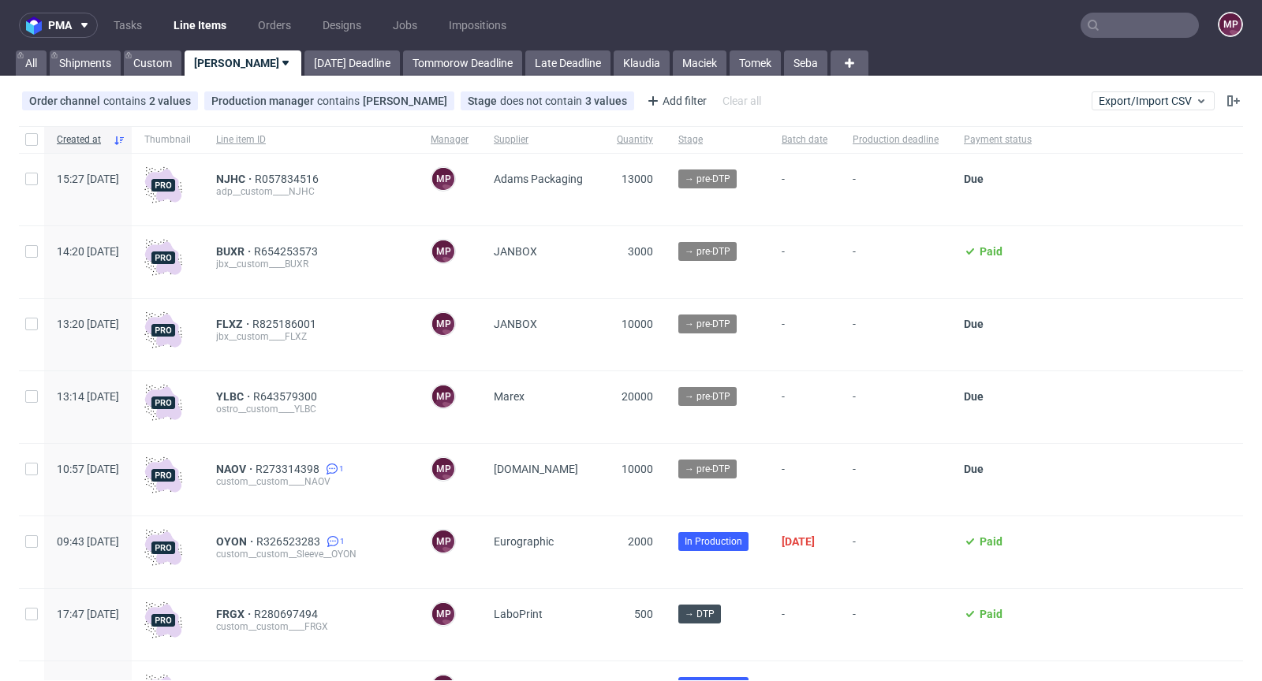
click at [274, 243] on div "BUXR R654253573 jbx__custom____BUXR" at bounding box center [310, 262] width 215 height 72
click at [254, 246] on span "BUXR" at bounding box center [235, 251] width 38 height 13
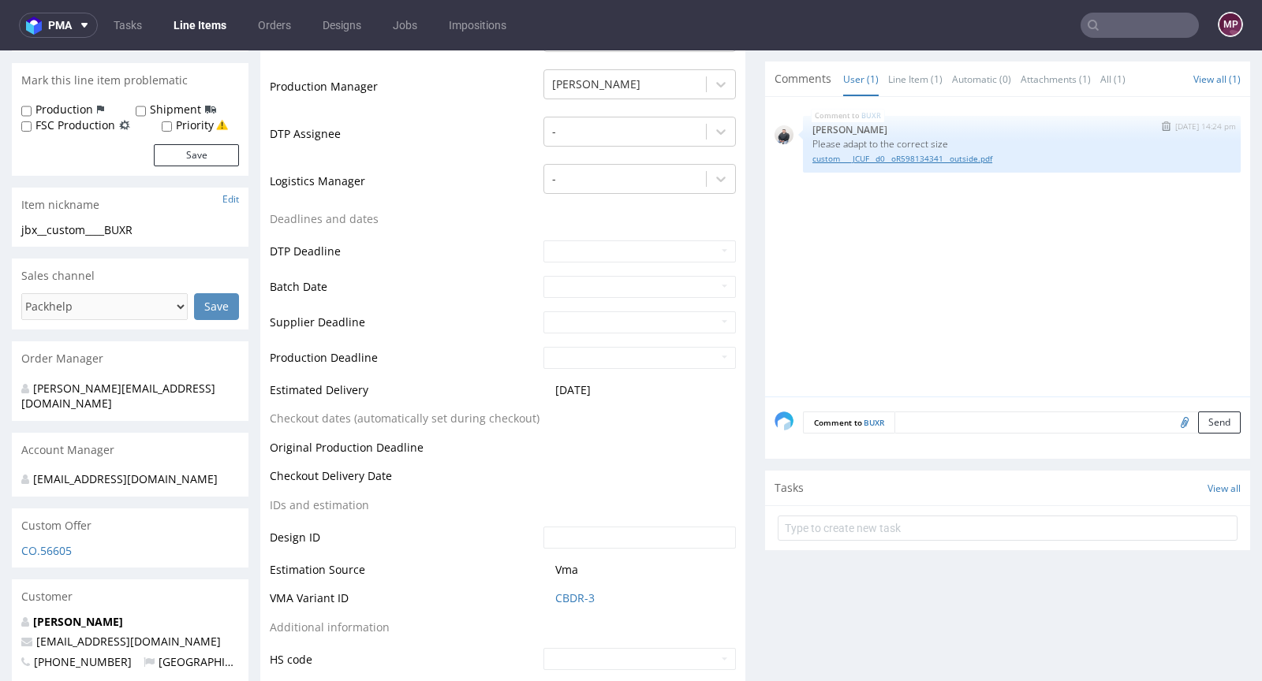
scroll to position [410, 0]
click at [888, 80] on link "Line Item (1)" at bounding box center [915, 79] width 54 height 34
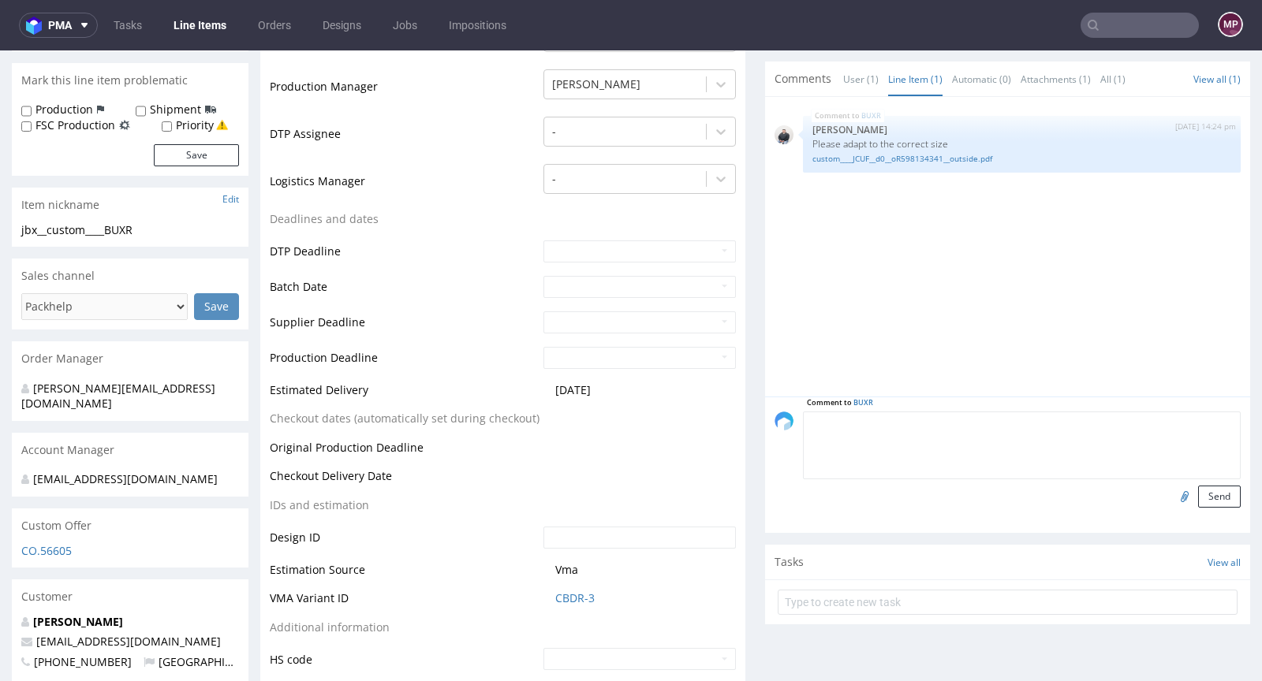
click at [914, 422] on textarea at bounding box center [1022, 446] width 438 height 68
type textarea "Siatka vendora"
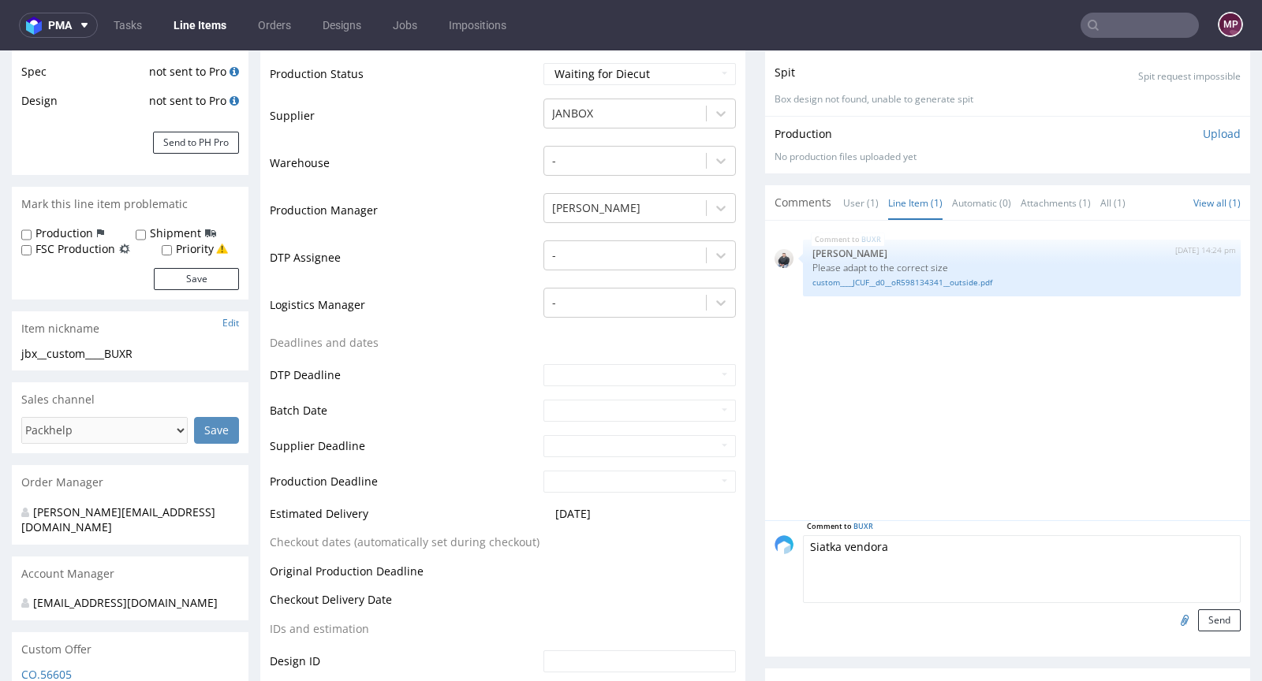
scroll to position [398, 0]
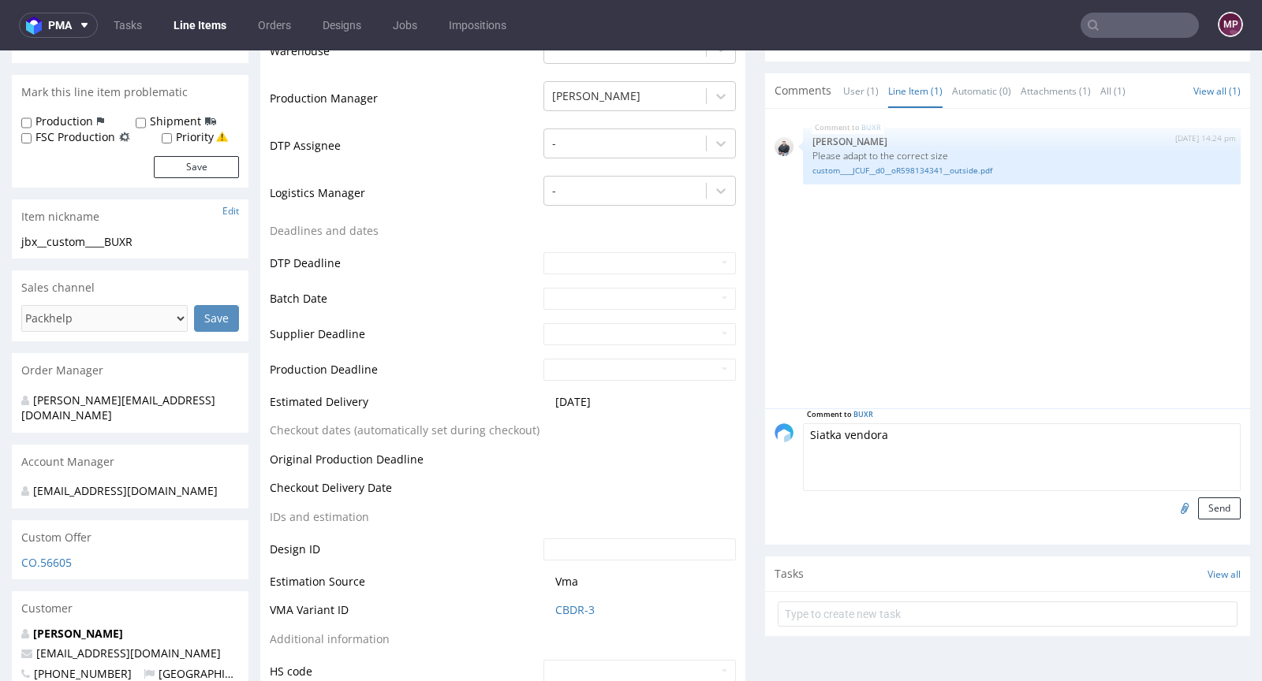
click at [911, 445] on textarea "Siatka vendora" at bounding box center [1022, 457] width 438 height 68
click at [1171, 500] on input "file" at bounding box center [1182, 508] width 22 height 21
click at [1171, 509] on input "file" at bounding box center [1182, 508] width 22 height 21
type input "C:\fakepath\Wykrojnik F71 NW NOWA zew. 350x260x100 (1).pdf"
click at [1211, 506] on button "Send" at bounding box center [1219, 509] width 43 height 22
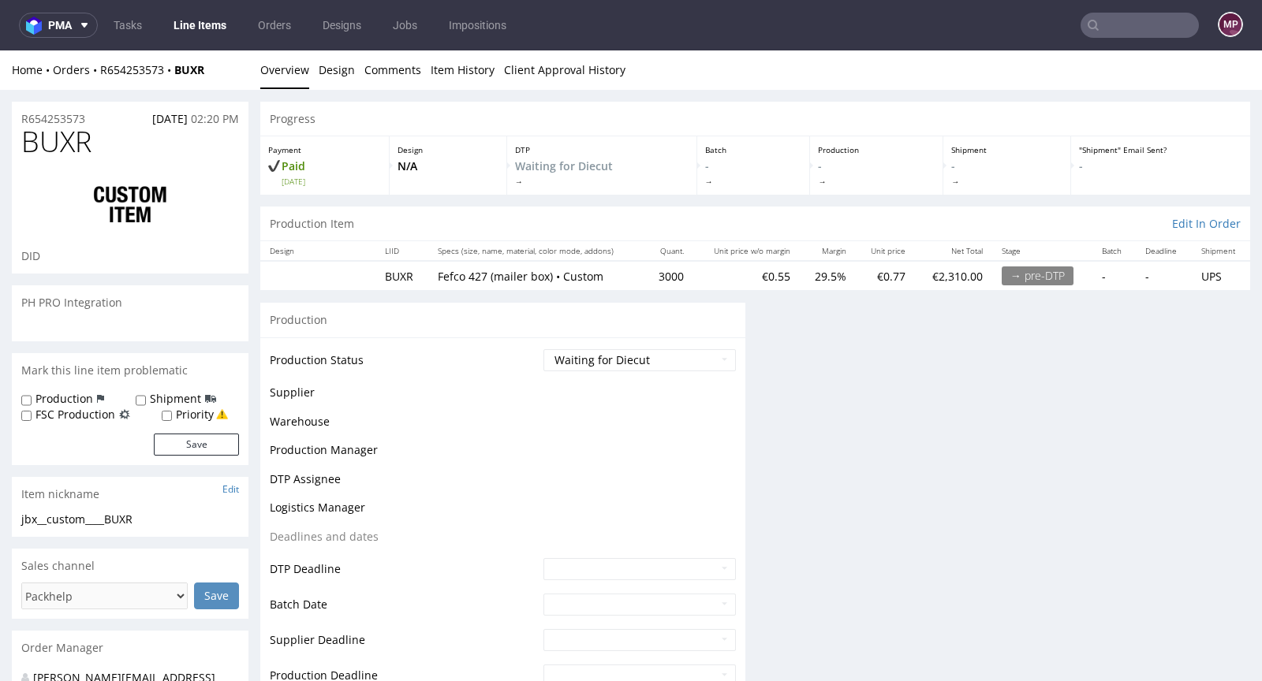
scroll to position [0, 0]
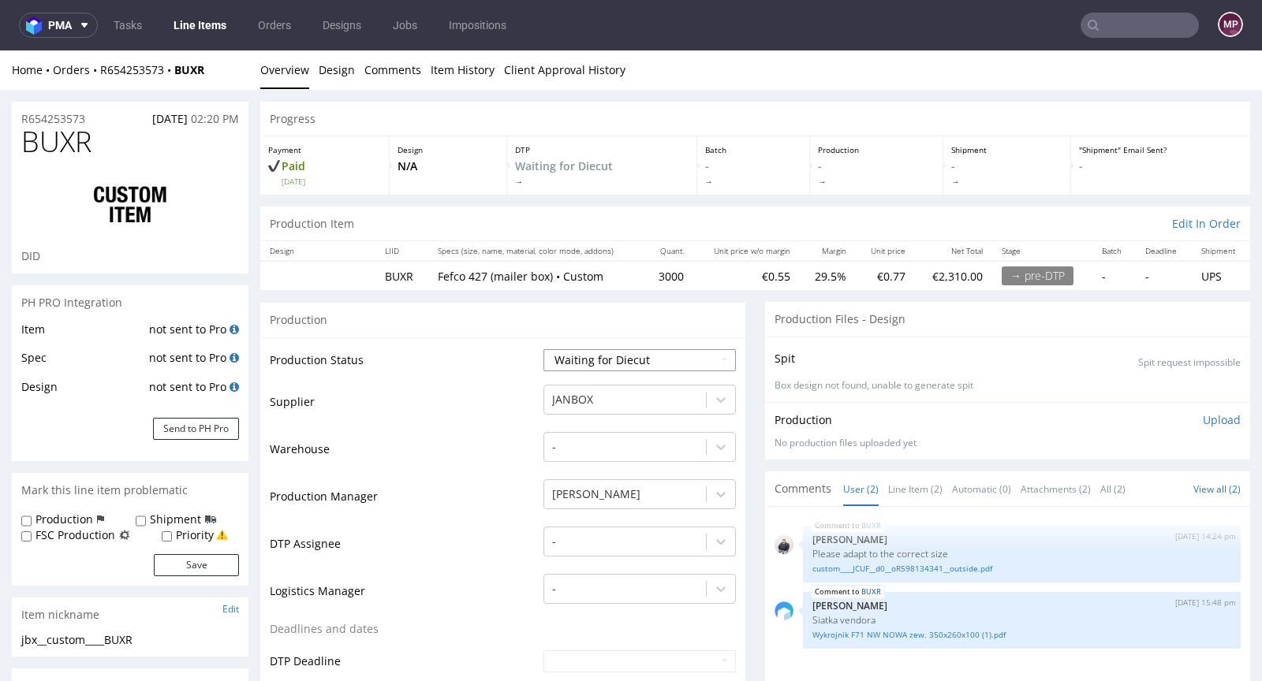
click at [614, 367] on select "Waiting for Artwork Waiting for Diecut Waiting for Mockup Waiting for DTP Waiti…" at bounding box center [639, 360] width 192 height 22
click at [543, 349] on select "Waiting for Artwork Waiting for Diecut Waiting for Mockup Waiting for DTP Waiti…" at bounding box center [639, 360] width 192 height 22
click at [606, 348] on td "Waiting for Artwork Waiting for Diecut Waiting for Mockup Waiting for DTP Waiti…" at bounding box center [637, 365] width 196 height 35
click at [612, 352] on select "Waiting for Artwork Waiting for Diecut Waiting for Mockup Waiting for DTP Waiti…" at bounding box center [639, 360] width 192 height 22
select select "dtp_waiting_for_check"
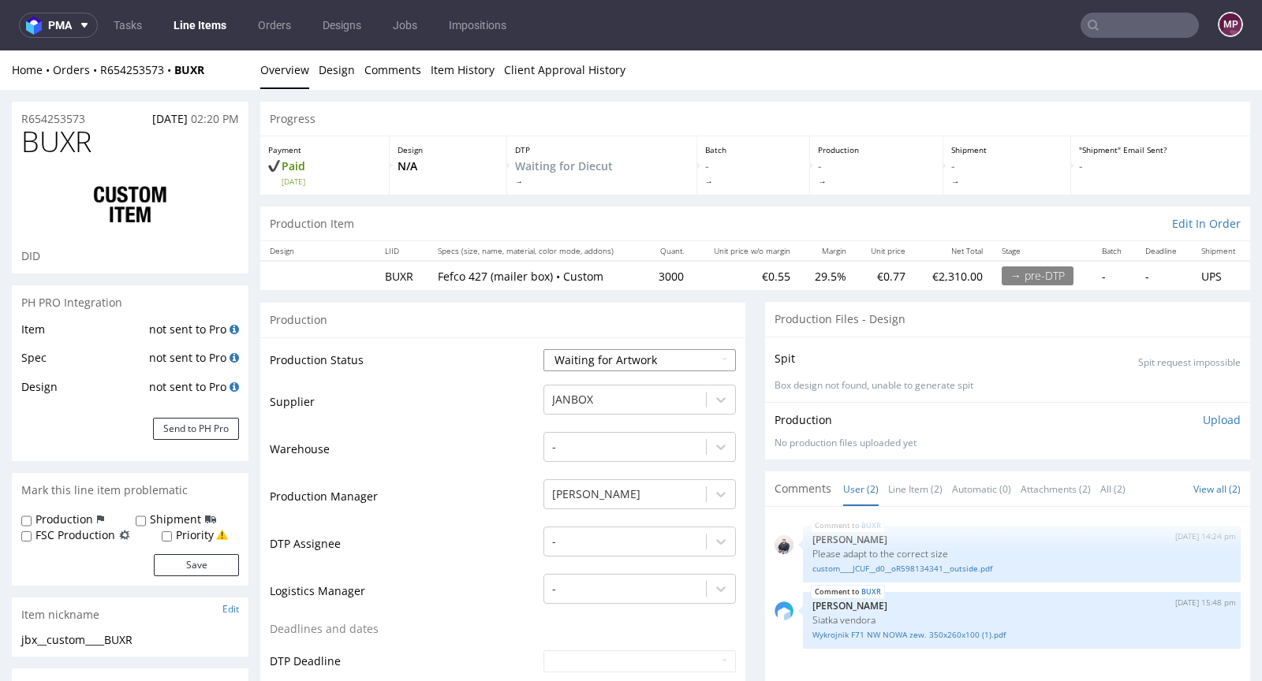
click at [543, 349] on select "Waiting for Artwork Waiting for Diecut Waiting for Mockup Waiting for DTP Waiti…" at bounding box center [639, 360] width 192 height 22
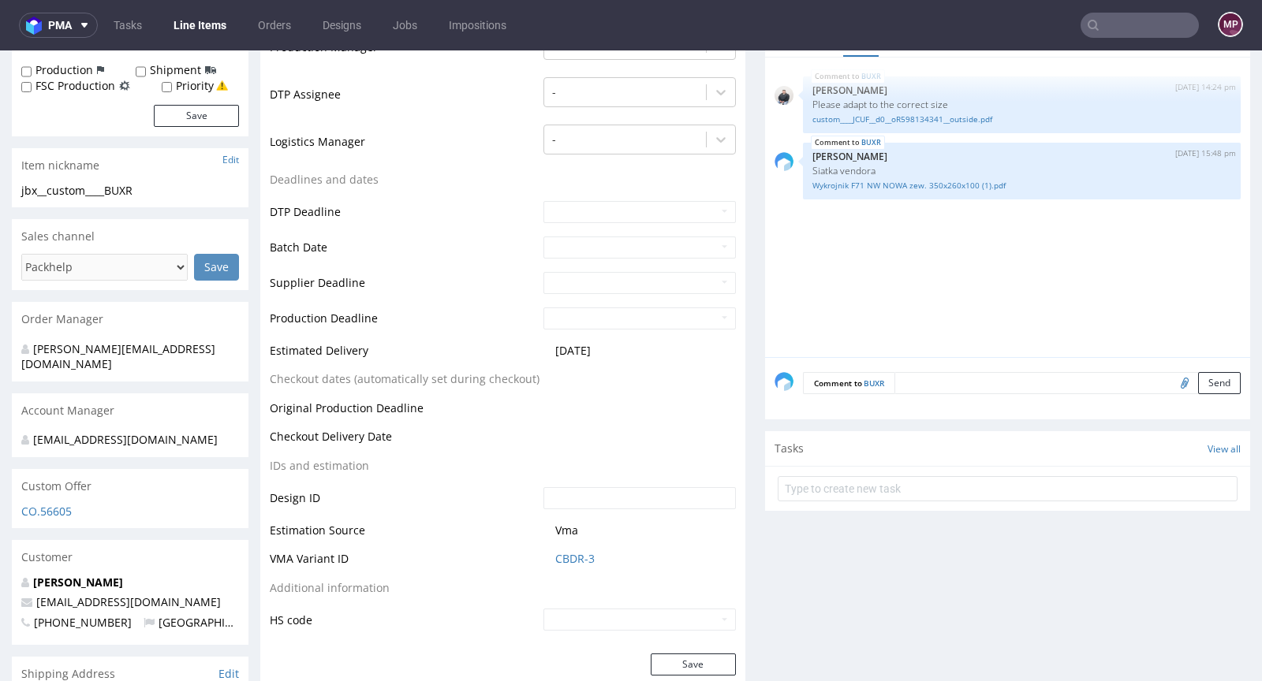
scroll to position [709, 0]
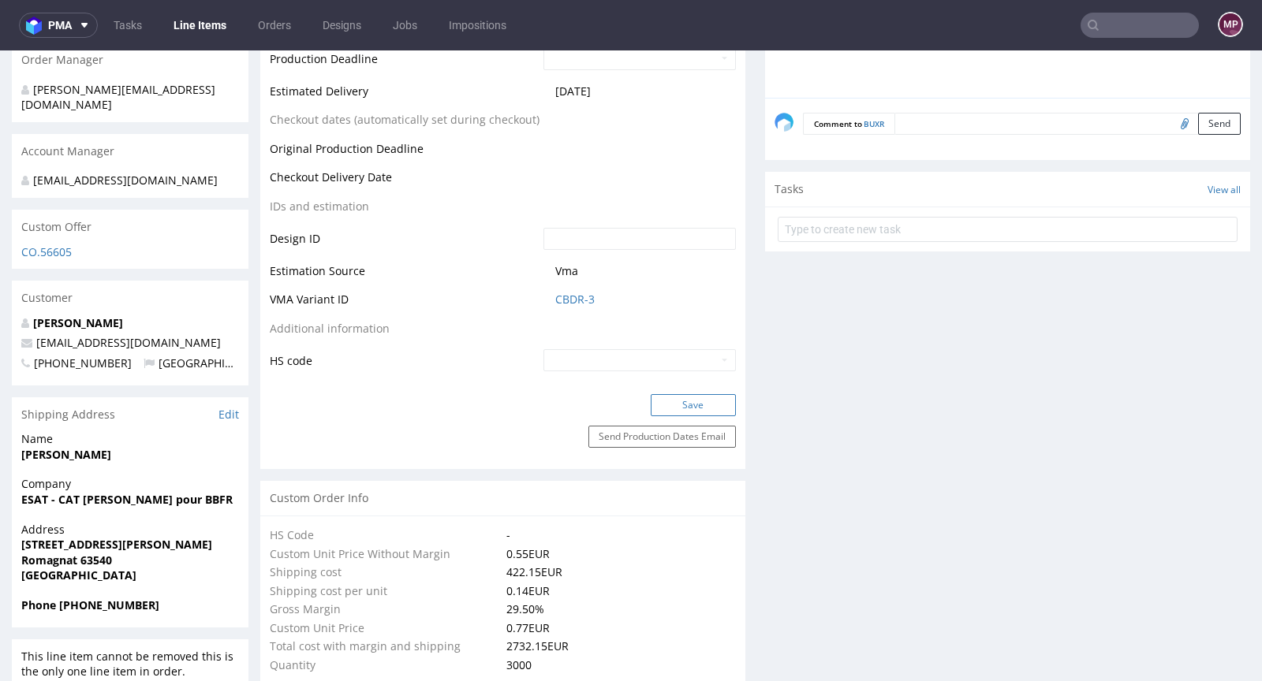
click at [680, 407] on button "Save" at bounding box center [693, 405] width 85 height 22
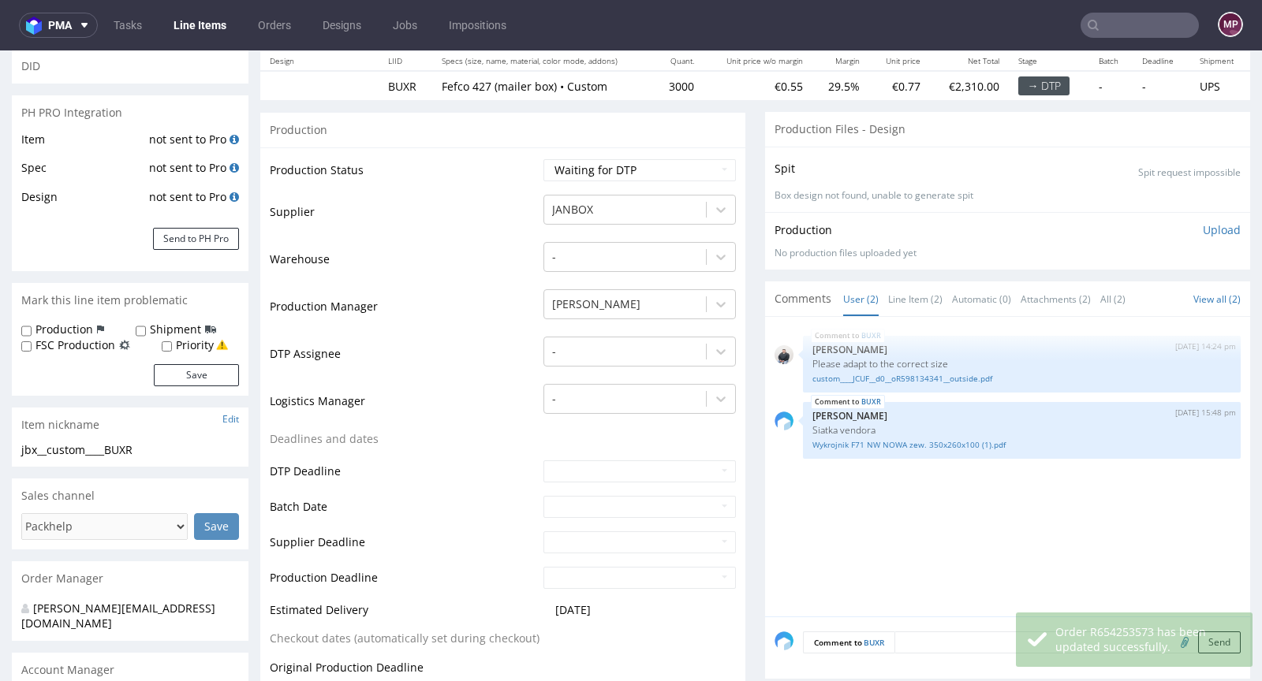
scroll to position [0, 0]
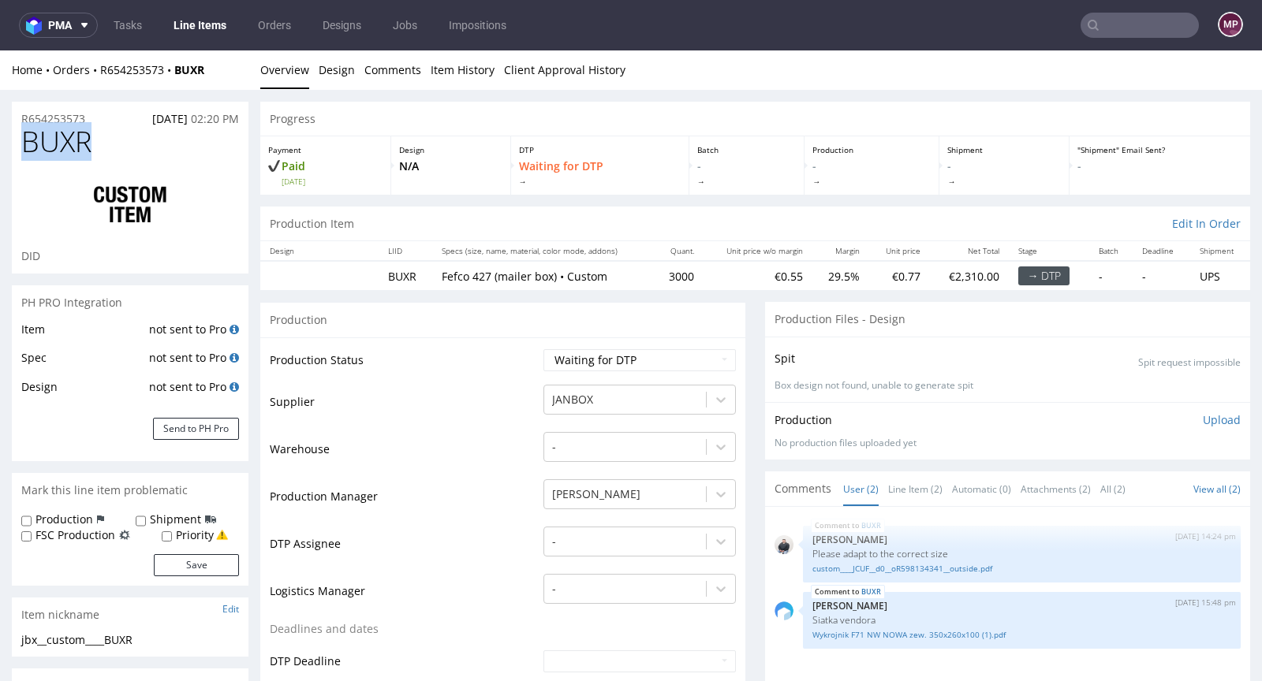
drag, startPoint x: 110, startPoint y: 147, endPoint x: 27, endPoint y: 147, distance: 83.6
click at [27, 147] on h1 "BUXR" at bounding box center [130, 142] width 218 height 32
copy span "BUXR"
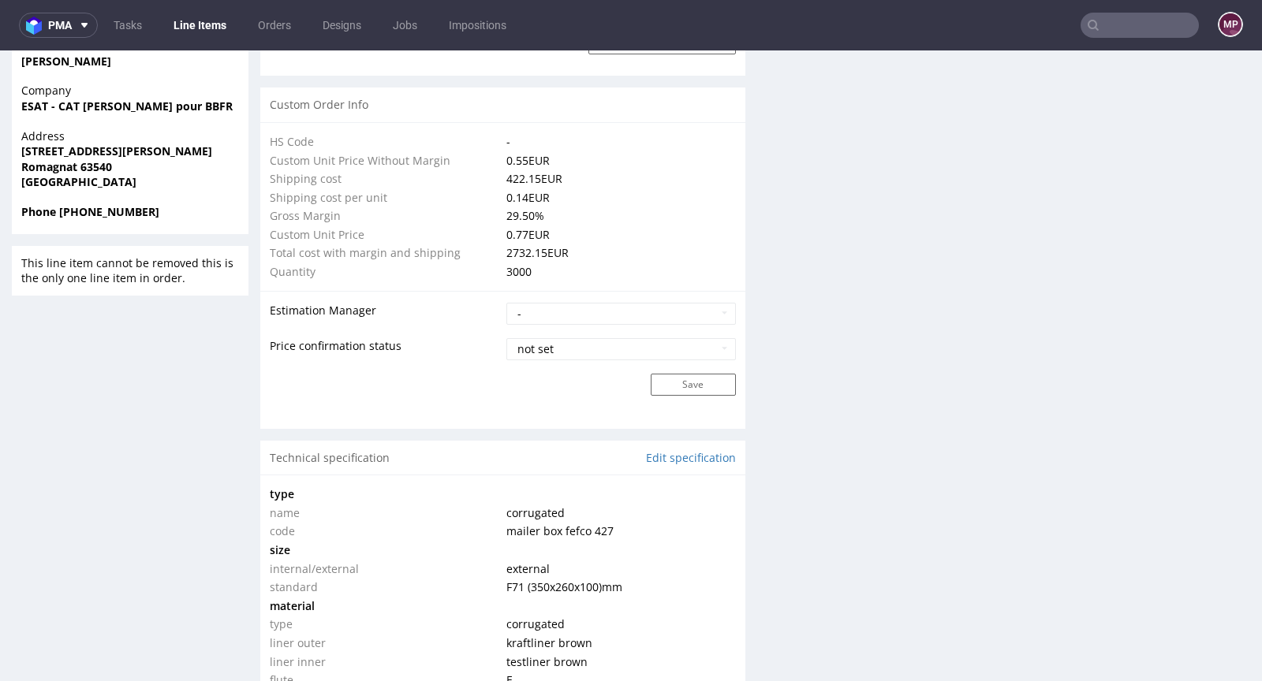
scroll to position [1468, 0]
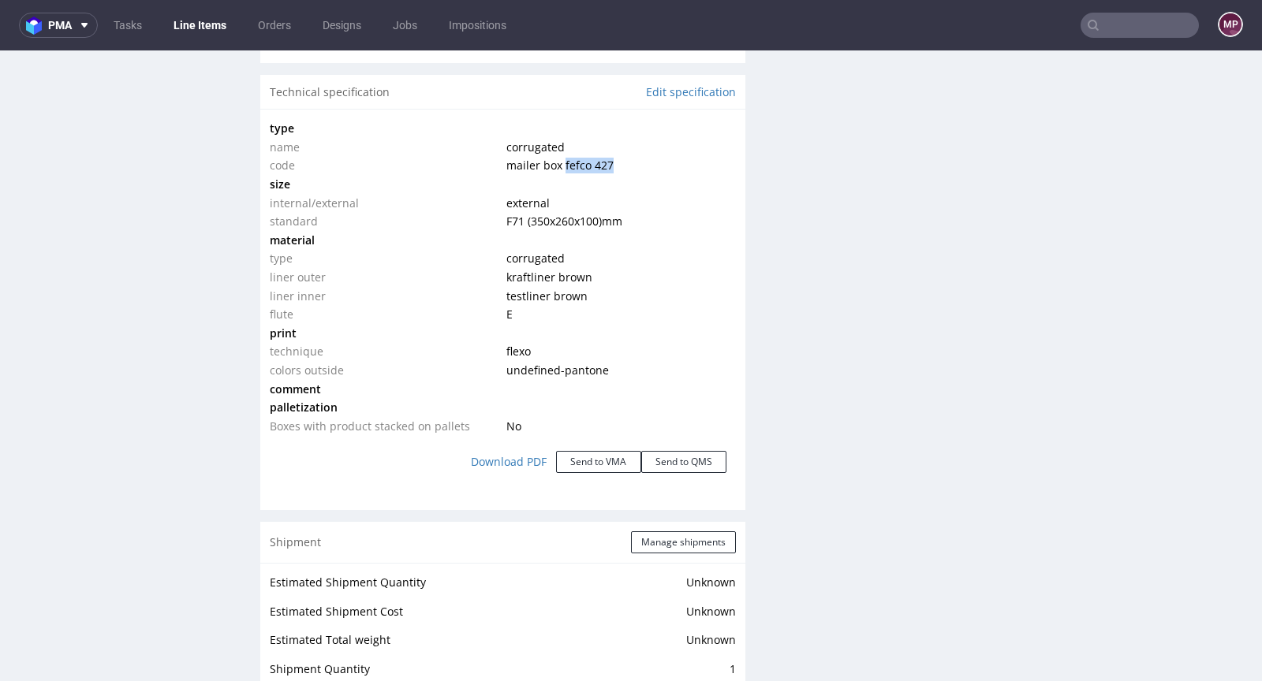
drag, startPoint x: 609, startPoint y: 162, endPoint x: 555, endPoint y: 163, distance: 53.6
click at [555, 163] on td "mailer box fefco 427" at bounding box center [618, 165] width 233 height 19
copy span "fefco 427"
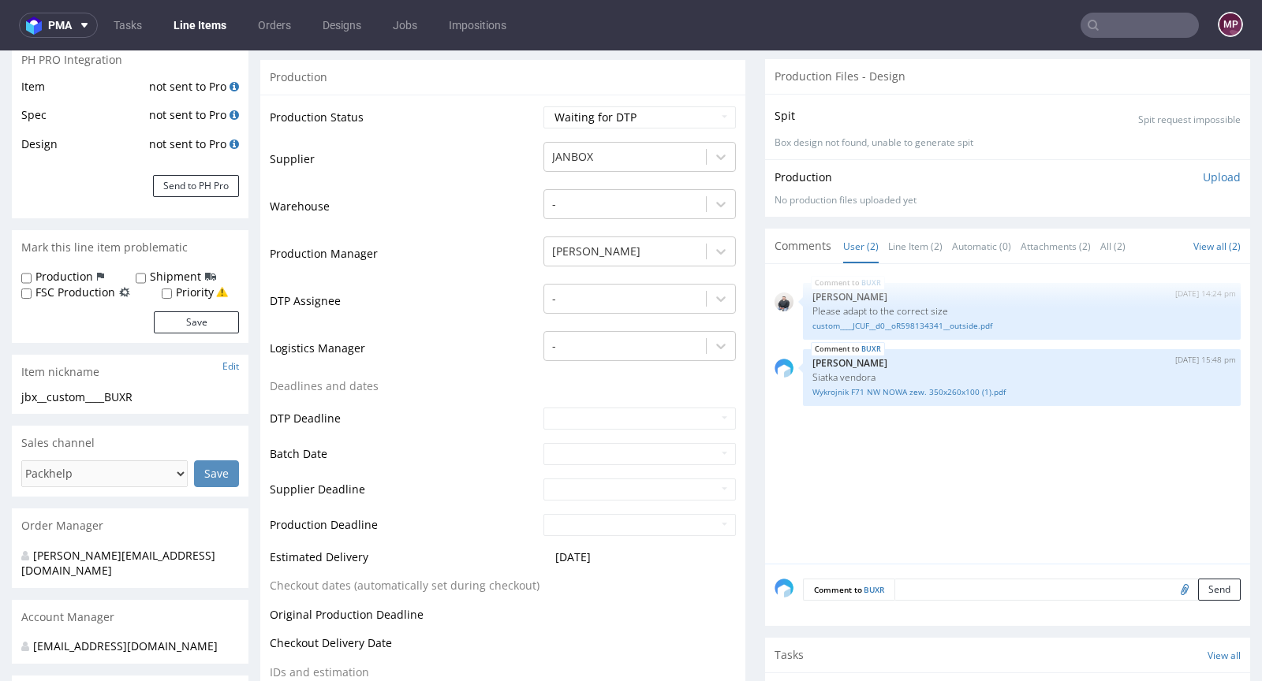
scroll to position [62, 0]
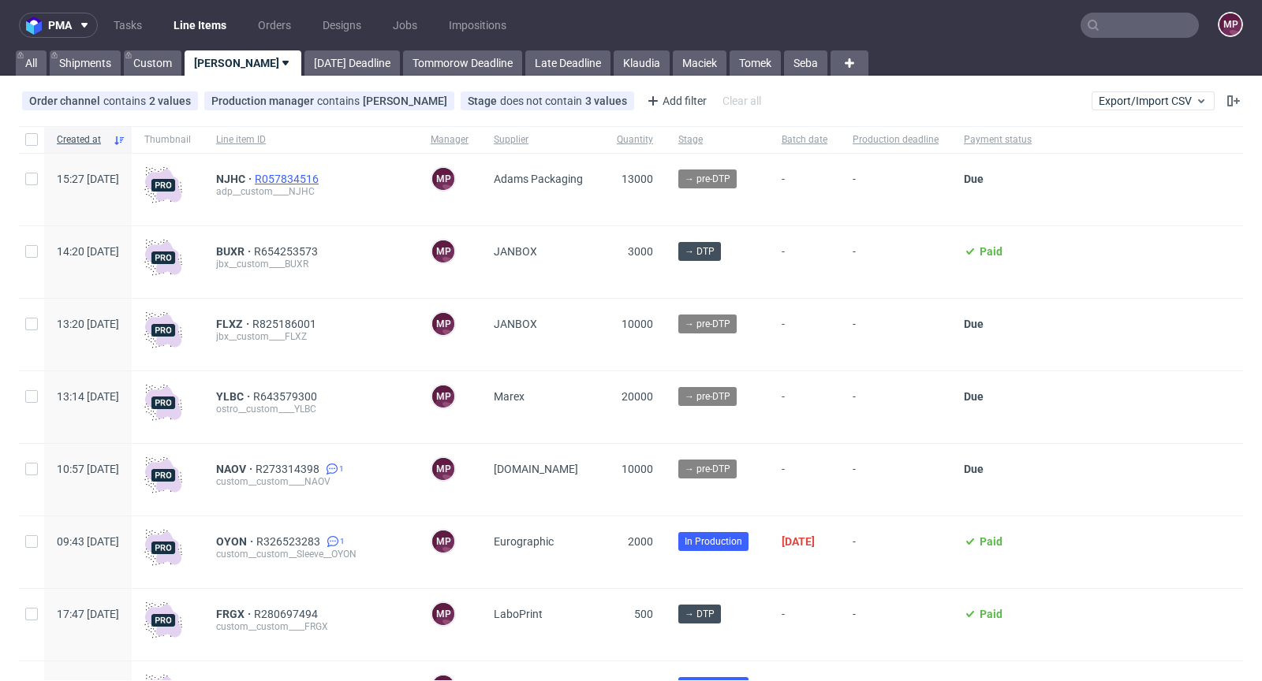
click at [322, 177] on span "R057834516" at bounding box center [288, 179] width 67 height 13
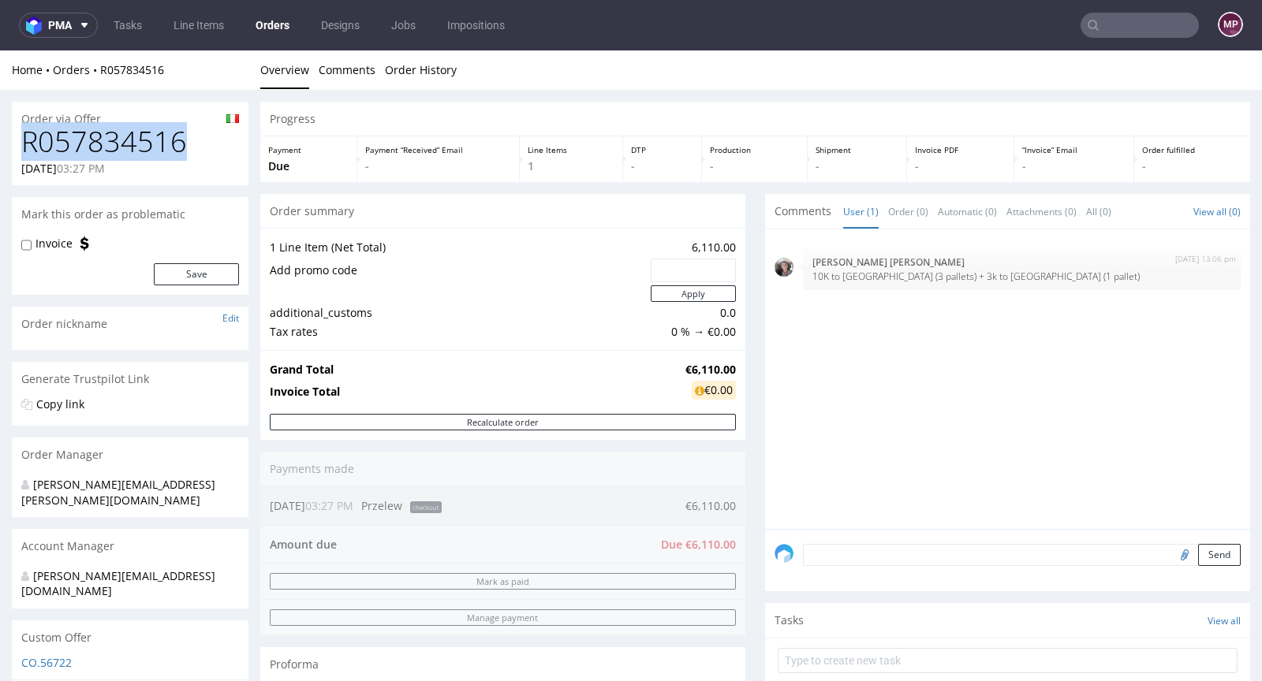
drag, startPoint x: 190, startPoint y: 136, endPoint x: 26, endPoint y: 142, distance: 164.1
click at [26, 142] on h1 "R057834516" at bounding box center [130, 142] width 218 height 32
copy h1 "R057834516"
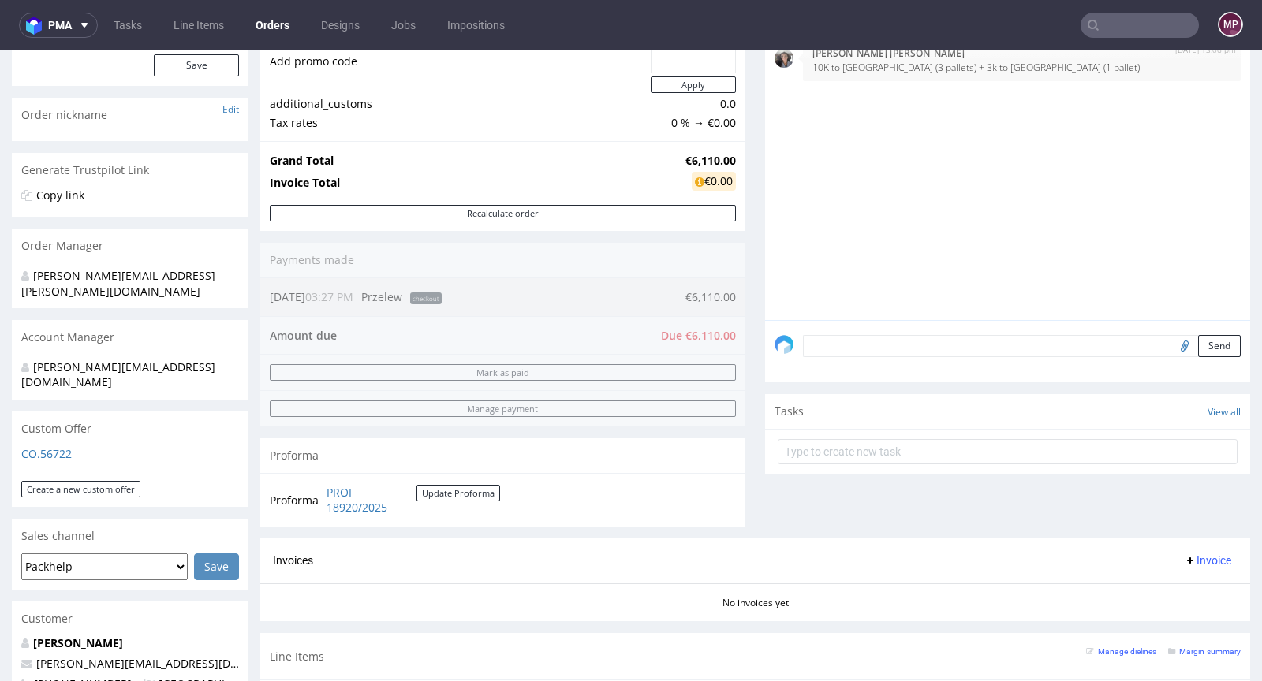
scroll to position [575, 0]
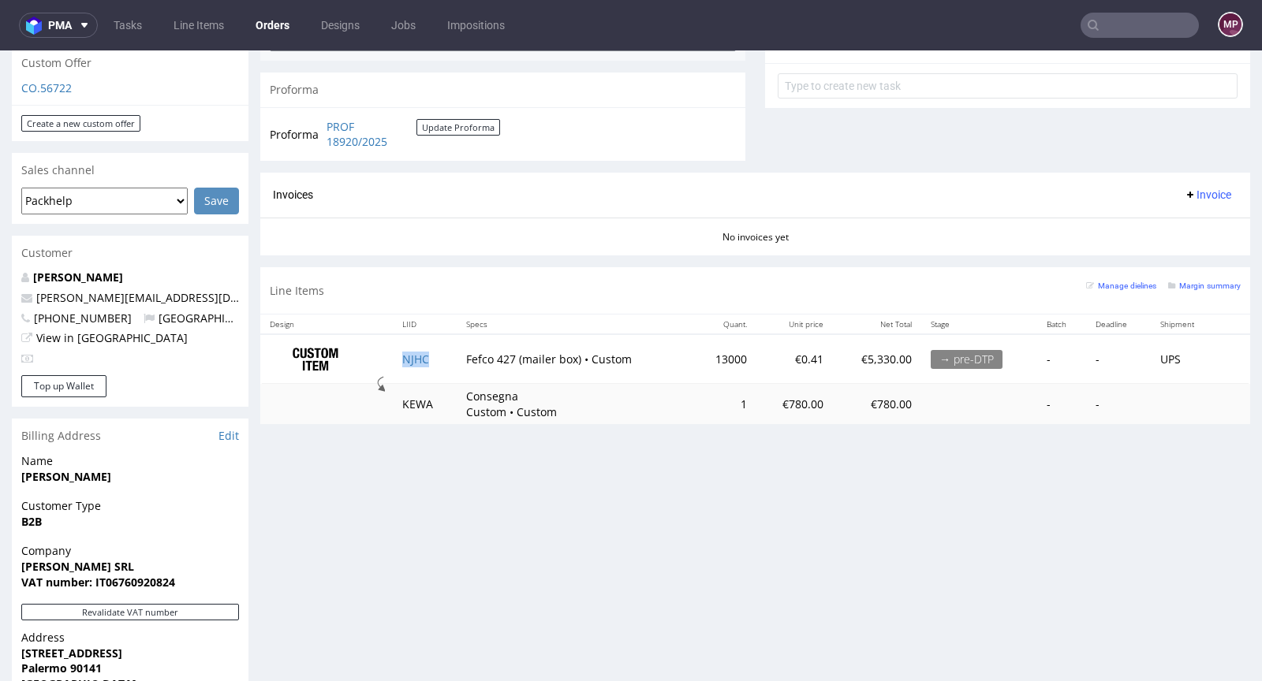
click at [433, 356] on td "NJHC" at bounding box center [424, 359] width 63 height 50
copy link "NJHC"
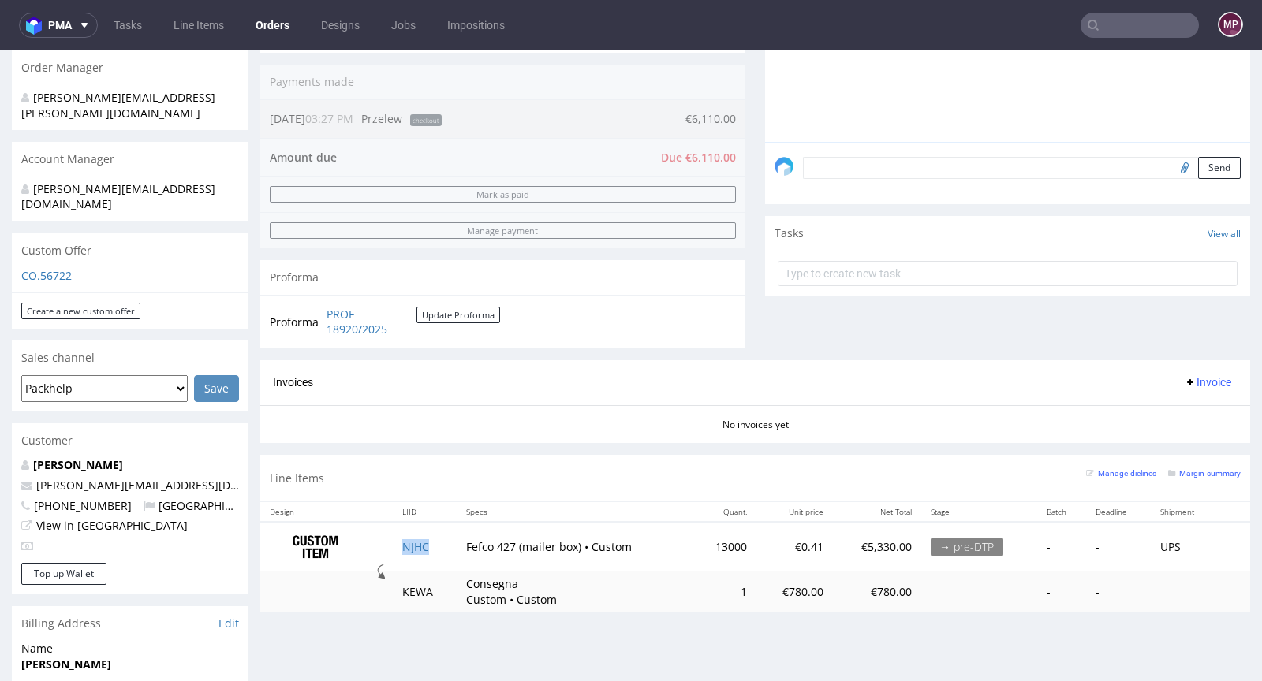
scroll to position [518, 0]
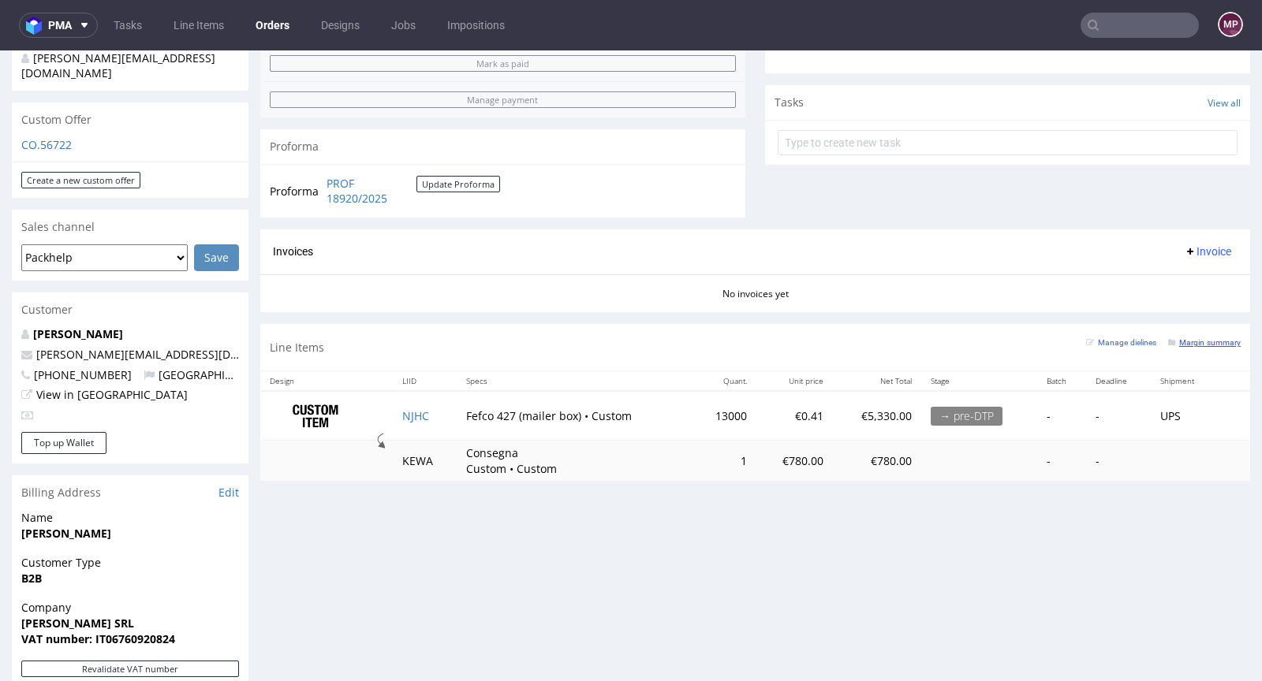
click at [1201, 342] on small "Margin summary" at bounding box center [1204, 342] width 73 height 9
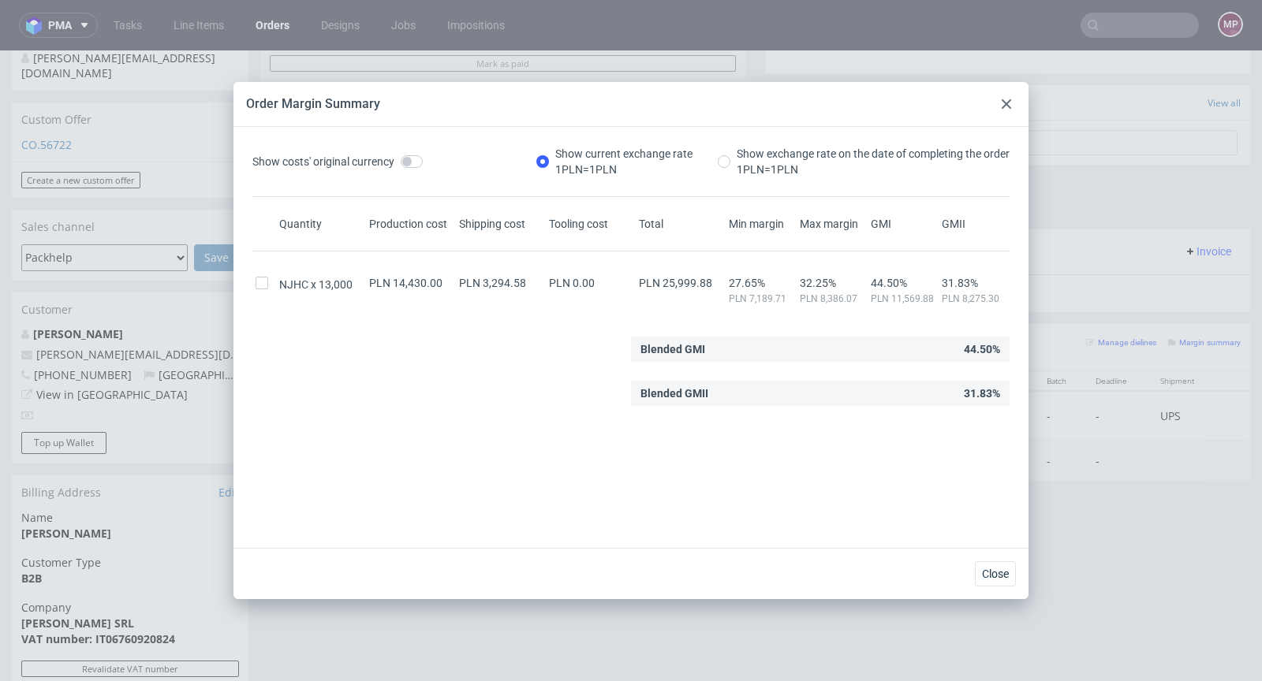
click at [1007, 102] on icon at bounding box center [1006, 103] width 9 height 9
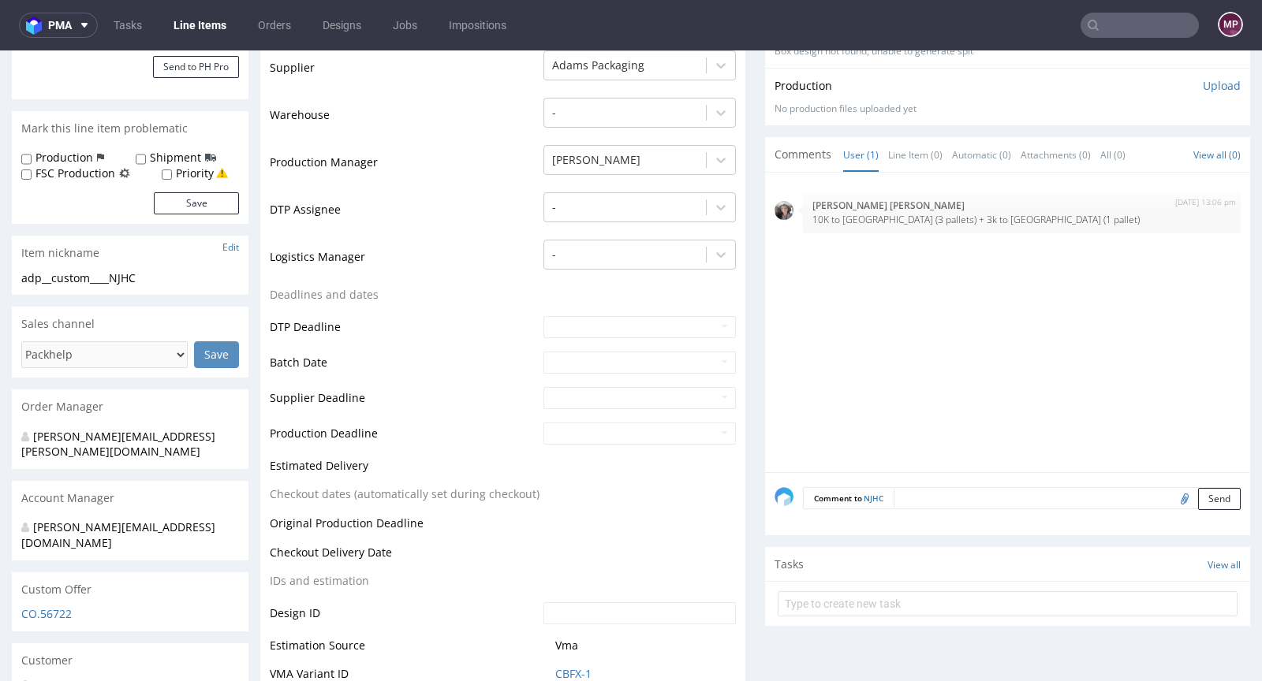
scroll to position [731, 0]
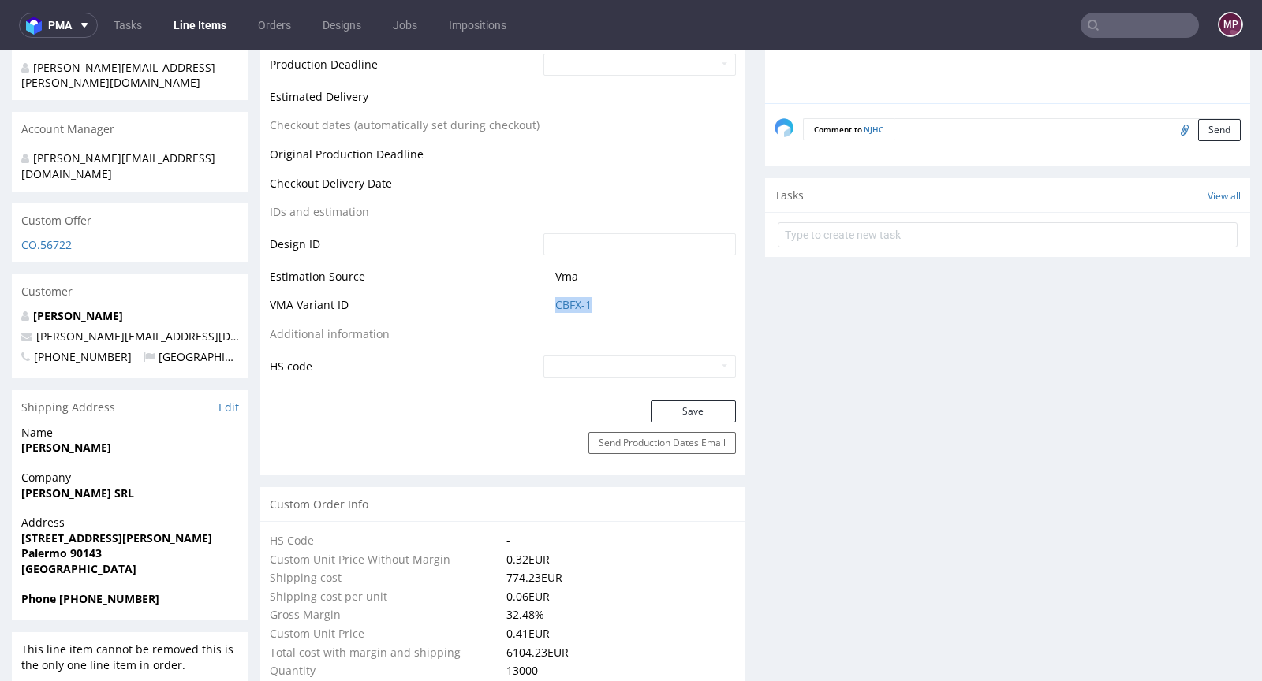
drag, startPoint x: 606, startPoint y: 301, endPoint x: 534, endPoint y: 301, distance: 71.8
click at [539, 301] on td "CBFX-1" at bounding box center [637, 310] width 196 height 29
copy link "CBFX-1"
click at [570, 306] on link "CBFX-1" at bounding box center [573, 305] width 36 height 16
click at [557, 300] on link "CBFX-1" at bounding box center [573, 305] width 36 height 16
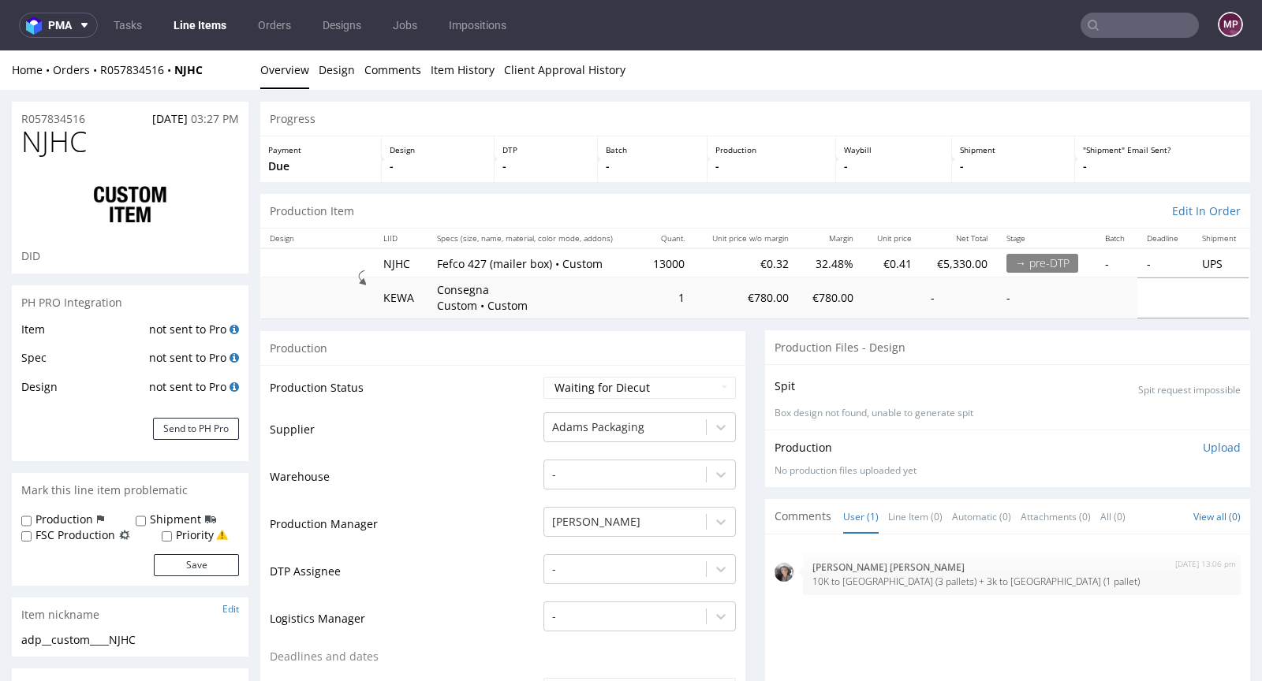
scroll to position [363, 0]
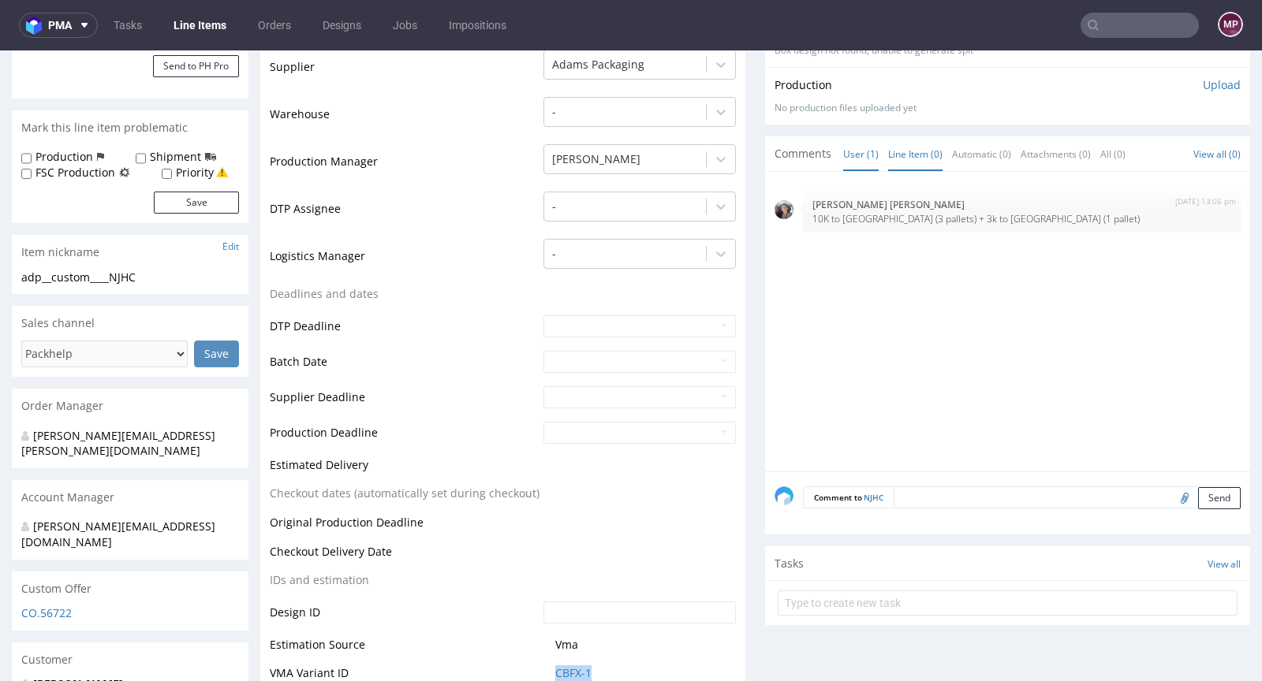
click at [921, 155] on link "Line Item (0)" at bounding box center [915, 154] width 54 height 34
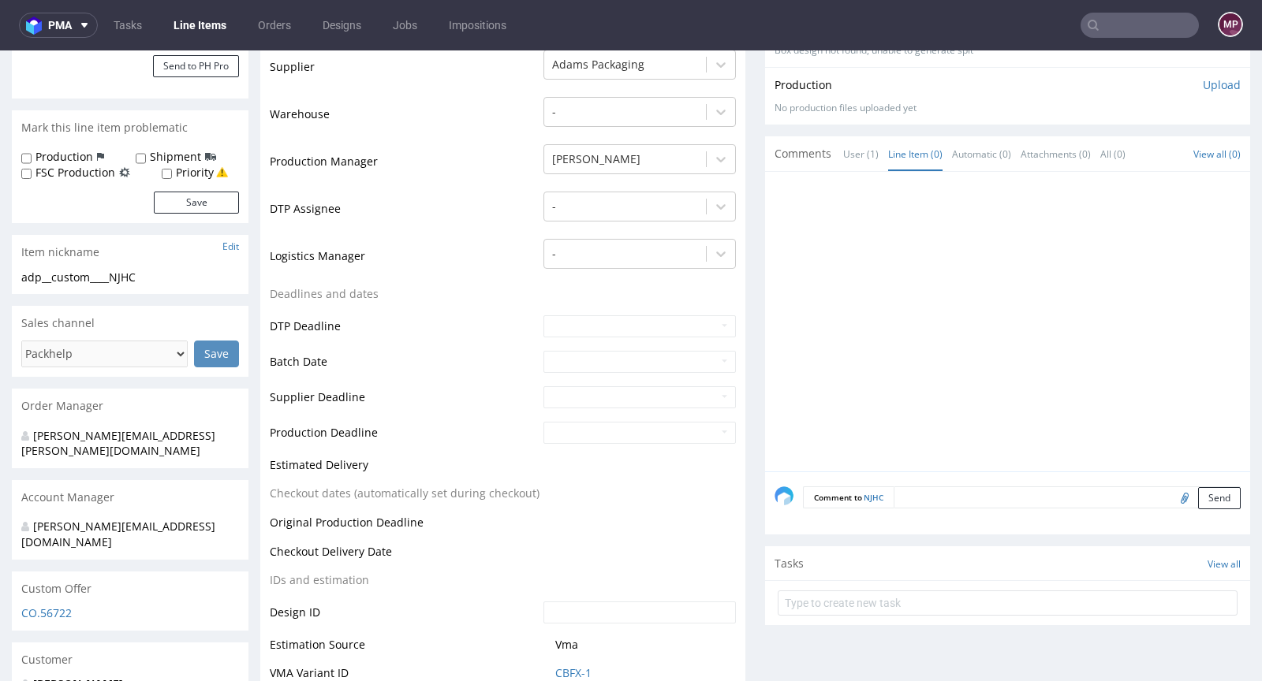
click at [919, 502] on textarea at bounding box center [1067, 498] width 347 height 22
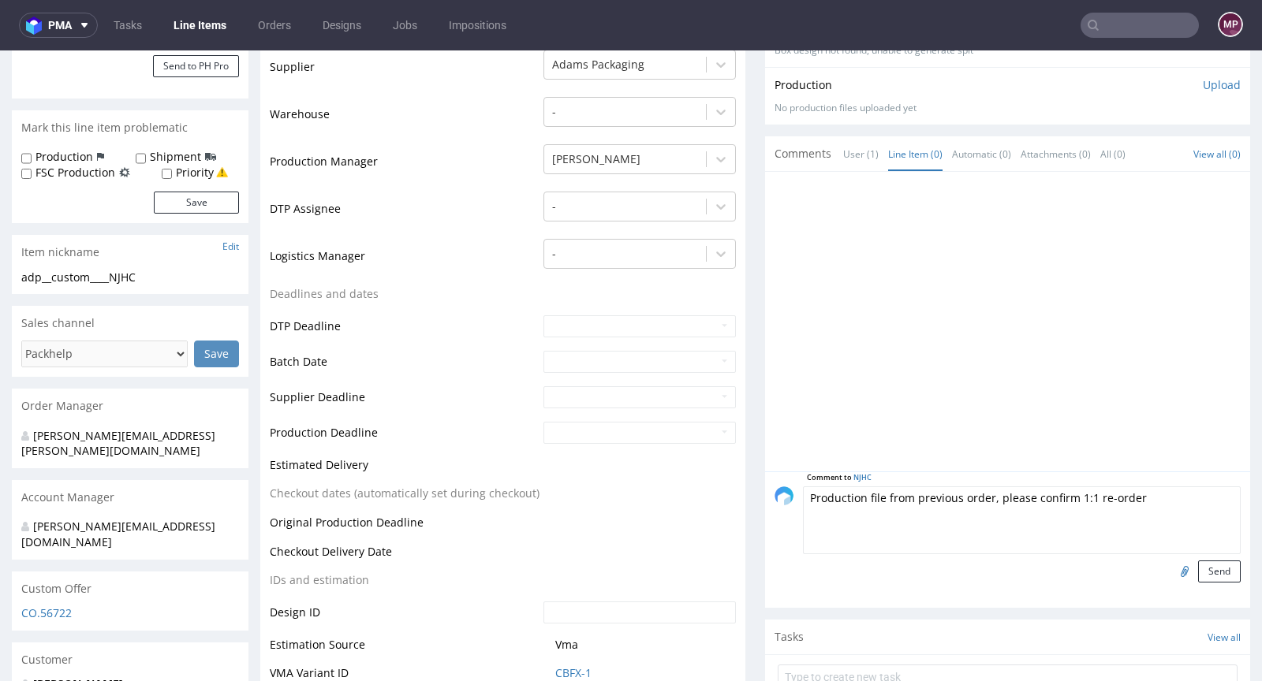
type textarea "Production file from previous order, please confirm 1:1 re-order"
click at [1171, 566] on input "file" at bounding box center [1182, 571] width 22 height 21
type input "C:\fakepath\adp__custom__dvuteramiaburtoncom__OWTR__d0__oR074770945__inside.pdf"
click at [1201, 574] on button "Send" at bounding box center [1219, 572] width 43 height 22
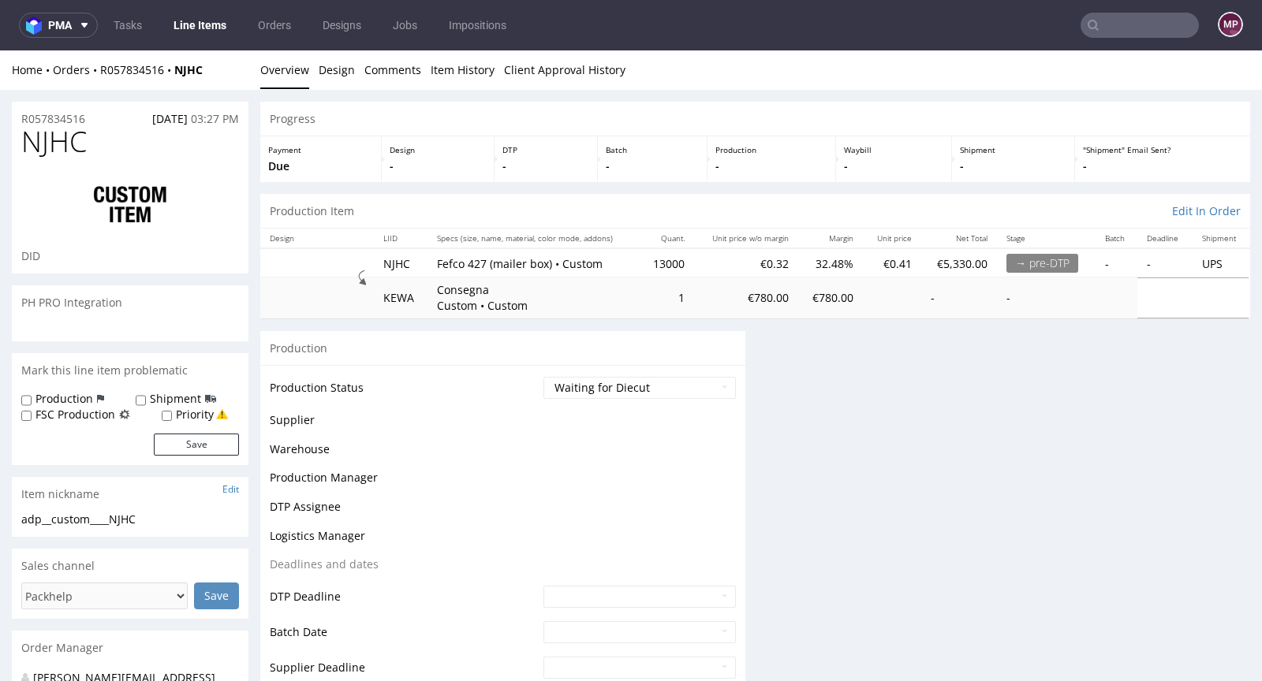
scroll to position [0, 0]
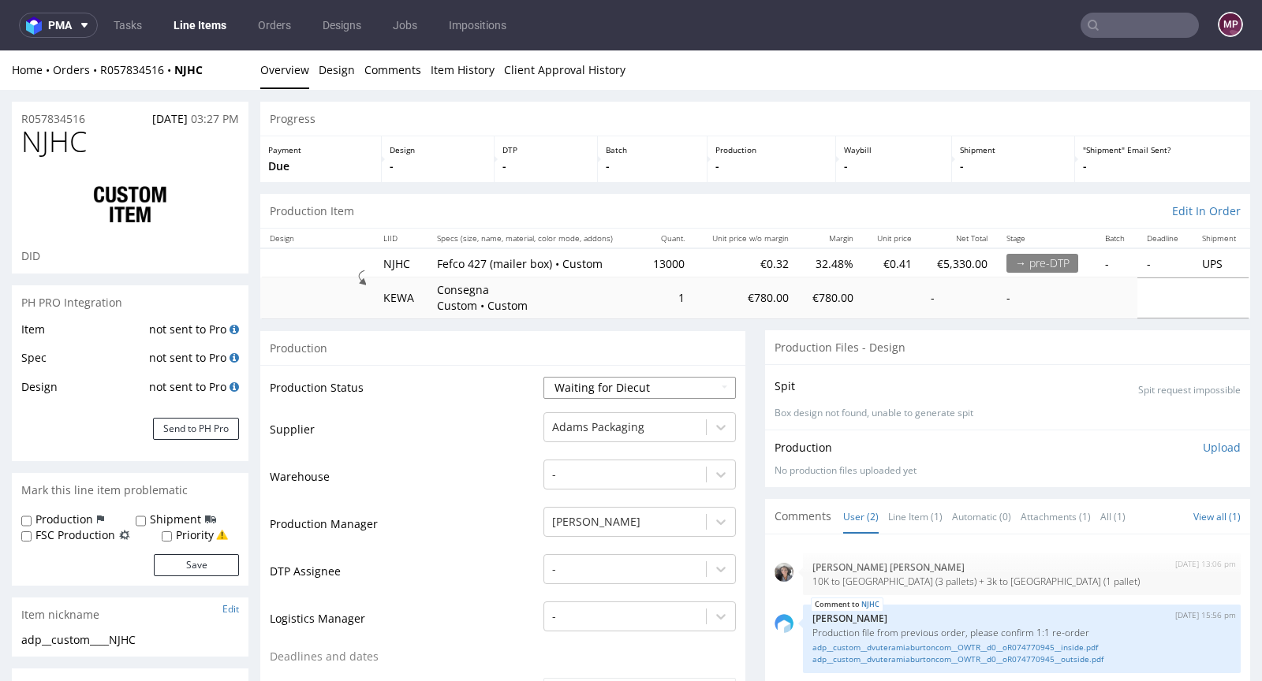
click at [623, 382] on select "Waiting for Artwork Waiting for Diecut Waiting for Mockup Waiting for DTP Waiti…" at bounding box center [639, 388] width 192 height 22
select select "pre_dtp_waiting_for_artwork"
click at [543, 377] on select "Waiting for Artwork Waiting for Diecut Waiting for Mockup Waiting for DTP Waiti…" at bounding box center [639, 388] width 192 height 22
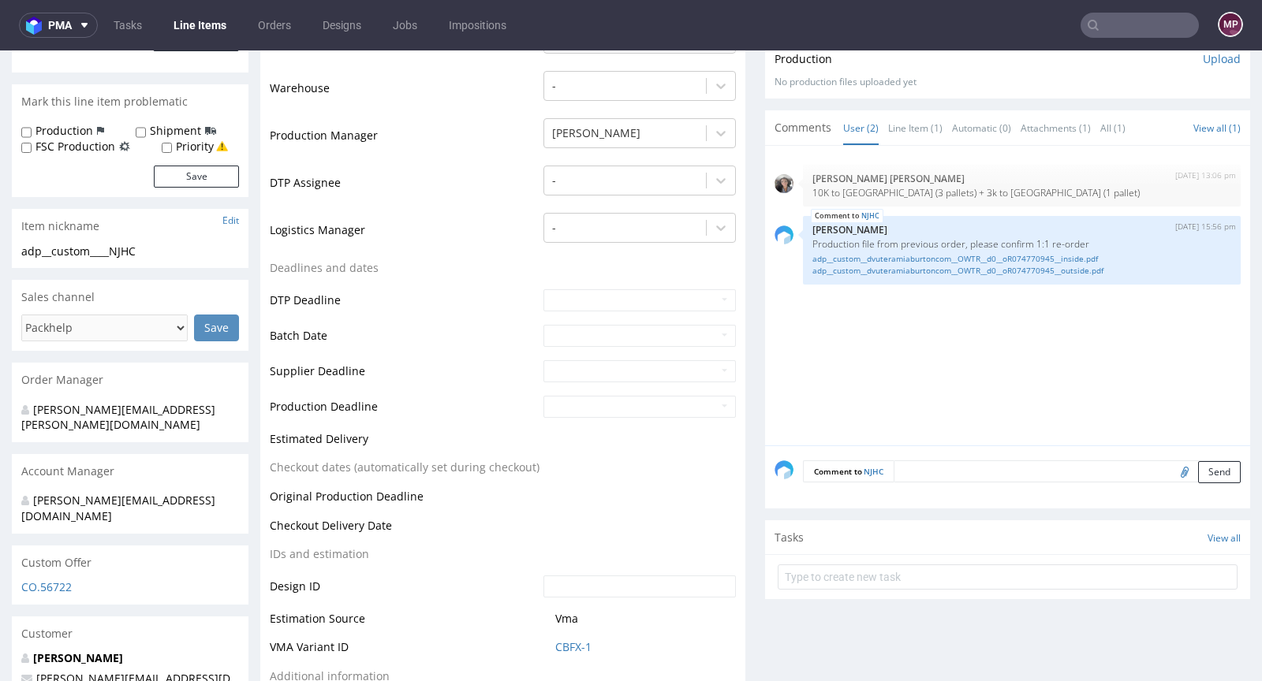
scroll to position [637, 0]
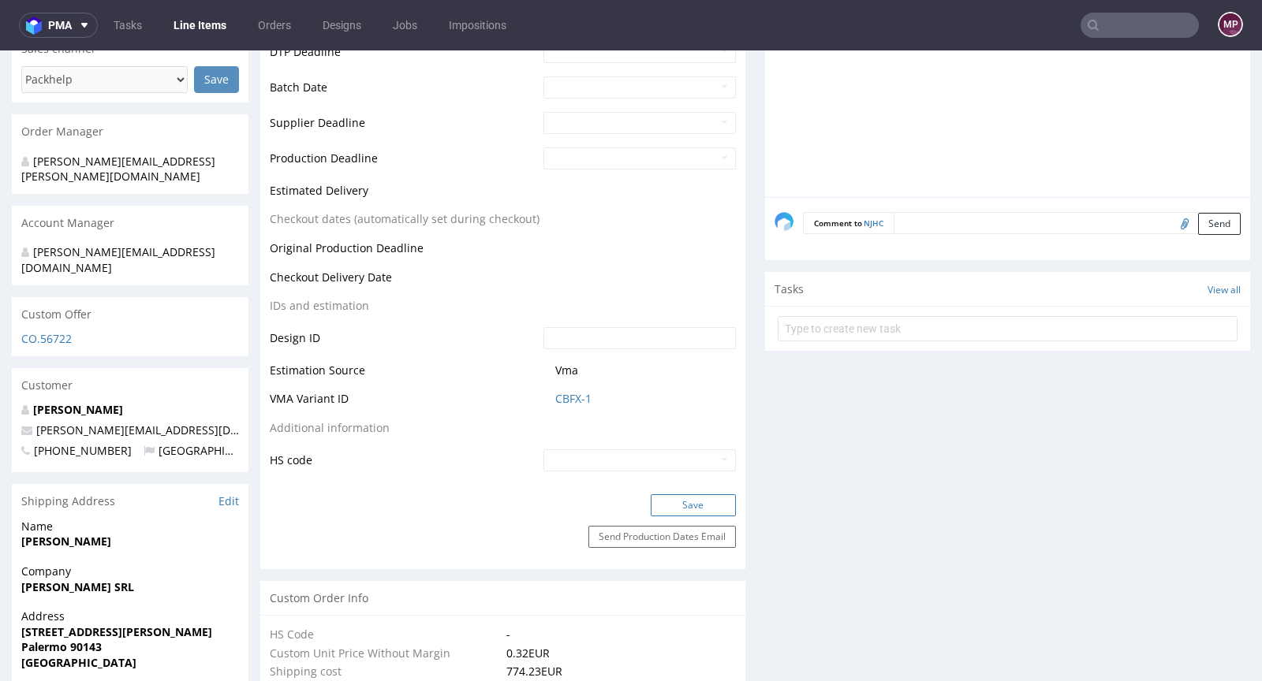
click at [662, 497] on button "Save" at bounding box center [693, 505] width 85 height 22
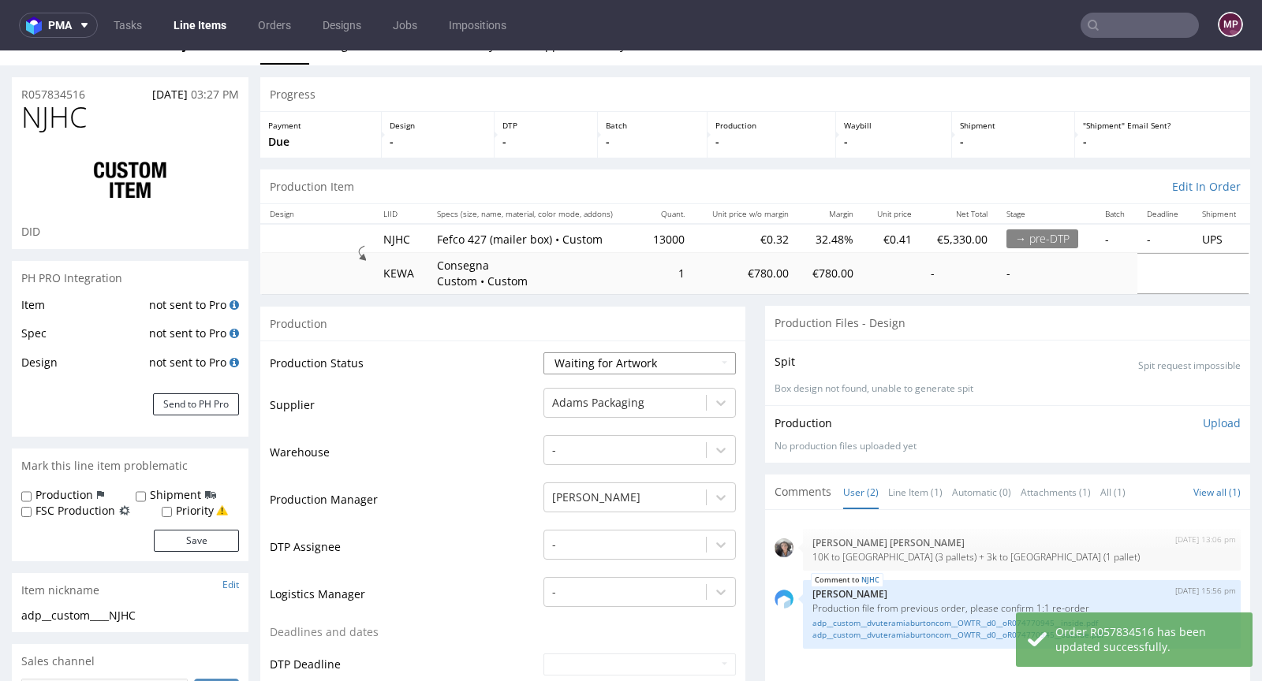
scroll to position [0, 0]
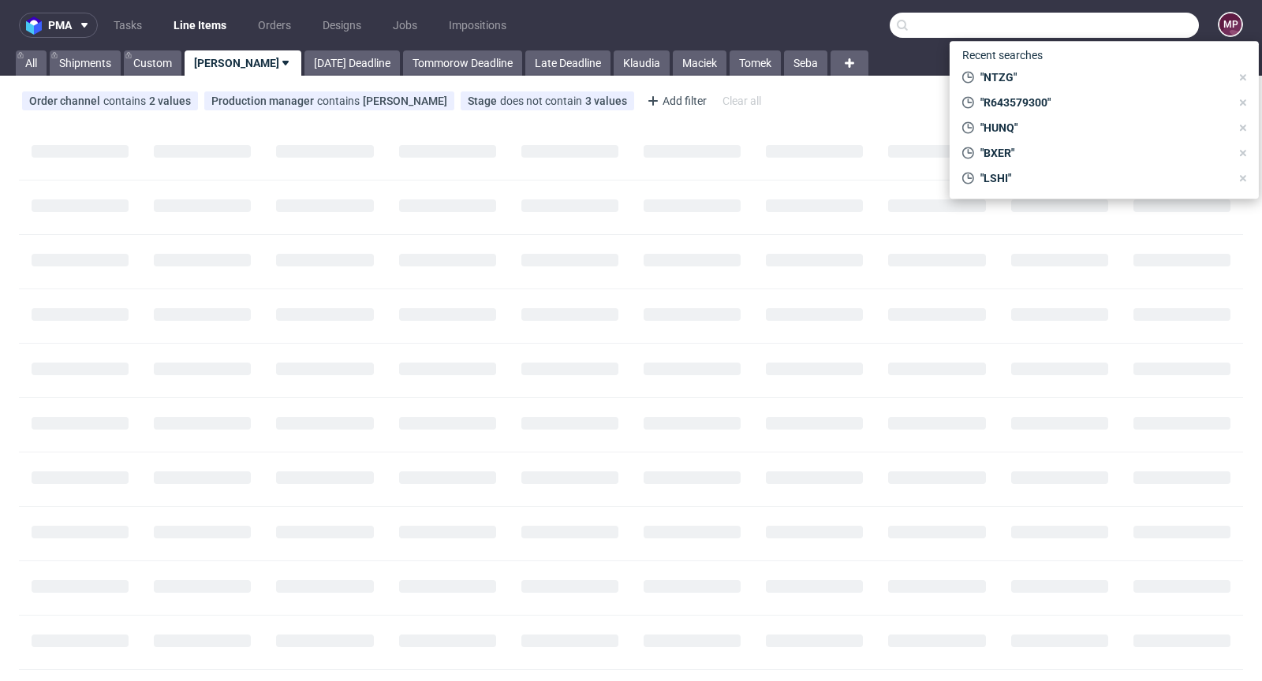
click at [1114, 26] on input "text" at bounding box center [1044, 25] width 309 height 25
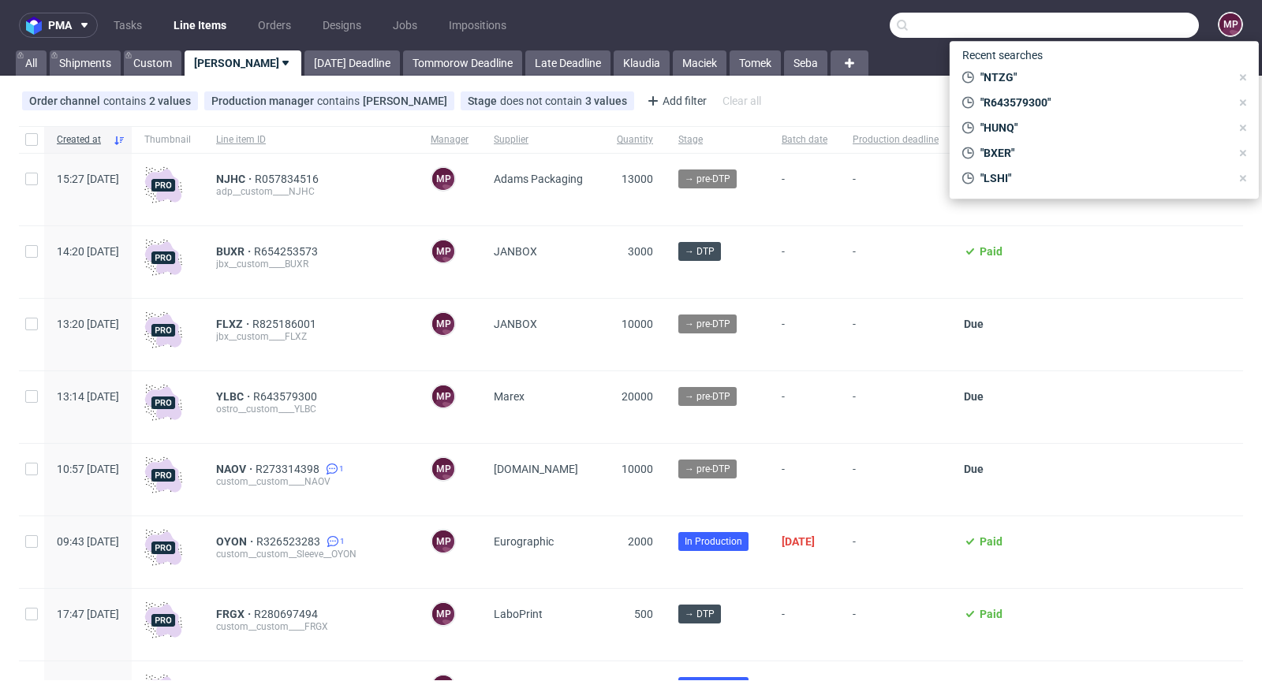
paste input "JNDP"
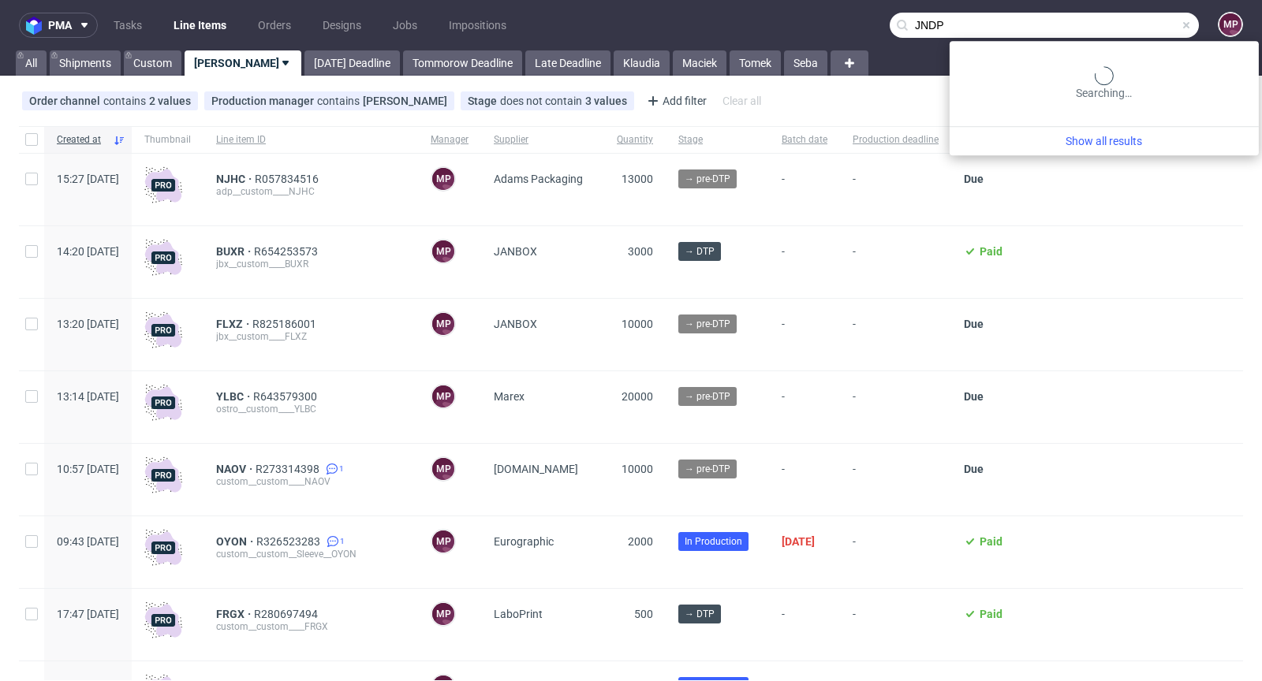
type input "JNDP"
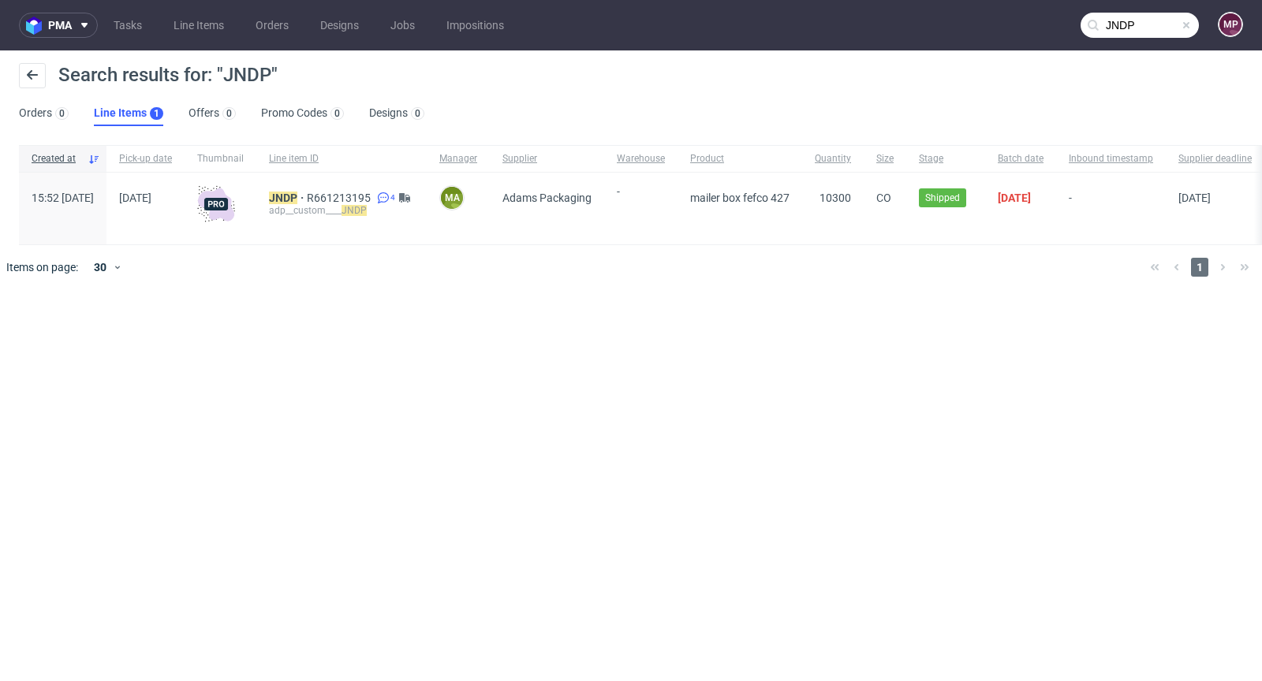
click at [306, 189] on div "JNDP R661213195 4 adp__custom____ JNDP" at bounding box center [341, 209] width 170 height 72
click at [297, 192] on mark "JNDP" at bounding box center [283, 198] width 28 height 13
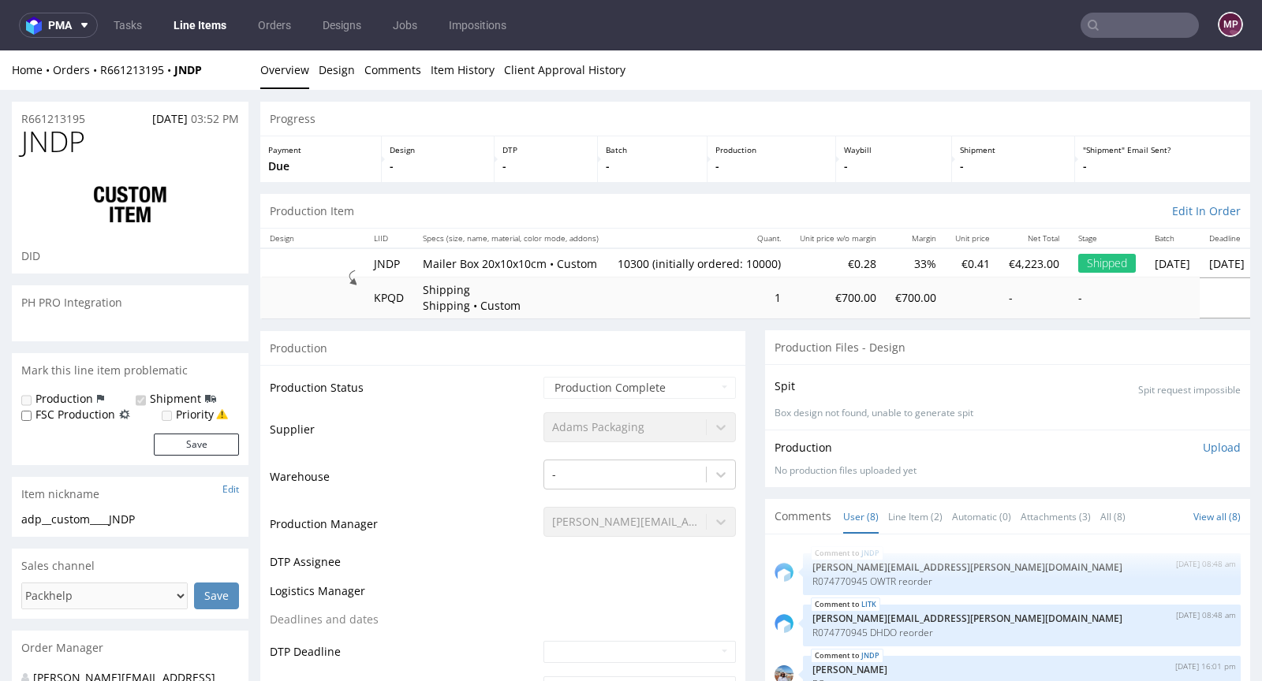
scroll to position [199, 0]
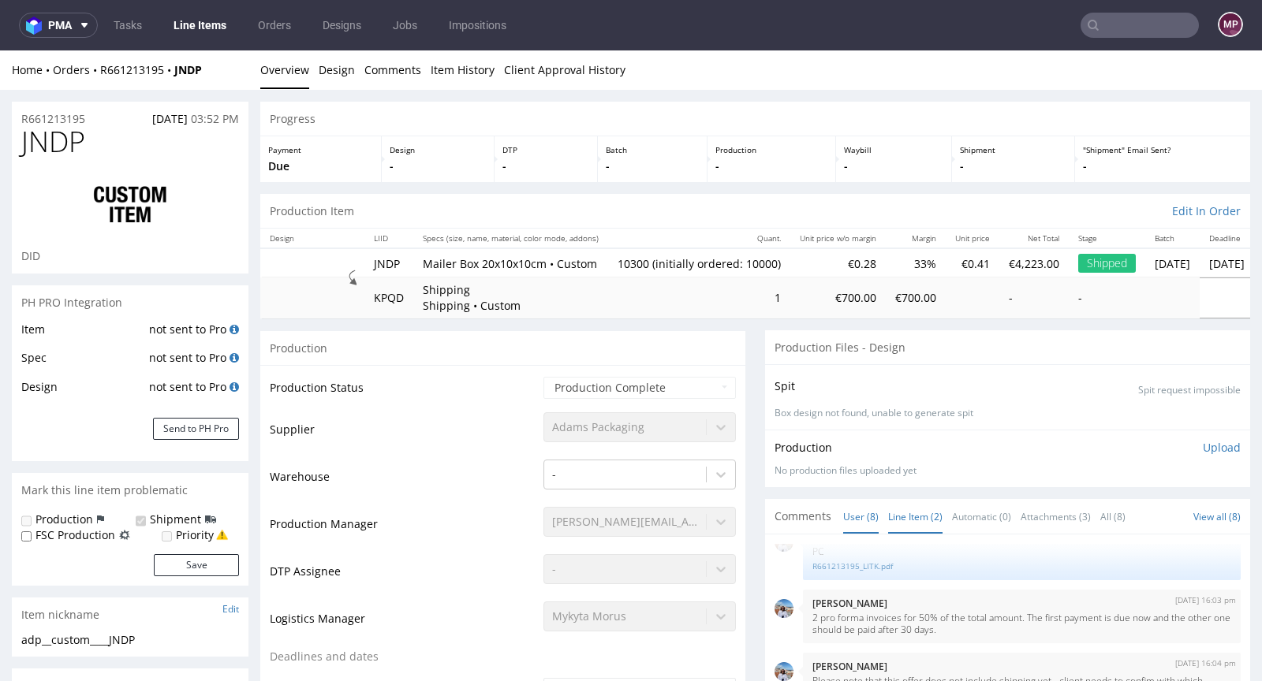
click at [910, 517] on link "Line Item (2)" at bounding box center [915, 517] width 54 height 34
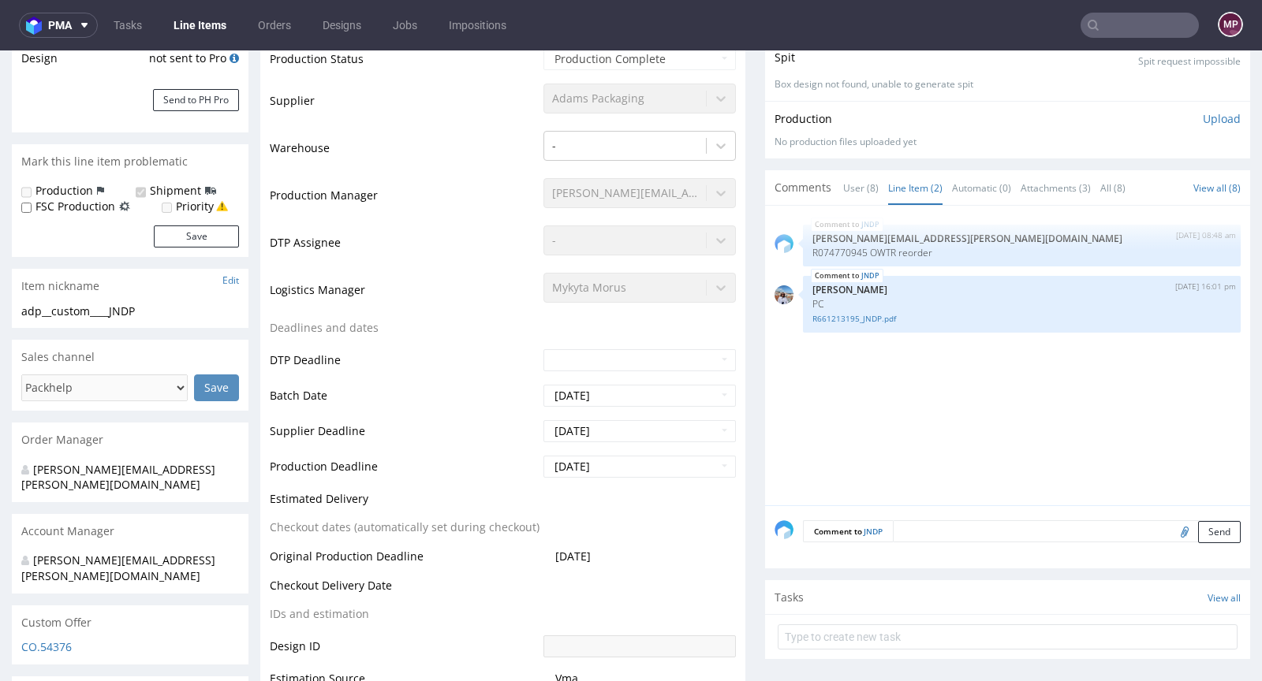
scroll to position [330, 0]
drag, startPoint x: 861, startPoint y: 248, endPoint x: 886, endPoint y: 249, distance: 24.5
click at [886, 249] on p "R074770945 OWTR reorder" at bounding box center [1021, 252] width 419 height 12
copy p "OWTR"
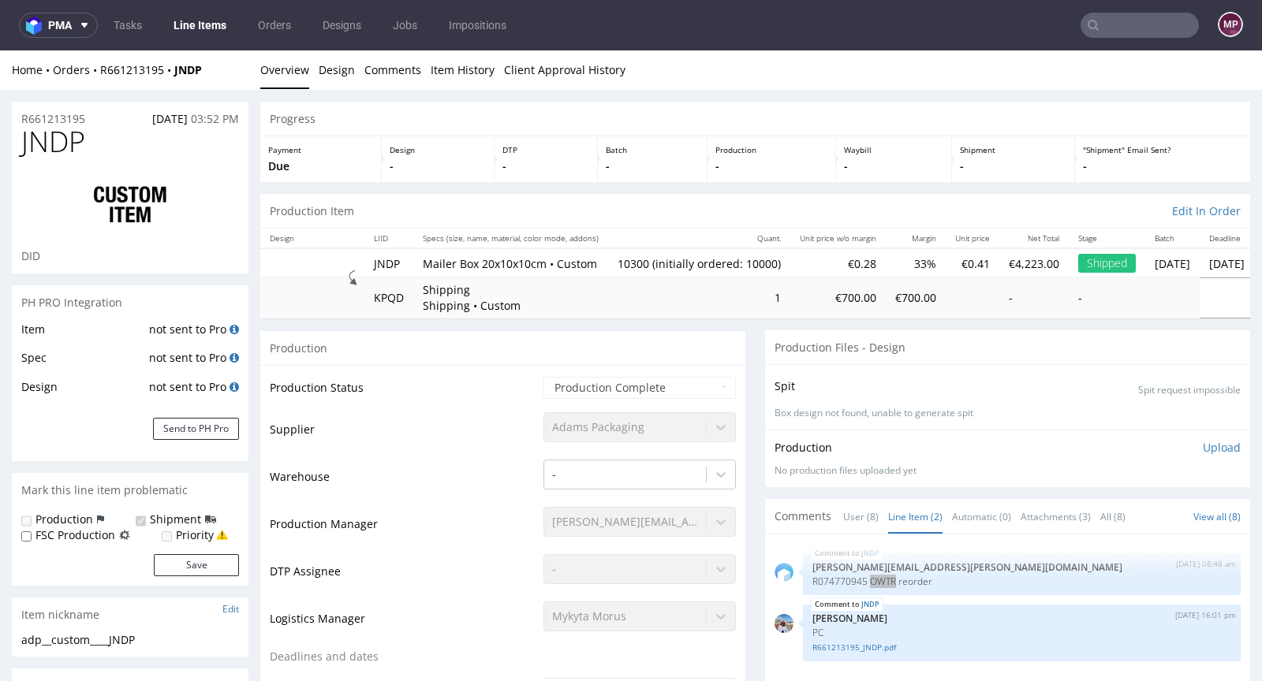
click at [1114, 32] on input "text" at bounding box center [1139, 25] width 118 height 25
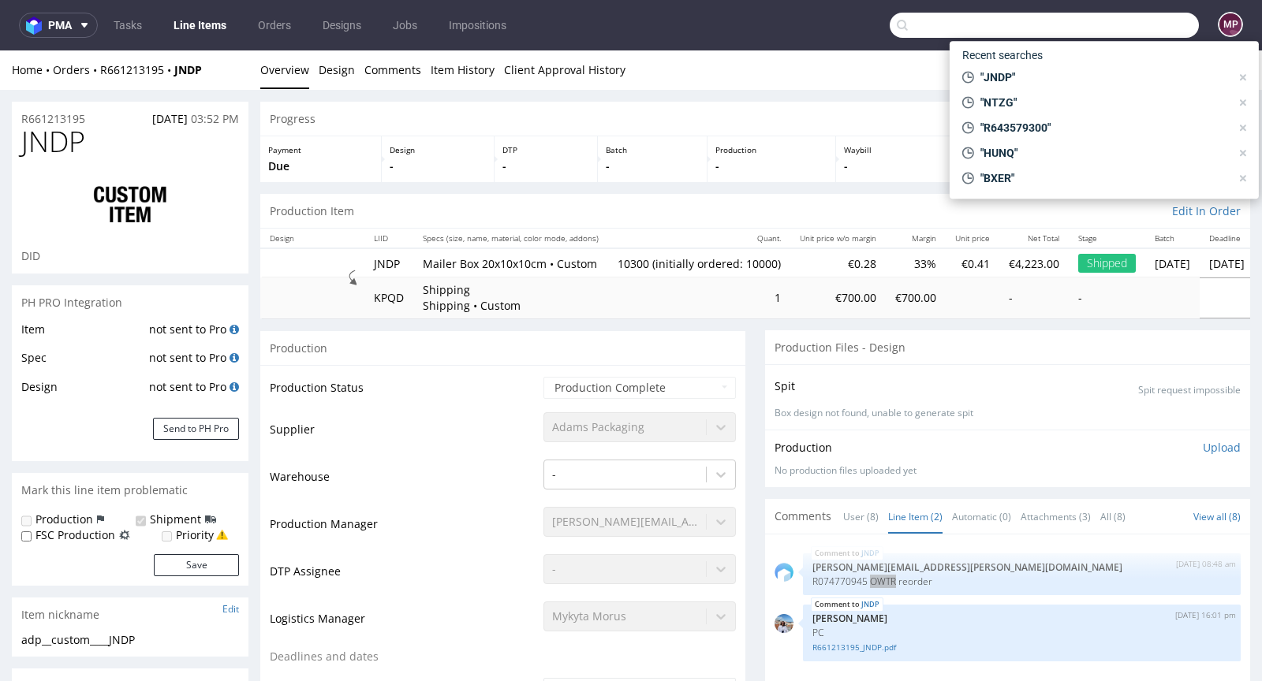
paste input "OWTR"
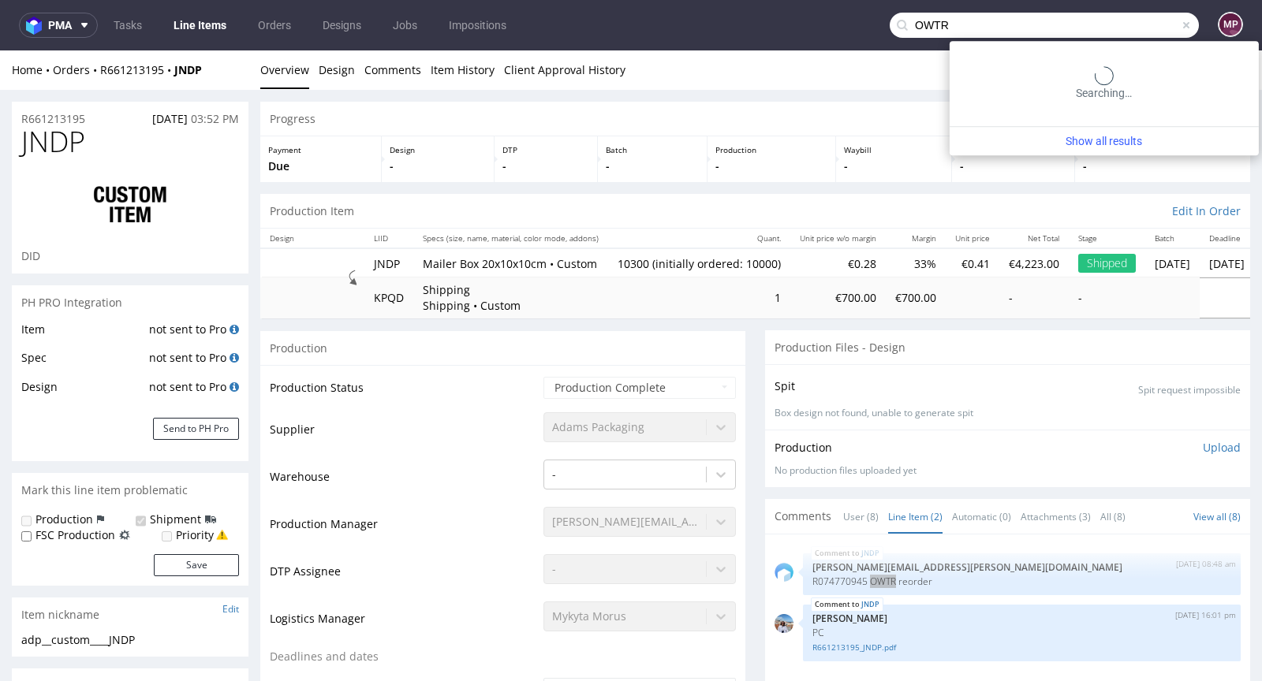
type input "OWTR"
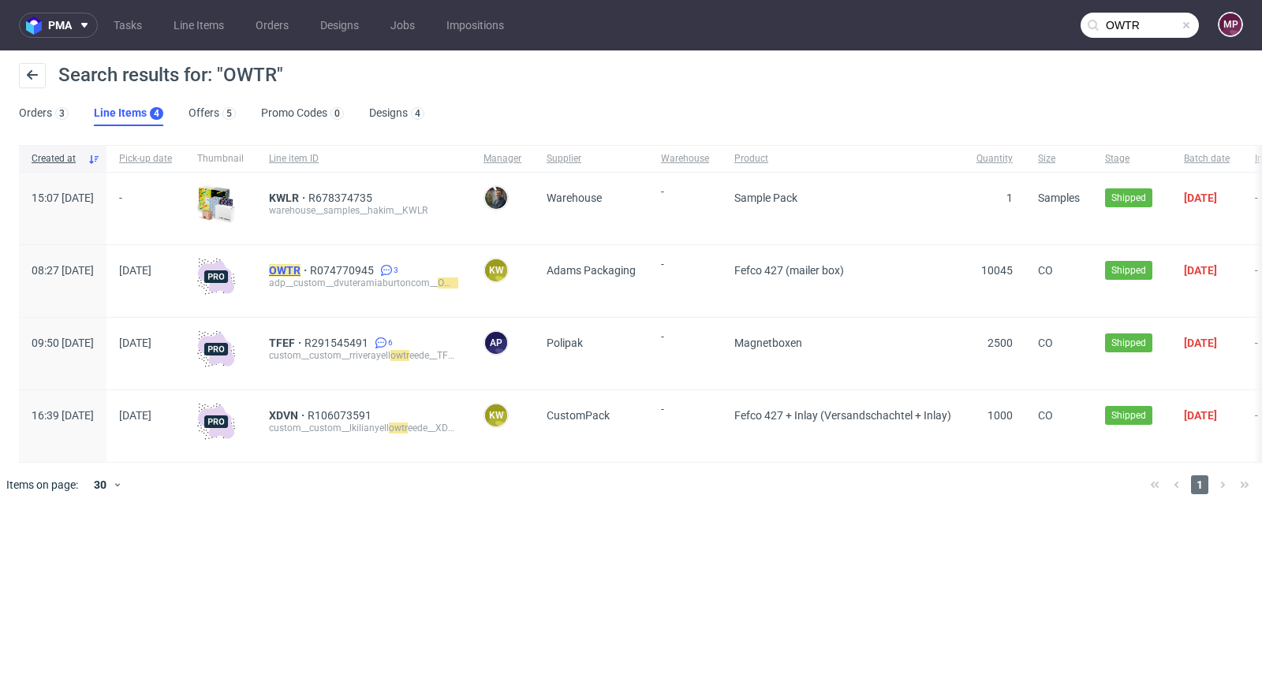
click at [300, 271] on mark "OWTR" at bounding box center [285, 270] width 32 height 13
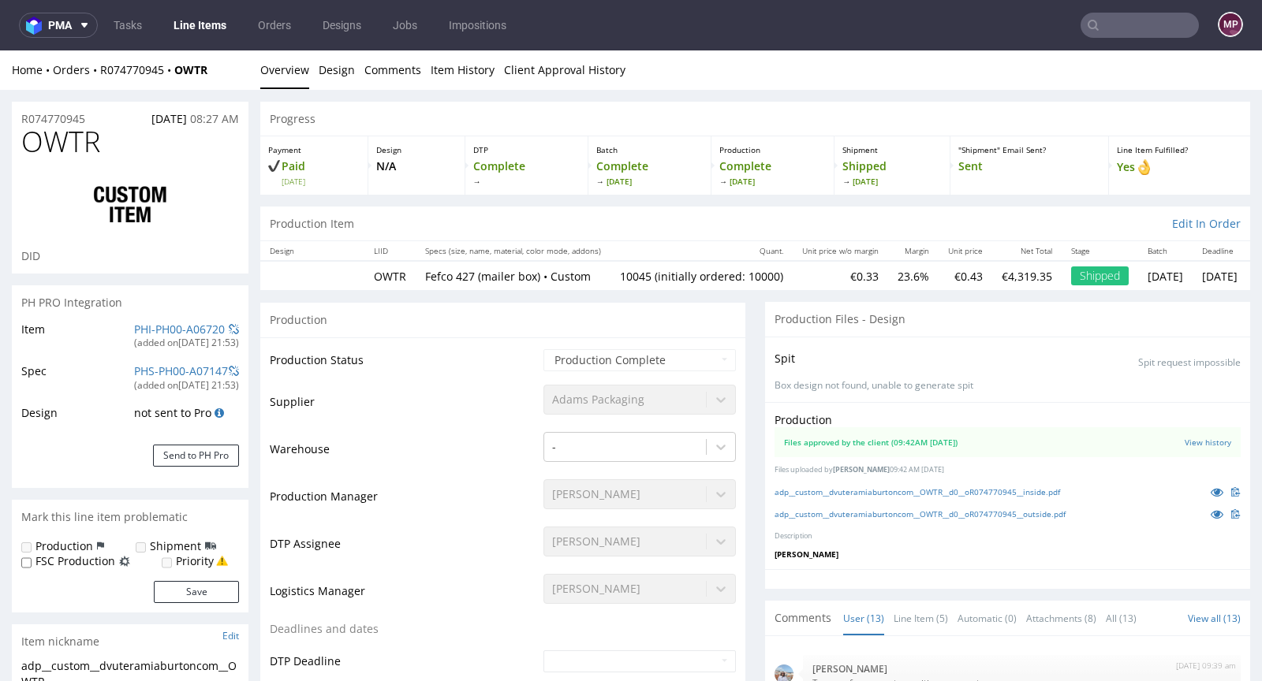
scroll to position [565, 0]
click at [873, 492] on link "adp__custom__dvuteramiaburtoncom__OWTR__d0__oR074770945__inside.pdf" at bounding box center [916, 492] width 285 height 11
click at [864, 511] on link "adp__custom__dvuteramiaburtoncom__OWTR__d0__oR074770945__outside.pdf" at bounding box center [919, 514] width 291 height 11
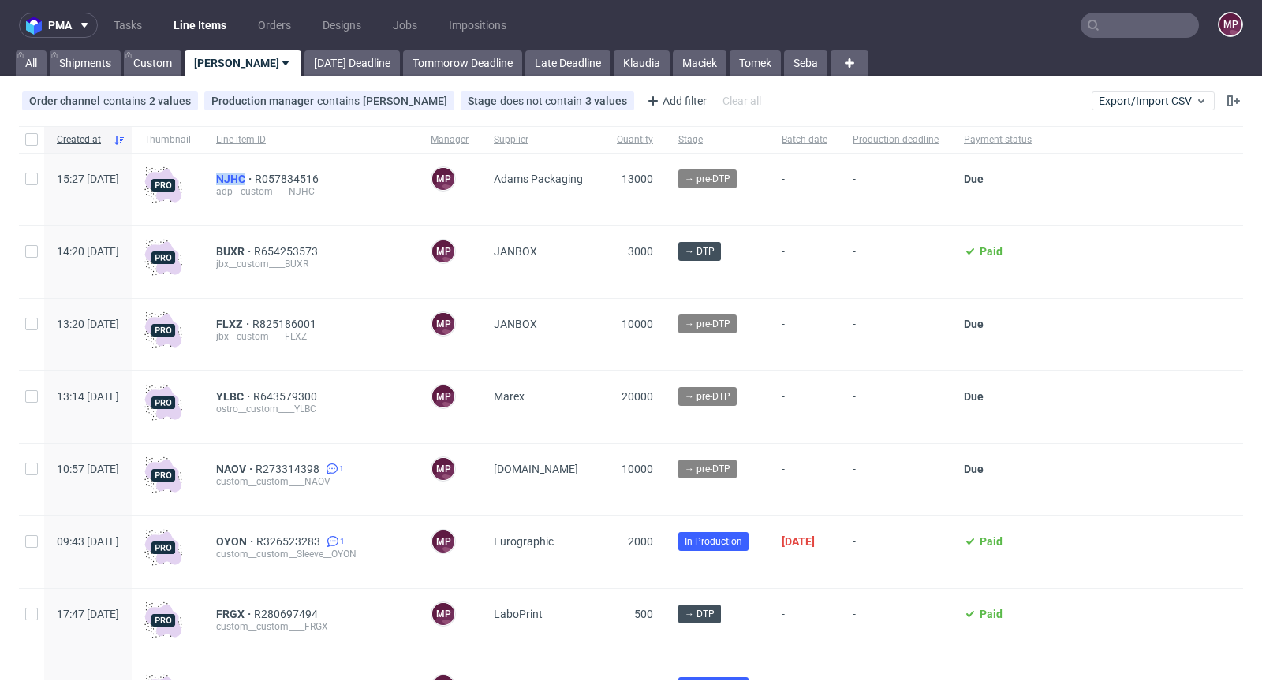
drag, startPoint x: 251, startPoint y: 181, endPoint x: 289, endPoint y: 177, distance: 38.9
click at [289, 177] on div "NJHC R057834516 adp__custom____NJHC" at bounding box center [310, 190] width 215 height 72
copy span "NJHC"
click at [1139, 31] on input "text" at bounding box center [1139, 25] width 118 height 25
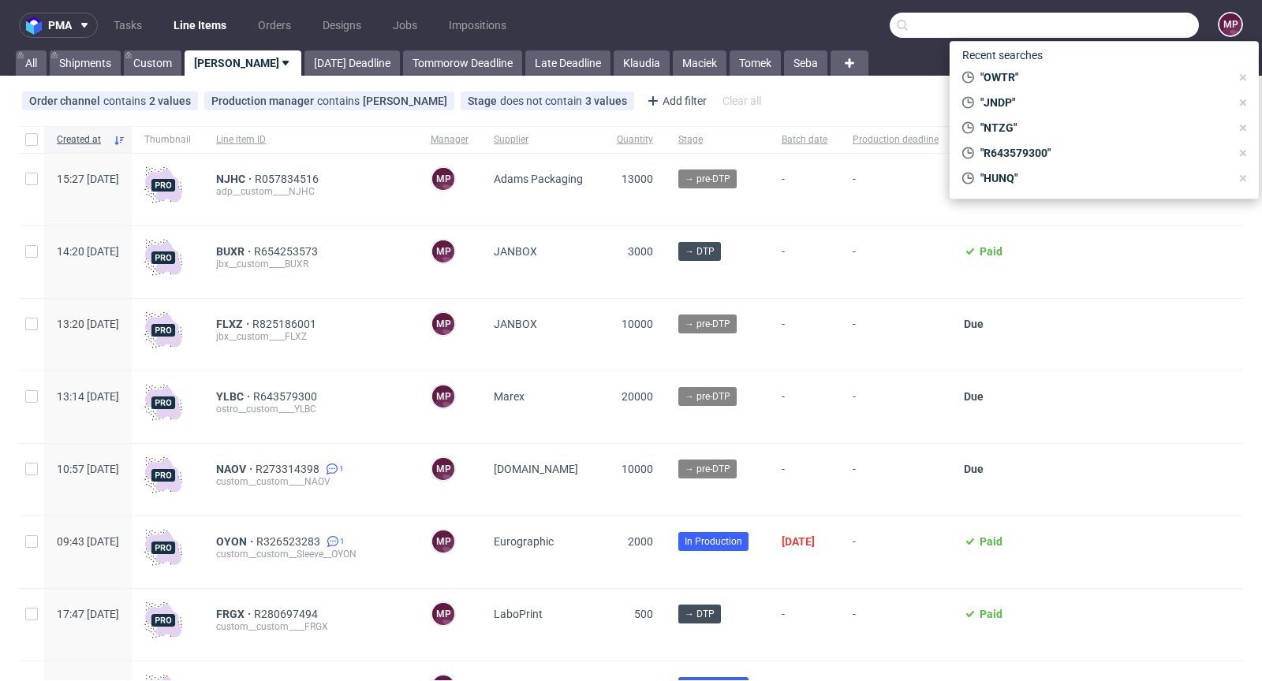
paste input "AQCD"
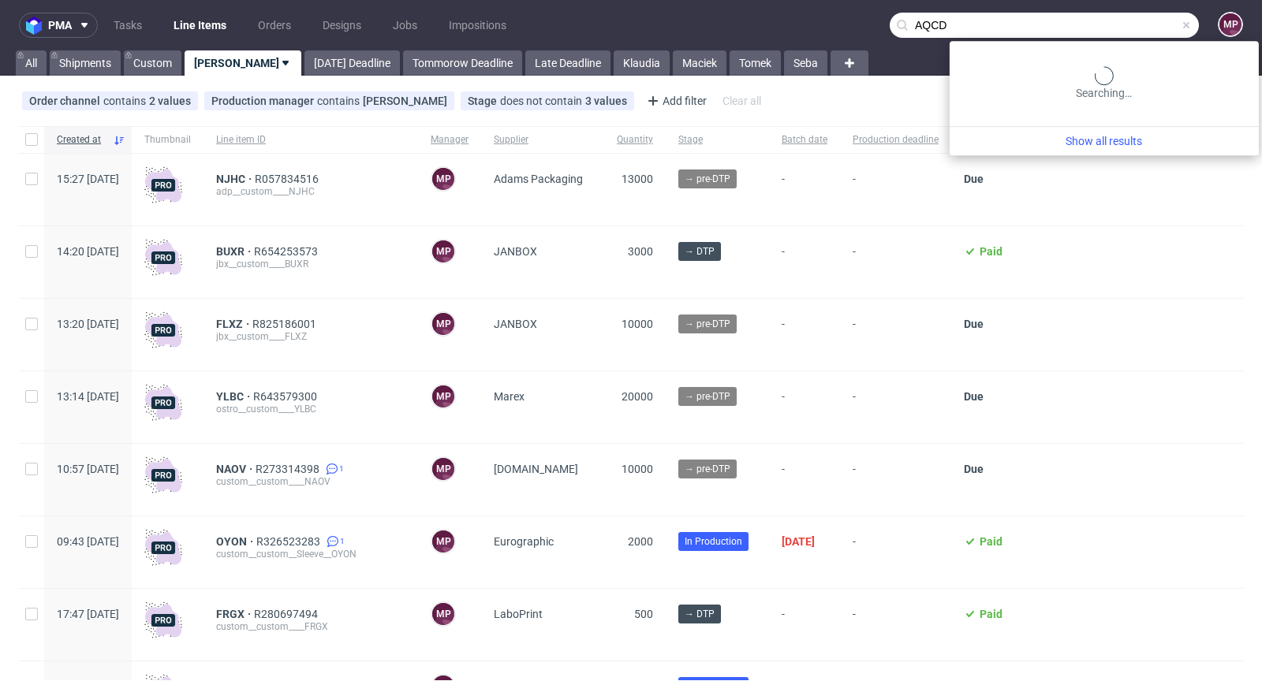
type input "AQCD"
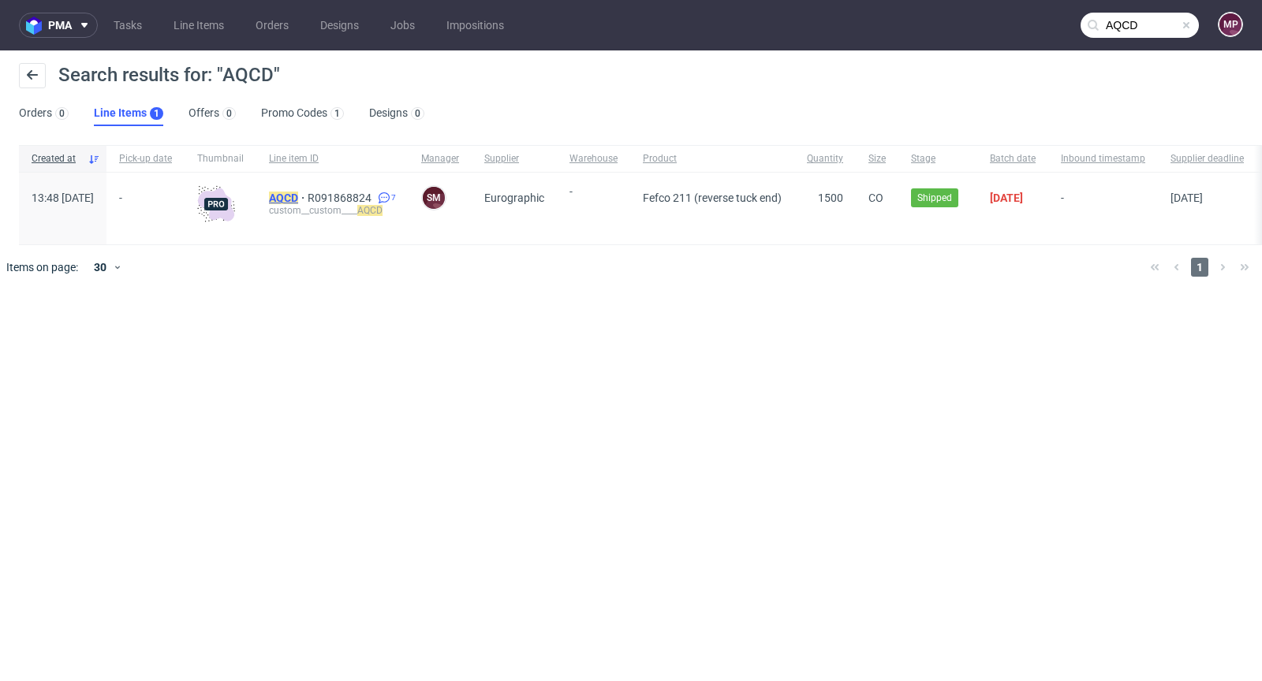
click at [298, 193] on mark "AQCD" at bounding box center [283, 198] width 29 height 13
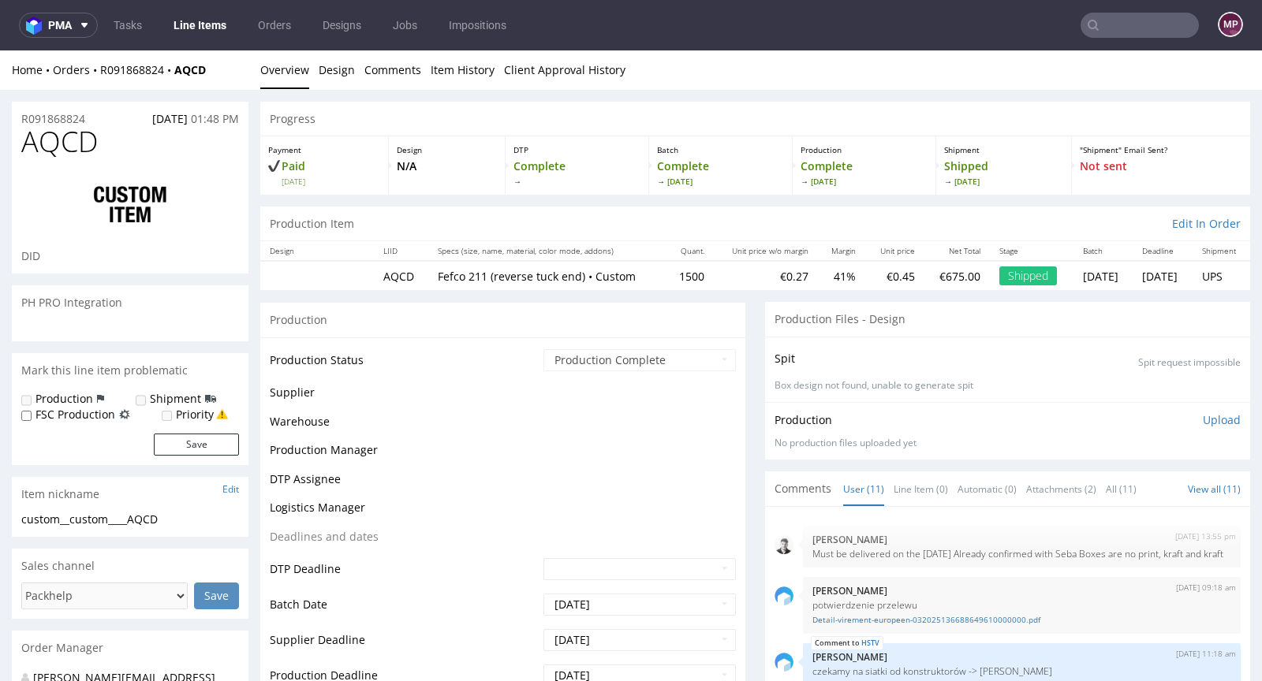
scroll to position [384, 0]
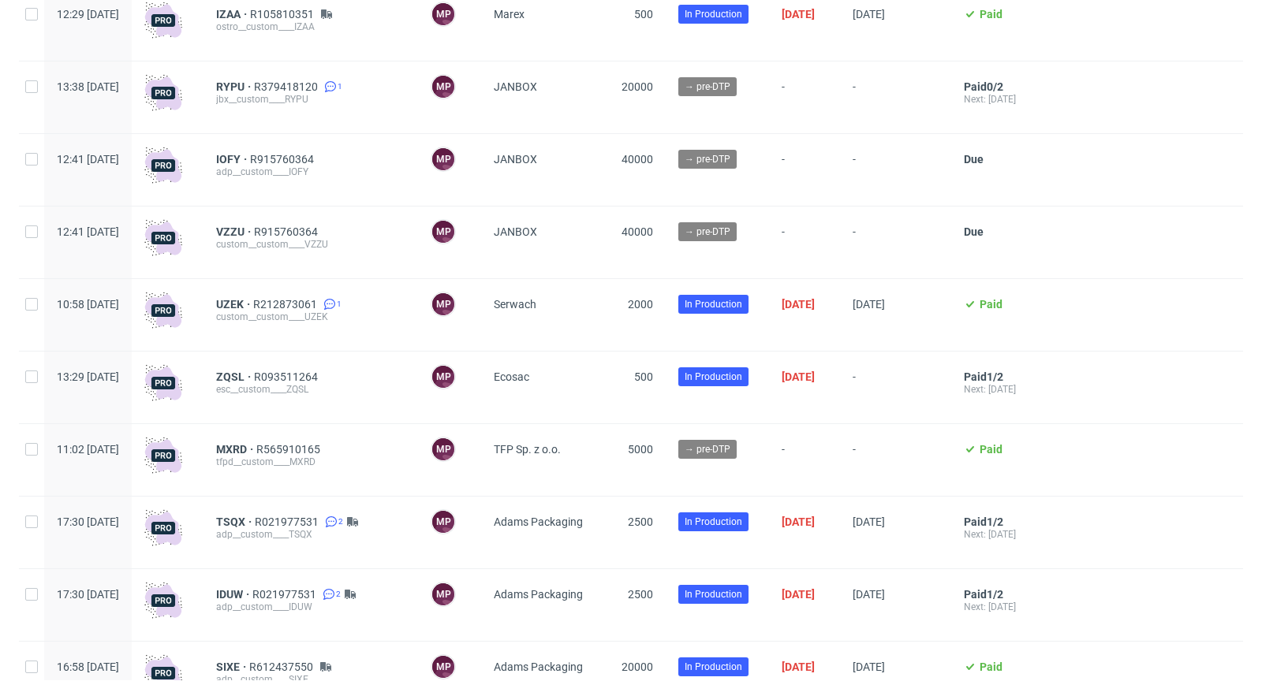
scroll to position [3281, 0]
